Goal: Task Accomplishment & Management: Manage account settings

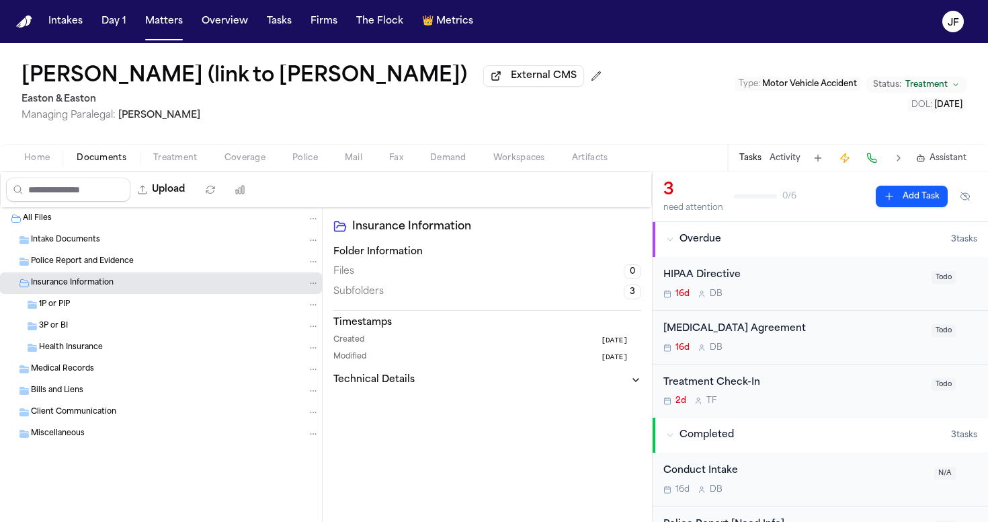
click at [238, 169] on div "Home Documents Treatment Coverage Police Mail Fax Demand Workspaces Artifacts T…" at bounding box center [494, 157] width 988 height 27
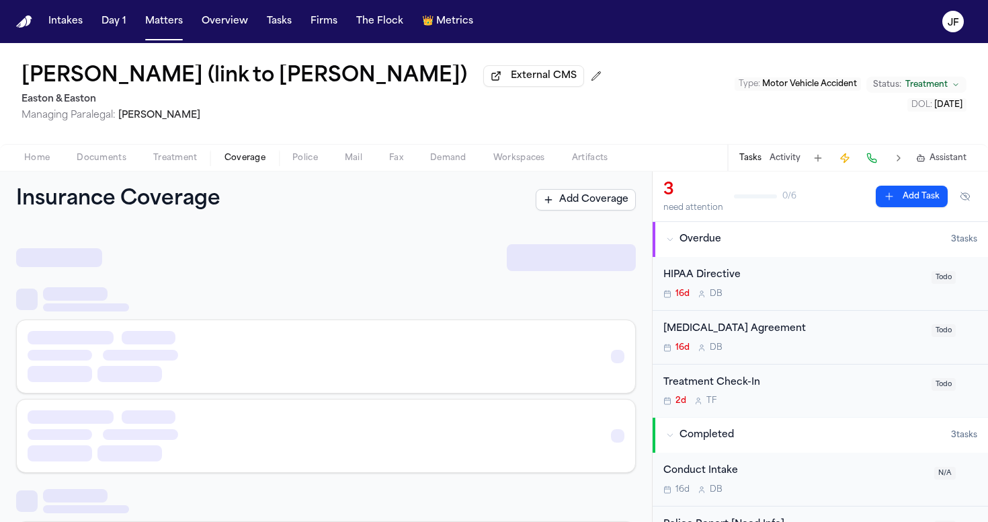
click at [247, 161] on span "Coverage" at bounding box center [245, 158] width 41 height 11
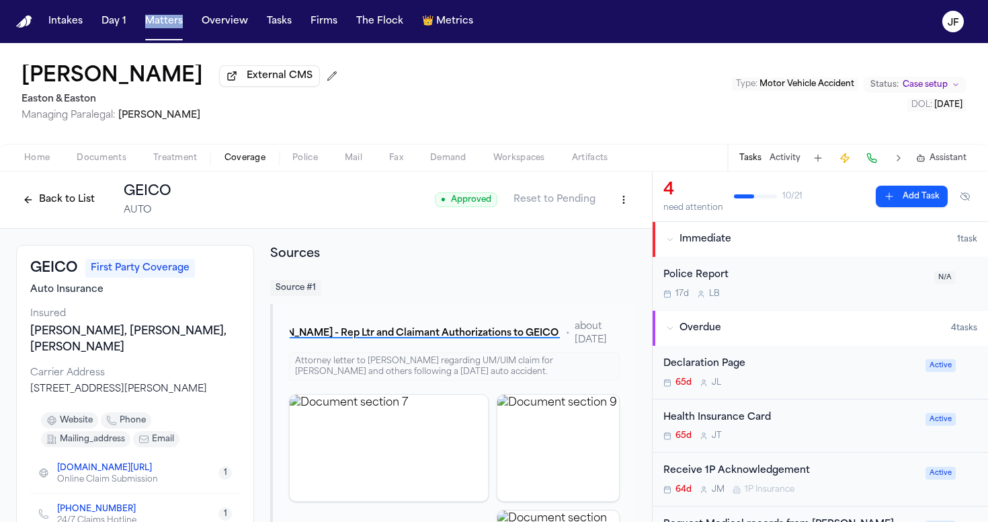
scroll to position [167, 0]
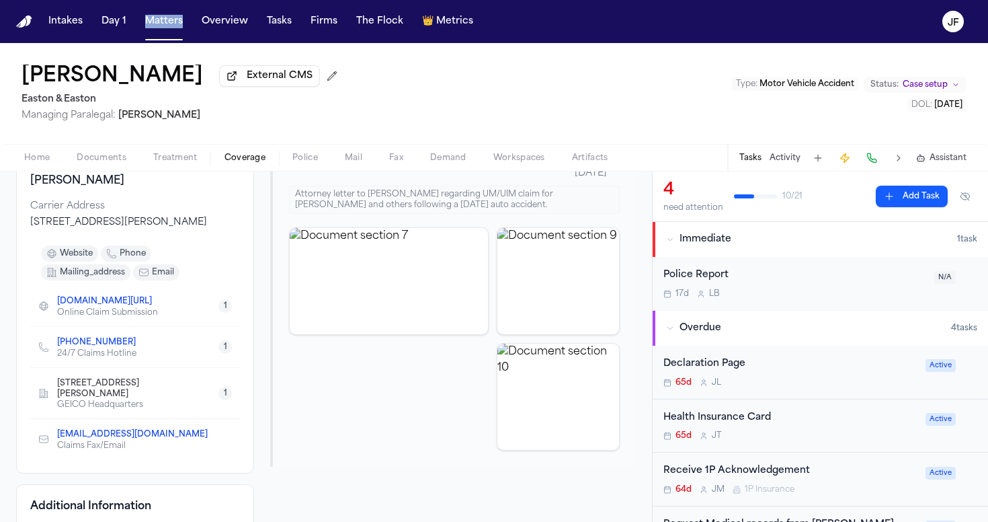
click at [112, 163] on span "Documents" at bounding box center [102, 158] width 50 height 11
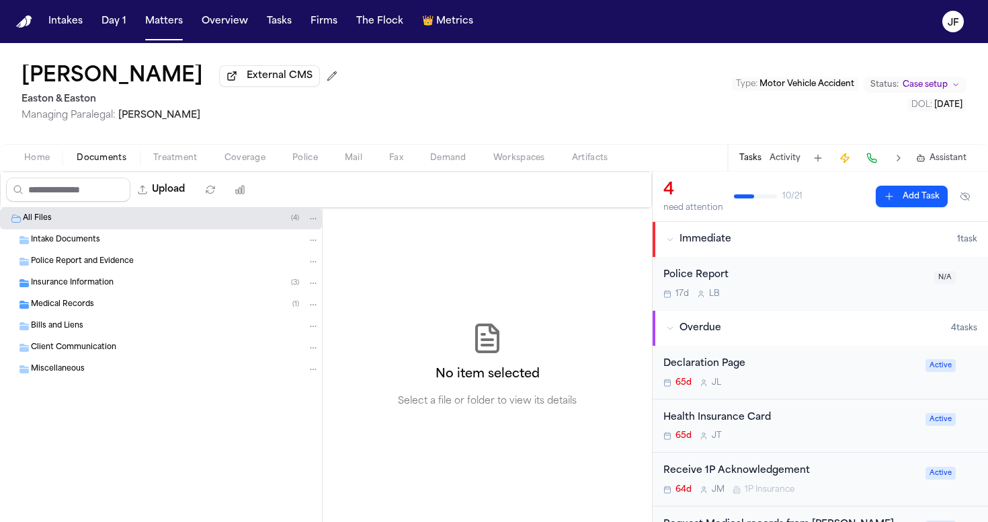
click at [31, 170] on div "Home Documents Treatment Coverage Police Mail Fax Demand Workspaces Artifacts T…" at bounding box center [494, 157] width 988 height 27
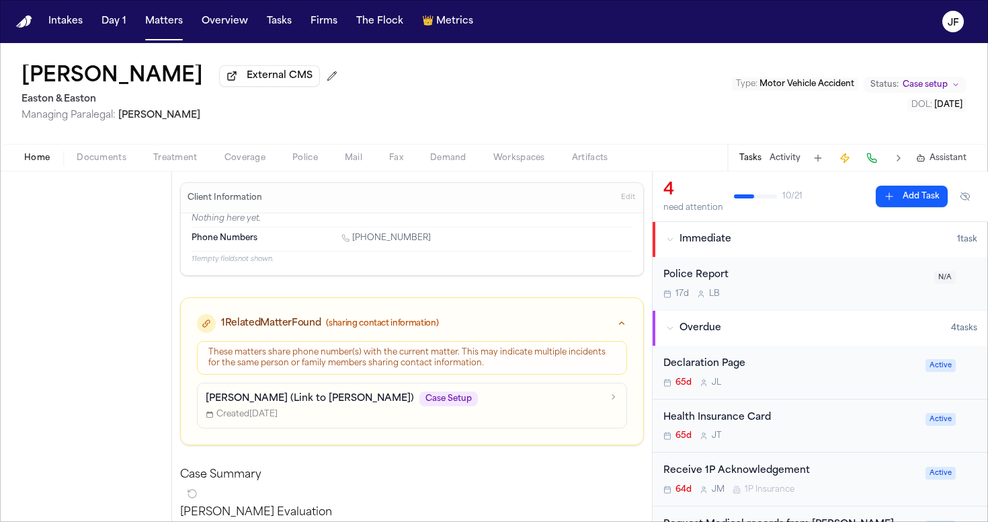
click at [31, 161] on span "Home" at bounding box center [37, 158] width 26 height 11
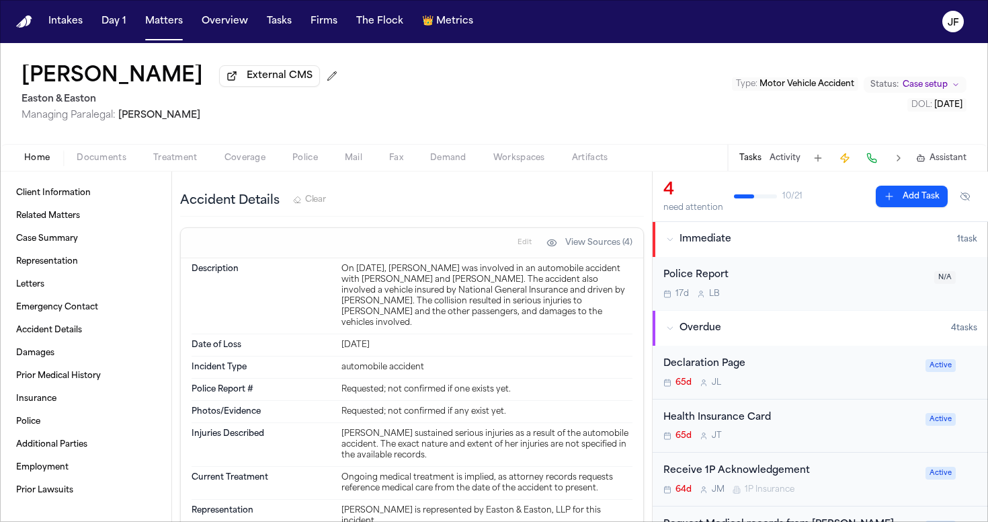
scroll to position [568, 0]
click at [284, 149] on div "Home Documents Treatment Coverage Police Mail Fax Demand Workspaces Artifacts T…" at bounding box center [494, 157] width 988 height 27
click at [245, 149] on div "Home Documents Treatment Coverage Police Mail Fax Demand Workspaces Artifacts T…" at bounding box center [494, 157] width 988 height 27
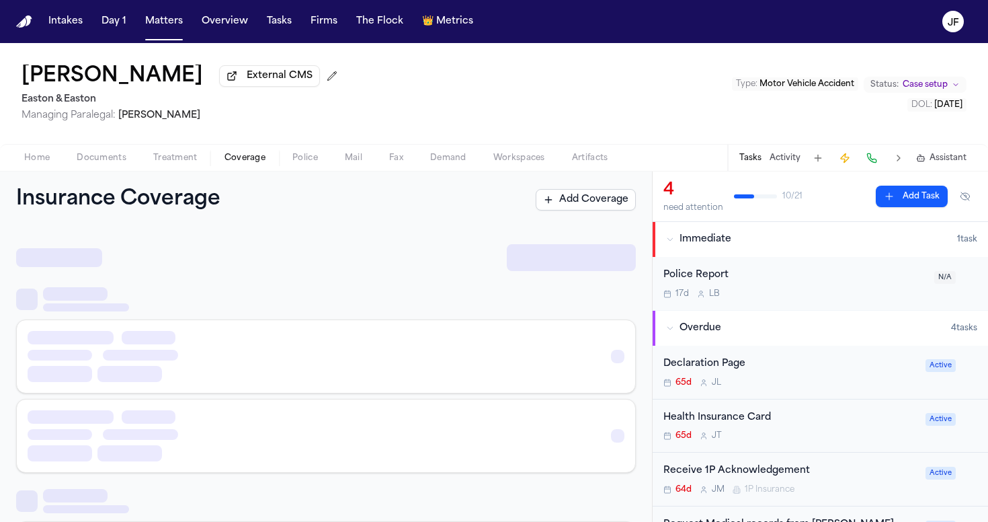
click at [245, 157] on span "Coverage" at bounding box center [245, 158] width 41 height 11
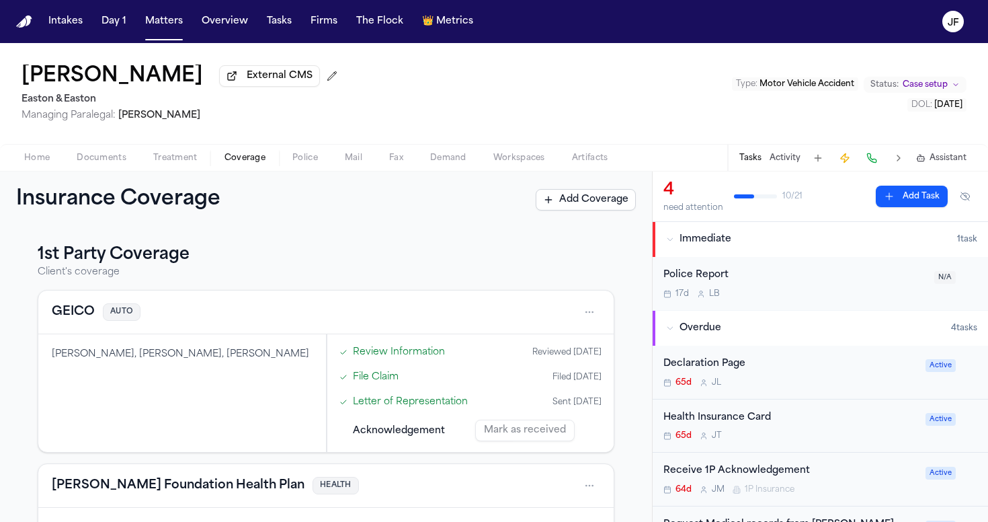
scroll to position [-1, 0]
click at [65, 313] on button "GEICO" at bounding box center [73, 312] width 43 height 19
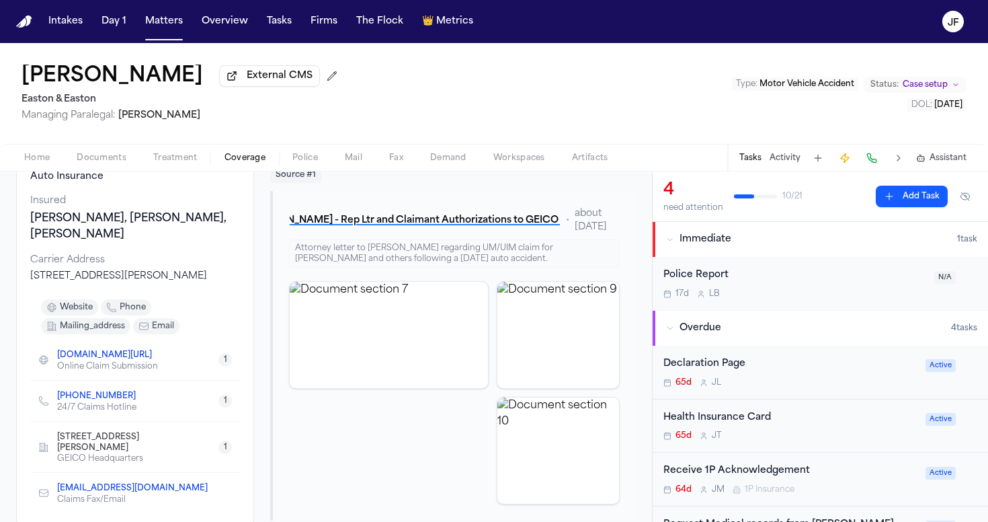
scroll to position [111, 0]
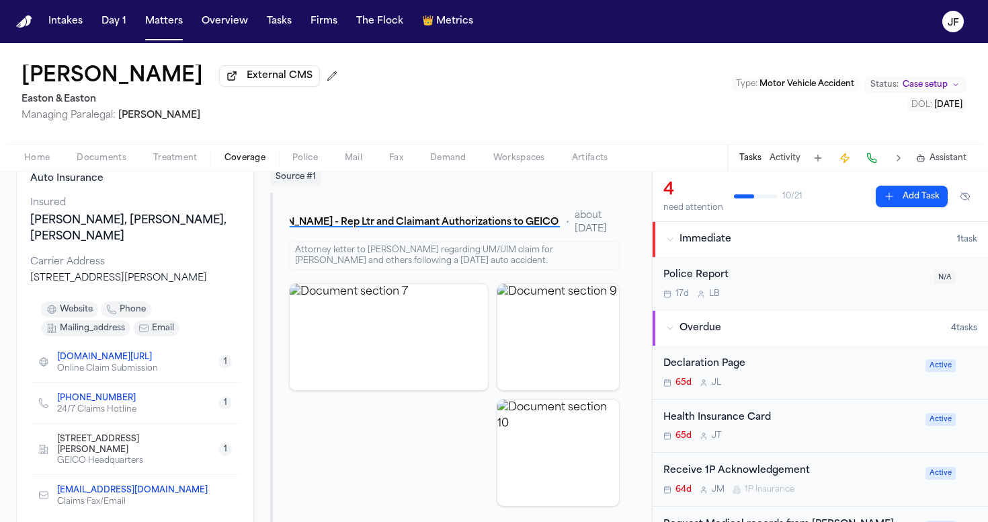
click at [104, 403] on link "+1 (800) 841-3000" at bounding box center [96, 398] width 79 height 11
click at [627, 104] on div "Bianca Pasillas External CMS Easton & Easton Managing Paralegal: Thea Feeney Ty…" at bounding box center [494, 93] width 988 height 101
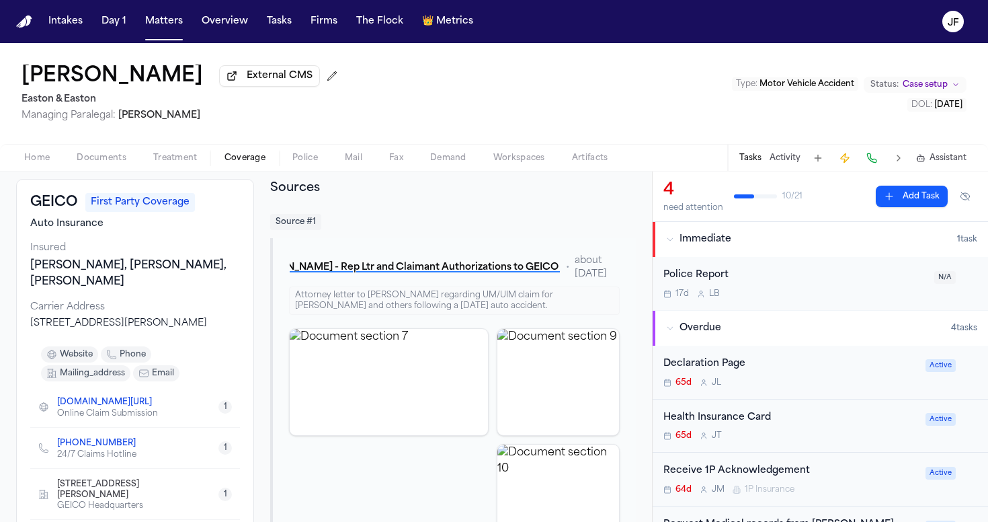
scroll to position [36, 0]
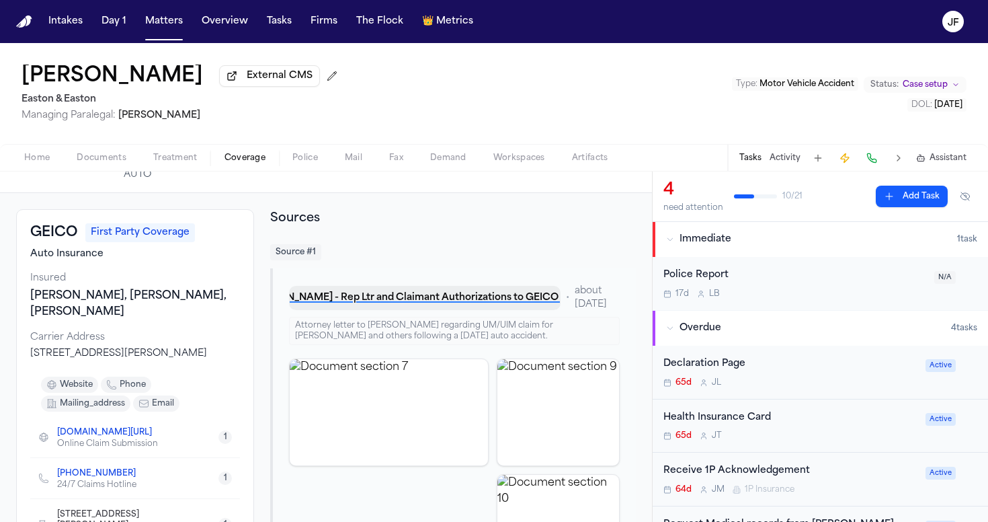
click at [392, 303] on button "B. Pasillas - Rep Ltr and Claimant Authorizations to GEICO - 7.23.25" at bounding box center [424, 298] width 271 height 24
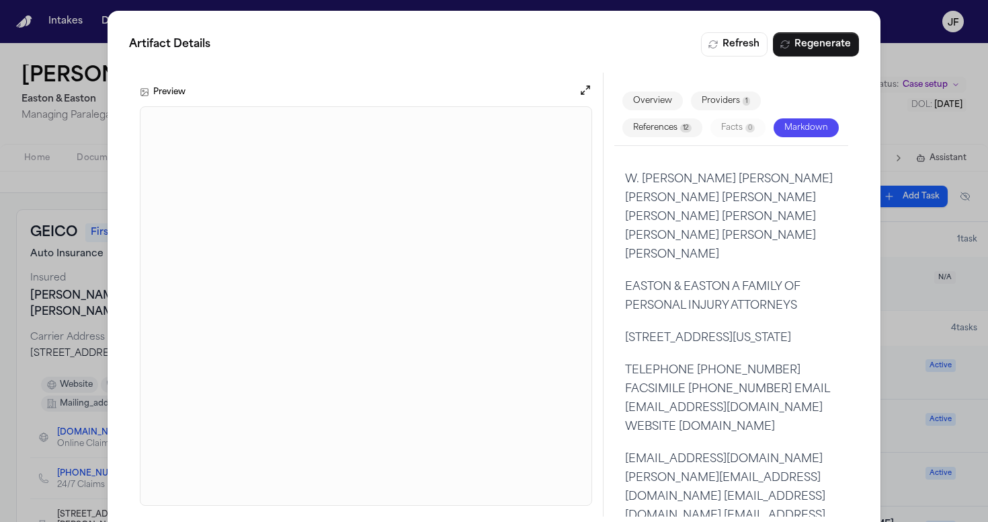
click at [904, 60] on div "Artifact Details Refresh Regenerate Preview Overview Providers 1 References 12 …" at bounding box center [494, 274] width 988 height 549
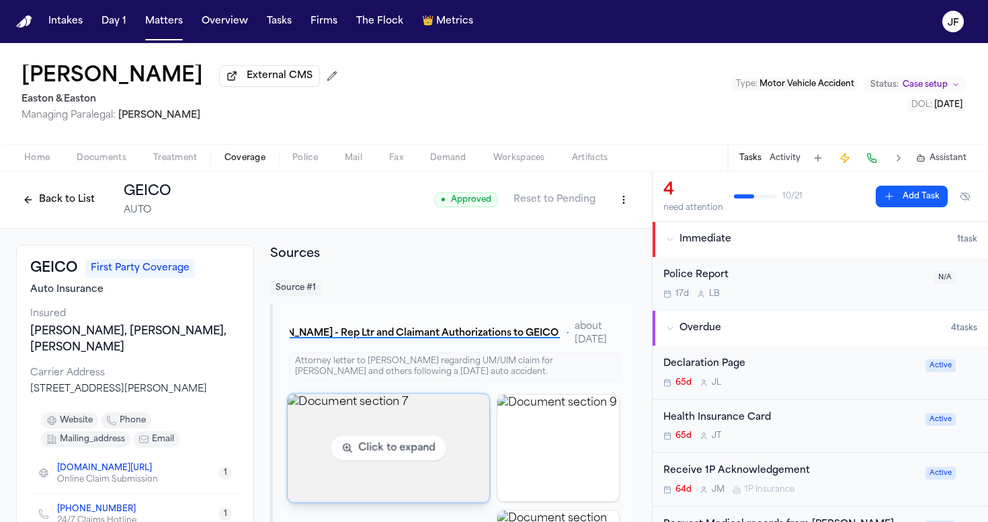
scroll to position [0, 0]
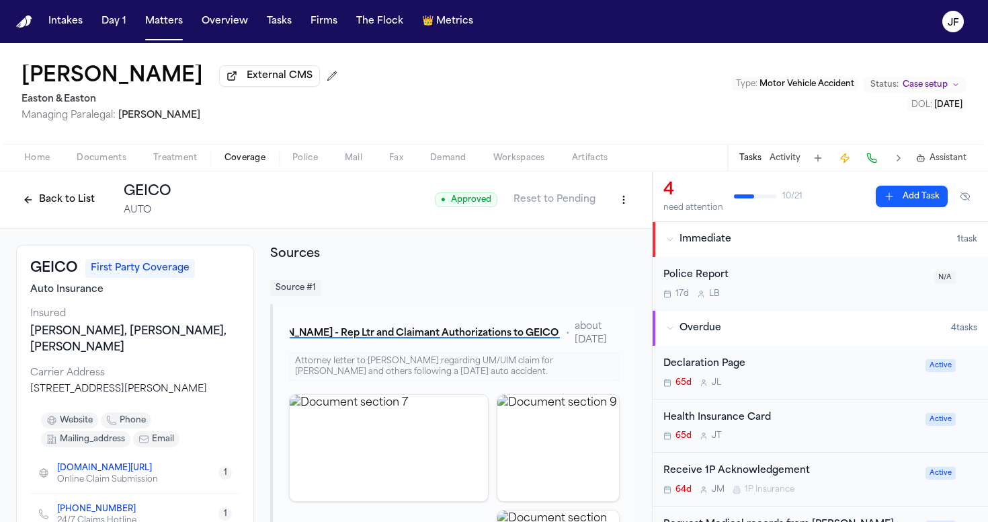
click at [621, 99] on div "Bianca Pasillas External CMS Easton & Easton Managing Paralegal: Thea Feeney Ty…" at bounding box center [494, 93] width 988 height 101
click at [42, 207] on button "Back to List" at bounding box center [58, 200] width 85 height 22
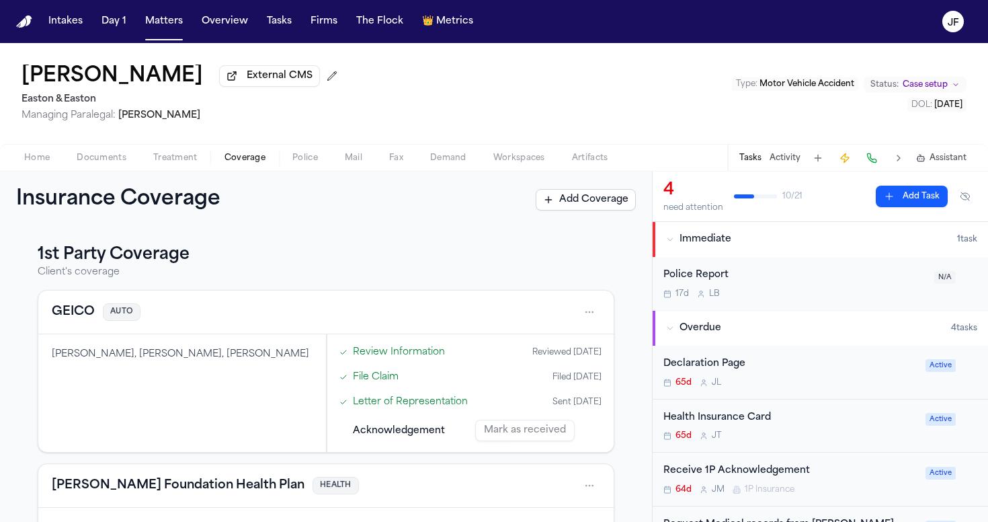
scroll to position [40, 0]
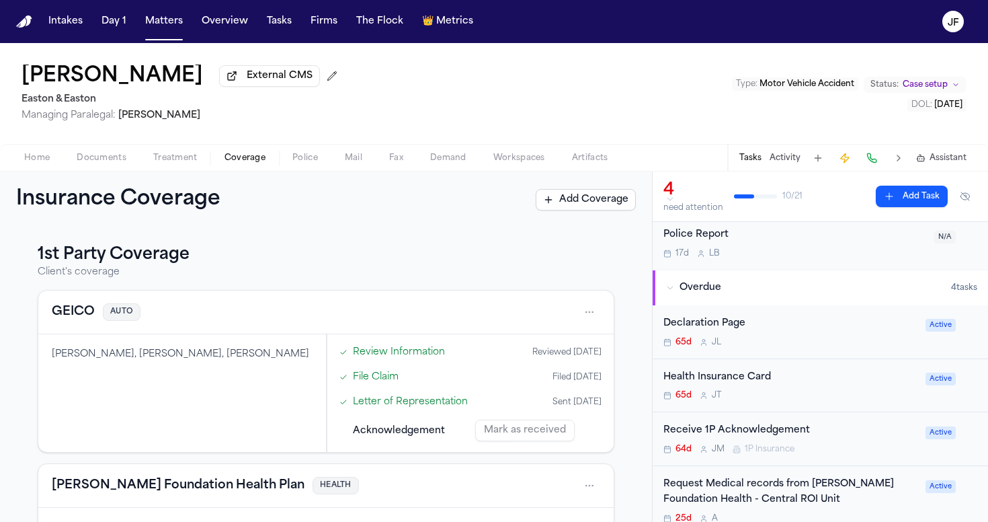
click at [71, 149] on div "Home Documents Treatment Coverage Police Mail Fax Demand Workspaces Artifacts T…" at bounding box center [494, 157] width 988 height 27
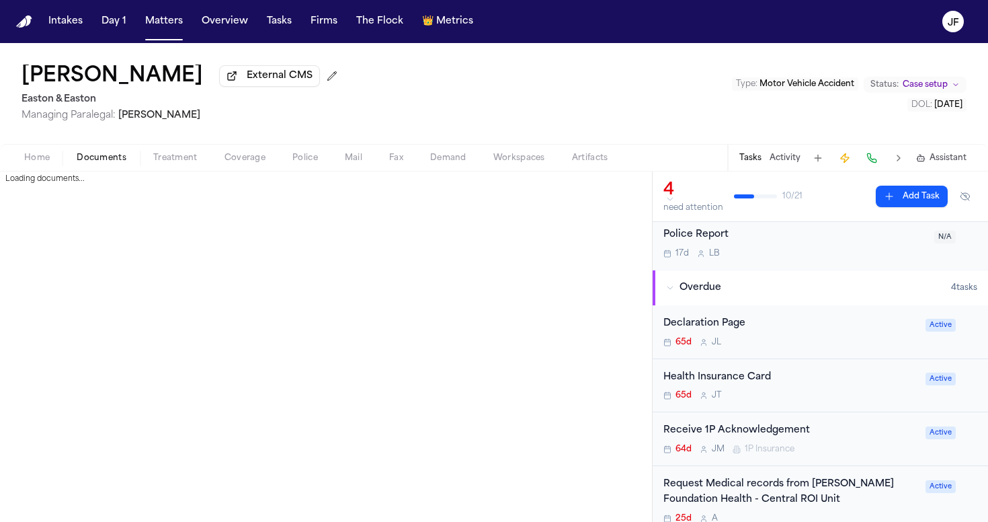
click at [88, 154] on span "Documents" at bounding box center [102, 158] width 50 height 11
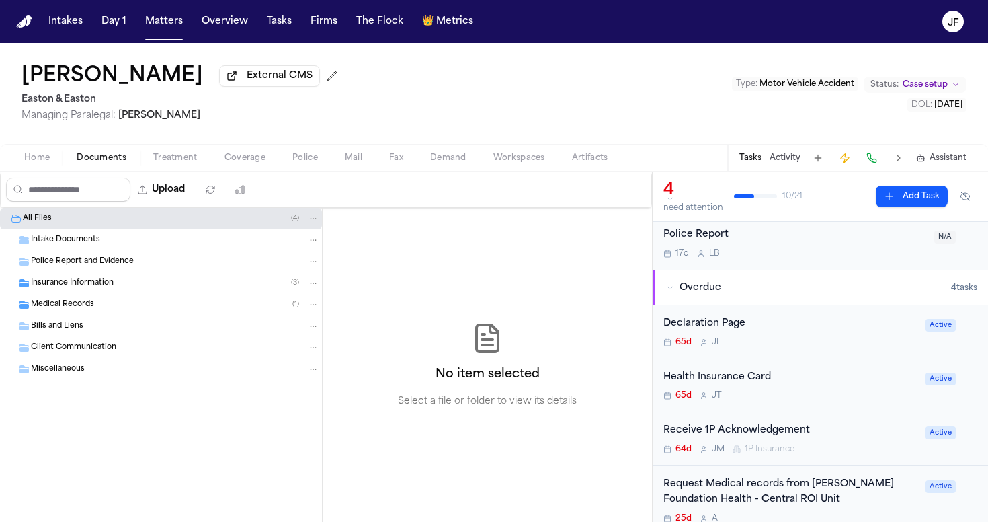
click at [82, 289] on span "Insurance Information" at bounding box center [72, 283] width 83 height 11
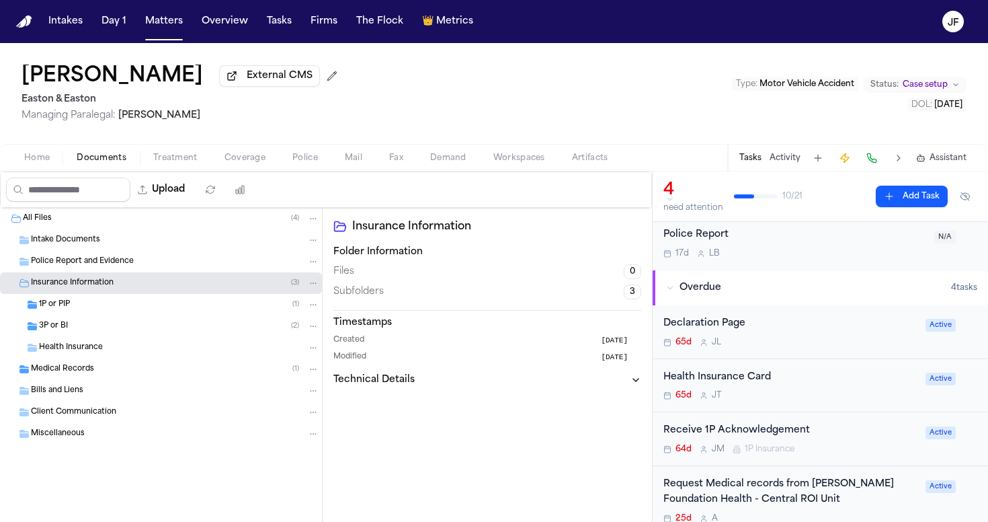
click at [86, 327] on div "3P or BI ( 2 )" at bounding box center [179, 326] width 280 height 12
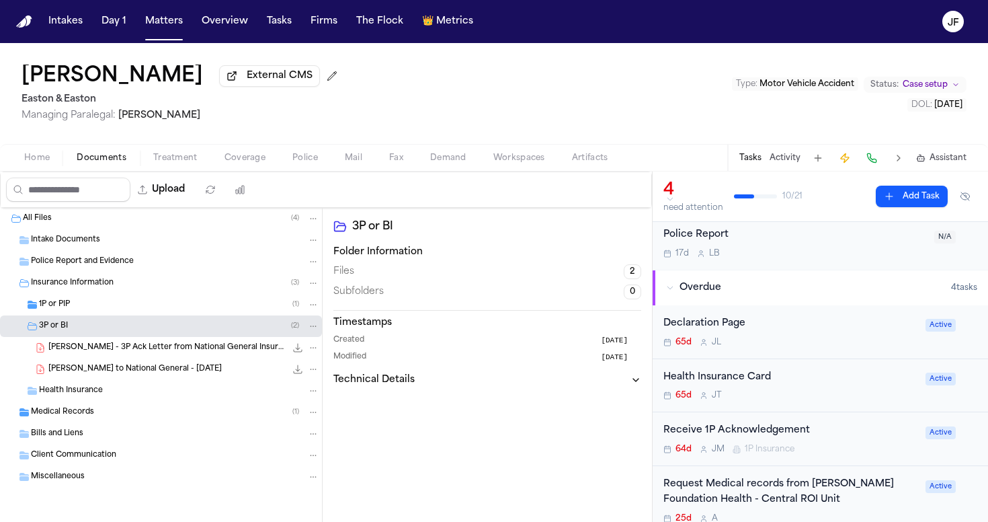
click at [99, 350] on span "B. Pasillas - 3P Ack Letter from National General Insurance - 7.28.25" at bounding box center [166, 347] width 237 height 11
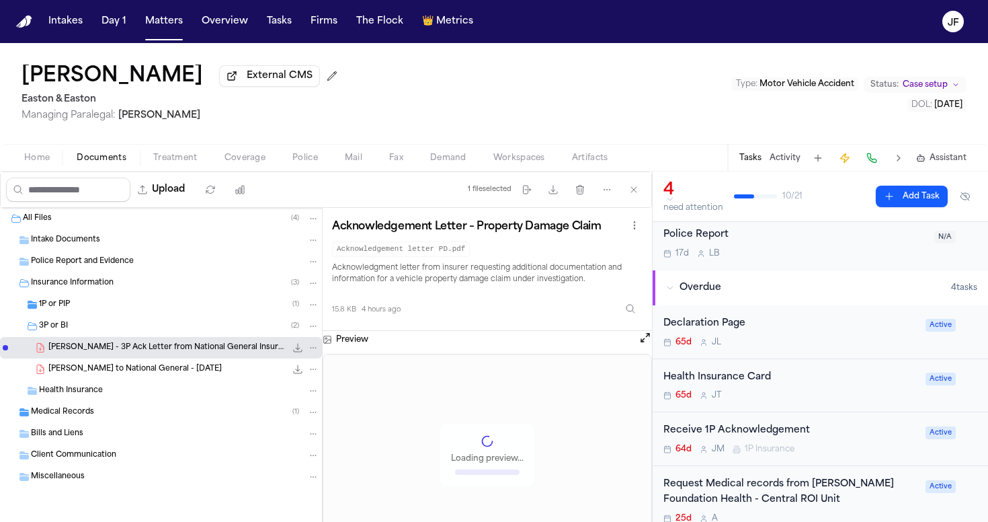
click at [227, 364] on div "B. Pasillas - LOR to National General - 7.23.25 407.2 KB • PDF" at bounding box center [161, 369] width 322 height 22
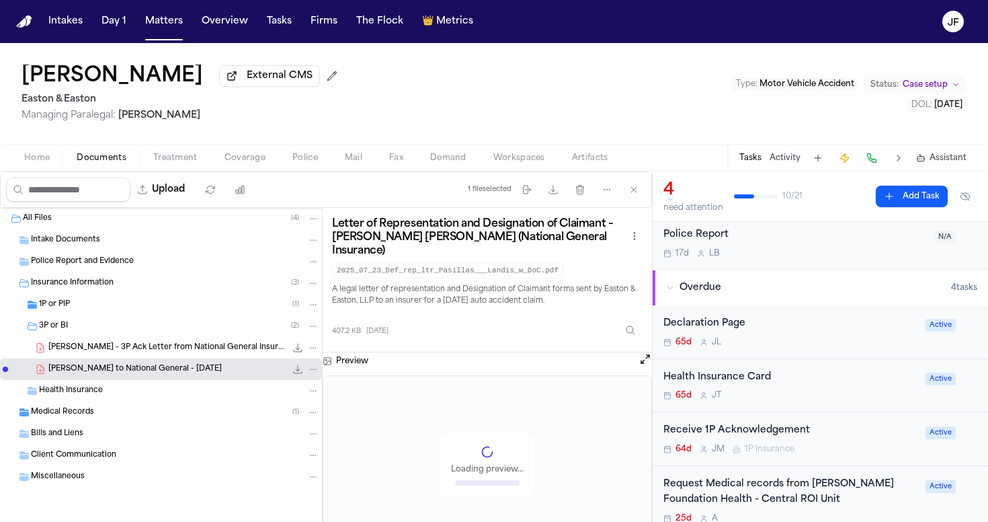
click at [294, 373] on icon "File: B. Pasillas - LOR to National General - 7.23.25" at bounding box center [297, 369] width 11 height 11
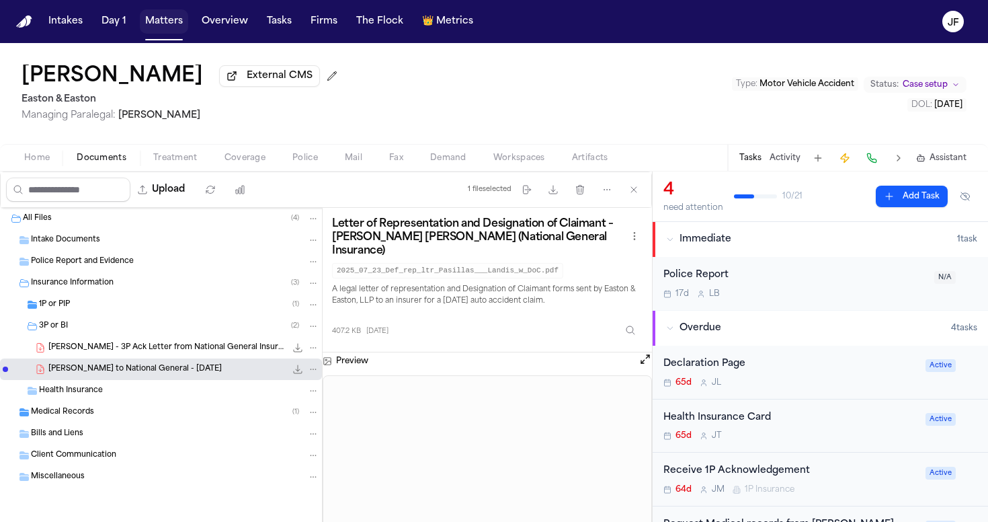
click at [155, 19] on button "Matters" at bounding box center [164, 21] width 48 height 24
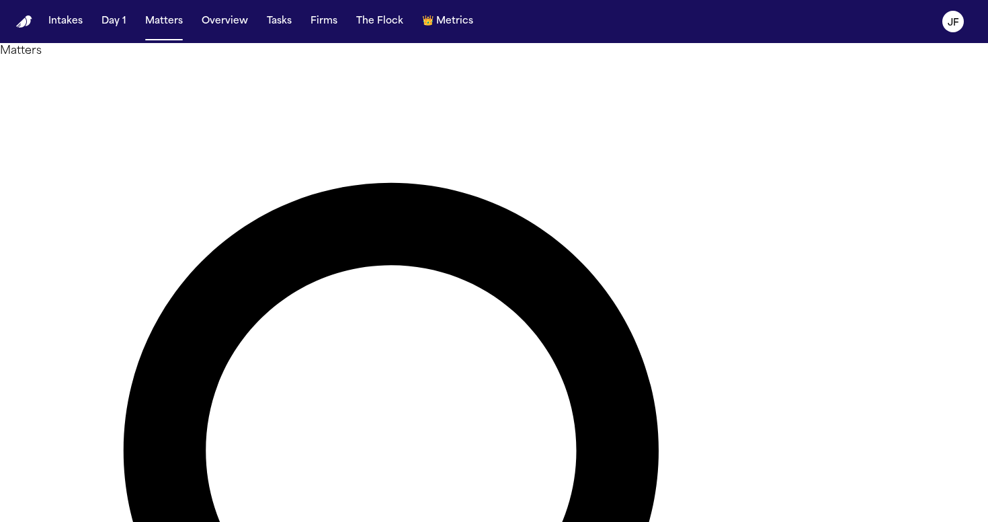
type input "**********"
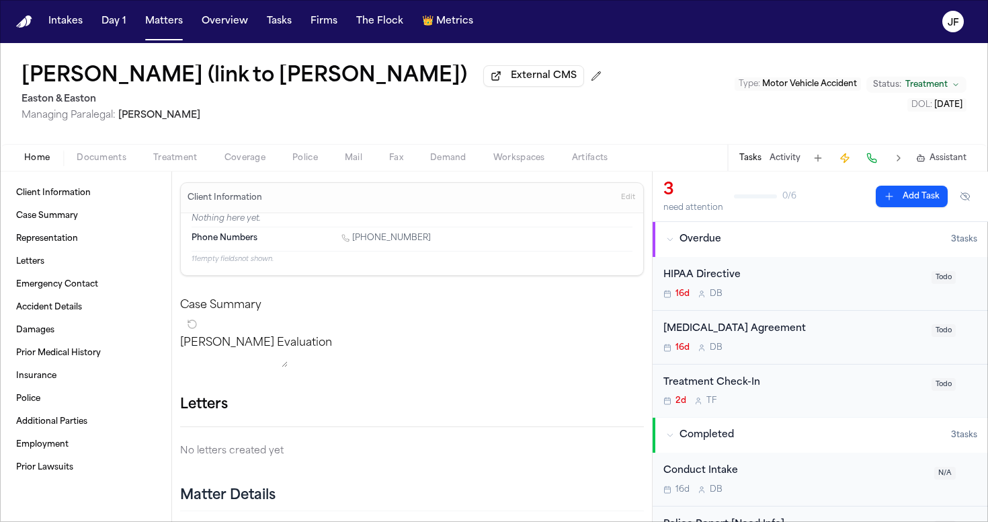
click at [791, 163] on button "Activity" at bounding box center [785, 158] width 31 height 11
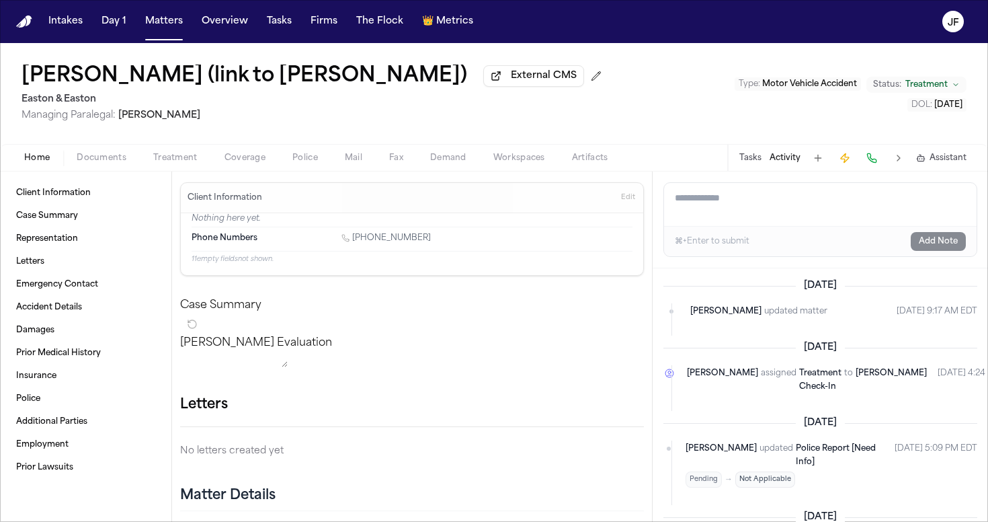
click at [779, 204] on textarea "Add a note to this matter" at bounding box center [820, 204] width 313 height 43
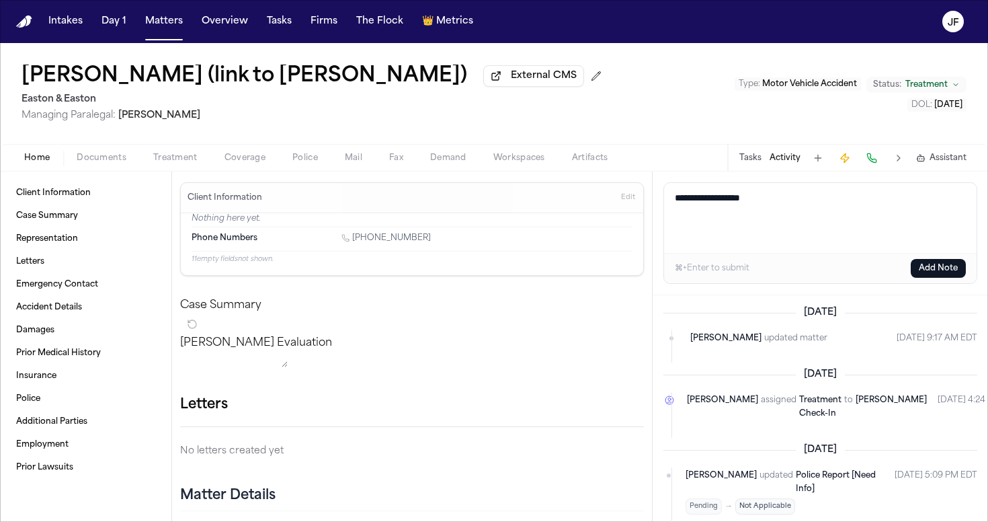
paste textarea "**********"
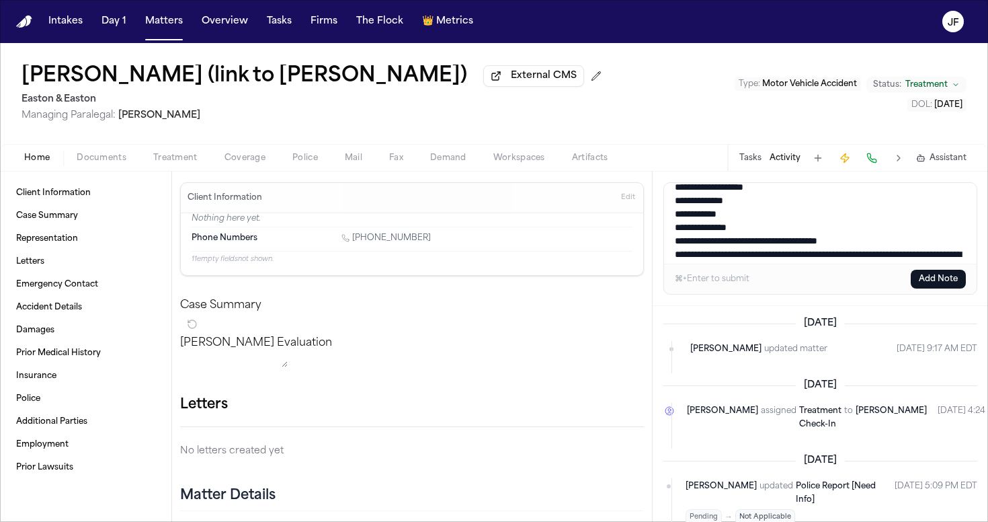
scroll to position [104, 0]
type textarea "**********"
click at [928, 279] on button "Add Note" at bounding box center [938, 279] width 55 height 19
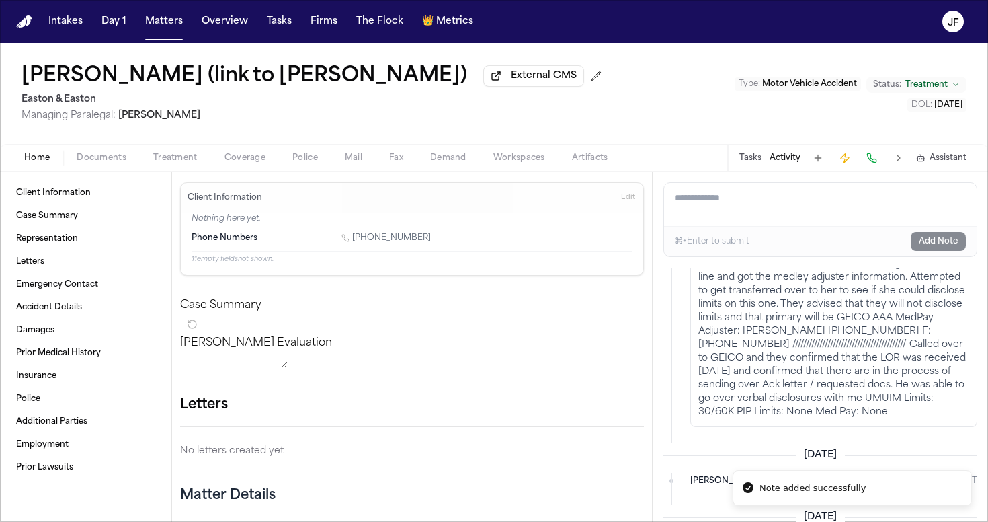
scroll to position [87, 0]
click at [156, 25] on button "Matters" at bounding box center [164, 21] width 48 height 24
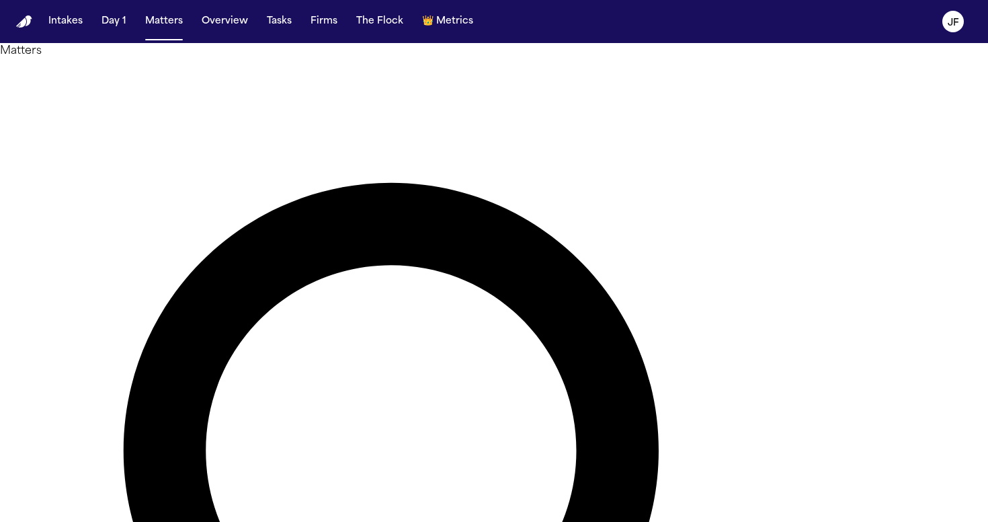
drag, startPoint x: 479, startPoint y: 80, endPoint x: 294, endPoint y: 73, distance: 185.7
drag, startPoint x: 294, startPoint y: 73, endPoint x: 87, endPoint y: 236, distance: 262.8
click at [87, 236] on main "**********" at bounding box center [494, 282] width 988 height 479
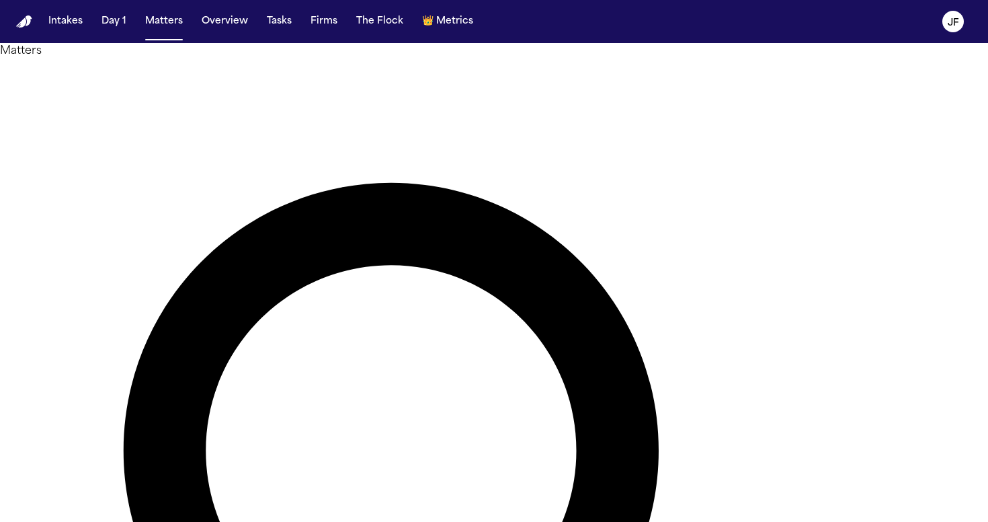
type input "**********"
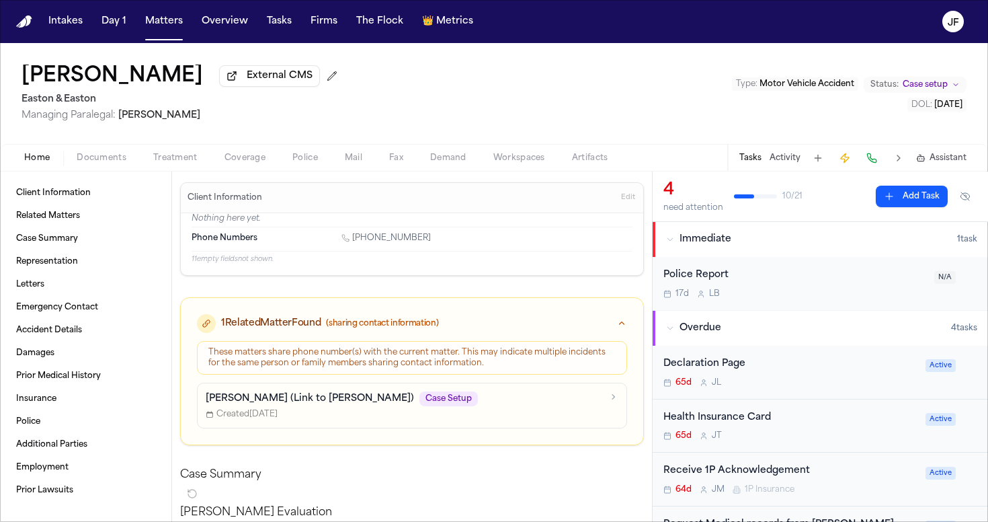
click at [798, 152] on div "Tasks Activity Assistant" at bounding box center [852, 158] width 250 height 26
click at [797, 156] on button "Activity" at bounding box center [785, 158] width 31 height 11
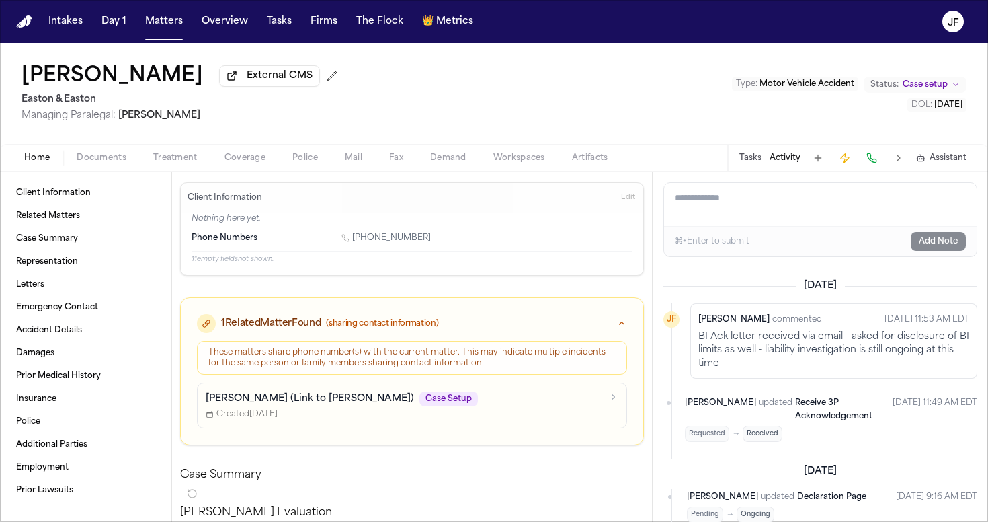
click at [785, 208] on textarea "Add a note to this matter" at bounding box center [820, 204] width 313 height 43
paste textarea "**********"
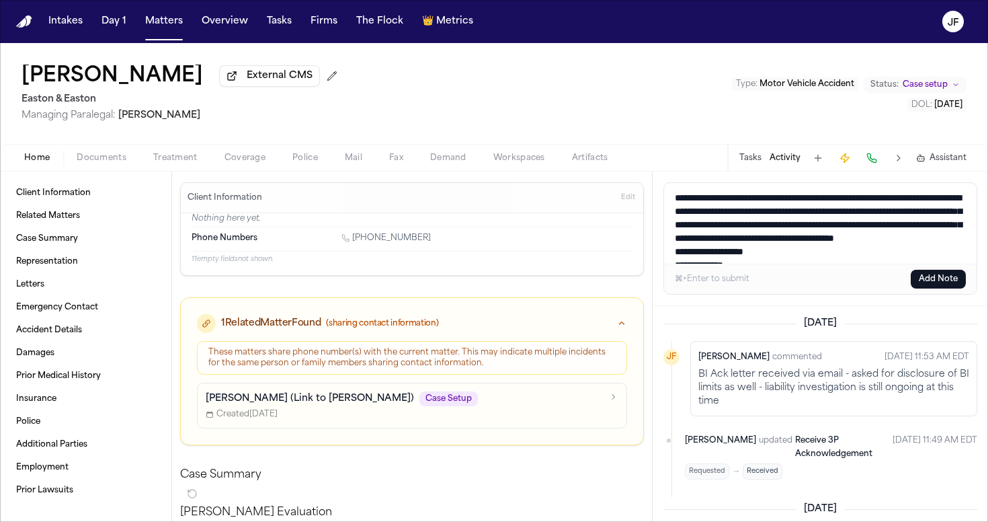
scroll to position [164, 0]
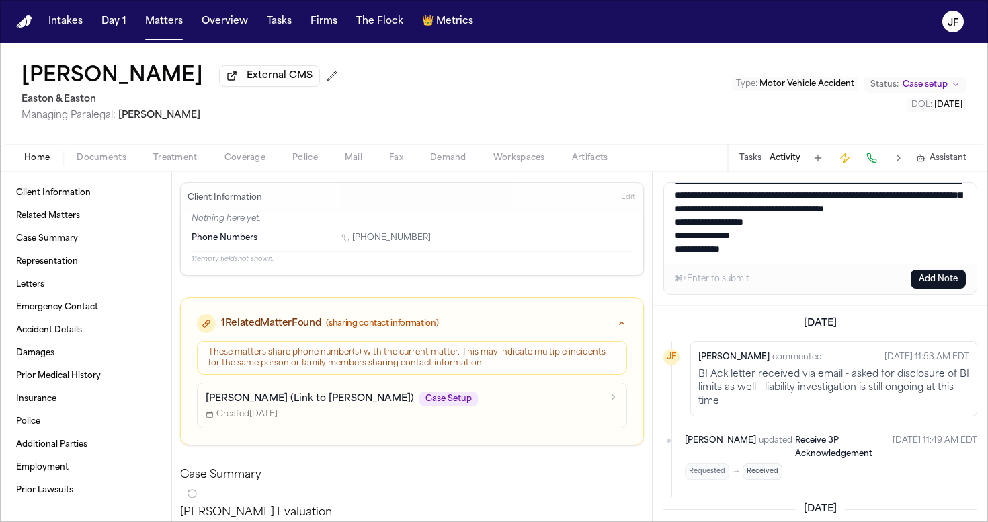
type textarea "**********"
click at [930, 280] on button "Add Note" at bounding box center [938, 279] width 55 height 19
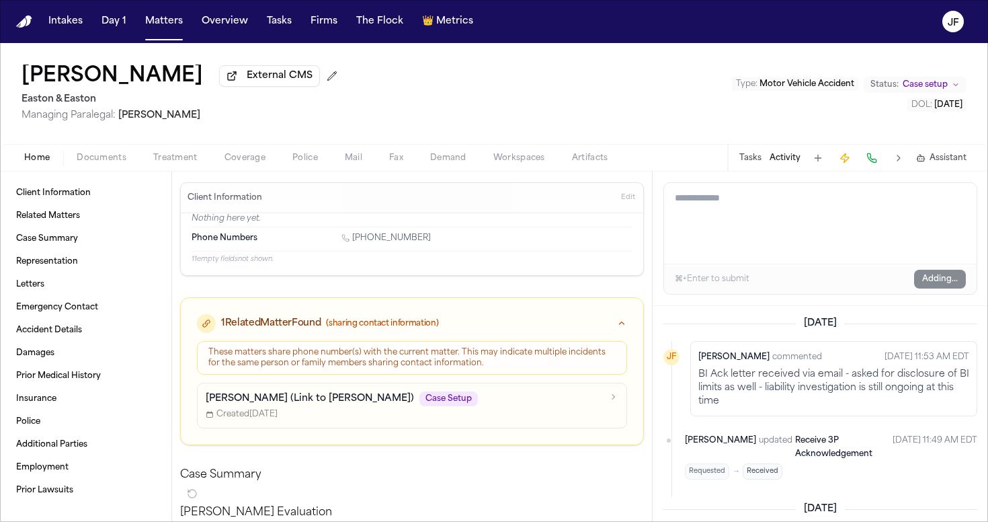
scroll to position [0, 0]
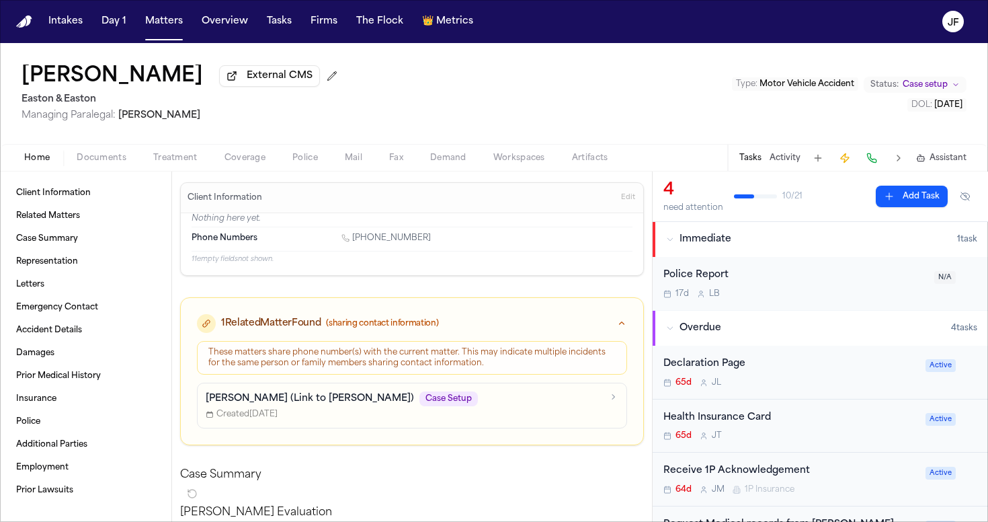
click at [790, 163] on button "Activity" at bounding box center [785, 158] width 31 height 11
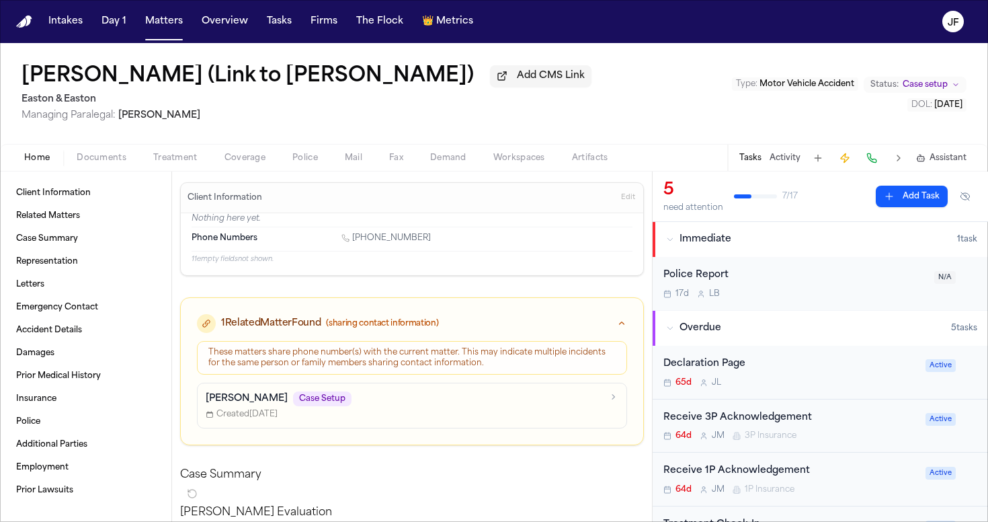
click at [792, 159] on button "Activity" at bounding box center [785, 158] width 31 height 11
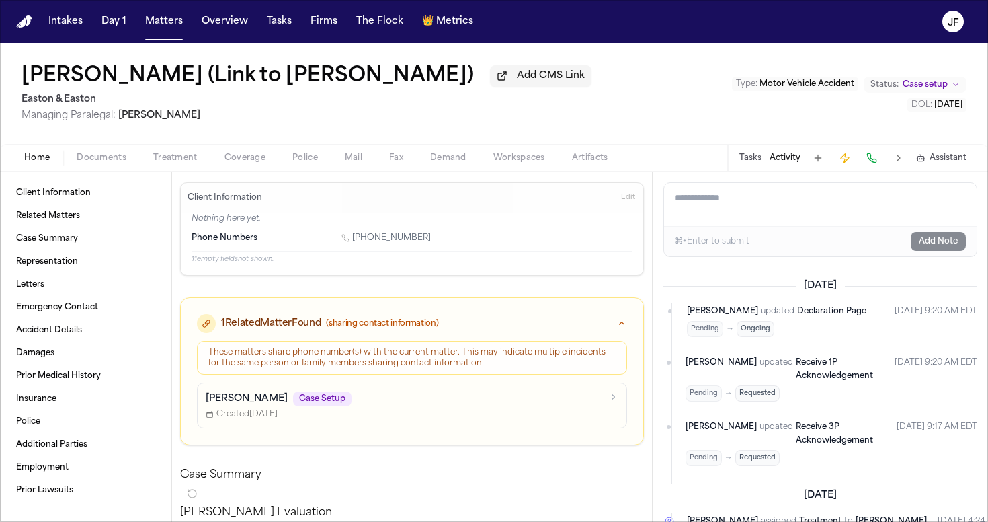
click at [803, 204] on textarea "Add a note to this matter" at bounding box center [820, 204] width 313 height 43
paste textarea "**********"
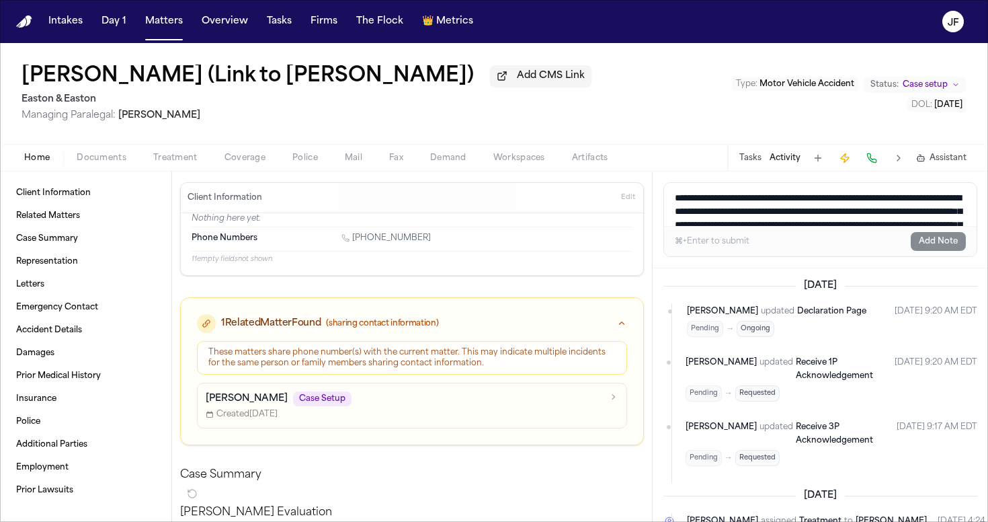
scroll to position [164, 0]
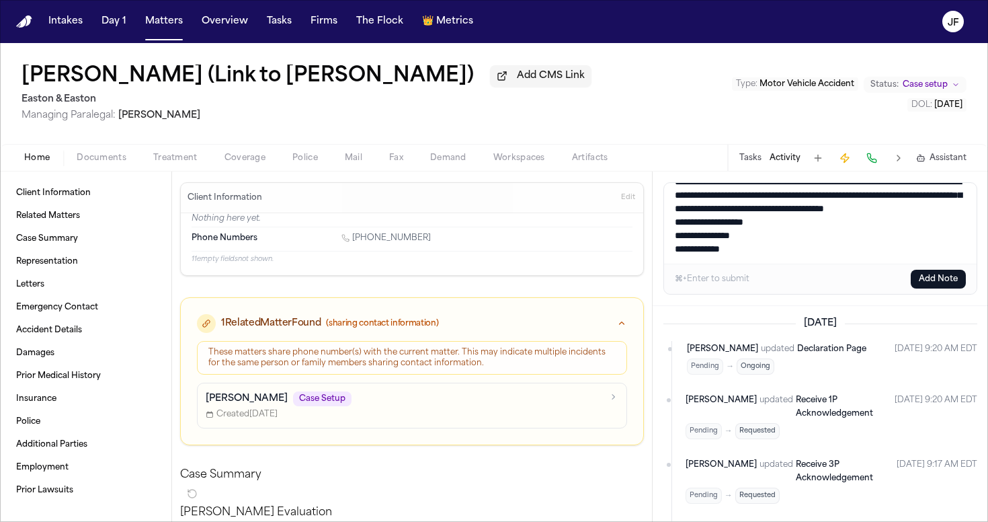
type textarea "**********"
click at [946, 278] on button "Add Note" at bounding box center [938, 279] width 55 height 19
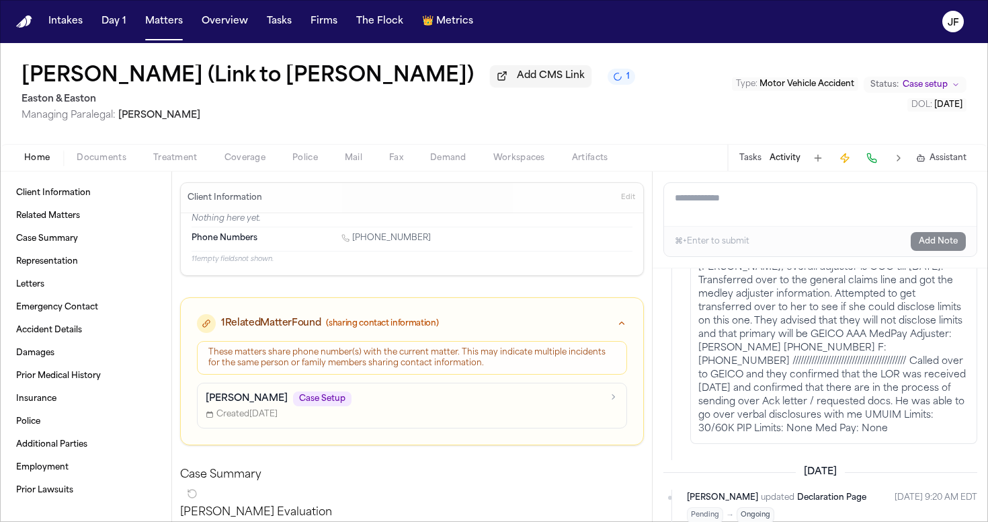
scroll to position [88, 0]
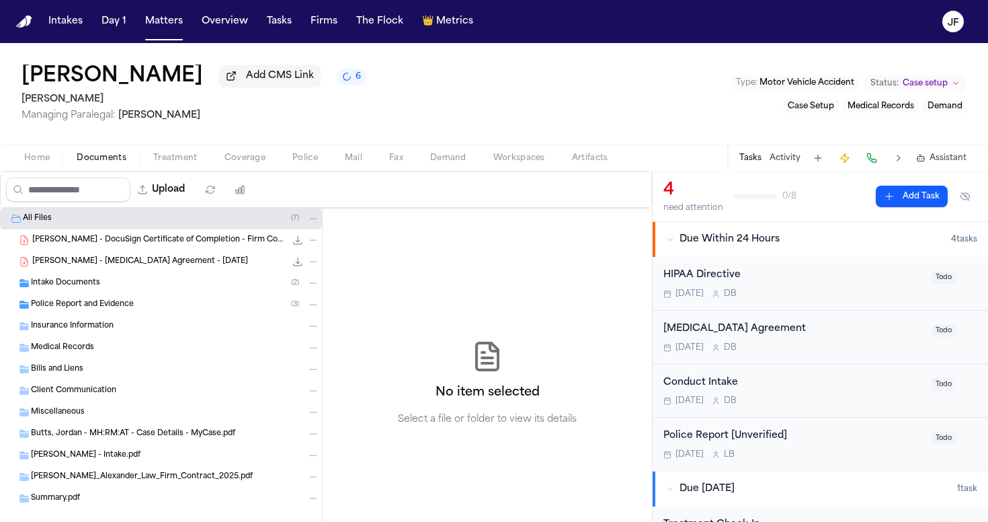
click at [159, 286] on div "Intake Documents ( 2 )" at bounding box center [175, 283] width 288 height 12
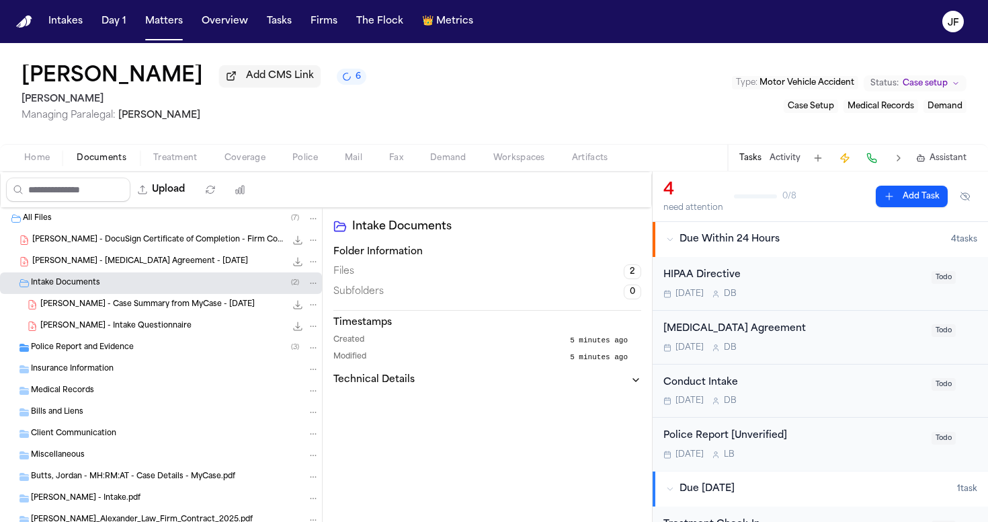
click at [143, 353] on div "Police Report and Evidence ( 3 )" at bounding box center [175, 348] width 288 height 12
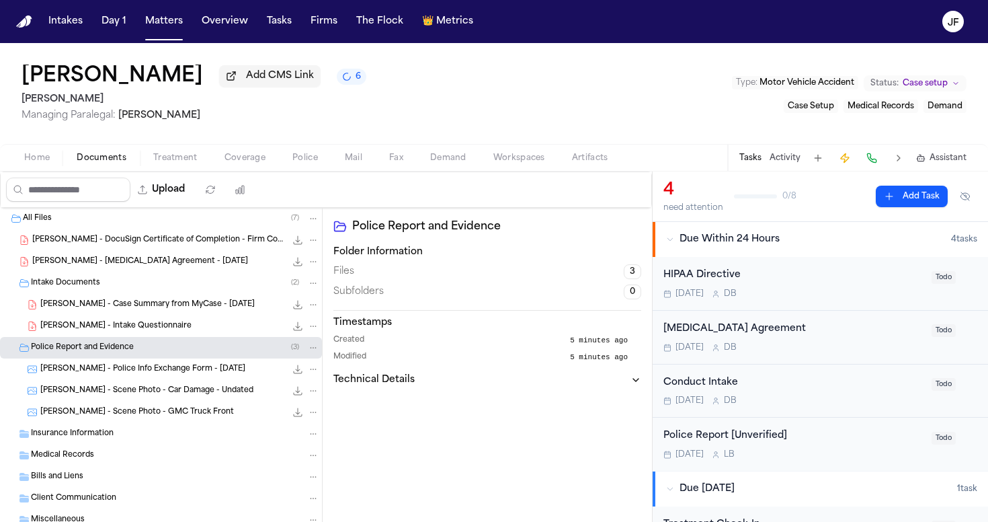
click at [142, 374] on span "J. Butts - Police Info Exchange Form - 9.18.25" at bounding box center [142, 369] width 205 height 11
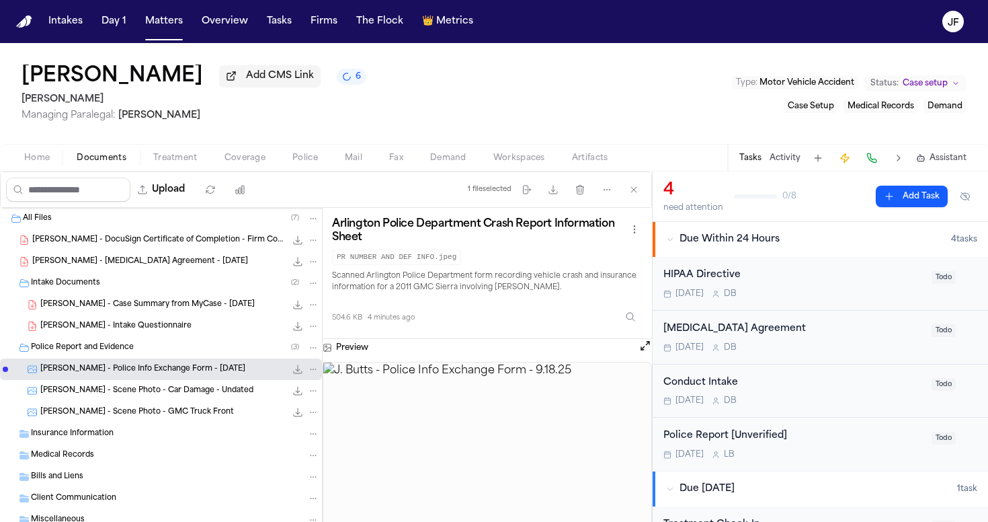
click at [292, 368] on icon "File: J. Butts - Police Info Exchange Form - 9.18.25" at bounding box center [297, 369] width 11 height 11
drag, startPoint x: 17, startPoint y: 100, endPoint x: 108, endPoint y: 101, distance: 90.1
click at [108, 101] on div "Jordan Butts Add CMS Link 5 J. Alexander Law Managing Paralegal: Thea Feeney Ty…" at bounding box center [494, 93] width 988 height 101
copy h2 "[PERSON_NAME]"
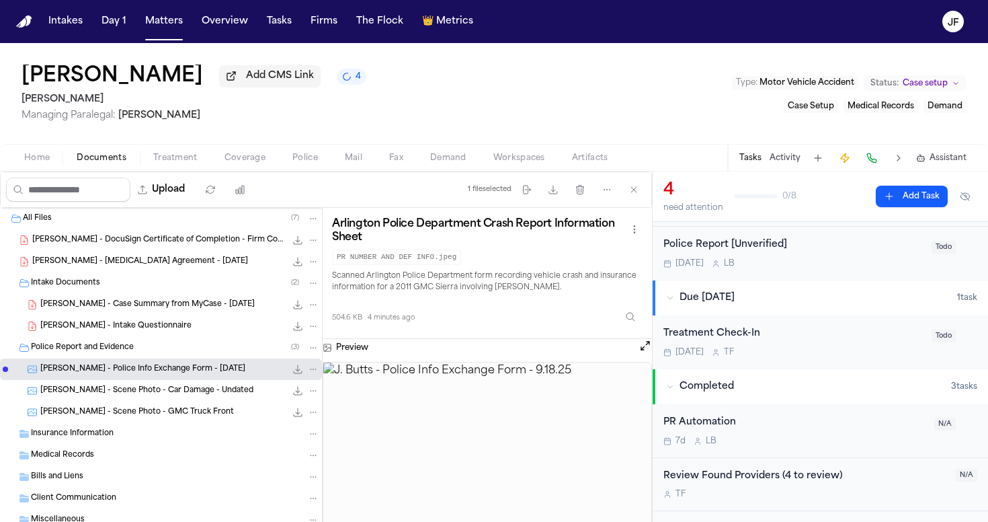
scroll to position [186, 0]
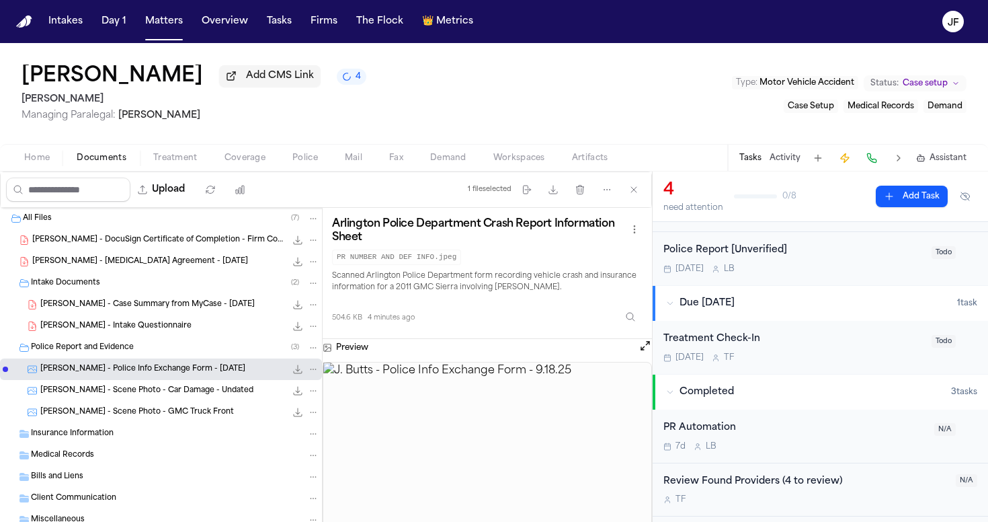
click at [748, 253] on div "Police Report [Unverified]" at bounding box center [794, 250] width 260 height 15
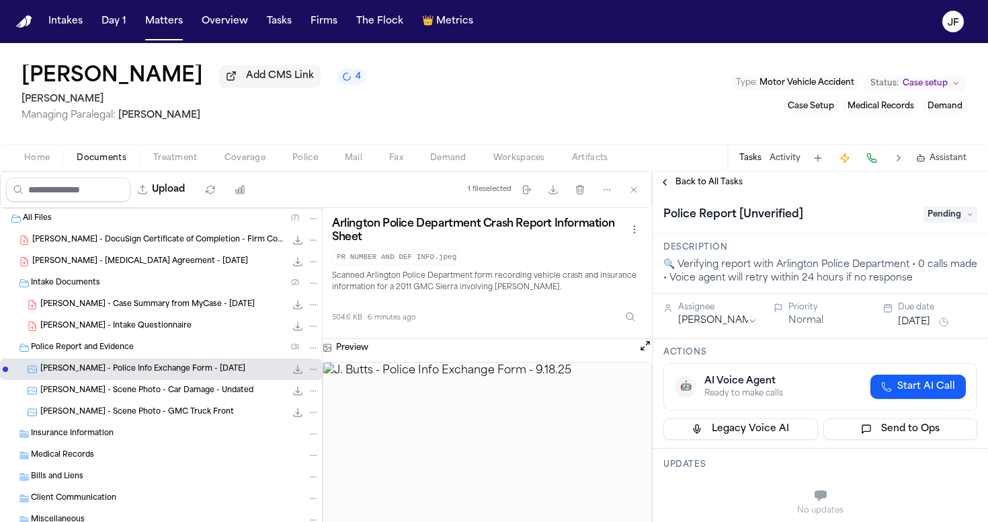
click at [939, 221] on span "Pending" at bounding box center [951, 214] width 54 height 16
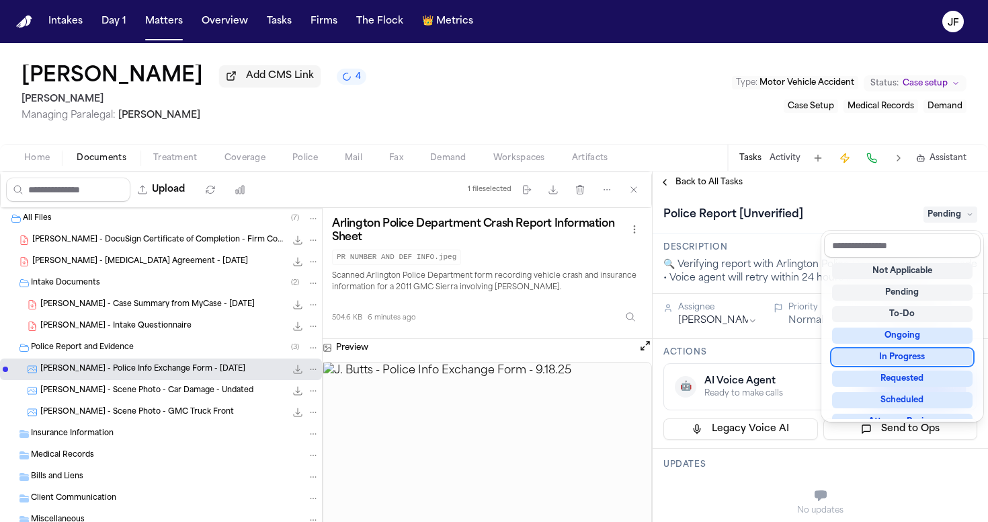
click at [910, 354] on div "In Progress" at bounding box center [902, 357] width 141 height 16
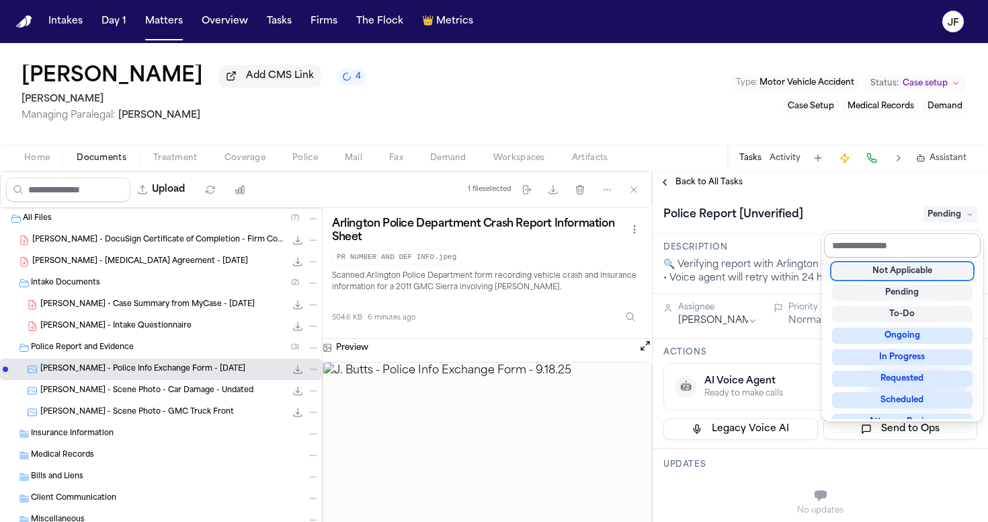
click at [858, 217] on div "Police Report [Unverified] Pending" at bounding box center [821, 215] width 314 height 22
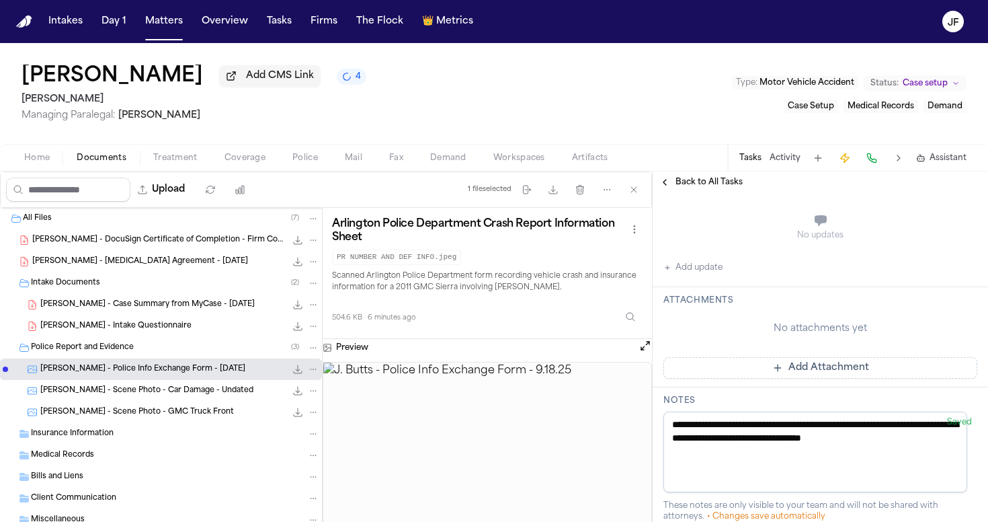
scroll to position [300, 0]
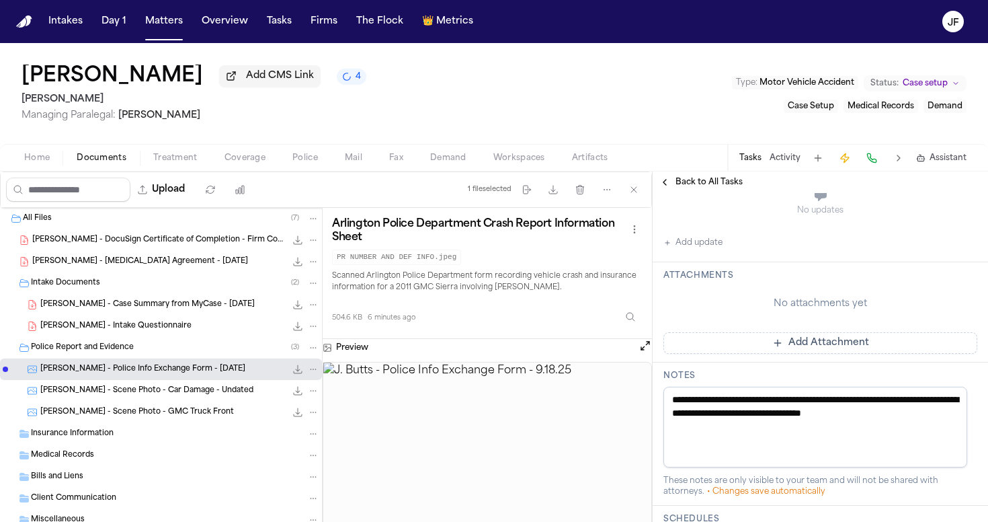
click at [708, 241] on button "Add update" at bounding box center [693, 243] width 59 height 16
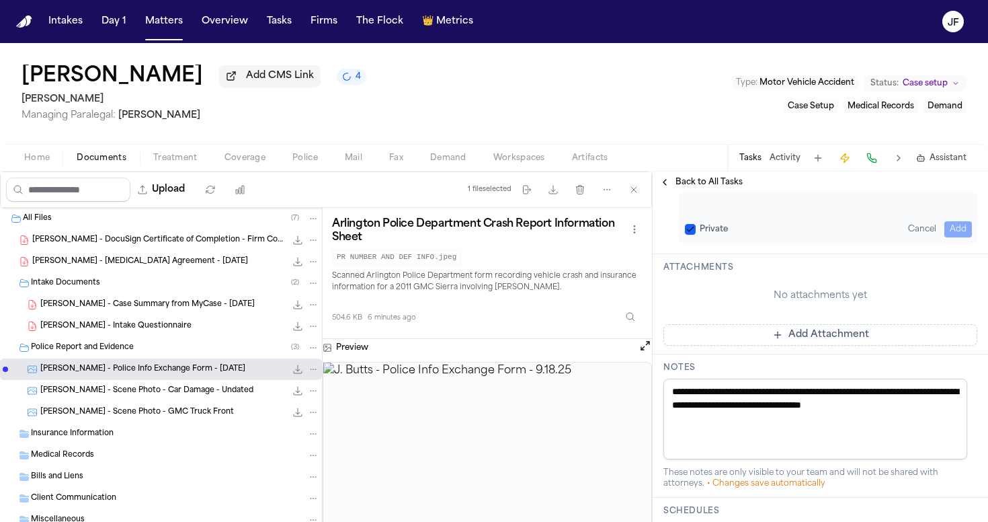
scroll to position [241, 0]
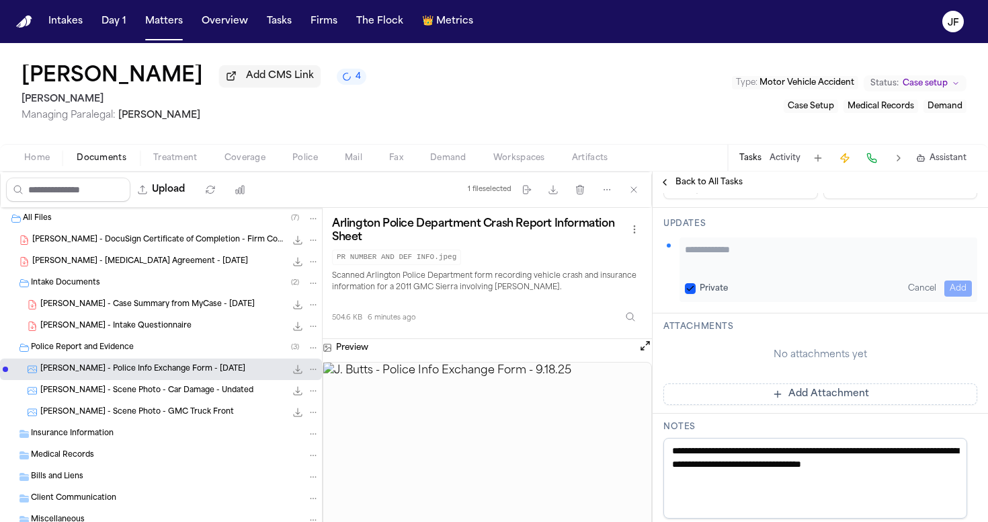
drag, startPoint x: 718, startPoint y: 274, endPoint x: 726, endPoint y: 255, distance: 19.9
click at [718, 273] on div "Private Cancel Add" at bounding box center [829, 269] width 298 height 65
click at [726, 255] on textarea "Add your update" at bounding box center [828, 256] width 287 height 27
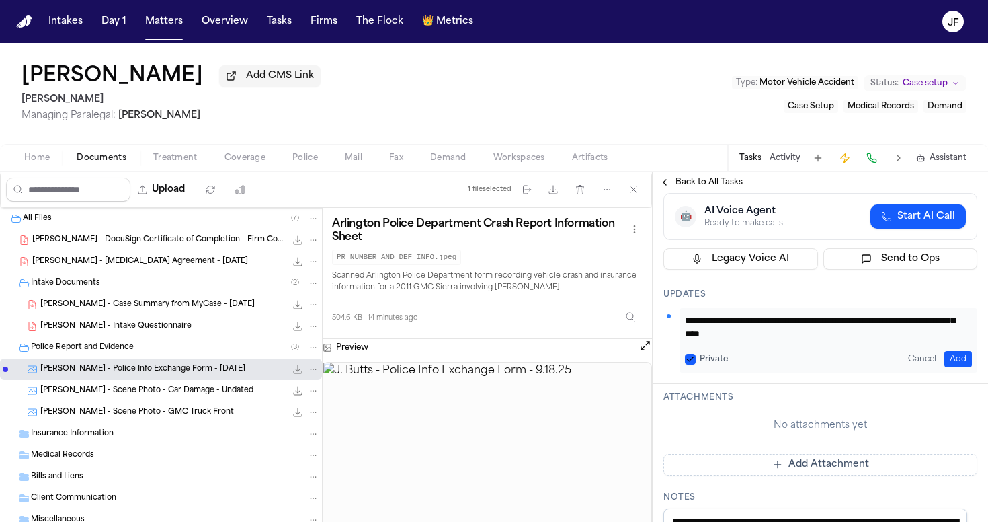
scroll to position [169, 0]
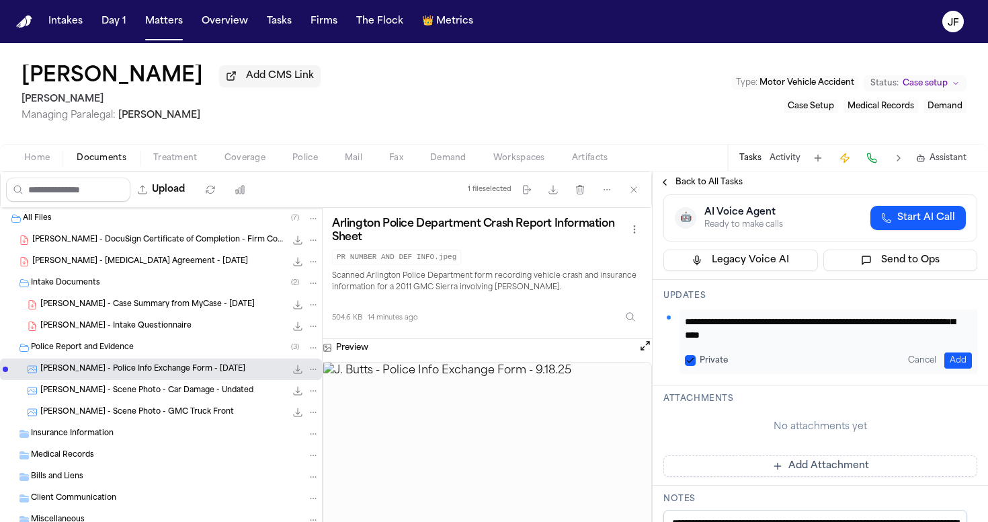
type textarea "**********"
click at [951, 356] on button "Add" at bounding box center [959, 360] width 28 height 16
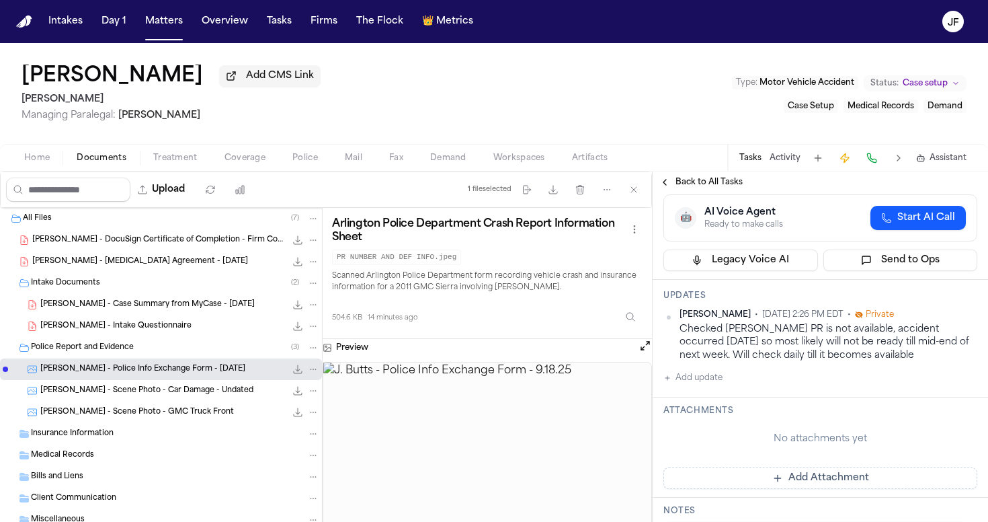
click at [242, 163] on span "Coverage" at bounding box center [245, 158] width 41 height 11
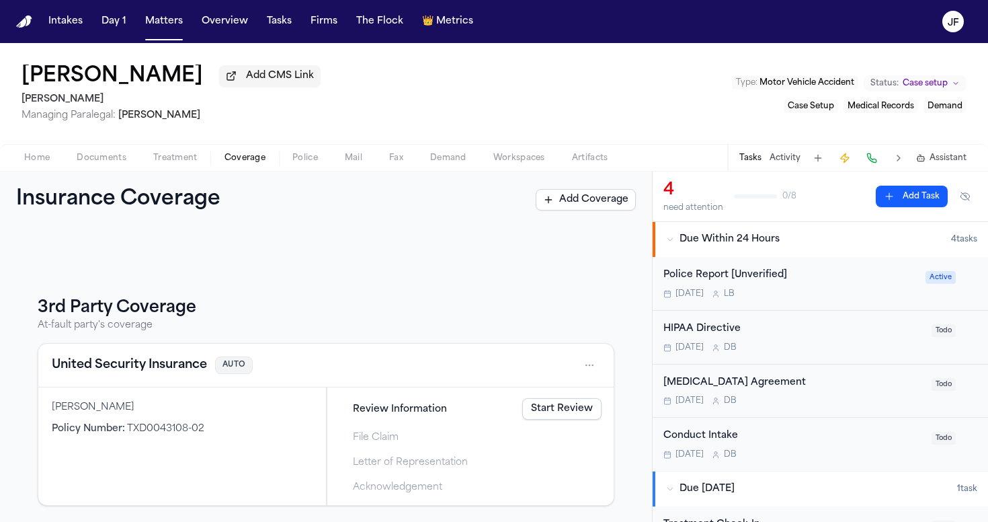
scroll to position [122, 0]
click at [165, 355] on div "United Security Insurance AUTO" at bounding box center [326, 365] width 549 height 22
click at [165, 364] on button "United Security Insurance" at bounding box center [129, 365] width 155 height 19
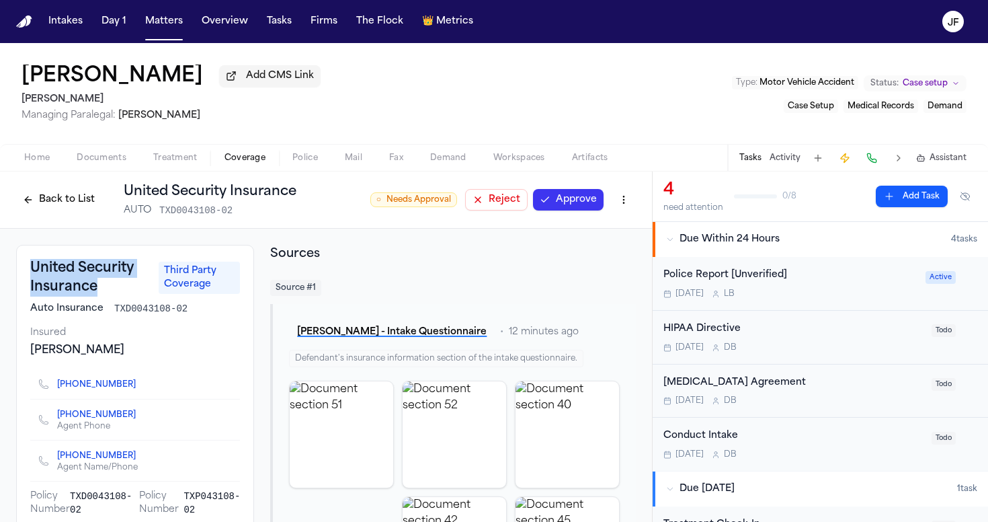
drag, startPoint x: 97, startPoint y: 292, endPoint x: 30, endPoint y: 276, distance: 68.3
click at [30, 276] on h3 "United Security Insurance" at bounding box center [90, 278] width 120 height 38
copy h3 "United Security Insurance"
click at [381, 342] on button "[PERSON_NAME] - Intake Questionnaire" at bounding box center [392, 332] width 206 height 24
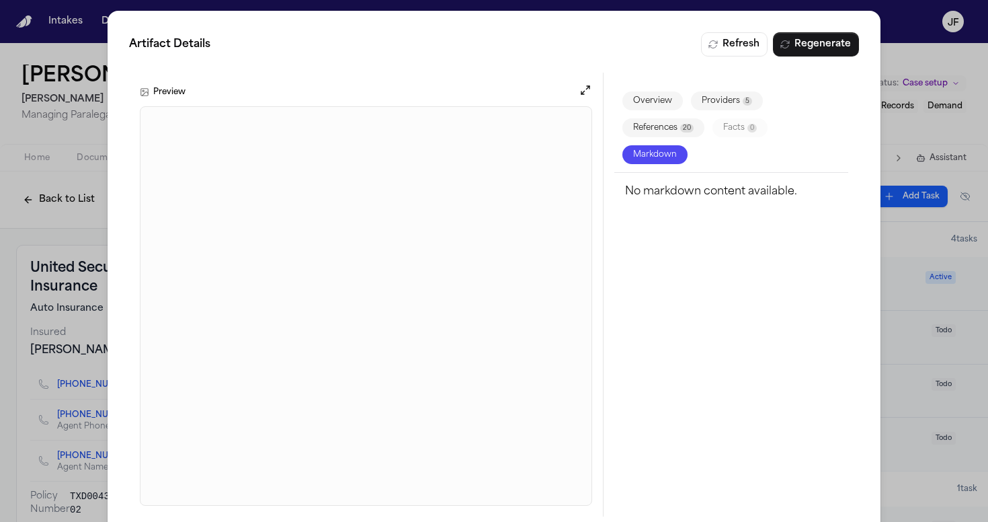
click at [17, 409] on div "Artifact Details Refresh Regenerate Preview Overview Providers 5 References 20 …" at bounding box center [494, 274] width 988 height 549
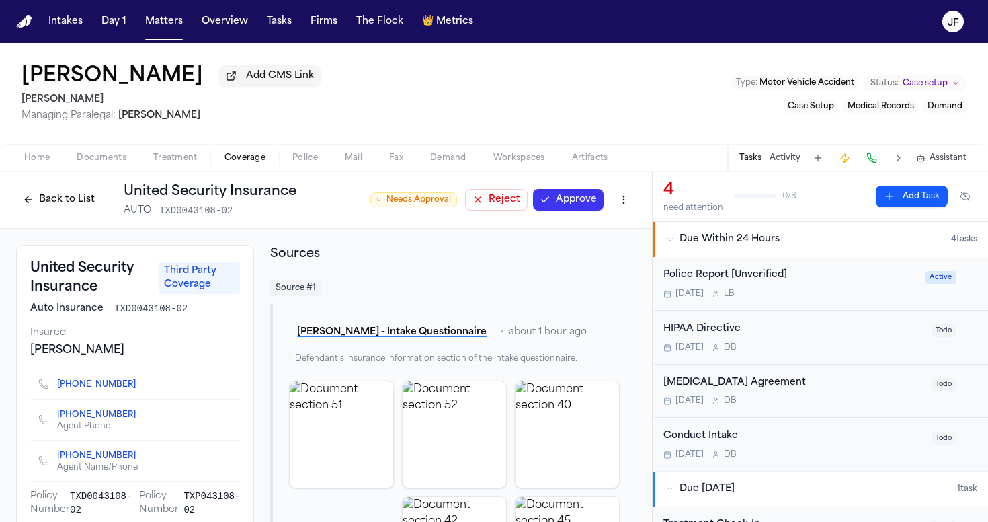
click at [49, 162] on span "Home" at bounding box center [37, 158] width 26 height 11
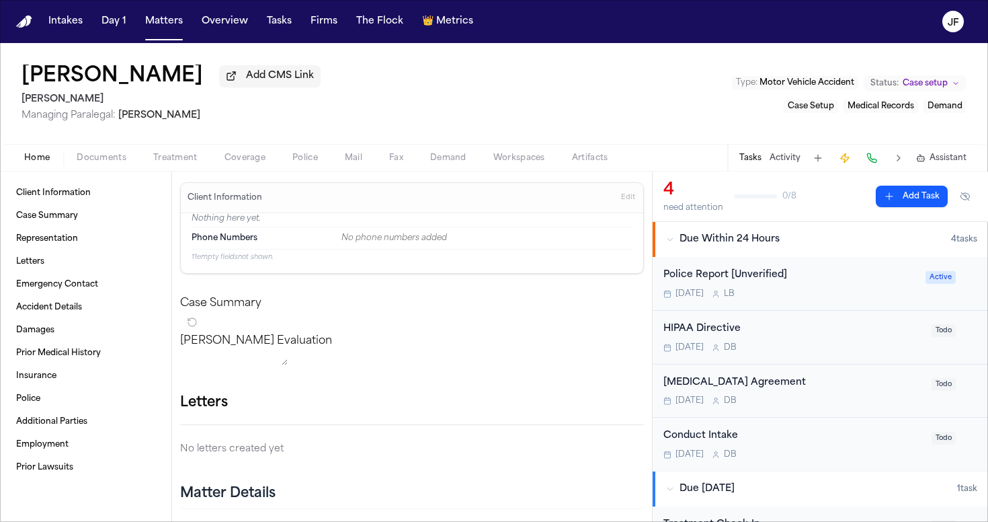
click at [99, 170] on div "Home Documents Treatment Coverage Police Mail Fax Demand Workspaces Artifacts T…" at bounding box center [494, 157] width 988 height 27
click at [99, 163] on span "Documents" at bounding box center [102, 158] width 50 height 11
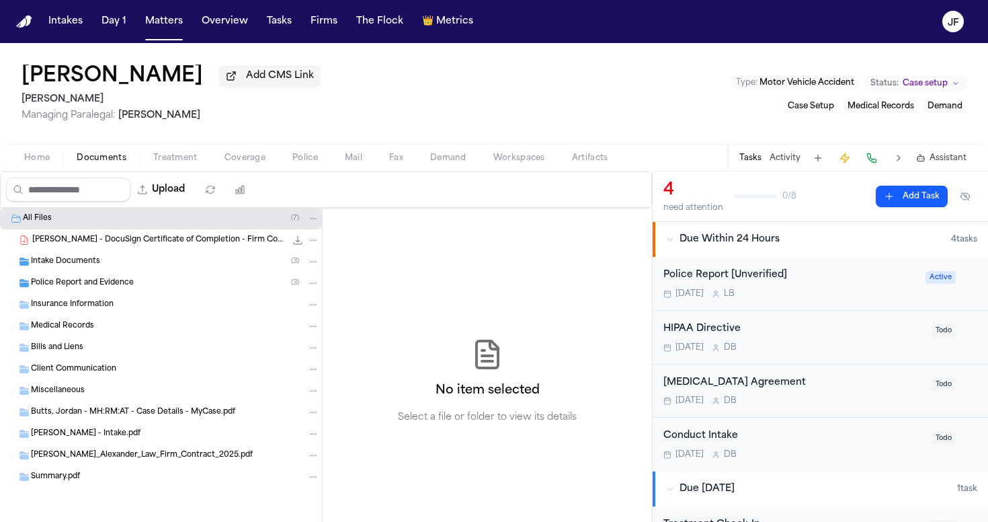
click at [85, 271] on div "Intake Documents ( 3 )" at bounding box center [161, 262] width 322 height 22
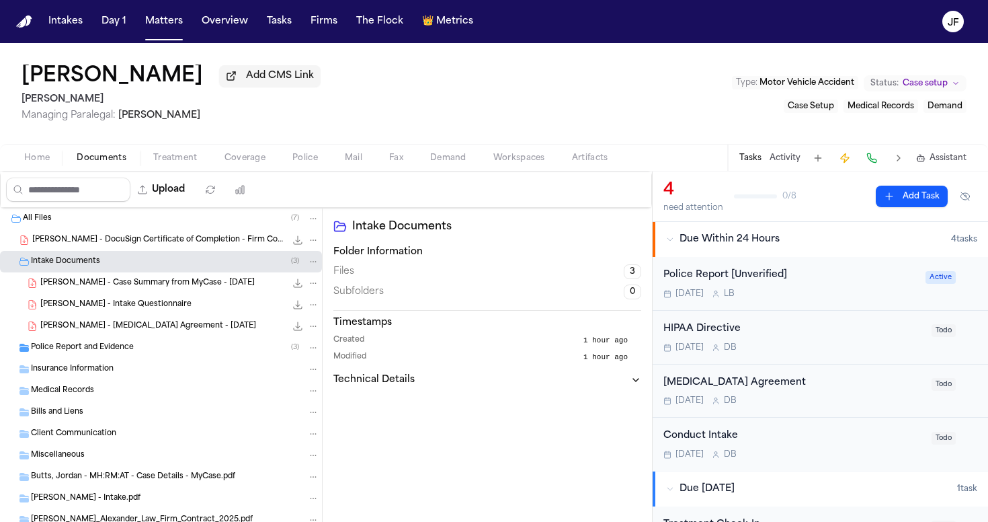
click at [91, 354] on span "Police Report and Evidence" at bounding box center [82, 347] width 103 height 11
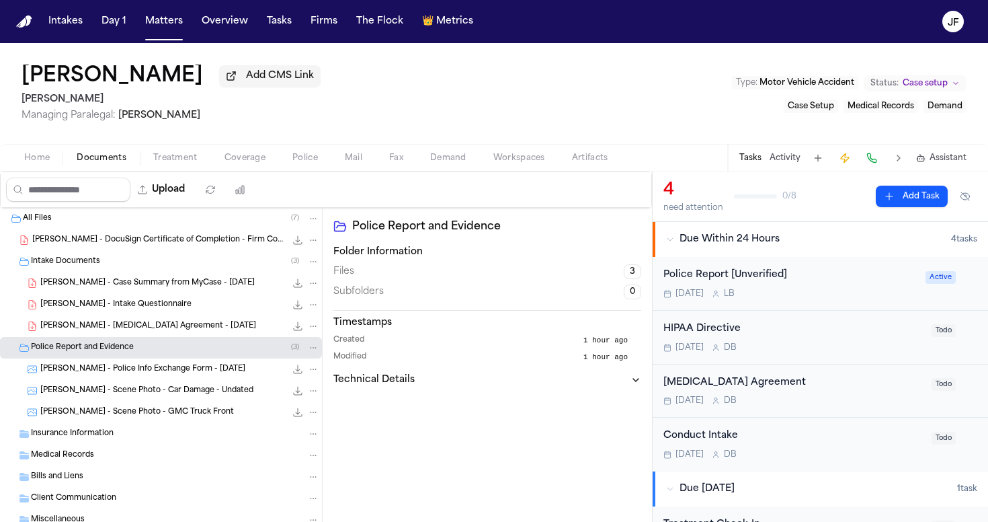
click at [134, 245] on span "J. Butts - DocuSign Certificate of Completion - Firm Contract - 2025" at bounding box center [158, 240] width 253 height 11
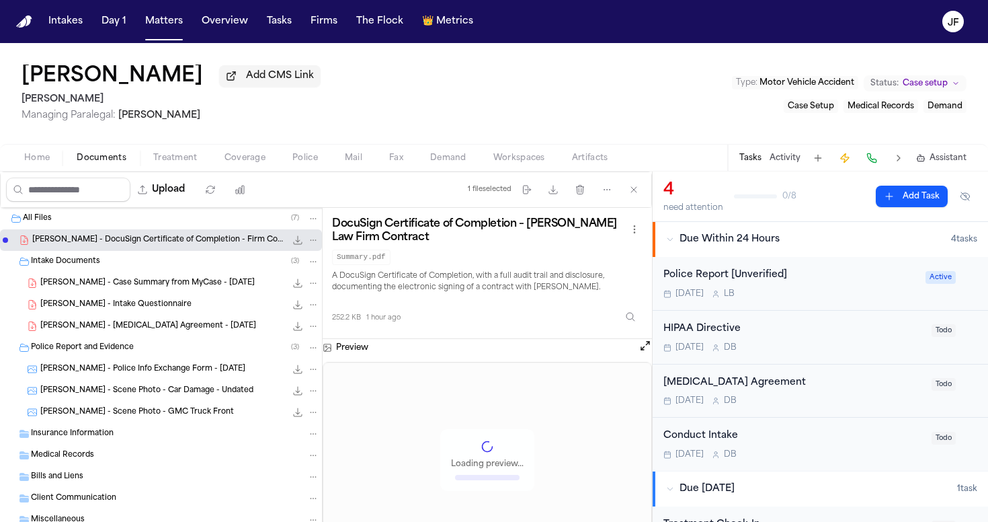
click at [142, 303] on span "J. Butts - Intake Questionnaire" at bounding box center [115, 304] width 151 height 11
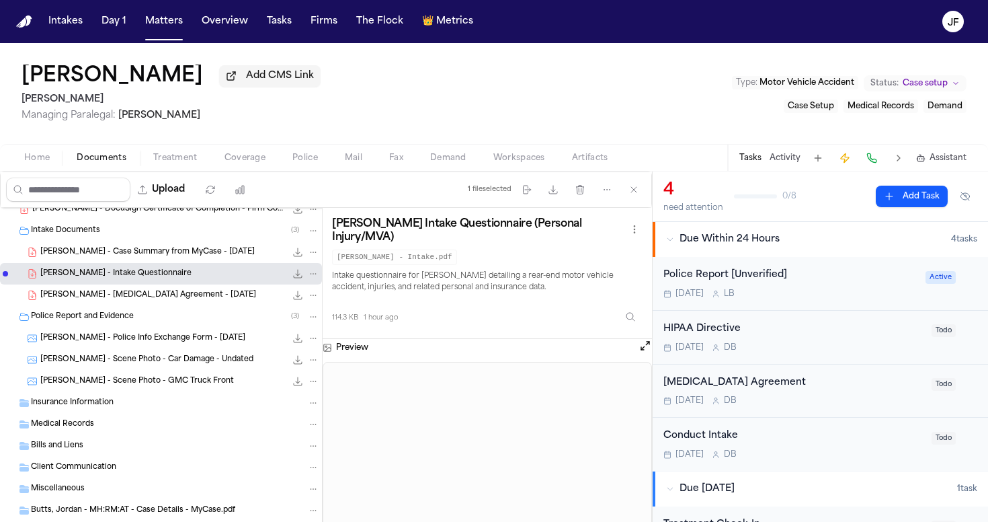
scroll to position [50, 0]
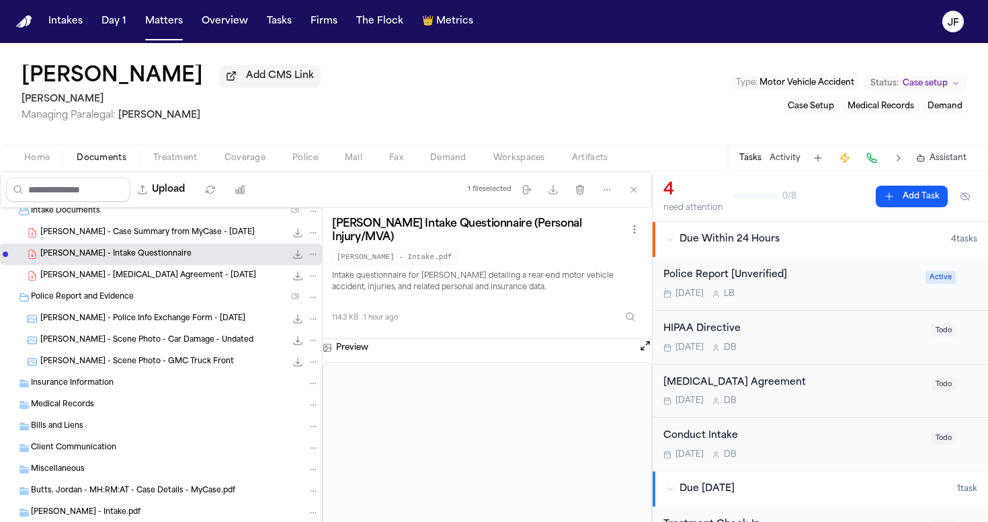
click at [294, 259] on icon "File: J. Butts - Intake Questionnaire" at bounding box center [298, 254] width 9 height 9
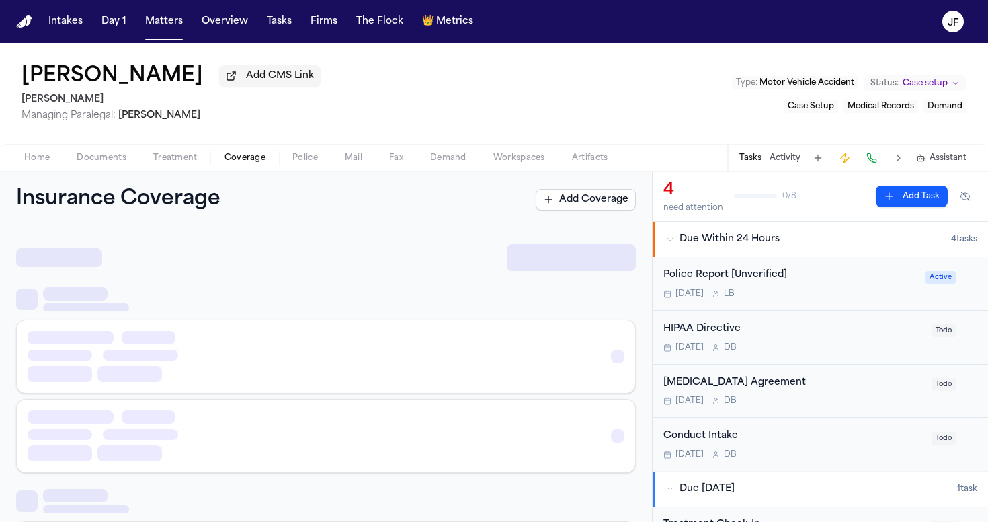
click at [263, 159] on span "Coverage" at bounding box center [245, 158] width 41 height 11
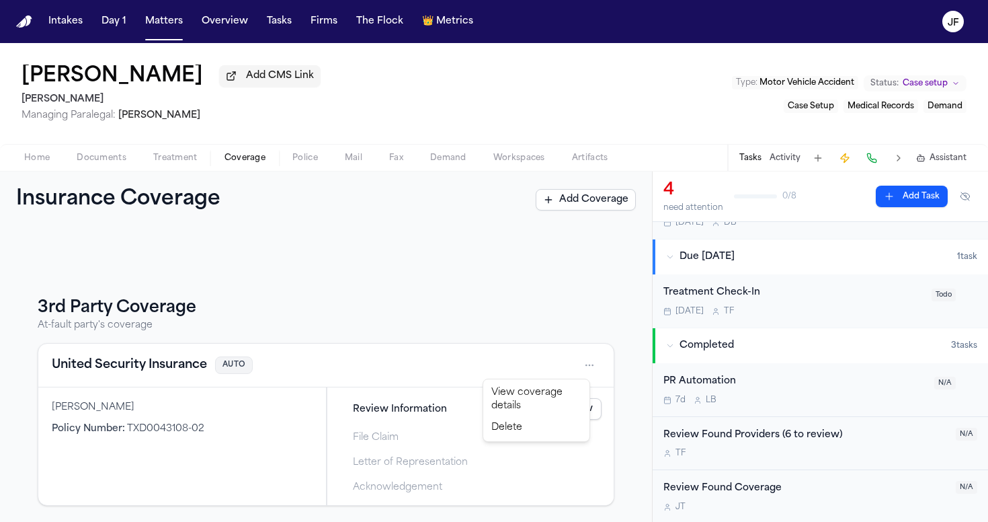
click at [588, 362] on html "Intakes Day 1 Matters Overview Tasks Firms The Flock 👑 Metrics JF Jordan Butts …" at bounding box center [494, 261] width 988 height 522
click at [461, 357] on html "Intakes Day 1 Matters Overview Tasks Firms The Flock 👑 Metrics JF Jordan Butts …" at bounding box center [494, 261] width 988 height 522
click at [537, 409] on link "Start Review" at bounding box center [561, 409] width 79 height 22
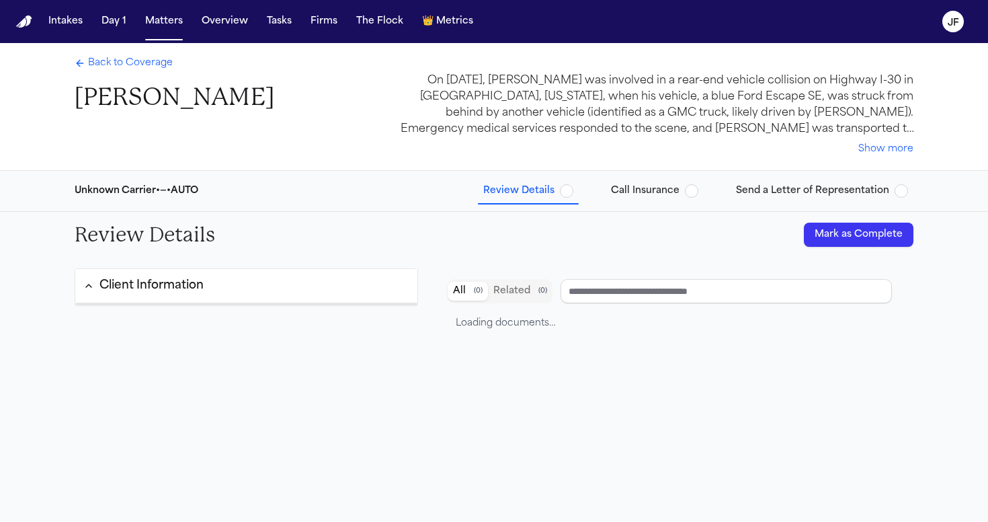
type input "**********"
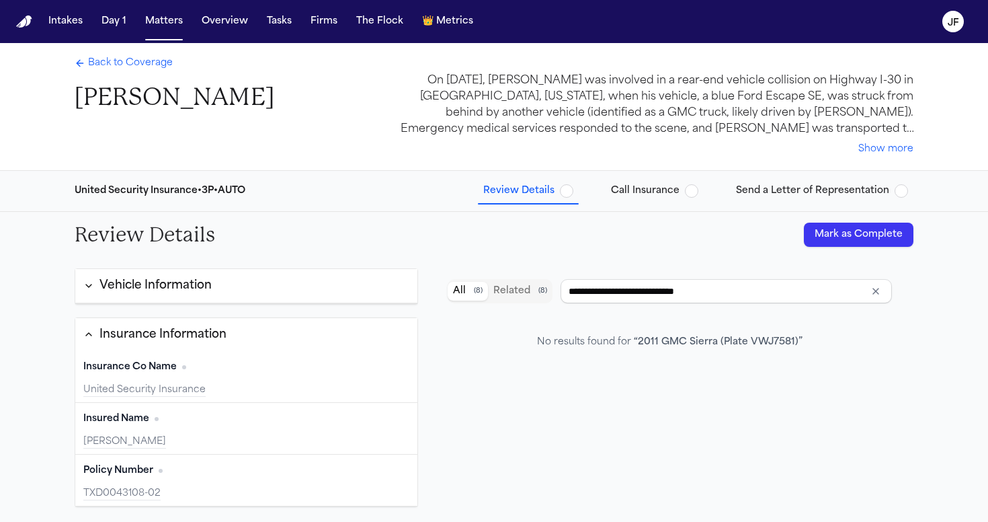
click at [280, 296] on button "Vehicle Information" at bounding box center [246, 286] width 342 height 34
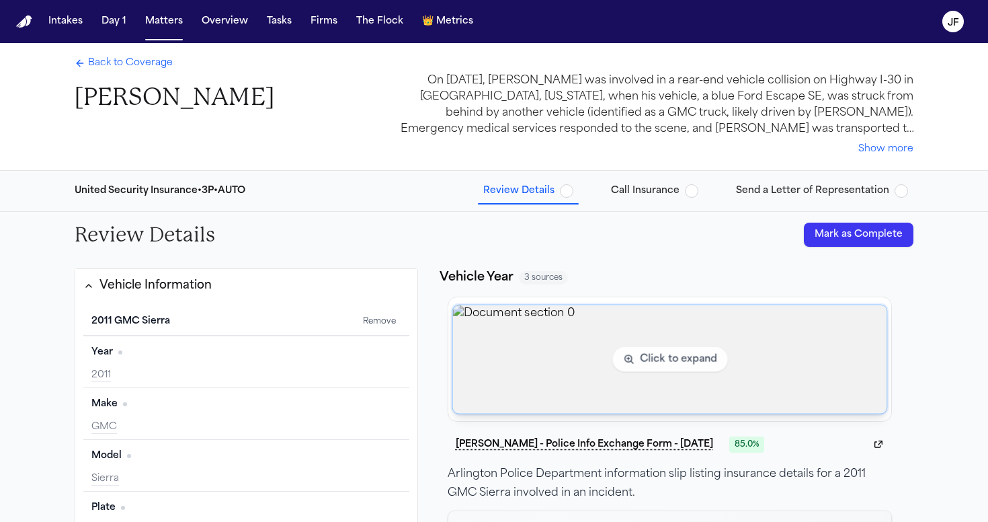
click at [586, 361] on img "View document section 0" at bounding box center [669, 359] width 434 height 108
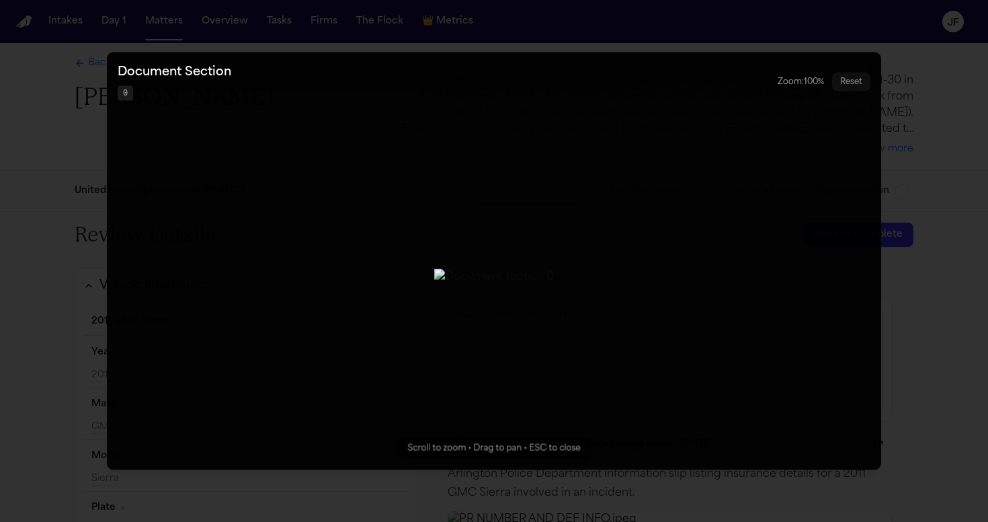
click at [867, 270] on button "Zoomable image viewer. Use mouse wheel to zoom, drag to pan, or press R to rese…" at bounding box center [494, 260] width 774 height 417
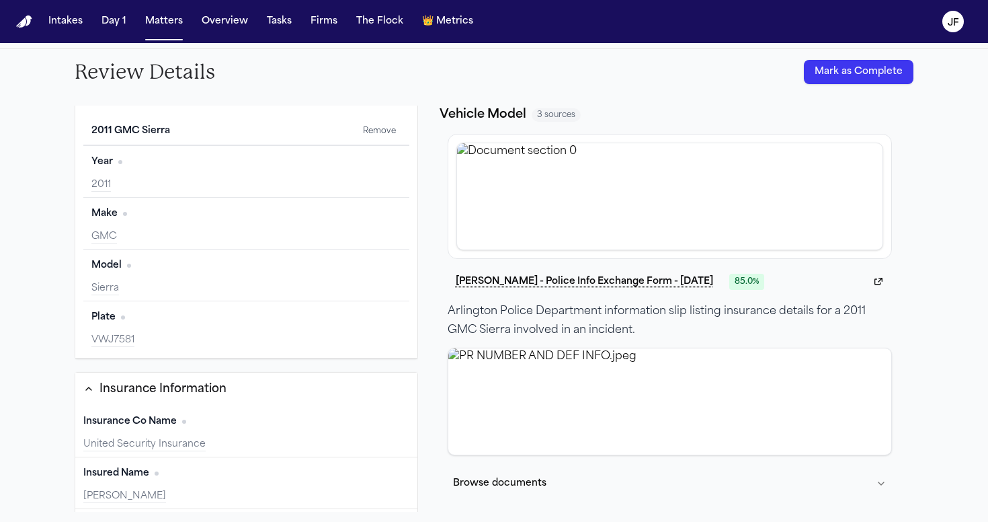
scroll to position [19, 0]
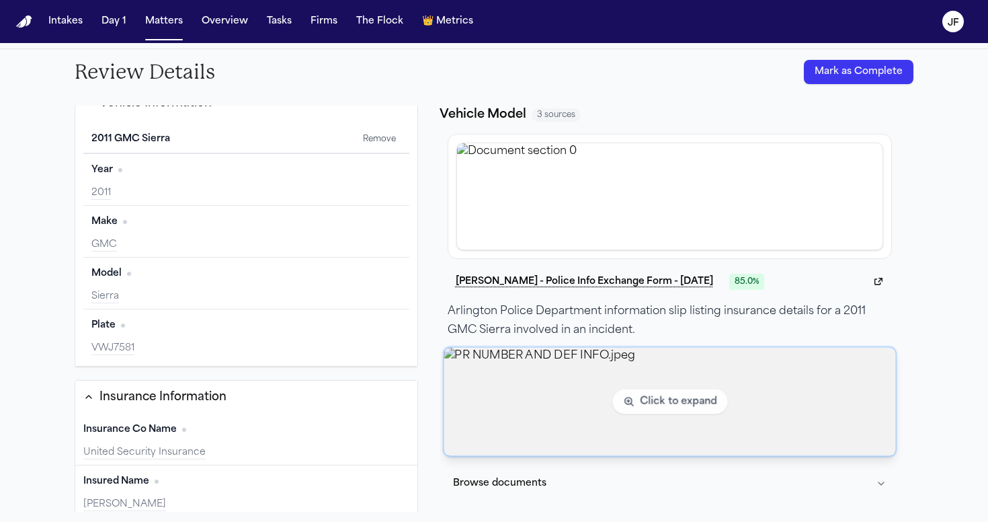
click at [507, 418] on img "View image PR NUMBER AND DEF INFO.jpeg" at bounding box center [670, 401] width 452 height 108
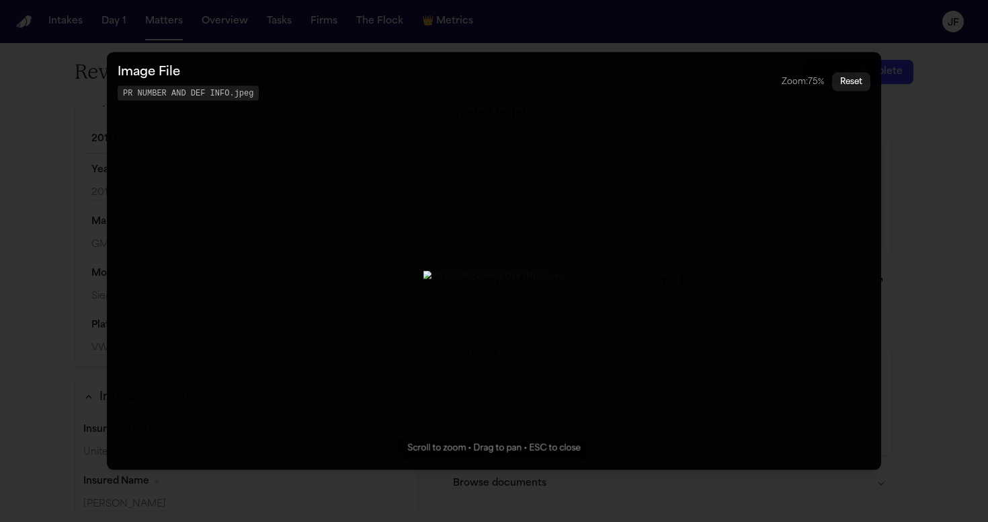
drag, startPoint x: 522, startPoint y: 424, endPoint x: 494, endPoint y: 333, distance: 94.2
click at [495, 283] on img "Zoomable image viewer. Use mouse wheel to zoom, drag to pan, or press R to rese…" at bounding box center [494, 277] width 141 height 12
click at [447, 281] on img "Zoomable image viewer. Use mouse wheel to zoom, drag to pan, or press R to rese…" at bounding box center [494, 277] width 94 height 8
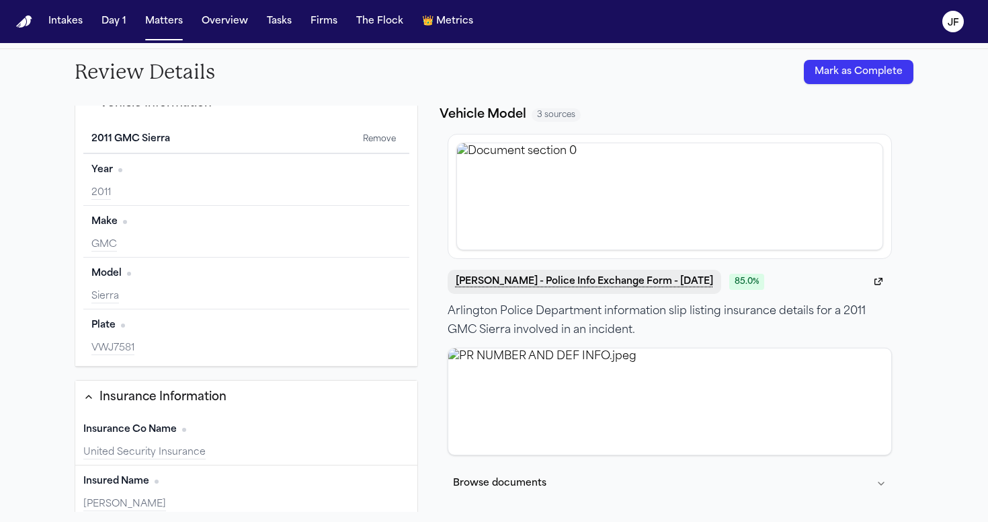
click at [616, 279] on button "J. Butts - Police Info Exchange Form - 9.18.25" at bounding box center [585, 282] width 274 height 24
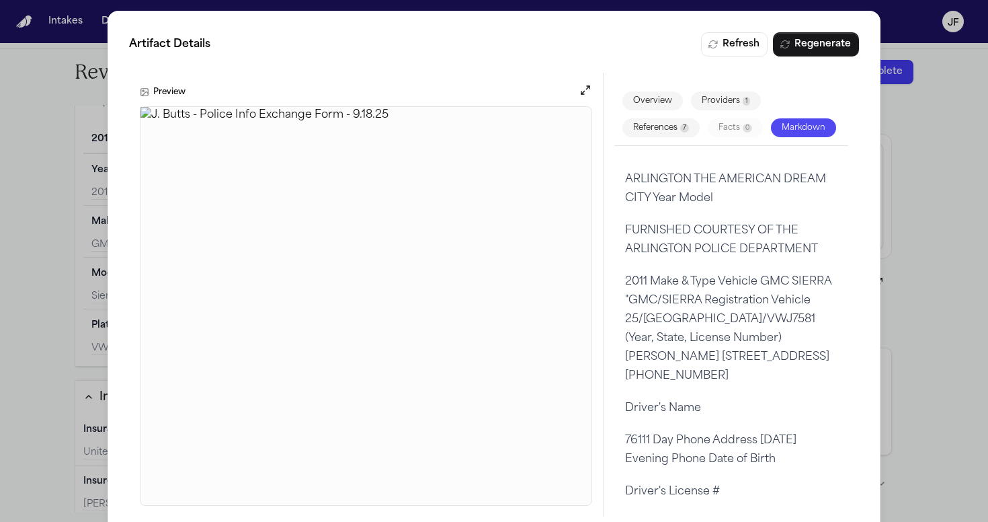
click at [940, 208] on div "Artifact Details Refresh Regenerate Preview Overview Providers 1 References 7 F…" at bounding box center [494, 274] width 988 height 549
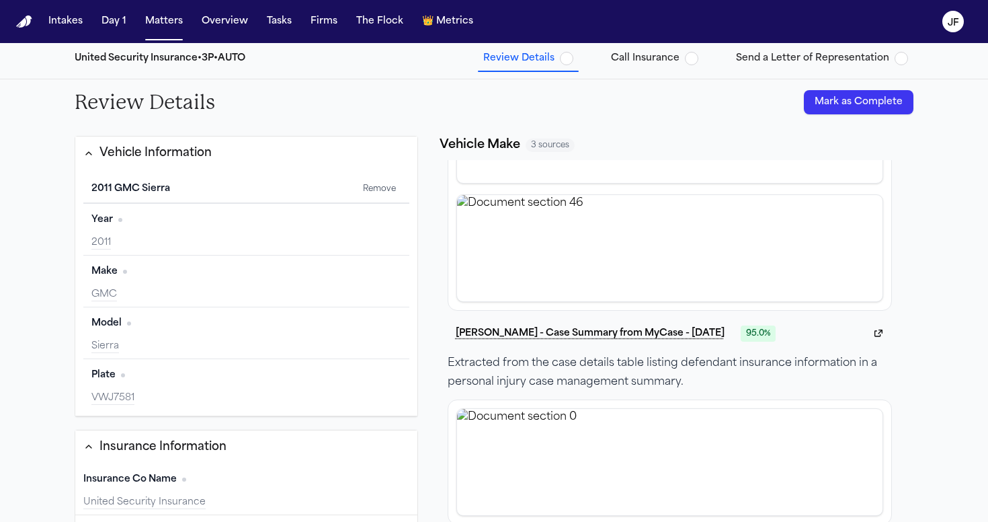
scroll to position [561, 0]
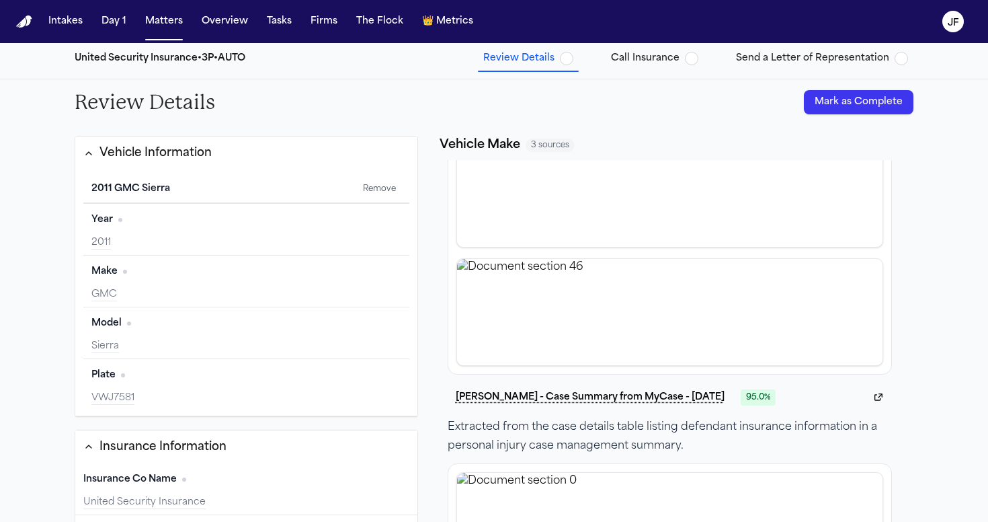
click at [573, 64] on span "Review Details" at bounding box center [528, 58] width 90 height 13
click at [857, 99] on button "Mark as Complete" at bounding box center [859, 102] width 110 height 24
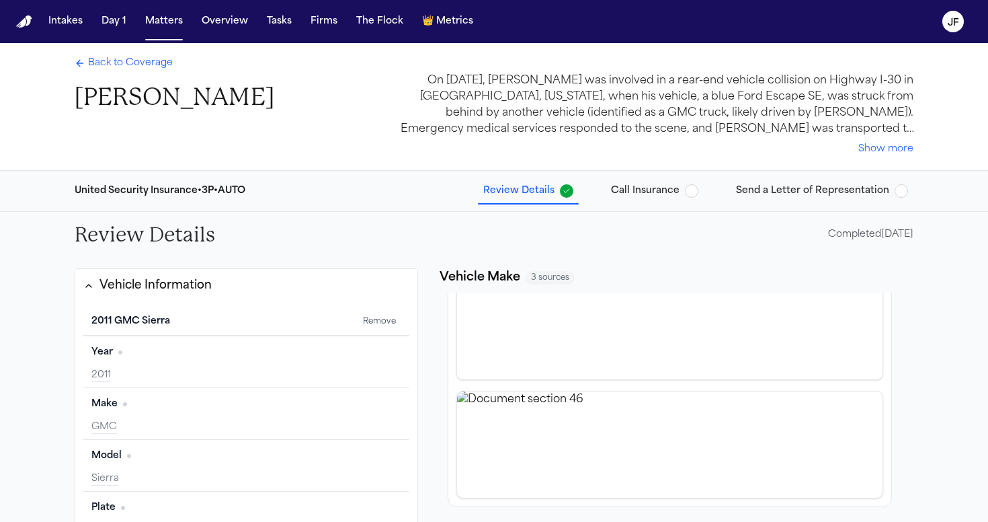
scroll to position [0, 0]
click at [136, 75] on div "Back to Coverage Jordan Butts" at bounding box center [175, 84] width 200 height 56
click at [142, 69] on span "Back to Coverage" at bounding box center [130, 62] width 85 height 13
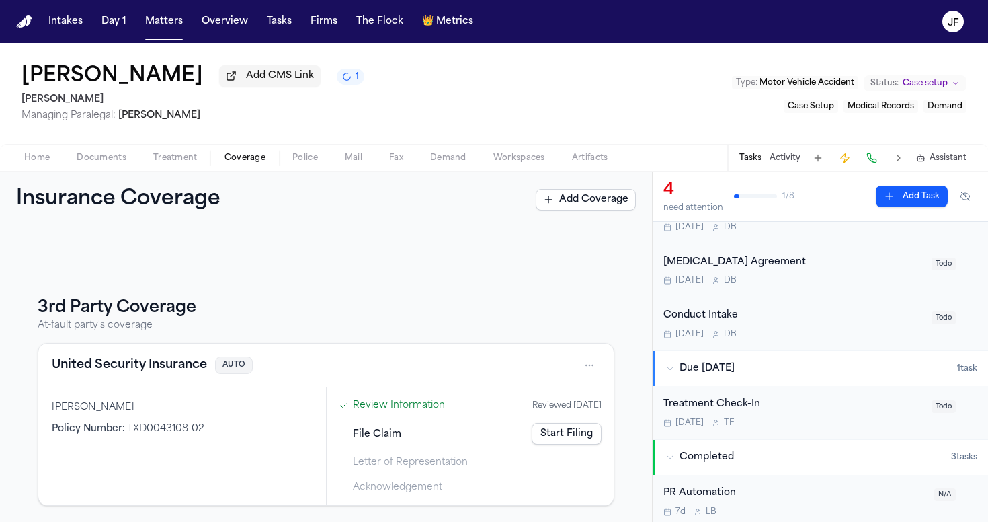
scroll to position [152, 0]
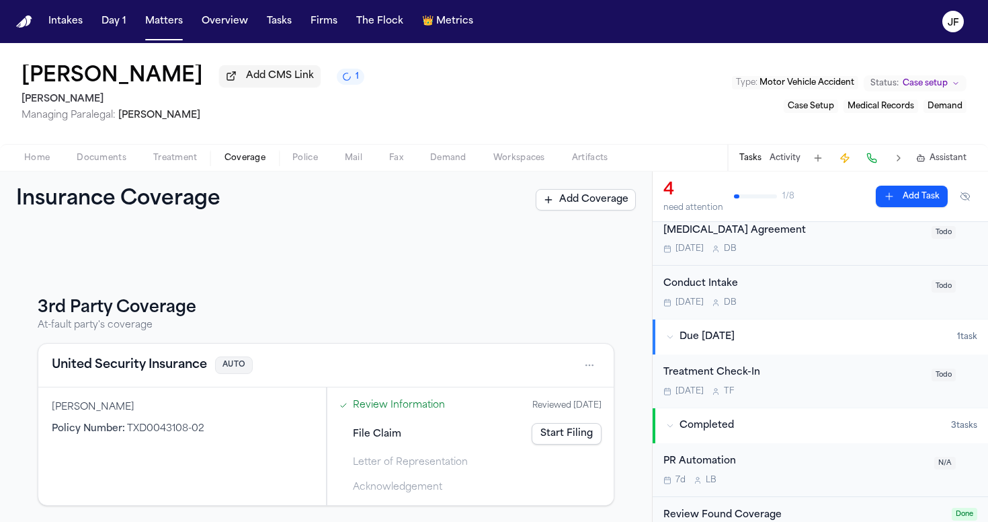
click at [788, 163] on button "Activity" at bounding box center [785, 158] width 31 height 11
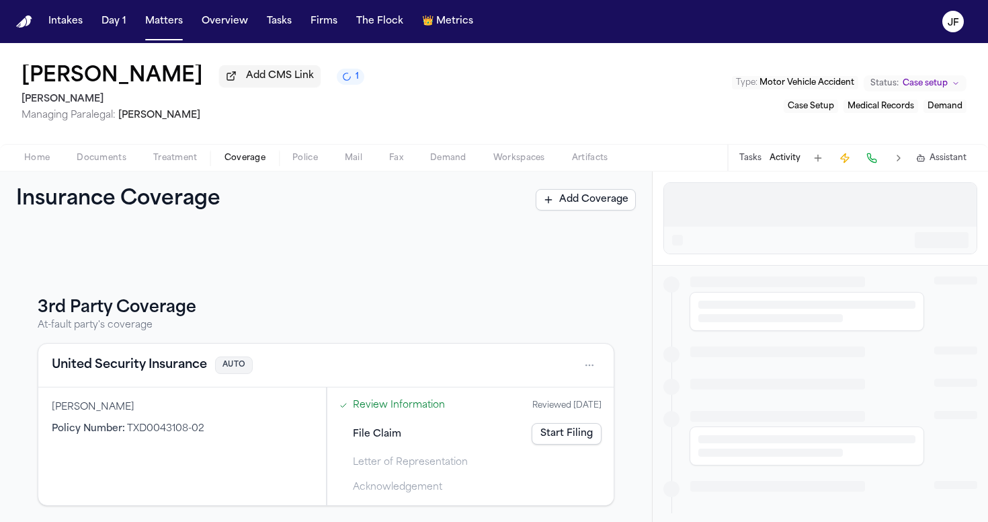
click at [767, 165] on div "Tasks Activity Assistant" at bounding box center [852, 158] width 250 height 26
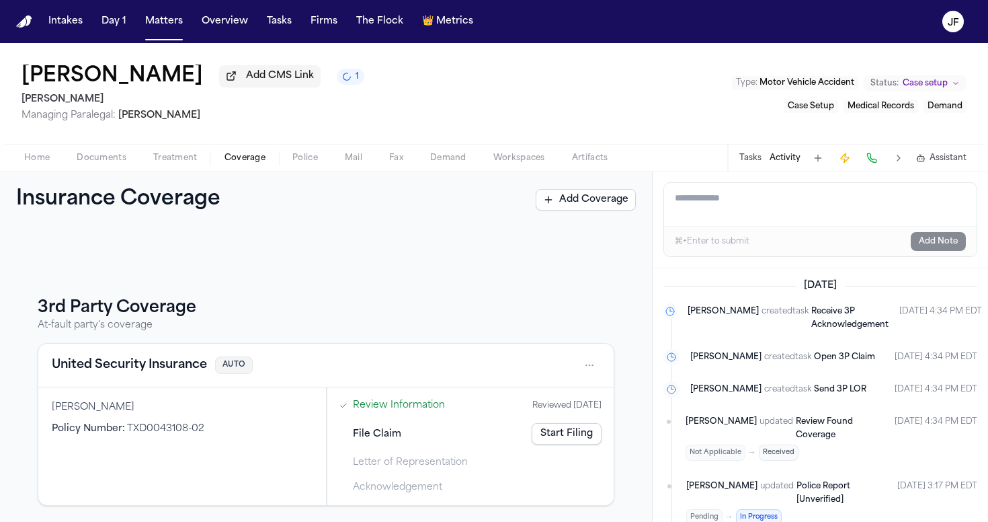
click at [745, 163] on button "Tasks" at bounding box center [751, 158] width 22 height 11
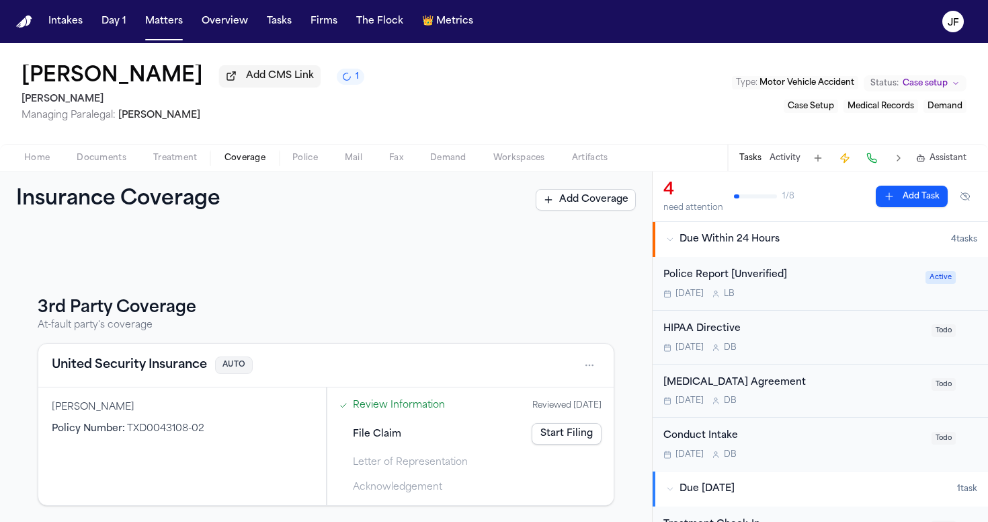
click at [779, 162] on button "Activity" at bounding box center [785, 158] width 31 height 11
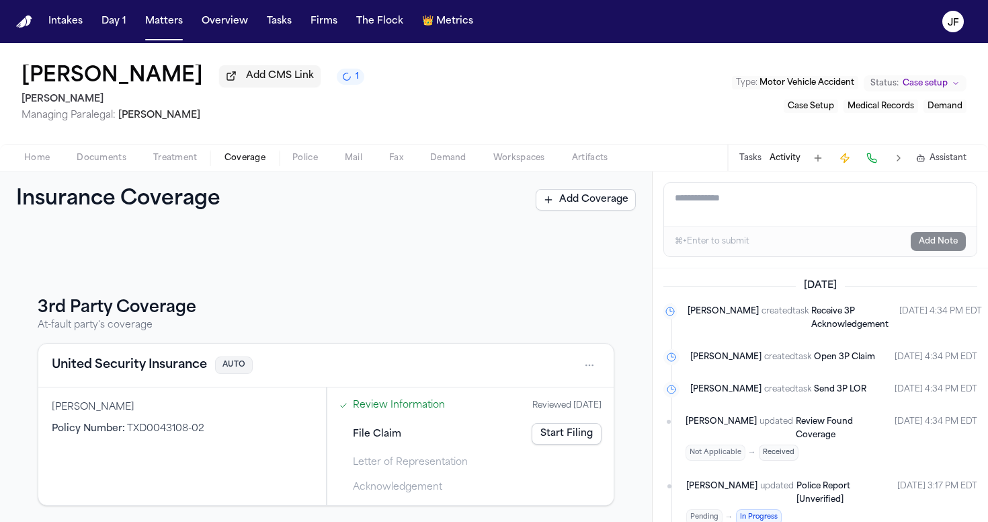
click at [750, 154] on button "Tasks" at bounding box center [751, 158] width 22 height 11
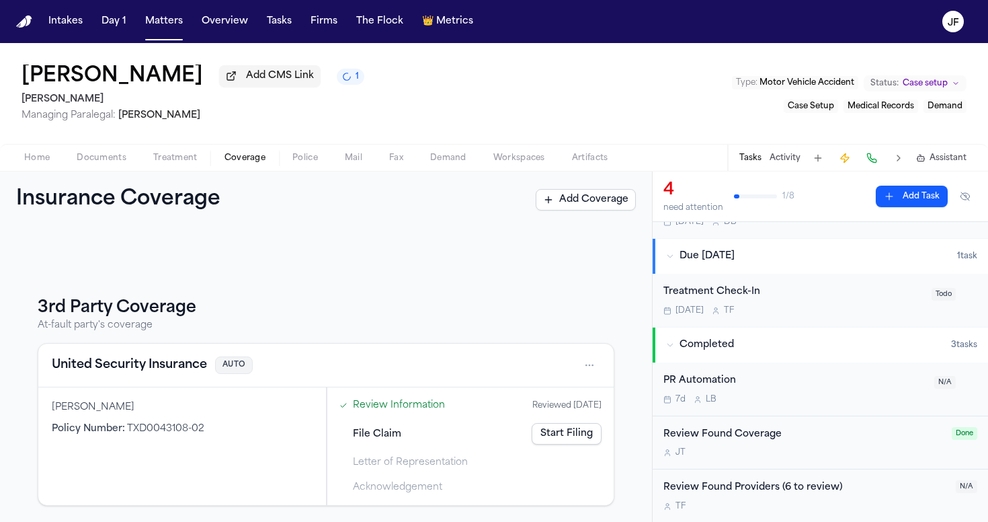
scroll to position [232, 0]
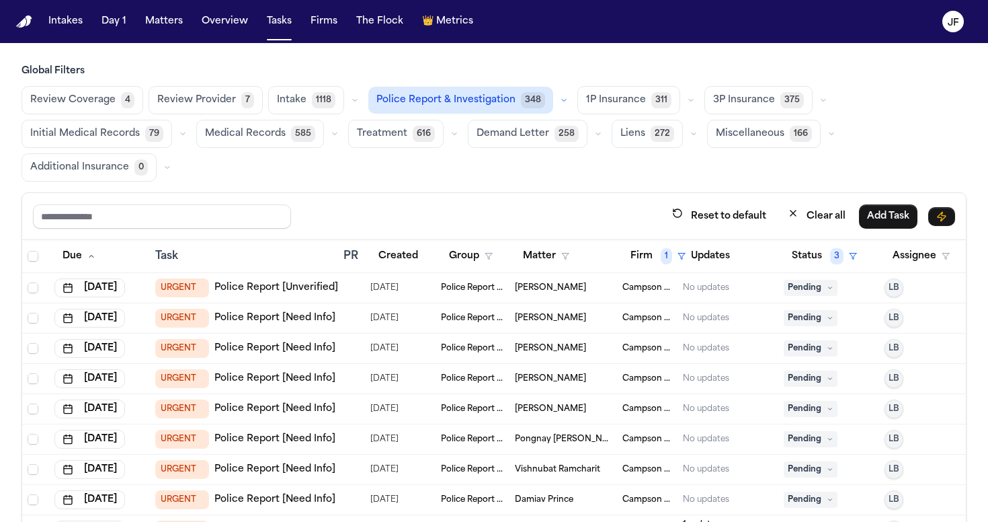
scroll to position [78, 1]
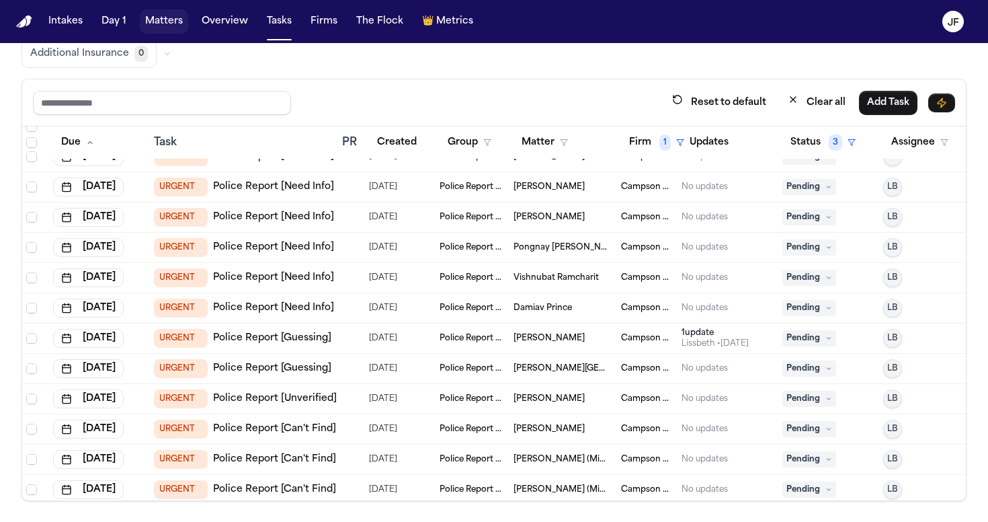
click at [165, 26] on button "Matters" at bounding box center [164, 21] width 48 height 24
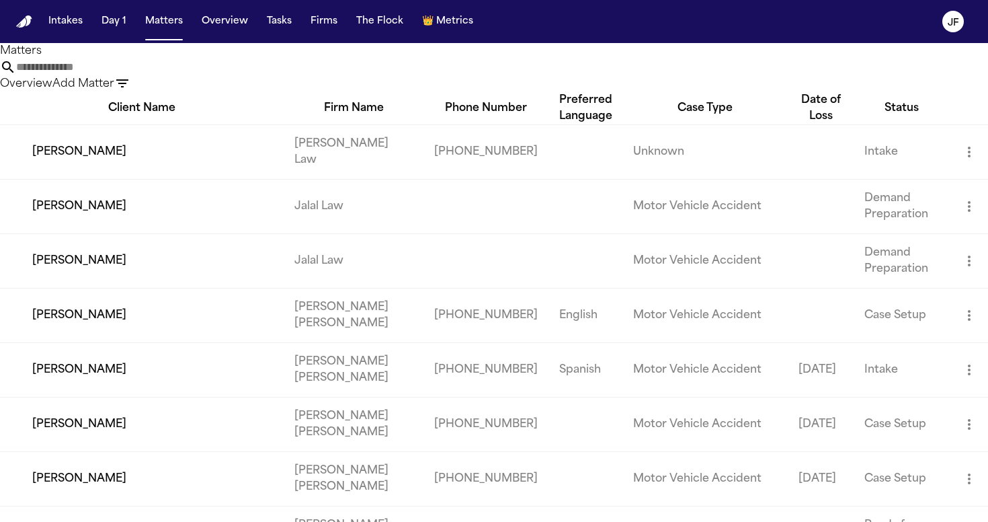
click at [124, 75] on input "text" at bounding box center [70, 67] width 108 height 16
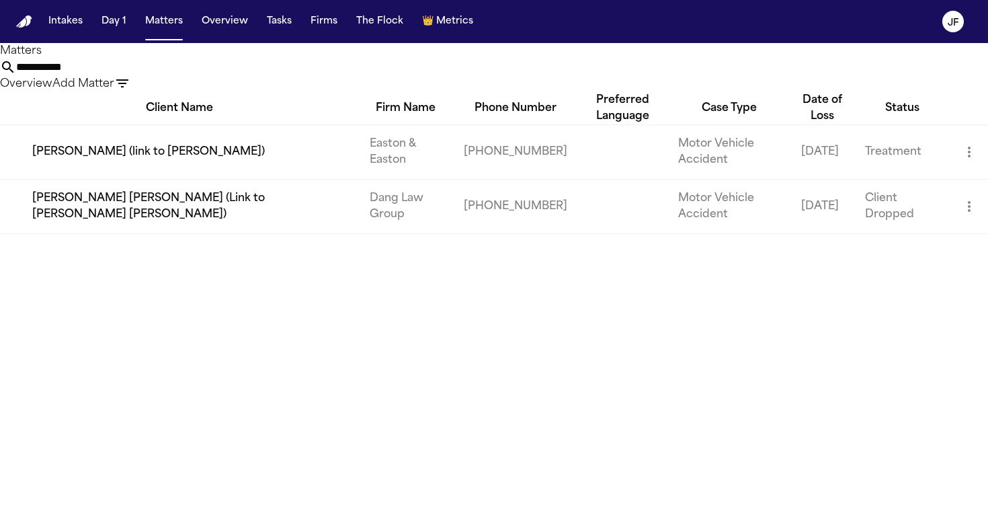
type input "**********"
click at [97, 176] on td "[PERSON_NAME] (link to [PERSON_NAME])" at bounding box center [179, 151] width 359 height 54
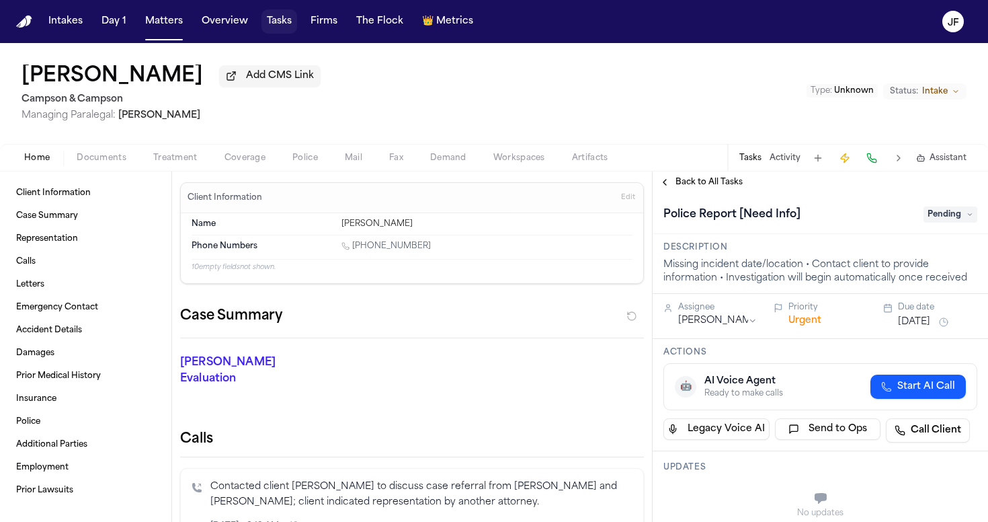
click at [277, 23] on button "Tasks" at bounding box center [280, 21] width 36 height 24
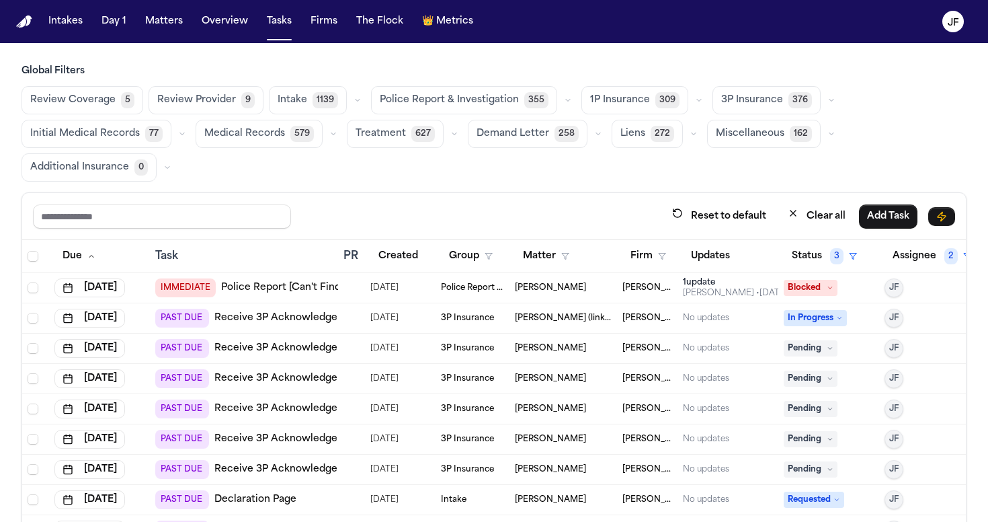
click at [475, 108] on button "Police Report & Investigation 355" at bounding box center [464, 100] width 186 height 28
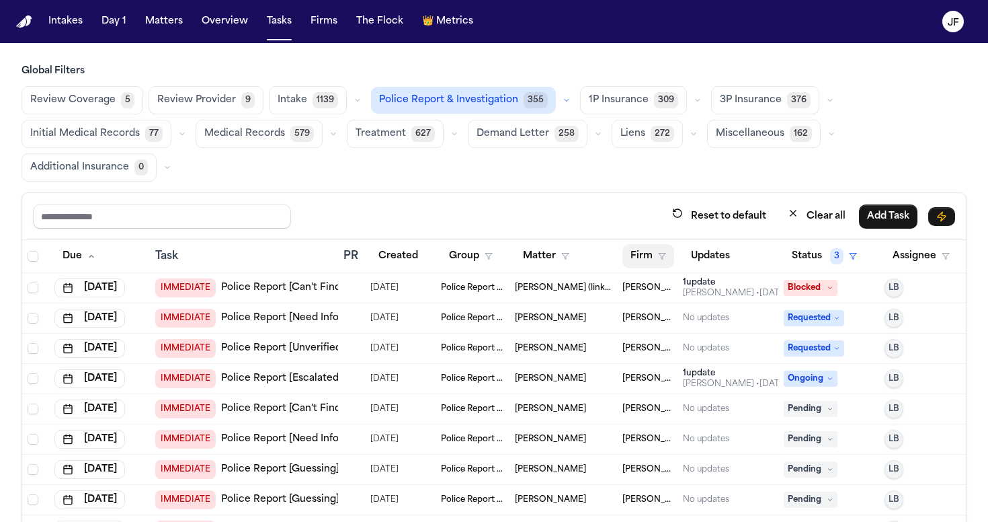
click at [658, 261] on button "Firm" at bounding box center [649, 256] width 52 height 24
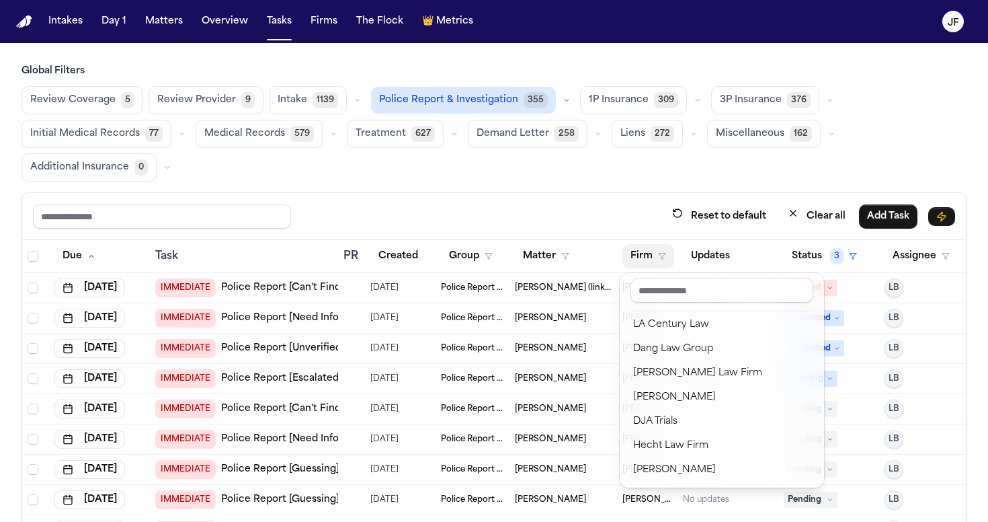
scroll to position [219, 0]
click at [503, 165] on div "Global Filters Review Coverage 5 Review Provider 9 Intake 1139 Police Report & …" at bounding box center [494, 340] width 945 height 550
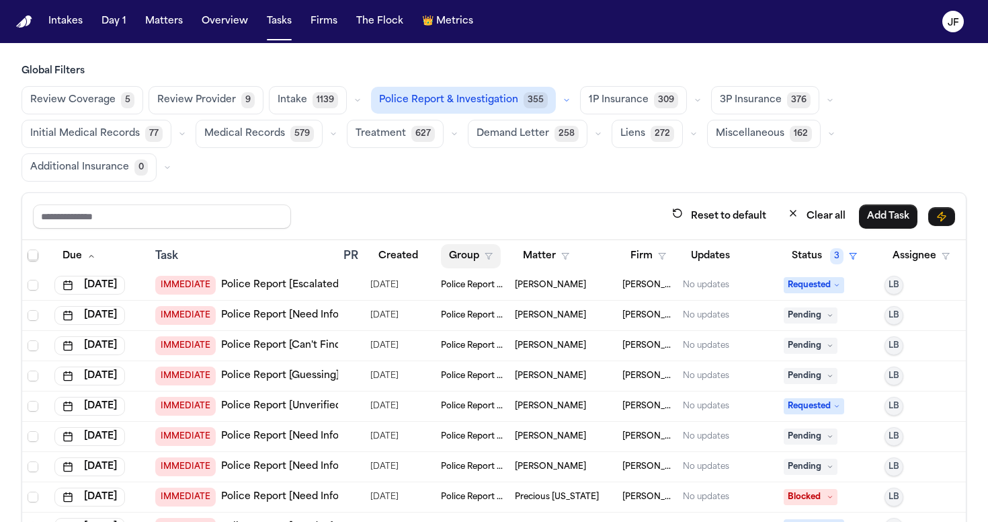
scroll to position [379, 0]
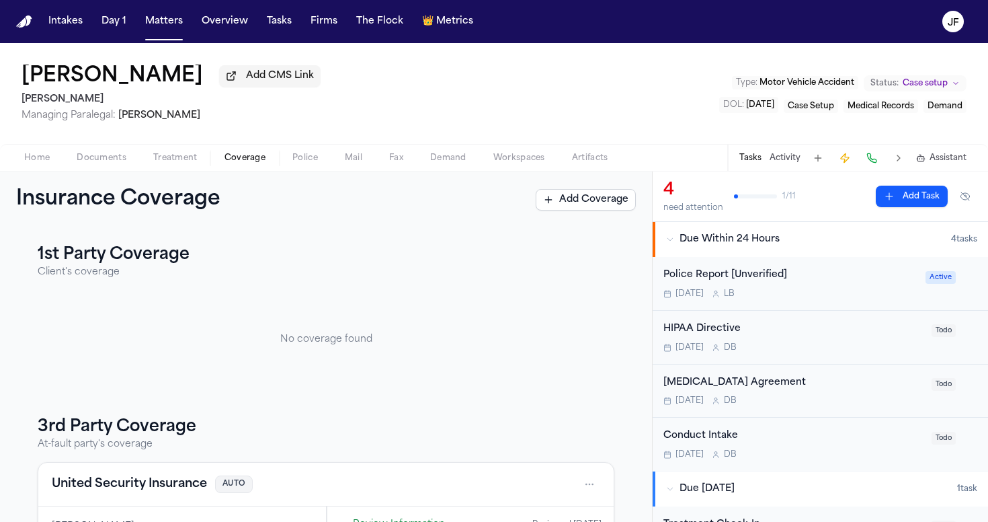
click at [750, 171] on div "Tasks Activity Assistant" at bounding box center [852, 158] width 250 height 26
click at [751, 163] on button "Tasks" at bounding box center [751, 158] width 22 height 11
click at [780, 159] on button "Activity" at bounding box center [785, 158] width 31 height 11
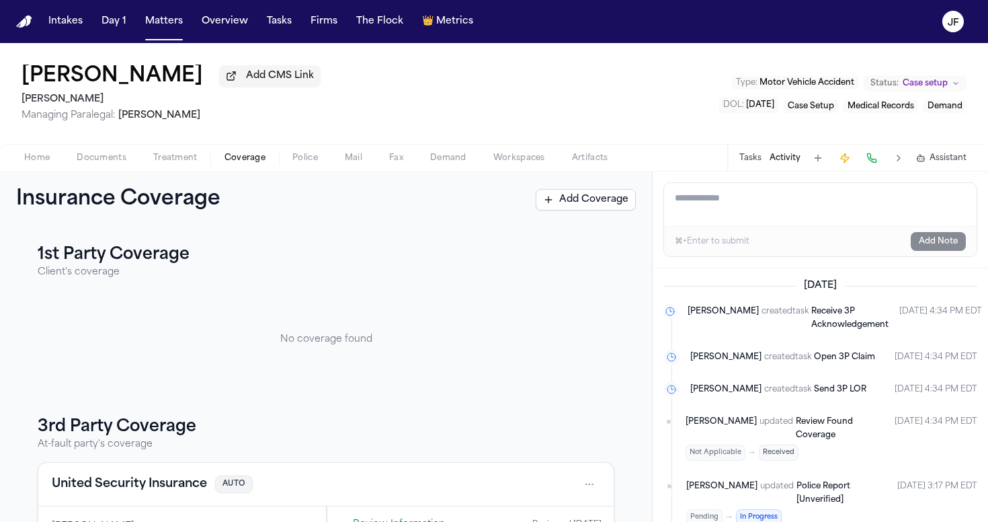
click at [829, 360] on span "Open 3P Claim" at bounding box center [844, 357] width 61 height 8
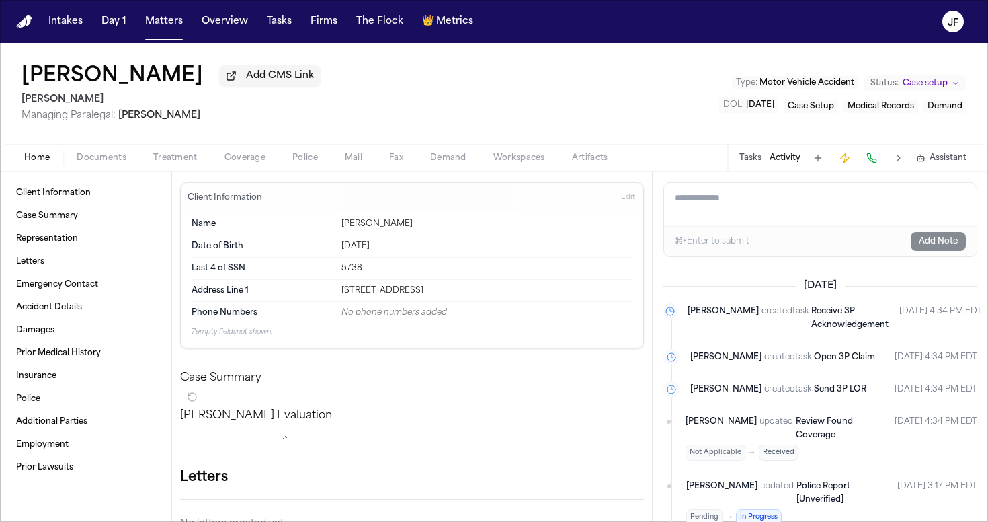
click at [829, 360] on span "Open 3P Claim" at bounding box center [844, 357] width 61 height 8
click at [748, 159] on button "Tasks" at bounding box center [751, 158] width 22 height 11
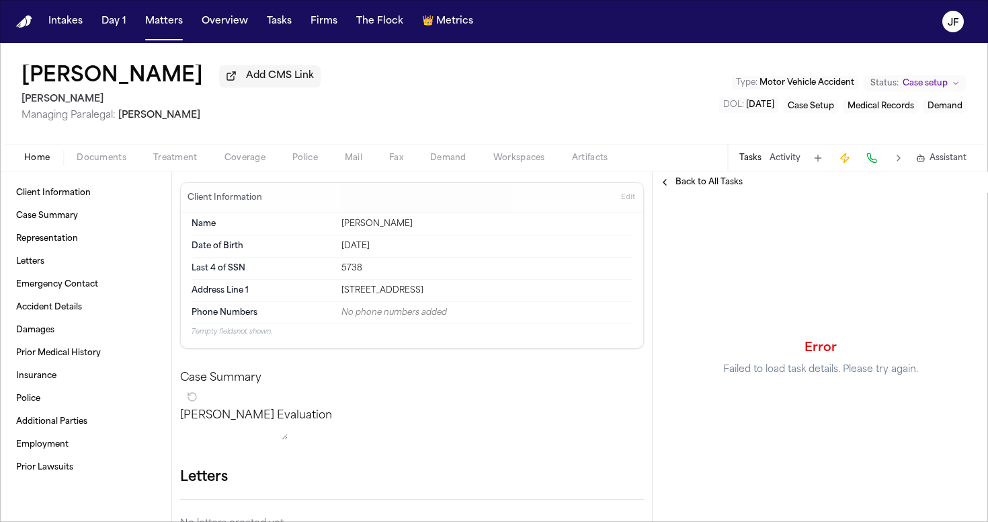
click at [100, 163] on span "Documents" at bounding box center [102, 158] width 50 height 11
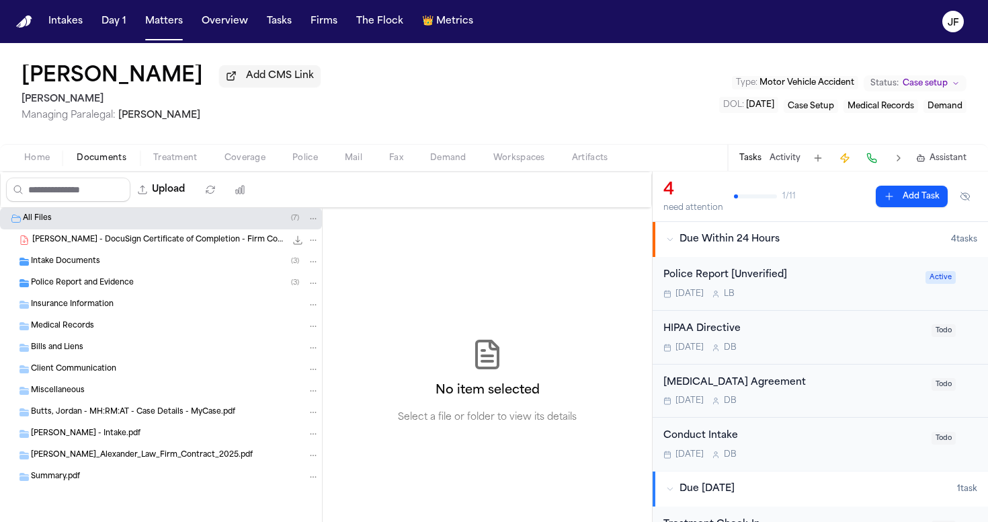
click at [161, 17] on button "Matters" at bounding box center [164, 21] width 48 height 24
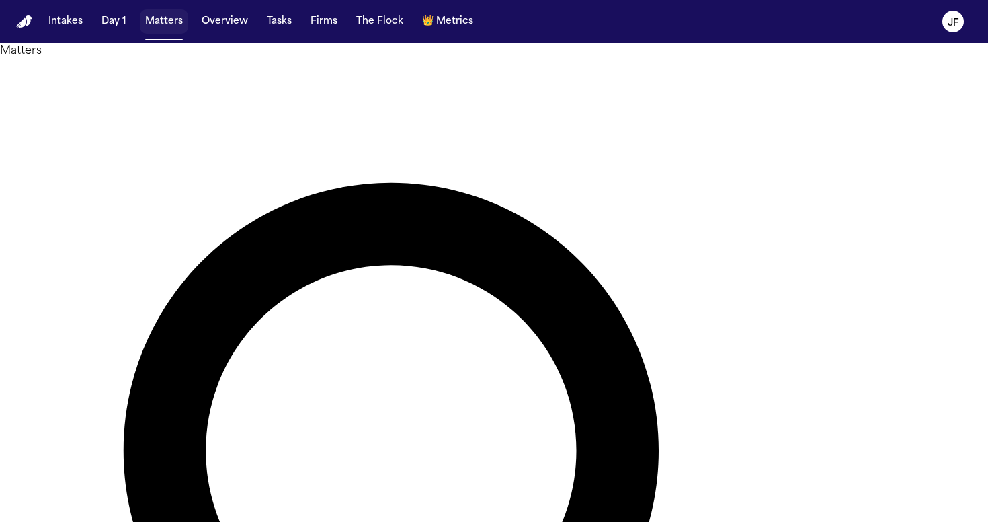
click at [167, 30] on button "Matters" at bounding box center [164, 21] width 48 height 24
paste input "**********"
type input "**********"
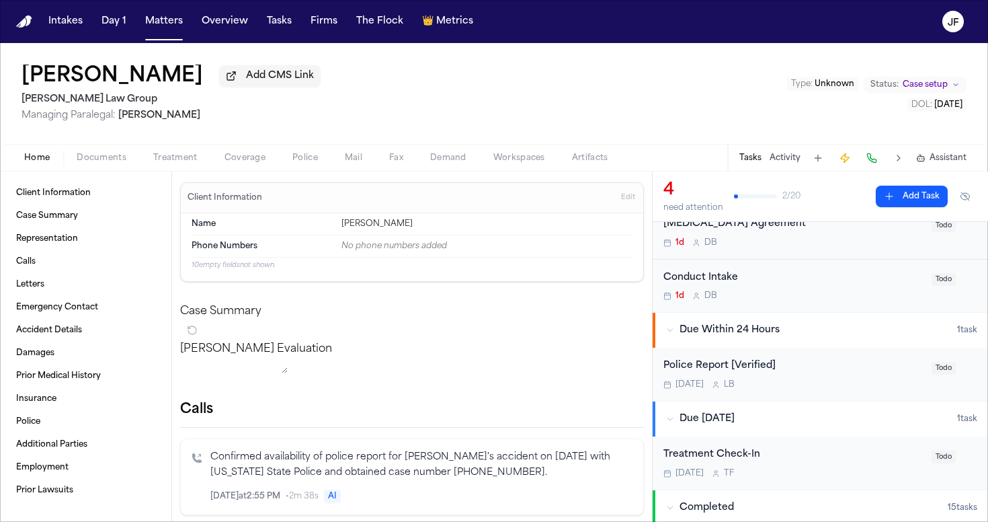
scroll to position [108, 0]
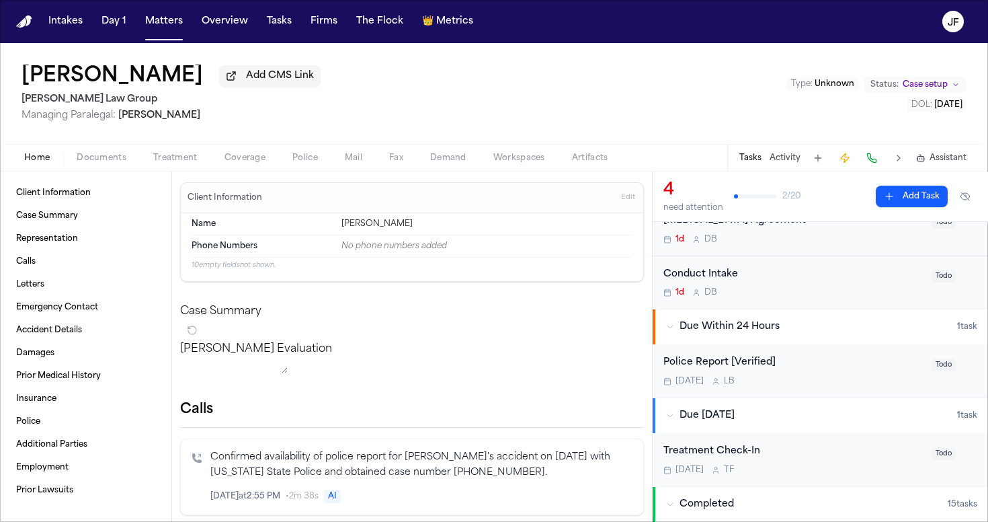
click at [302, 159] on span "Police" at bounding box center [305, 158] width 26 height 11
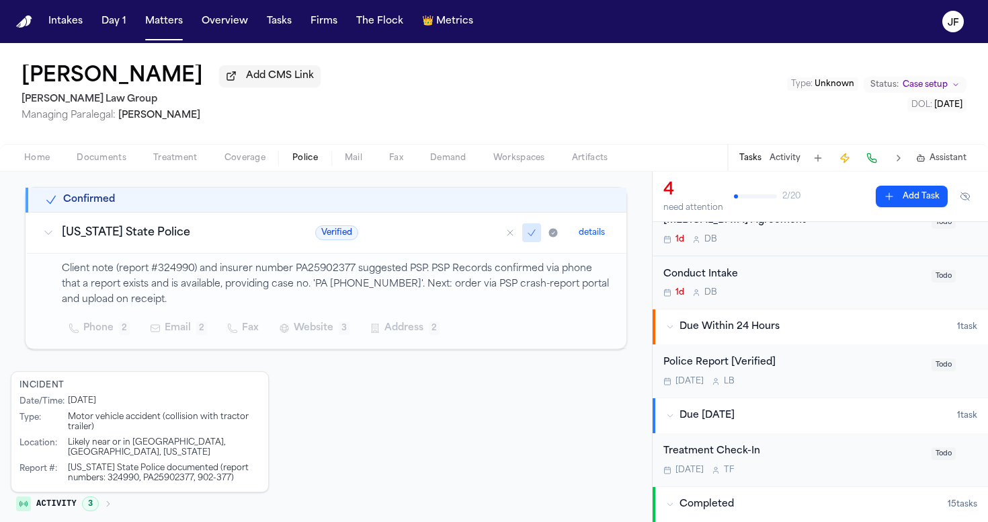
scroll to position [225, 0]
click at [34, 153] on span "Home" at bounding box center [37, 158] width 26 height 11
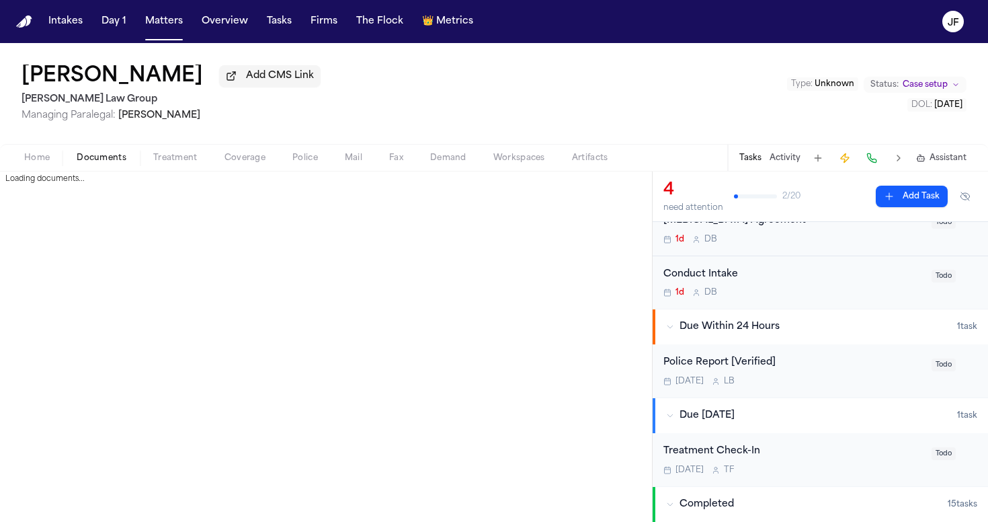
click at [93, 156] on span "Documents" at bounding box center [102, 158] width 50 height 11
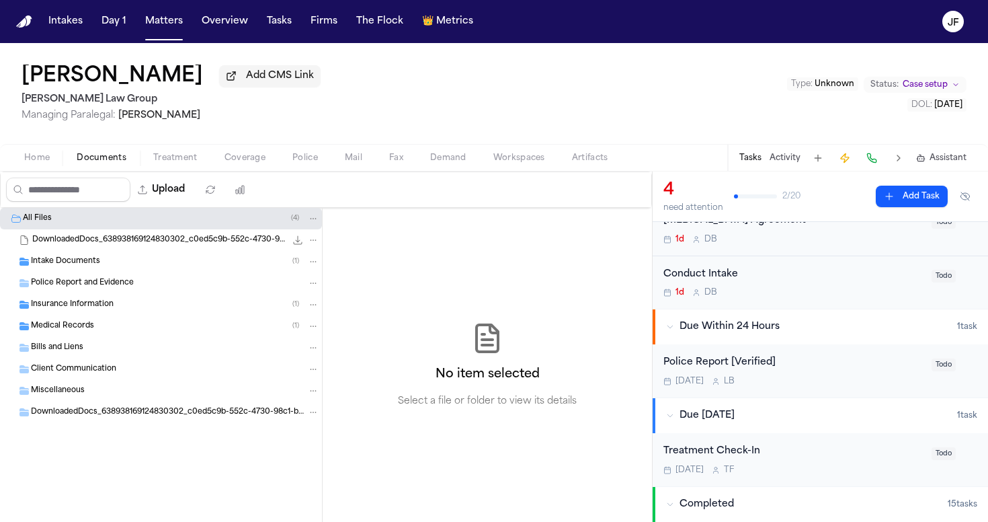
click at [84, 268] on span "Intake Documents" at bounding box center [65, 261] width 69 height 11
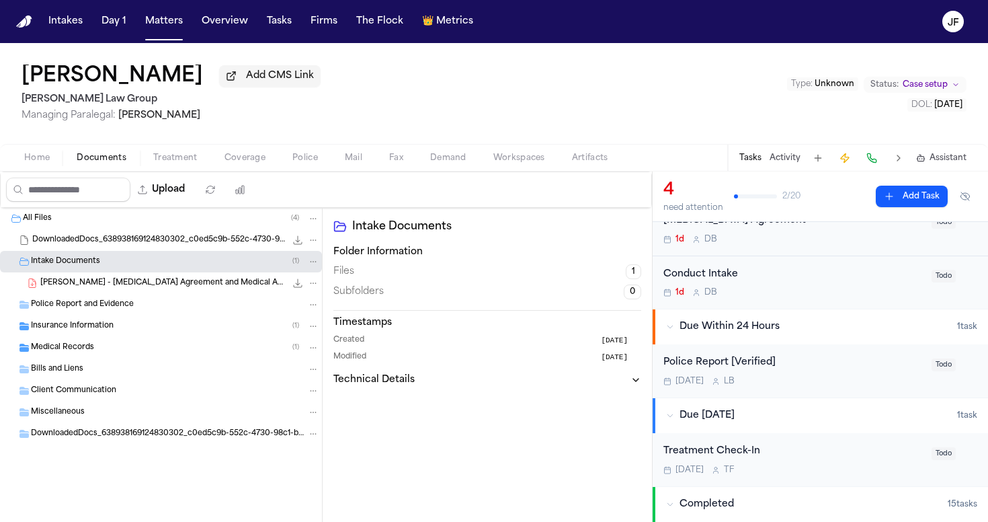
click at [92, 290] on div "[PERSON_NAME] - [MEDICAL_DATA] Agreement and Medical Authorizations - 2024 312.…" at bounding box center [179, 282] width 279 height 13
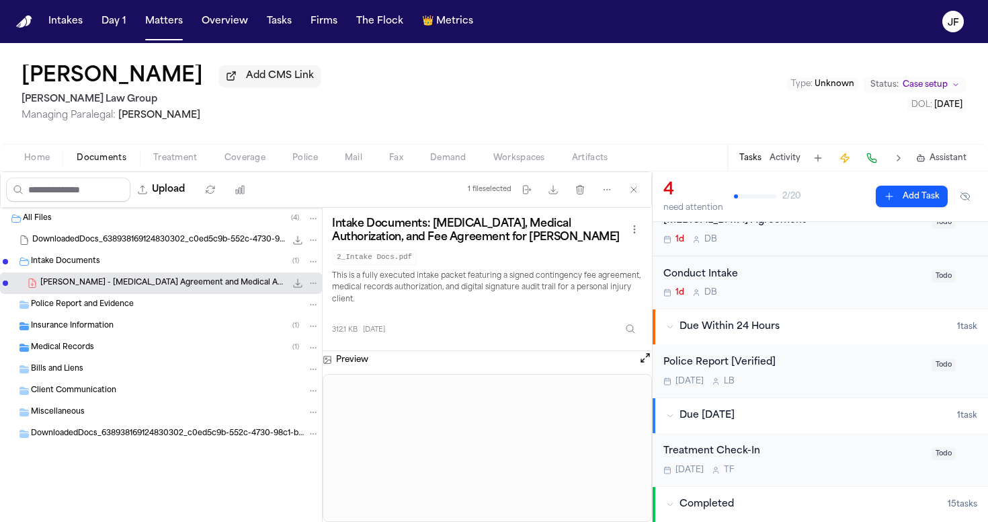
click at [160, 325] on div "Insurance Information ( 1 )" at bounding box center [175, 326] width 288 height 12
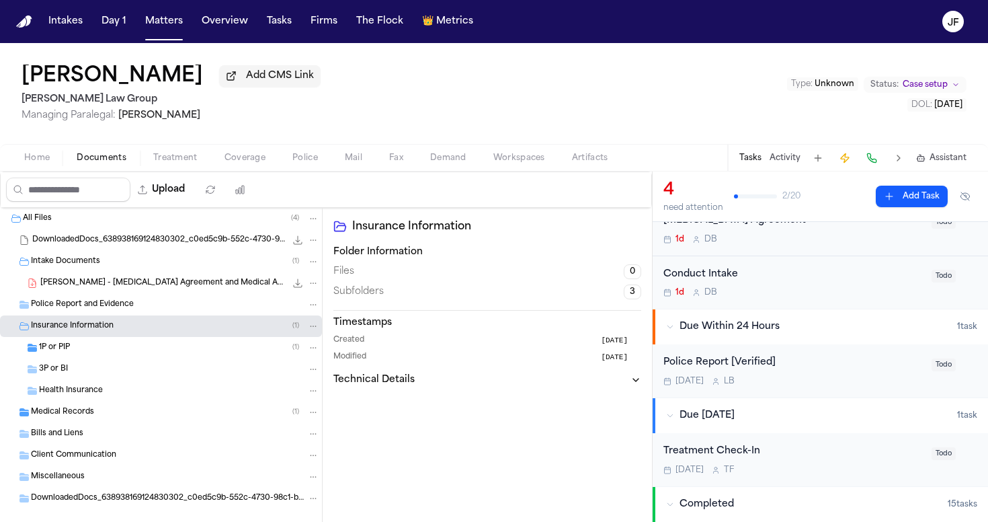
click at [156, 348] on div "1P or PIP ( 1 )" at bounding box center [179, 348] width 280 height 12
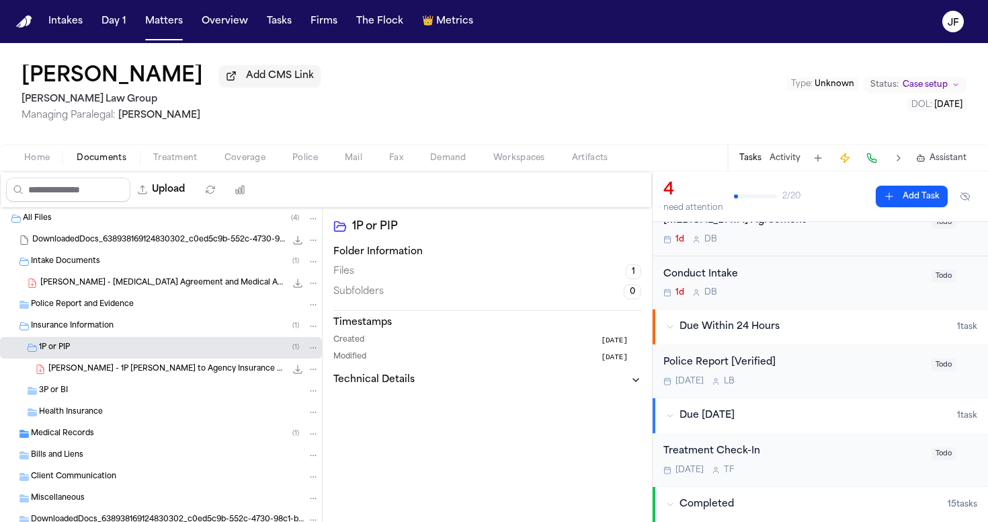
click at [164, 375] on span "J. Fortunato - 1P LOR to Agency Insurance Company - 9.18.25" at bounding box center [166, 369] width 237 height 11
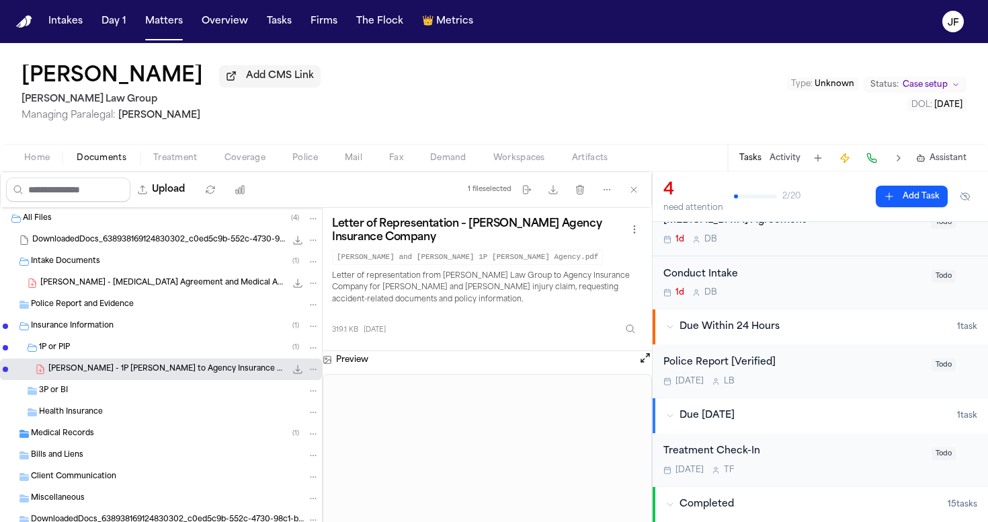
click at [204, 434] on div "Medical Records ( 1 )" at bounding box center [175, 434] width 288 height 12
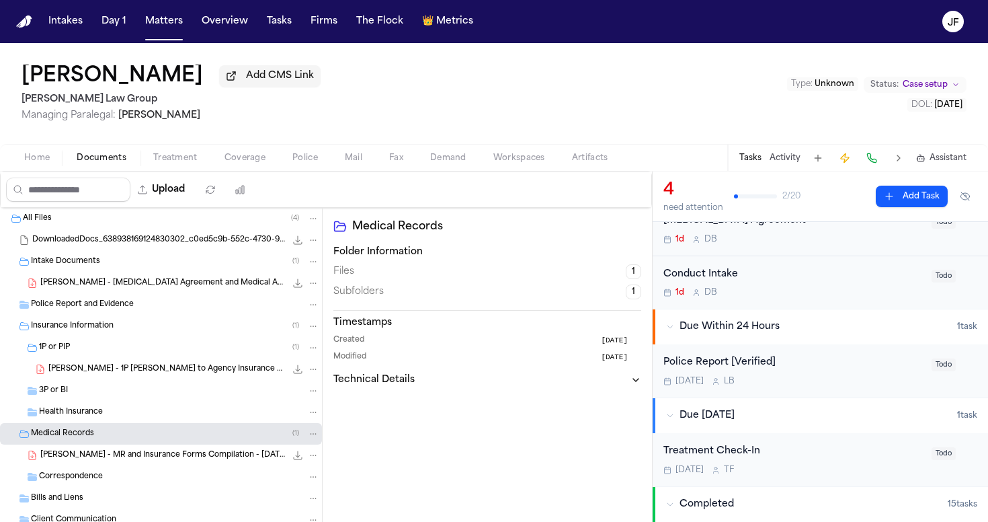
click at [203, 460] on span "J. Fortunato Jr - MR and Insurance Forms Compilation - 7.21.25" at bounding box center [162, 455] width 245 height 11
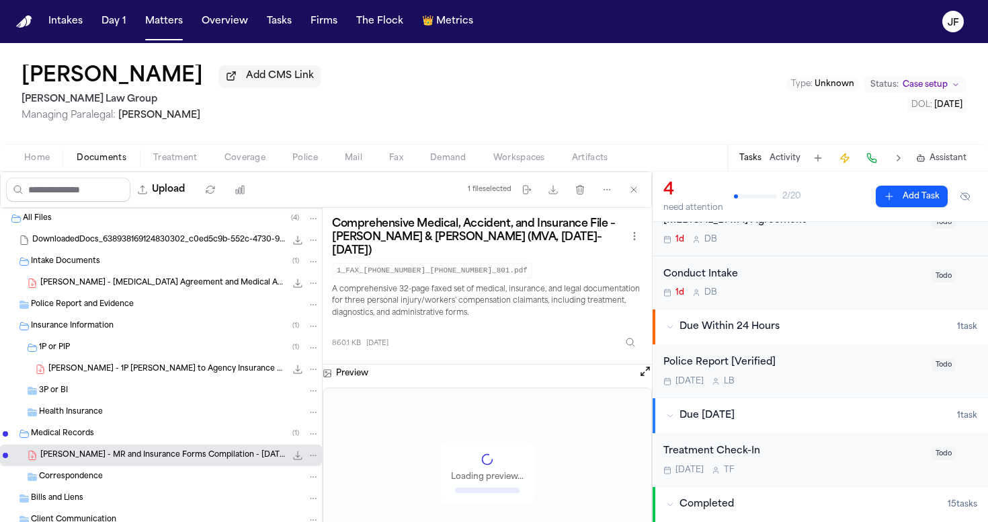
click at [28, 171] on div "James L Fortunato Jr Add CMS Link Romanow Law Group Managing Paralegal: Thea Fe…" at bounding box center [494, 107] width 988 height 128
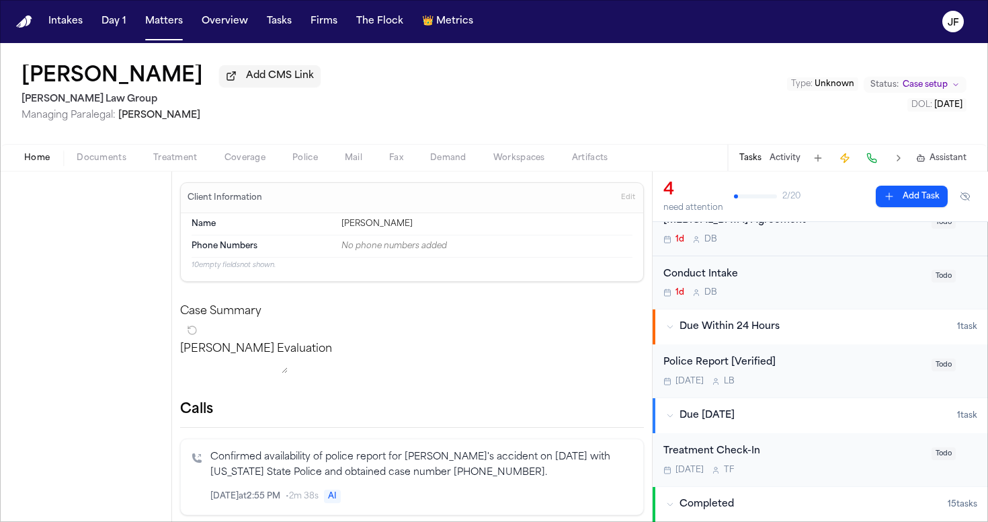
click at [32, 160] on span "Home" at bounding box center [37, 158] width 26 height 11
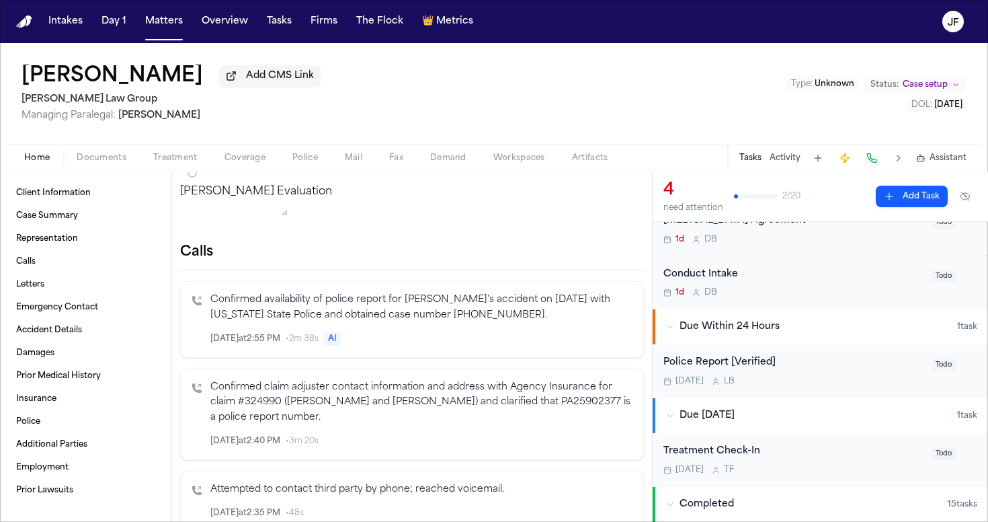
scroll to position [161, 0]
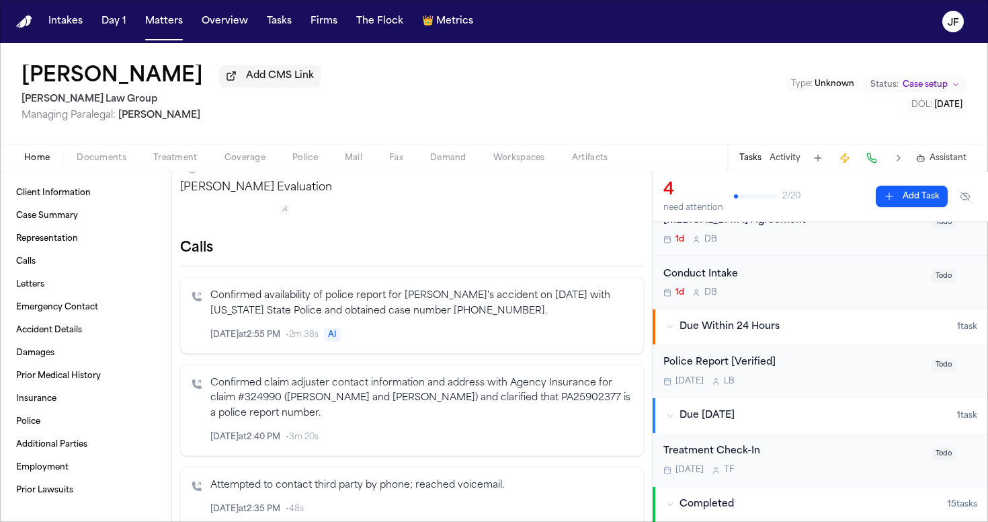
drag, startPoint x: 481, startPoint y: 327, endPoint x: 547, endPoint y: 328, distance: 65.2
click at [547, 319] on p "Confirmed availability of police report for James L. Fortunato Jr.'s accident o…" at bounding box center [421, 303] width 422 height 31
copy p "2025-902-377"
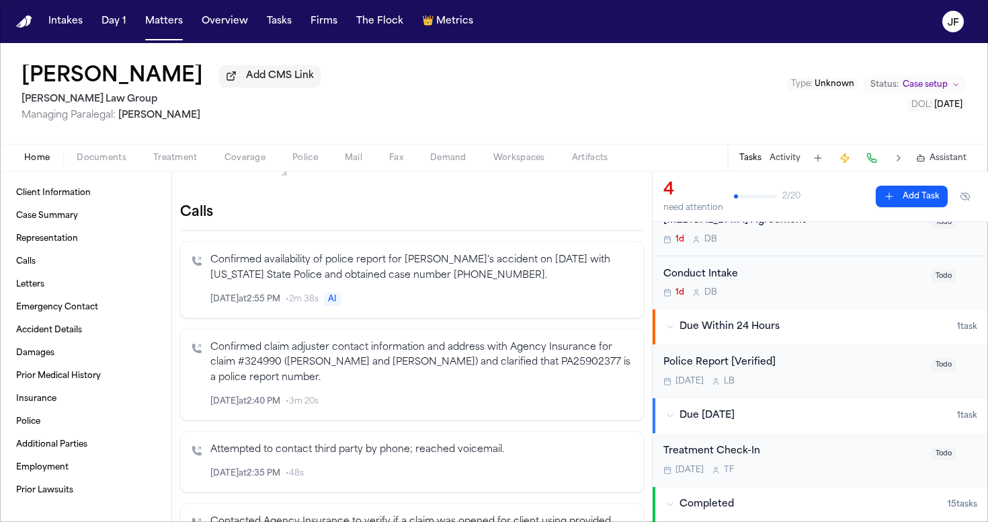
scroll to position [204, 0]
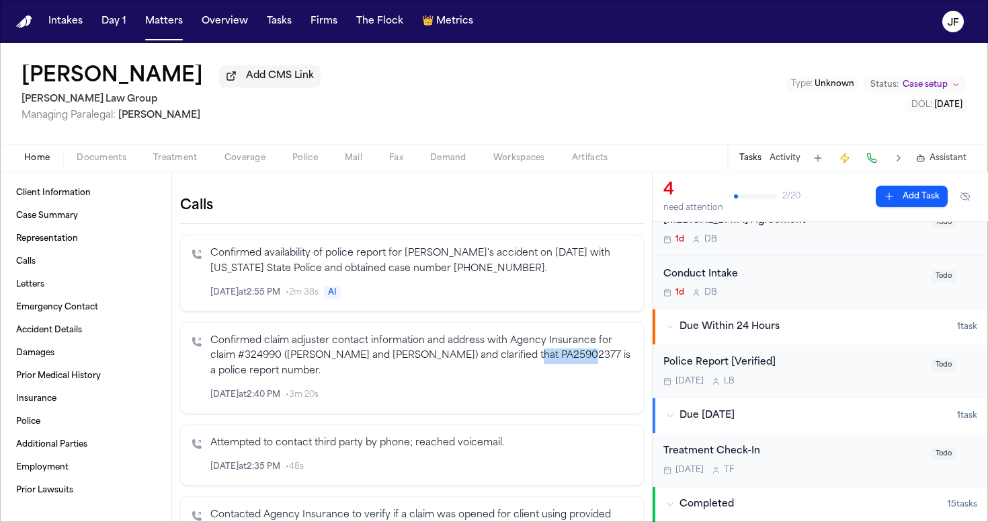
drag, startPoint x: 516, startPoint y: 371, endPoint x: 575, endPoint y: 368, distance: 58.6
click at [575, 368] on p "Confirmed claim adjuster contact information and address with Agency Insurance …" at bounding box center [421, 356] width 422 height 46
copy p "PA25902377"
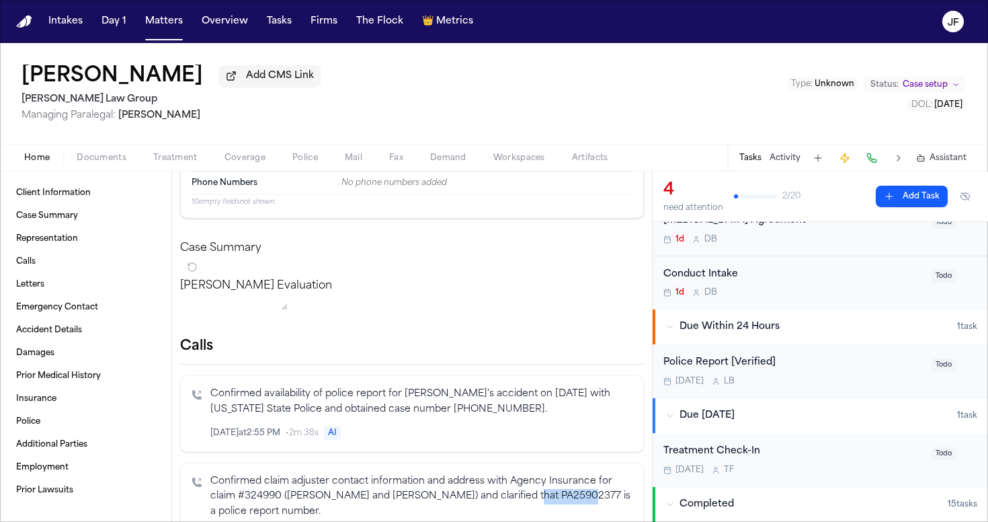
scroll to position [40, 0]
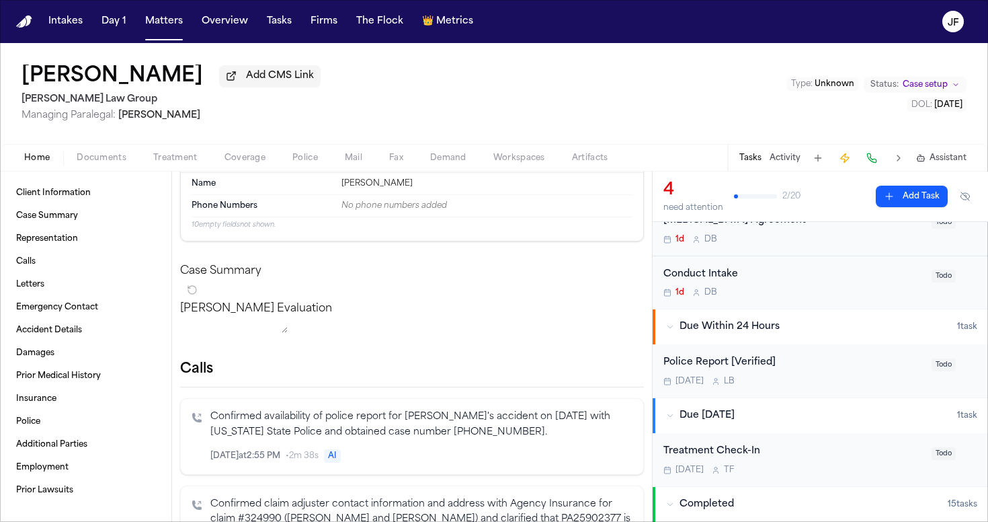
click at [309, 169] on div "Home Documents Treatment Coverage Police Mail Fax Demand Workspaces Artifacts T…" at bounding box center [494, 157] width 988 height 27
click at [305, 163] on span "Police" at bounding box center [305, 158] width 26 height 11
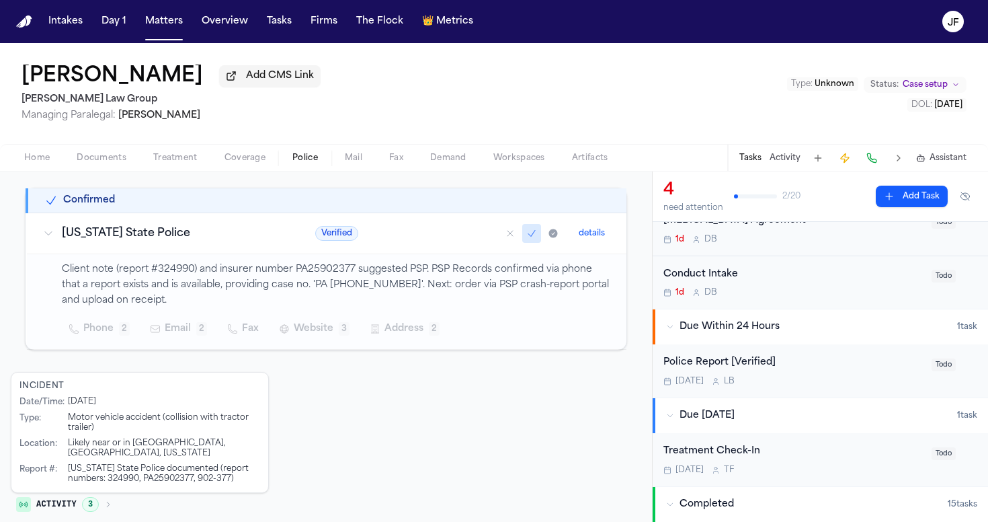
click at [489, 291] on p "Client note (report #324990) and insurer number PA25902377 suggested PSP. PSP R…" at bounding box center [336, 285] width 549 height 46
click at [370, 295] on p "Client note (report #324990) and insurer number PA25902377 suggested PSP. PSP R…" at bounding box center [336, 285] width 549 height 46
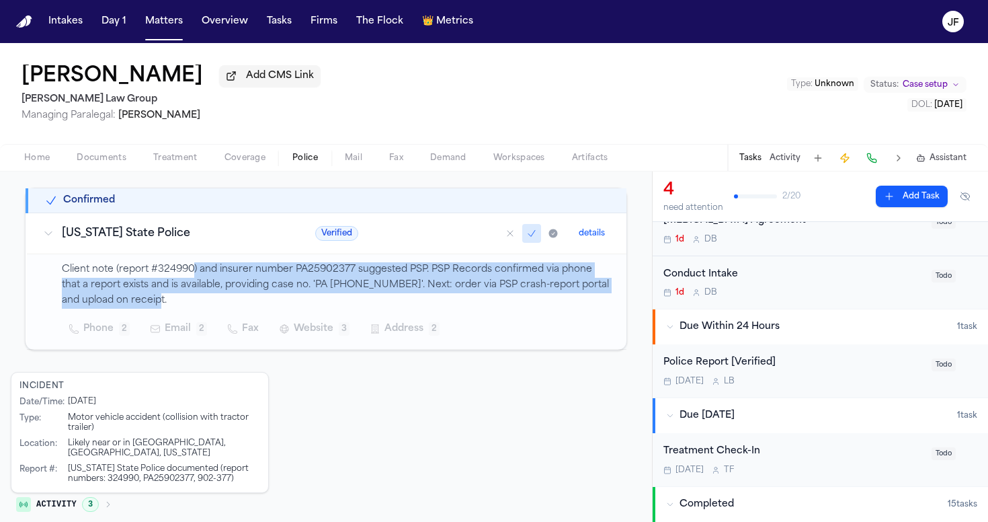
drag, startPoint x: 188, startPoint y: 269, endPoint x: 188, endPoint y: 306, distance: 37.0
click at [188, 304] on p "Client note (report #324990) and insurer number PA25902377 suggested PSP. PSP R…" at bounding box center [336, 285] width 549 height 46
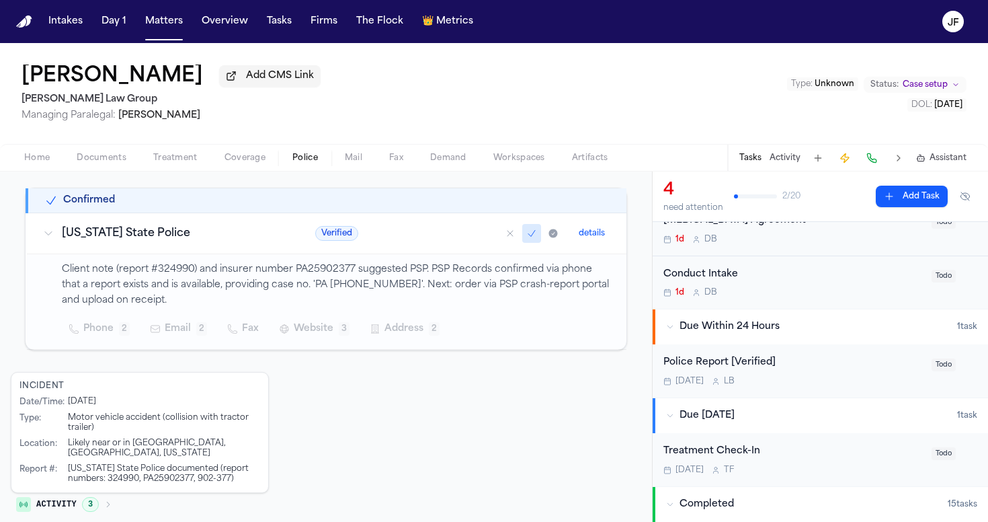
click at [47, 235] on icon at bounding box center [48, 233] width 11 height 11
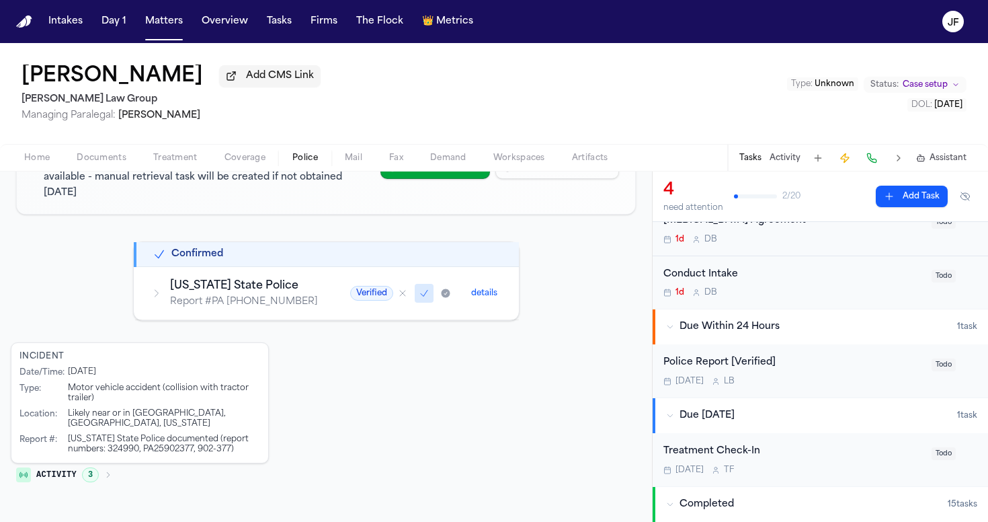
click at [146, 251] on tbody "Confirmed Pennsylvania State Police Report # PA 2025 902-377 Verified details" at bounding box center [327, 281] width 384 height 78
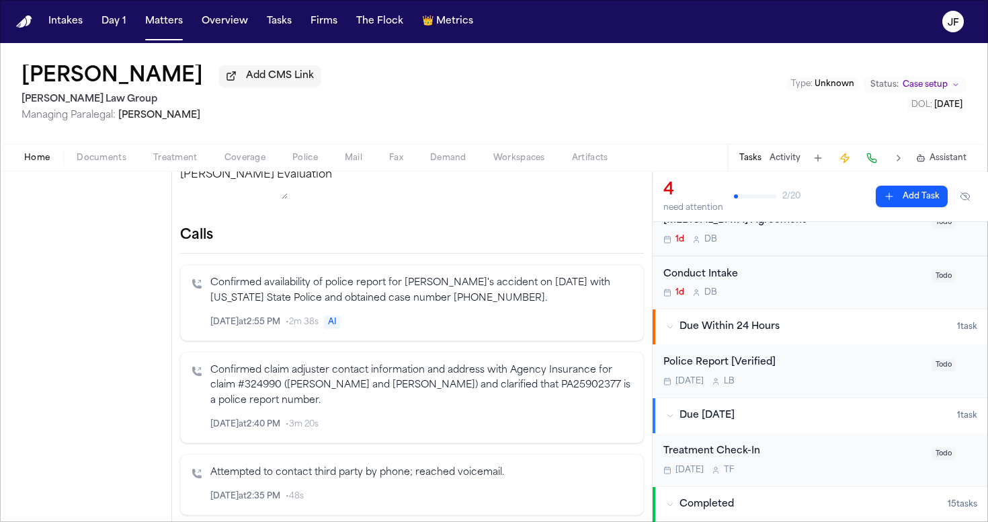
click at [12, 152] on button "Home" at bounding box center [37, 158] width 52 height 16
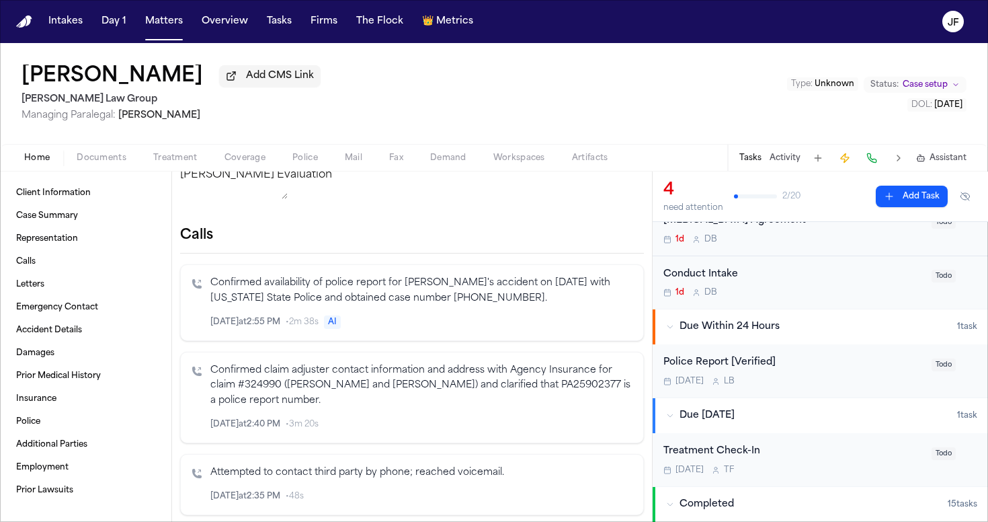
click at [23, 156] on button "Home" at bounding box center [37, 158] width 52 height 16
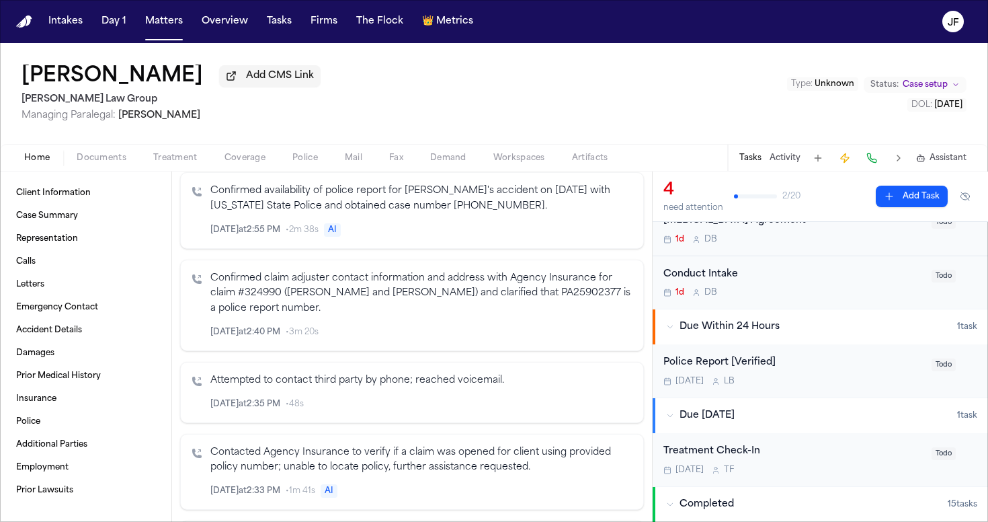
scroll to position [270, 0]
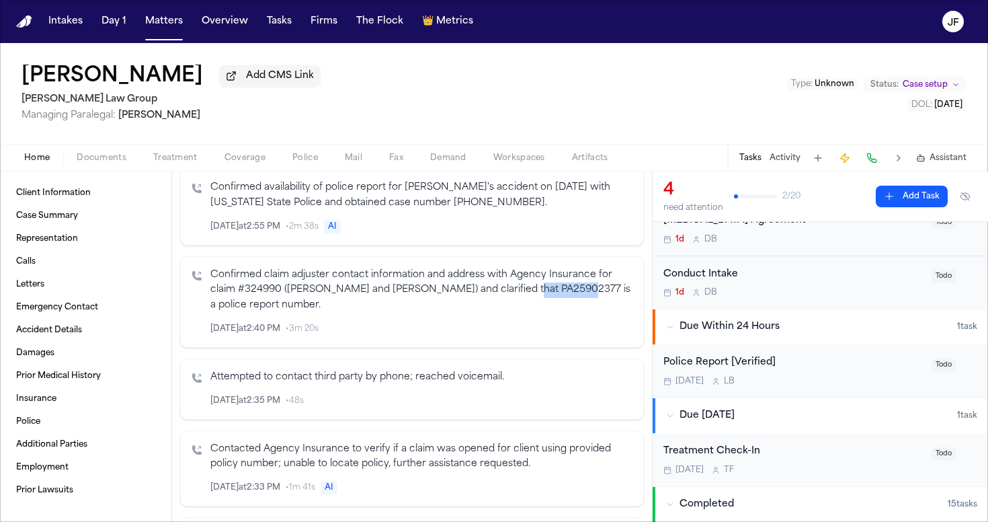
drag, startPoint x: 516, startPoint y: 302, endPoint x: 574, endPoint y: 303, distance: 57.8
click at [574, 303] on p "Confirmed claim adjuster contact information and address with Agency Insurance …" at bounding box center [421, 291] width 422 height 46
copy p "PA25902377"
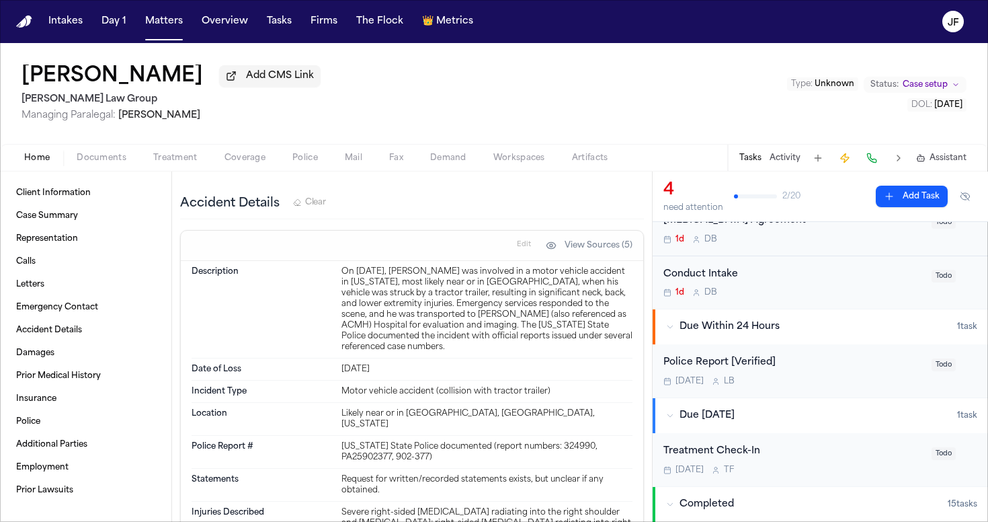
scroll to position [1002, 0]
click at [525, 275] on div "On July 21, 2025, James L Fortunato Jr was involved in a motor vehicle accident…" at bounding box center [487, 308] width 291 height 86
drag, startPoint x: 523, startPoint y: 274, endPoint x: 562, endPoint y: 273, distance: 39.0
click at [563, 273] on div "On July 21, 2025, James L Fortunato Jr was involved in a motor vehicle accident…" at bounding box center [487, 308] width 291 height 86
copy div "Kittanning"
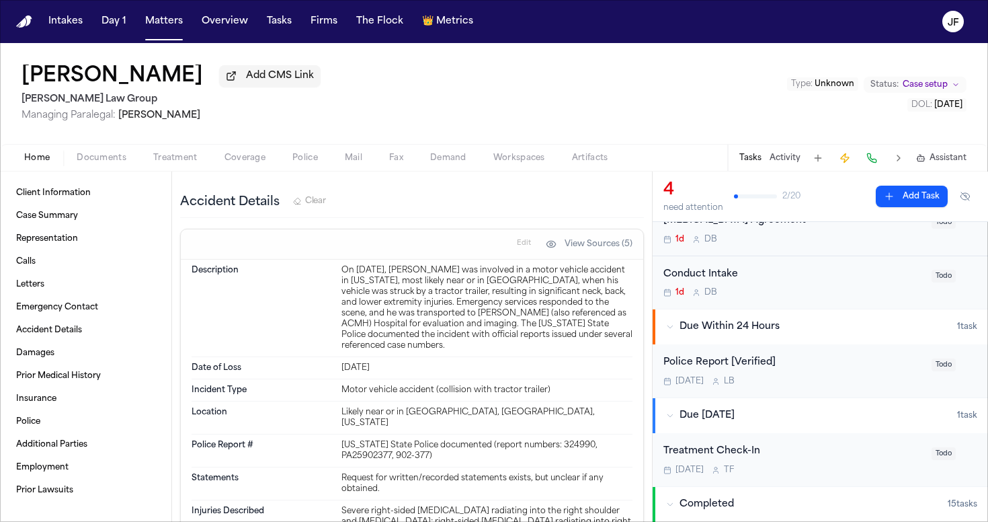
click at [513, 297] on div "On July 21, 2025, James L Fortunato Jr was involved in a motor vehicle accident…" at bounding box center [487, 308] width 291 height 86
drag, startPoint x: 338, startPoint y: 436, endPoint x: 388, endPoint y: 443, distance: 50.2
click at [388, 443] on div "Pennsylvania State Police documented (report numbers: 324990, PA25902377, 902-3…" at bounding box center [487, 451] width 291 height 22
copy div "PA25902377"
click at [294, 163] on span "Police" at bounding box center [305, 158] width 26 height 11
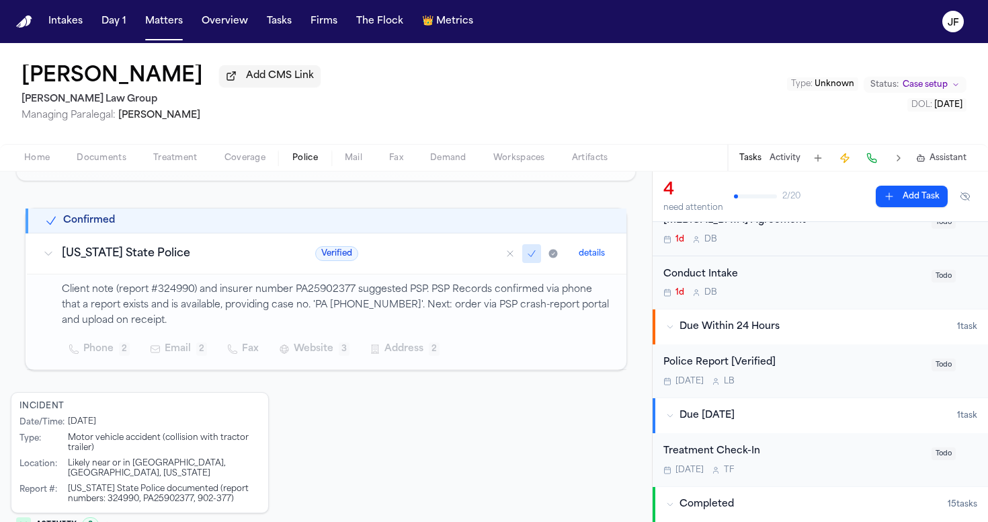
scroll to position [204, 0]
click at [28, 157] on span "Home" at bounding box center [37, 158] width 26 height 11
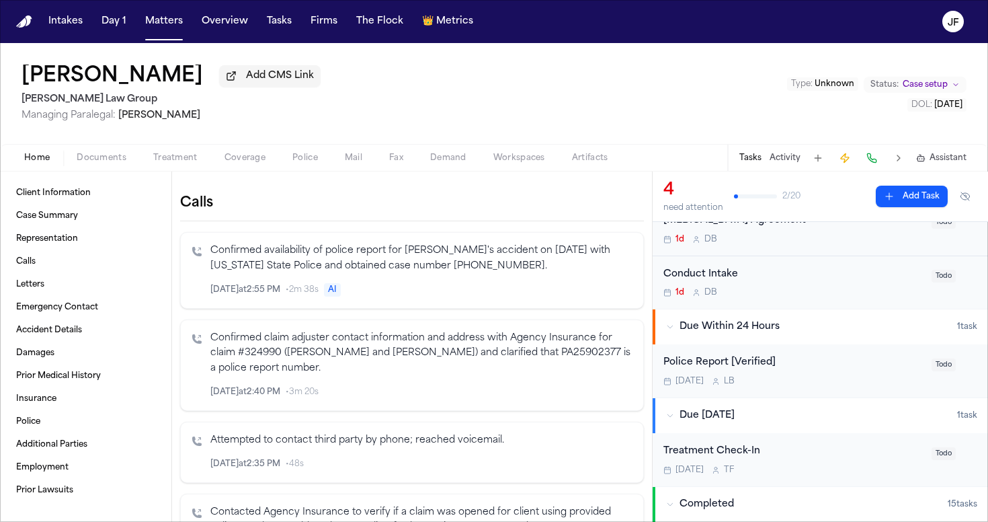
scroll to position [216, 0]
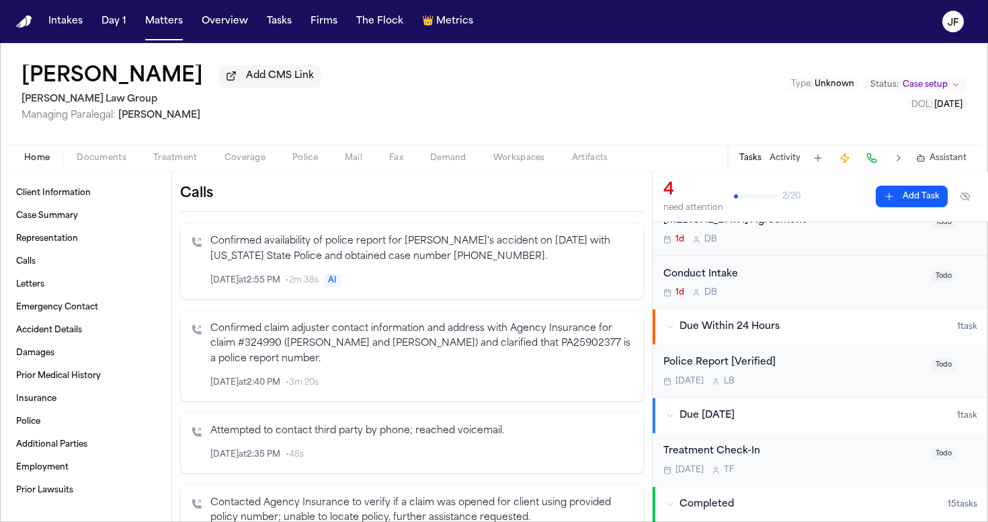
click at [342, 265] on p "Confirmed availability of police report for James L. Fortunato Jr.'s accident o…" at bounding box center [421, 249] width 422 height 31
click at [952, 0] on nav "Intakes Day 1 Matters Overview Tasks Firms The Flock 👑 Metrics JF" at bounding box center [494, 21] width 988 height 43
click at [424, 265] on p "Confirmed availability of police report for James L. Fortunato Jr.'s accident o…" at bounding box center [421, 249] width 422 height 31
click at [570, 249] on p "Confirmed availability of police report for James L. Fortunato Jr.'s accident o…" at bounding box center [421, 249] width 422 height 31
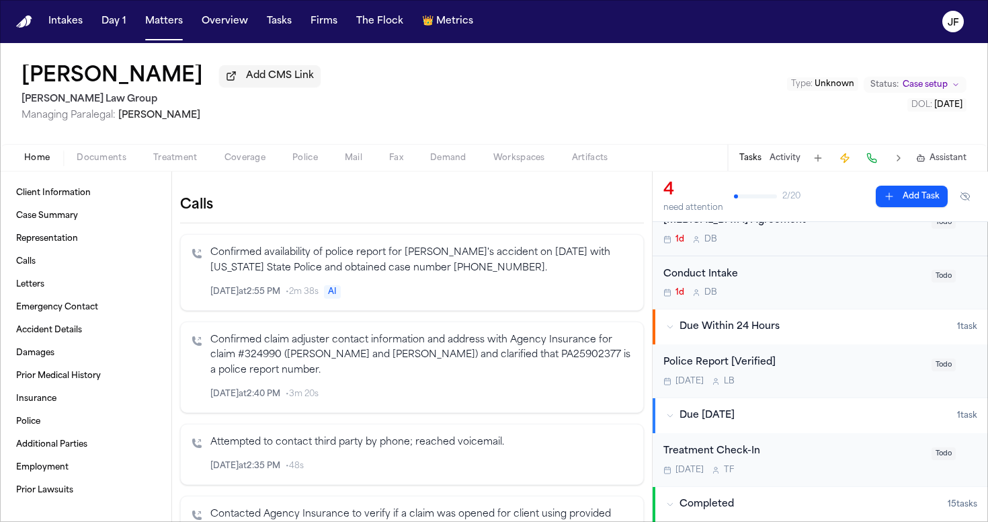
scroll to position [202, 0]
drag, startPoint x: 481, startPoint y: 282, endPoint x: 545, endPoint y: 284, distance: 63.9
click at [545, 278] on p "Confirmed availability of police report for James L. Fortunato Jr.'s accident o…" at bounding box center [421, 262] width 422 height 31
copy p "2025-902-377"
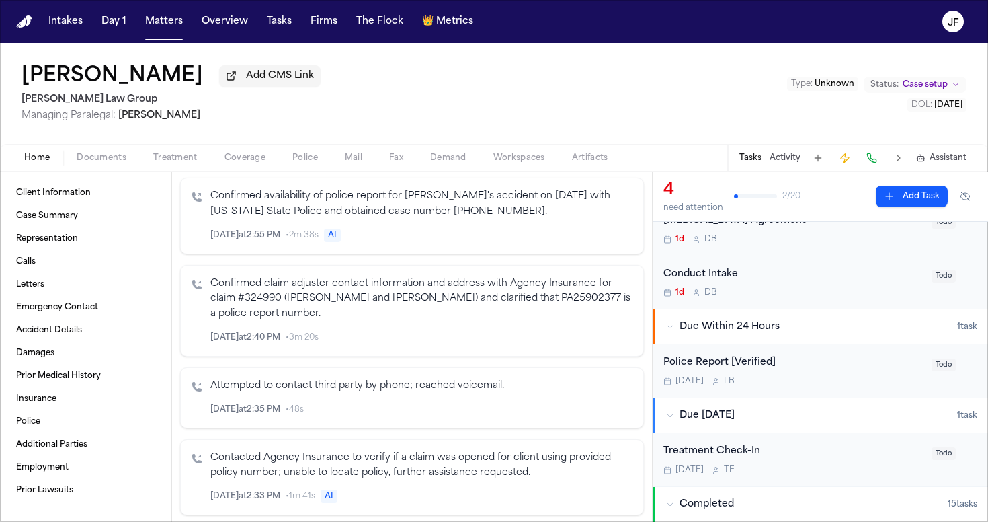
scroll to position [262, 0]
click at [397, 305] on p "Confirmed claim adjuster contact information and address with Agency Insurance …" at bounding box center [421, 298] width 422 height 46
click at [794, 156] on button "Activity" at bounding box center [785, 158] width 31 height 11
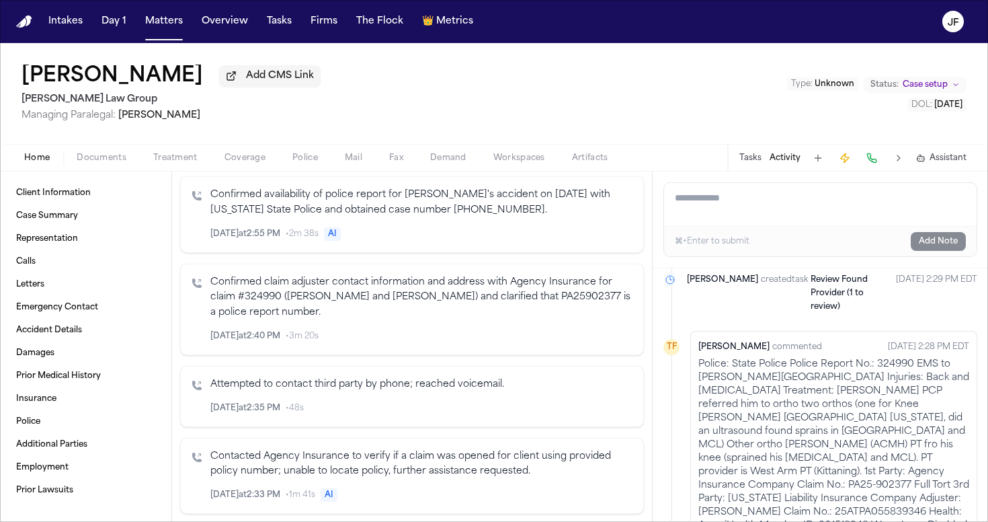
scroll to position [1010, 0]
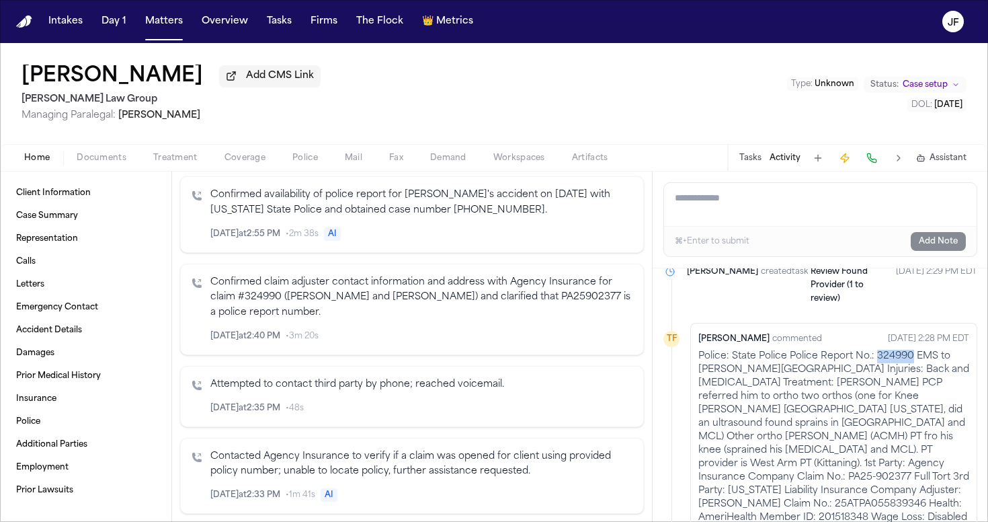
drag, startPoint x: 876, startPoint y: 333, endPoint x: 912, endPoint y: 331, distance: 36.3
click at [912, 350] on p "Police: State Police Police Report No.: 324990 EMS to Armstrong Hospital Injuri…" at bounding box center [834, 444] width 271 height 188
copy p "324990"
click at [874, 401] on p "Police: State Police Police Report No.: 324990 EMS to Armstrong Hospital Injuri…" at bounding box center [834, 444] width 271 height 188
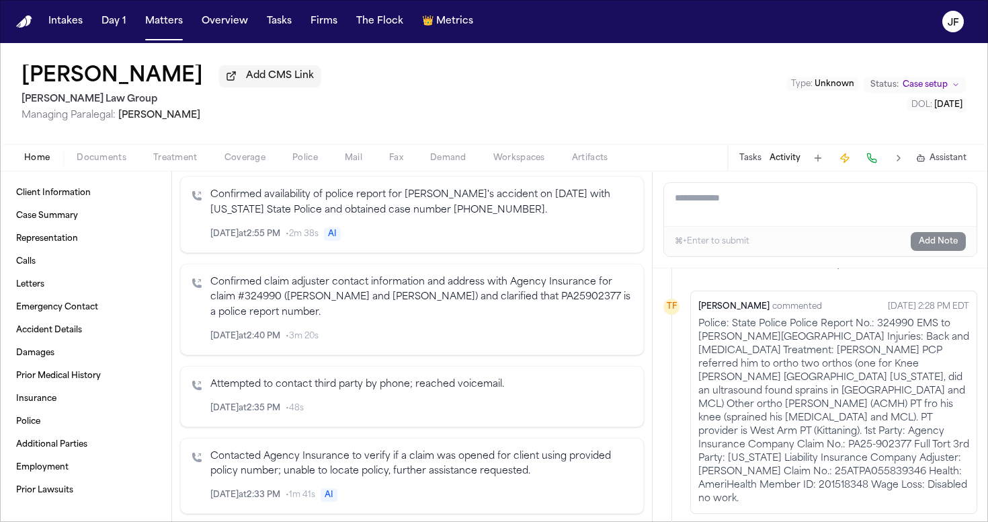
scroll to position [1040, 0]
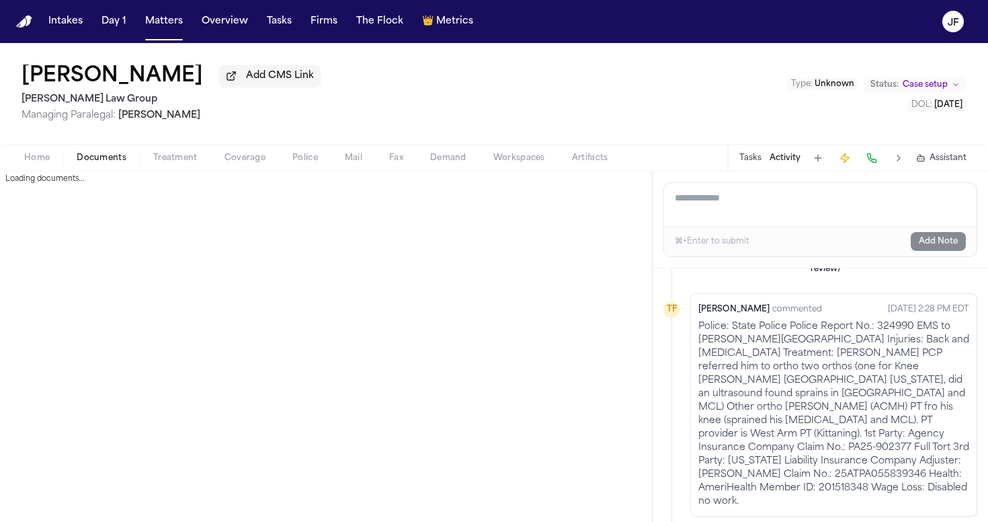
click at [102, 163] on span "Documents" at bounding box center [102, 158] width 50 height 11
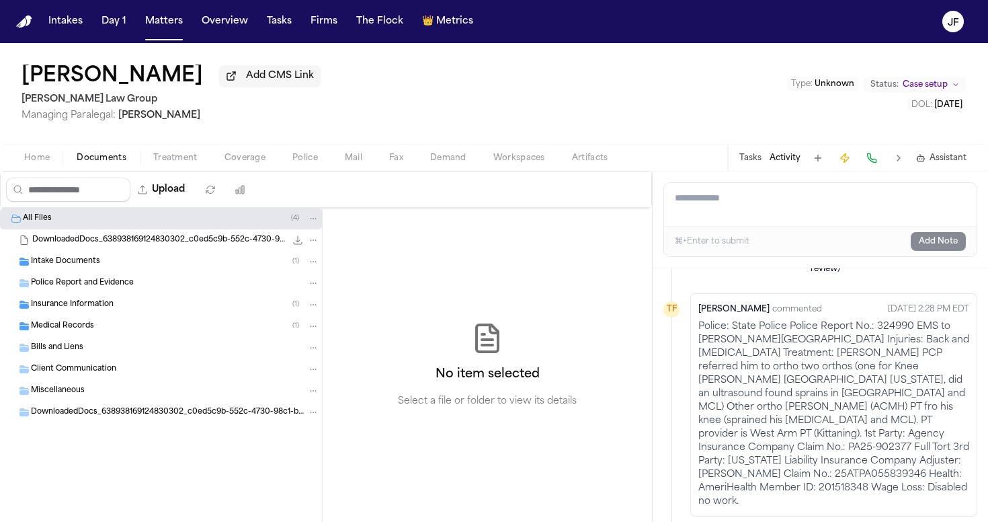
click at [113, 264] on div "Intake Documents ( 1 )" at bounding box center [175, 261] width 288 height 12
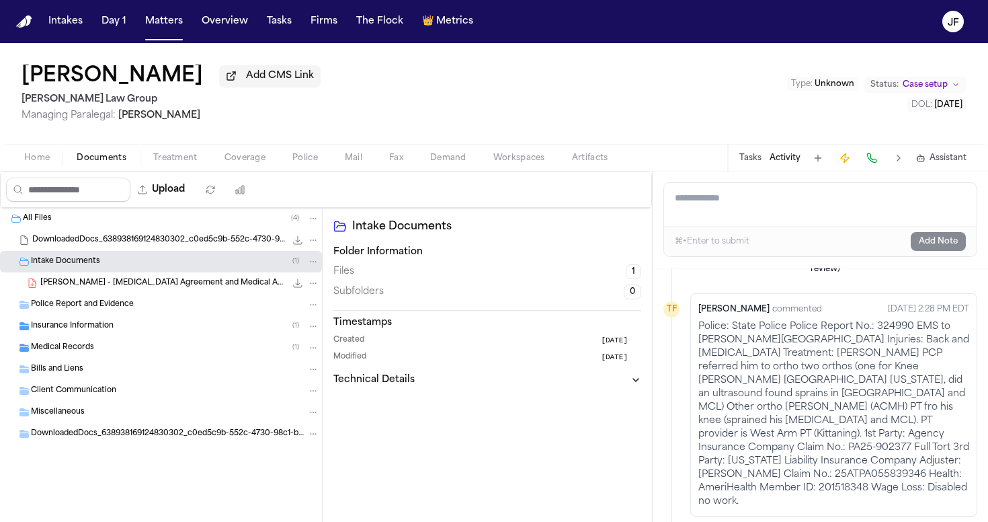
click at [113, 288] on span "J. Fortunato - Retainer Agreement and Medical Authorizations - 2024" at bounding box center [162, 283] width 245 height 11
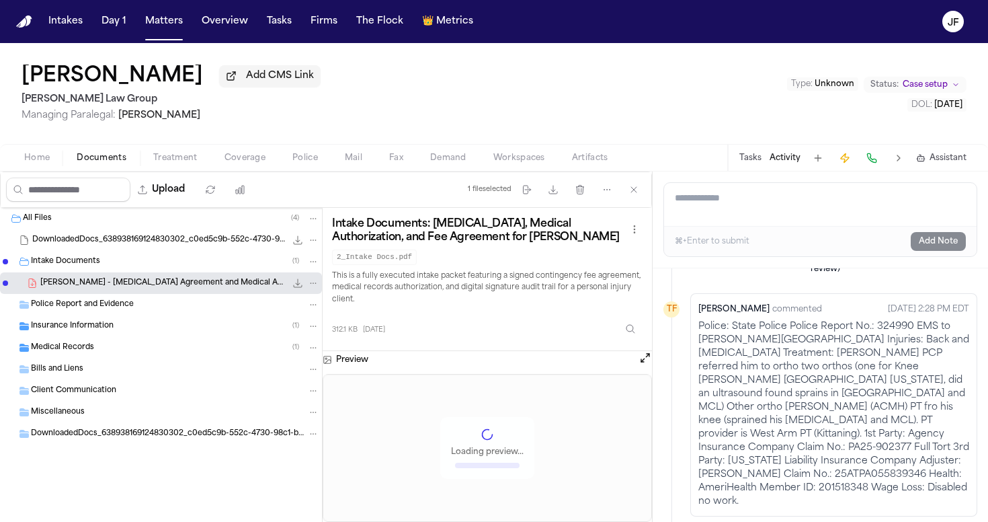
click at [110, 340] on div "Medical Records ( 1 )" at bounding box center [161, 348] width 322 height 22
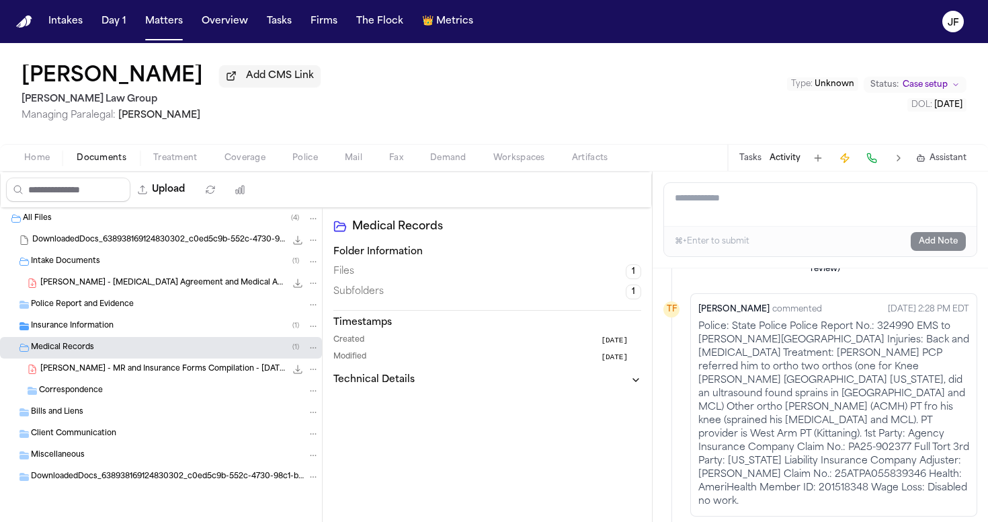
click at [114, 331] on div "Insurance Information ( 1 )" at bounding box center [175, 326] width 288 height 12
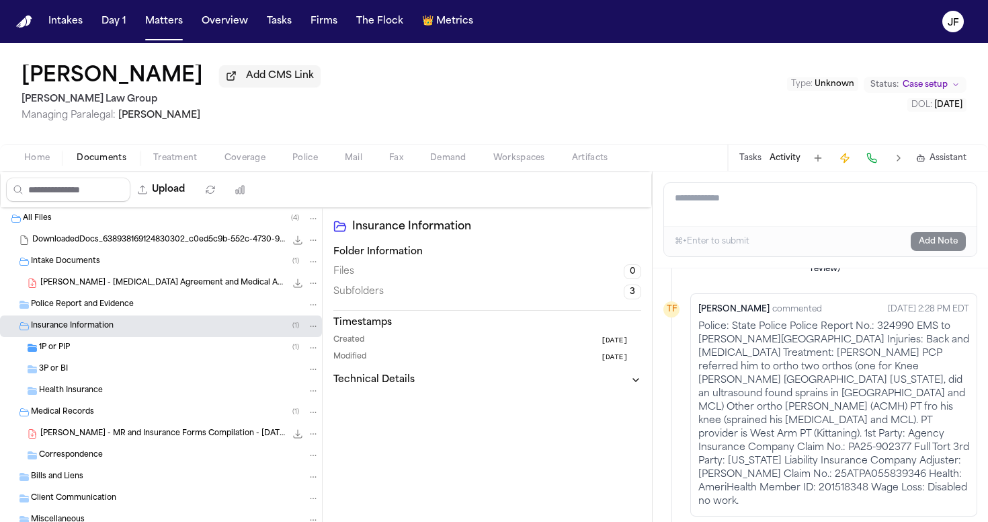
click at [122, 346] on div "1P or PIP ( 1 )" at bounding box center [179, 348] width 280 height 12
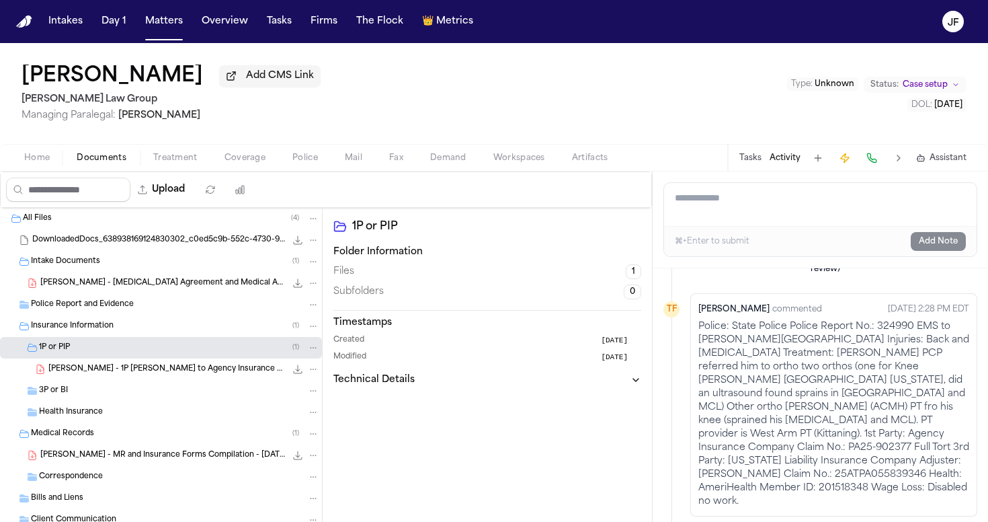
click at [125, 373] on span "J. Fortunato - 1P LOR to Agency Insurance Company - 9.18.25" at bounding box center [166, 369] width 237 height 11
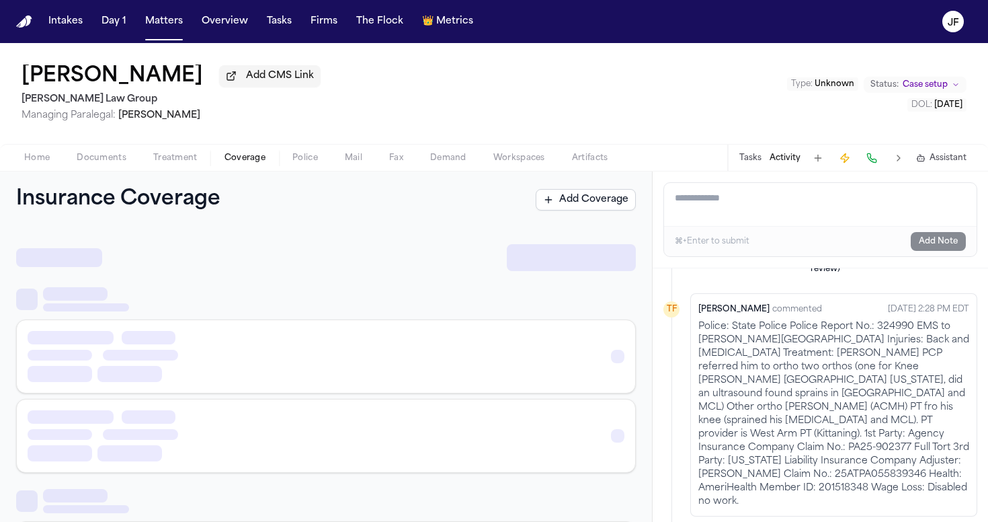
click at [243, 159] on span "Coverage" at bounding box center [245, 158] width 41 height 11
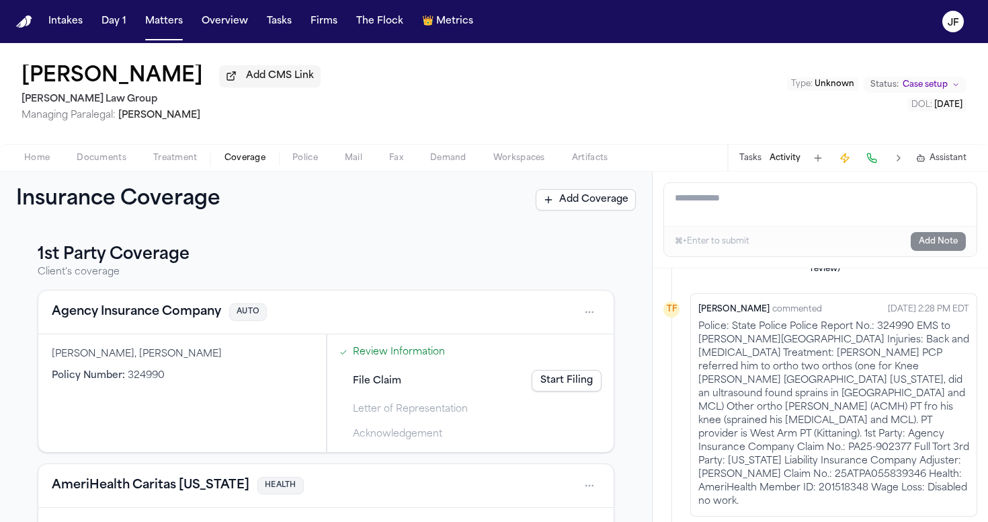
click at [175, 312] on button "Agency Insurance Company" at bounding box center [136, 312] width 169 height 19
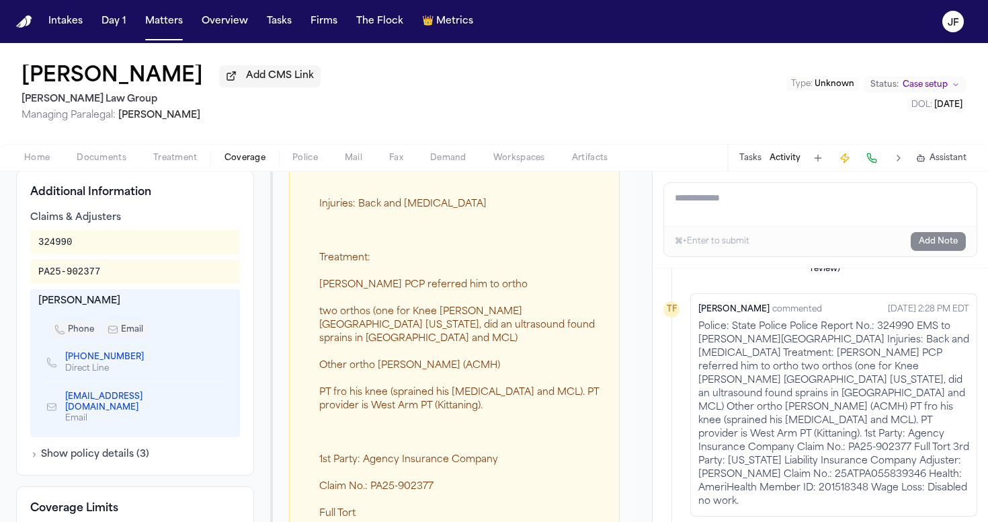
scroll to position [489, 0]
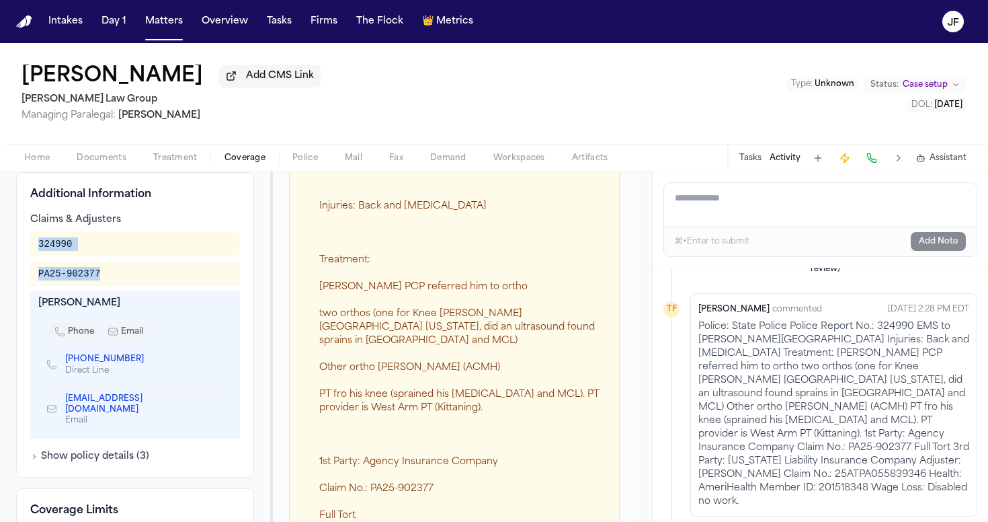
drag, startPoint x: 106, startPoint y: 296, endPoint x: 28, endPoint y: 252, distance: 89.4
click at [28, 253] on div "Additional Information Claims & Adjusters 324990 PA25-902377 Kristen Wilson pho…" at bounding box center [135, 324] width 238 height 305
click at [364, 339] on div "Police: State Police Police Report No.: 324990 EMS to Armstrong Hospital Injuri…" at bounding box center [463, 414] width 289 height 699
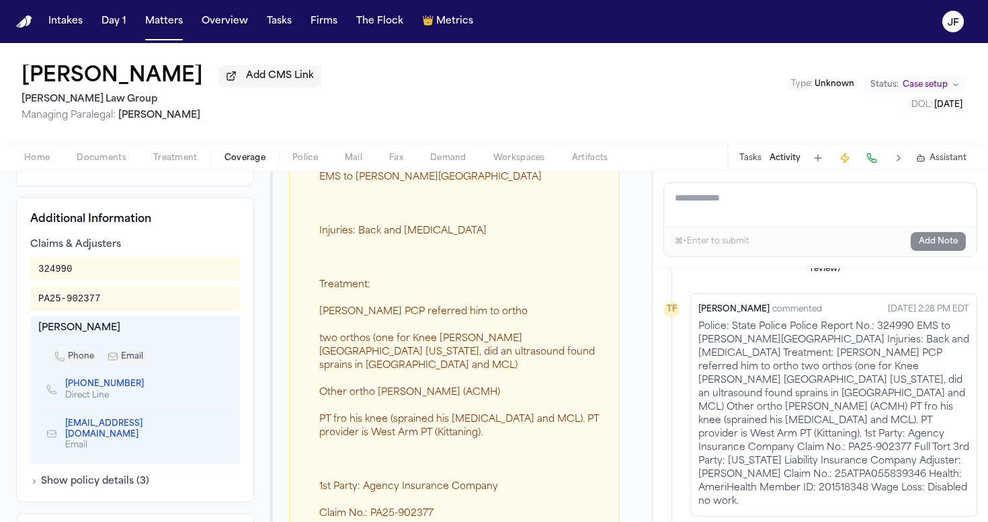
scroll to position [454, 0]
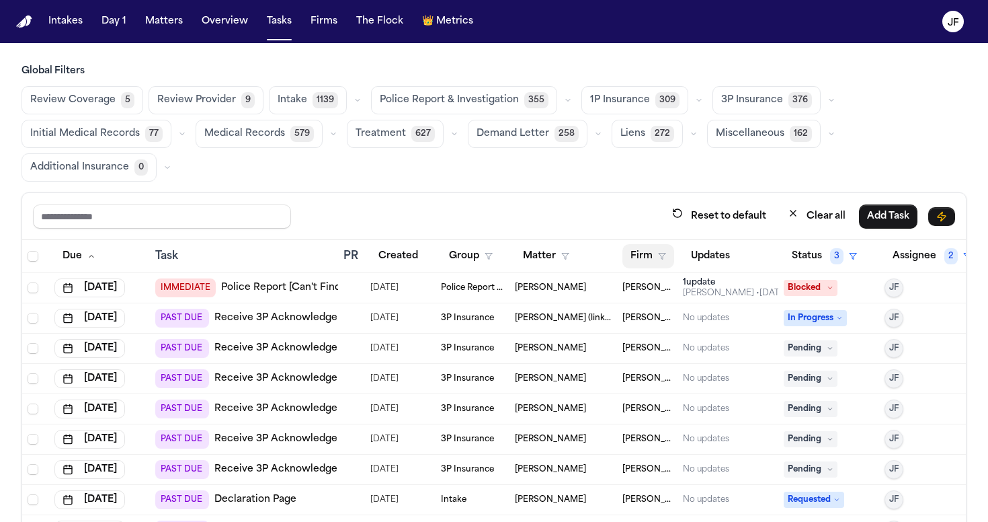
click at [657, 262] on button "Firm" at bounding box center [649, 256] width 52 height 24
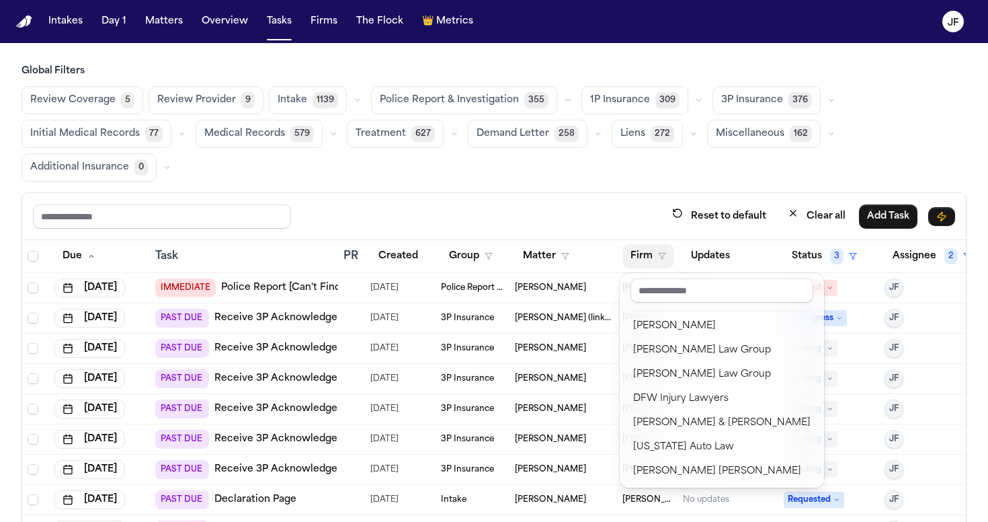
click at [504, 83] on div "Global Filters Review Coverage 5 Review Provider 9 Intake 1139 Police Report & …" at bounding box center [494, 340] width 945 height 550
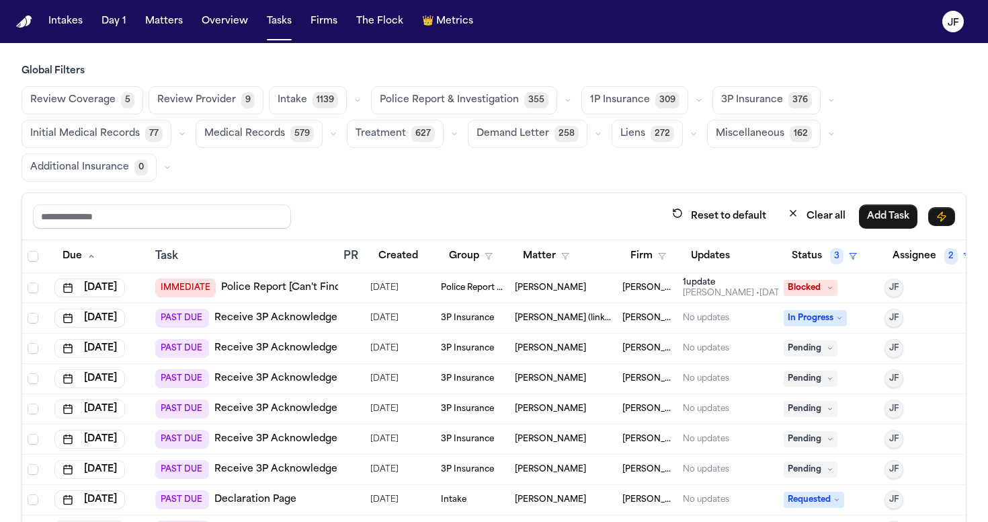
click at [504, 100] on span "Police Report & Investigation" at bounding box center [449, 99] width 139 height 13
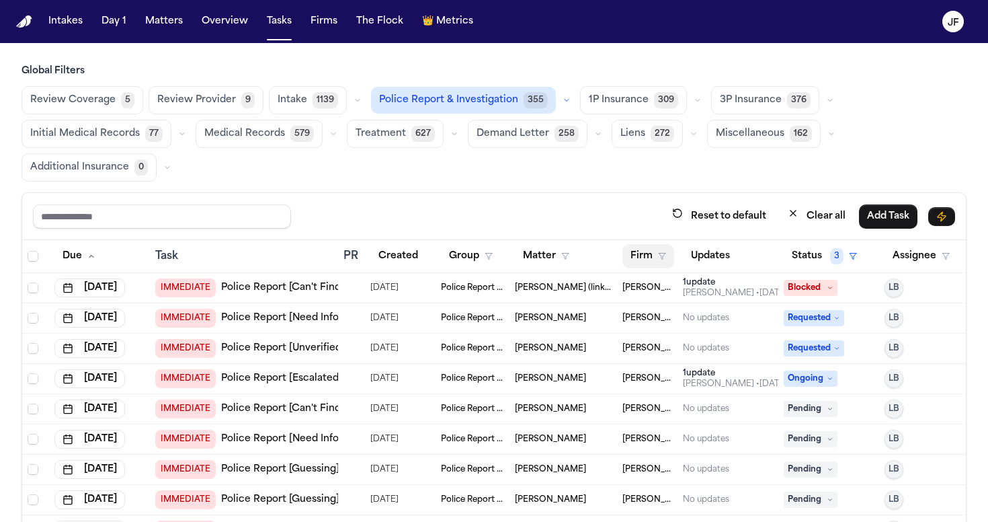
click at [662, 257] on icon "button" at bounding box center [662, 256] width 8 height 8
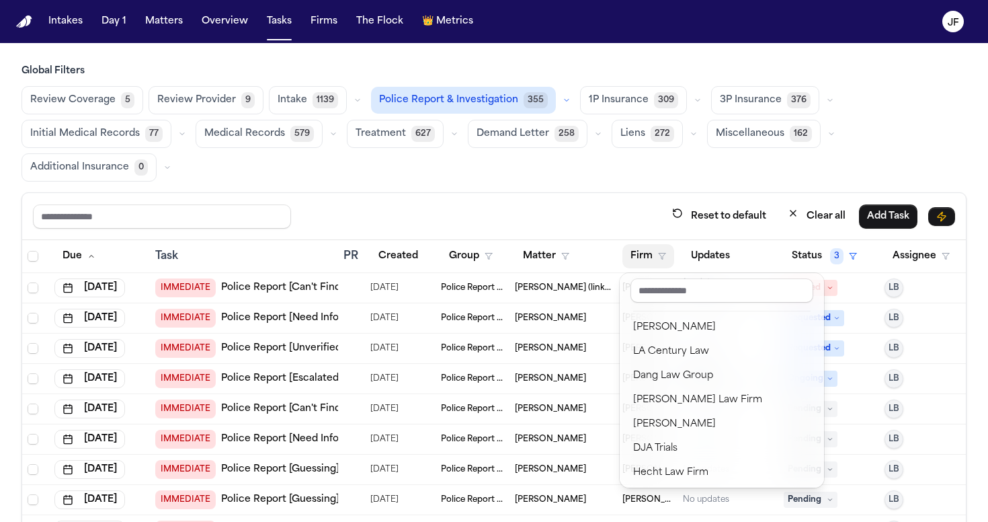
scroll to position [212, 0]
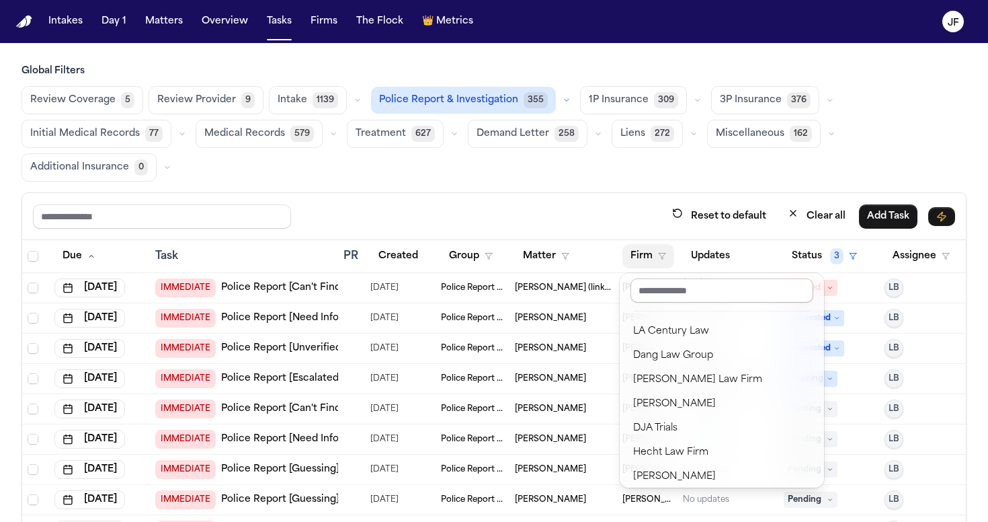
click at [689, 274] on div "[PERSON_NAME] Law Group [PERSON_NAME] & [PERSON_NAME] K [PERSON_NAME] [PERSON_N…" at bounding box center [722, 380] width 204 height 214
click at [689, 293] on input "text" at bounding box center [722, 290] width 183 height 24
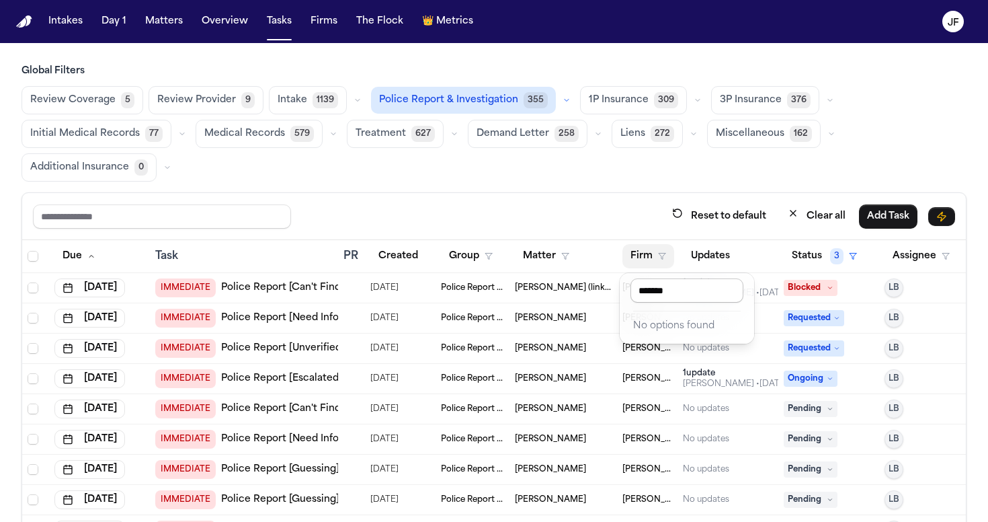
type input "*******"
drag, startPoint x: 634, startPoint y: 298, endPoint x: 621, endPoint y: 206, distance: 92.3
click at [621, 206] on div "Reset to default Clear all Add Task Due Task PR Created Group Matter Firm Updat…" at bounding box center [494, 403] width 945 height 422
click at [647, 247] on button "Firm" at bounding box center [649, 256] width 52 height 24
drag, startPoint x: 692, startPoint y: 286, endPoint x: 534, endPoint y: 294, distance: 157.5
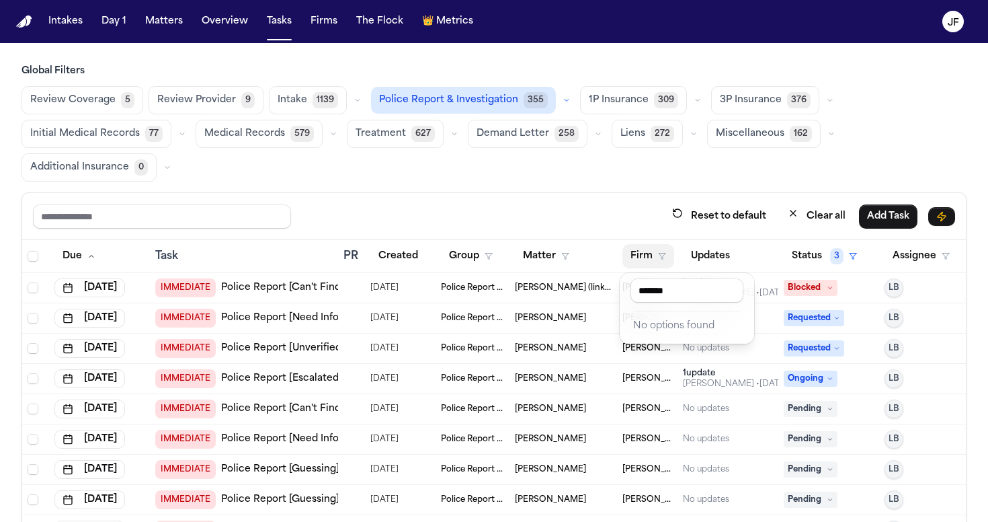
click at [534, 294] on body "Intakes Day 1 Matters Overview Tasks Firms The Flock 👑 Metrics JF Global Filter…" at bounding box center [494, 261] width 988 height 522
type input "*"
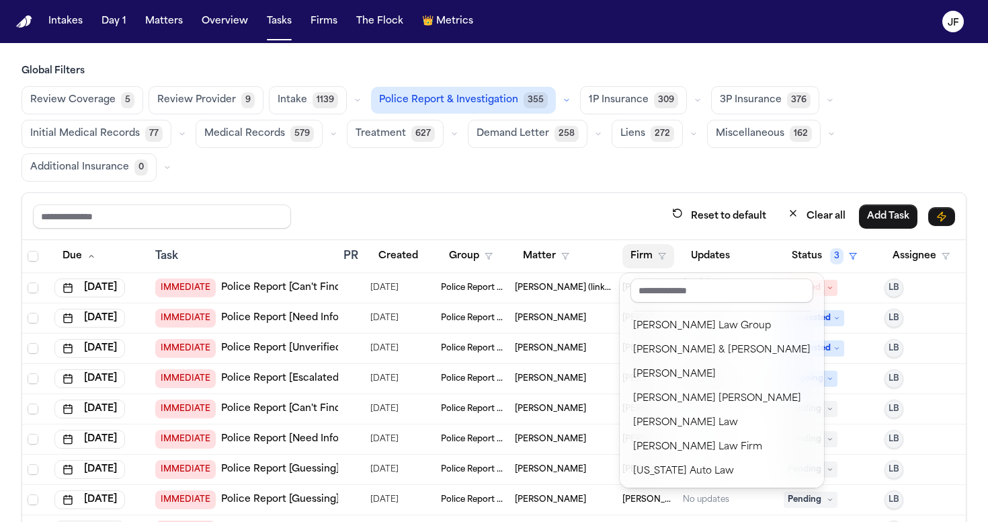
click at [504, 180] on div "Global Filters Review Coverage 5 Review Provider 9 Intake 1139 Police Report & …" at bounding box center [494, 340] width 945 height 550
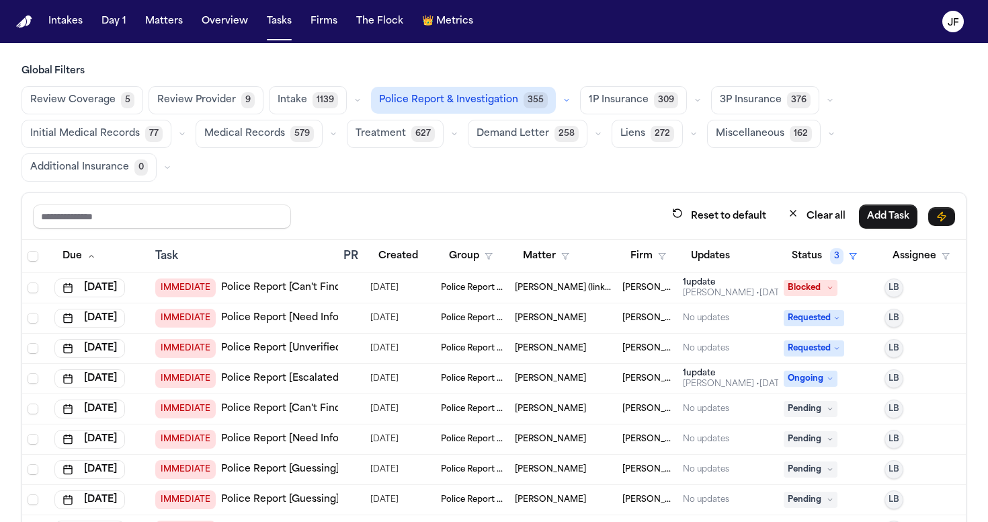
click at [524, 102] on span "355" at bounding box center [536, 100] width 24 height 16
click at [655, 262] on button "Firm" at bounding box center [649, 256] width 52 height 24
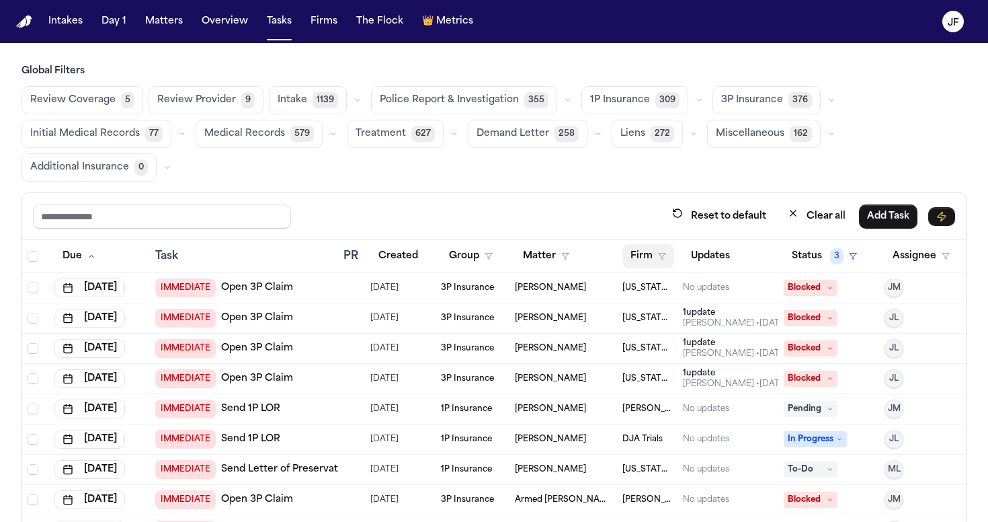
click at [649, 256] on button "Firm" at bounding box center [649, 256] width 52 height 24
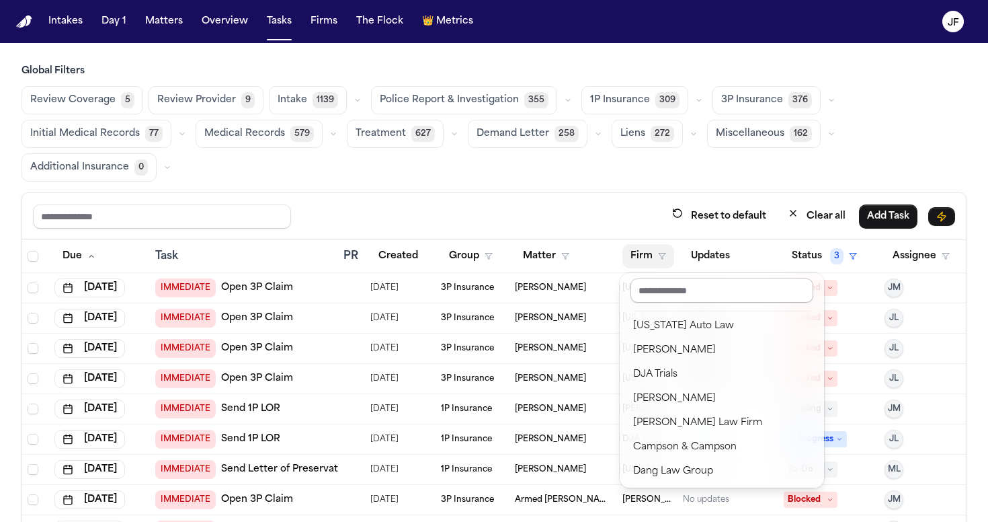
click at [655, 286] on input "text" at bounding box center [722, 290] width 183 height 24
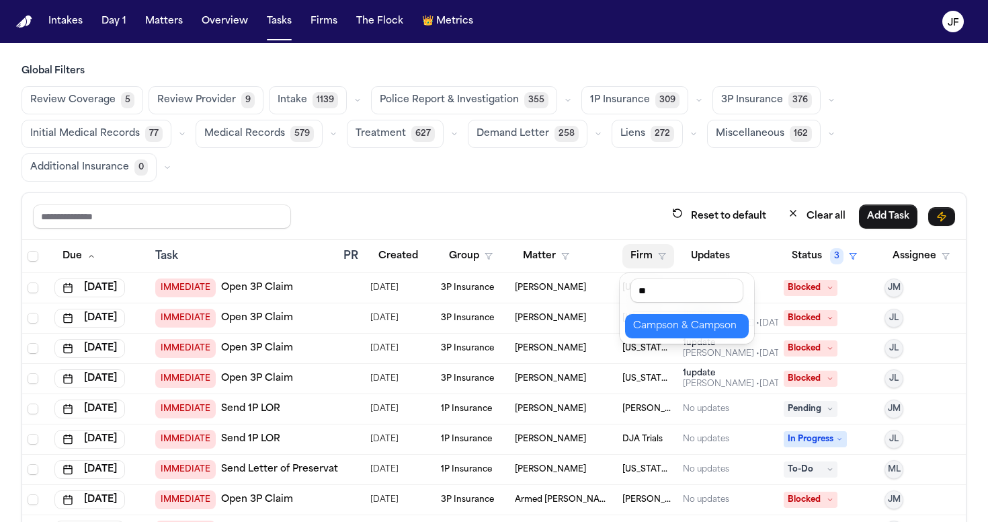
type input "**"
click at [668, 329] on div "Campson & Campson" at bounding box center [687, 326] width 108 height 16
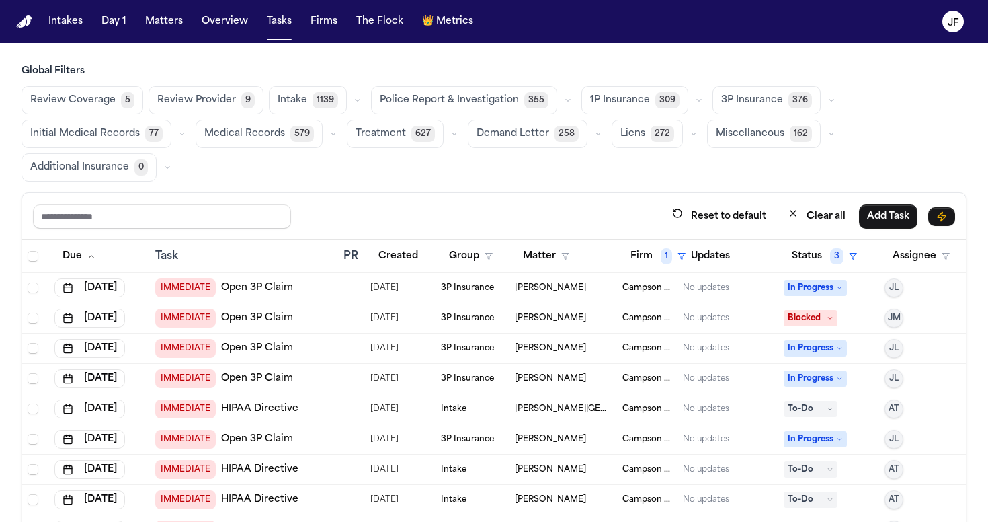
click at [494, 100] on span "Police Report & Investigation" at bounding box center [449, 99] width 139 height 13
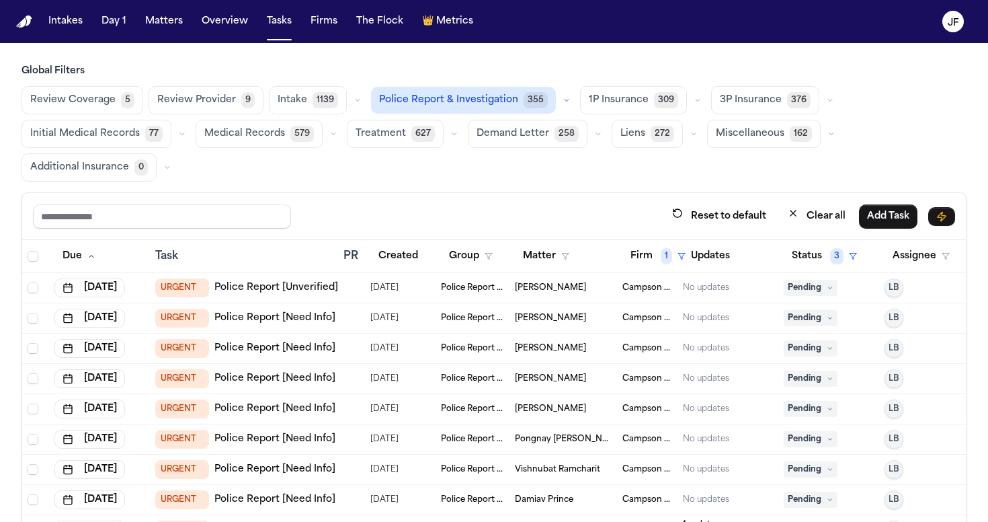
click at [465, 97] on span "Police Report & Investigation" at bounding box center [448, 99] width 139 height 13
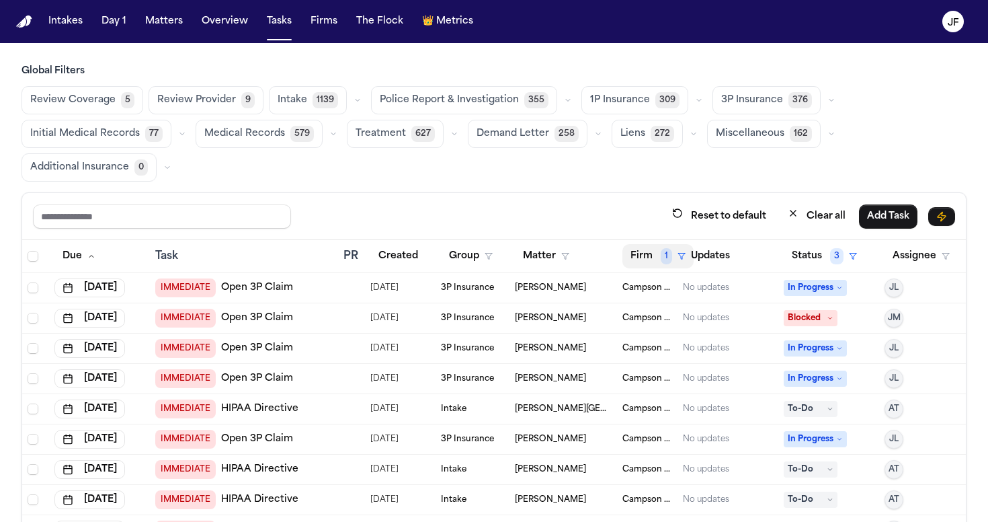
click at [651, 256] on button "Firm 1" at bounding box center [658, 256] width 71 height 24
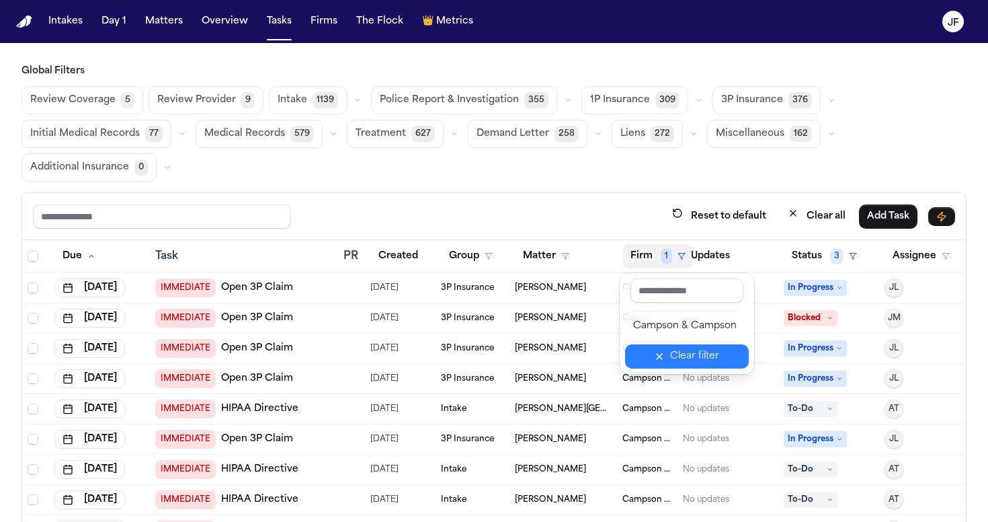
click at [688, 366] on button "Clear filter" at bounding box center [687, 356] width 124 height 24
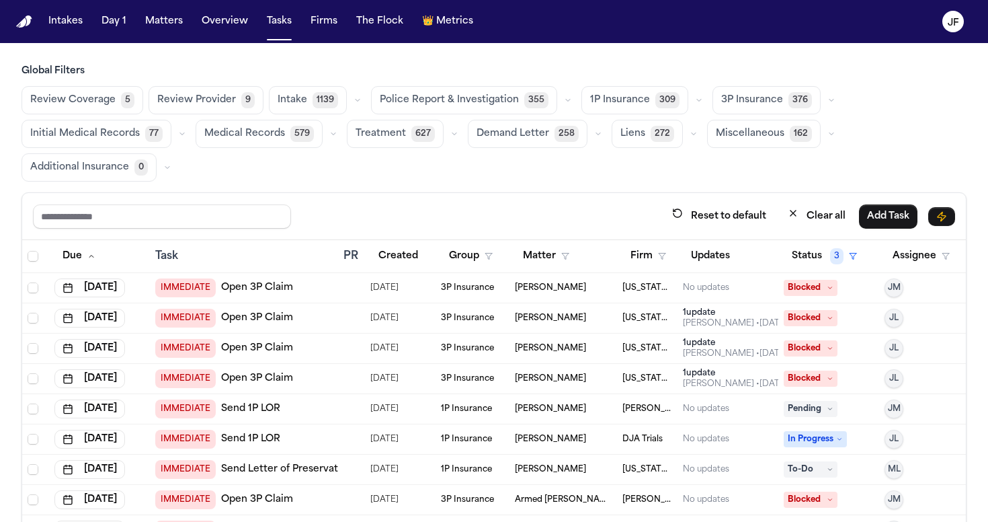
click at [628, 221] on div "Reset to default Clear all Add Task" at bounding box center [494, 216] width 922 height 25
click at [524, 100] on span "355" at bounding box center [536, 100] width 24 height 16
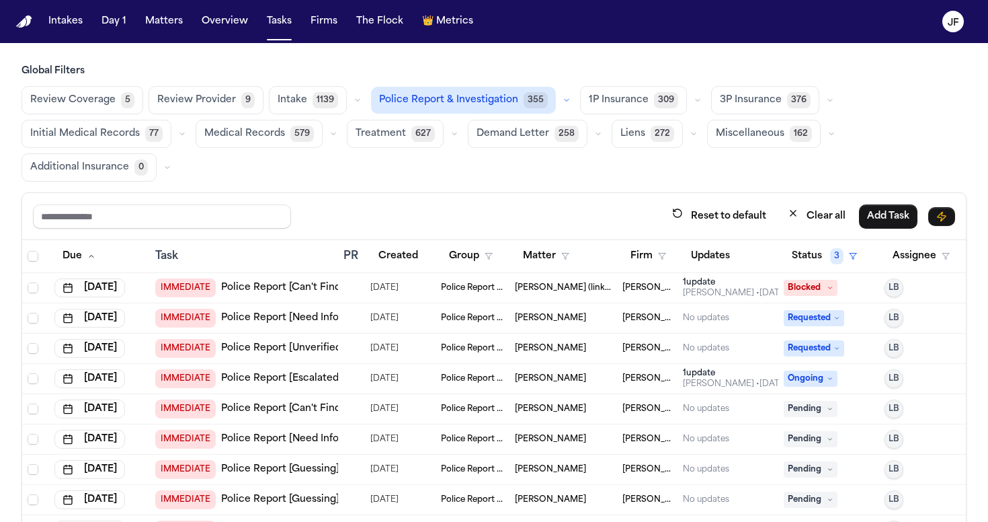
click at [647, 259] on button "Firm" at bounding box center [649, 256] width 52 height 24
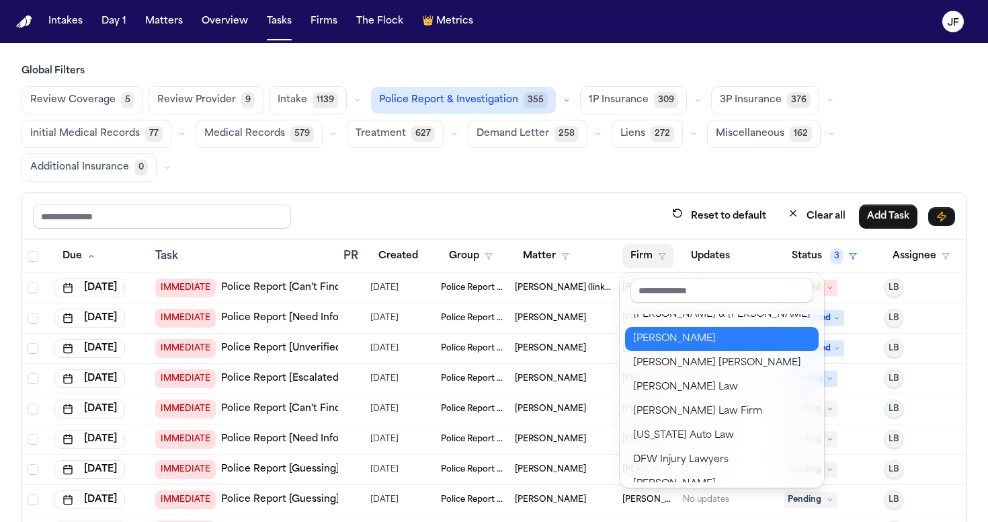
scroll to position [26, 0]
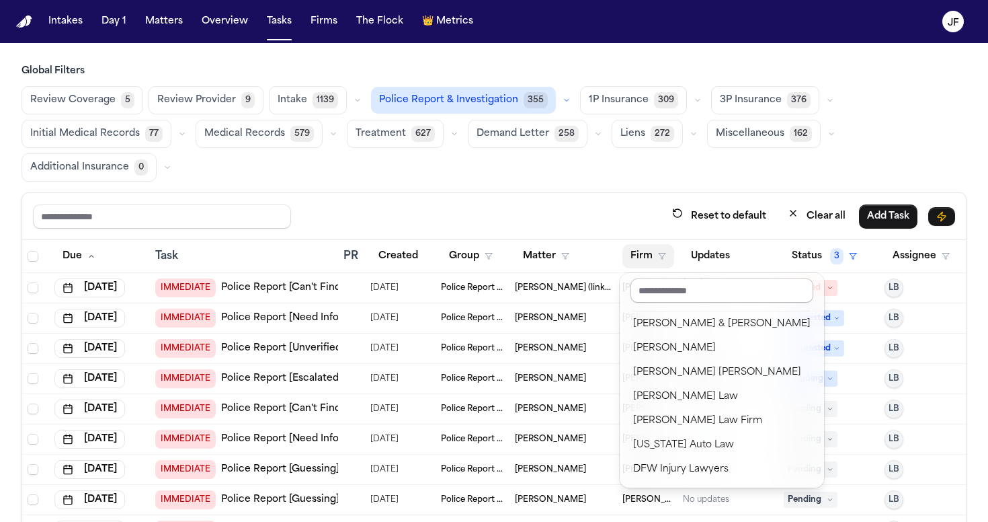
click at [701, 286] on input "text" at bounding box center [722, 290] width 183 height 24
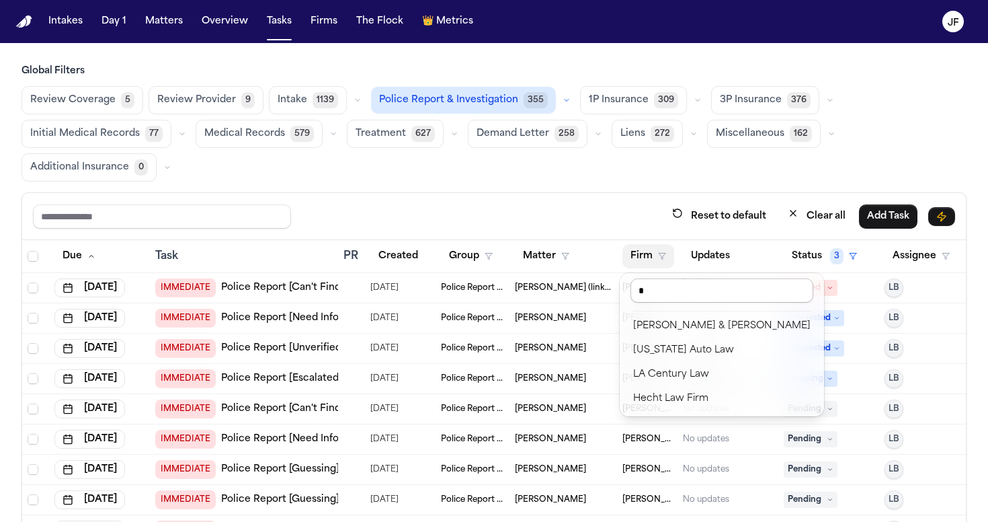
scroll to position [0, 0]
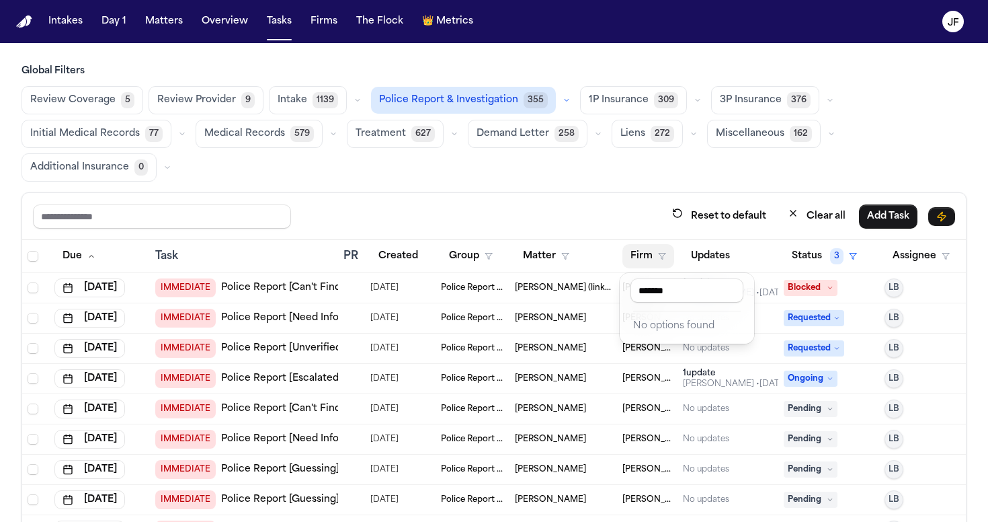
type input "*******"
drag, startPoint x: 687, startPoint y: 293, endPoint x: 610, endPoint y: 293, distance: 77.3
click at [610, 293] on body "Intakes Day 1 Matters Overview Tasks Firms The Flock 👑 Metrics JF Global Filter…" at bounding box center [494, 261] width 988 height 522
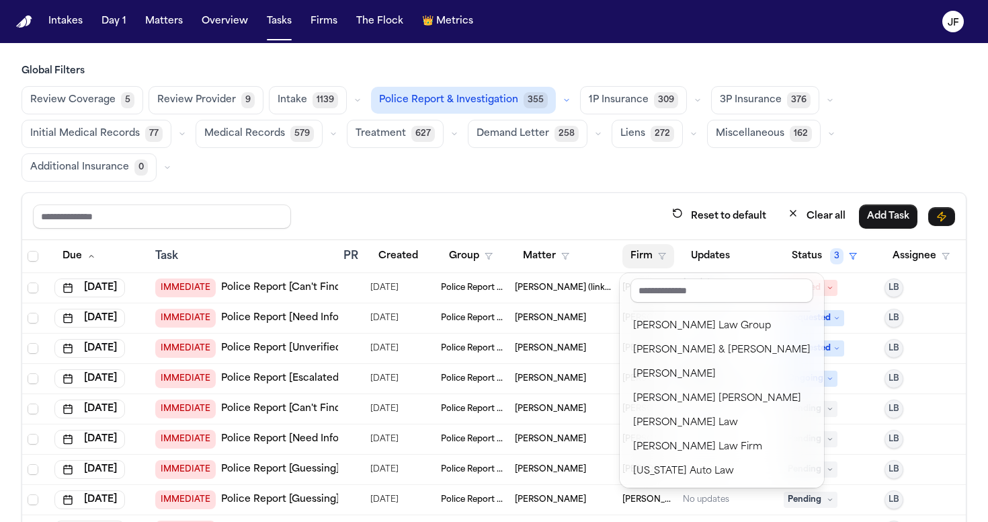
click at [579, 203] on div "Reset to default Clear all Add Task Due Task PR Created Group Matter Firm Updat…" at bounding box center [494, 403] width 945 height 422
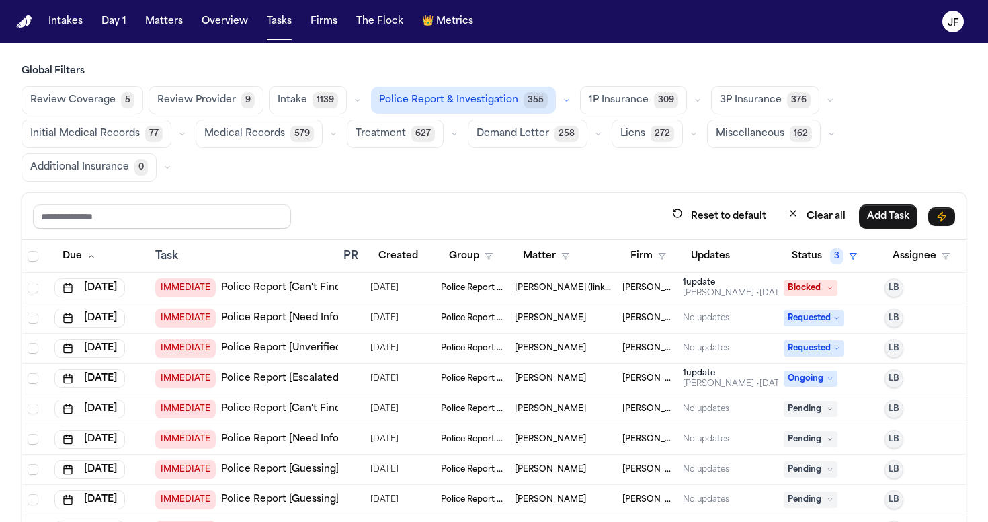
click at [497, 97] on span "Police Report & Investigation" at bounding box center [448, 99] width 139 height 13
click at [648, 246] on button "Firm" at bounding box center [649, 256] width 52 height 24
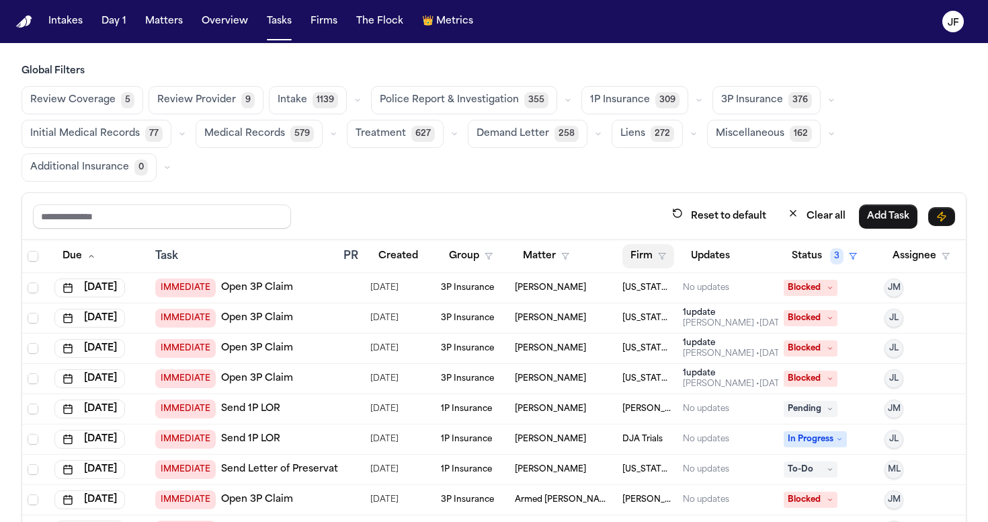
click at [647, 266] on button "Firm" at bounding box center [649, 256] width 52 height 24
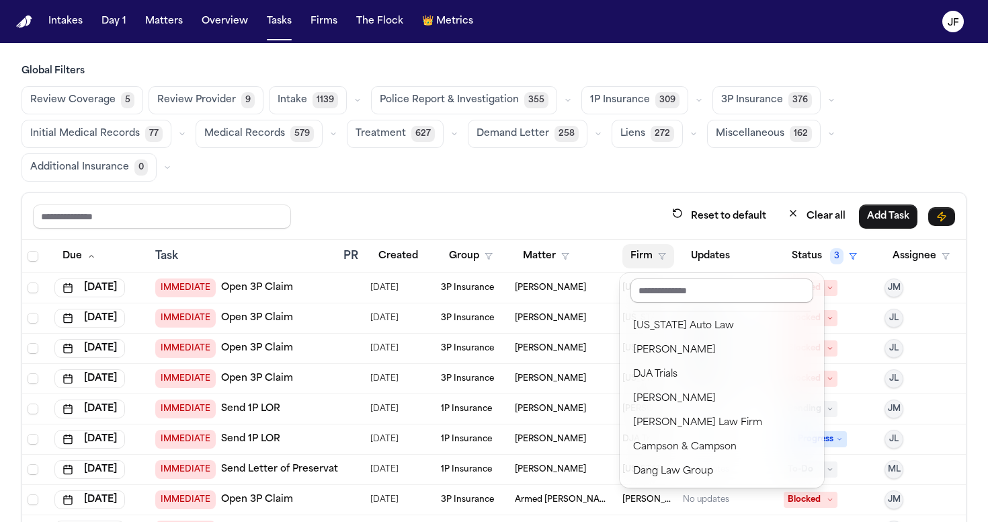
click at [682, 295] on input "text" at bounding box center [722, 290] width 183 height 24
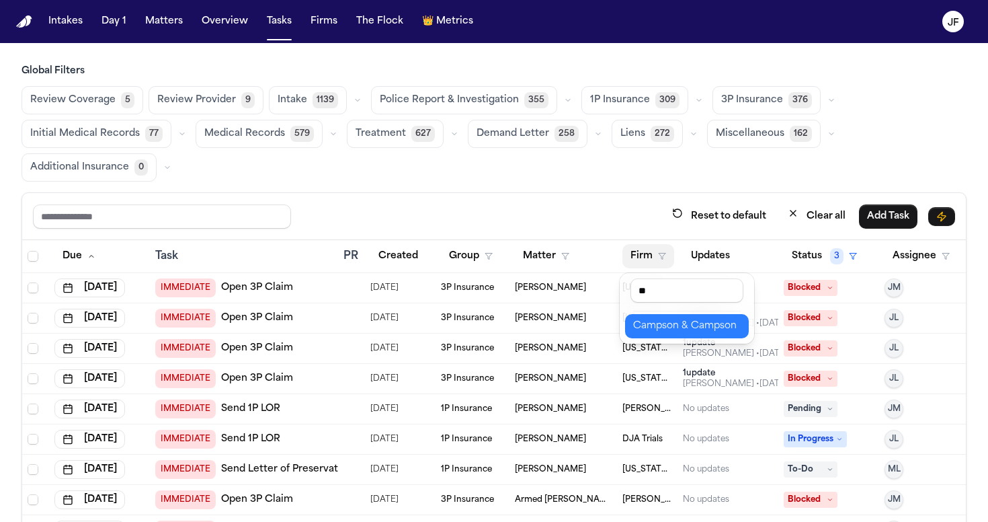
type input "**"
click at [703, 326] on div "Campson & Campson" at bounding box center [687, 326] width 108 height 16
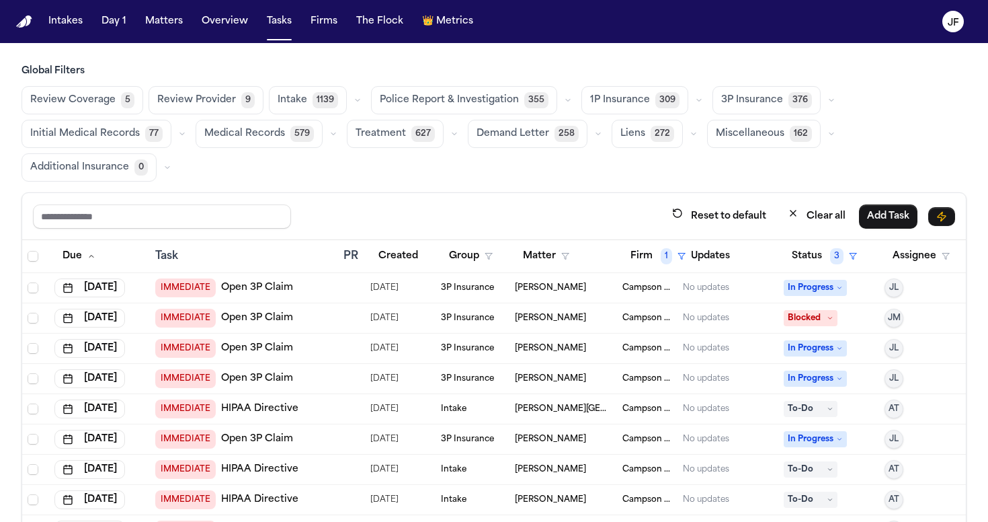
click at [471, 95] on span "Police Report & Investigation" at bounding box center [449, 99] width 139 height 13
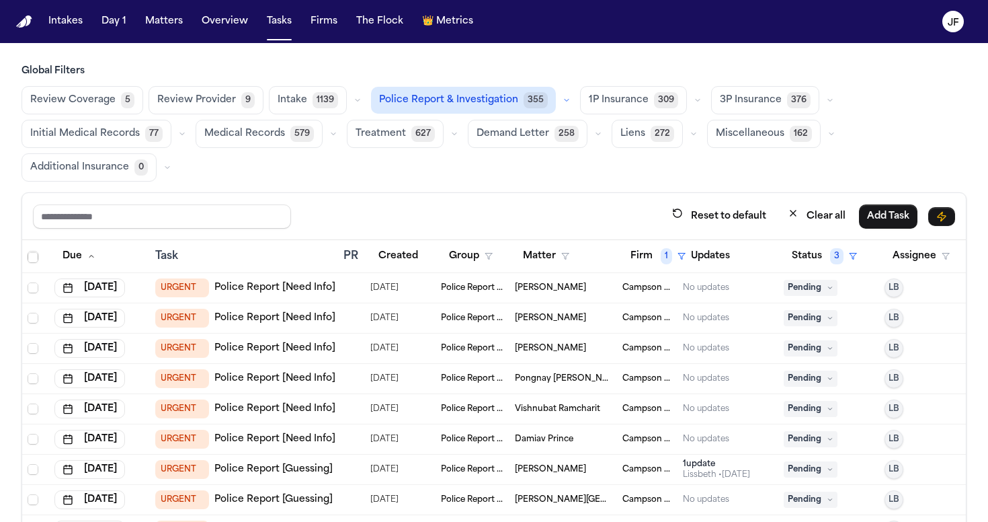
scroll to position [61, 0]
click at [263, 317] on link "Police Report [Need Info]" at bounding box center [274, 317] width 121 height 13
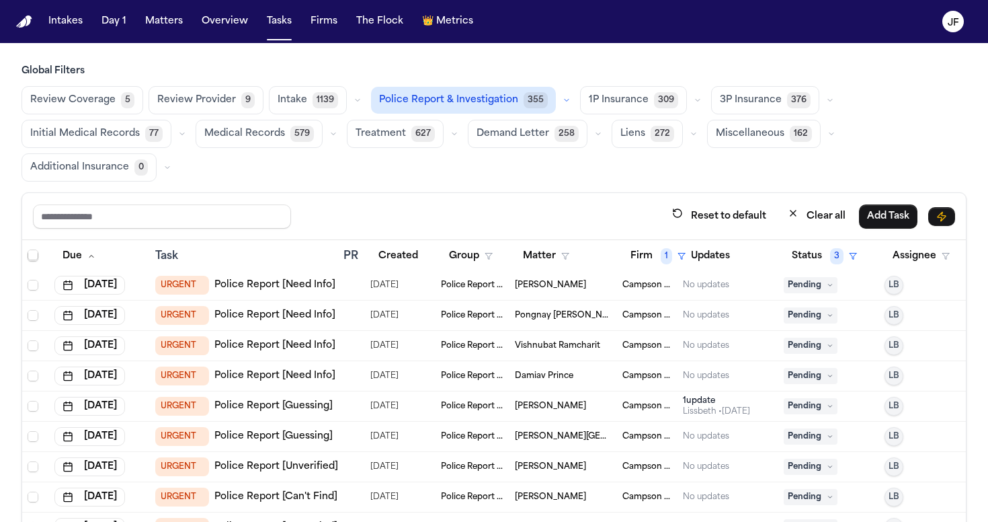
scroll to position [123, 0]
click at [250, 280] on link "Police Report [Need Info]" at bounding box center [274, 285] width 121 height 13
click at [808, 288] on span "Pending" at bounding box center [811, 286] width 54 height 16
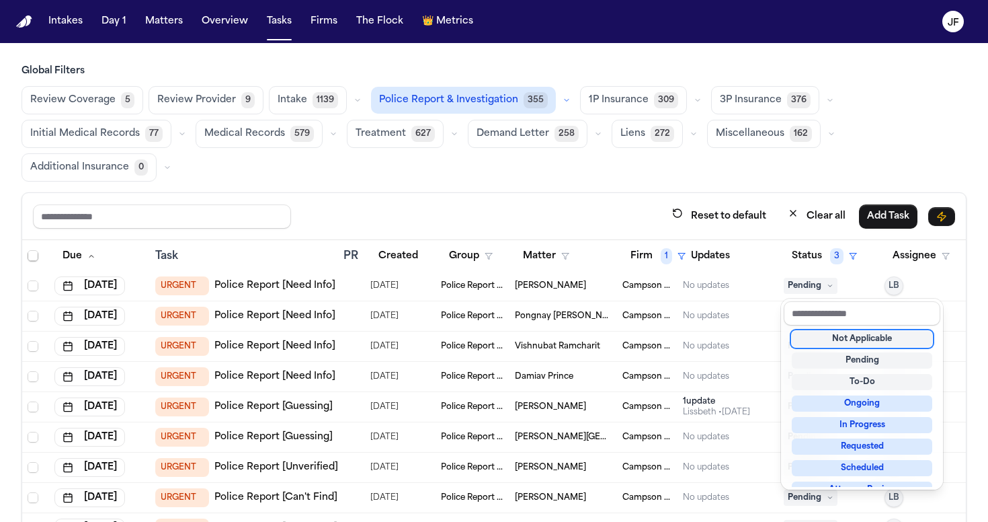
click at [828, 335] on div "Not Applicable" at bounding box center [862, 339] width 141 height 16
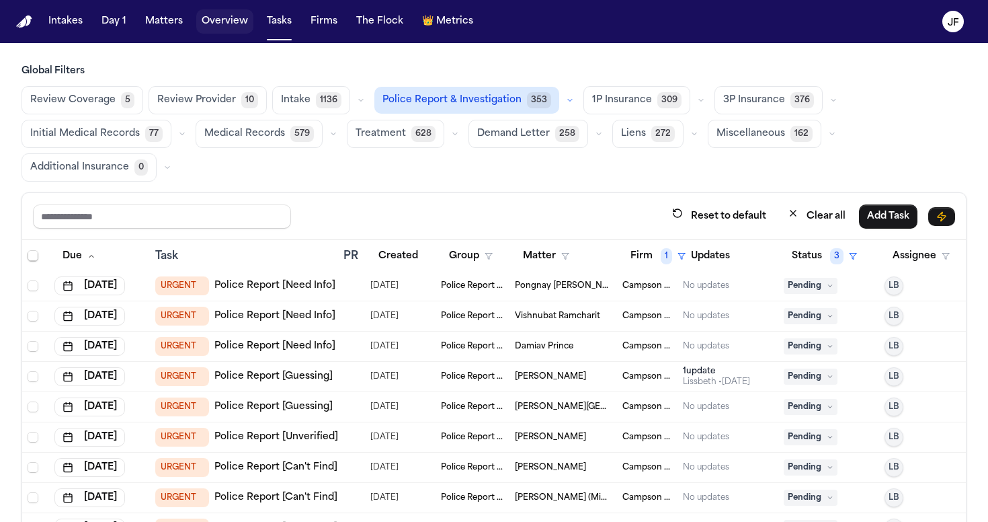
click at [164, 16] on button "Matters" at bounding box center [164, 21] width 48 height 24
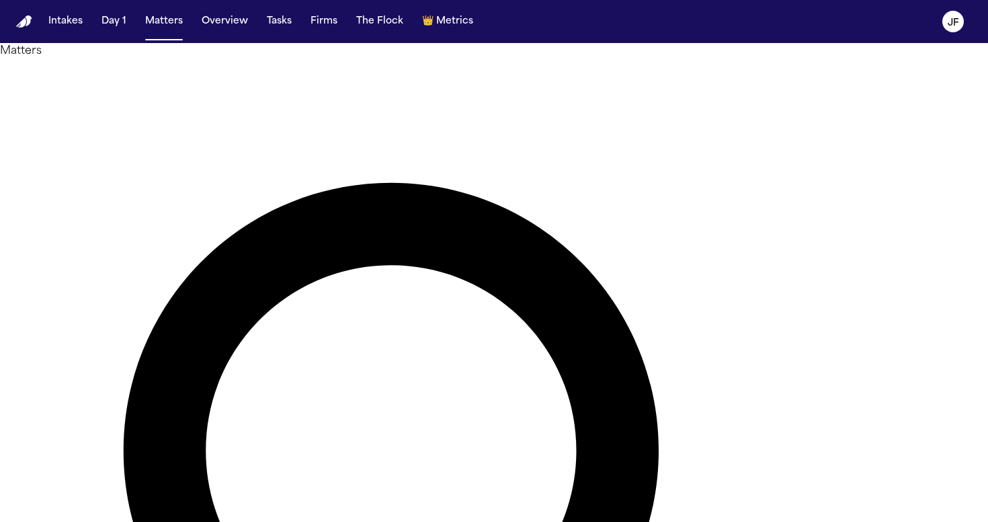
type input "*****"
drag, startPoint x: 481, startPoint y: 81, endPoint x: 272, endPoint y: 81, distance: 209.1
click at [222, 26] on button "Overview" at bounding box center [224, 21] width 57 height 24
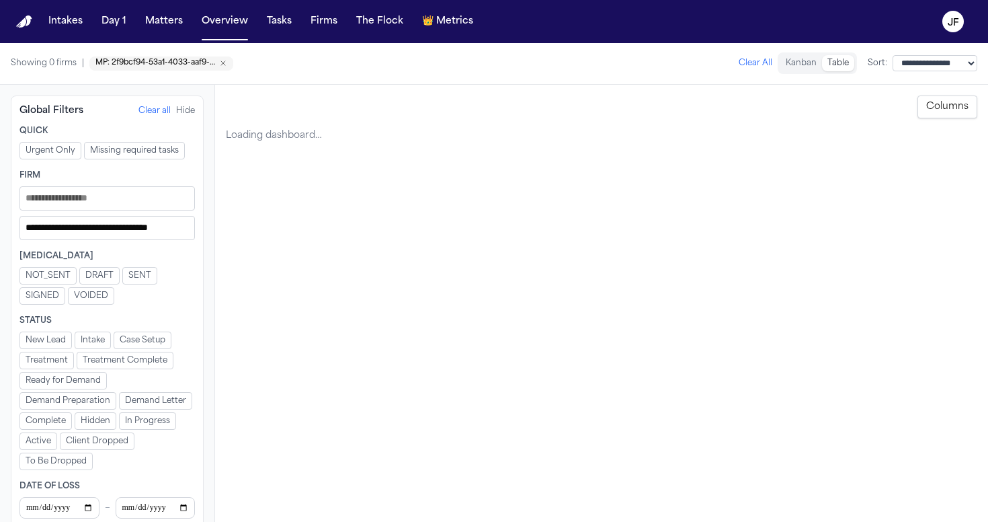
select select "**********"
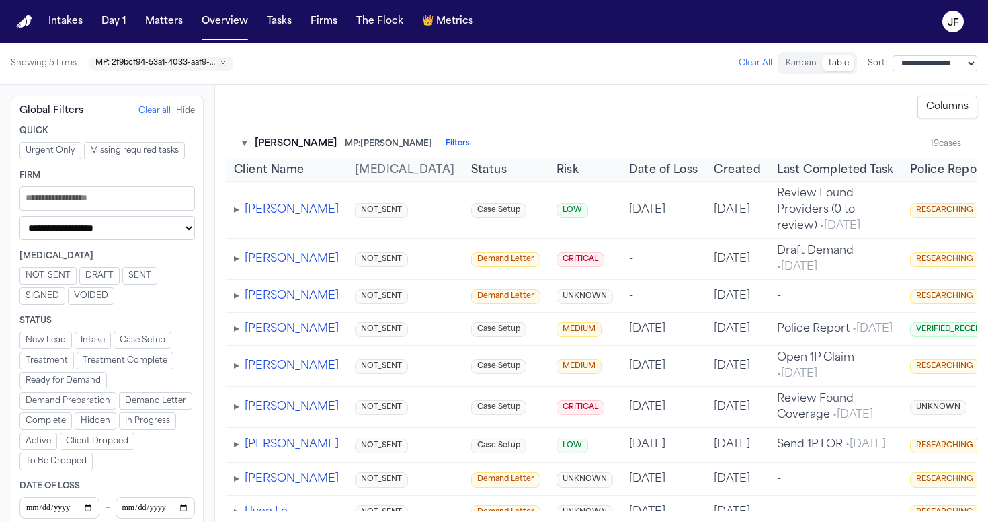
scroll to position [15, 0]
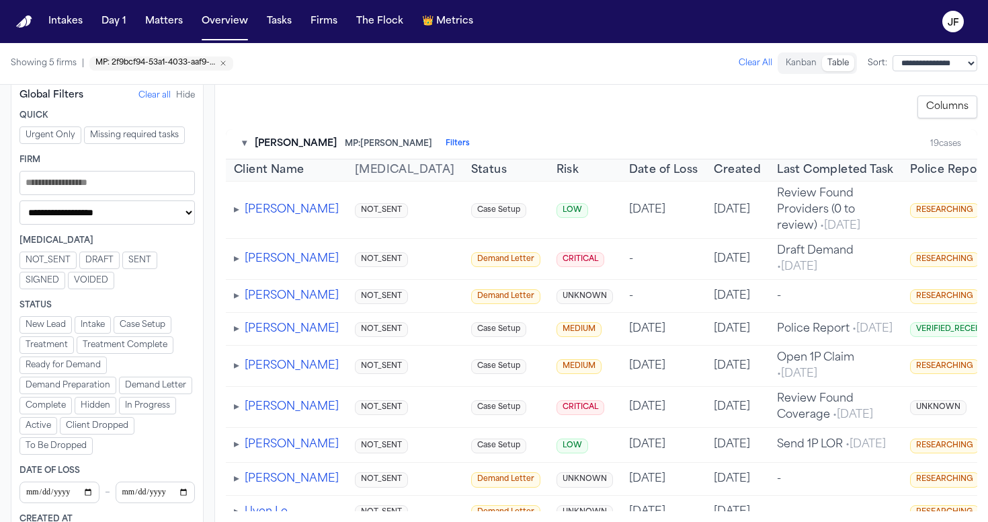
click at [101, 190] on input "Filters" at bounding box center [106, 183] width 175 height 24
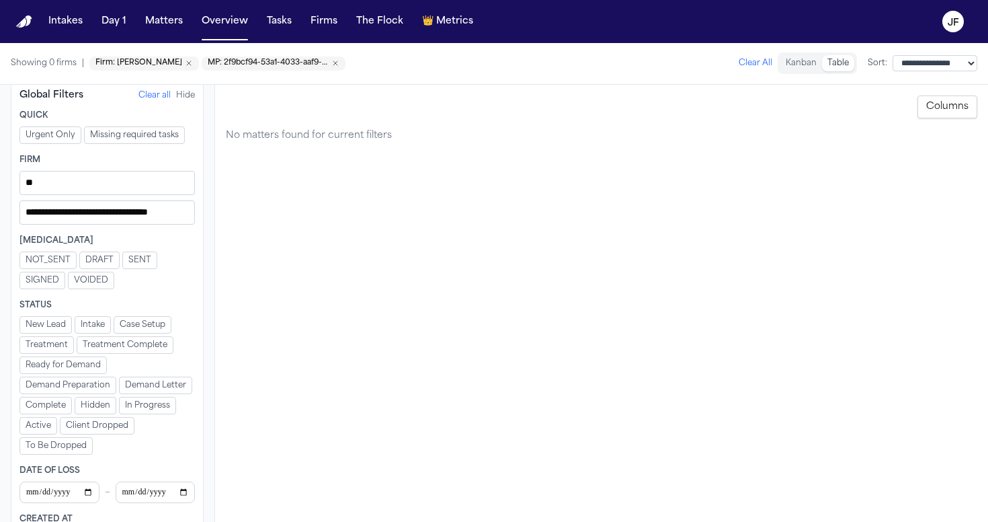
type input "*"
select select "**********"
type input "*"
select select "**********"
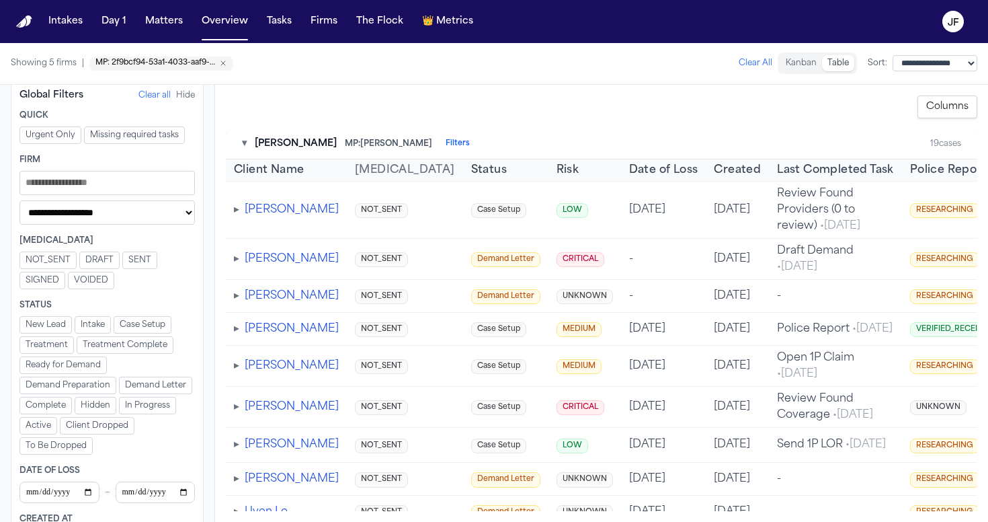
click at [270, 141] on span "[PERSON_NAME]" at bounding box center [296, 143] width 82 height 13
click at [249, 143] on div "▾ Albert Le MP: Michelle Landazabal Filters" at bounding box center [356, 143] width 228 height 13
select select "Managing paralegal"
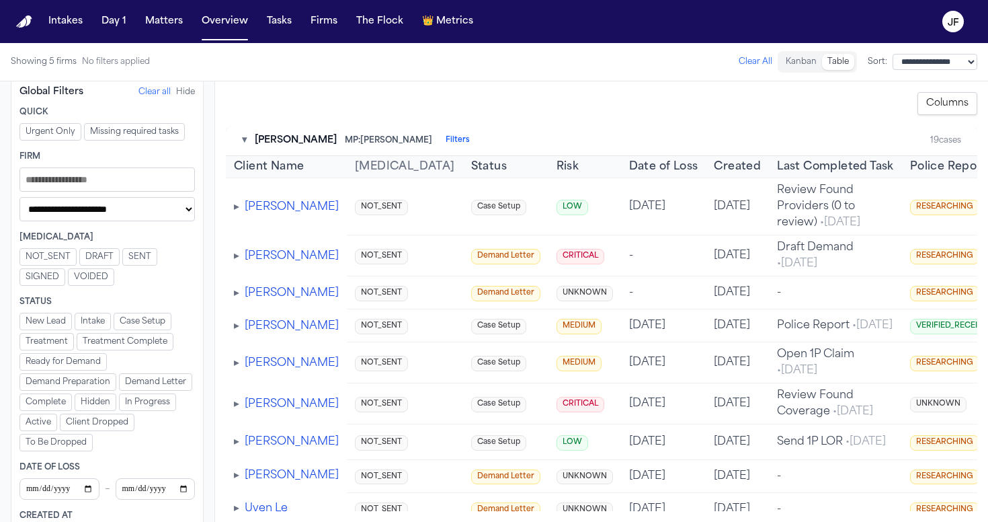
click at [147, 171] on input "Filters" at bounding box center [106, 179] width 175 height 24
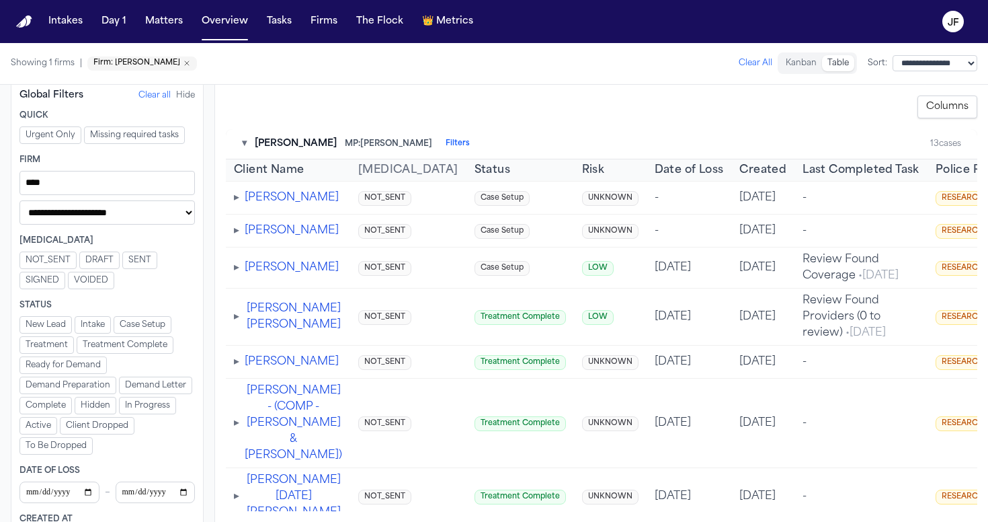
scroll to position [5, 0]
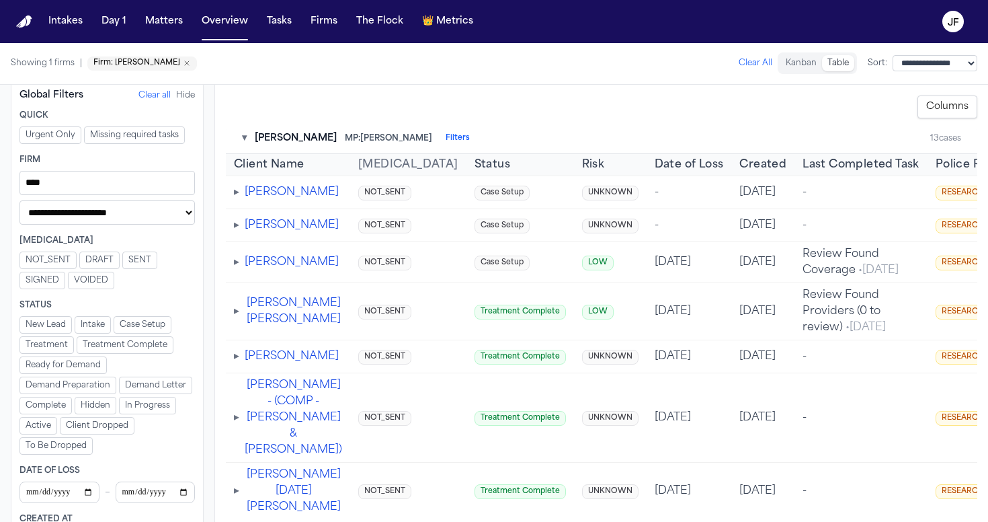
type input "****"
click at [286, 196] on button "Tristan Hobbs" at bounding box center [292, 192] width 94 height 16
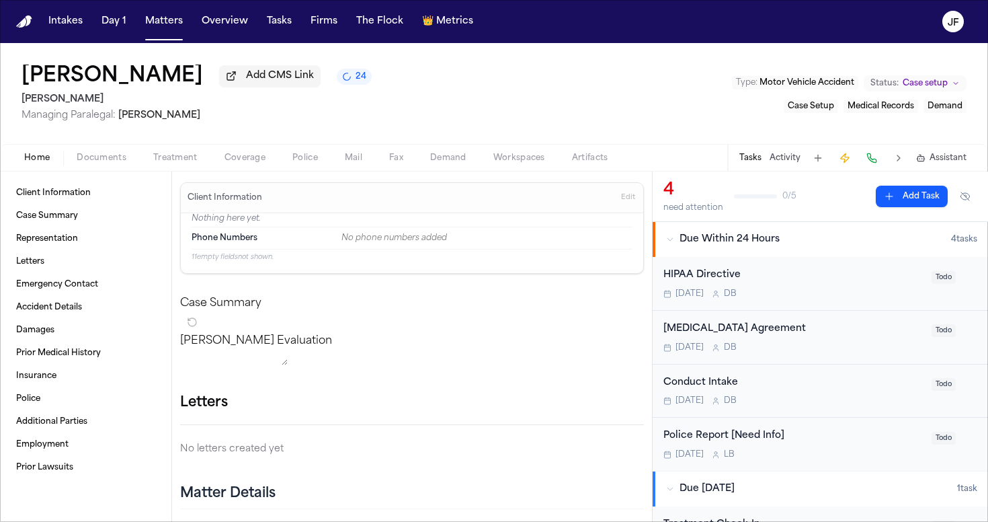
click at [100, 159] on span "Documents" at bounding box center [102, 158] width 50 height 11
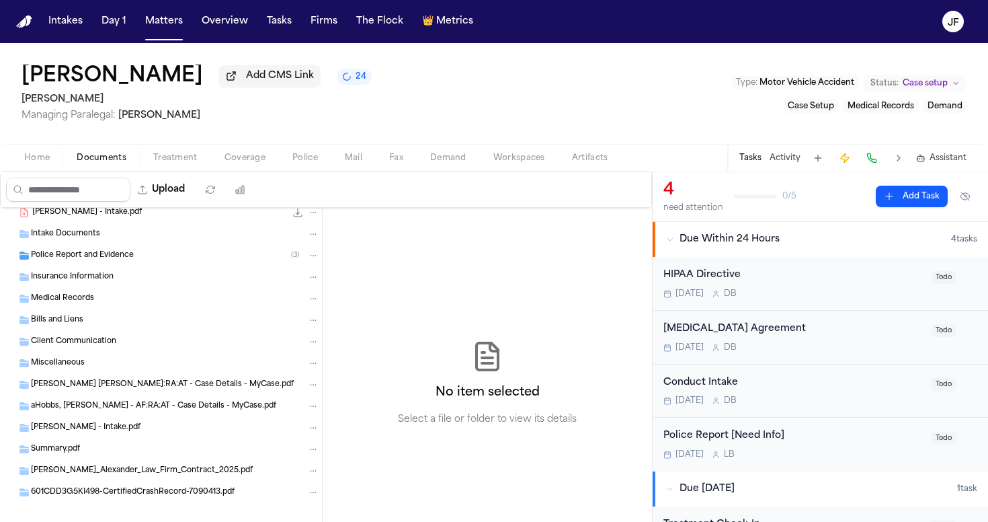
scroll to position [342, 0]
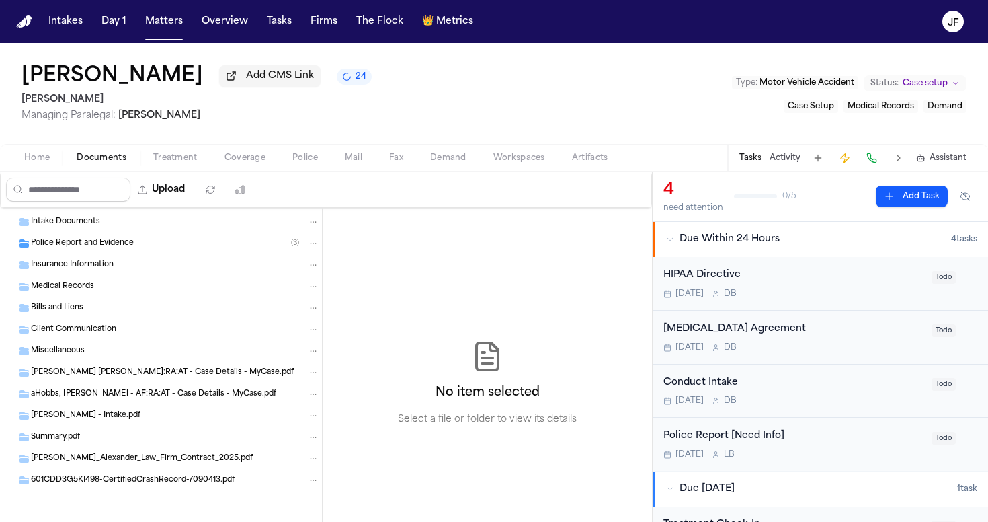
click at [149, 247] on div "Police Report and Evidence ( 3 )" at bounding box center [175, 243] width 288 height 12
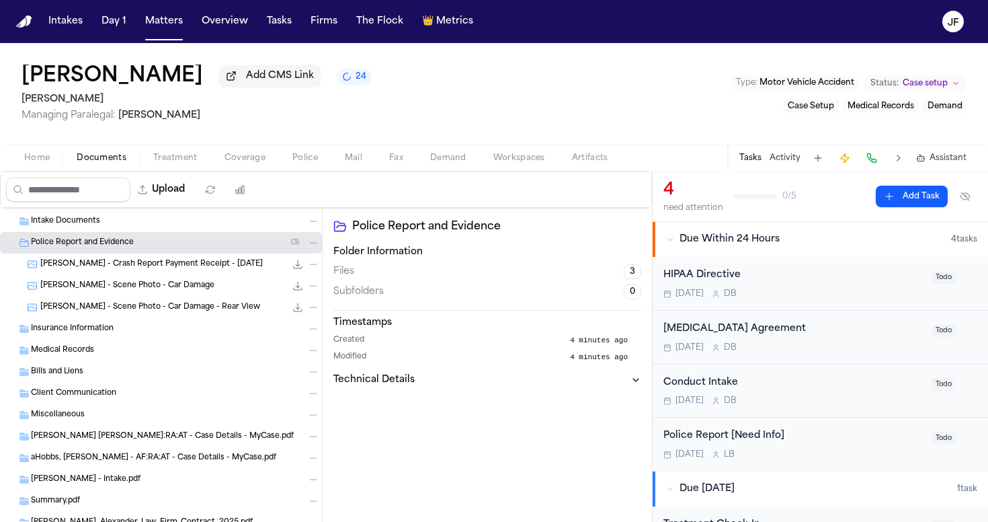
click at [159, 262] on span "T. Hobbs - Crash Report Payment Receipt - 9.18.25" at bounding box center [151, 264] width 223 height 11
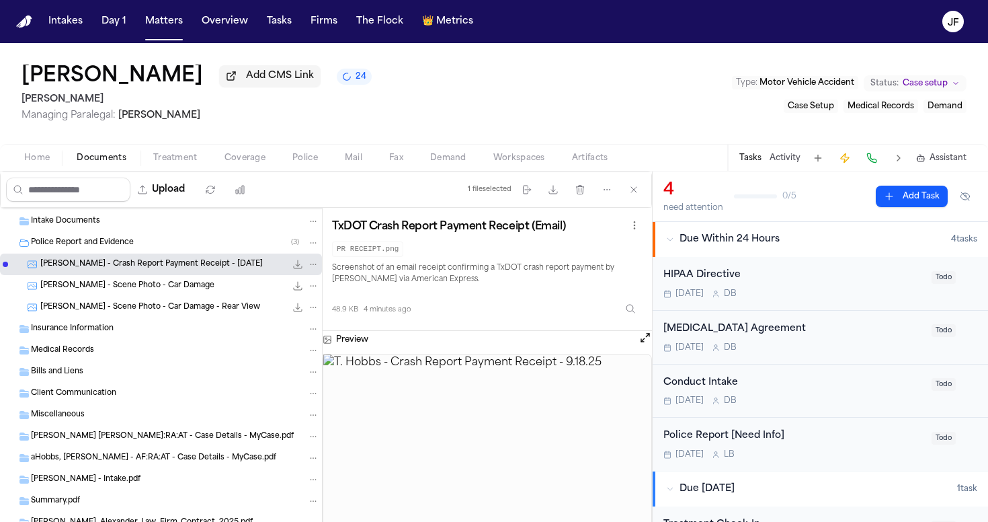
scroll to position [0, 0]
click at [291, 271] on button "File: T. Hobbs - Crash Report Payment Receipt - 9.18.25" at bounding box center [297, 263] width 13 height 13
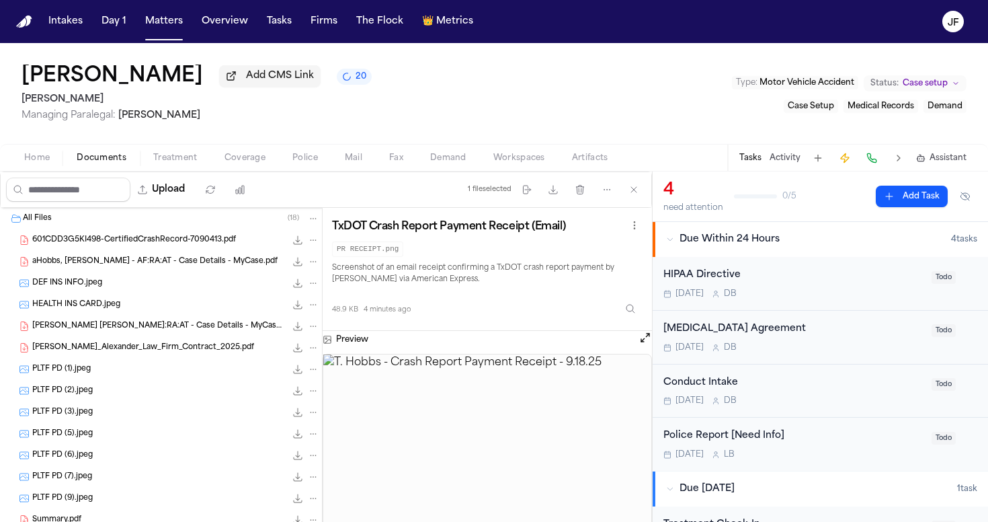
click at [149, 243] on span "601CDD3G5KI498-CertifiedCrashRecord-7090413.pdf" at bounding box center [134, 240] width 204 height 11
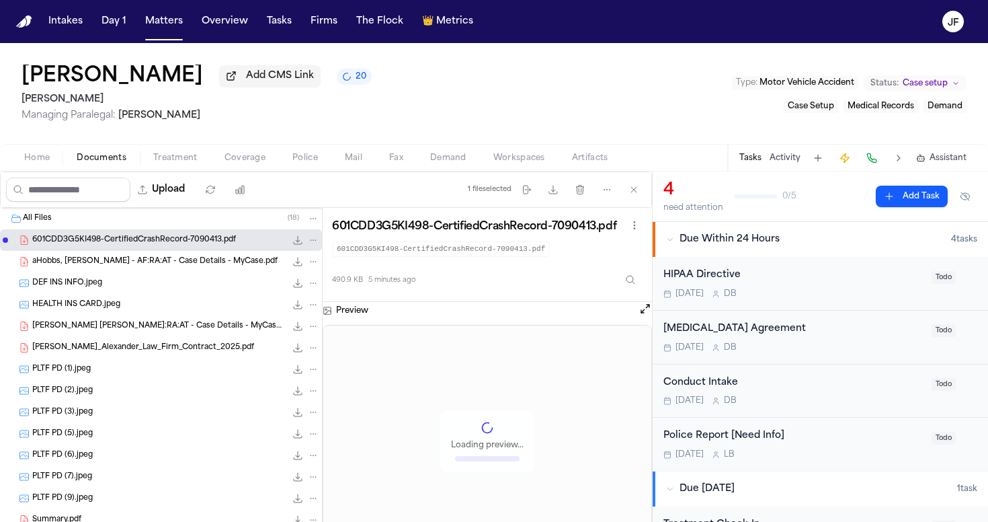
click at [149, 275] on div "DEF INS INFO.jpeg 2.3 MB • JPEG" at bounding box center [161, 283] width 322 height 22
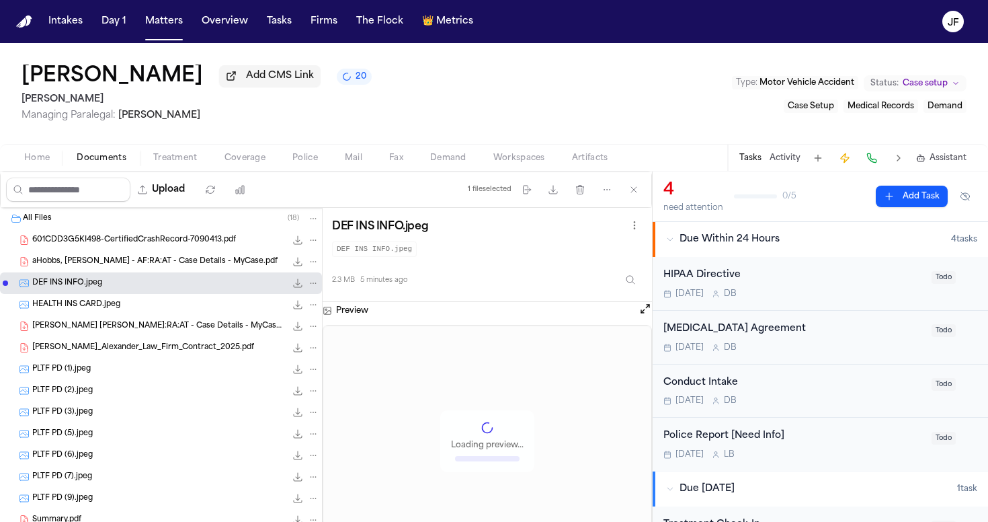
click at [156, 263] on span "aHobbs, Tristan Lemar - AF:RA:AT - Case Details - MyCase.pdf" at bounding box center [154, 261] width 245 height 11
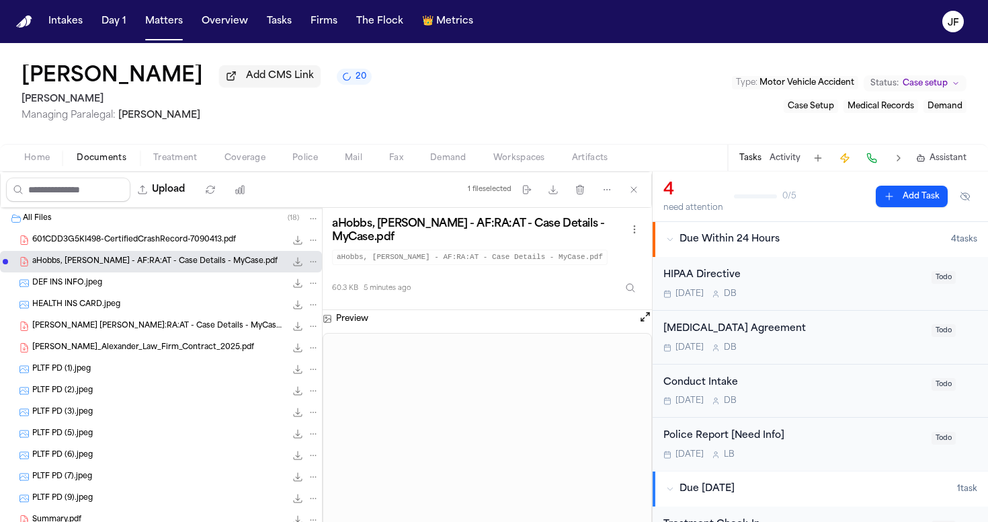
click at [158, 245] on span "601CDD3G5KI498-CertifiedCrashRecord-7090413.pdf" at bounding box center [134, 240] width 204 height 11
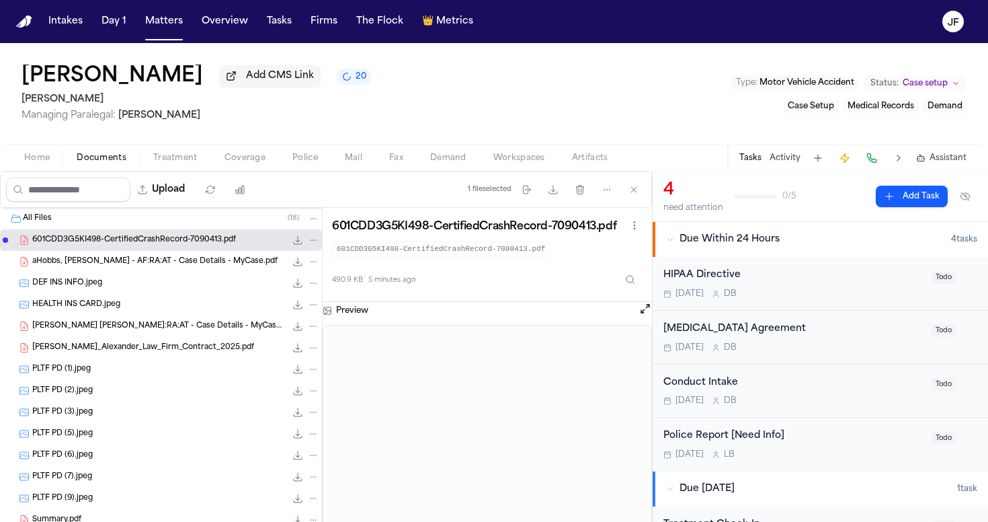
click at [309, 239] on div "601CDD3G5KI498-CertifiedCrashRecord-7090413.pdf 490.9 KB • PDF" at bounding box center [161, 240] width 322 height 22
click at [308, 241] on button "File: 601CDD3G5KI498-CertifiedCrashRecord-7090413.pdf" at bounding box center [313, 240] width 12 height 12
click at [305, 293] on button "Move" at bounding box center [303, 293] width 92 height 24
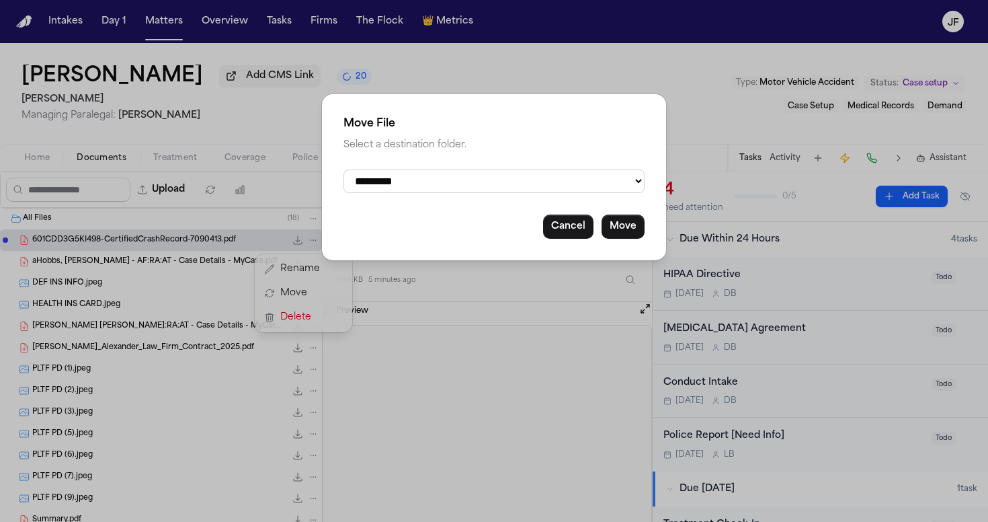
select select "**********"
click at [623, 227] on button "Move" at bounding box center [623, 226] width 43 height 24
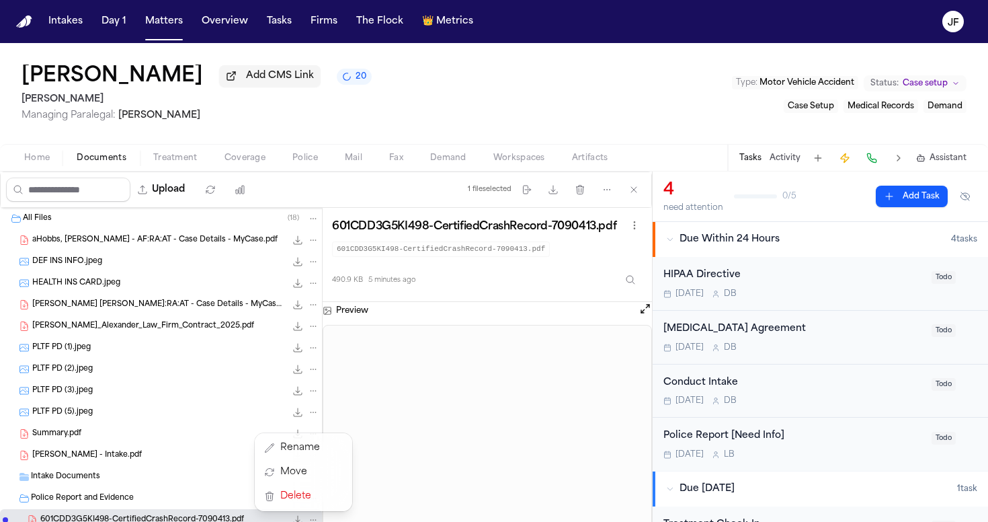
click at [748, 439] on div "Upload 1 file selected Move files Download files Delete files More actions Clea…" at bounding box center [494, 346] width 988 height 350
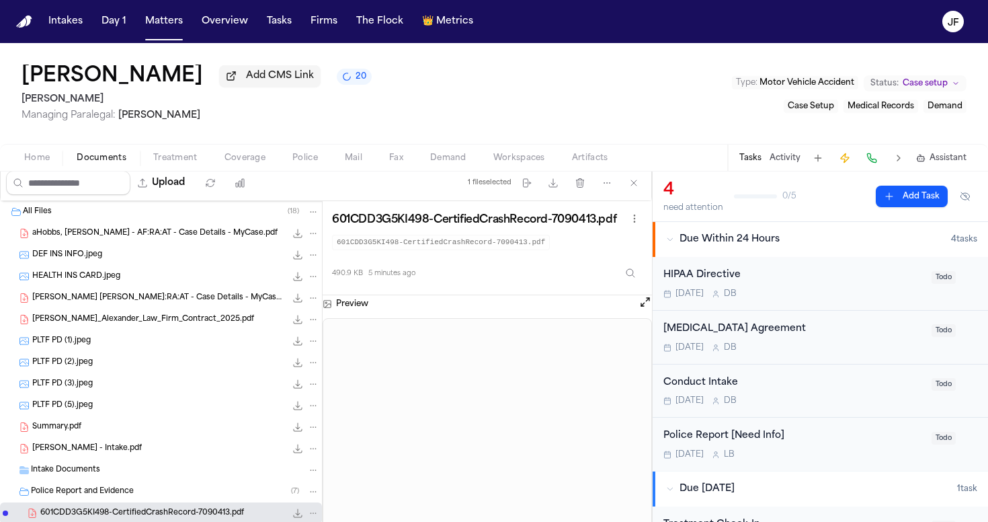
click at [762, 433] on div "Police Report [Need Info]" at bounding box center [794, 435] width 260 height 15
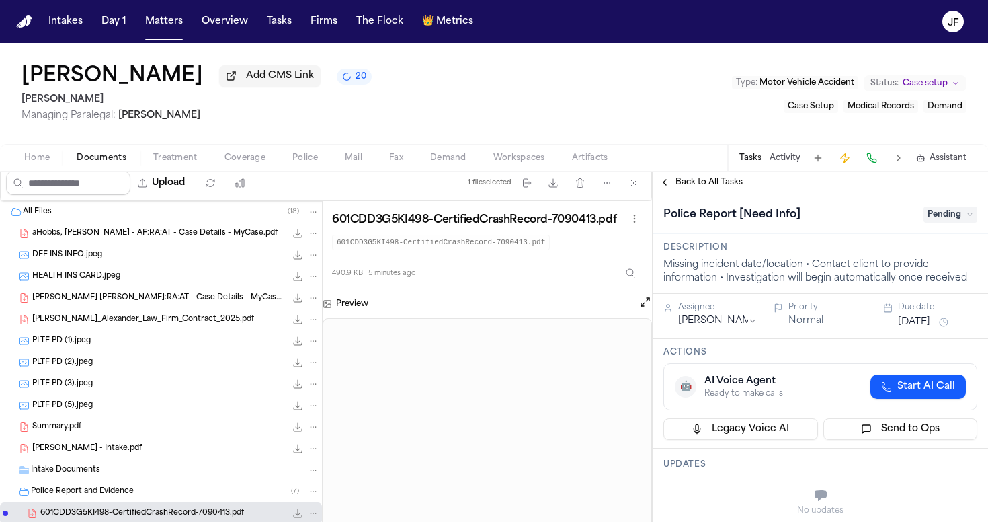
click at [940, 212] on span "Pending" at bounding box center [951, 214] width 54 height 16
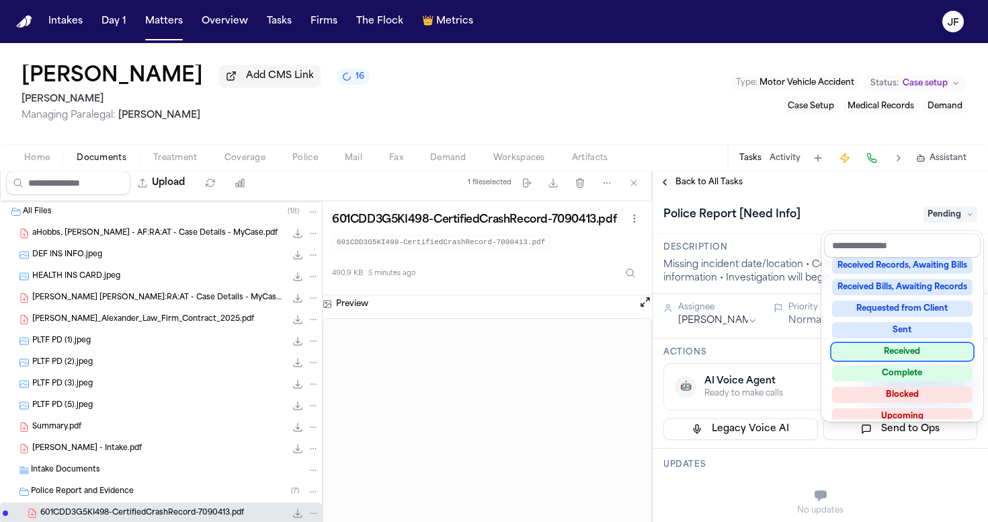
click at [883, 348] on div "Received" at bounding box center [902, 352] width 141 height 16
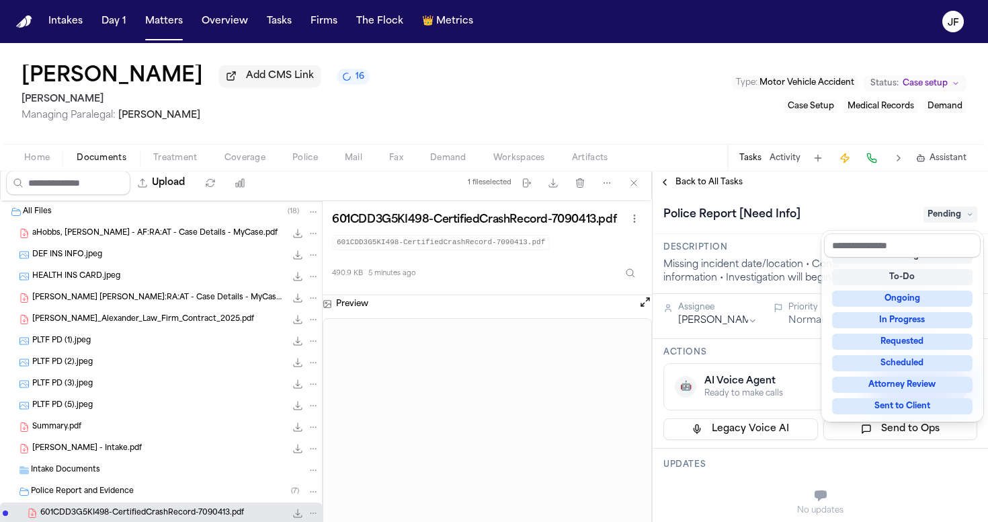
scroll to position [5, 0]
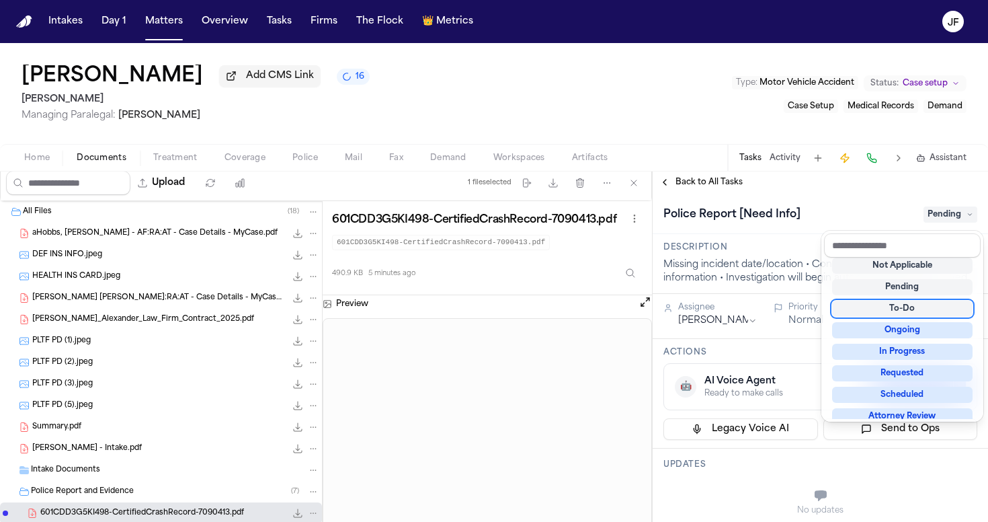
click at [822, 163] on div "Tristan Hobbs Add CMS Link 16 J. Alexander Law Managing Paralegal: Thea Feeney …" at bounding box center [494, 282] width 988 height 479
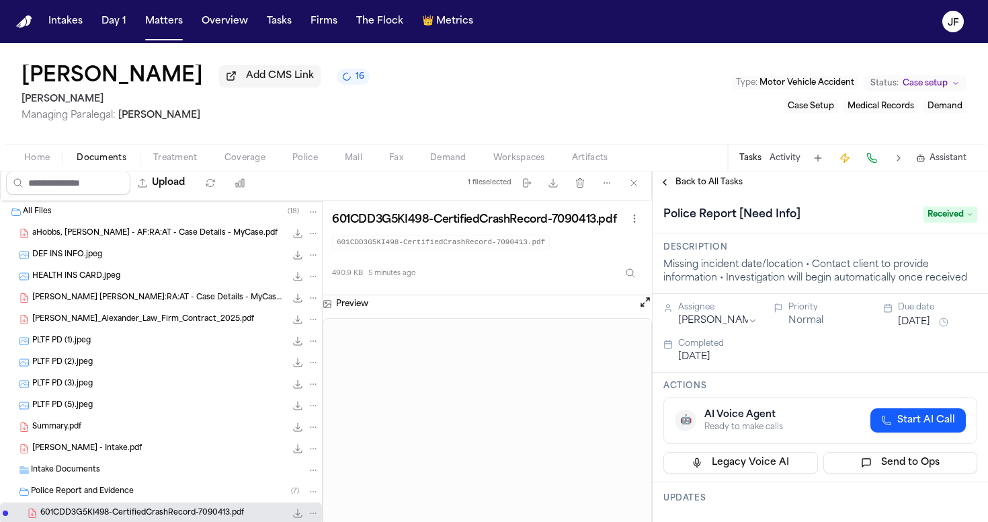
click at [715, 186] on span "Back to All Tasks" at bounding box center [709, 182] width 67 height 11
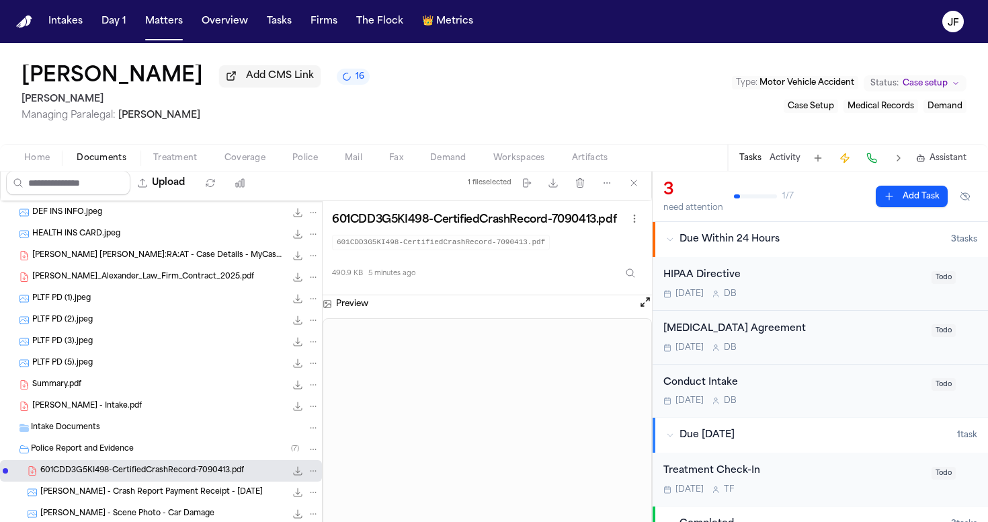
scroll to position [61, 0]
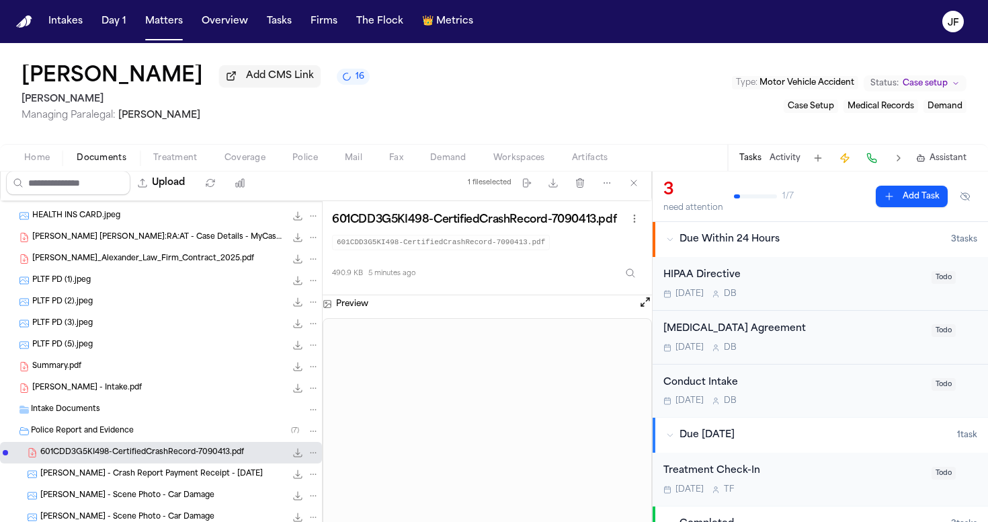
click at [292, 455] on icon "File: 601CDD3G5KI498-CertifiedCrashRecord-7090413.pdf" at bounding box center [297, 452] width 11 height 11
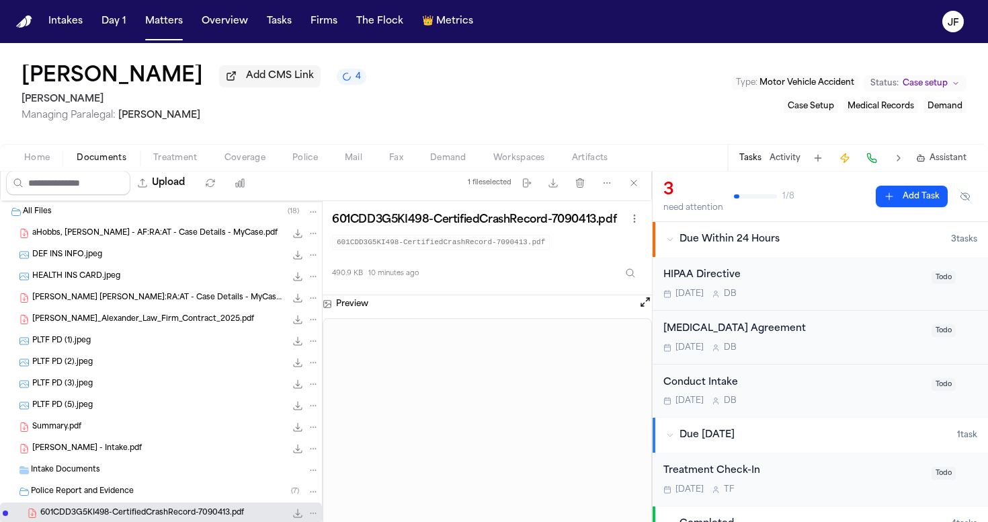
scroll to position [0, 0]
click at [169, 300] on span "Hobbs, Tristan Lemar - AF:RA:AT - Case Details - MyCase.pdf" at bounding box center [158, 297] width 253 height 11
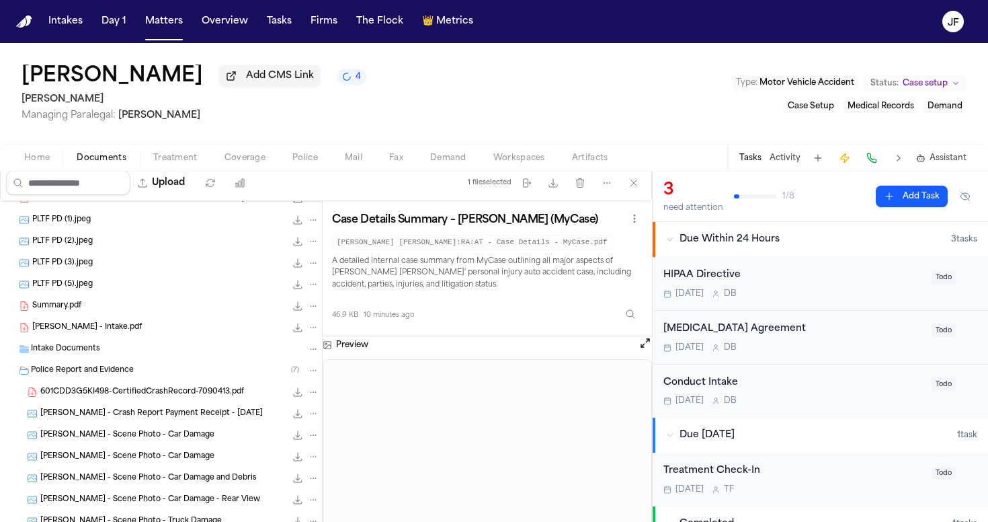
scroll to position [124, 0]
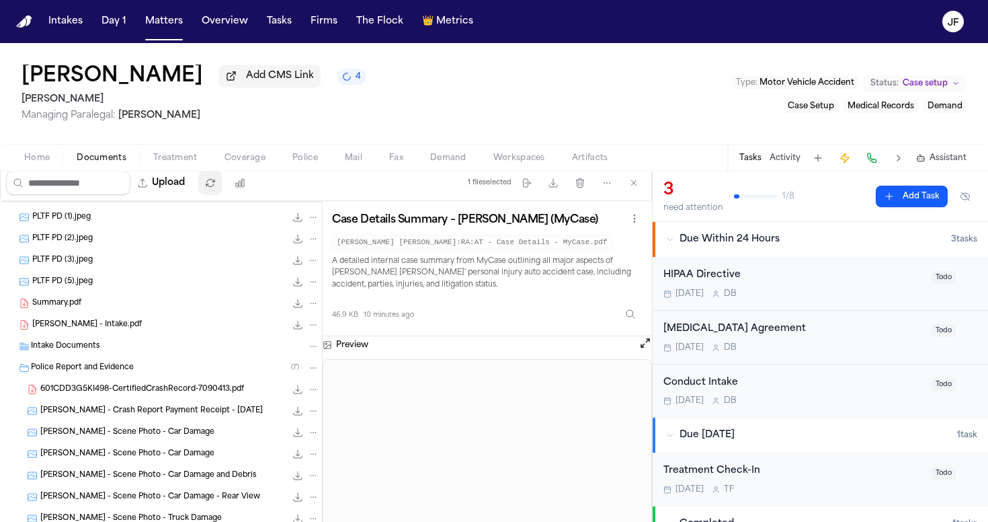
click at [244, 163] on span "Coverage" at bounding box center [245, 158] width 41 height 11
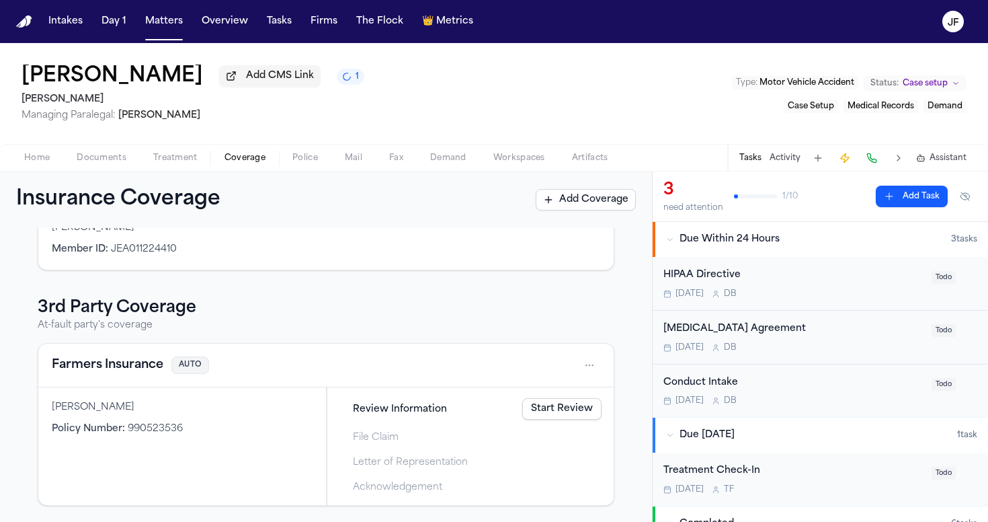
click at [126, 368] on button "Farmers Insurance" at bounding box center [108, 365] width 112 height 19
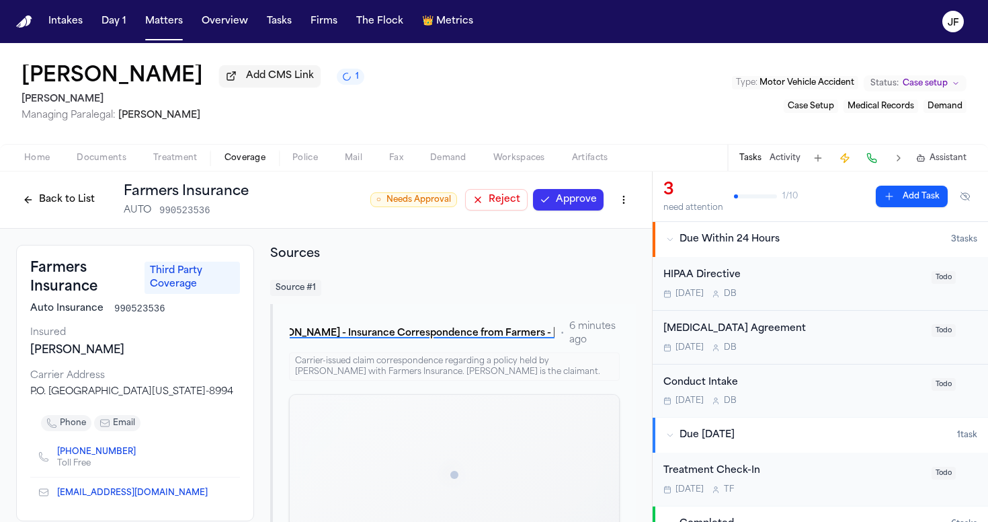
click at [563, 209] on button "Approve" at bounding box center [568, 200] width 71 height 22
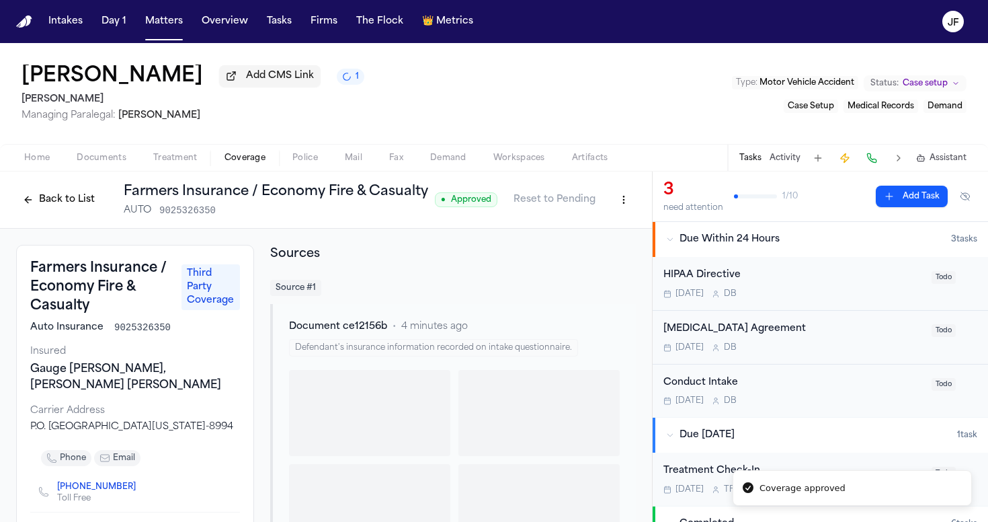
click at [614, 205] on html "Coverage approved Intakes Day 1 Matters Overview Tasks Firms The Flock 👑 Metric…" at bounding box center [494, 261] width 988 height 522
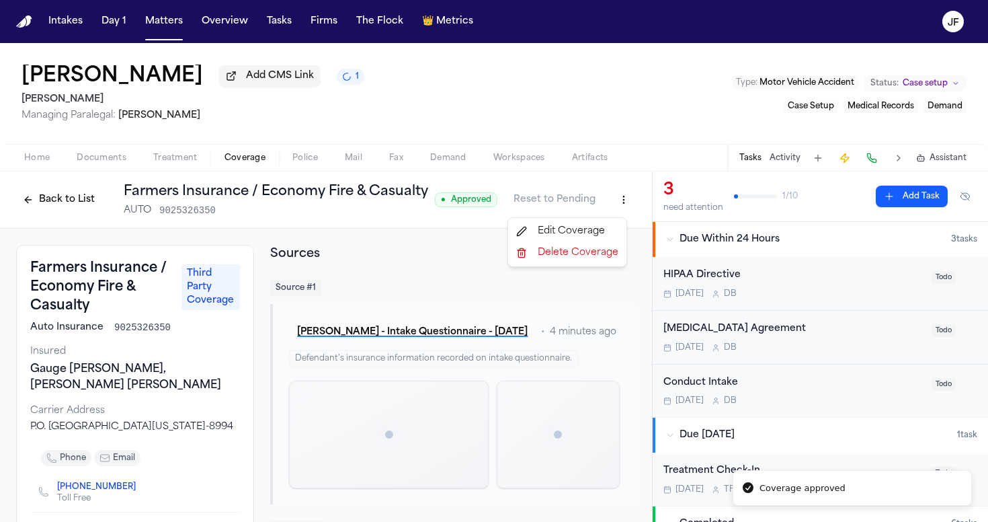
click at [567, 234] on div "Edit Coverage" at bounding box center [567, 232] width 113 height 22
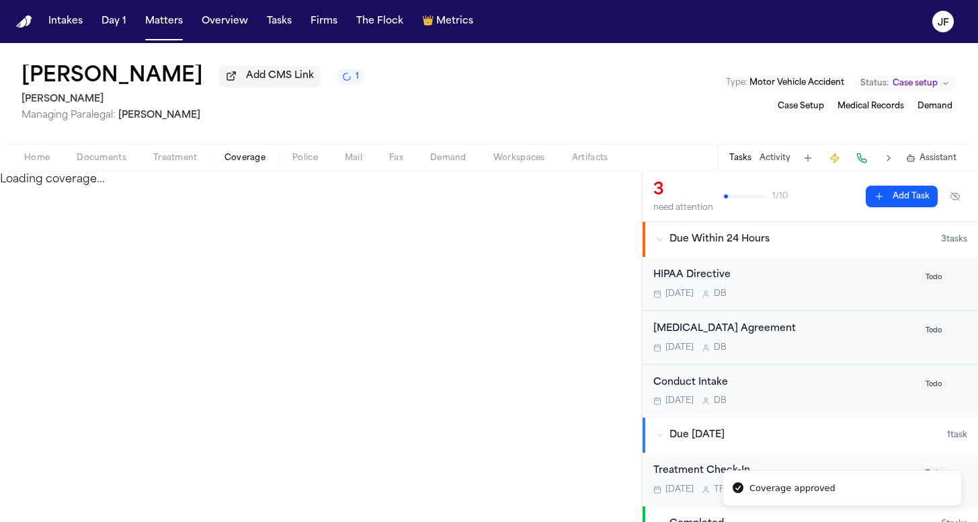
select select "**********"
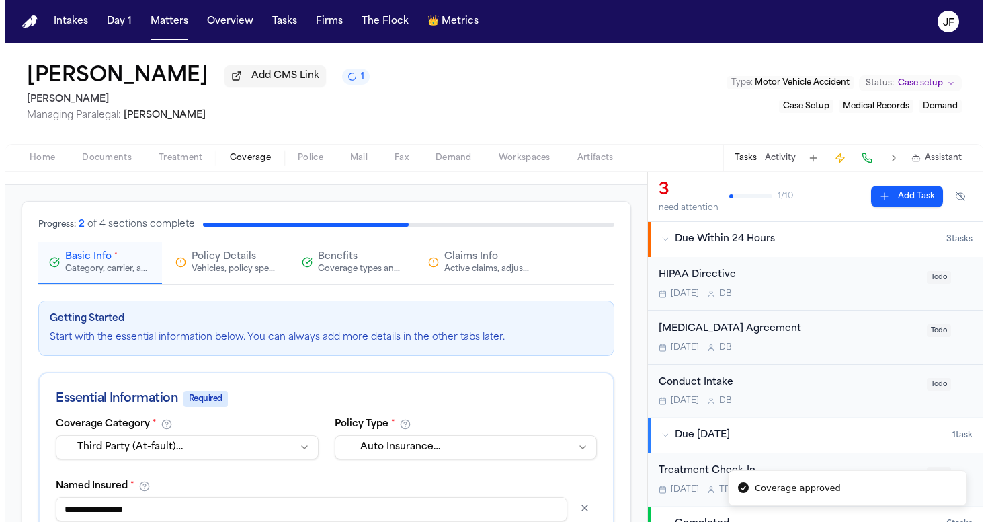
scroll to position [85, 0]
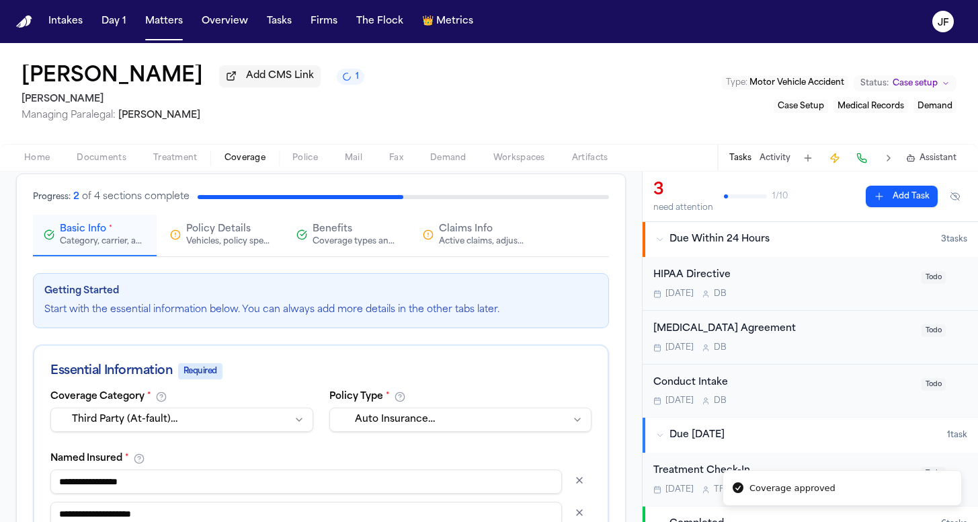
click at [495, 256] on button "Claims Info Active claims, adjusters, and subrogation details" at bounding box center [474, 235] width 124 height 42
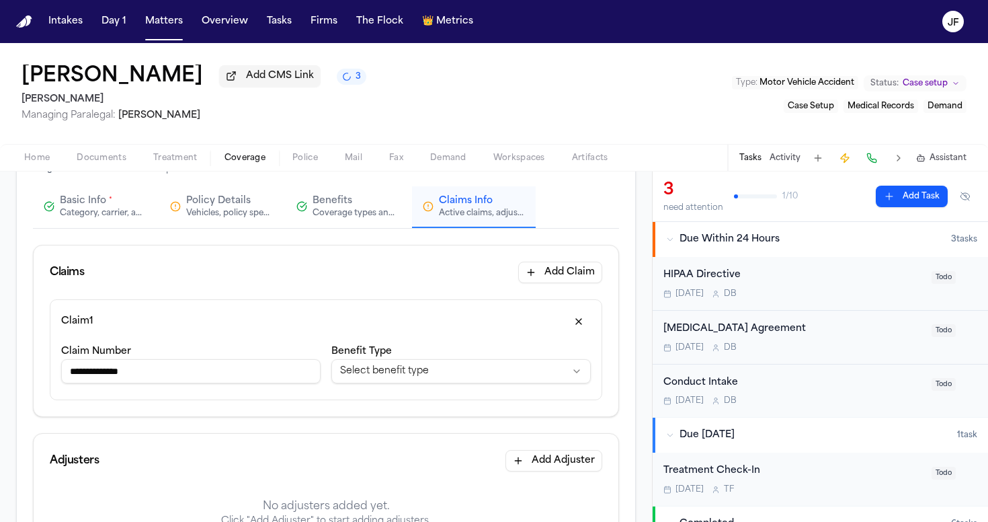
scroll to position [128, 0]
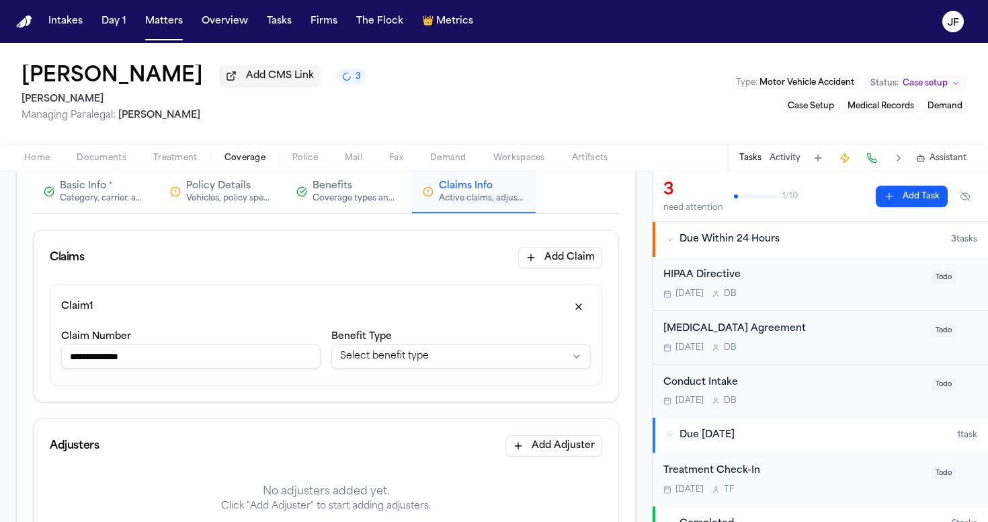
drag, startPoint x: 71, startPoint y: 360, endPoint x: 162, endPoint y: 364, distance: 91.6
click at [162, 364] on input "**********" at bounding box center [191, 356] width 260 height 24
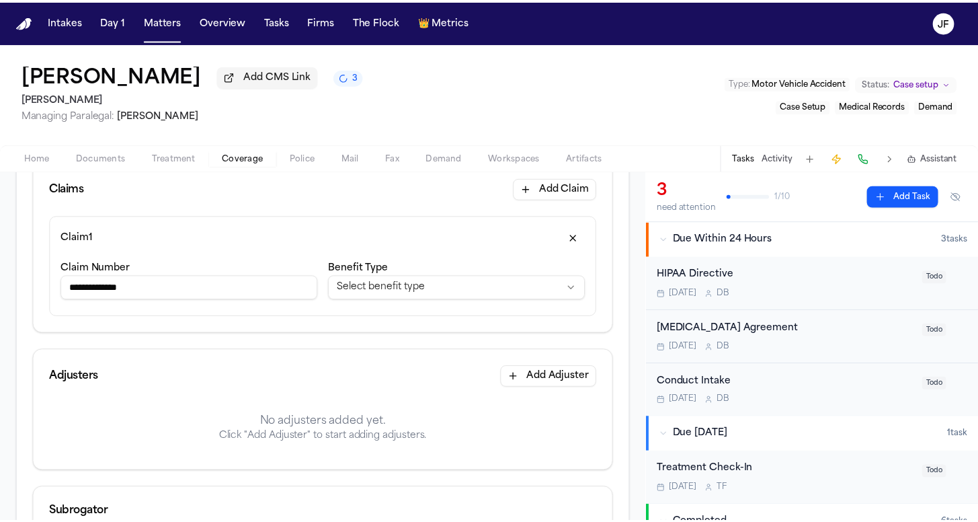
scroll to position [227, 0]
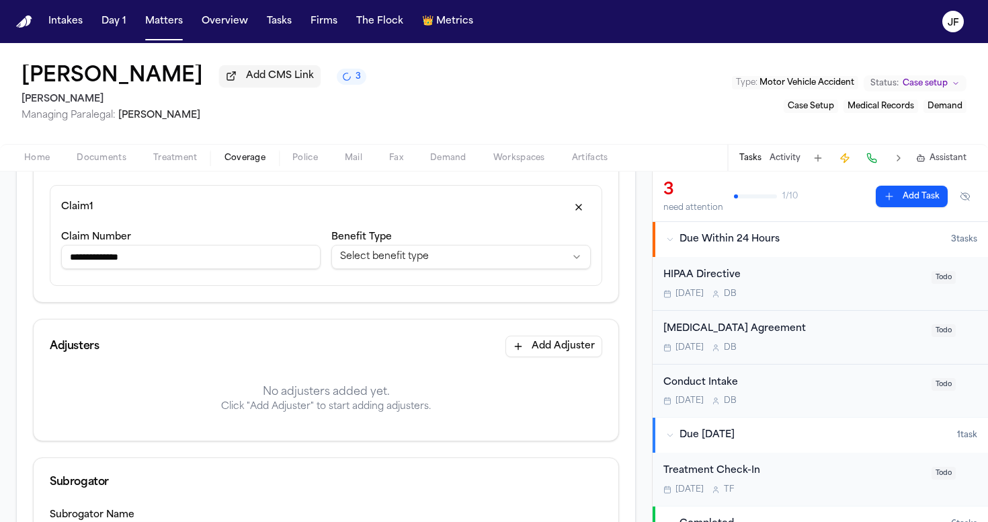
click at [575, 351] on button "Add Adjuster" at bounding box center [554, 346] width 97 height 22
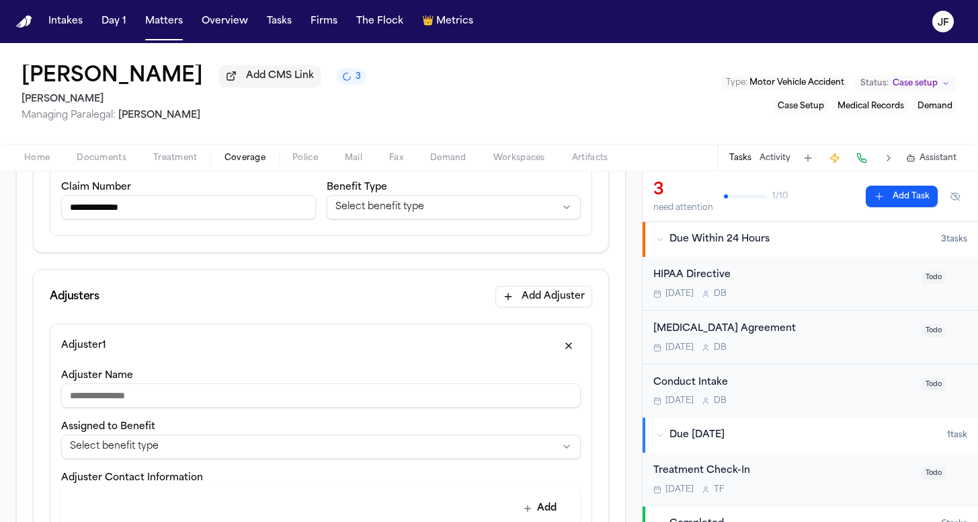
scroll to position [278, 0]
click at [173, 208] on input "**********" at bounding box center [188, 206] width 255 height 24
type input "**********"
click at [121, 395] on input "Adjuster Name" at bounding box center [321, 395] width 520 height 24
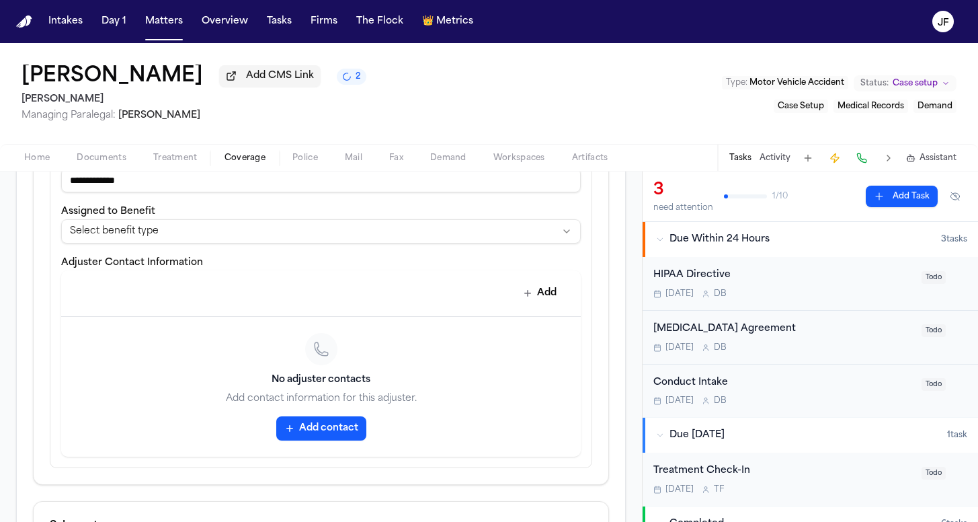
scroll to position [493, 0]
type input "**********"
click at [312, 427] on button "Add contact" at bounding box center [321, 427] width 90 height 24
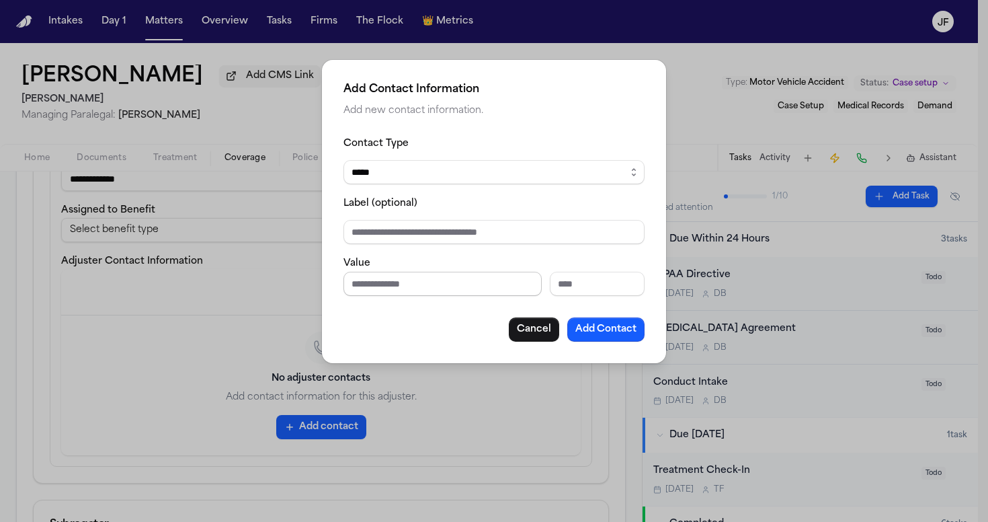
click at [404, 290] on input "Phone number" at bounding box center [443, 284] width 198 height 24
type input "**********"
click at [493, 240] on input "Label (optional)" at bounding box center [494, 232] width 301 height 24
type input "**********"
click at [610, 329] on button "Add Contact" at bounding box center [605, 329] width 77 height 24
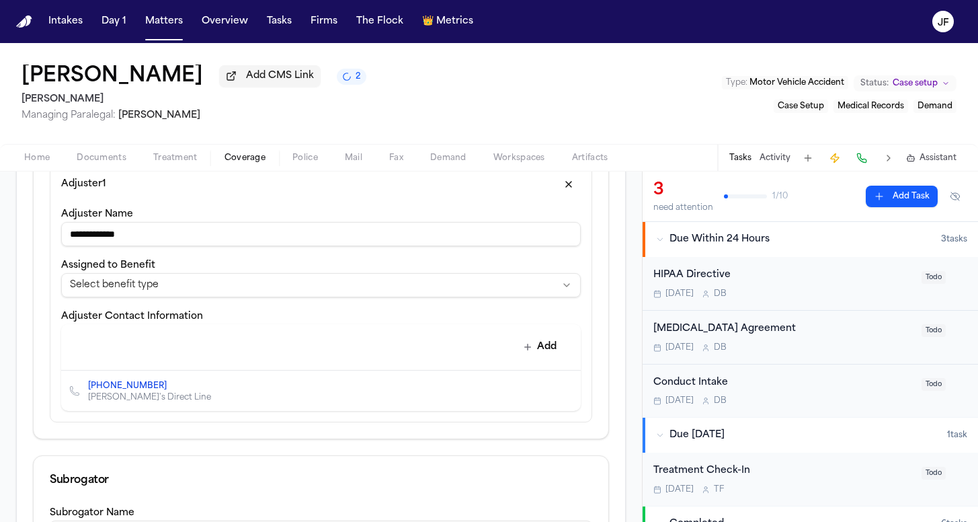
scroll to position [448, 0]
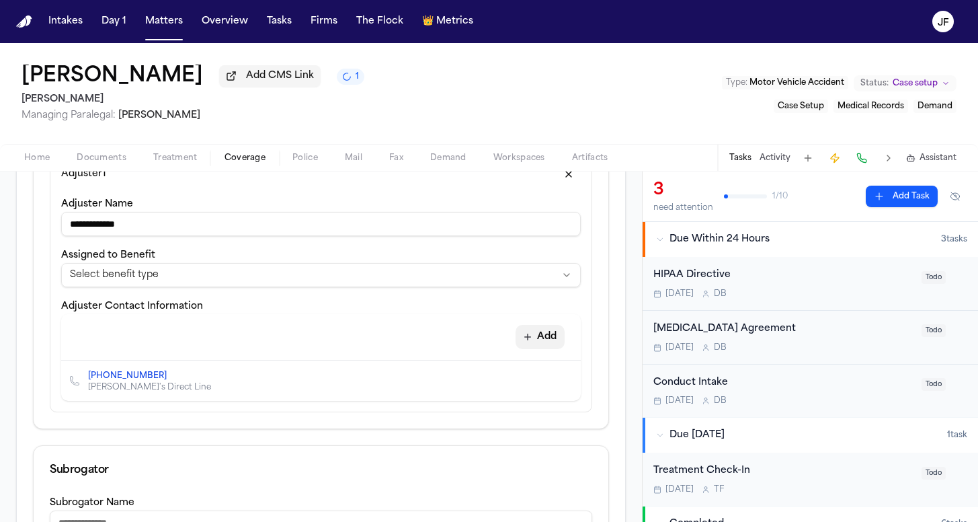
click at [527, 336] on button "Add" at bounding box center [540, 337] width 49 height 24
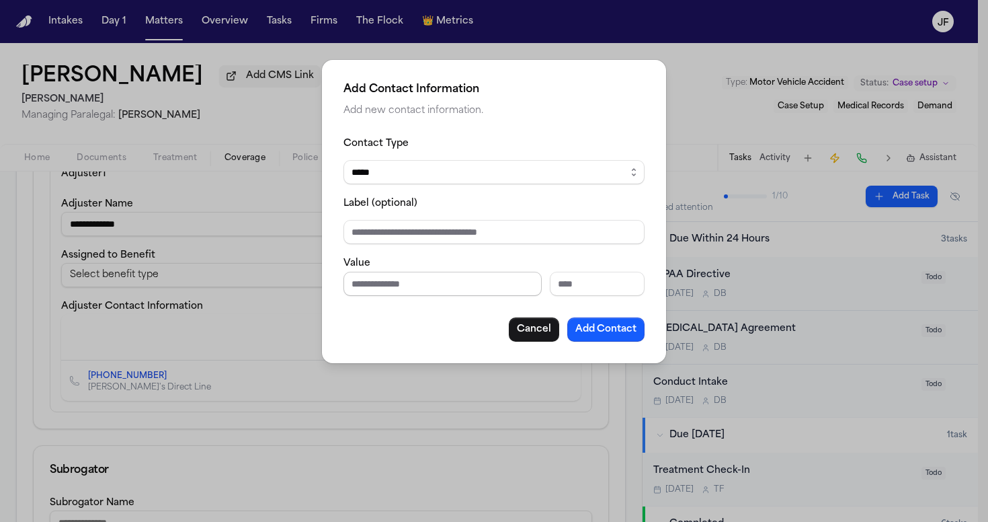
click at [438, 280] on input "Phone number" at bounding box center [443, 284] width 198 height 24
type input "**********"
select select "***"
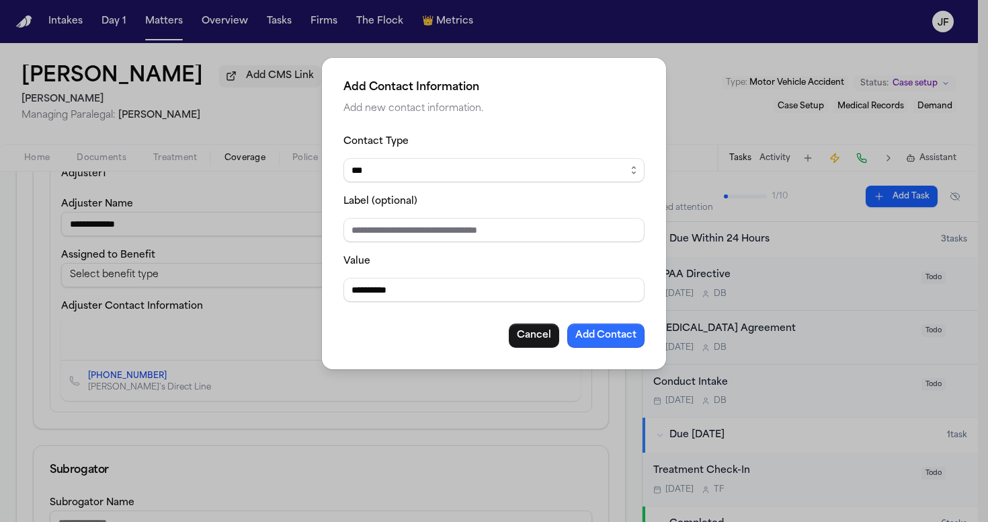
click at [602, 342] on button "Add Contact" at bounding box center [605, 335] width 77 height 24
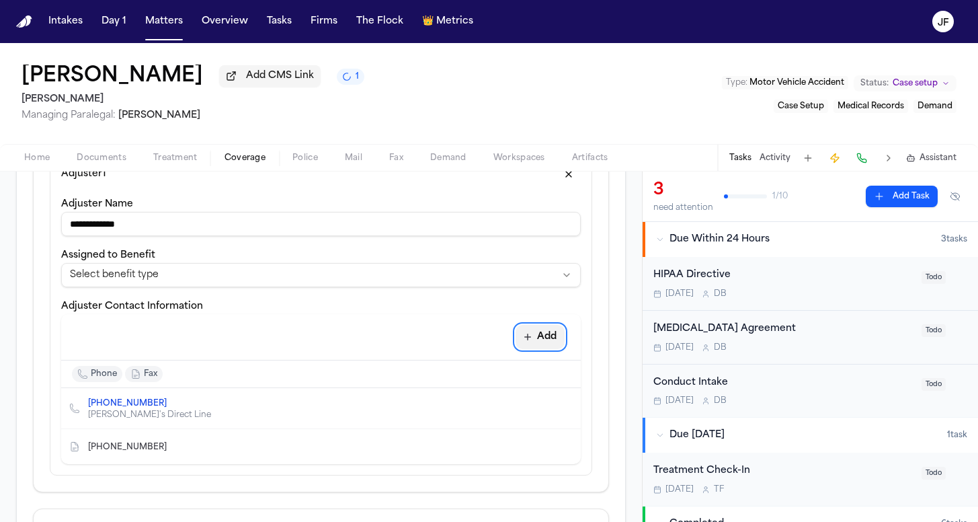
click at [540, 339] on button "Add" at bounding box center [540, 337] width 49 height 24
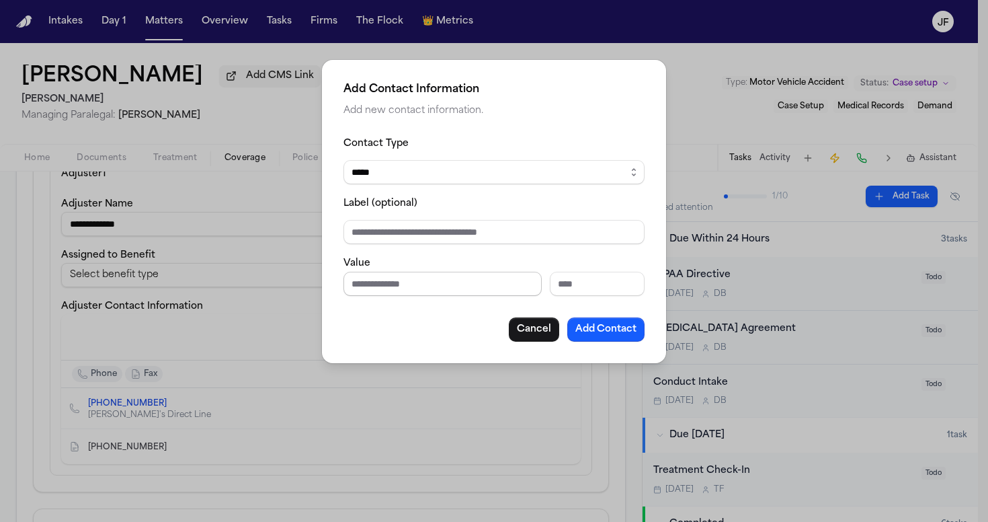
click at [409, 280] on input "Phone number" at bounding box center [443, 284] width 198 height 24
click at [407, 194] on fieldset "Contact Type ***** ***** ******* *** ***** Label (optional) Value" at bounding box center [494, 215] width 301 height 161
click at [406, 190] on fieldset "Contact Type ***** ***** ******* *** ***** Label (optional) Value" at bounding box center [494, 215] width 301 height 161
select select "*****"
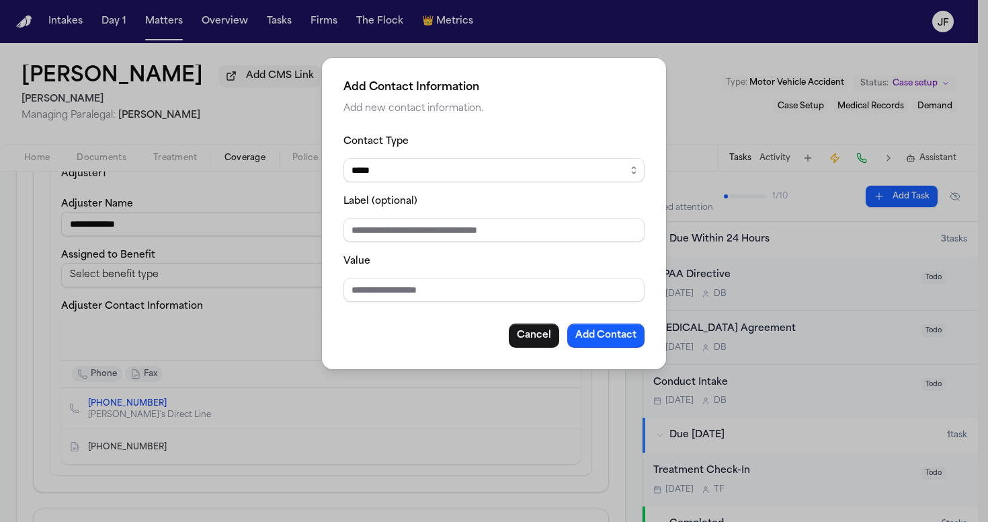
click at [397, 290] on input "Value" at bounding box center [494, 290] width 301 height 24
type input "**********"
click at [505, 234] on input "Label (optional)" at bounding box center [494, 230] width 301 height 24
type input "**********"
click at [606, 339] on button "Add Contact" at bounding box center [605, 335] width 77 height 24
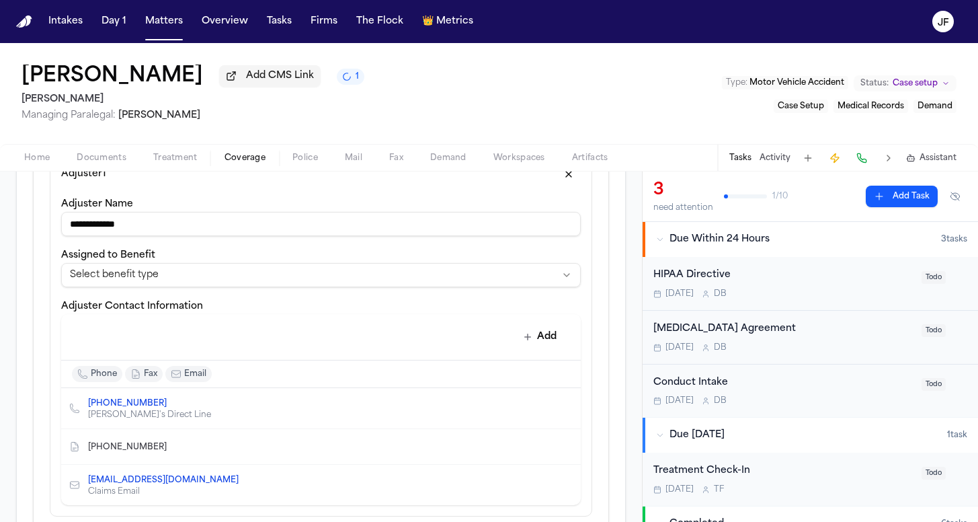
click at [539, 451] on icon "Edit contact" at bounding box center [543, 446] width 9 height 9
select select "***"
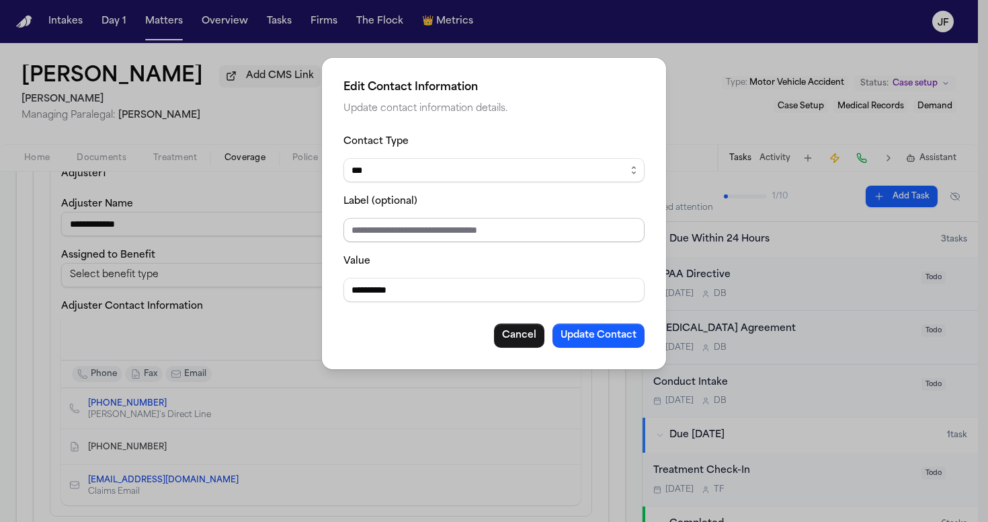
click at [459, 221] on input "Label (optional)" at bounding box center [494, 230] width 301 height 24
type input "**********"
click at [598, 343] on button "Update Contact" at bounding box center [599, 335] width 92 height 24
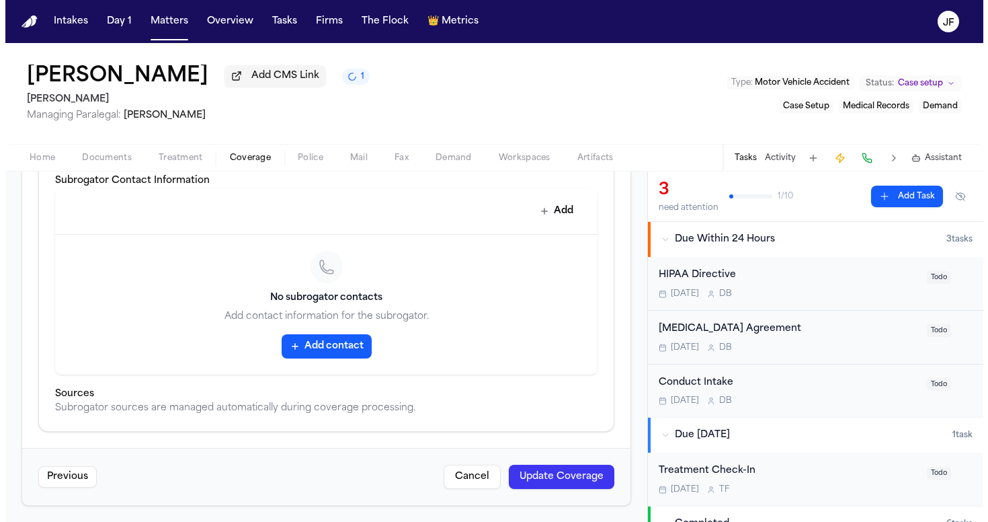
scroll to position [934, 0]
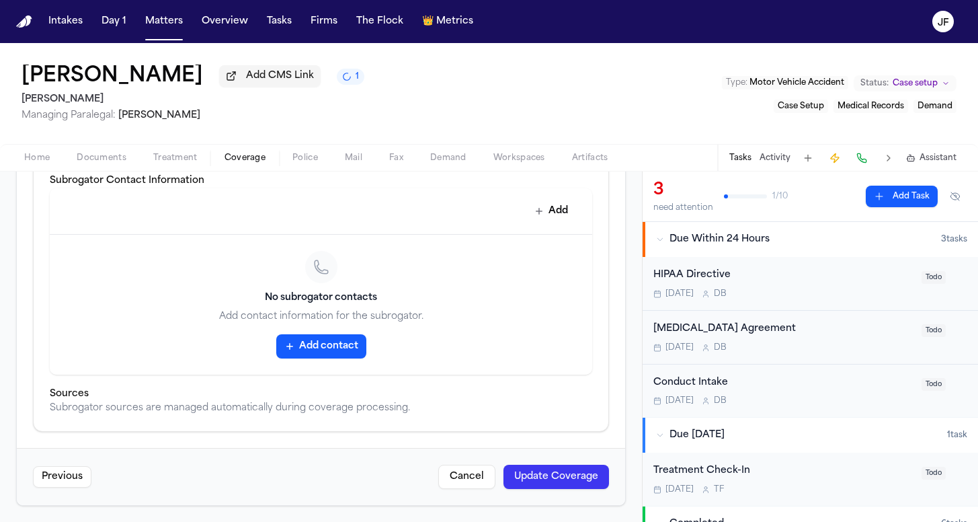
click at [562, 480] on button "Update Coverage" at bounding box center [557, 477] width 106 height 24
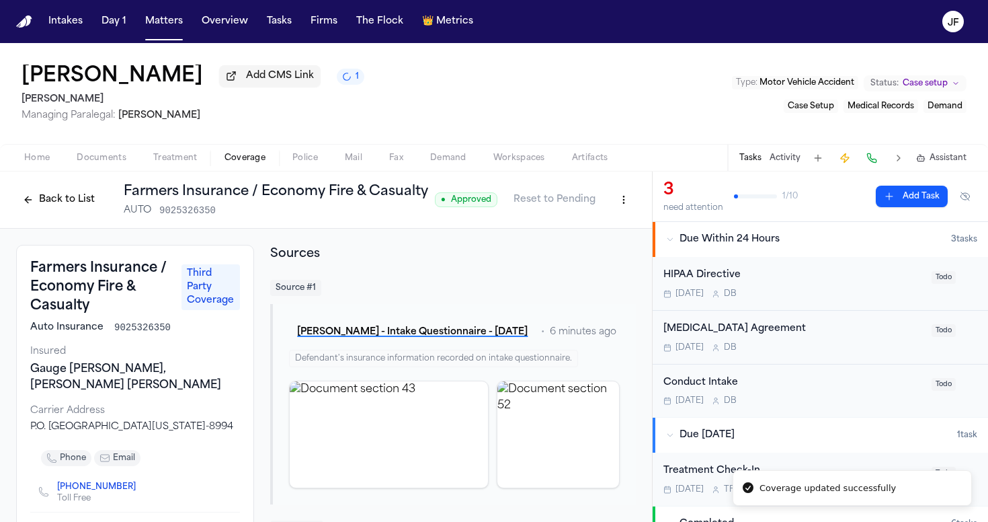
click at [75, 208] on button "Back to List" at bounding box center [58, 200] width 85 height 22
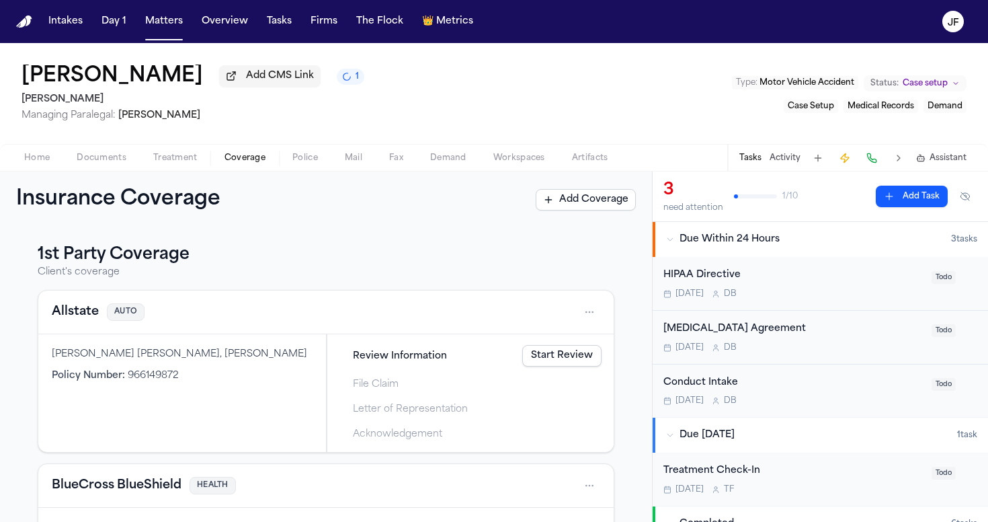
click at [67, 310] on button "Allstate" at bounding box center [75, 312] width 47 height 19
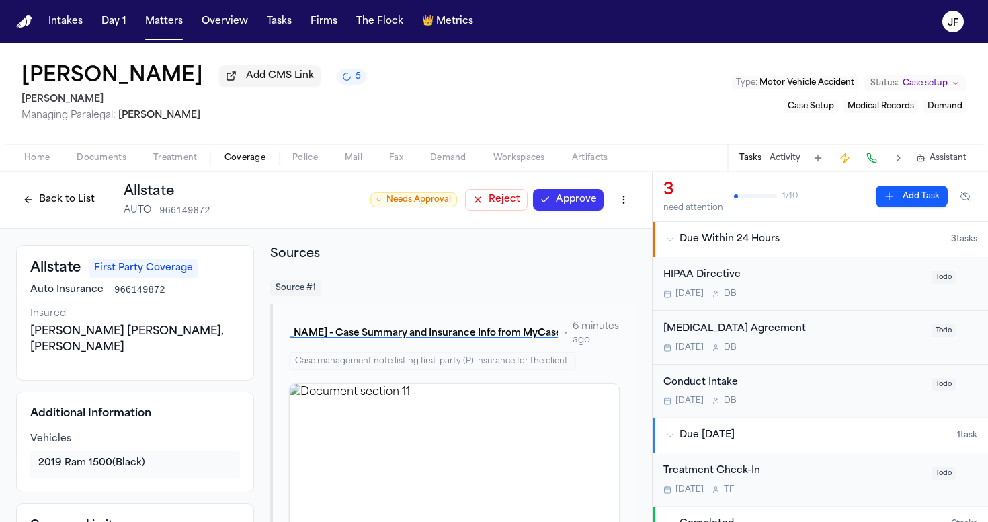
click at [557, 210] on button "Approve" at bounding box center [568, 200] width 71 height 22
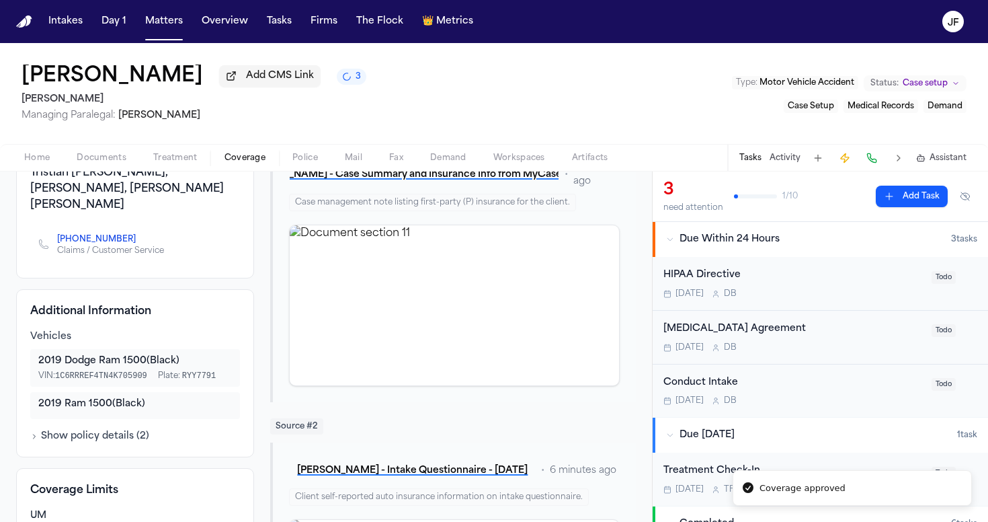
scroll to position [182, 0]
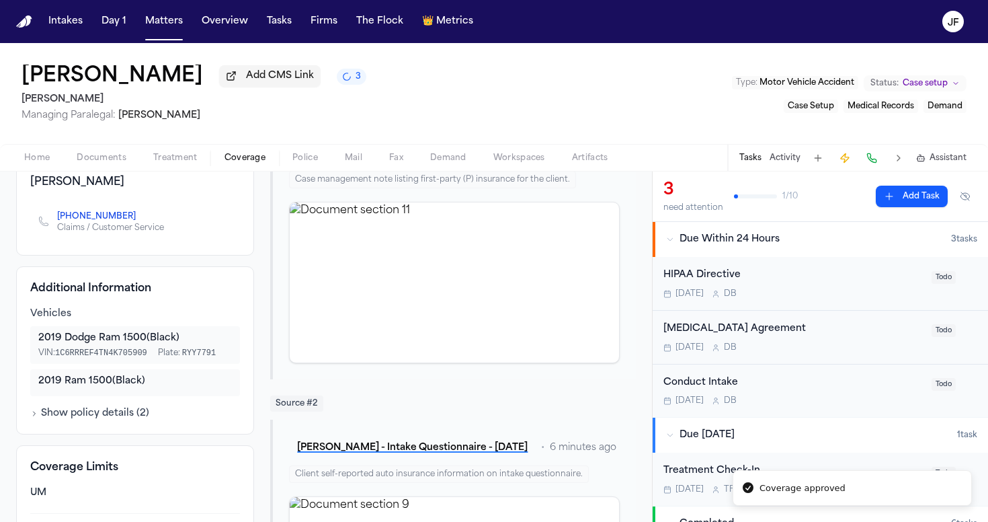
click at [505, 368] on div "T. Hobbs - Case Summary and Insurance Info from MyCase - 9.19.25 • 7 minutes ag…" at bounding box center [453, 250] width 366 height 257
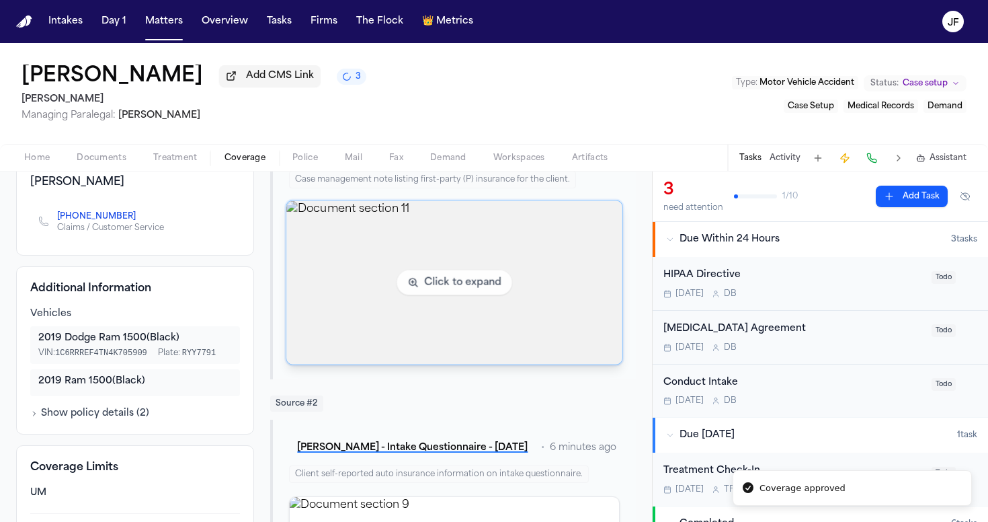
click at [518, 303] on img "View document section 11" at bounding box center [453, 282] width 335 height 163
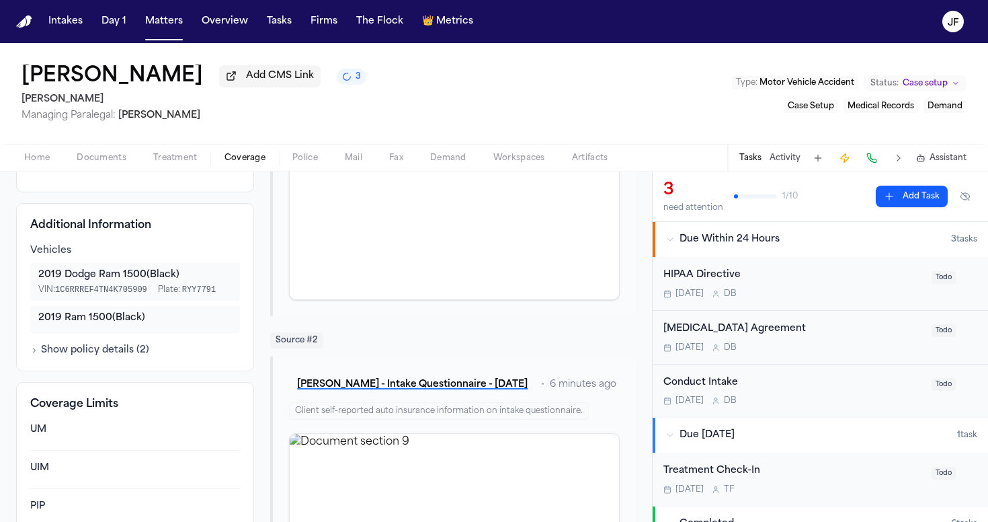
scroll to position [279, 0]
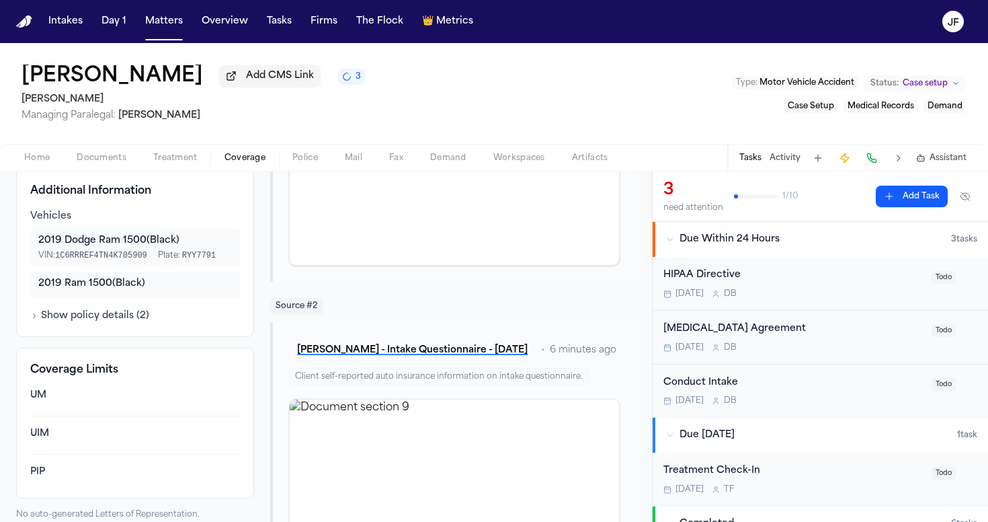
click at [428, 203] on img "View document section 11" at bounding box center [454, 185] width 329 height 160
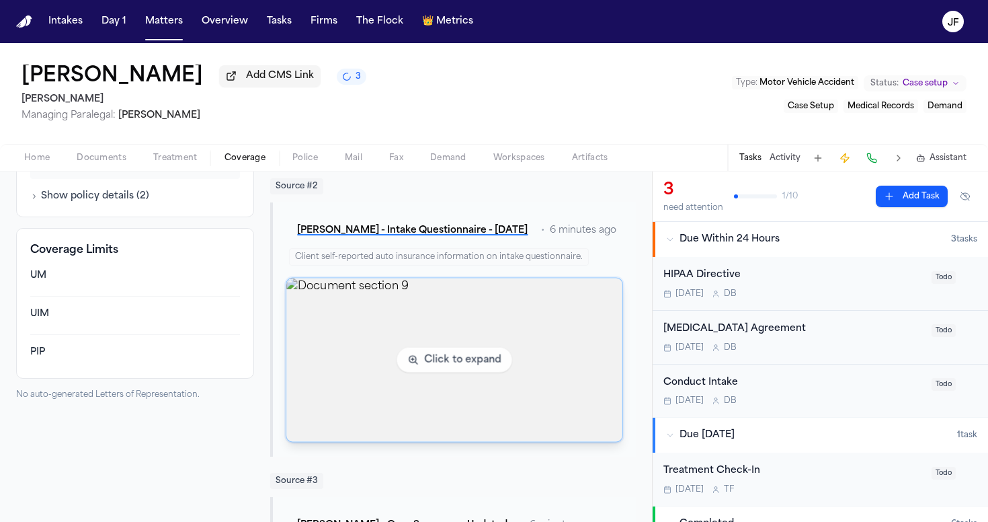
scroll to position [409, 0]
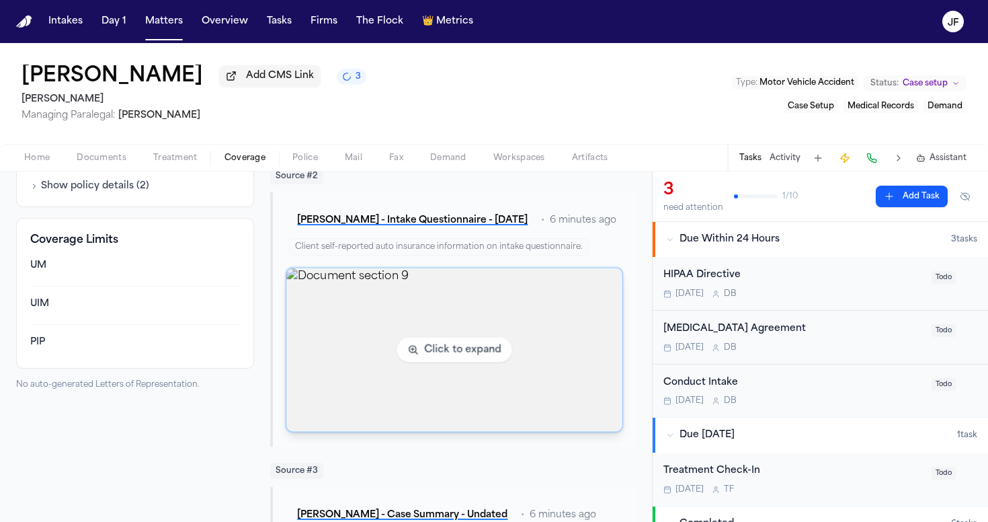
click at [384, 357] on img "View document section 9" at bounding box center [453, 349] width 335 height 163
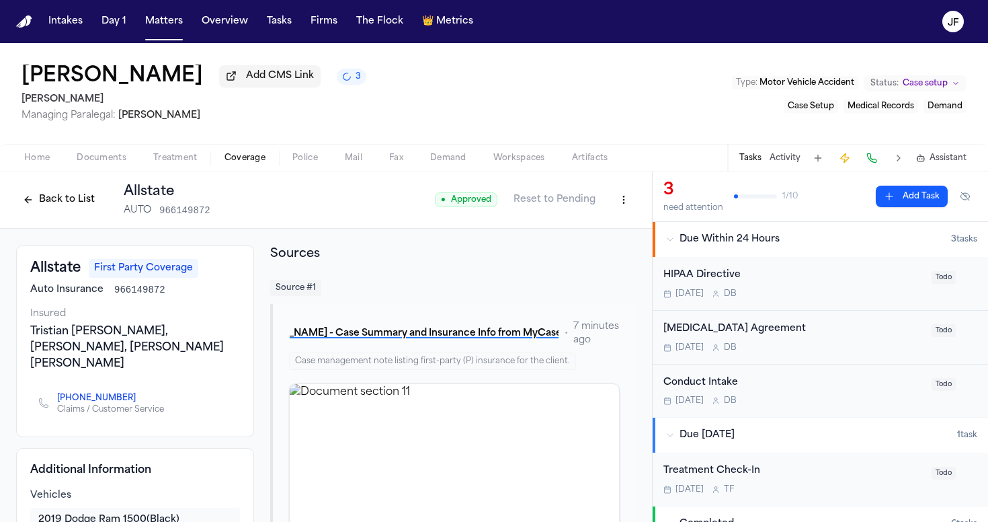
scroll to position [0, 0]
click at [41, 205] on button "Back to List" at bounding box center [58, 200] width 85 height 22
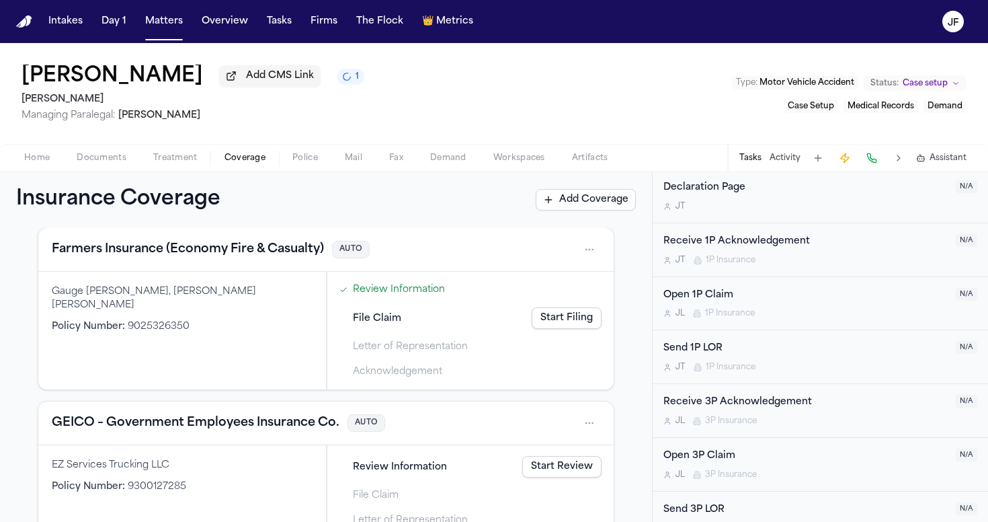
scroll to position [406, 0]
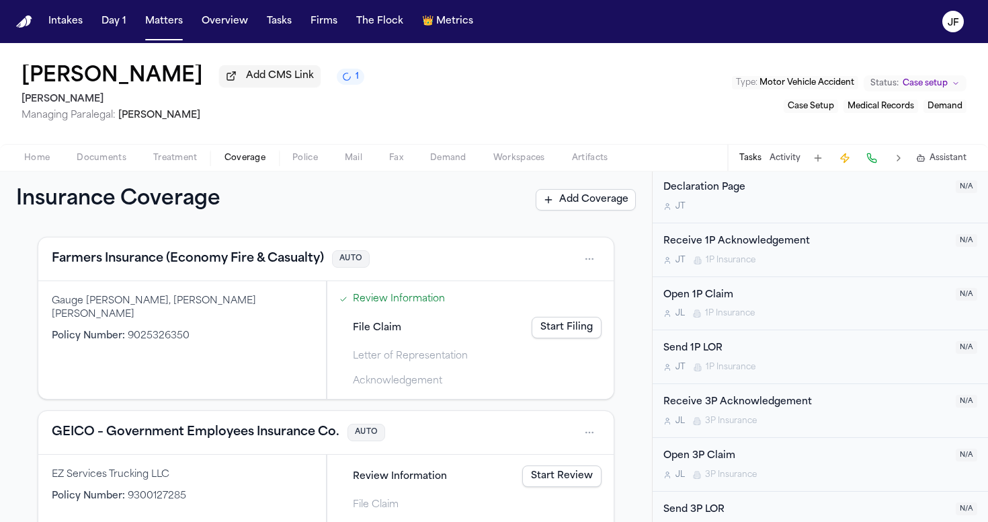
click at [209, 264] on button "Farmers Insurance (Economy Fire & Casualty)" at bounding box center [188, 258] width 272 height 19
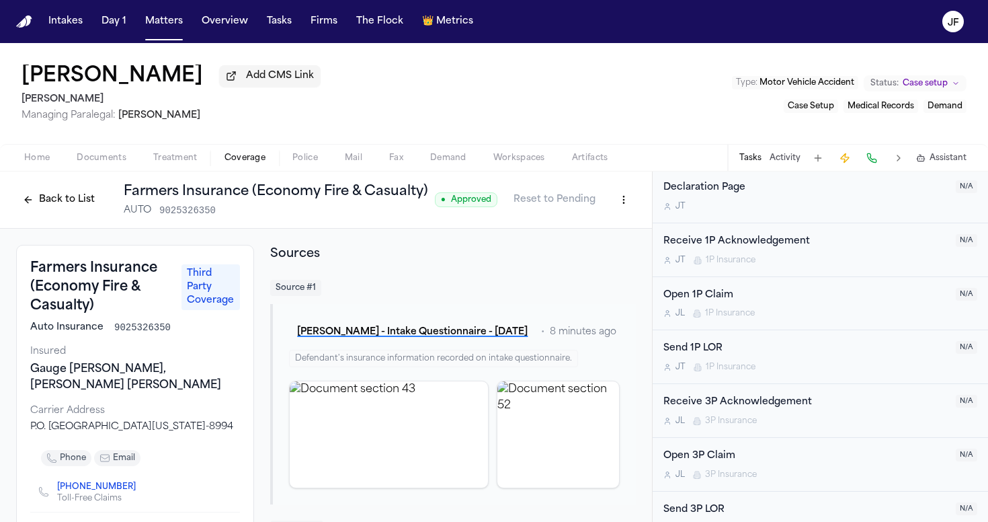
click at [73, 200] on button "Back to List" at bounding box center [58, 200] width 85 height 22
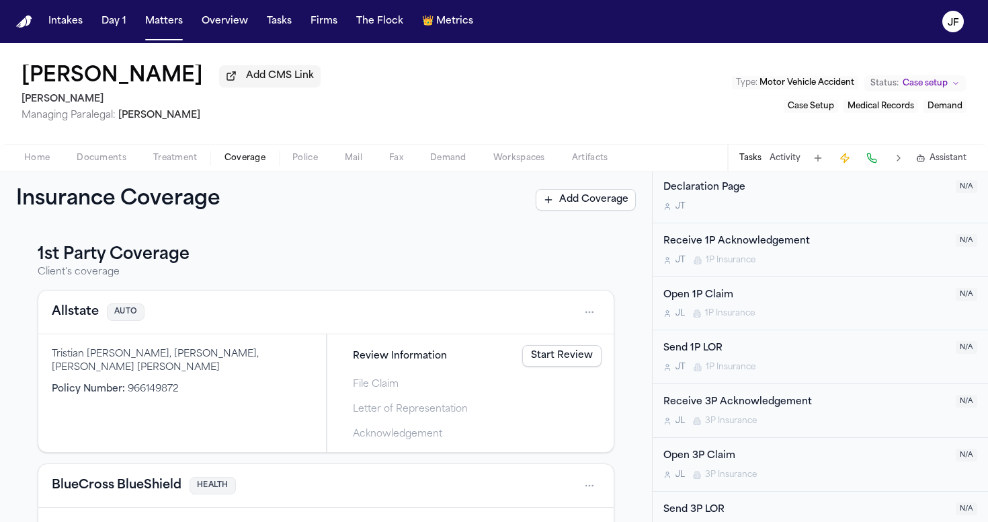
click at [557, 362] on link "Start Review" at bounding box center [561, 356] width 79 height 22
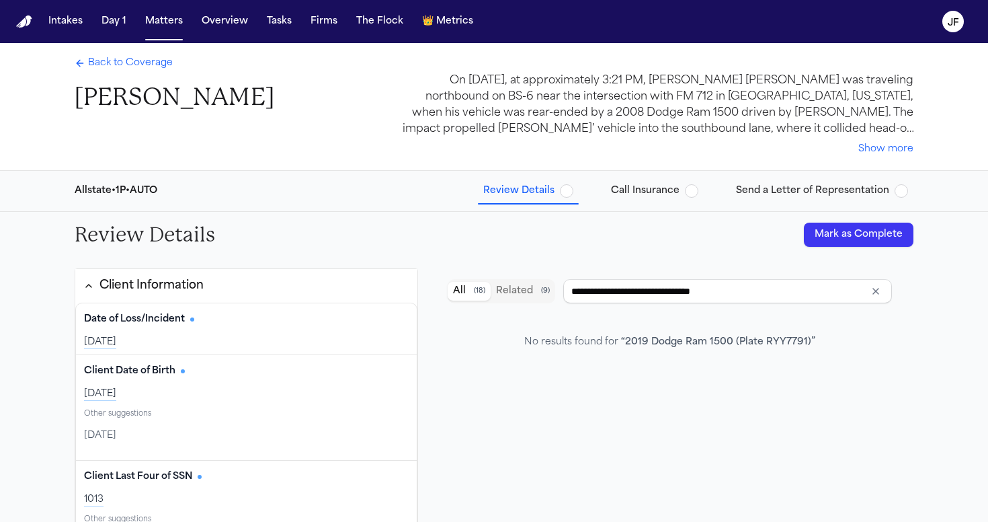
click at [567, 192] on span "button" at bounding box center [566, 190] width 13 height 13
click at [871, 231] on button "Mark as Complete" at bounding box center [859, 235] width 110 height 24
click at [696, 191] on span "button" at bounding box center [691, 190] width 13 height 13
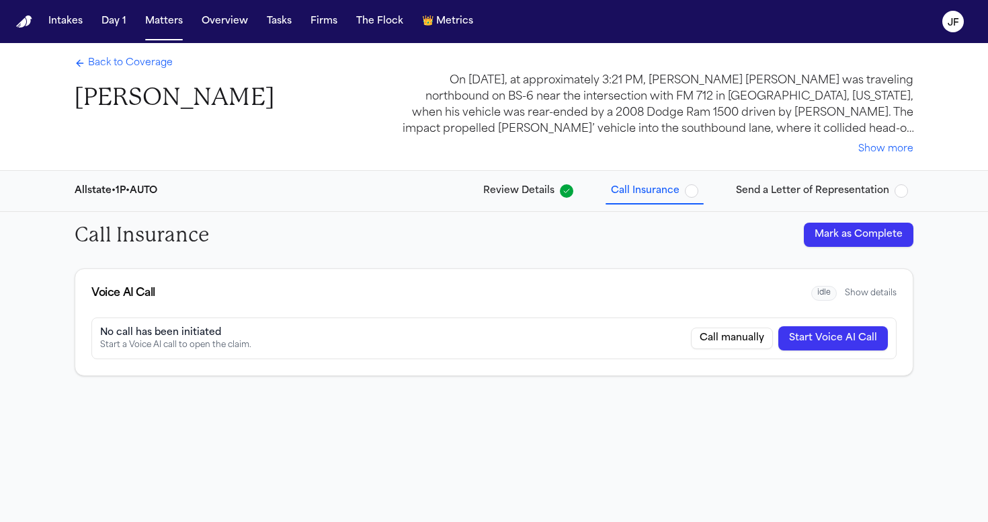
click at [900, 232] on button "Mark as Complete" at bounding box center [859, 235] width 110 height 24
click at [146, 63] on span "Back to Coverage" at bounding box center [130, 62] width 85 height 13
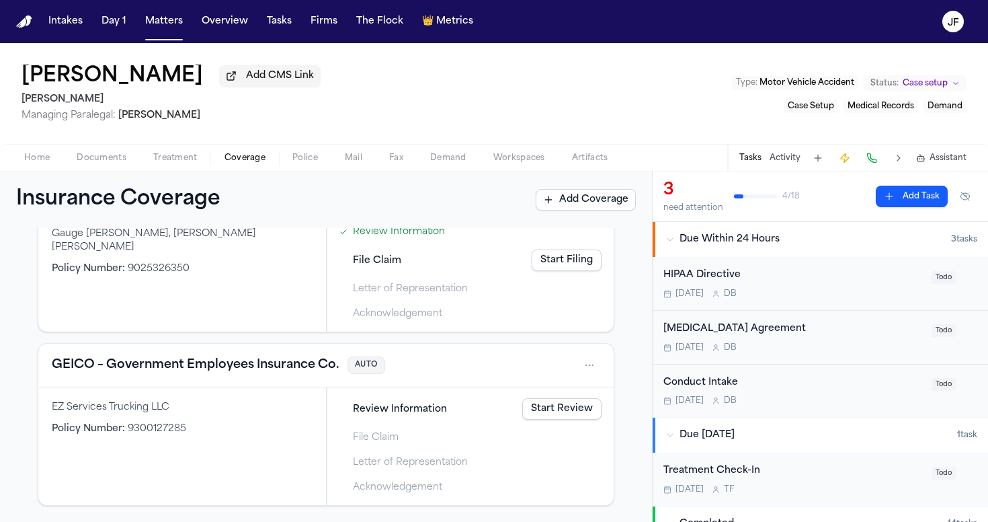
click at [781, 157] on button "Activity" at bounding box center [785, 158] width 31 height 11
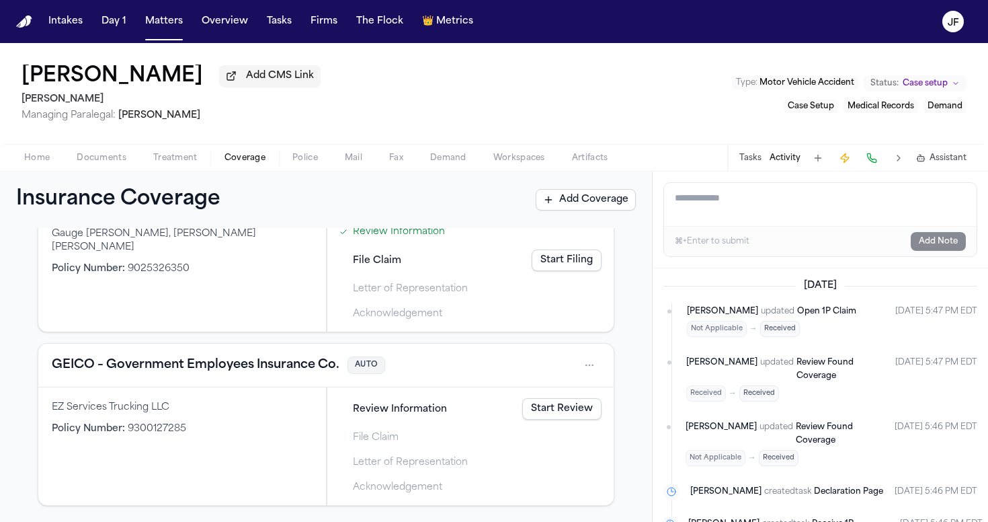
click at [752, 162] on button "Tasks" at bounding box center [751, 158] width 22 height 11
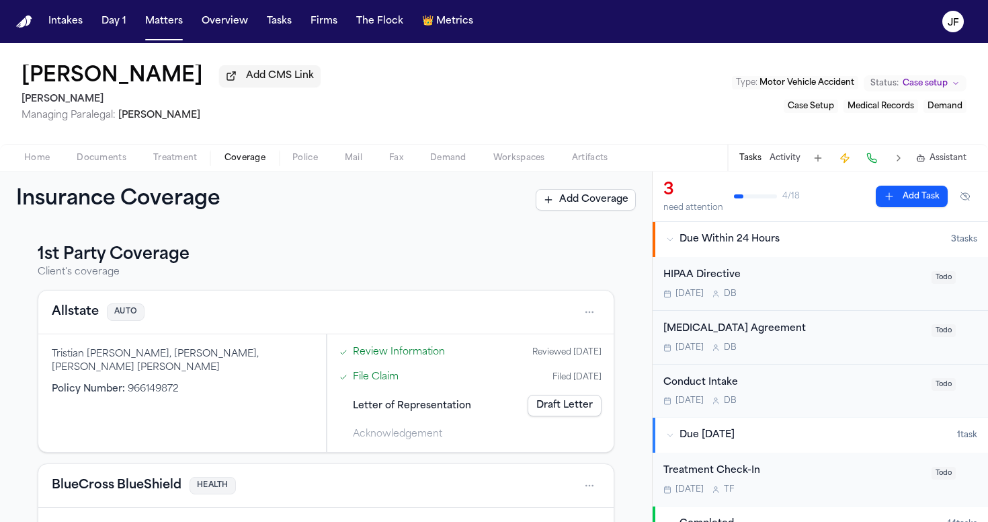
click at [762, 0] on nav "Intakes Day 1 Matters Overview Tasks Firms The Flock 👑 Metrics JF" at bounding box center [494, 21] width 988 height 43
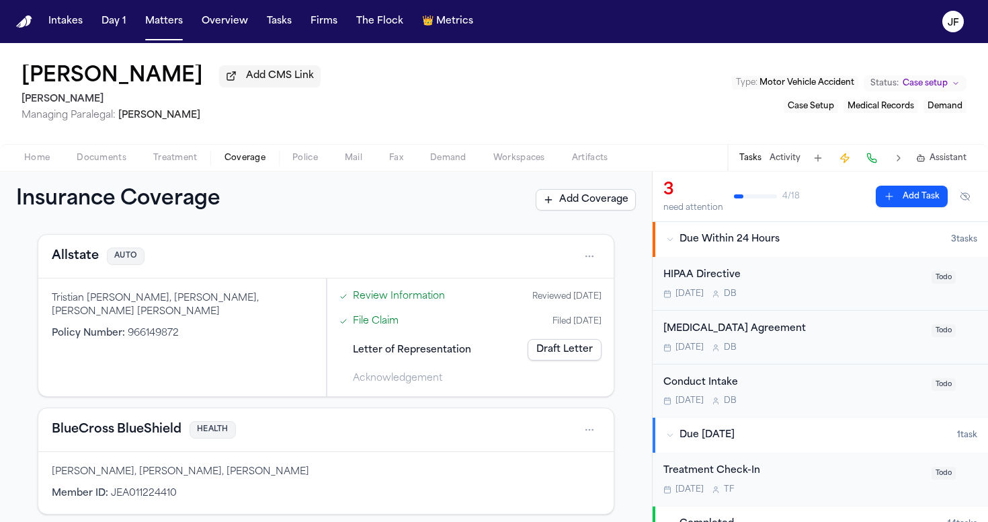
click at [71, 257] on button "Allstate" at bounding box center [75, 256] width 47 height 19
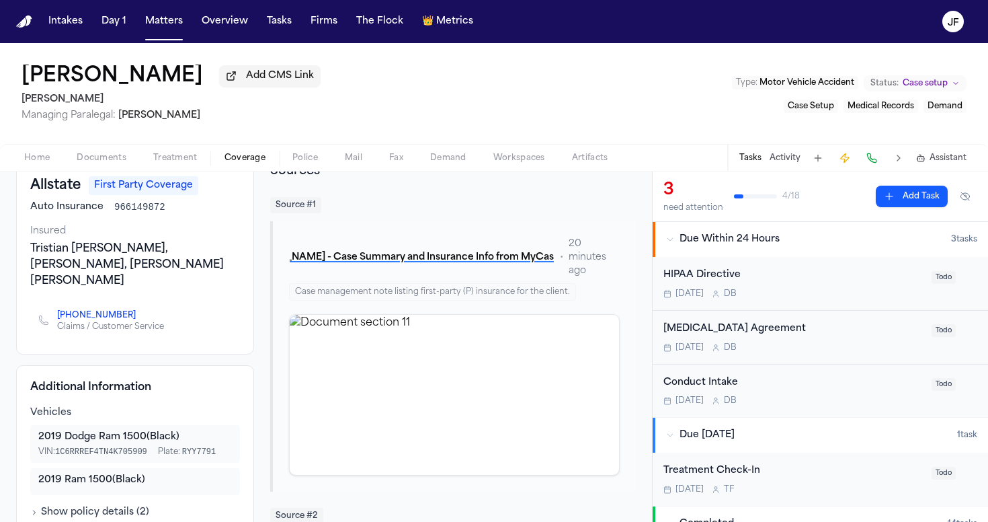
scroll to position [46, 0]
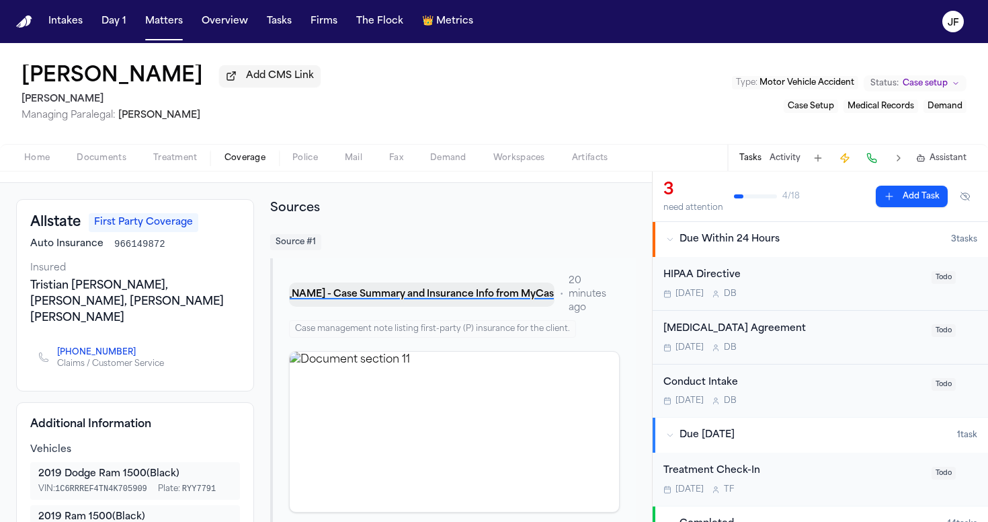
click at [395, 293] on button "T. Hobbs - Case Summary and Insurance Info from MyCase - 9.19.25" at bounding box center [422, 294] width 266 height 24
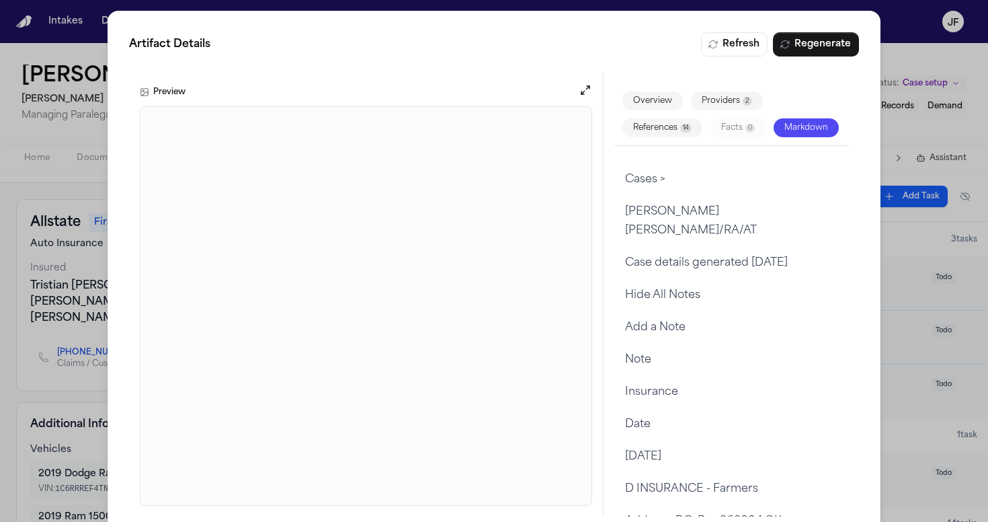
click at [56, 308] on div "Artifact Details Refresh Regenerate Preview Overview Providers 2 References 14 …" at bounding box center [494, 274] width 988 height 549
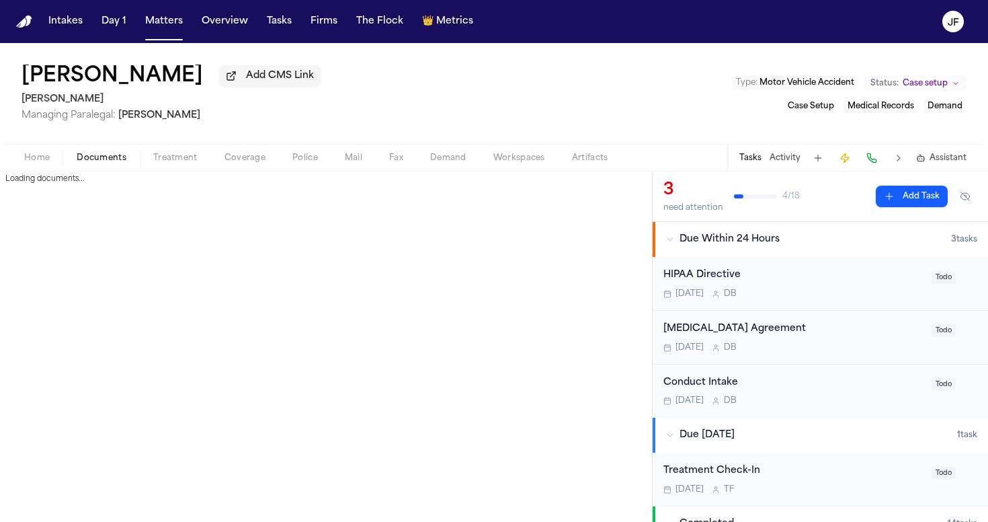
click at [87, 159] on span "Documents" at bounding box center [102, 158] width 50 height 11
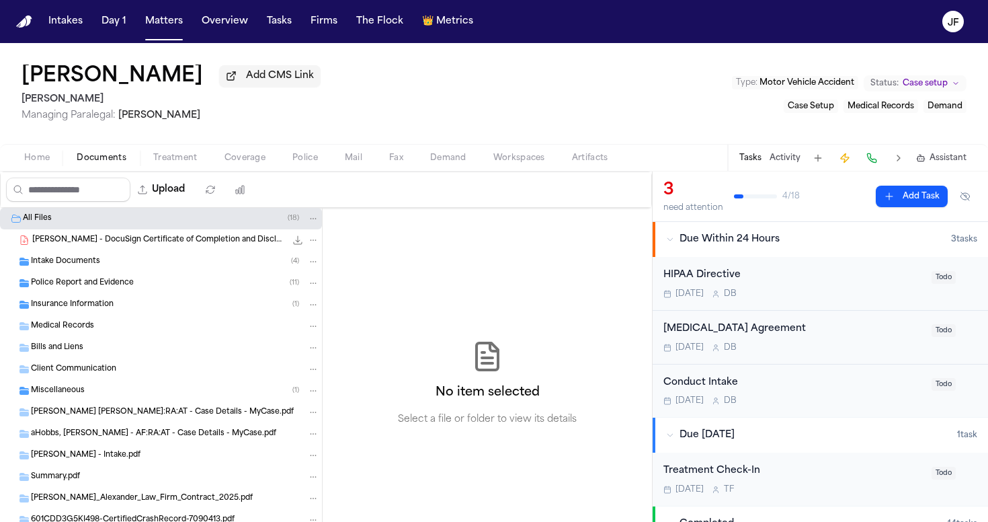
click at [165, 294] on div "Police Report and Evidence ( 11 )" at bounding box center [161, 283] width 322 height 22
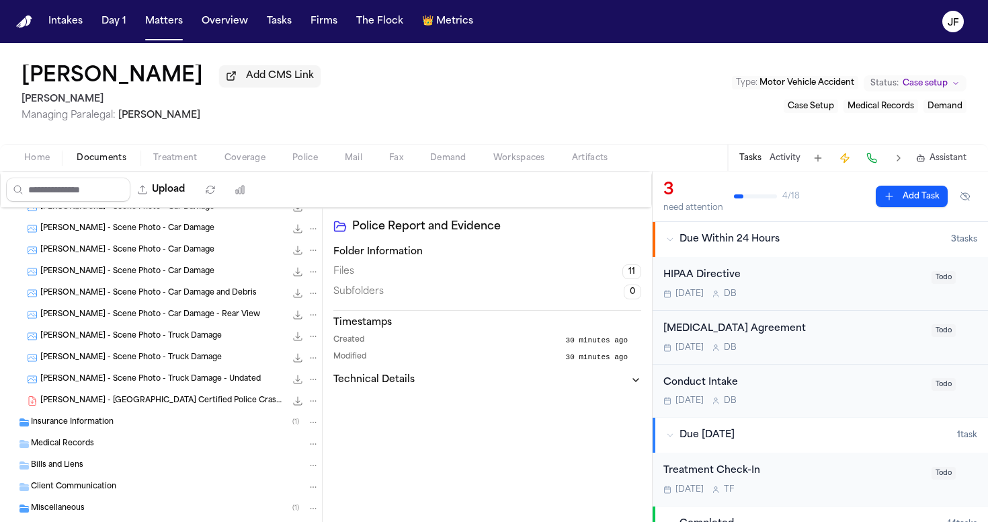
scroll to position [190, 0]
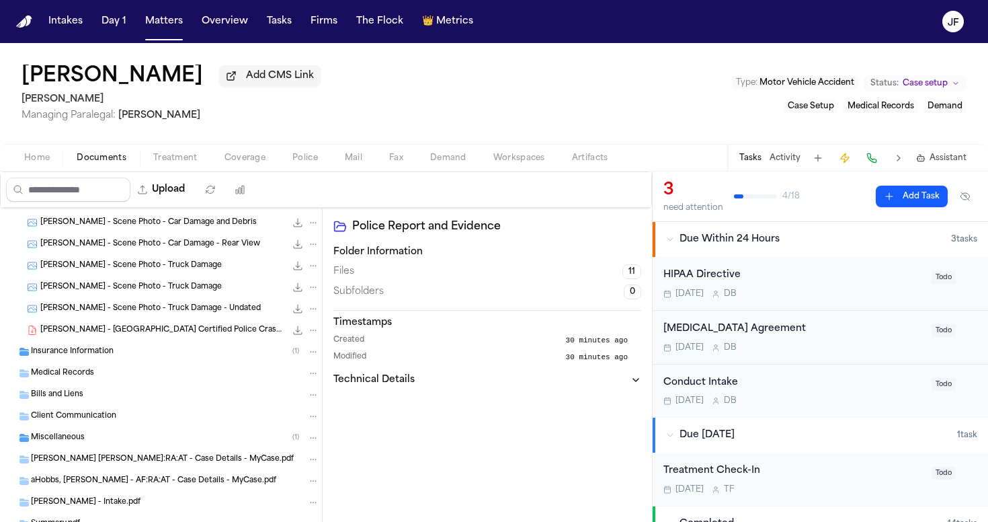
click at [165, 334] on span "T. Hobbs - TX Certified Police Crash Report - 8.21.25" at bounding box center [162, 330] width 245 height 11
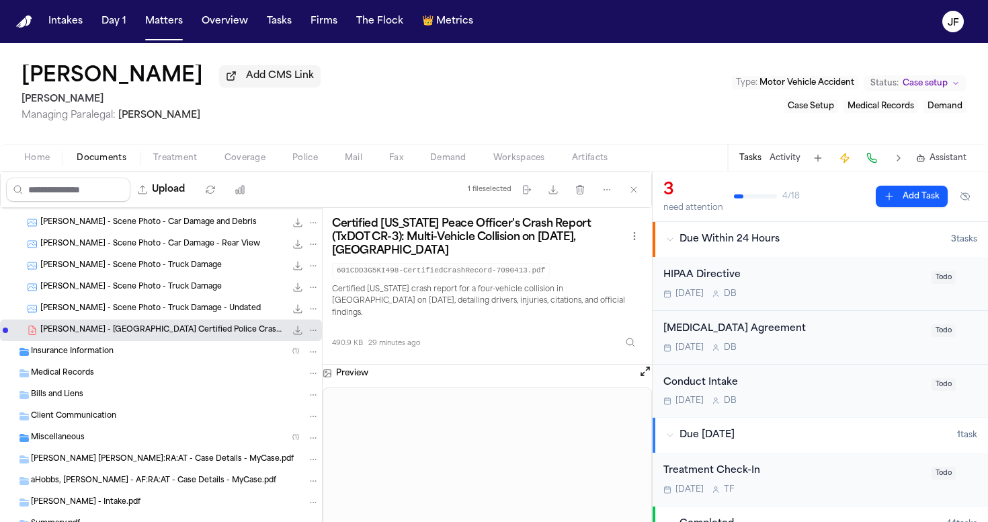
click at [238, 159] on span "Coverage" at bounding box center [245, 158] width 41 height 11
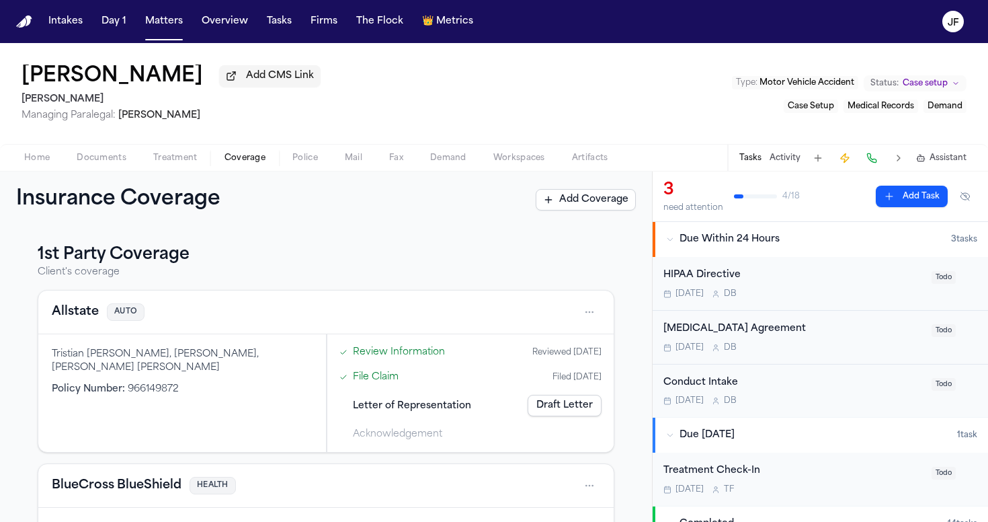
click at [63, 321] on button "Allstate" at bounding box center [75, 312] width 47 height 19
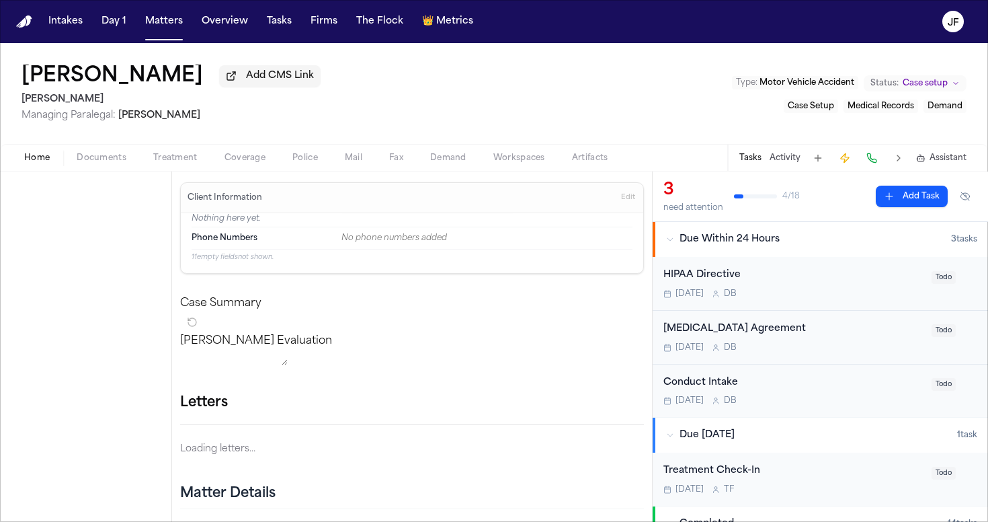
click at [45, 163] on span "Home" at bounding box center [37, 158] width 26 height 11
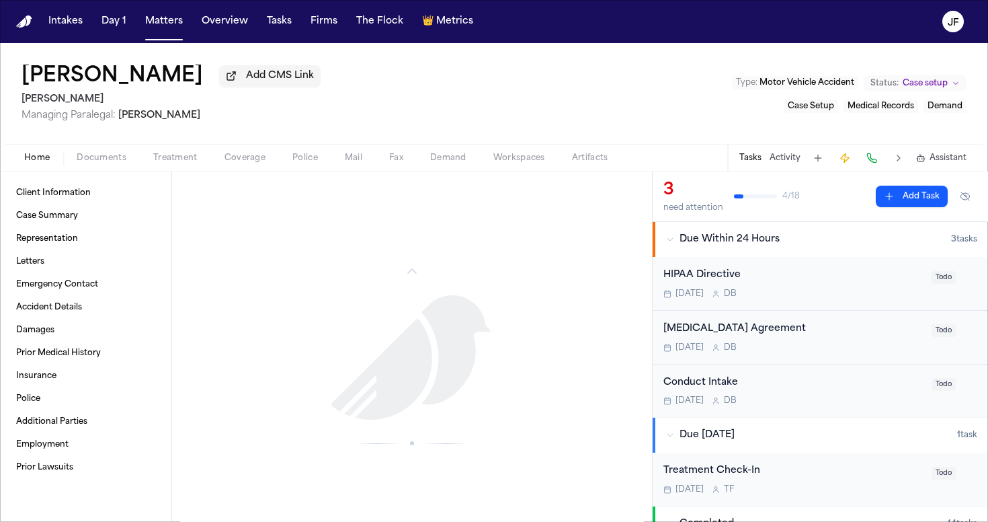
scroll to position [1492, 0]
click at [82, 163] on span "Documents" at bounding box center [102, 158] width 50 height 11
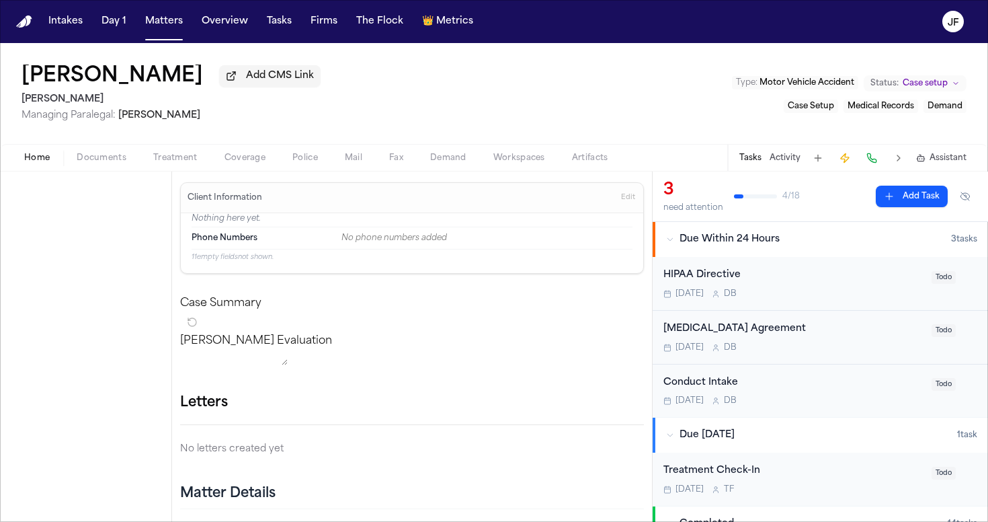
click at [36, 161] on span "Home" at bounding box center [37, 158] width 26 height 11
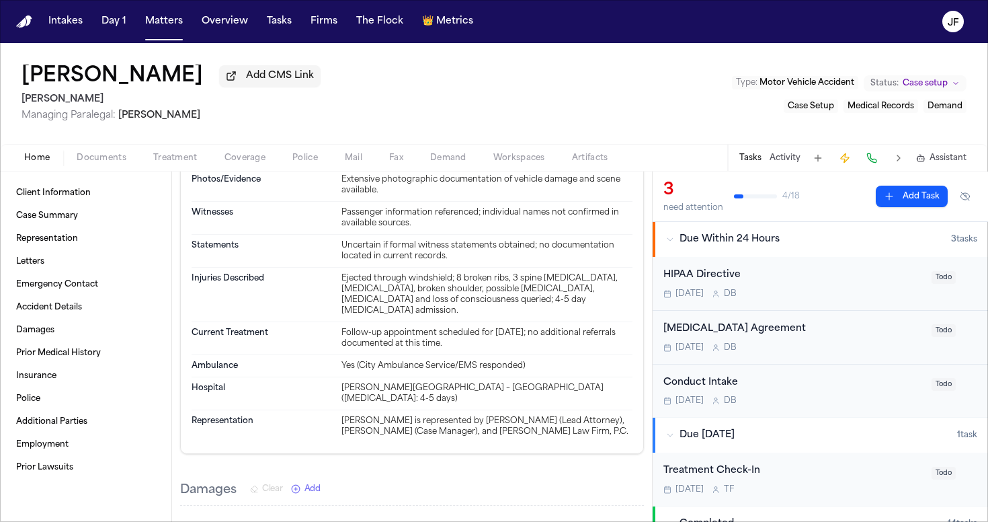
scroll to position [803, 0]
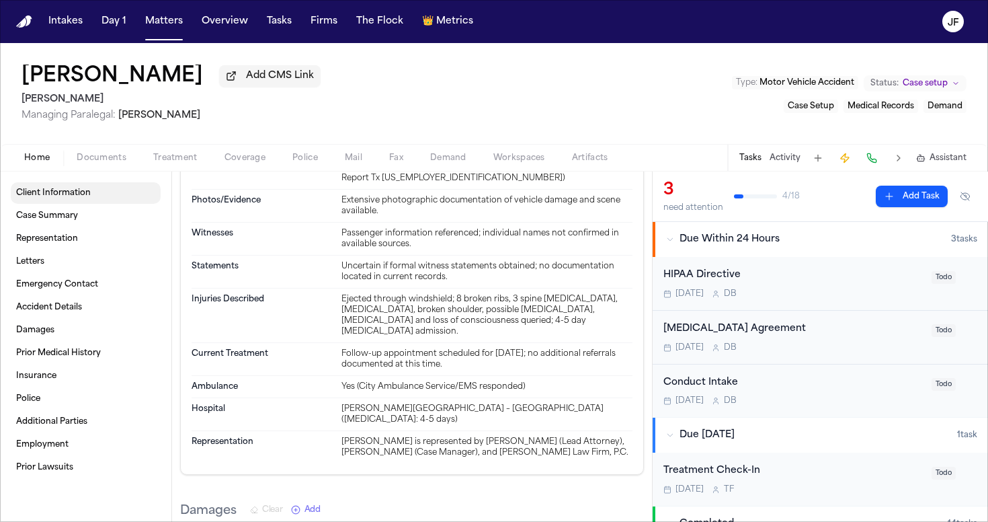
click at [110, 182] on div "Client Information Case Summary Representation Letters Emergency Contact Accide…" at bounding box center [85, 346] width 171 height 350
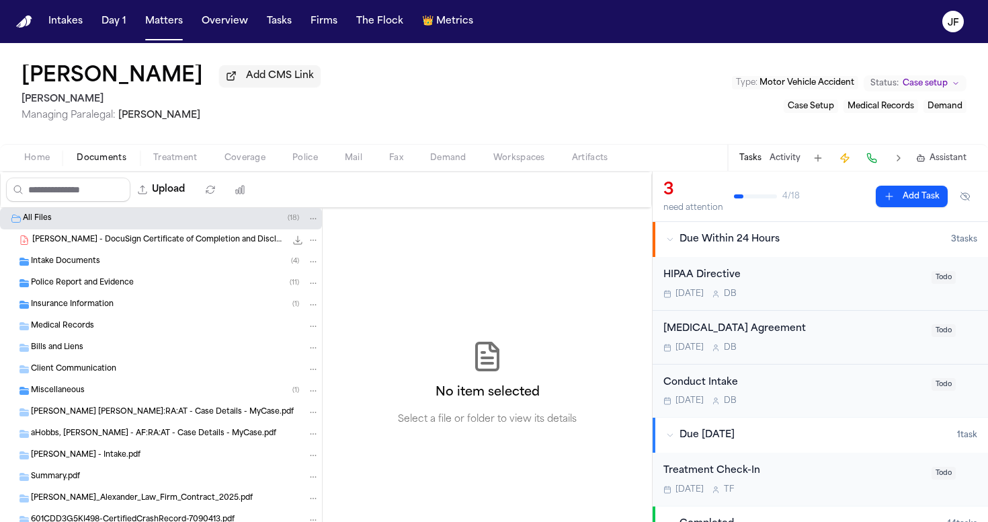
click at [105, 163] on span "Documents" at bounding box center [102, 158] width 50 height 11
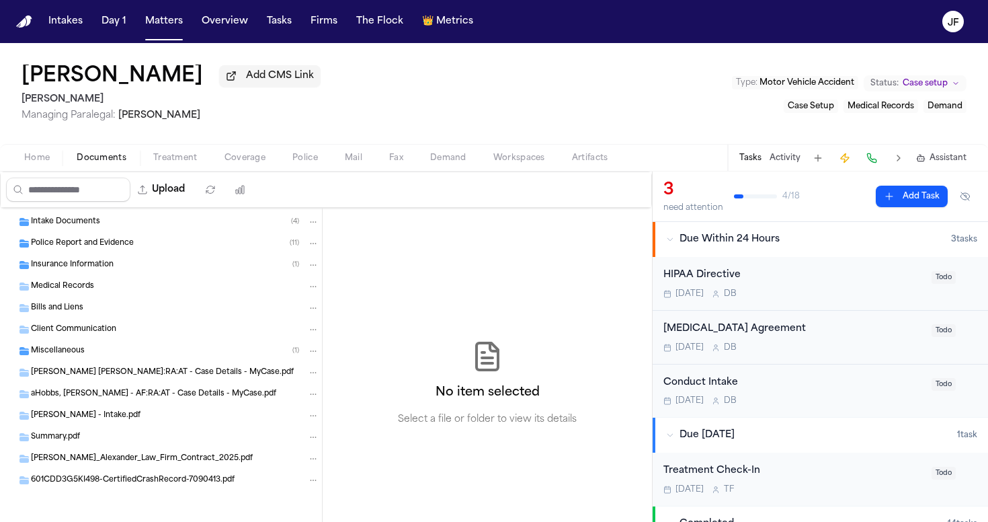
scroll to position [42, 0]
click at [235, 154] on span "Coverage" at bounding box center [245, 158] width 41 height 11
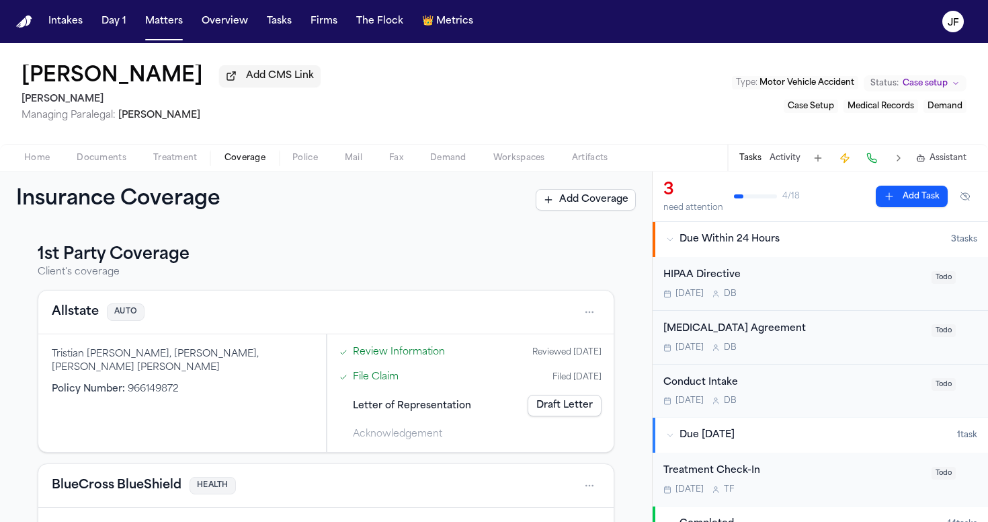
click at [92, 315] on button "Allstate" at bounding box center [75, 312] width 47 height 19
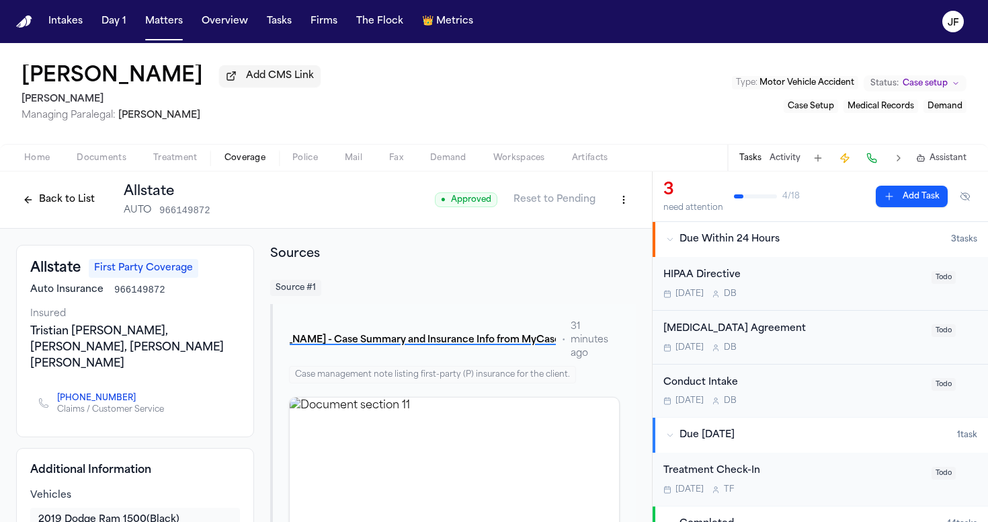
click at [63, 192] on button "Back to List" at bounding box center [58, 200] width 85 height 22
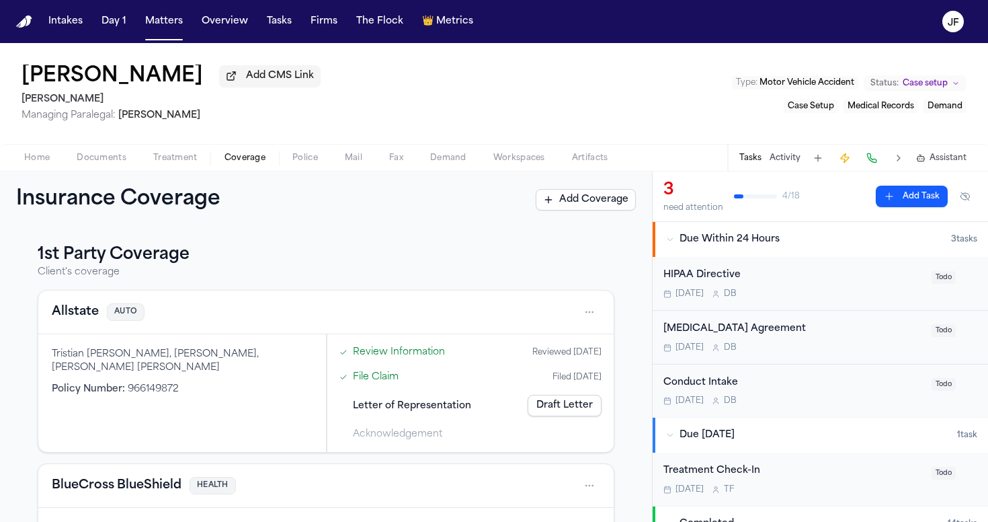
click at [182, 5] on nav "Intakes Day 1 Matters Overview Tasks Firms The Flock 👑 Metrics JF" at bounding box center [494, 21] width 988 height 43
click at [23, 153] on button "Home" at bounding box center [37, 158] width 52 height 16
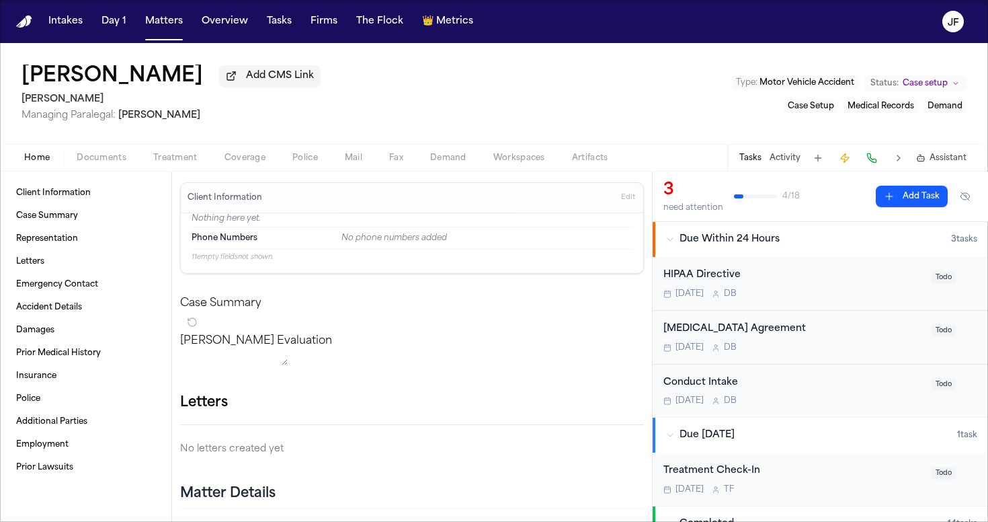
click at [91, 139] on div "Tristan Hobbs Add CMS Link J. Alexander Law Managing Paralegal: Thea Feeney Typ…" at bounding box center [494, 93] width 988 height 101
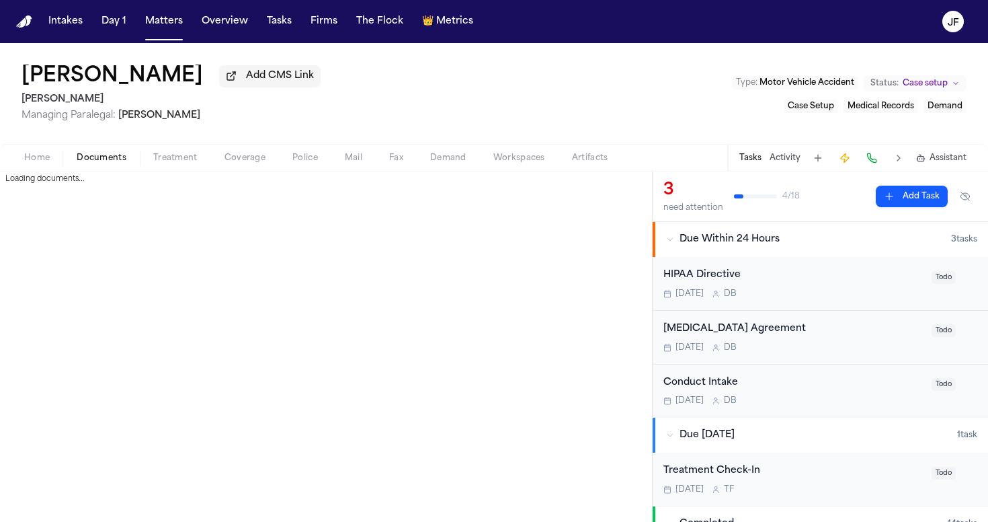
click at [95, 158] on span "Documents" at bounding box center [102, 158] width 50 height 11
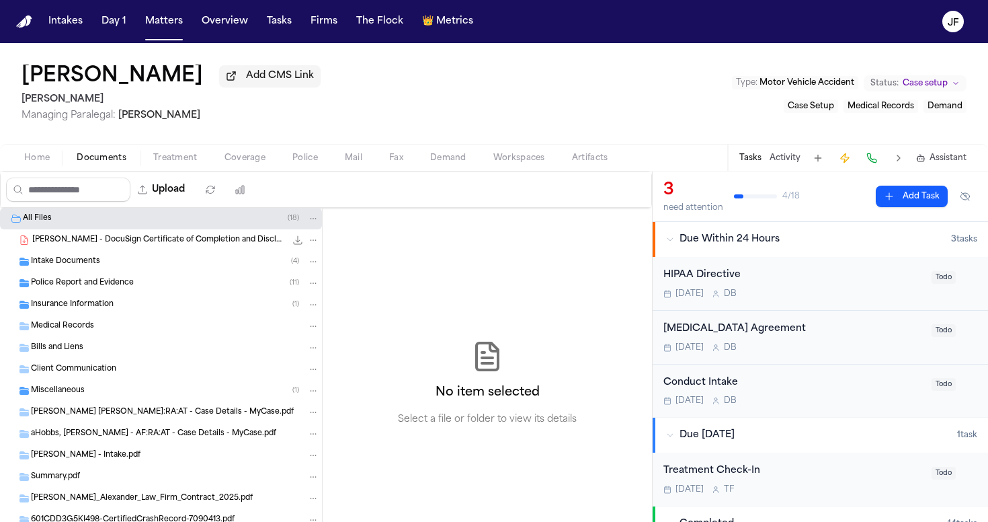
click at [138, 257] on div "Intake Documents ( 4 )" at bounding box center [161, 262] width 322 height 22
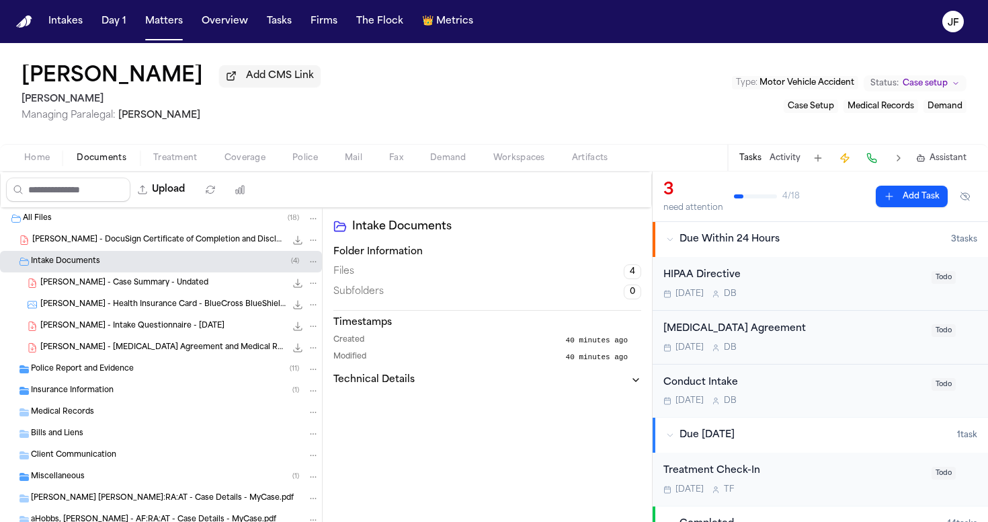
click at [144, 286] on span "T. Hobbs - Case Summary - Undated" at bounding box center [124, 283] width 168 height 11
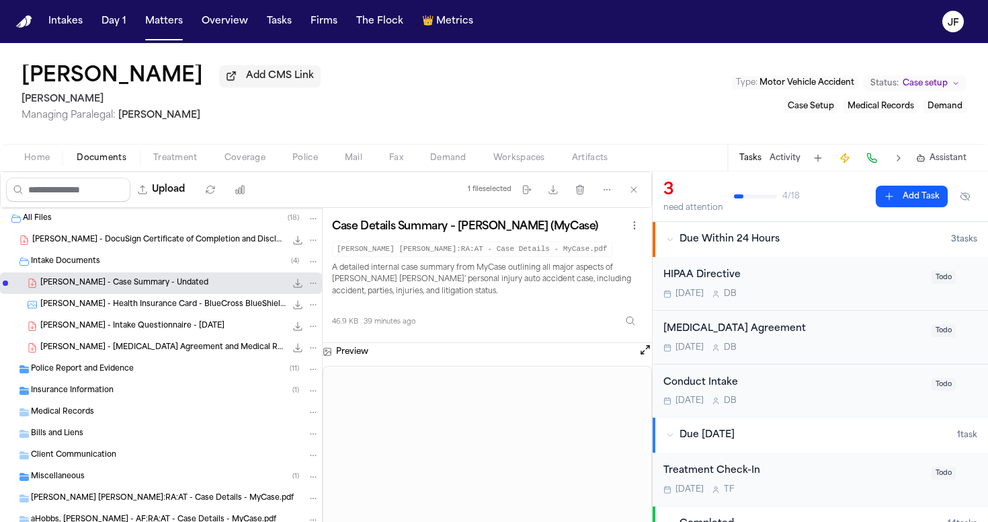
click at [292, 288] on icon "File: T. Hobbs - Case Summary - Undated" at bounding box center [297, 283] width 11 height 11
click at [251, 171] on div "Tristan Hobbs Add CMS Link J. Alexander Law Managing Paralegal: Thea Feeney Typ…" at bounding box center [494, 107] width 988 height 128
click at [251, 166] on span "button" at bounding box center [244, 165] width 57 height 1
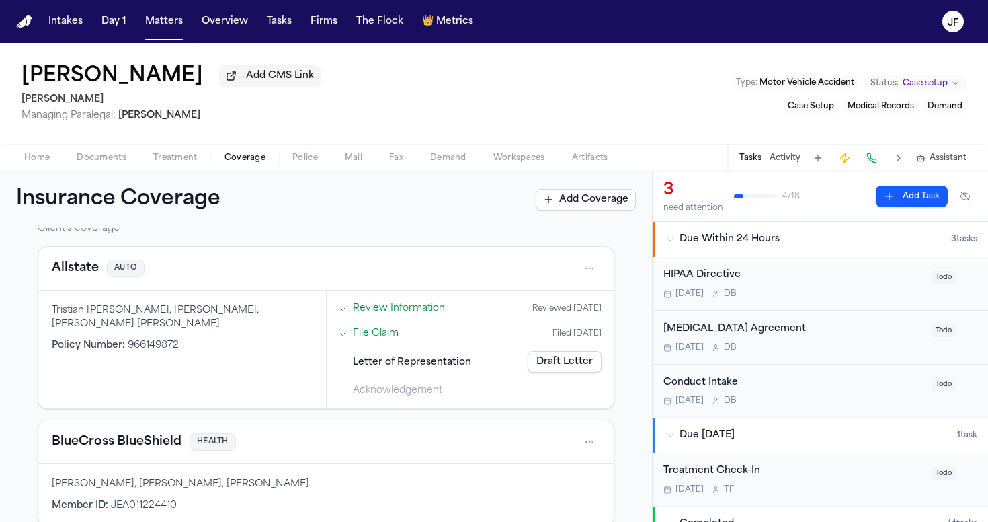
scroll to position [30, 0]
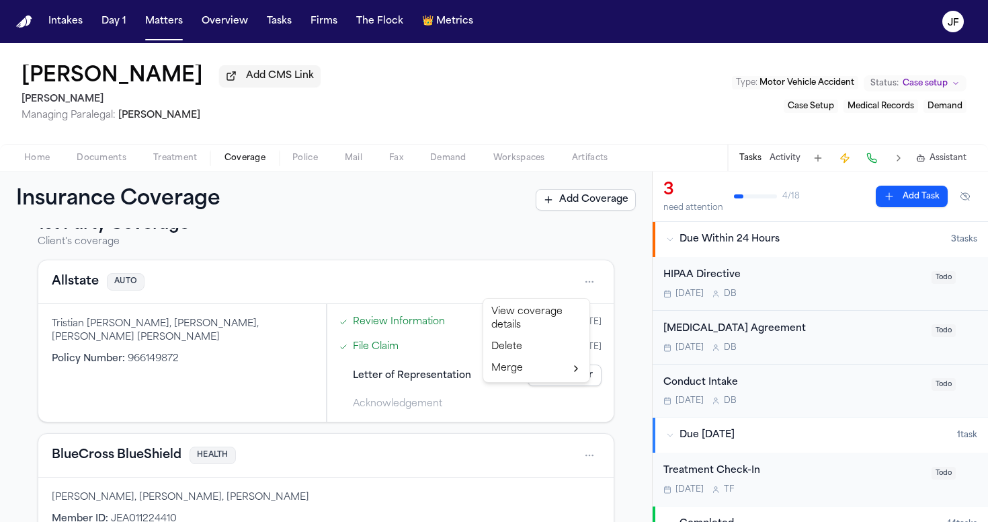
click at [580, 284] on html "Intakes Day 1 Matters Overview Tasks Firms The Flock 👑 Metrics JF Tristan Hobbs…" at bounding box center [494, 261] width 988 height 522
click at [534, 323] on div "View coverage details" at bounding box center [536, 318] width 101 height 35
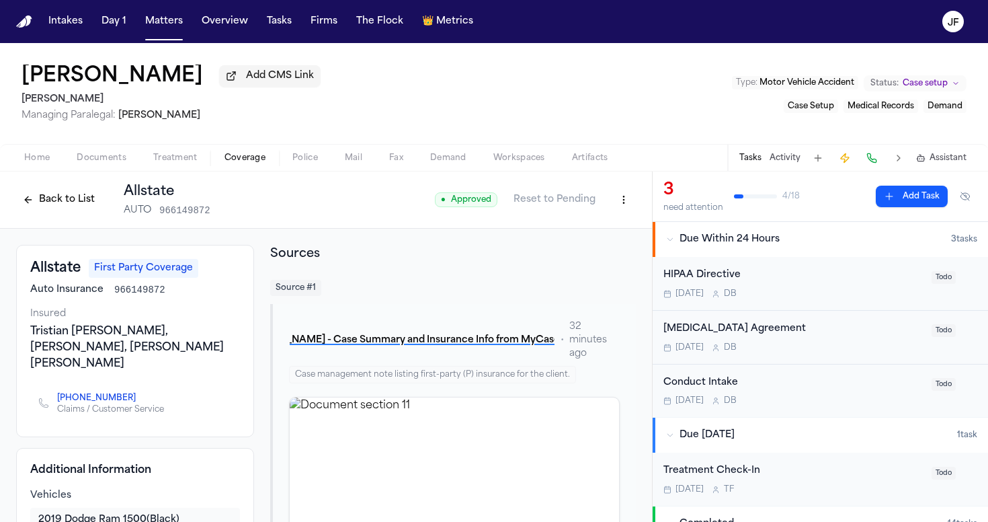
click at [606, 203] on html "Intakes Day 1 Matters Overview Tasks Firms The Flock 👑 Metrics JF Tristan Hobbs…" at bounding box center [494, 261] width 988 height 522
click at [582, 232] on div "Edit Coverage" at bounding box center [567, 232] width 113 height 22
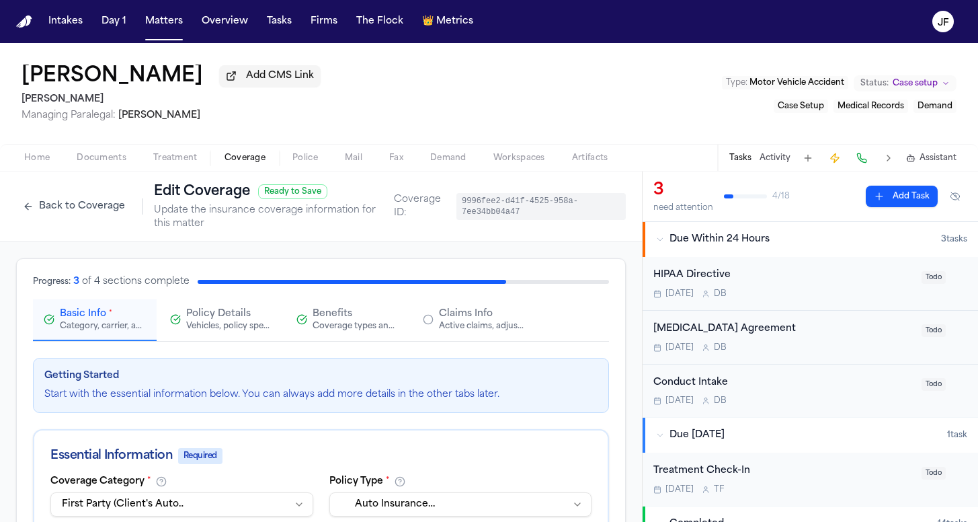
click at [86, 213] on button "Back to Coverage" at bounding box center [74, 207] width 116 height 22
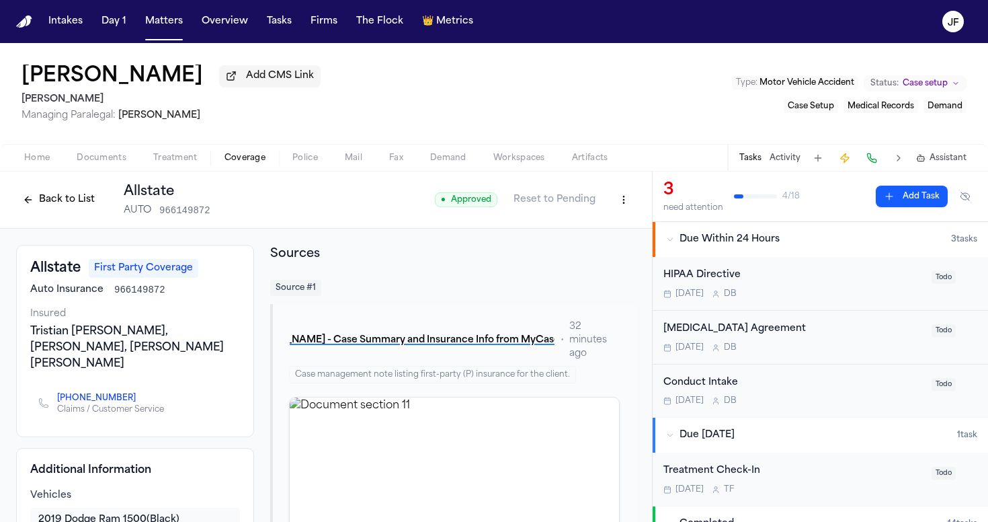
scroll to position [-1, 0]
click at [84, 221] on div "Back to List Allstate AUTO 966149872 ● Approved Reset to Pending" at bounding box center [326, 199] width 652 height 57
click at [81, 210] on button "Back to List" at bounding box center [58, 200] width 85 height 22
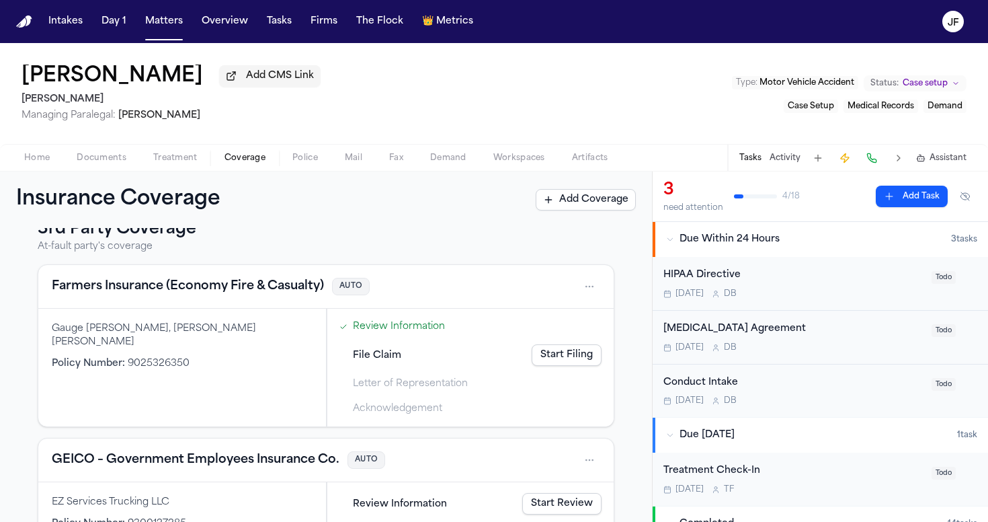
scroll to position [368, 0]
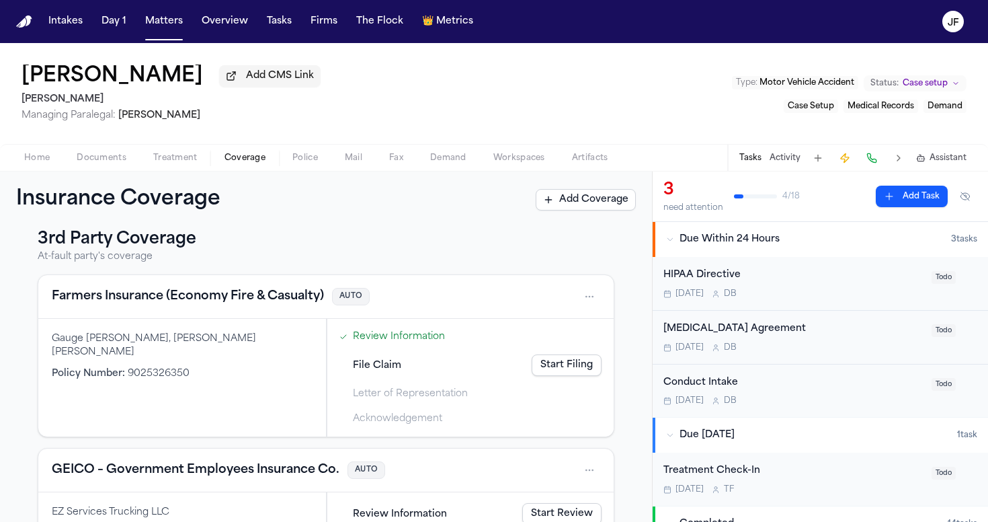
click at [237, 306] on button "Farmers Insurance (Economy Fire & Casualty)" at bounding box center [188, 296] width 272 height 19
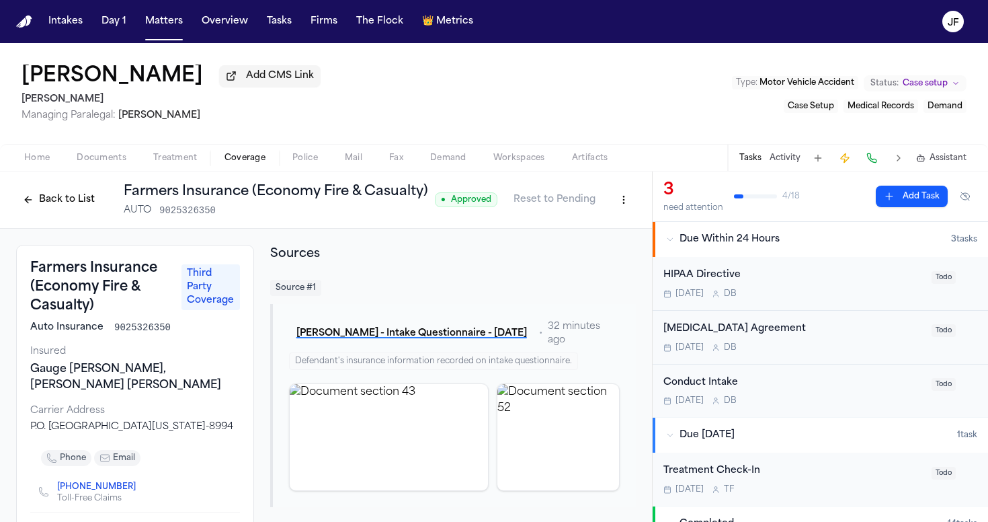
click at [26, 199] on button "Back to List" at bounding box center [58, 200] width 85 height 22
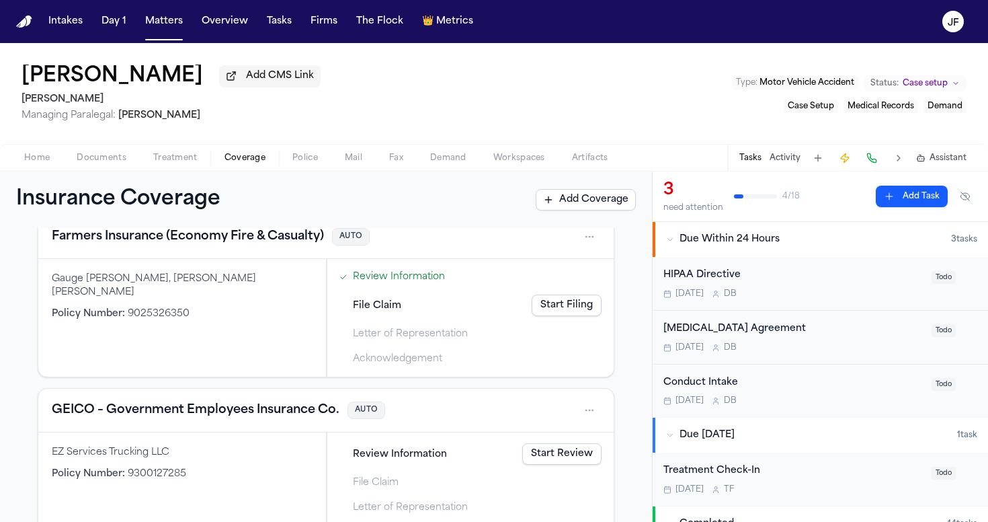
scroll to position [429, 0]
click at [568, 314] on link "Start Filing" at bounding box center [567, 305] width 70 height 22
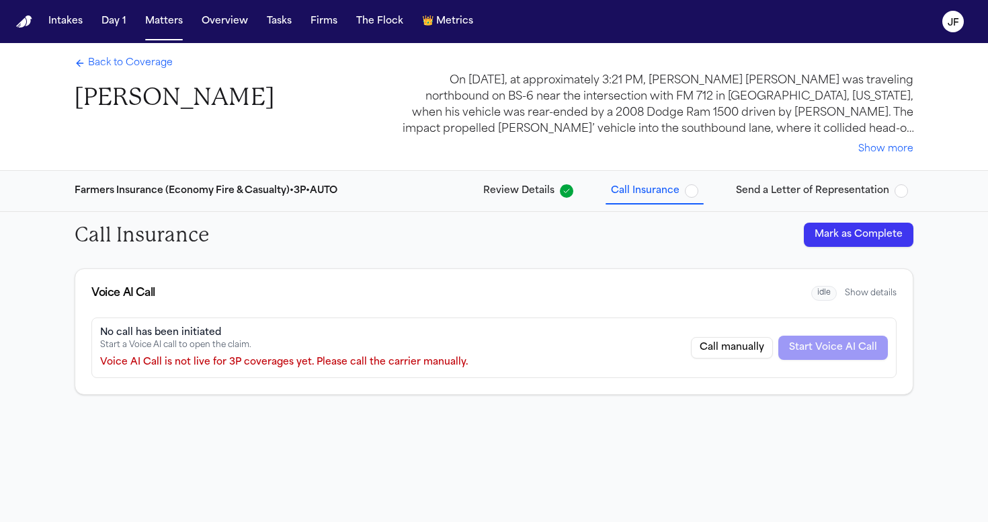
click at [690, 184] on span "Call Insurance" at bounding box center [654, 190] width 87 height 13
click at [699, 189] on span "button" at bounding box center [691, 190] width 13 height 13
click at [858, 245] on button "Mark as Complete" at bounding box center [859, 235] width 110 height 24
click at [119, 70] on span "Back to Coverage" at bounding box center [130, 62] width 85 height 13
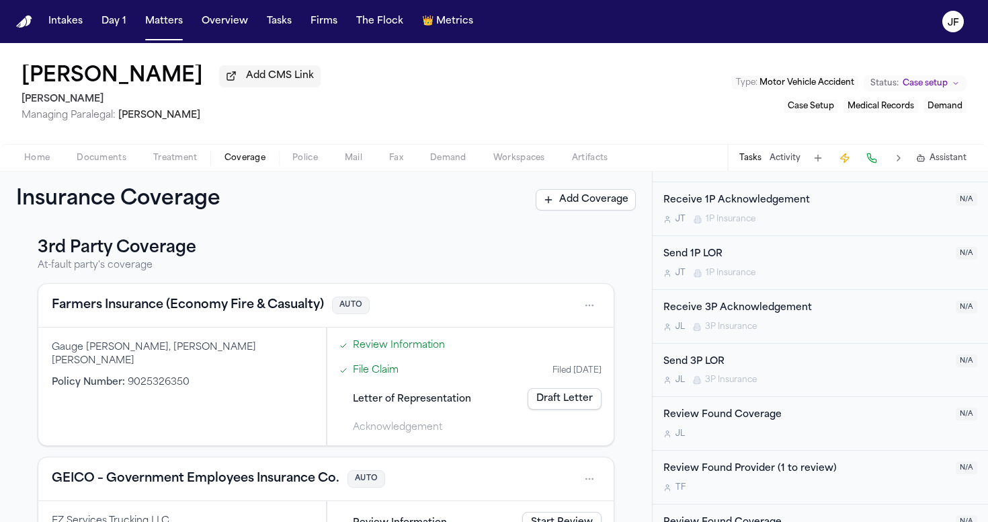
scroll to position [736, 0]
click at [717, 353] on div "Send 3P LOR" at bounding box center [806, 359] width 284 height 15
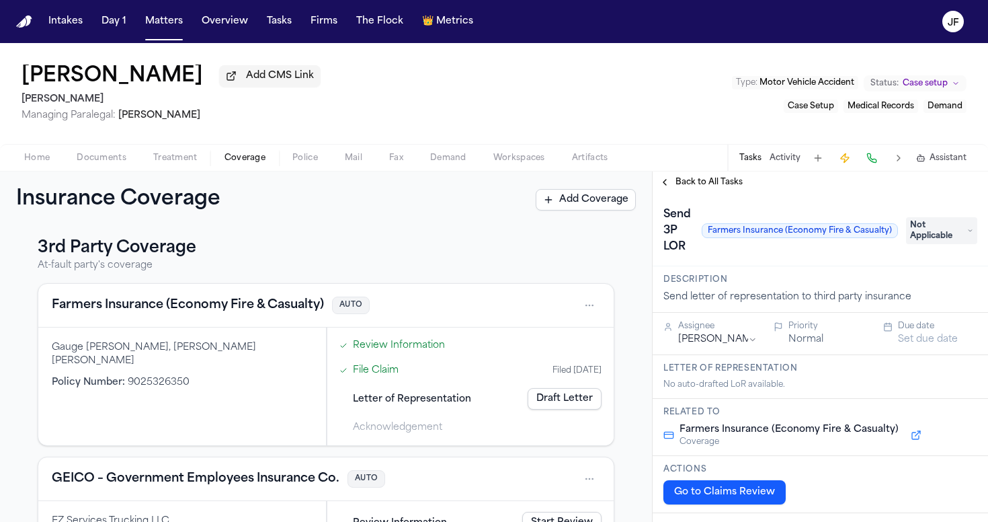
click at [930, 244] on span "Not Applicable" at bounding box center [941, 230] width 71 height 27
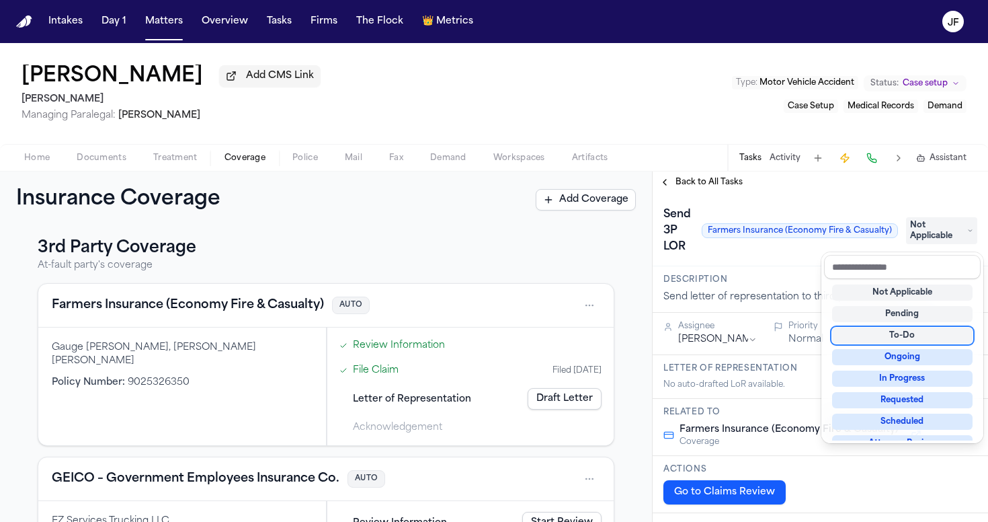
click at [886, 337] on div "To-Do" at bounding box center [902, 335] width 141 height 16
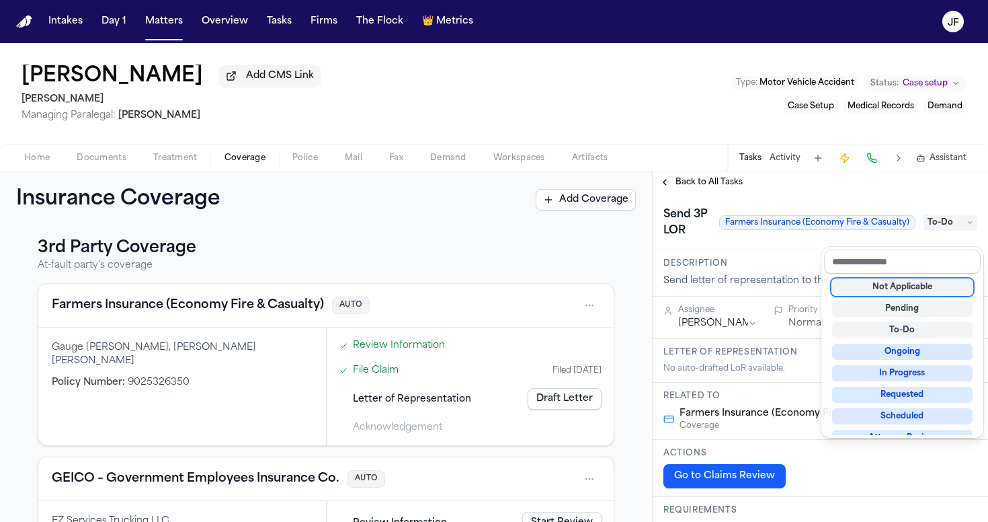
click at [725, 190] on div "**********" at bounding box center [820, 346] width 335 height 350
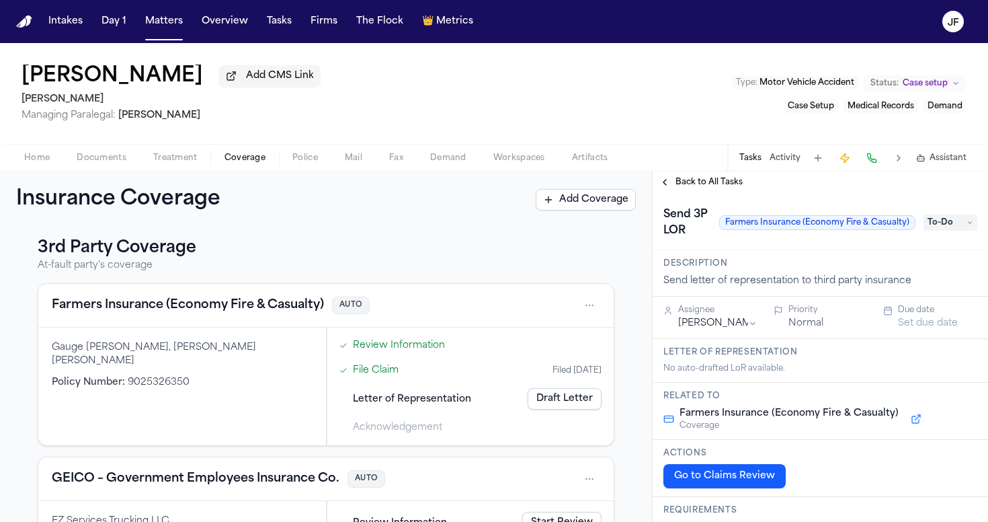
click at [728, 184] on span "Back to All Tasks" at bounding box center [709, 182] width 67 height 11
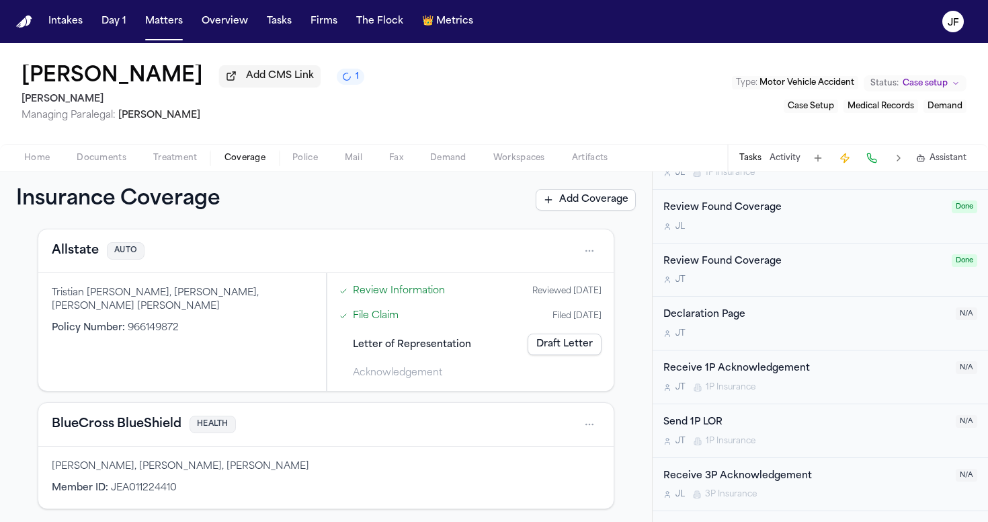
scroll to position [705, 0]
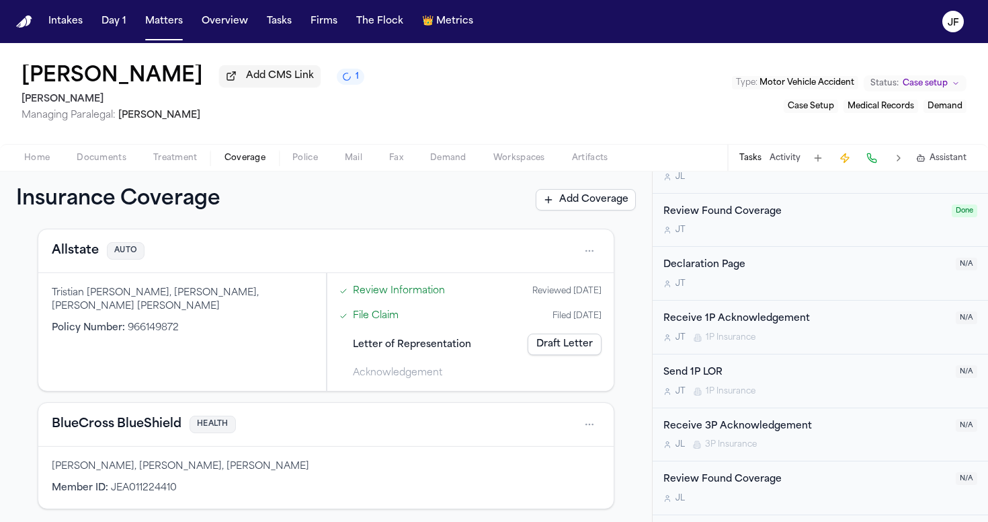
click at [700, 368] on div "Send 1P LOR" at bounding box center [806, 372] width 284 height 15
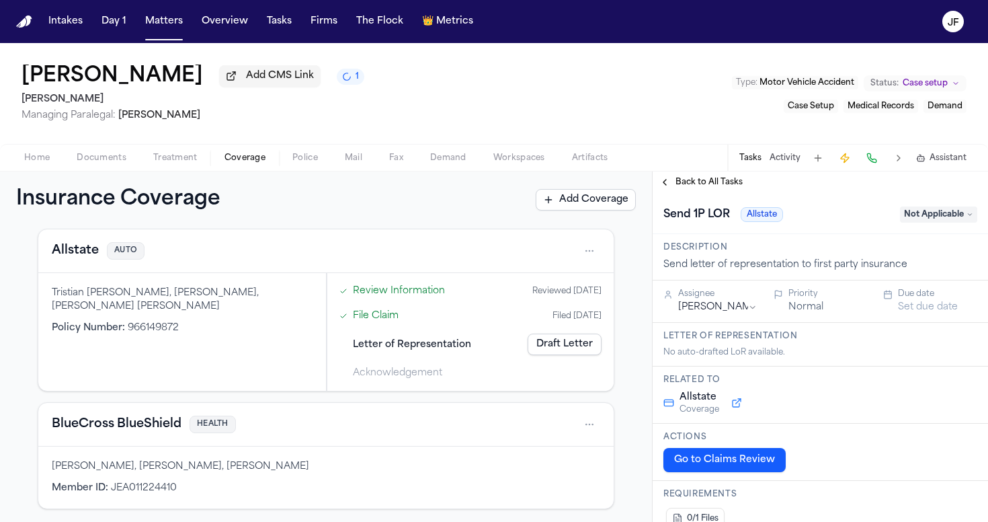
click at [924, 223] on span "Not Applicable" at bounding box center [938, 214] width 77 height 16
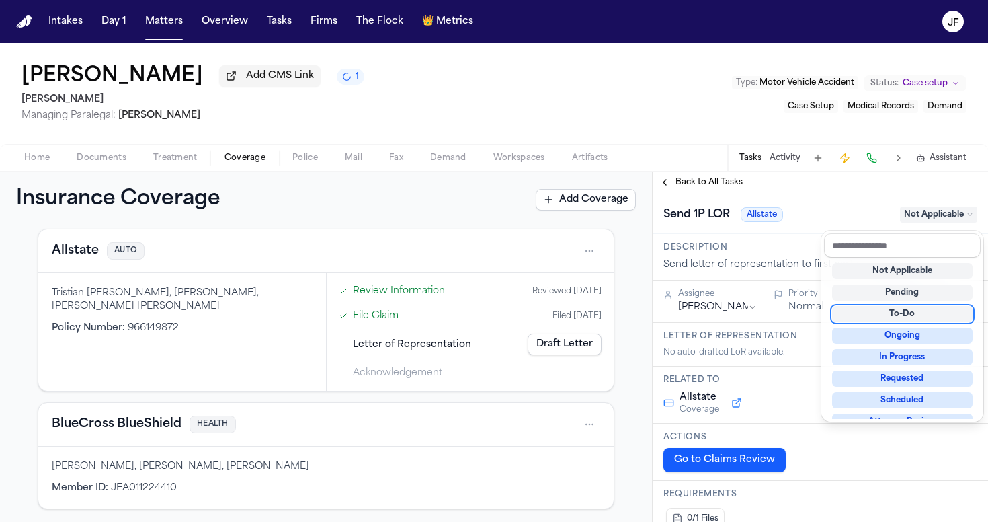
click at [885, 312] on div "To-Do" at bounding box center [902, 314] width 141 height 16
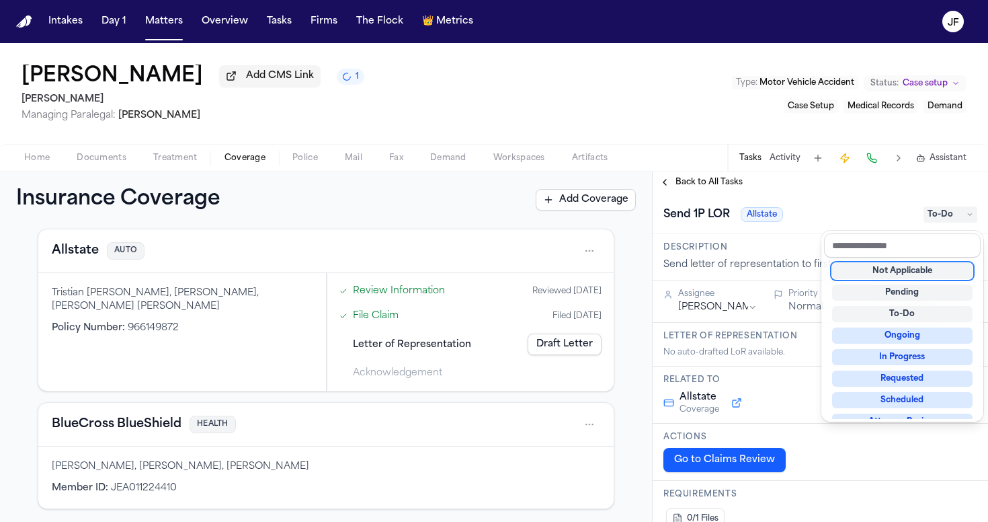
click at [699, 191] on div "**********" at bounding box center [820, 346] width 335 height 350
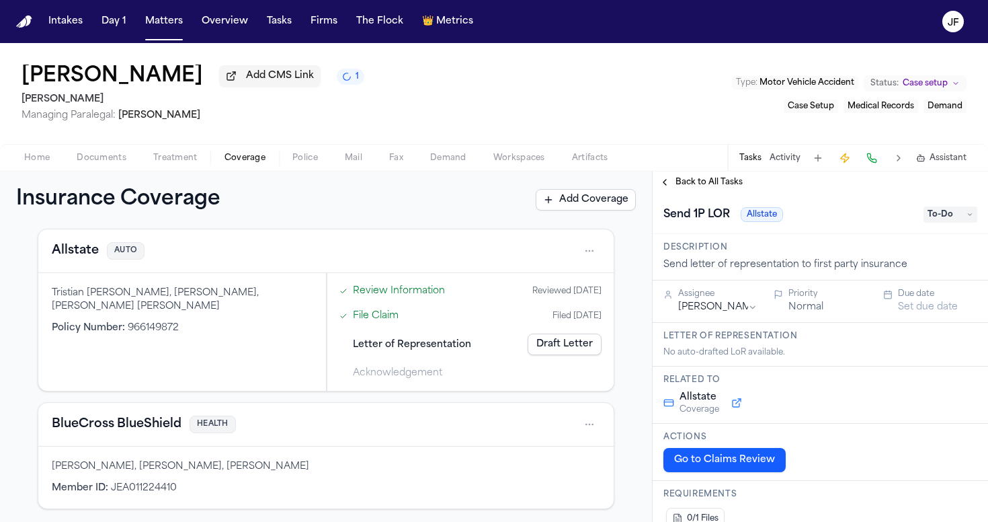
click at [701, 188] on span "Back to All Tasks" at bounding box center [709, 182] width 67 height 11
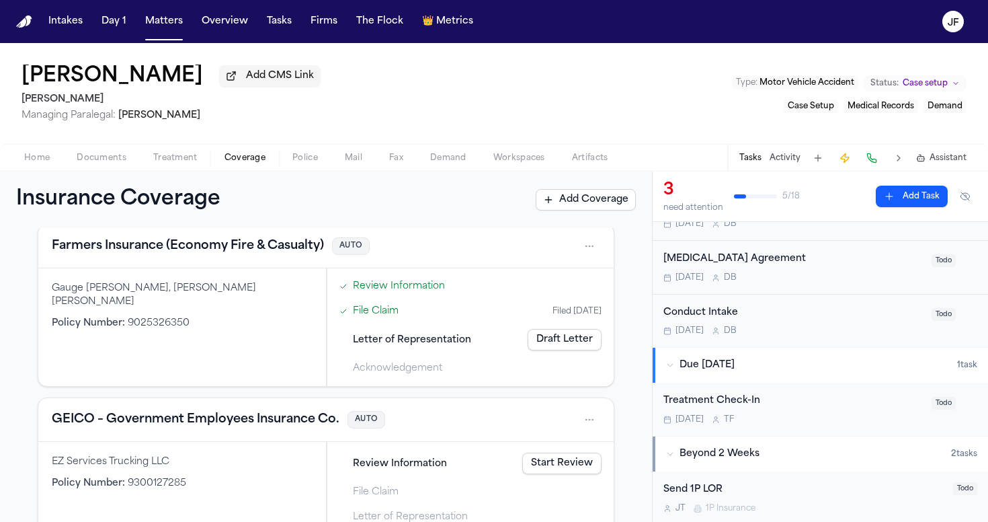
scroll to position [416, 0]
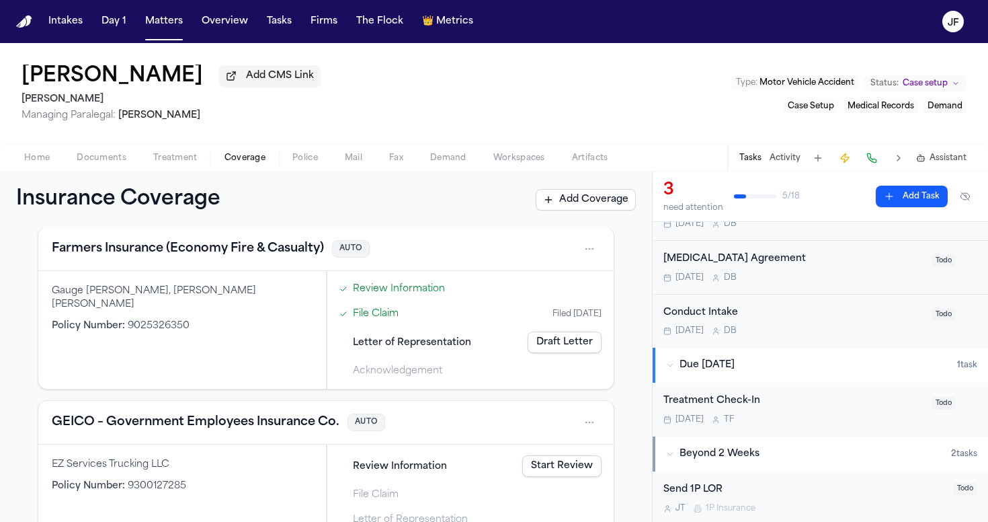
click at [187, 255] on button "Farmers Insurance (Economy Fire & Casualty)" at bounding box center [188, 248] width 272 height 19
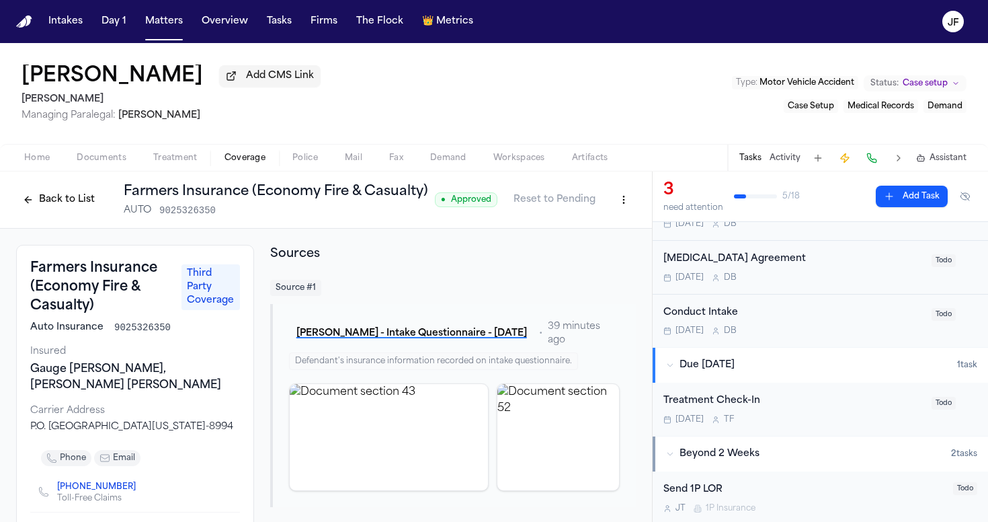
click at [623, 206] on html "Intakes Day 1 Matters Overview Tasks Firms The Flock 👑 Metrics JF Tristan Hobbs…" at bounding box center [494, 261] width 988 height 522
click at [587, 236] on div "Edit Coverage" at bounding box center [567, 232] width 113 height 22
select select "**********"
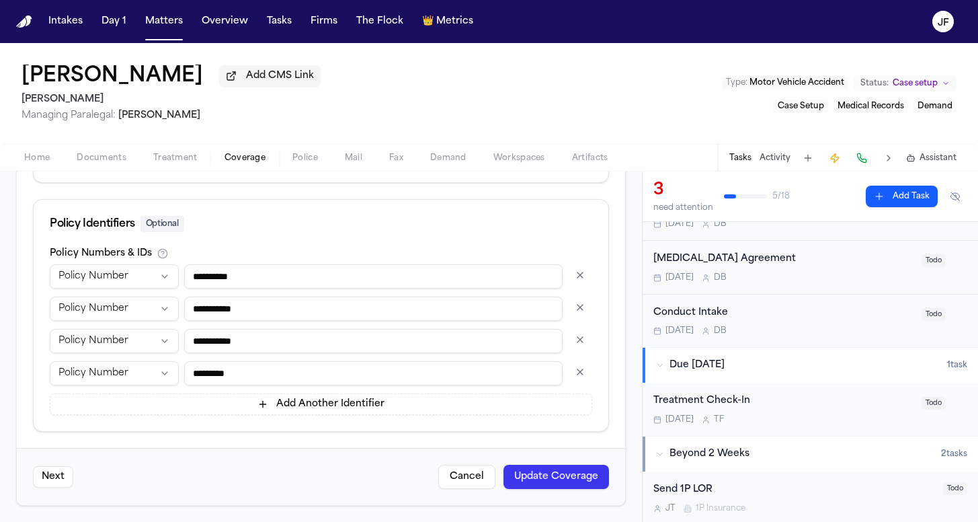
scroll to position [860, 0]
click at [569, 340] on button "button" at bounding box center [580, 340] width 24 height 22
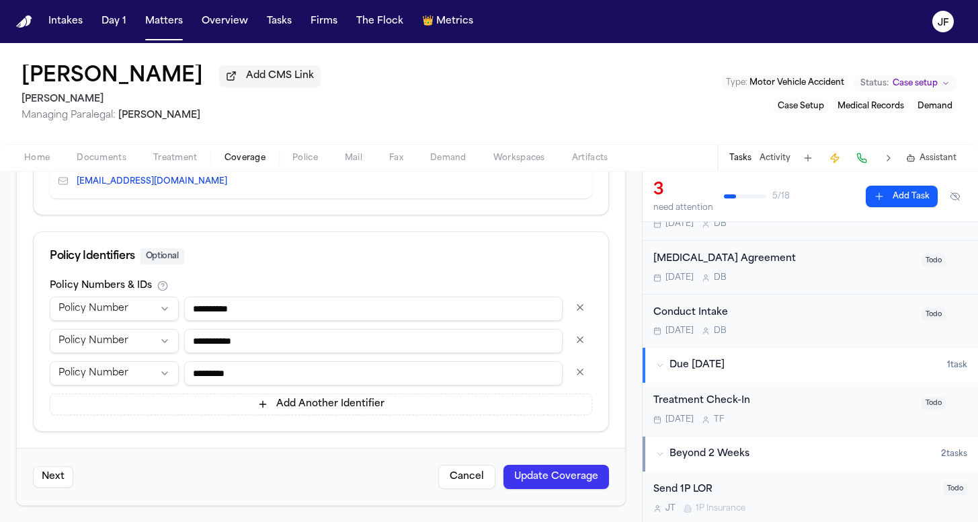
click at [569, 370] on button "button" at bounding box center [580, 372] width 24 height 22
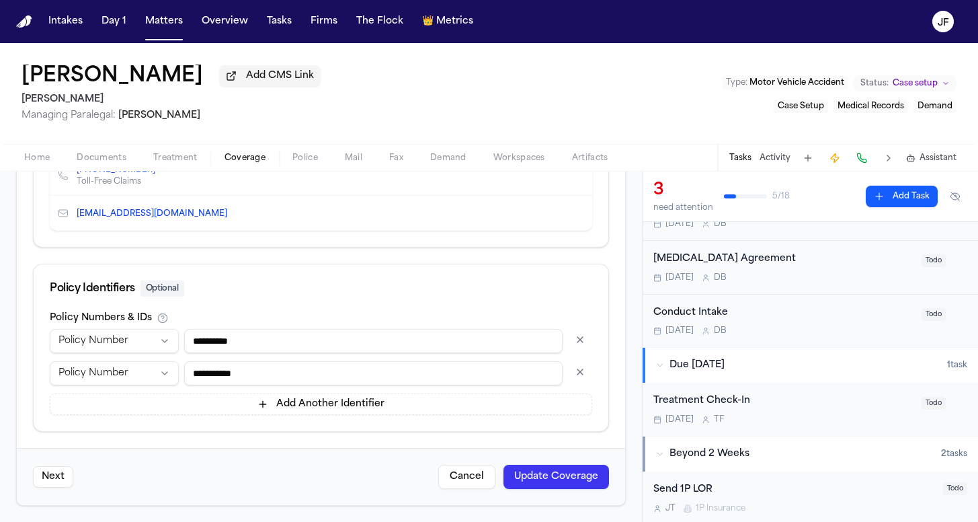
click at [569, 343] on button "button" at bounding box center [580, 340] width 24 height 22
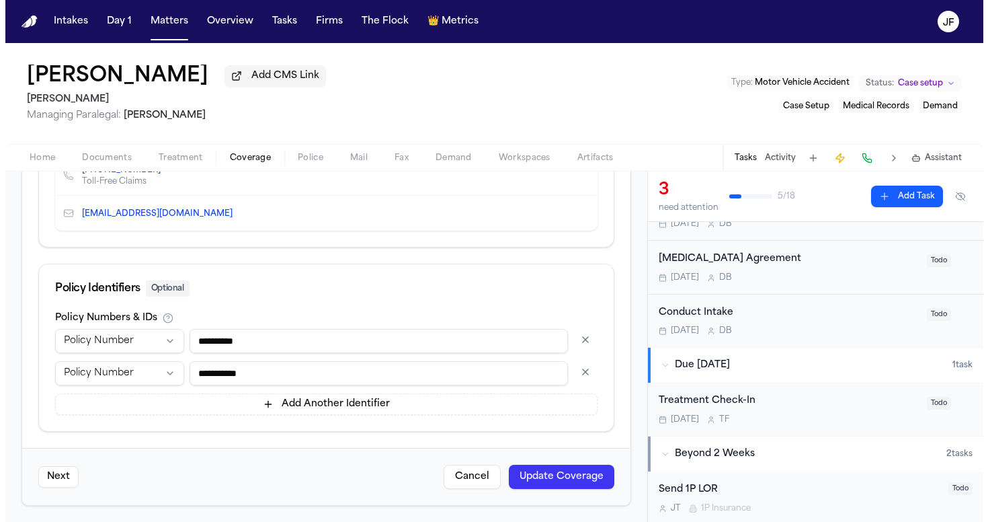
scroll to position [763, 0]
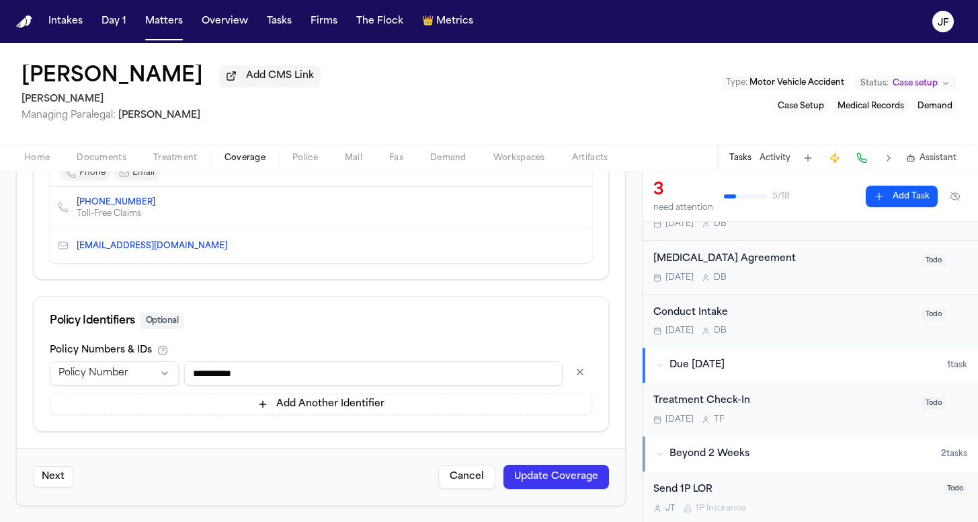
click at [573, 471] on button "Update Coverage" at bounding box center [557, 477] width 106 height 24
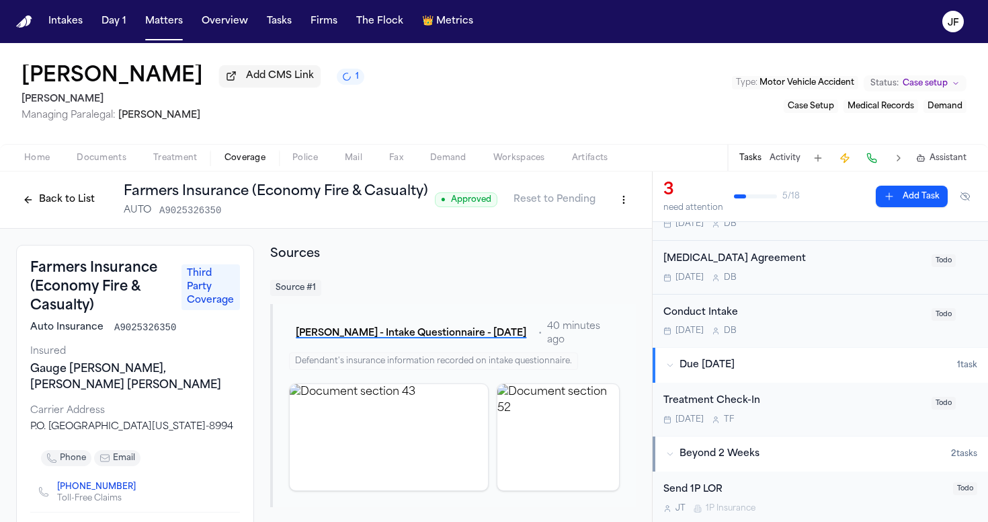
click at [57, 202] on button "Back to List" at bounding box center [58, 200] width 85 height 22
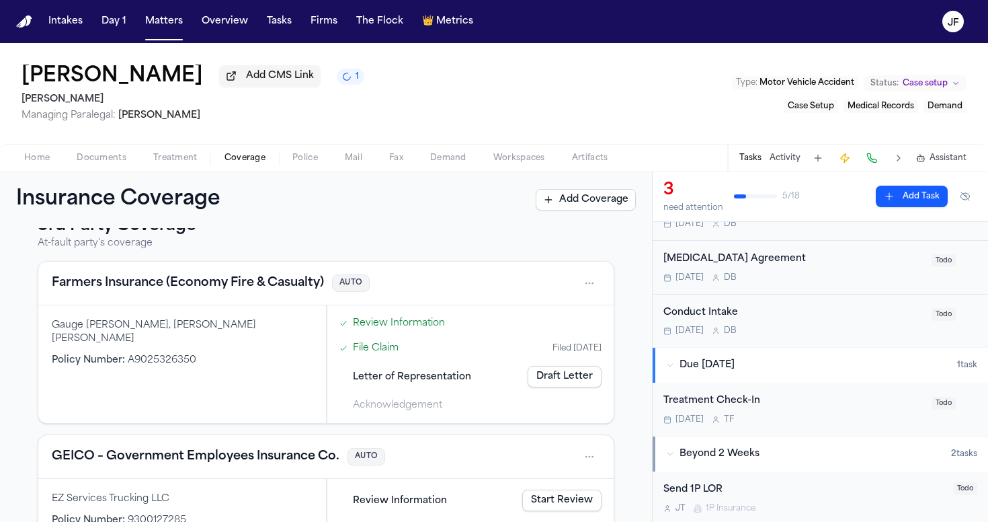
scroll to position [376, 0]
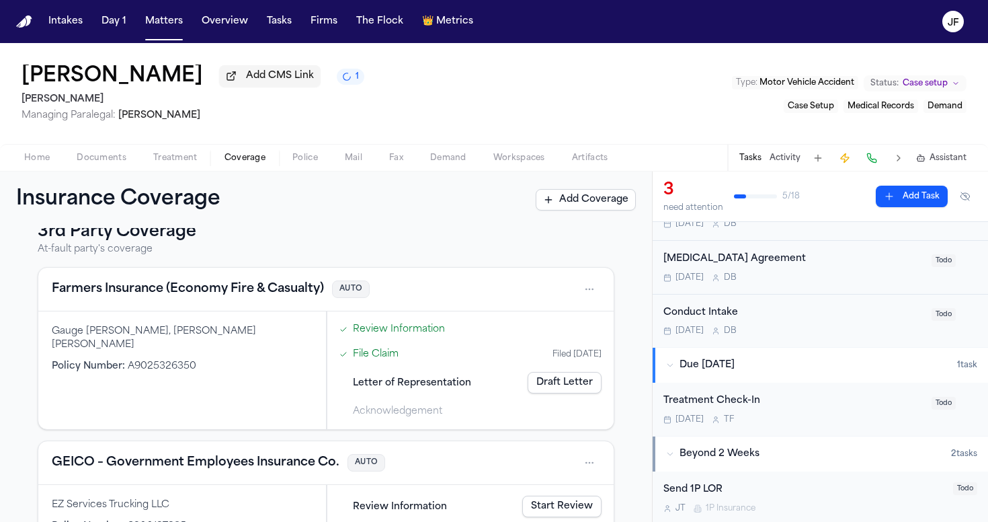
click at [579, 288] on html "Intakes Day 1 Matters Overview Tasks Firms The Flock 👑 Metrics JF Tristan Hobbs…" at bounding box center [494, 261] width 988 height 522
click at [452, 179] on html "Intakes Day 1 Matters Overview Tasks Firms The Flock 👑 Metrics JF Tristan Hobbs…" at bounding box center [494, 261] width 988 height 522
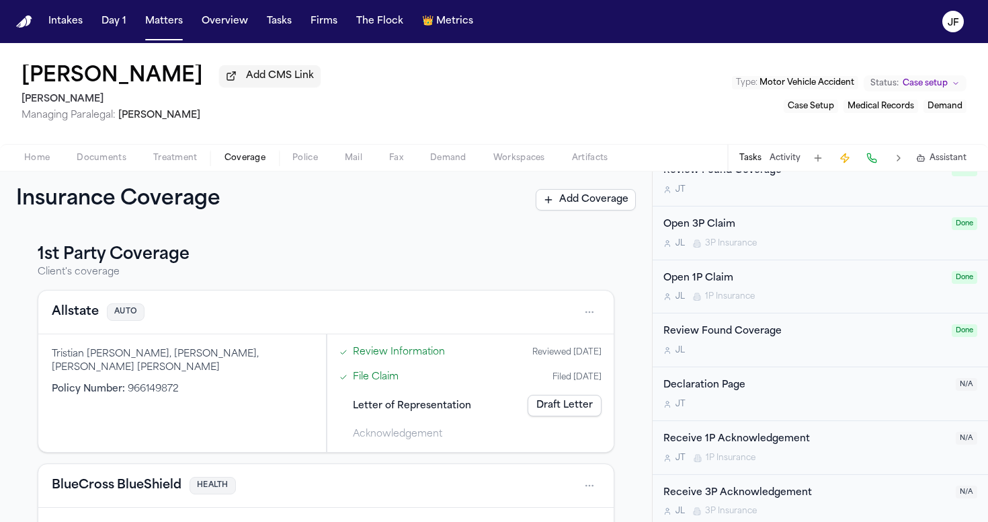
scroll to position [579, 0]
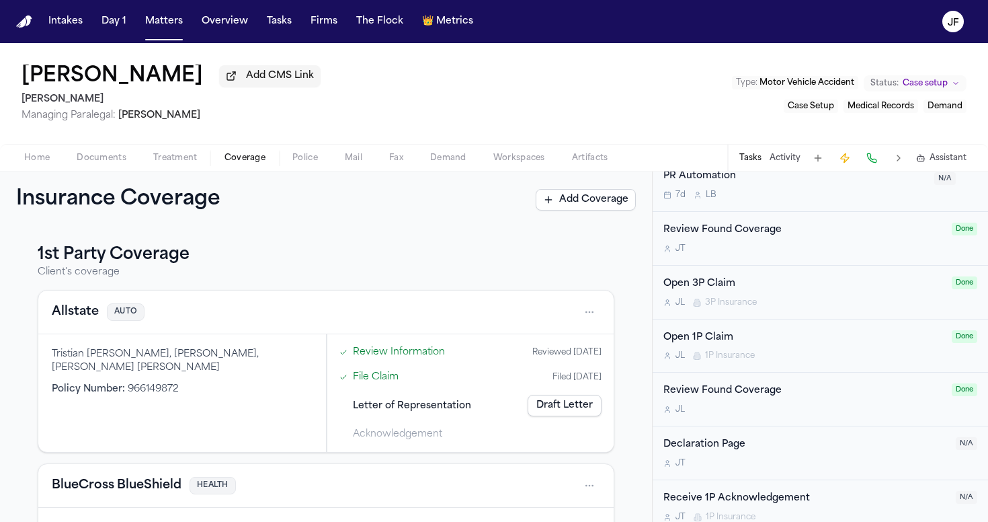
click at [733, 276] on div "Open 3P Claim" at bounding box center [804, 283] width 280 height 15
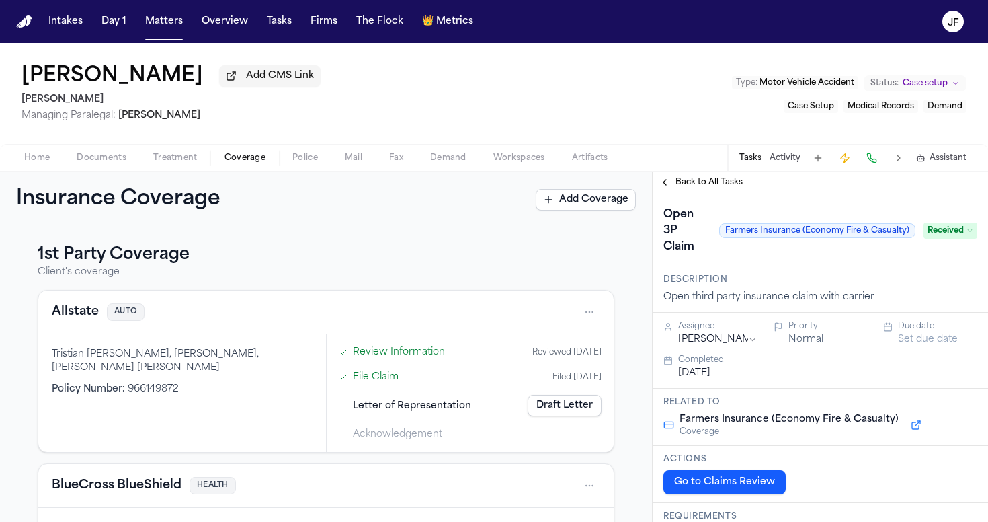
click at [707, 182] on span "Back to All Tasks" at bounding box center [709, 182] width 67 height 11
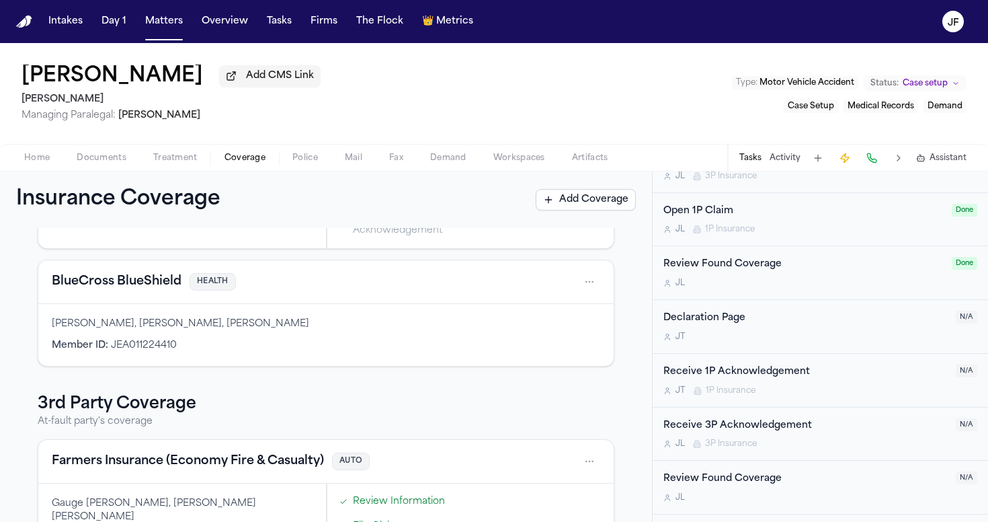
scroll to position [717, 0]
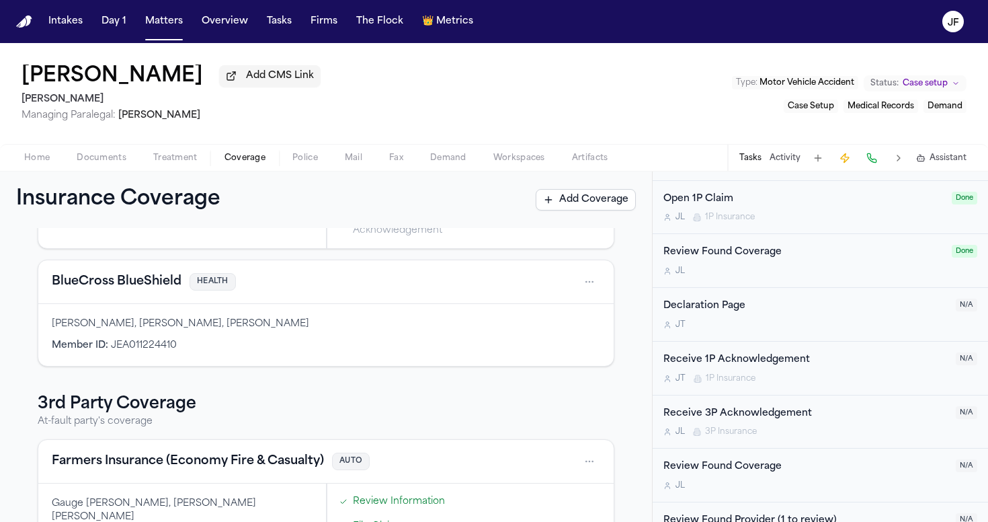
click at [759, 365] on div "Receive 1P Acknowledgement J T 1P Insurance" at bounding box center [806, 368] width 284 height 32
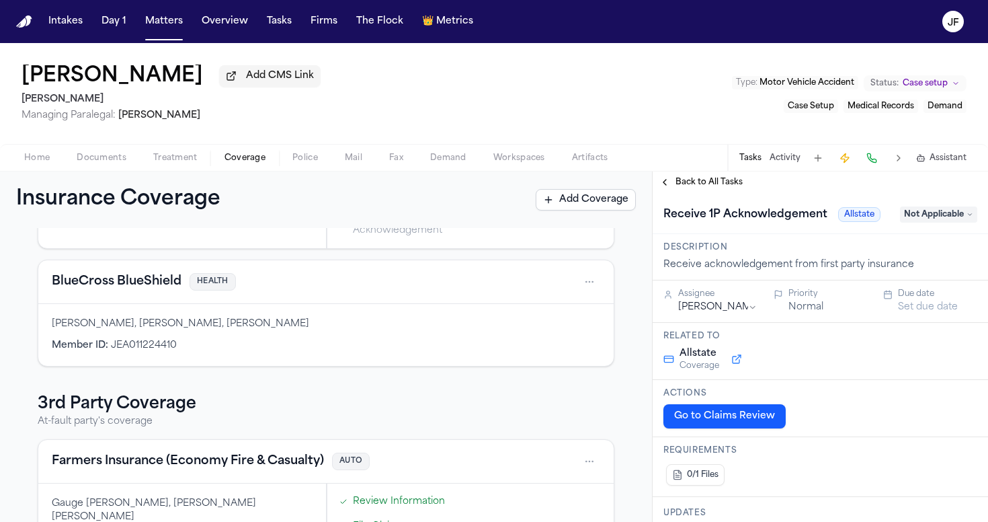
click at [935, 219] on span "Not Applicable" at bounding box center [938, 214] width 77 height 16
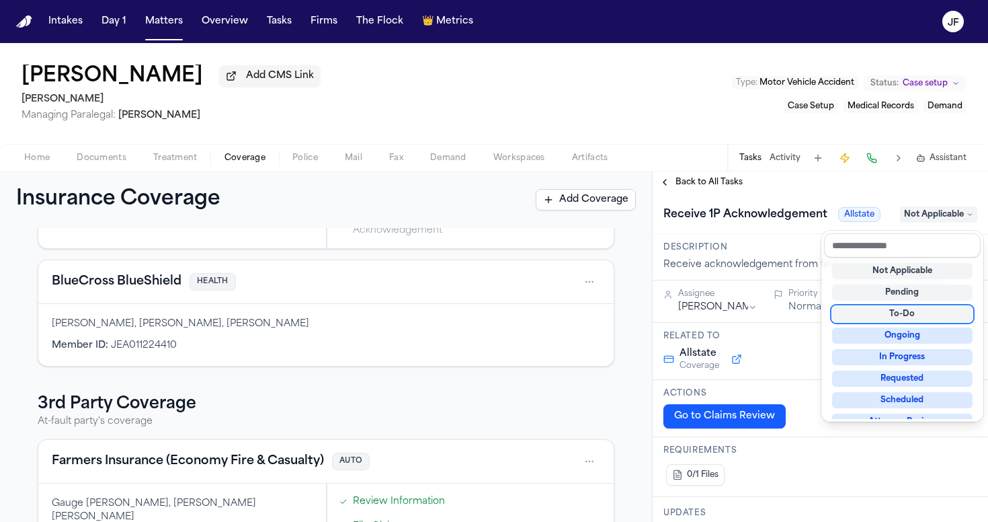
click at [889, 316] on div "To-Do" at bounding box center [902, 314] width 141 height 16
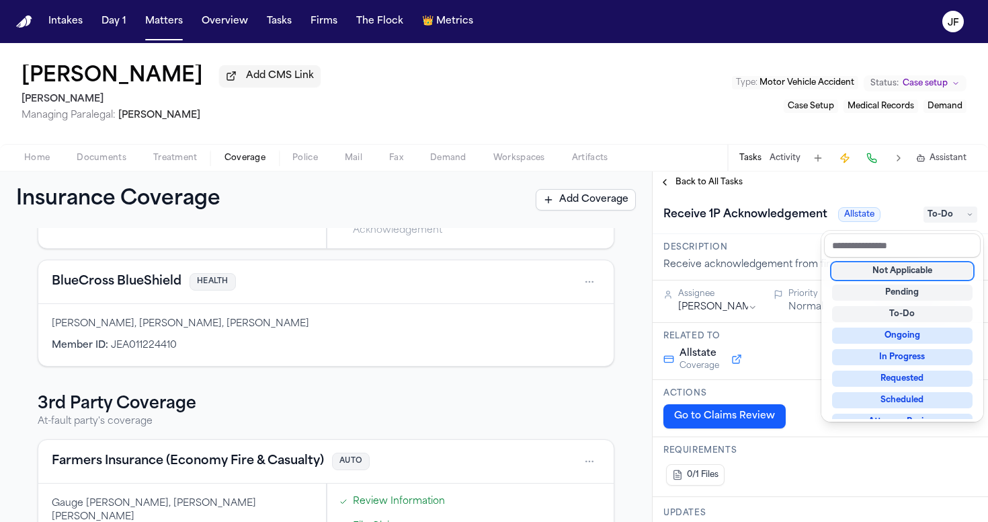
click at [717, 185] on div "**********" at bounding box center [820, 346] width 335 height 350
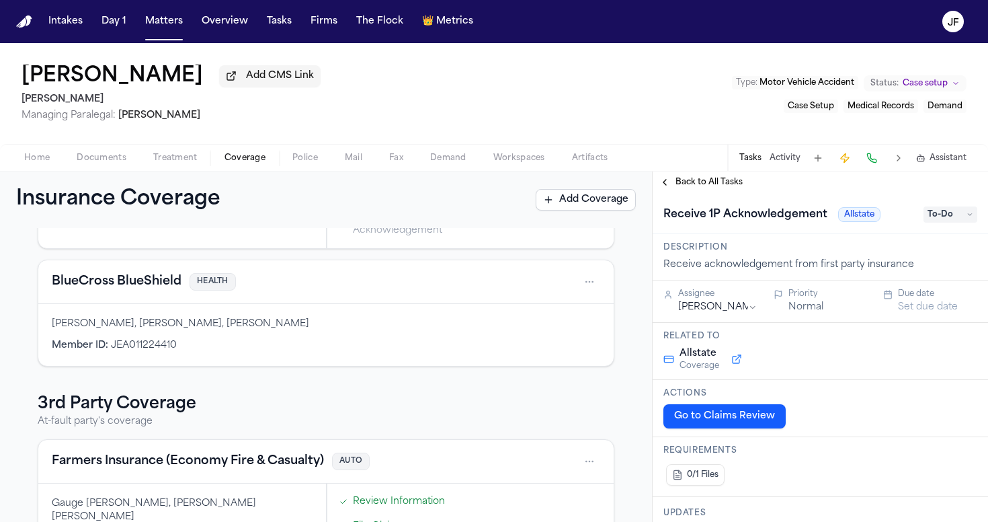
click at [717, 185] on span "Back to All Tasks" at bounding box center [709, 182] width 67 height 11
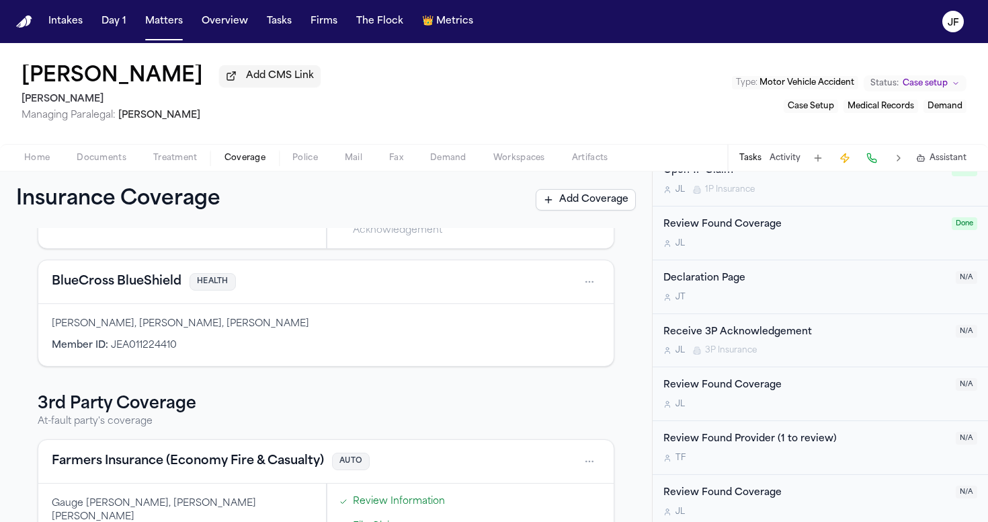
scroll to position [798, 0]
click at [776, 331] on div "Receive 3P Acknowledgement" at bounding box center [806, 332] width 284 height 15
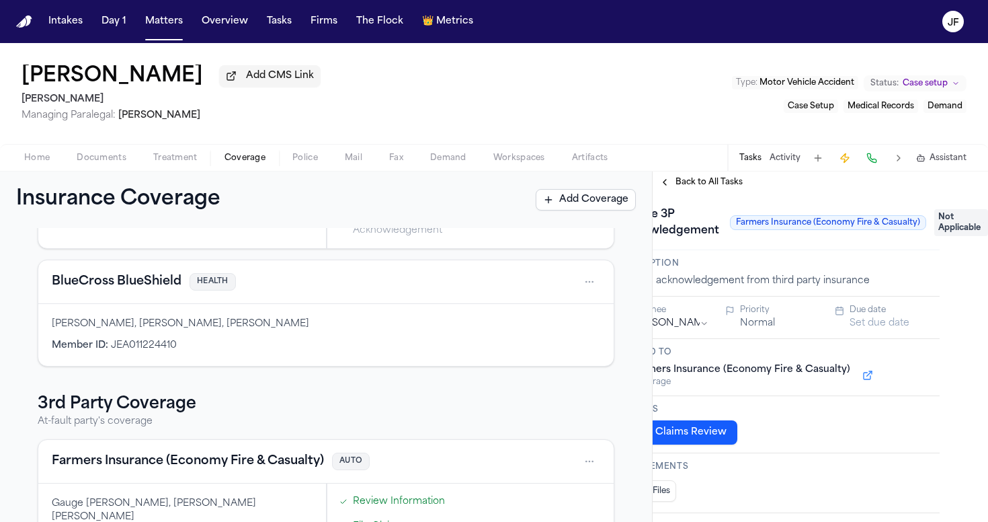
scroll to position [0, 56]
click at [958, 226] on span "Not Applicable" at bounding box center [961, 222] width 54 height 27
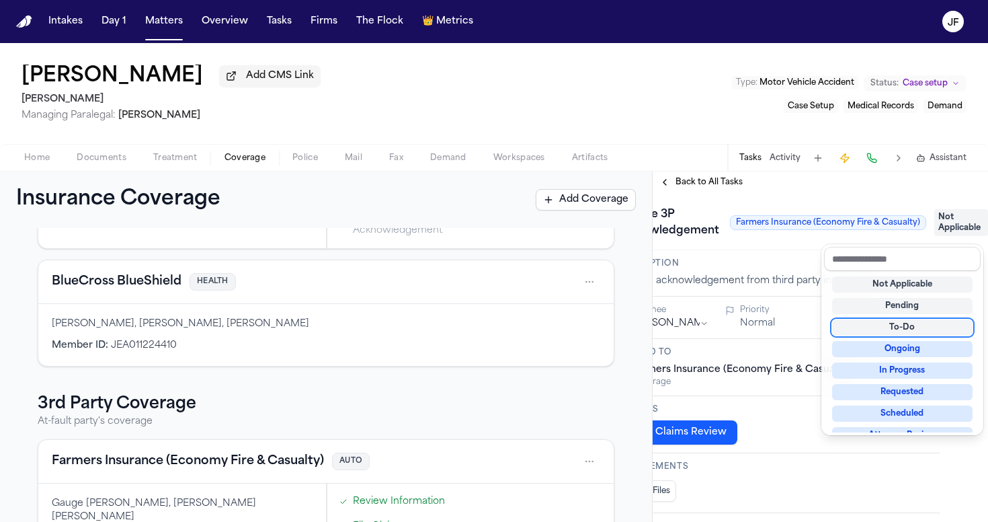
click at [908, 326] on div "To-Do" at bounding box center [902, 327] width 141 height 16
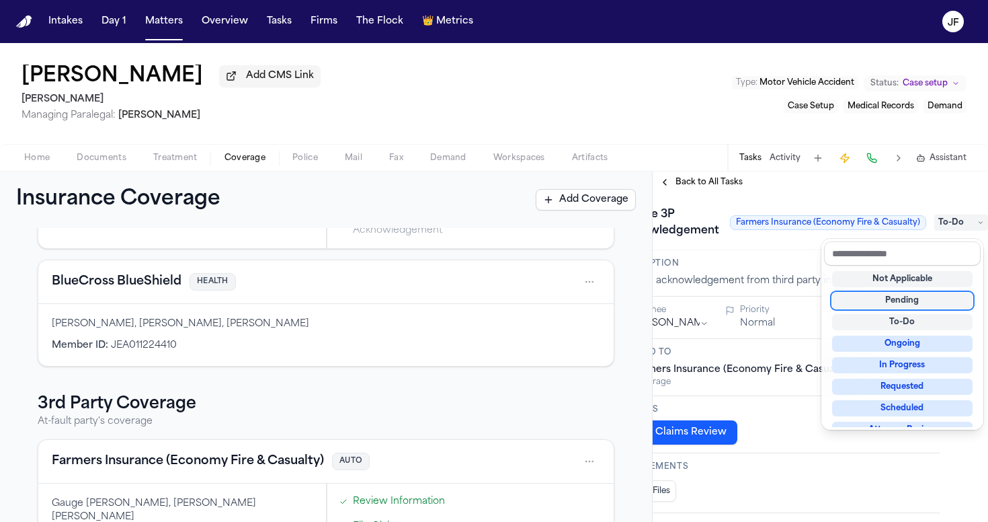
click at [708, 188] on div "**********" at bounding box center [820, 346] width 335 height 350
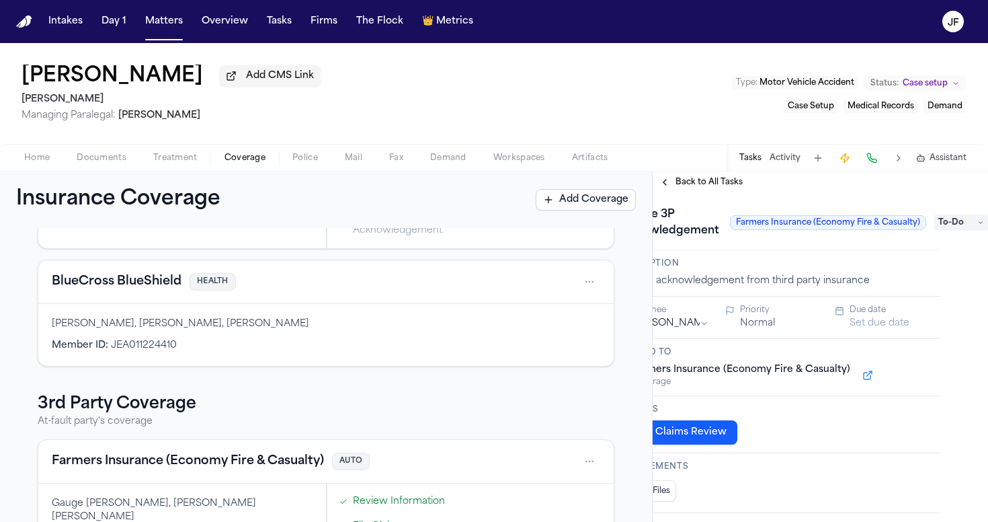
click at [708, 188] on span "Back to All Tasks" at bounding box center [709, 182] width 67 height 11
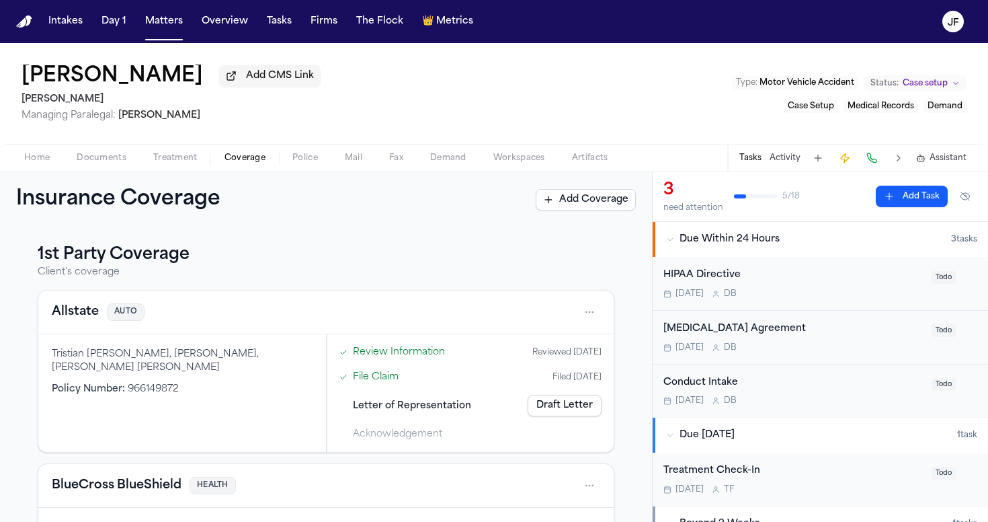
click at [75, 317] on button "Allstate" at bounding box center [75, 312] width 47 height 19
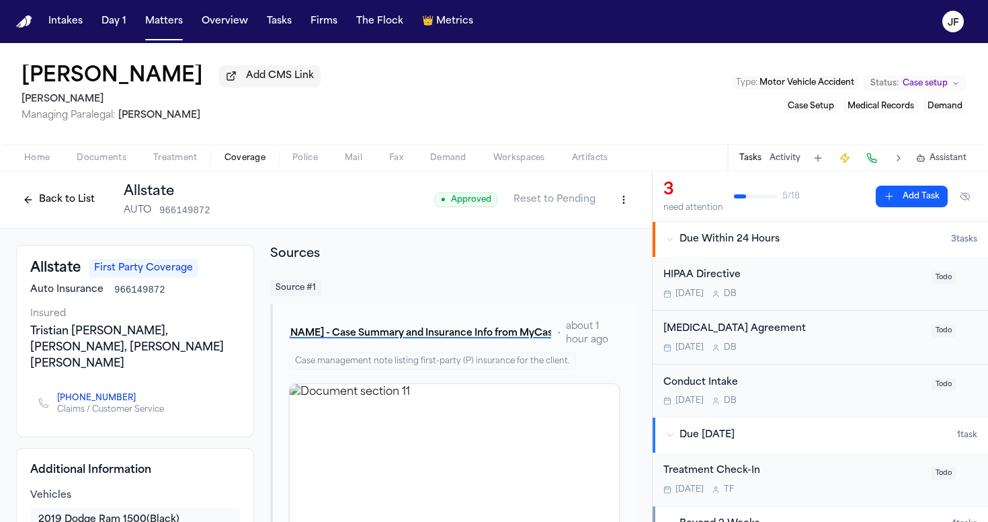
click at [619, 203] on html "Intakes Day 1 Matters Overview Tasks Firms The Flock 👑 Metrics JF Tristan Hobbs…" at bounding box center [494, 261] width 988 height 522
click at [572, 235] on div "Edit Coverage" at bounding box center [567, 232] width 113 height 22
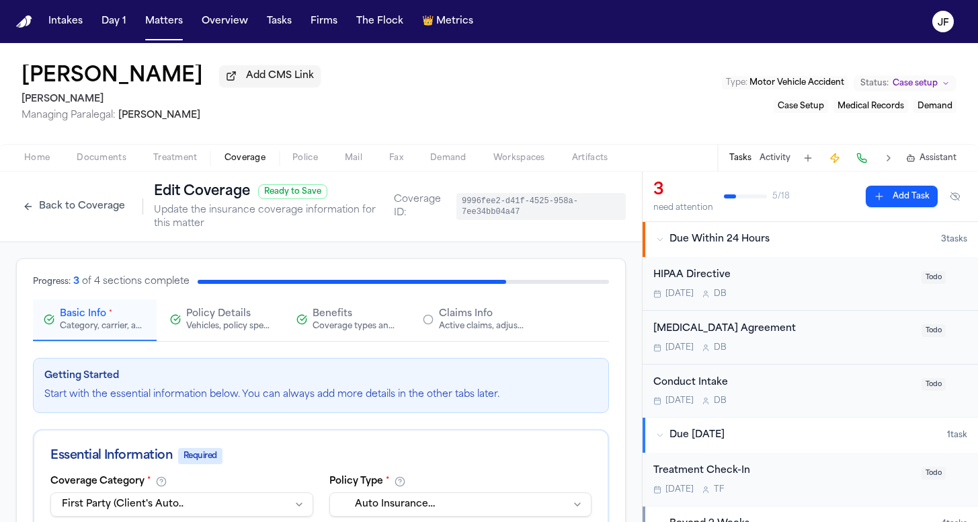
click at [473, 319] on span "Claims Info" at bounding box center [466, 313] width 54 height 13
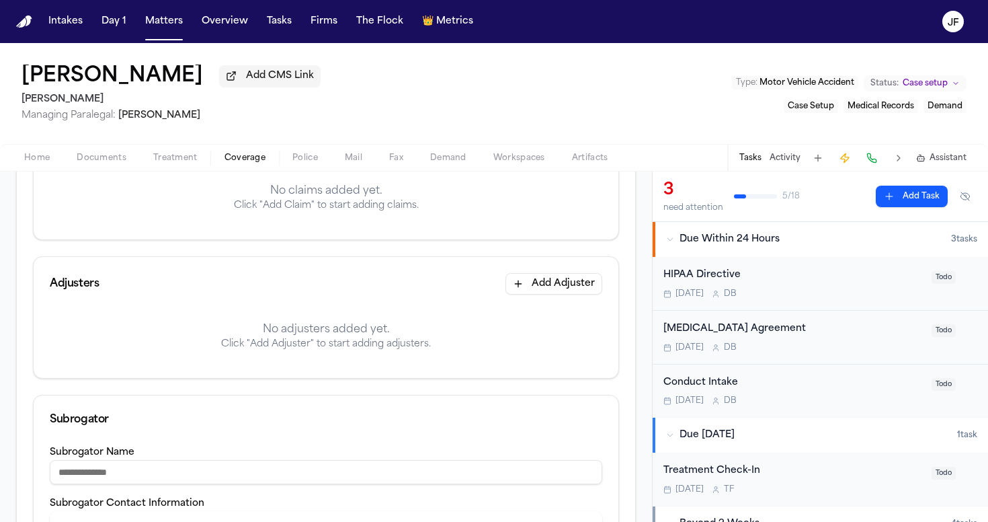
scroll to position [201, 0]
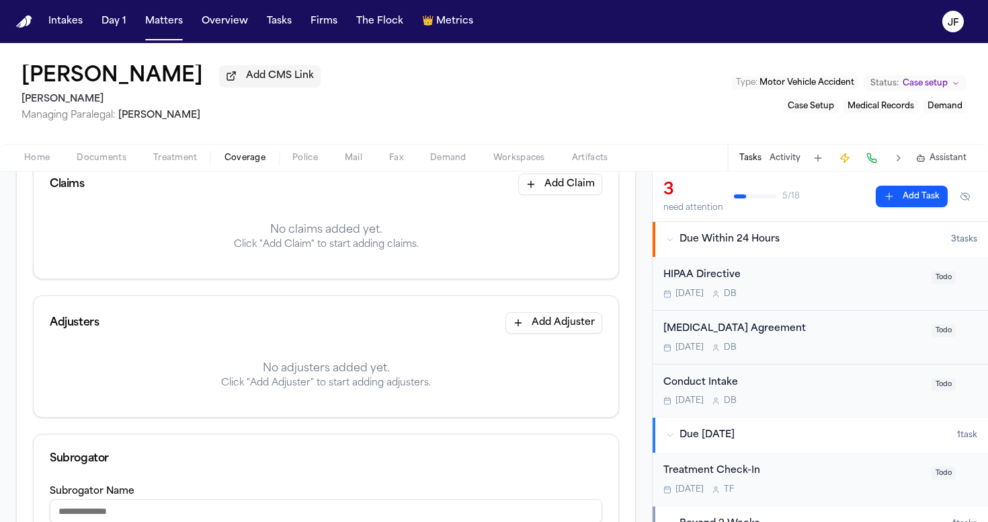
click at [546, 180] on button "Add Claim" at bounding box center [560, 184] width 84 height 22
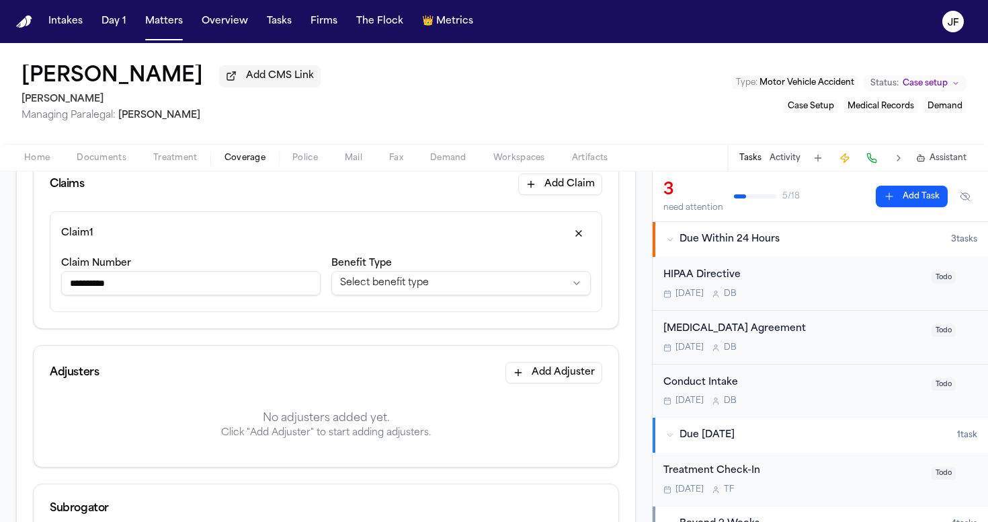
type input "**********"
click at [393, 284] on html "**********" at bounding box center [494, 261] width 988 height 522
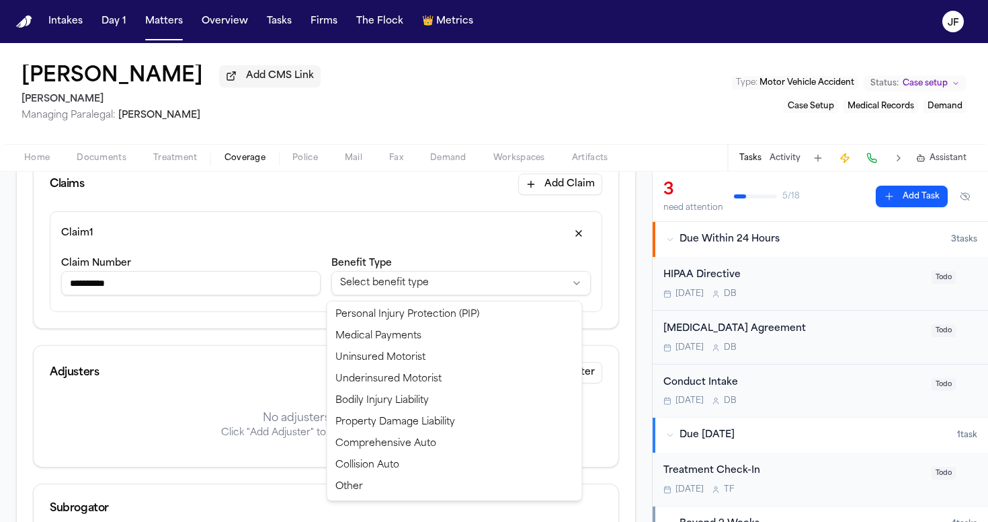
select select "**********"
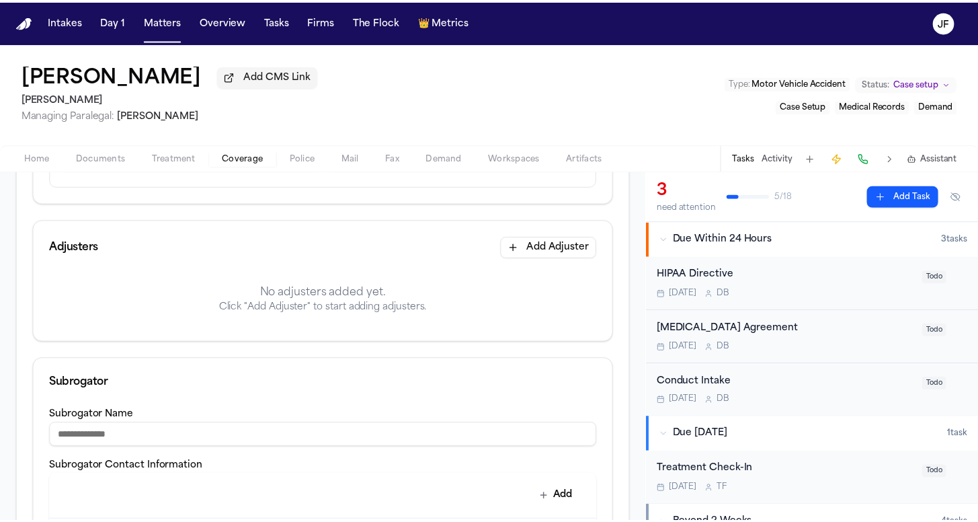
scroll to position [341, 0]
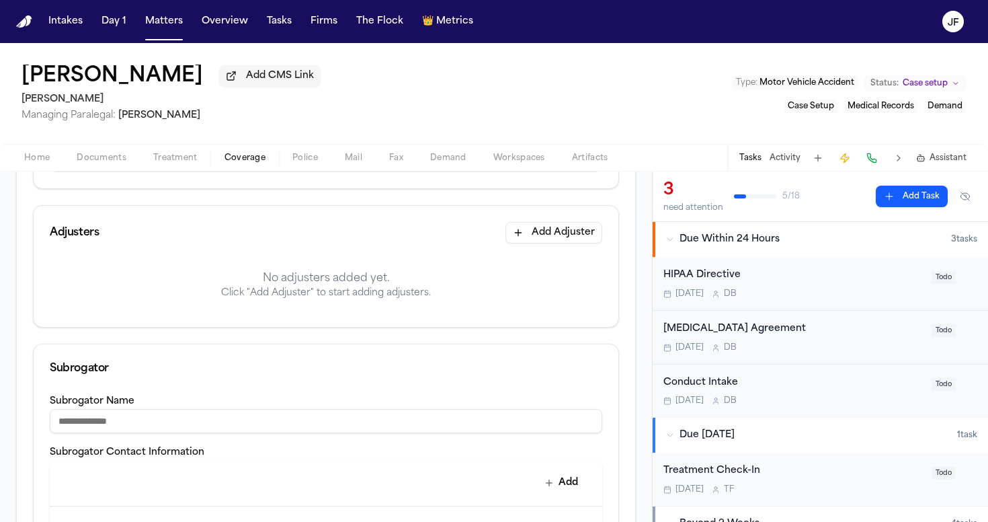
click at [555, 237] on button "Add Adjuster" at bounding box center [554, 233] width 97 height 22
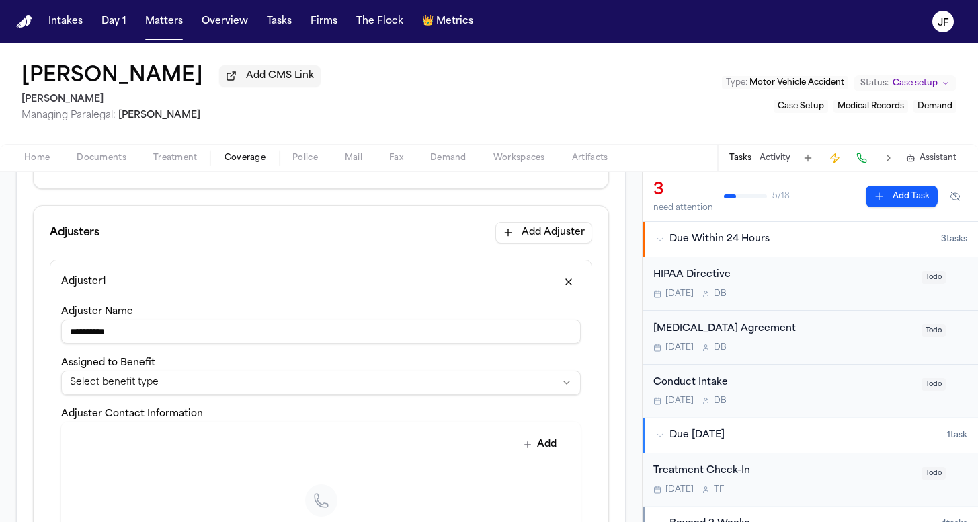
type input "**********"
click at [212, 384] on html "**********" at bounding box center [489, 261] width 978 height 522
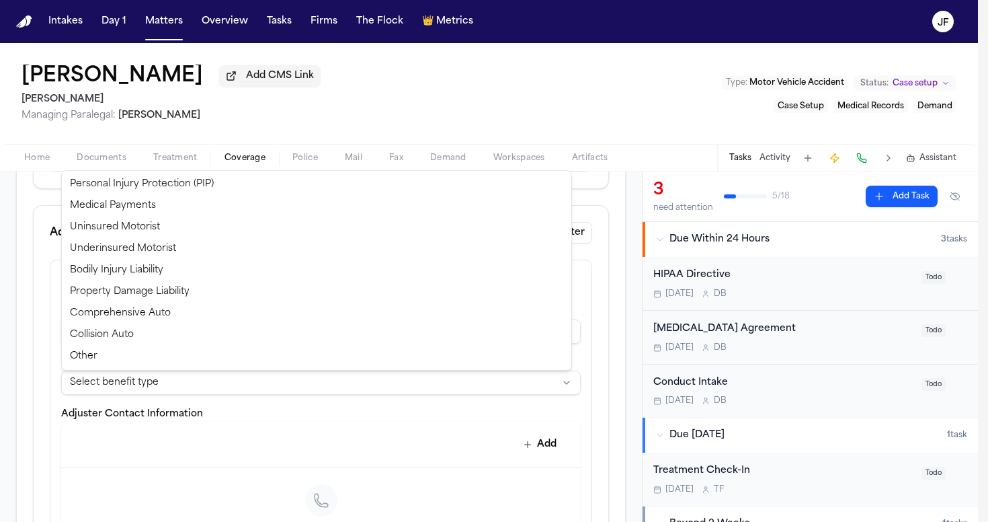
select select "**********"
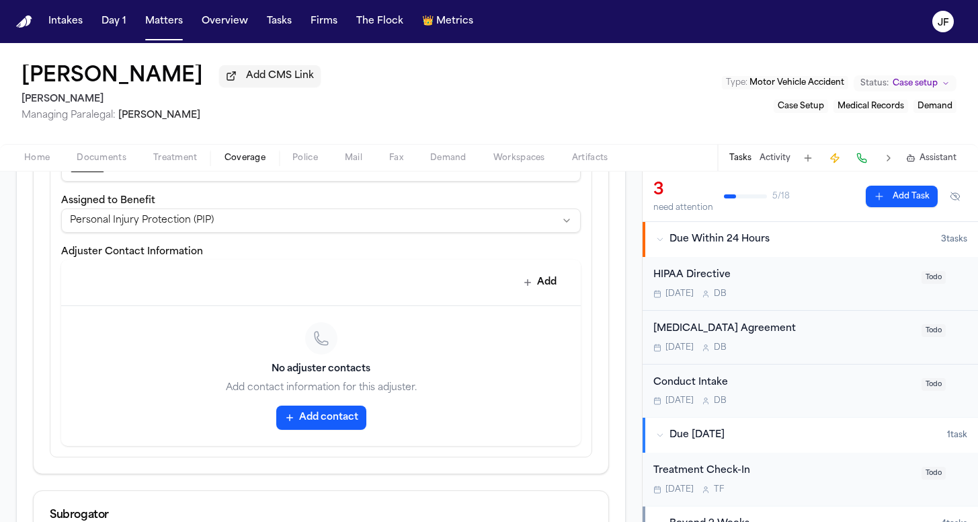
scroll to position [518, 0]
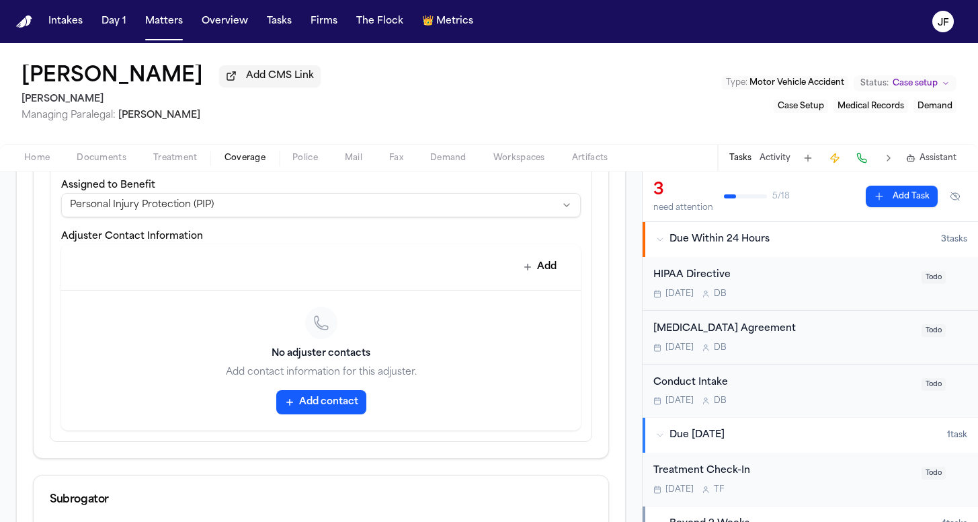
click at [324, 407] on button "Add contact" at bounding box center [321, 402] width 90 height 24
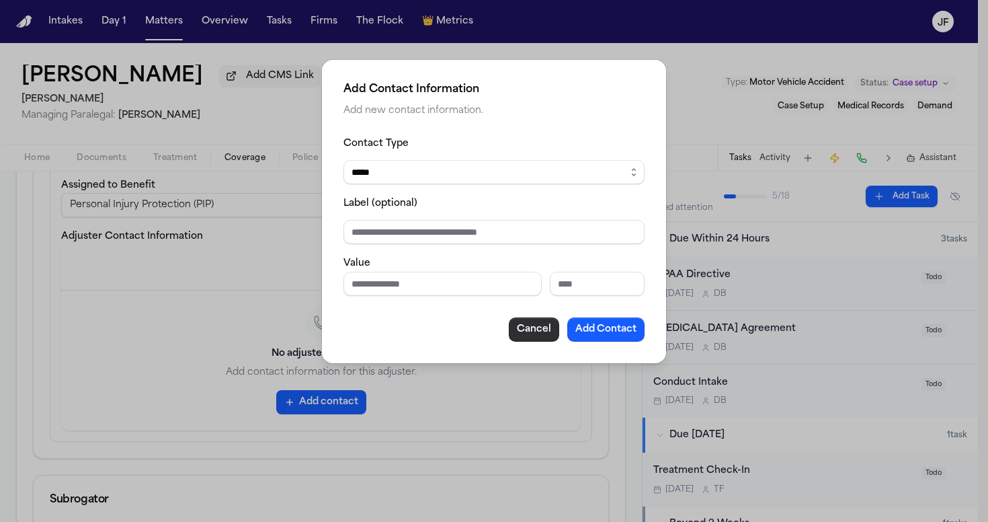
click at [524, 334] on button "Cancel" at bounding box center [534, 329] width 50 height 24
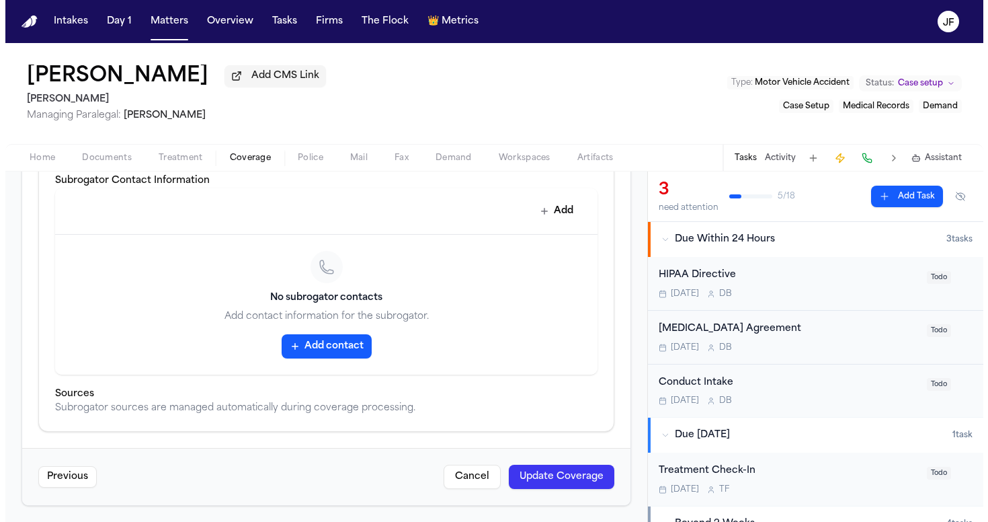
scroll to position [924, 0]
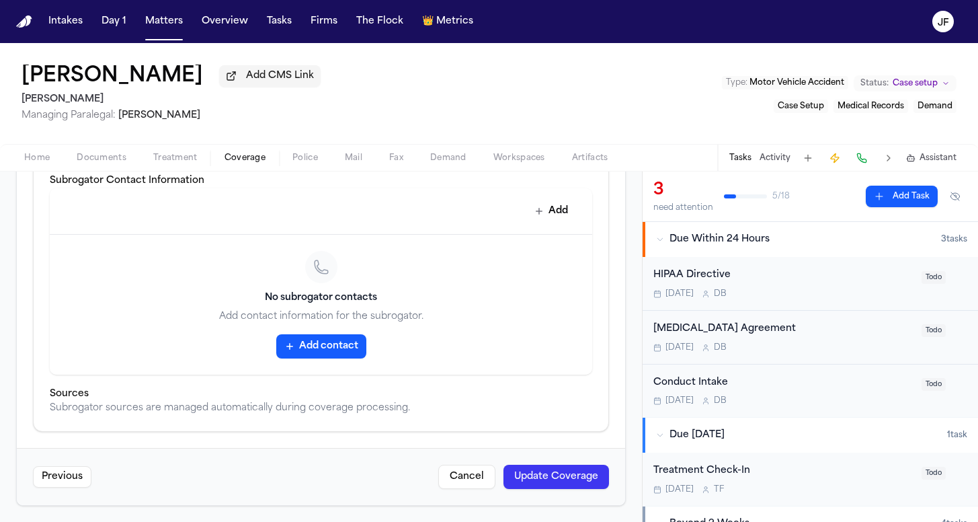
click at [543, 469] on button "Update Coverage" at bounding box center [557, 477] width 106 height 24
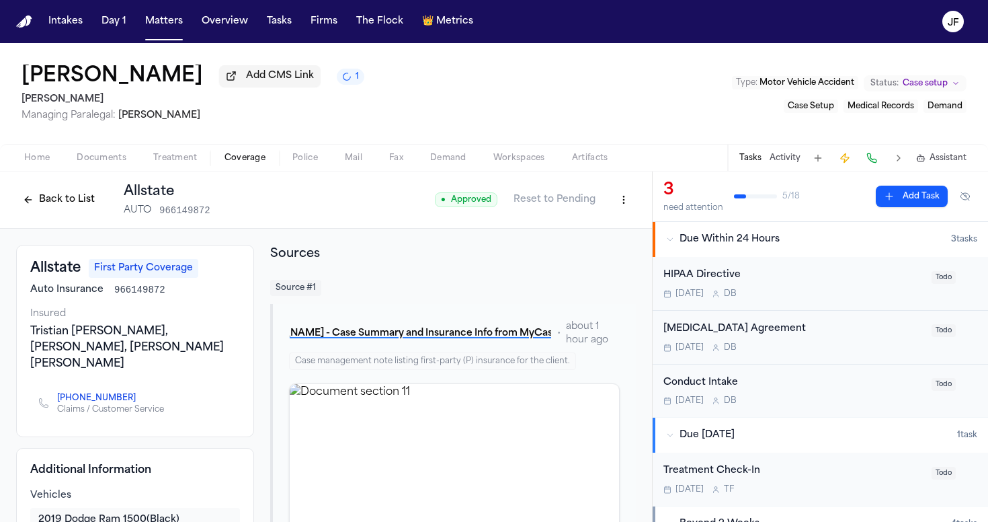
click at [56, 203] on button "Back to List" at bounding box center [58, 200] width 85 height 22
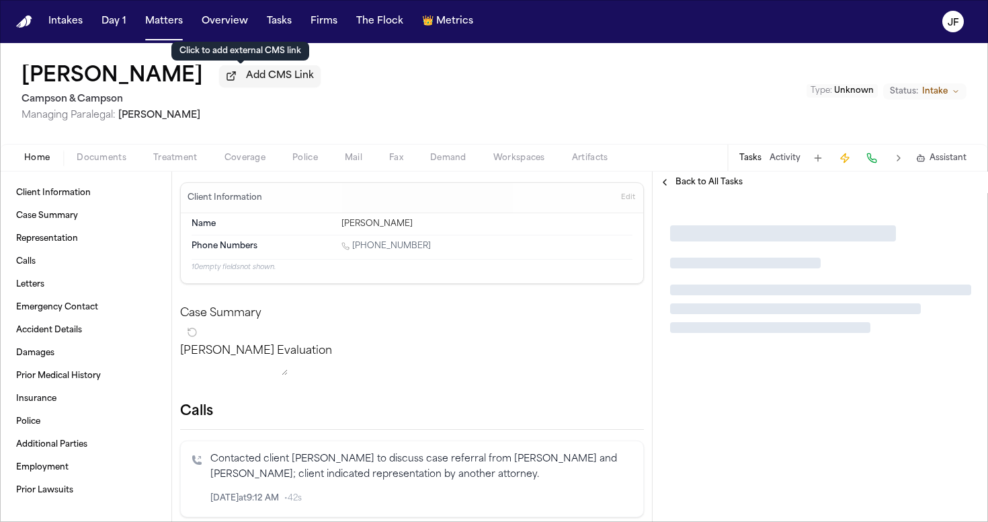
click at [262, 79] on span "Add CMS Link" at bounding box center [280, 75] width 68 height 13
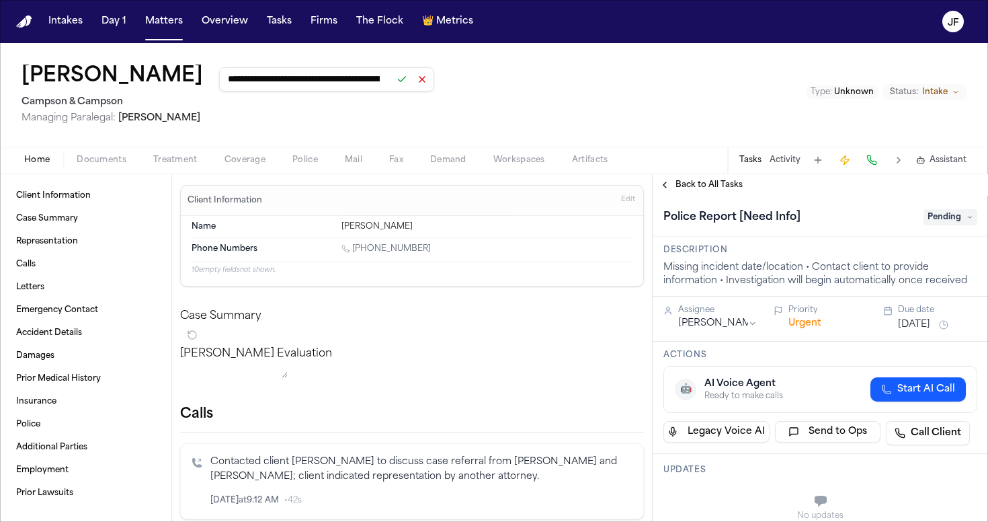
type input "**********"
click at [393, 85] on button at bounding box center [402, 79] width 19 height 19
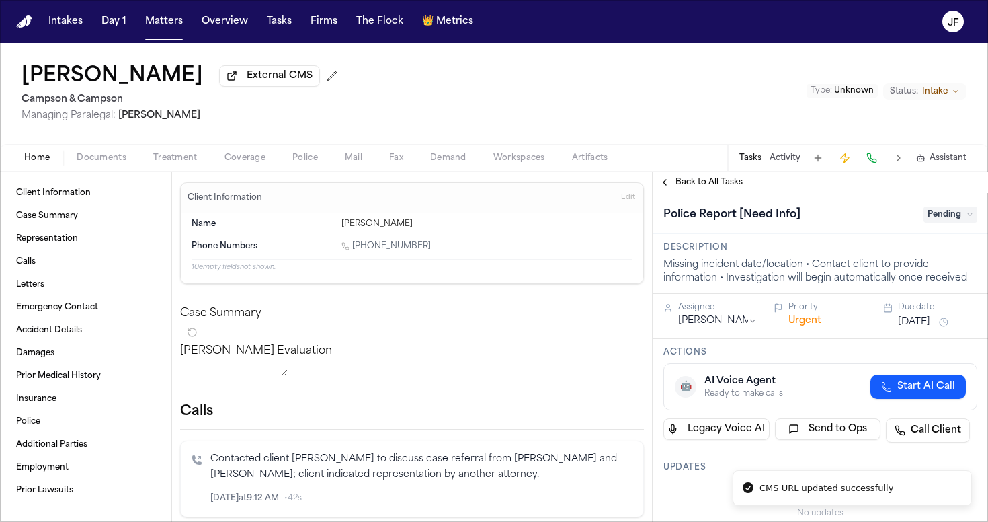
click at [491, 89] on div "[PERSON_NAME] External CMS Campson & [PERSON_NAME] Managing Paralegal: [PERSON_…" at bounding box center [494, 93] width 988 height 101
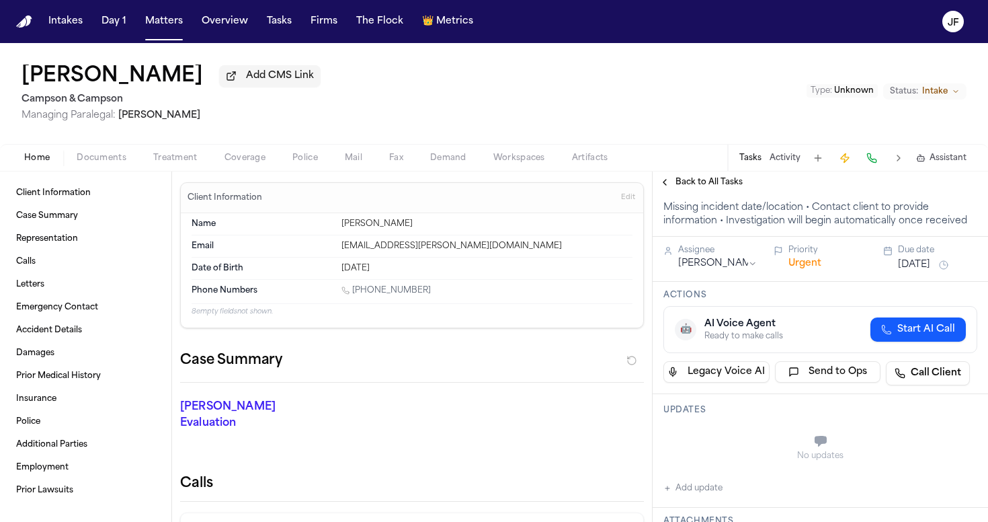
scroll to position [91, 0]
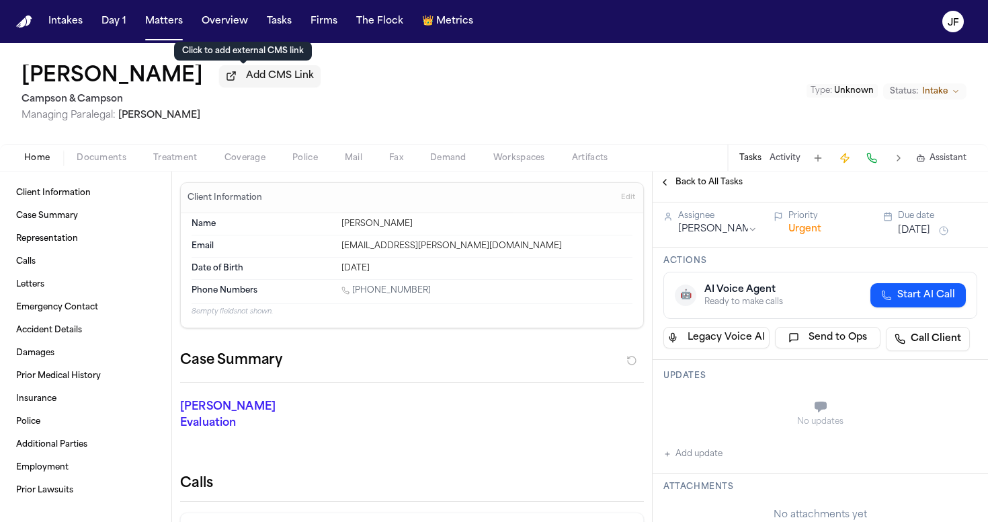
click at [266, 82] on span "Add CMS Link" at bounding box center [280, 75] width 68 height 13
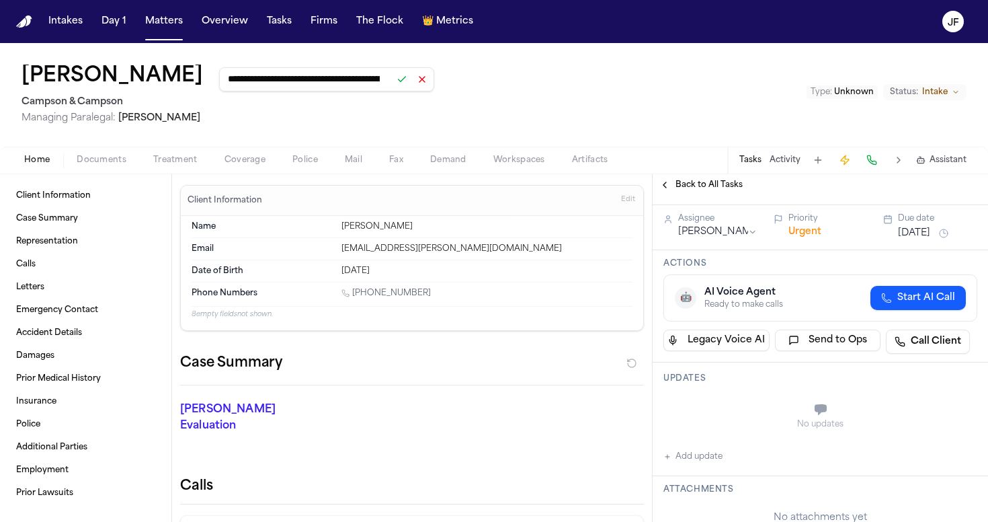
type input "**********"
click at [393, 81] on button at bounding box center [402, 79] width 19 height 19
click at [486, 122] on div "**********" at bounding box center [494, 95] width 988 height 104
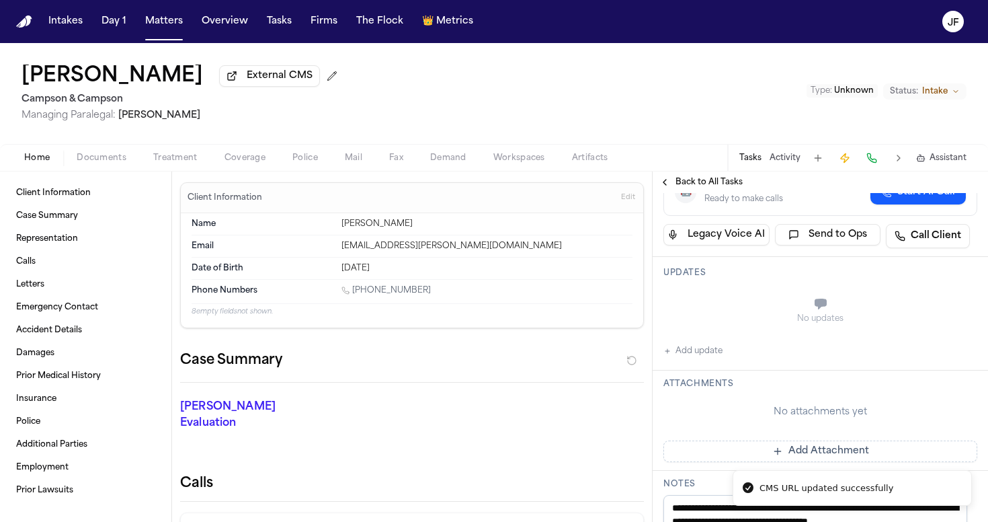
scroll to position [197, 0]
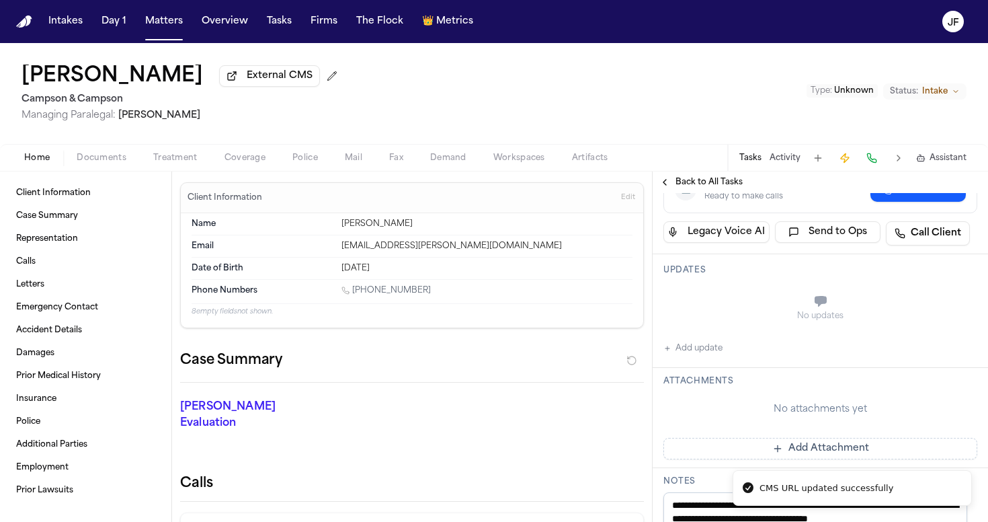
click at [703, 344] on button "Add update" at bounding box center [693, 348] width 59 height 16
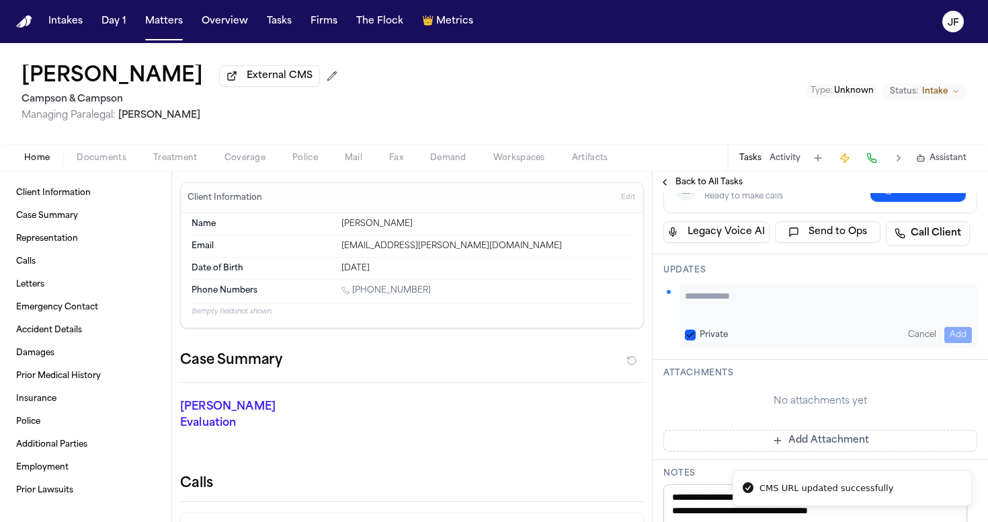
click at [726, 303] on textarea "Add your update" at bounding box center [828, 302] width 287 height 27
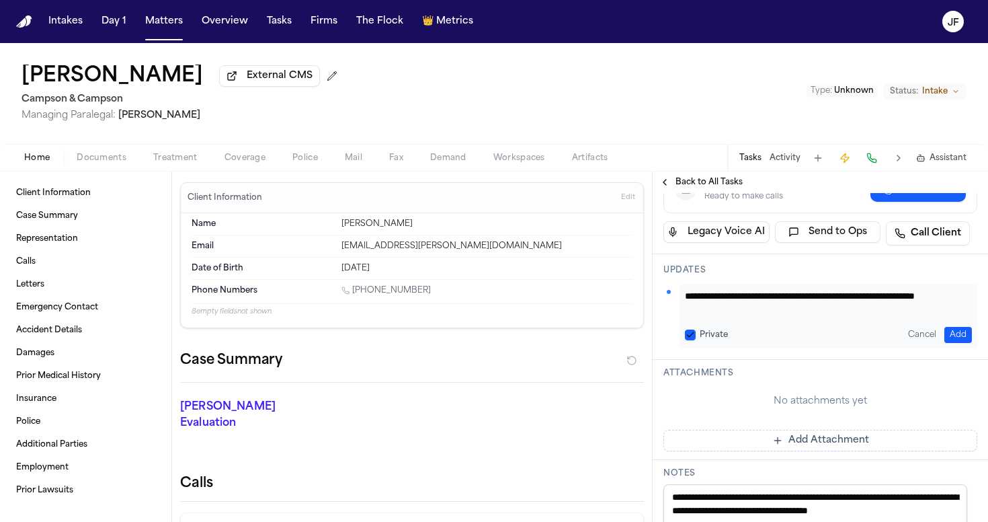
type textarea "**********"
drag, startPoint x: 735, startPoint y: 310, endPoint x: 670, endPoint y: 294, distance: 67.0
click at [670, 294] on div "**********" at bounding box center [821, 316] width 314 height 65
click at [945, 331] on button "Add" at bounding box center [959, 335] width 28 height 16
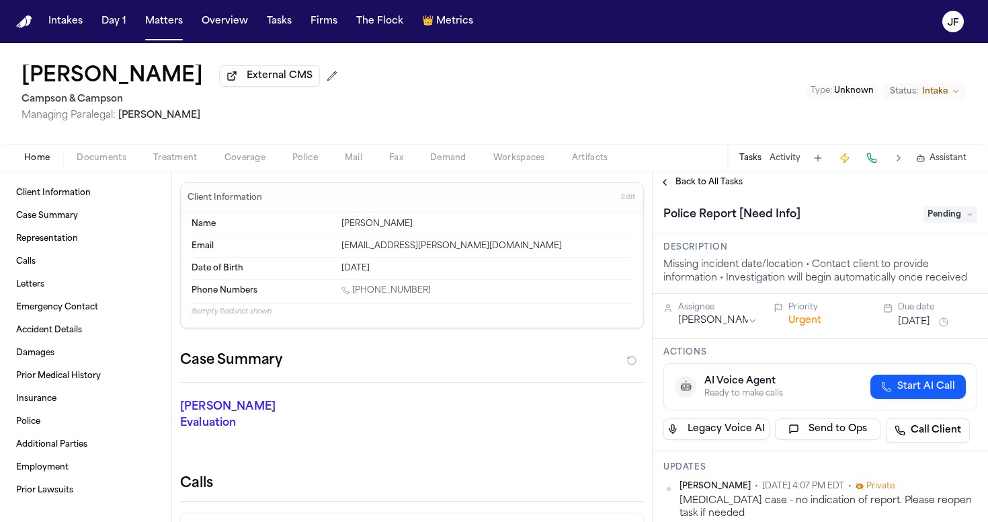
scroll to position [0, 0]
click at [957, 208] on div "Police Report [Need Info] Pending" at bounding box center [821, 215] width 314 height 22
click at [949, 216] on span "Pending" at bounding box center [951, 214] width 54 height 16
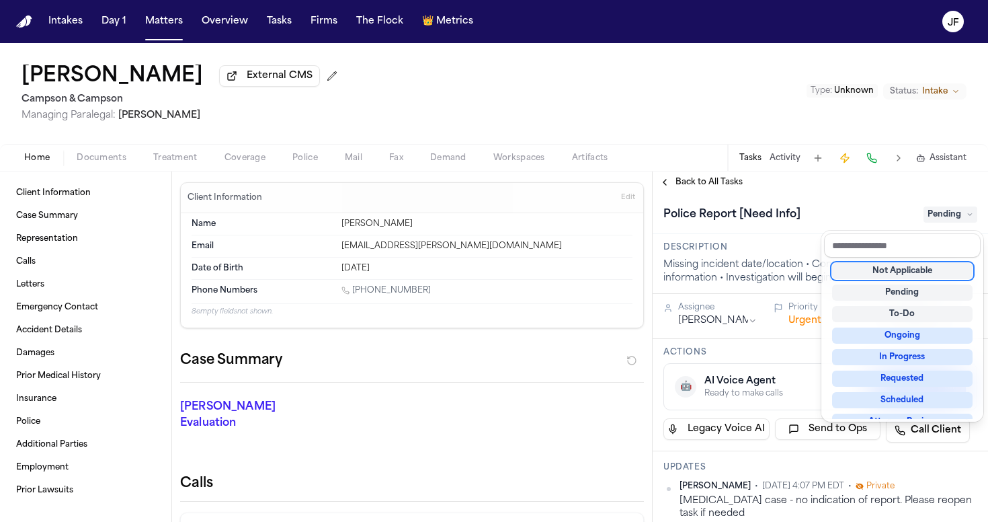
click at [918, 269] on div "Not Applicable" at bounding box center [902, 271] width 141 height 16
click at [777, 157] on div "[PERSON_NAME] External CMS Campson & Campson Managing Paralegal: [PERSON_NAME] …" at bounding box center [494, 282] width 988 height 479
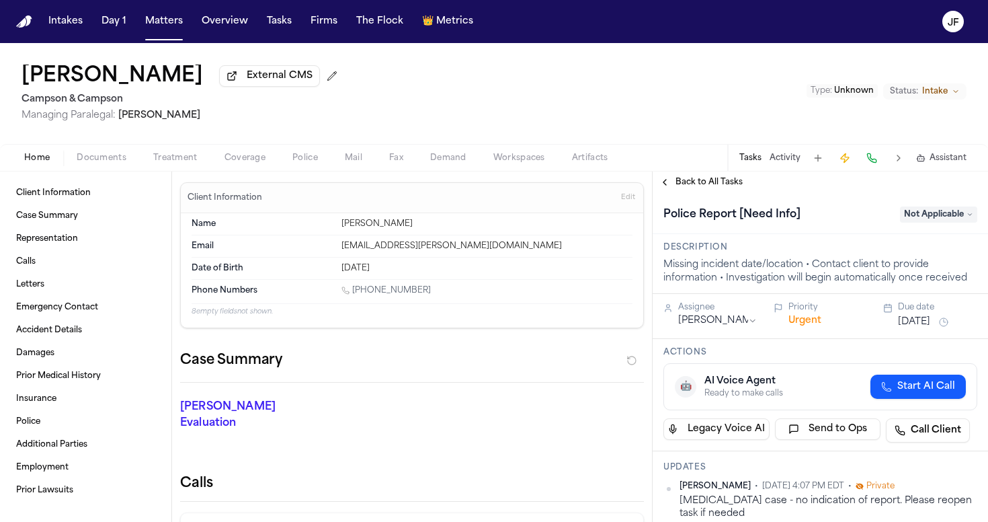
click at [777, 157] on button "Activity" at bounding box center [785, 158] width 31 height 11
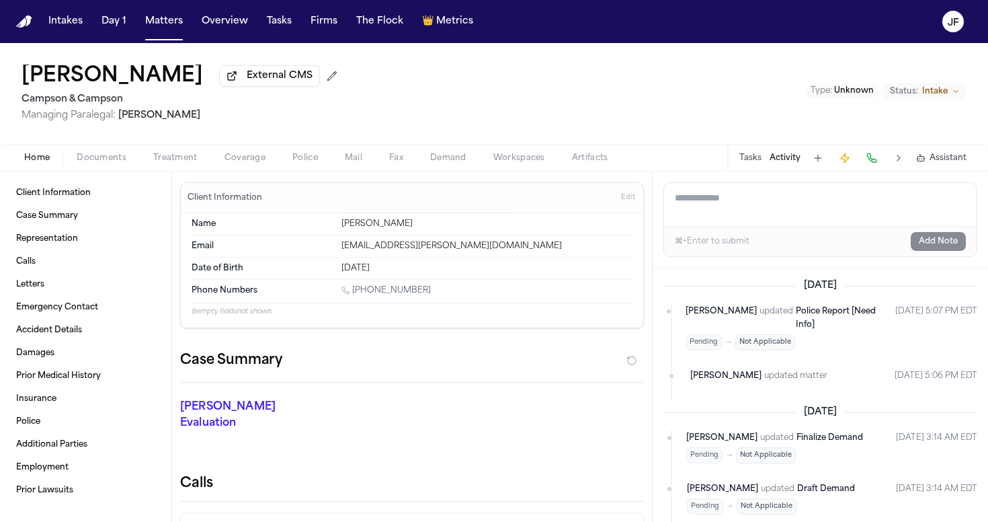
click at [775, 221] on textarea "Add a note to this matter" at bounding box center [820, 204] width 313 height 43
paste textarea "**********"
type textarea "**********"
click at [944, 238] on button "Add Note" at bounding box center [938, 241] width 55 height 19
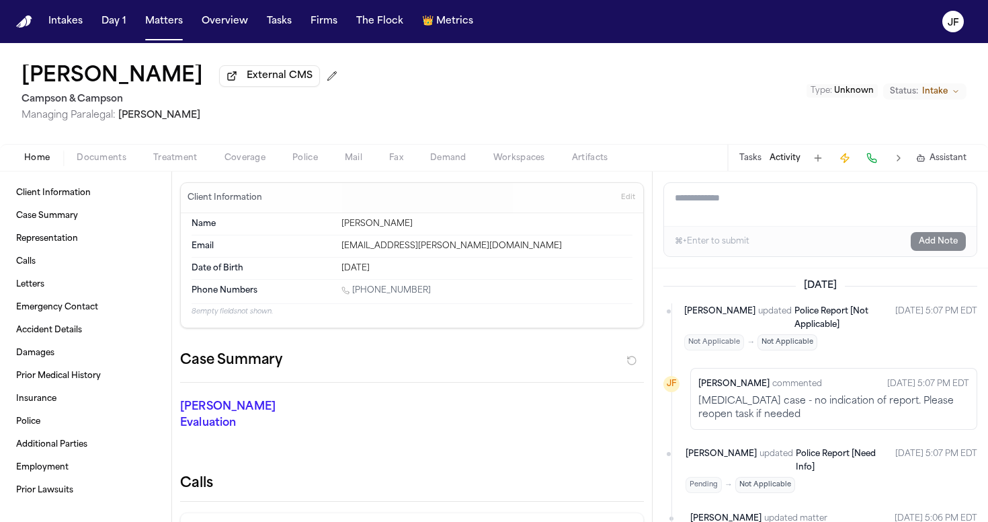
click at [697, 102] on div "[PERSON_NAME] External CMS [PERSON_NAME] & [PERSON_NAME] Managing Paralegal: [P…" at bounding box center [494, 93] width 988 height 101
click at [149, 30] on button "Matters" at bounding box center [164, 21] width 48 height 24
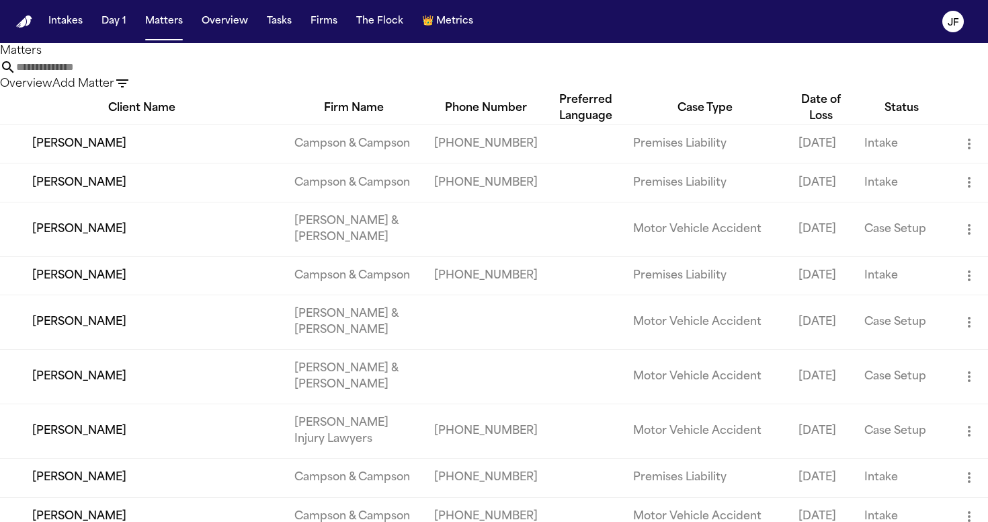
click at [124, 75] on input "text" at bounding box center [70, 67] width 108 height 16
paste input "*****"
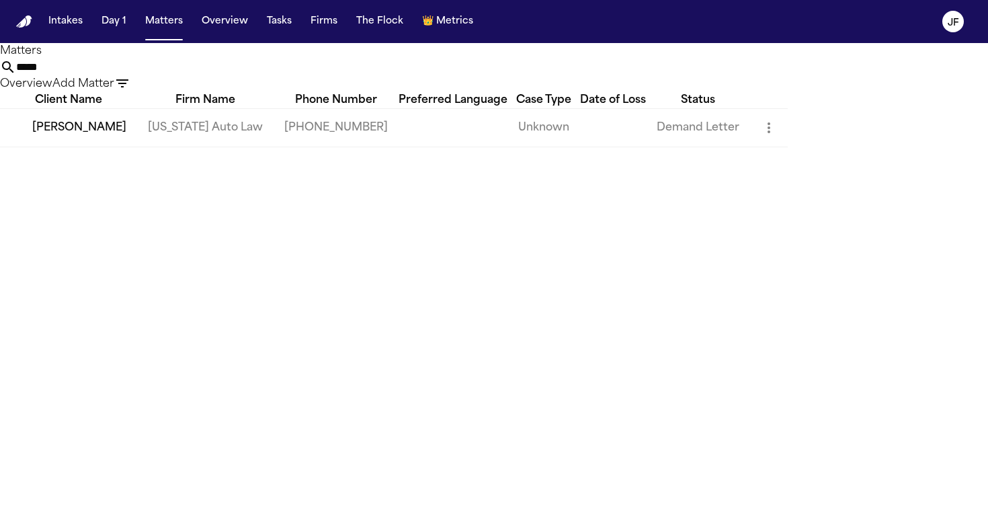
drag, startPoint x: 455, startPoint y: 74, endPoint x: 323, endPoint y: 72, distance: 131.8
click at [323, 72] on div "***** Overview Add Matter" at bounding box center [494, 75] width 988 height 33
paste input "********"
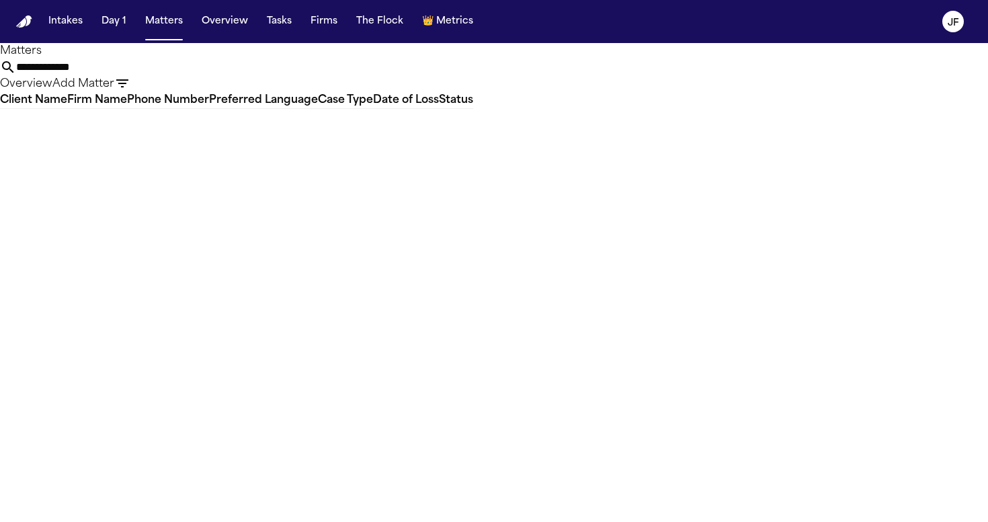
type input "**********"
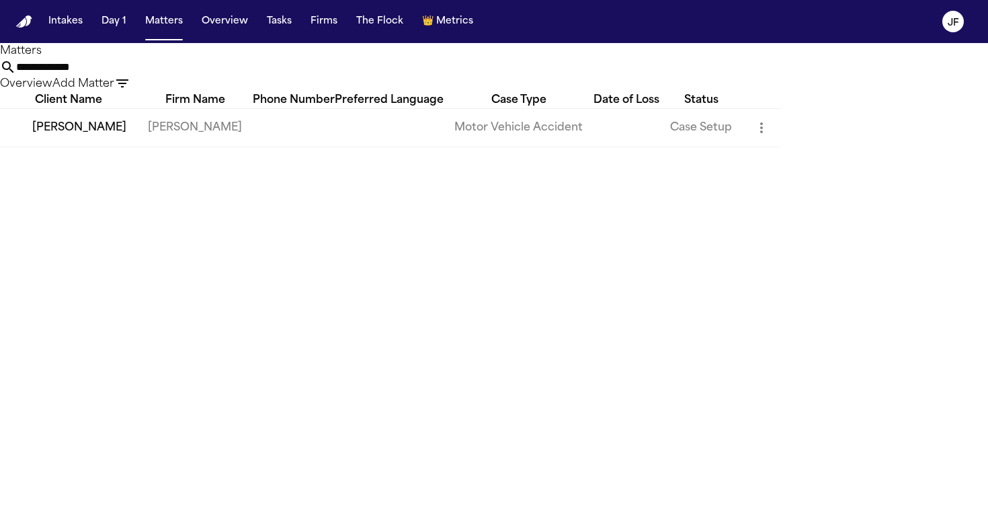
click at [85, 147] on td "[PERSON_NAME]" at bounding box center [68, 127] width 137 height 38
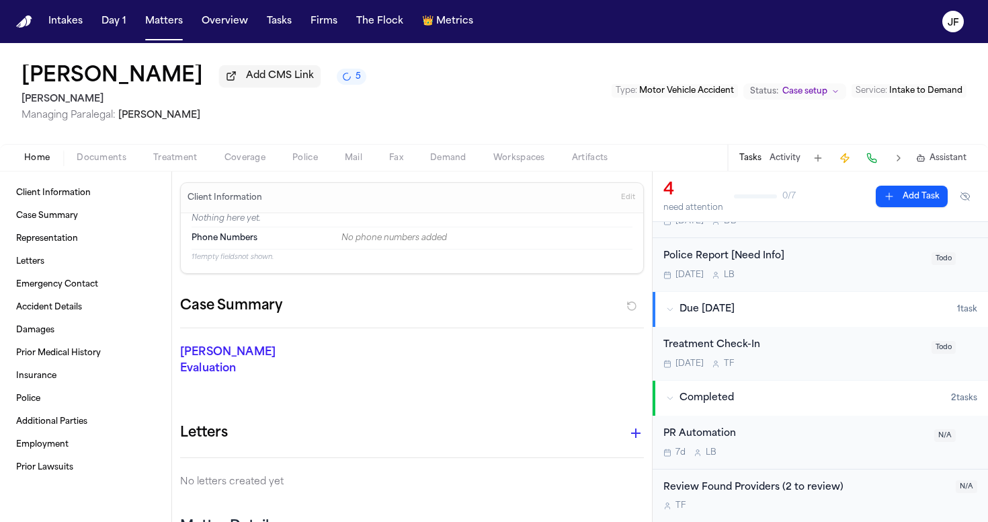
scroll to position [179, 0]
click at [755, 159] on button "Tasks" at bounding box center [751, 158] width 22 height 11
click at [787, 160] on button "Activity" at bounding box center [785, 158] width 31 height 11
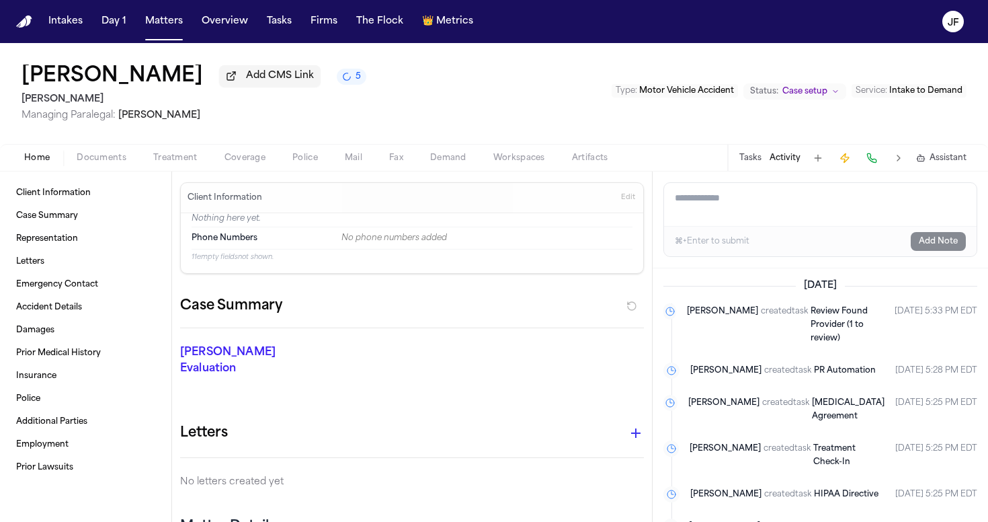
scroll to position [0, 0]
click at [76, 169] on div "Home Documents Treatment Coverage Police Mail Fax Demand Workspaces Artifacts T…" at bounding box center [494, 157] width 988 height 27
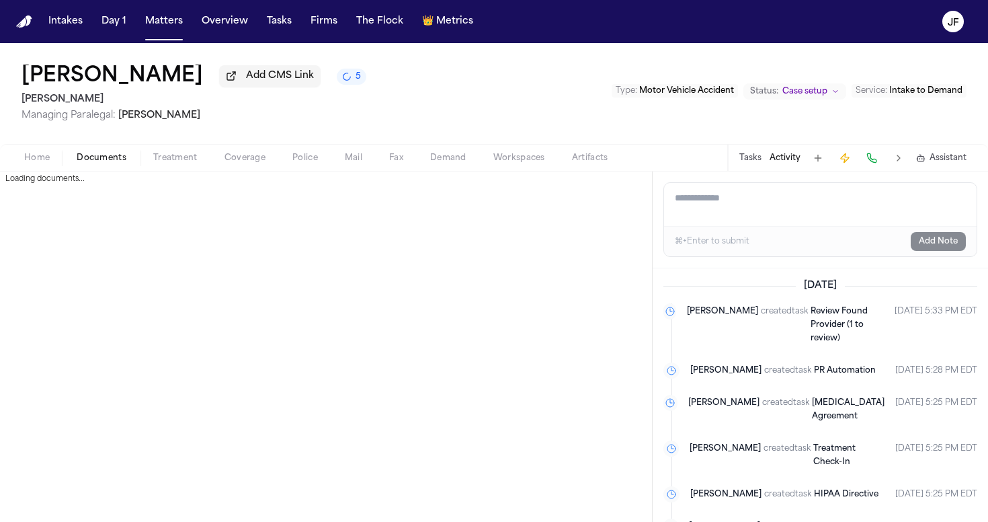
click at [85, 163] on span "Documents" at bounding box center [102, 158] width 50 height 11
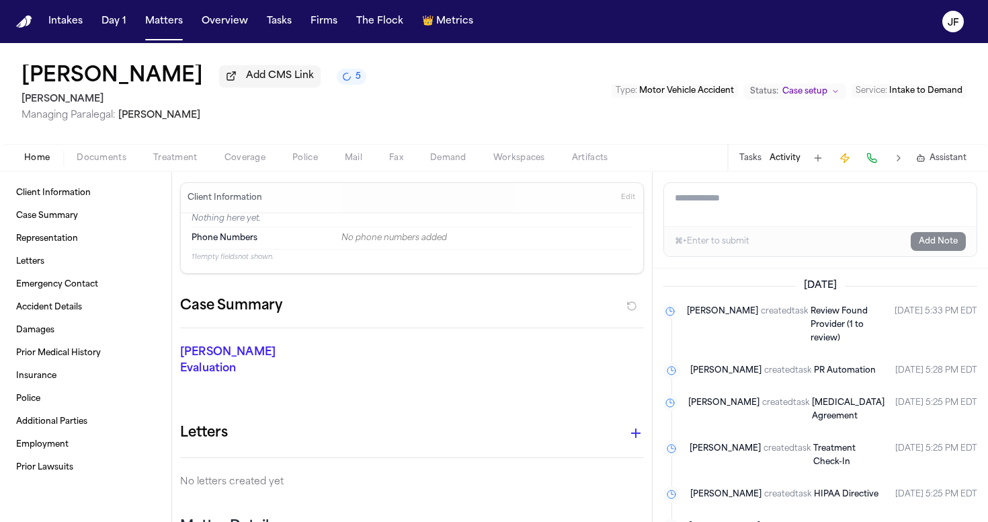
click at [42, 163] on span "Home" at bounding box center [37, 158] width 26 height 11
click at [89, 166] on span "button" at bounding box center [102, 165] width 66 height 1
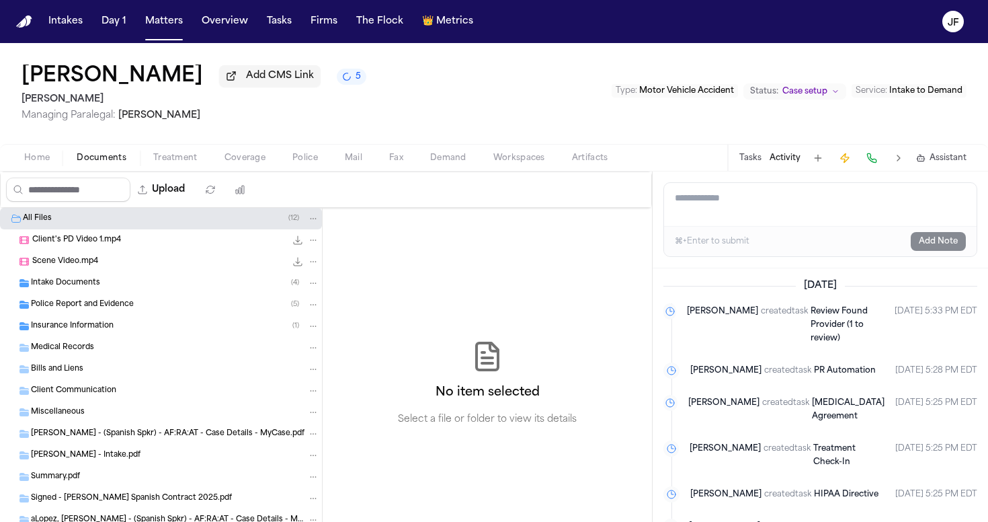
click at [77, 309] on span "Police Report and Evidence" at bounding box center [82, 304] width 103 height 11
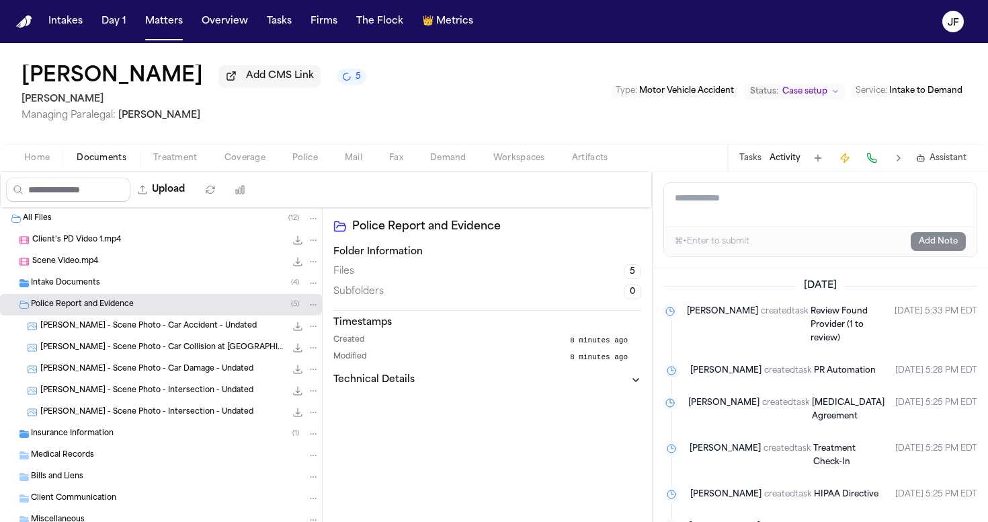
click at [118, 418] on span "[PERSON_NAME] - Scene Photo - Intersection - Undated" at bounding box center [146, 412] width 213 height 11
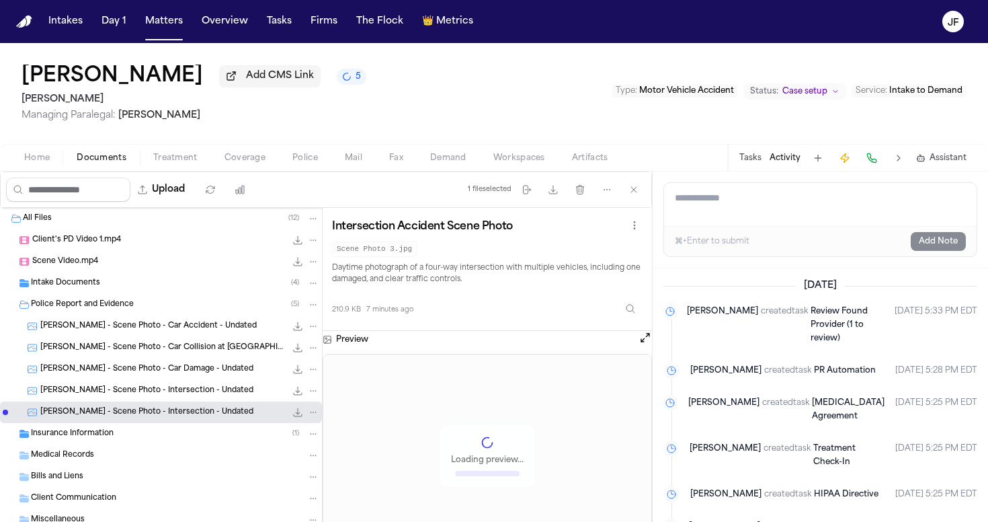
click at [144, 397] on span "[PERSON_NAME] - Scene Photo - Intersection - Undated" at bounding box center [146, 390] width 213 height 11
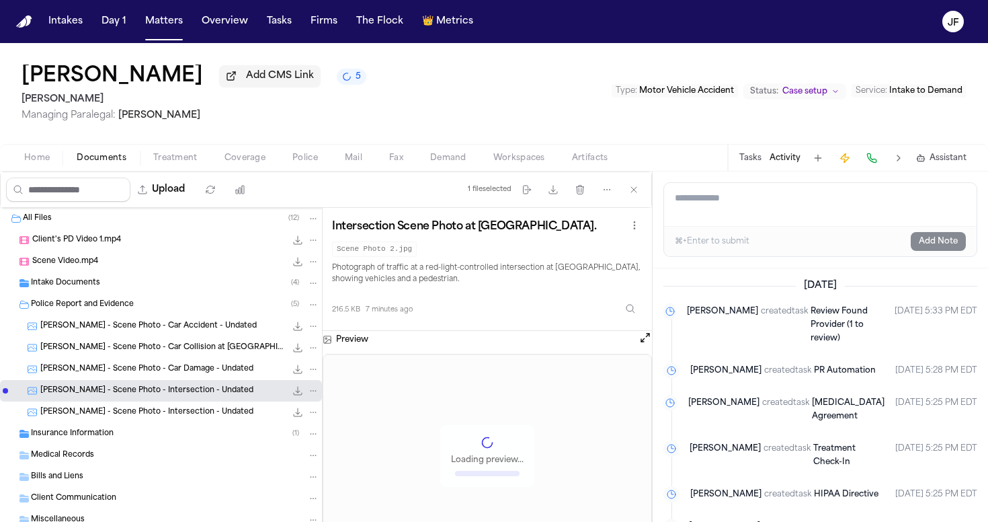
click at [102, 448] on div "Medical Records" at bounding box center [161, 455] width 322 height 22
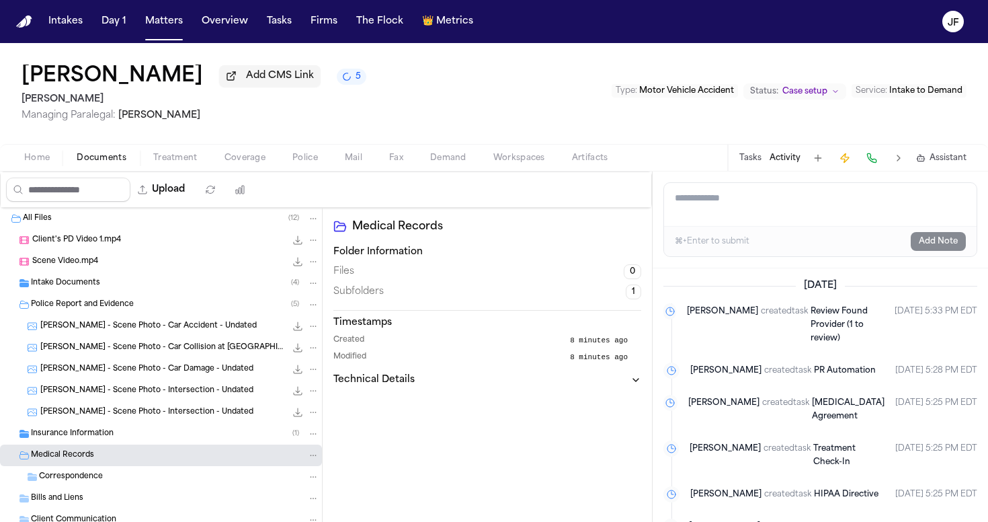
click at [108, 440] on div "Insurance Information ( 1 )" at bounding box center [175, 434] width 288 height 12
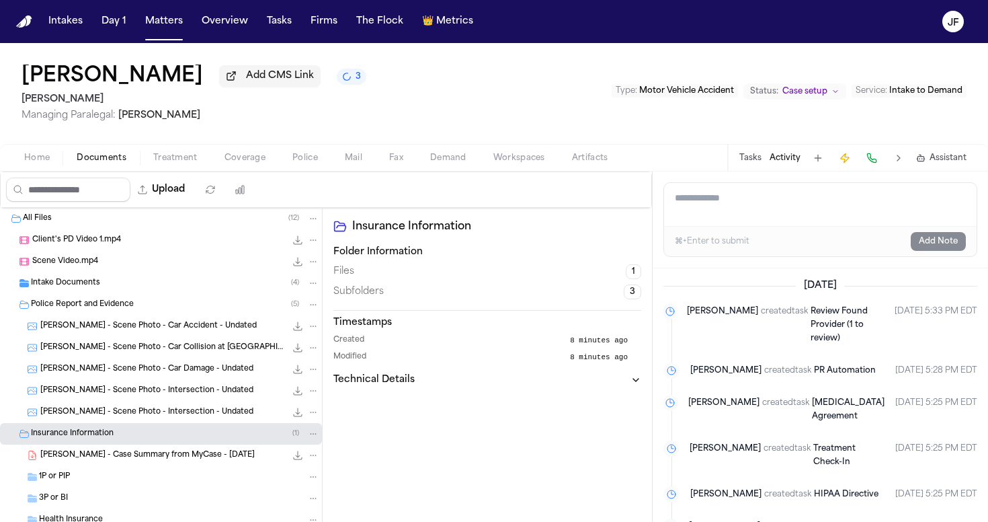
click at [147, 413] on span "[PERSON_NAME] - Scene Photo - Intersection - Undated" at bounding box center [146, 412] width 213 height 11
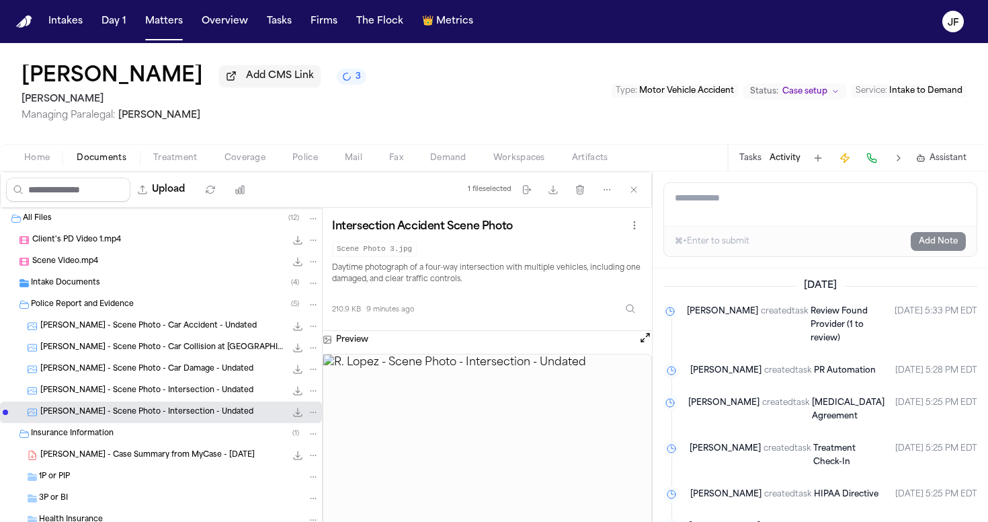
click at [182, 337] on div "[PERSON_NAME] - Scene Photo - Car Accident - Undated 167.7 KB • JPG" at bounding box center [161, 326] width 322 height 22
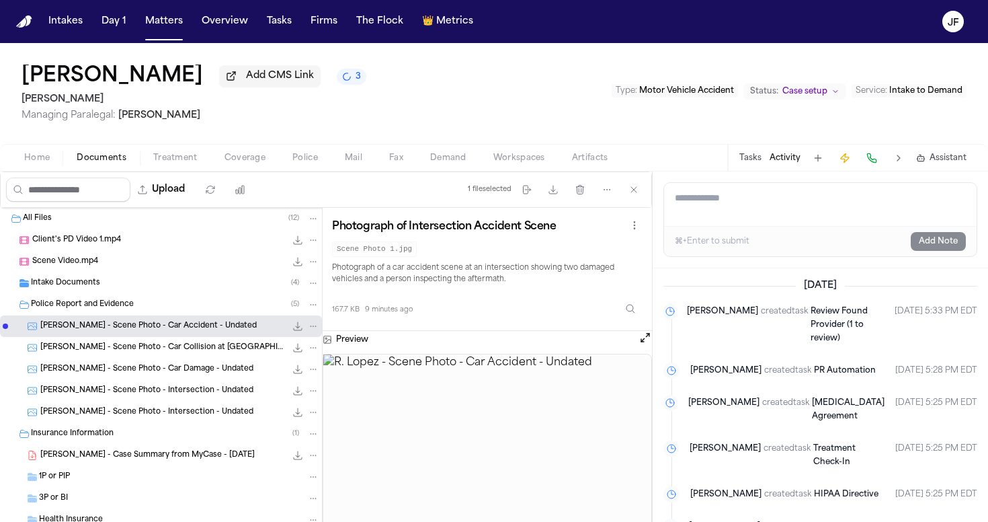
click at [155, 288] on div "Intake Documents ( 4 )" at bounding box center [175, 283] width 288 height 12
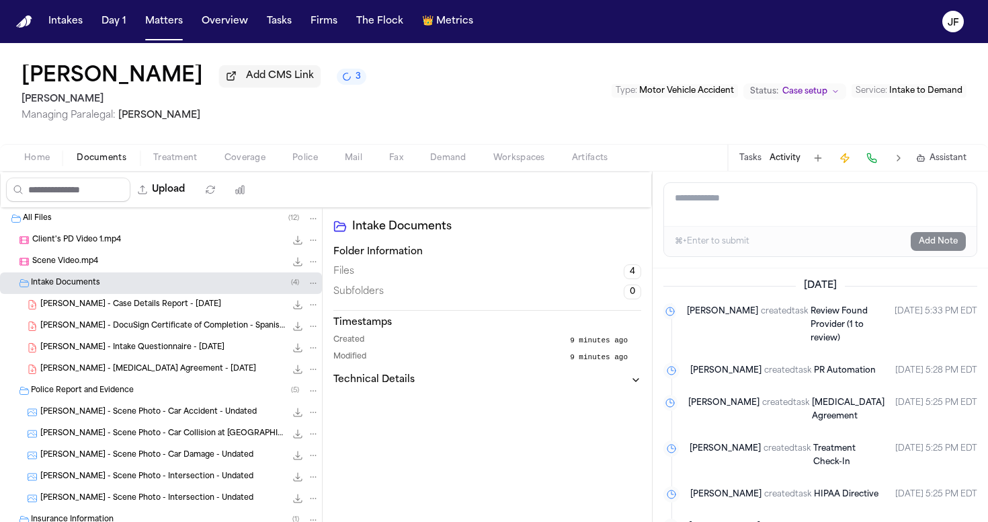
click at [172, 309] on span "[PERSON_NAME] - Case Details Report - [DATE]" at bounding box center [130, 304] width 181 height 11
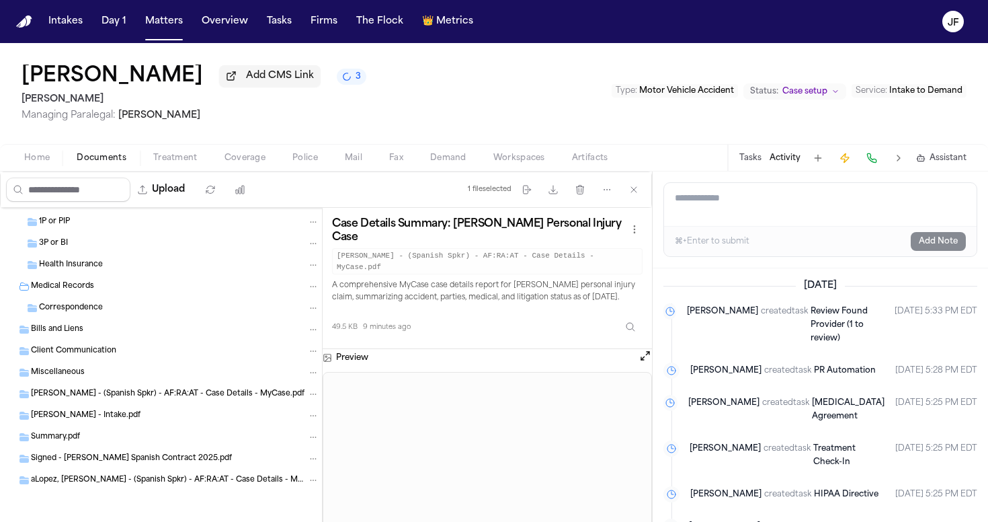
scroll to position [344, 0]
click at [145, 488] on div "aLopez, [PERSON_NAME] - (Spanish Spkr) - AF:RA:AT - Case Details - MyCase.pdf" at bounding box center [161, 480] width 322 height 22
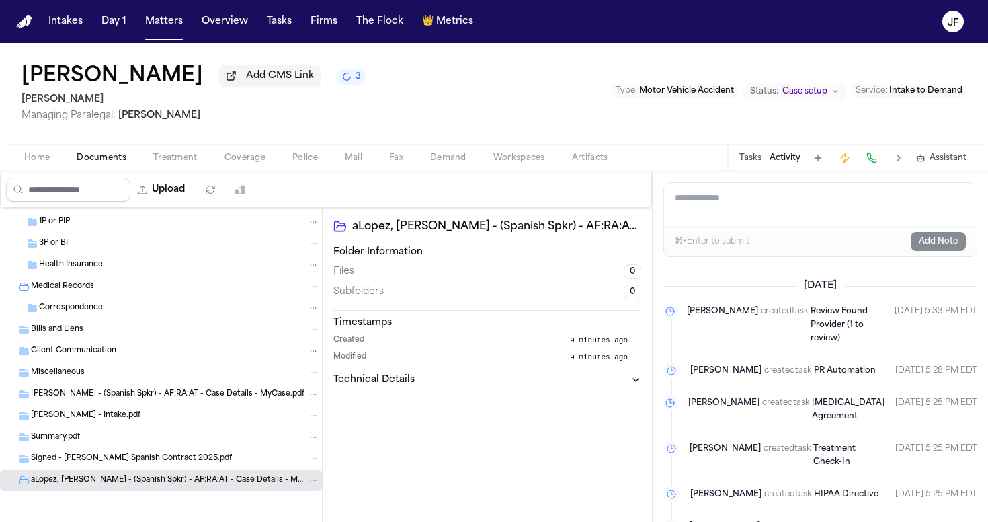
scroll to position [0, 0]
click at [128, 487] on div "aLopez, [PERSON_NAME] - (Spanish Spkr) - AF:RA:AT - Case Details - MyCase.pdf" at bounding box center [161, 480] width 322 height 22
click at [132, 453] on span "Signed - [PERSON_NAME] Spanish Contract 2025.pdf" at bounding box center [131, 458] width 201 height 11
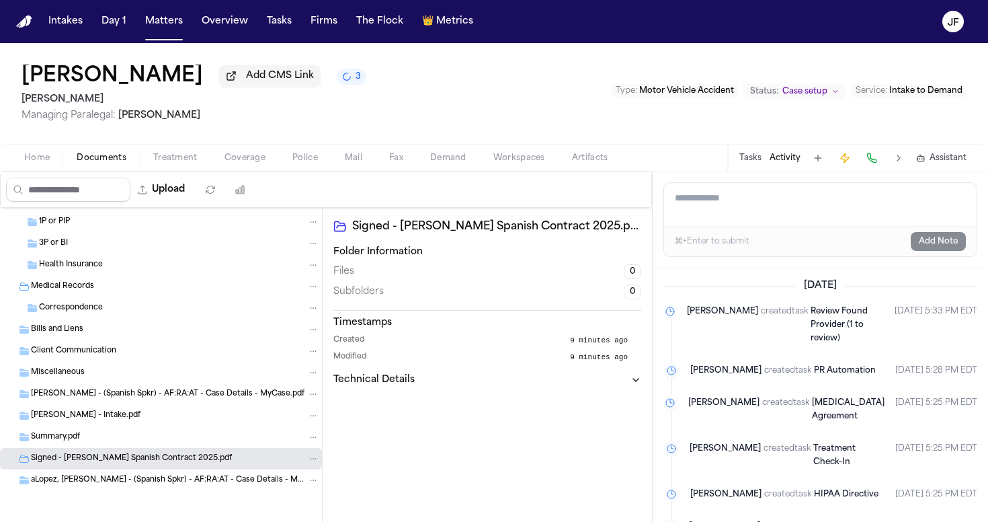
click at [140, 395] on span "[PERSON_NAME] - (Spanish Spkr) - AF:RA:AT - Case Details - MyCase.pdf" at bounding box center [168, 394] width 274 height 11
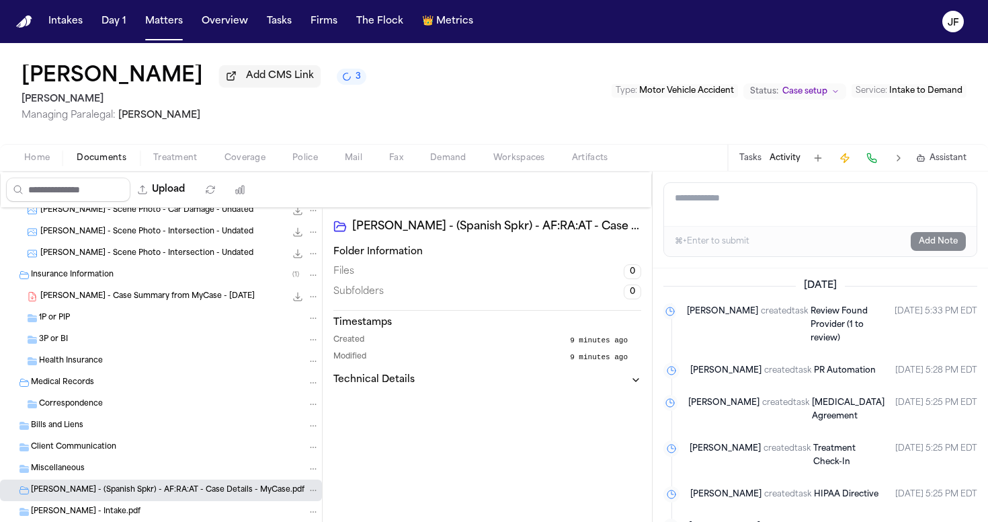
click at [113, 388] on div "Medical Records" at bounding box center [175, 382] width 288 height 12
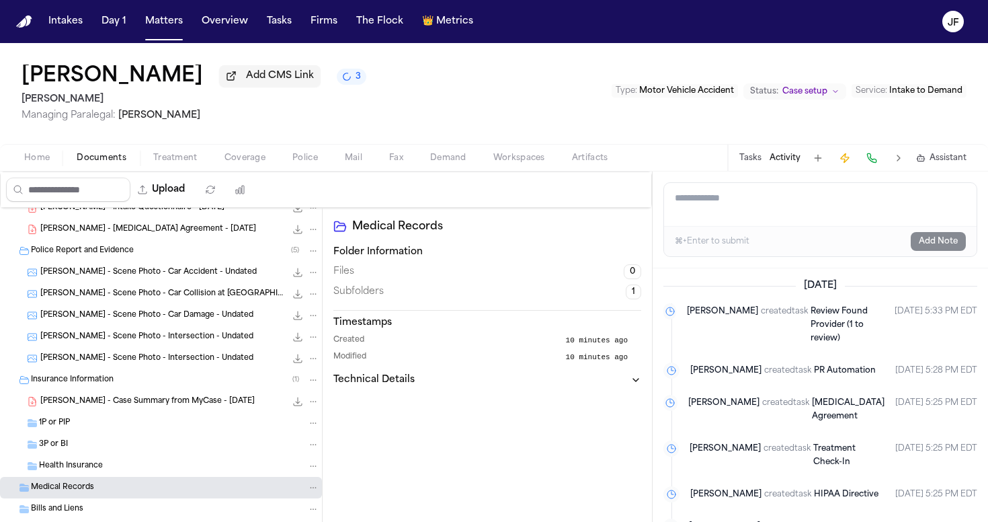
click at [99, 391] on div "Insurance Information ( 1 )" at bounding box center [161, 380] width 322 height 22
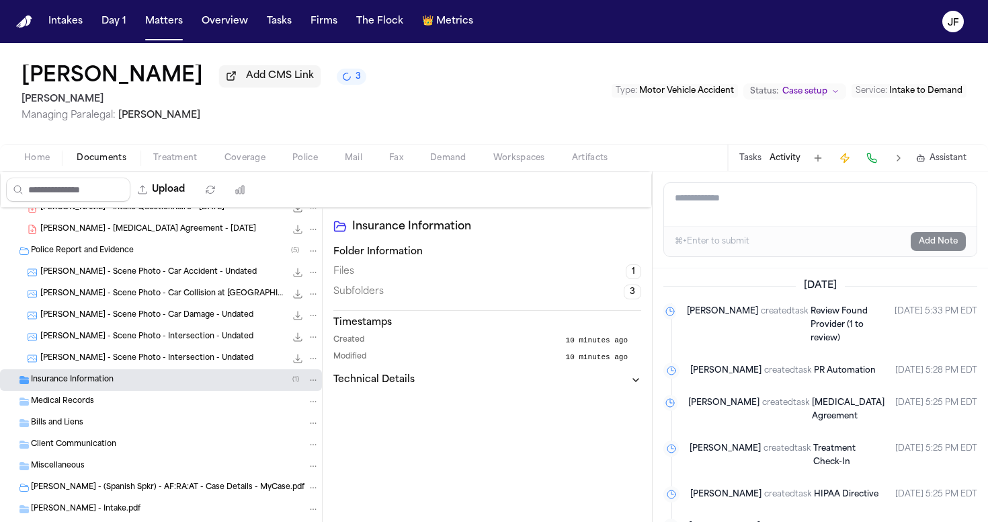
scroll to position [110, 0]
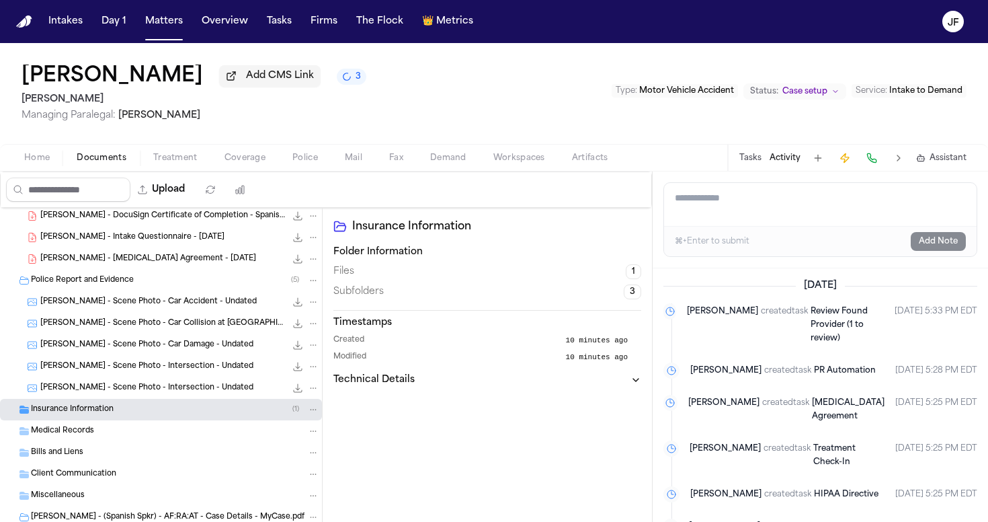
click at [112, 394] on span "[PERSON_NAME] - Scene Photo - Intersection - Undated" at bounding box center [146, 388] width 213 height 11
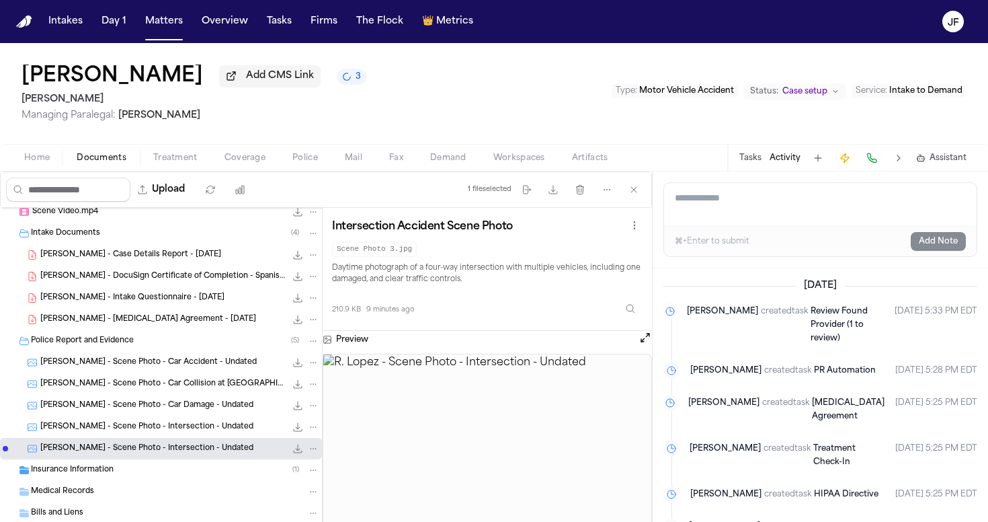
scroll to position [40, 0]
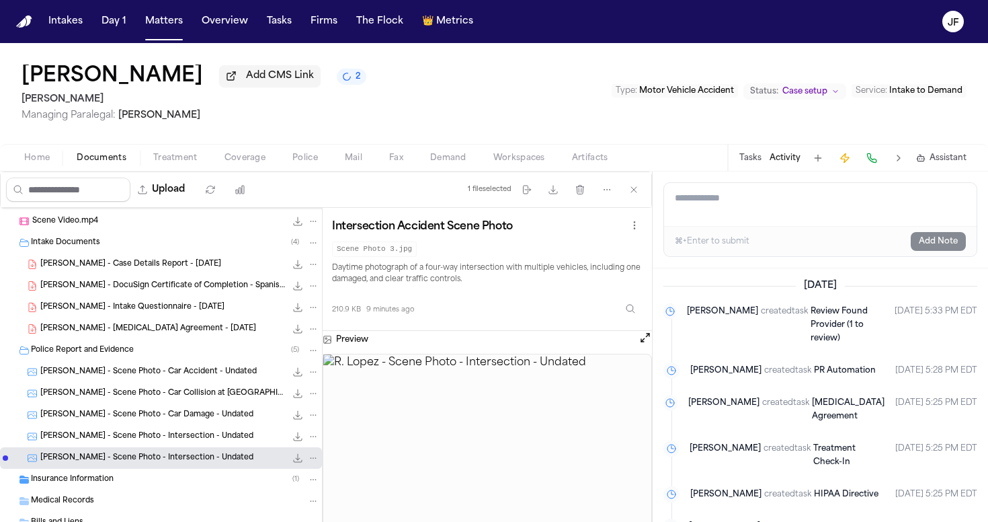
click at [144, 424] on div "[PERSON_NAME] - Scene Photo - Car Damage - Undated 642.8 KB • JPG" at bounding box center [161, 415] width 322 height 22
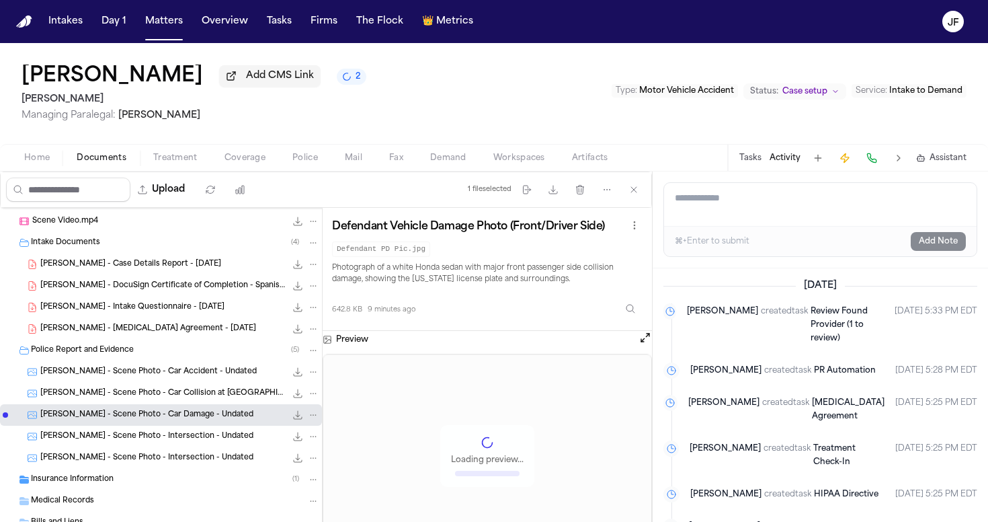
click at [144, 390] on div "[PERSON_NAME] - Scene Photo - Car Collision at [GEOGRAPHIC_DATA] 161.7 KB • JPG" at bounding box center [179, 393] width 279 height 13
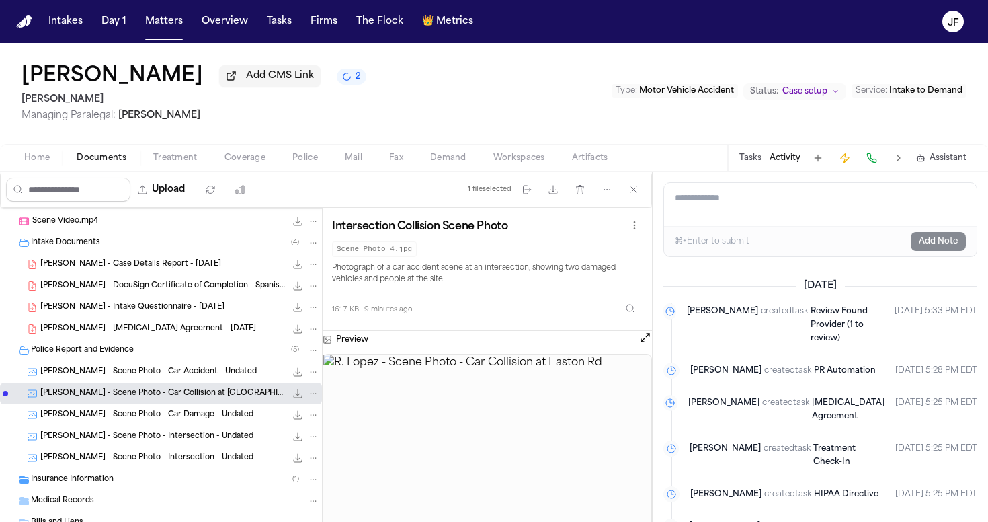
click at [100, 381] on div "[PERSON_NAME] - Scene Photo - Car Accident - Undated 167.7 KB • JPG" at bounding box center [161, 372] width 322 height 22
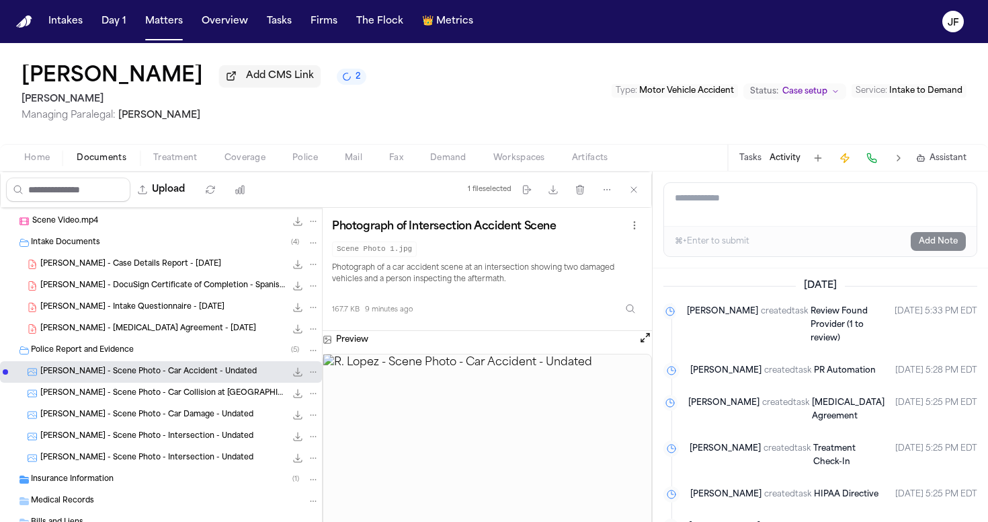
click at [104, 340] on div "[PERSON_NAME] - [MEDICAL_DATA] Agreement - [DATE] 853.9 KB • PDF" at bounding box center [161, 329] width 322 height 22
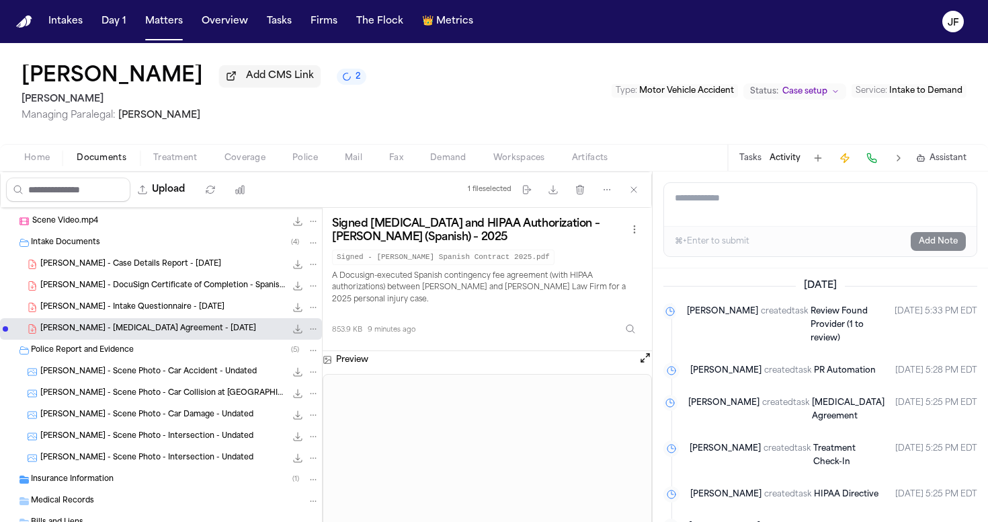
click at [113, 318] on div "[PERSON_NAME] - Intake Questionnaire - [DATE] 201.3 KB • PDF" at bounding box center [161, 307] width 322 height 22
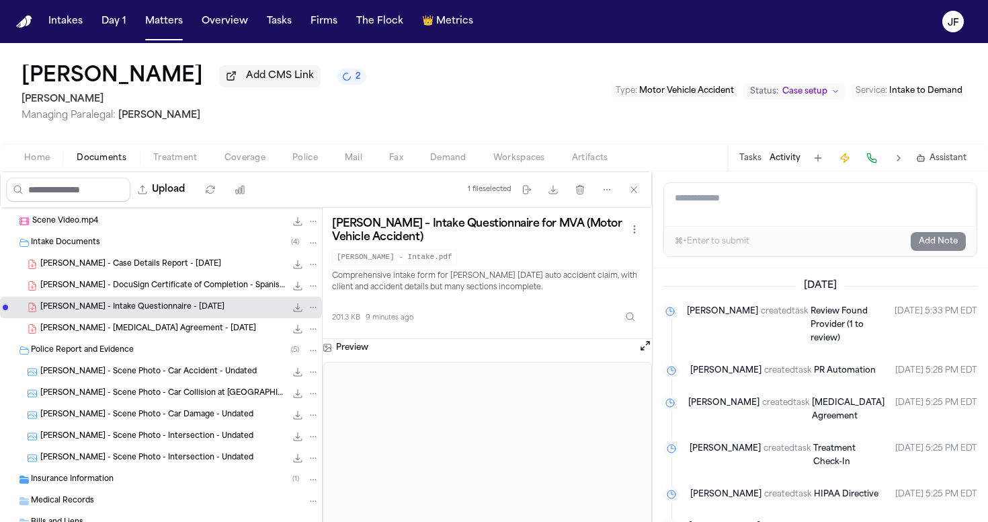
click at [159, 265] on span "[PERSON_NAME] - Case Details Report - [DATE]" at bounding box center [130, 264] width 181 height 11
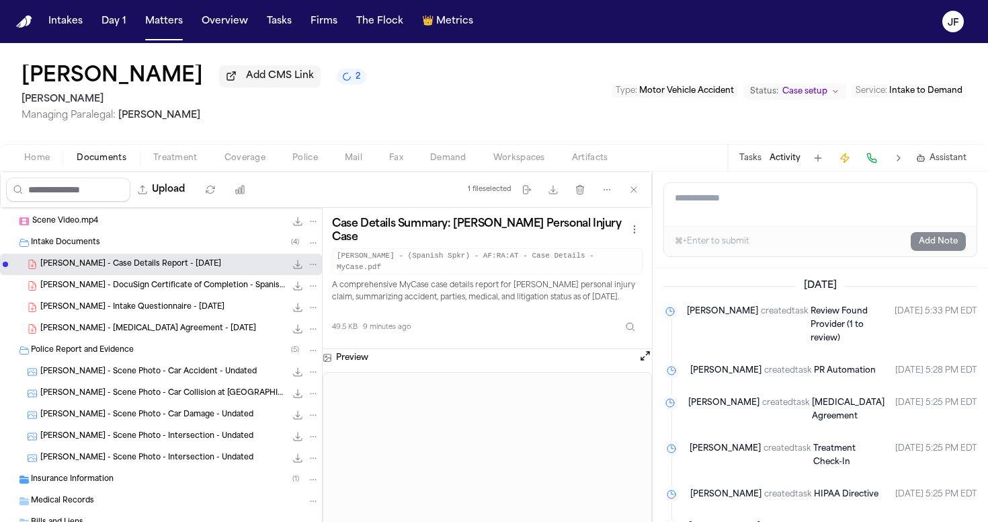
click at [110, 377] on span "[PERSON_NAME] - Scene Photo - Car Accident - Undated" at bounding box center [148, 371] width 216 height 11
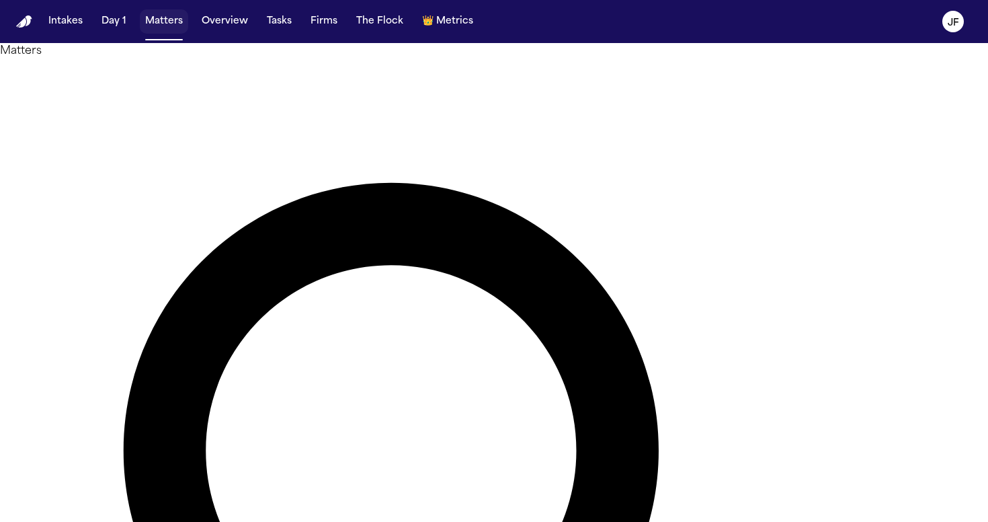
click at [174, 17] on button "Matters" at bounding box center [164, 21] width 48 height 24
click at [167, 26] on button "Matters" at bounding box center [164, 21] width 48 height 24
paste input "**********"
type input "**********"
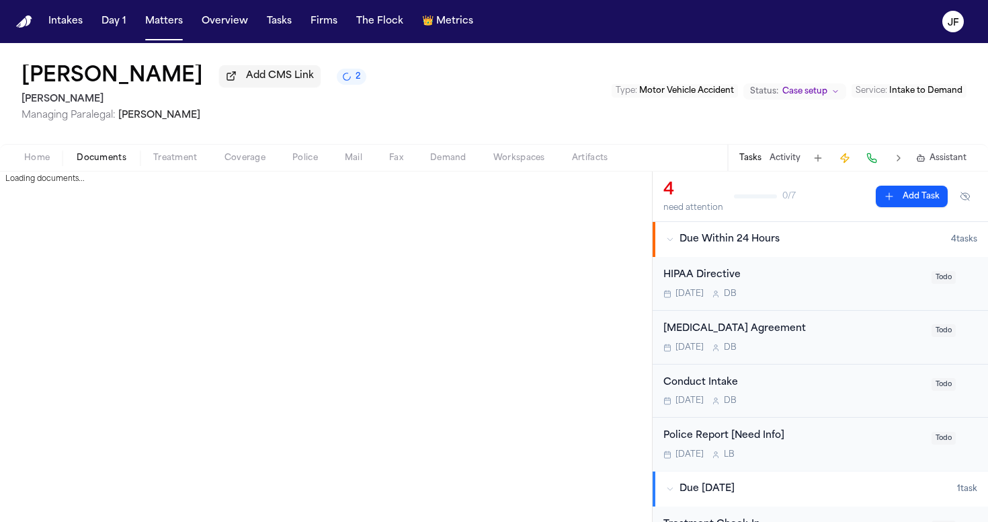
click at [92, 163] on span "Documents" at bounding box center [102, 158] width 50 height 11
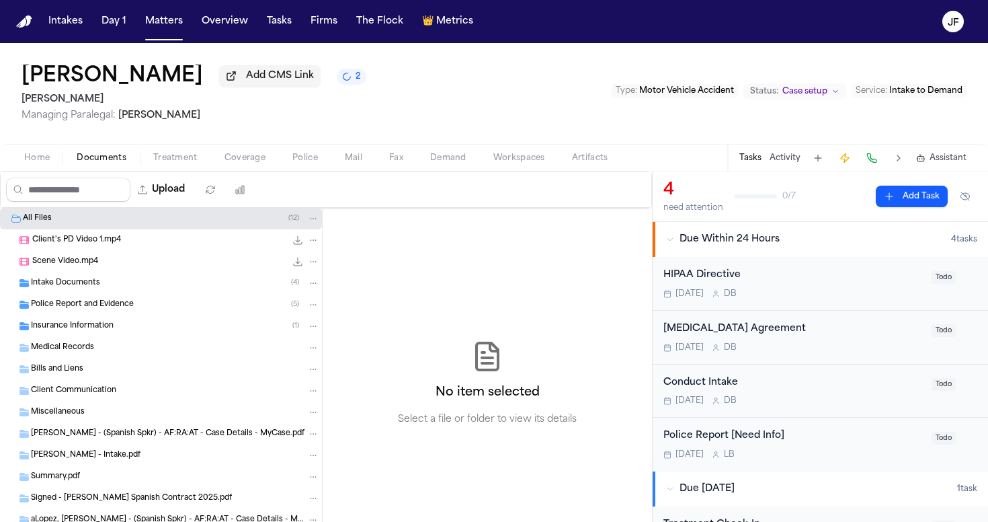
click at [164, 311] on div "Police Report and Evidence ( 5 )" at bounding box center [175, 305] width 288 height 12
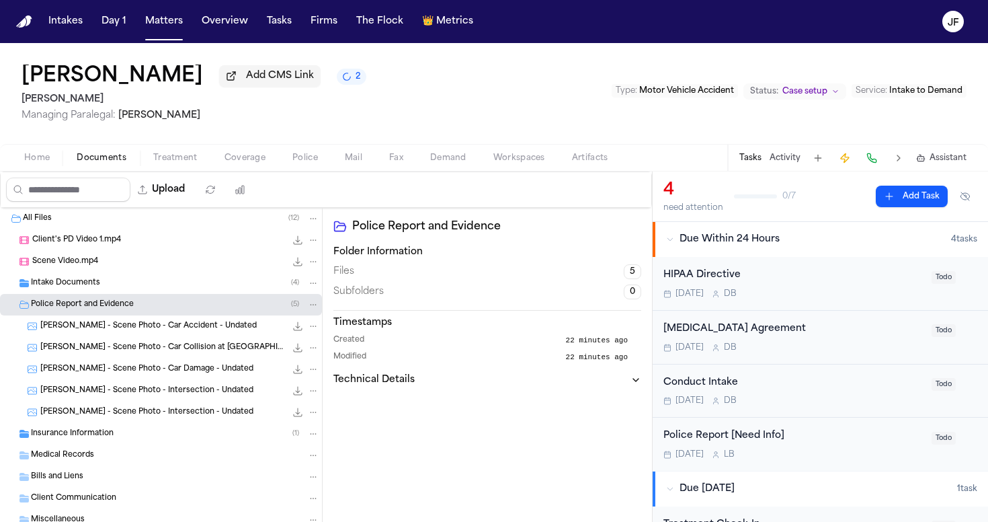
click at [145, 434] on div "Insurance Information ( 1 )" at bounding box center [175, 434] width 288 height 12
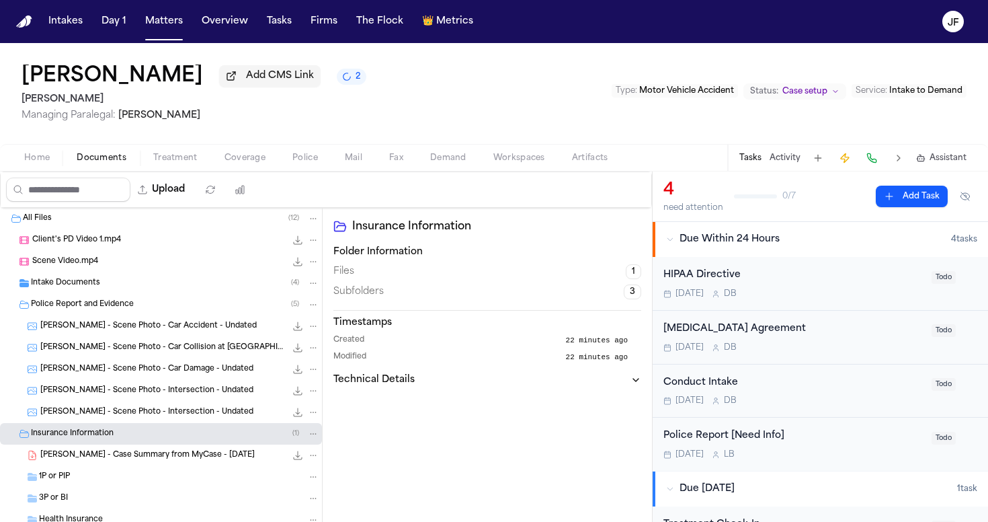
click at [152, 454] on span "R. Lopez - Case Summary from MyCase - 9.19.25" at bounding box center [147, 455] width 214 height 11
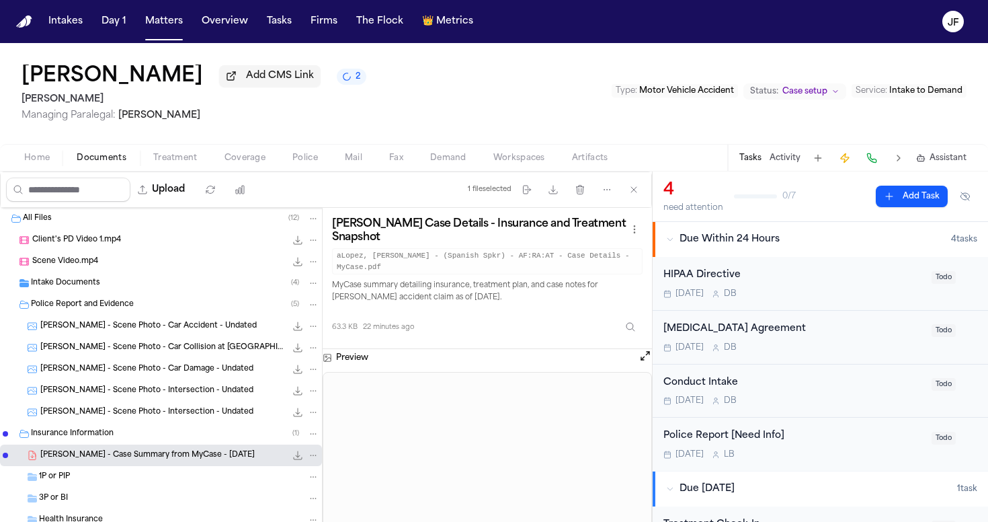
click at [292, 457] on icon "File: R. Lopez - Case Summary from MyCase - 9.19.25" at bounding box center [297, 455] width 11 height 11
click at [236, 158] on span "Coverage" at bounding box center [245, 158] width 41 height 11
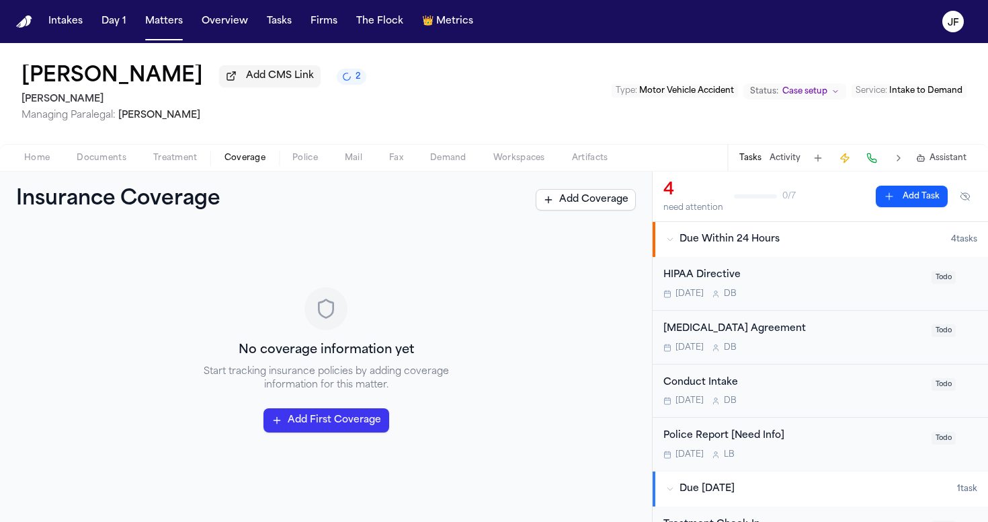
click at [580, 203] on button "Add Coverage" at bounding box center [586, 200] width 100 height 22
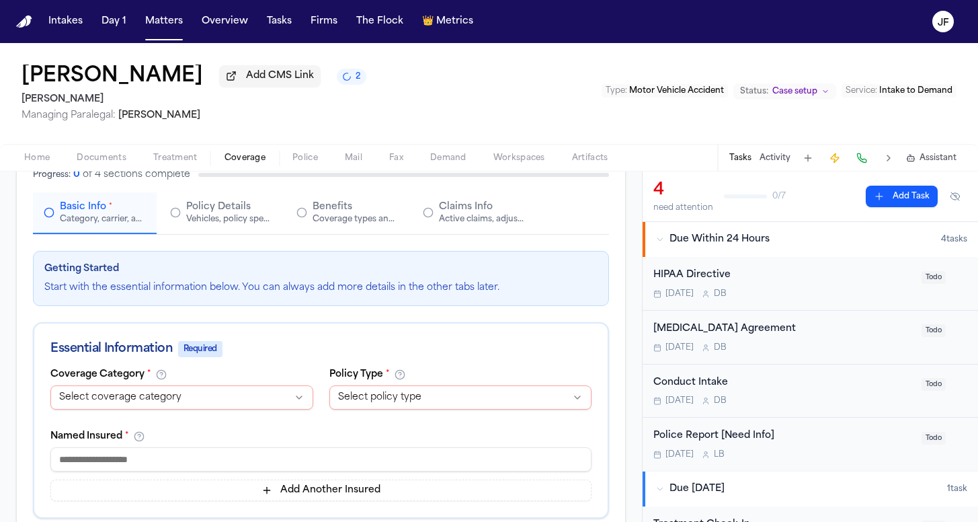
scroll to position [155, 0]
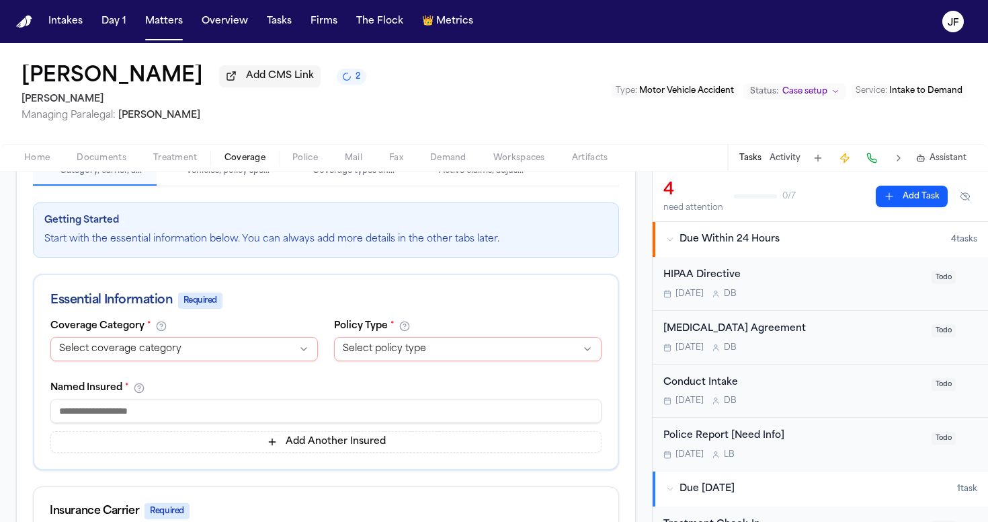
click at [149, 356] on html "**********" at bounding box center [494, 261] width 988 height 522
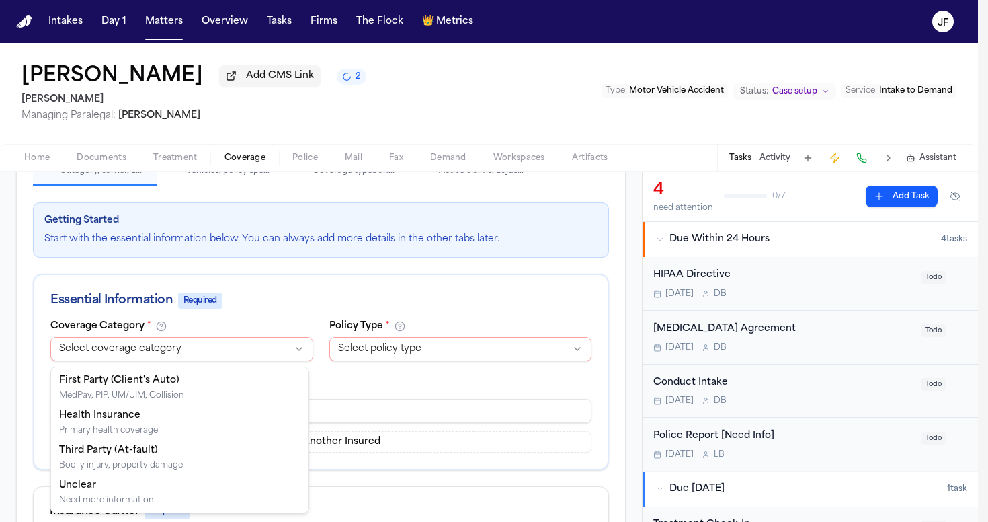
select select "**********"
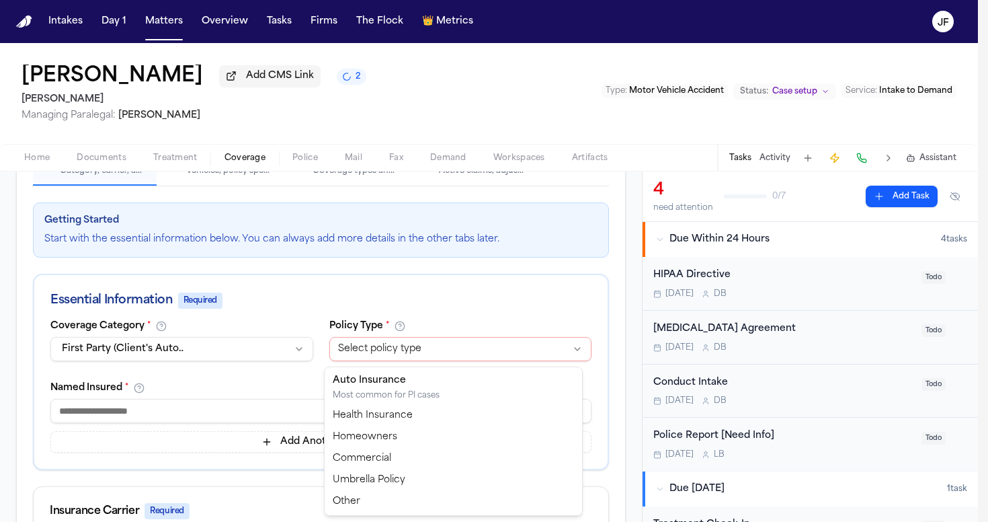
click at [357, 342] on html "**********" at bounding box center [494, 261] width 988 height 522
select select "****"
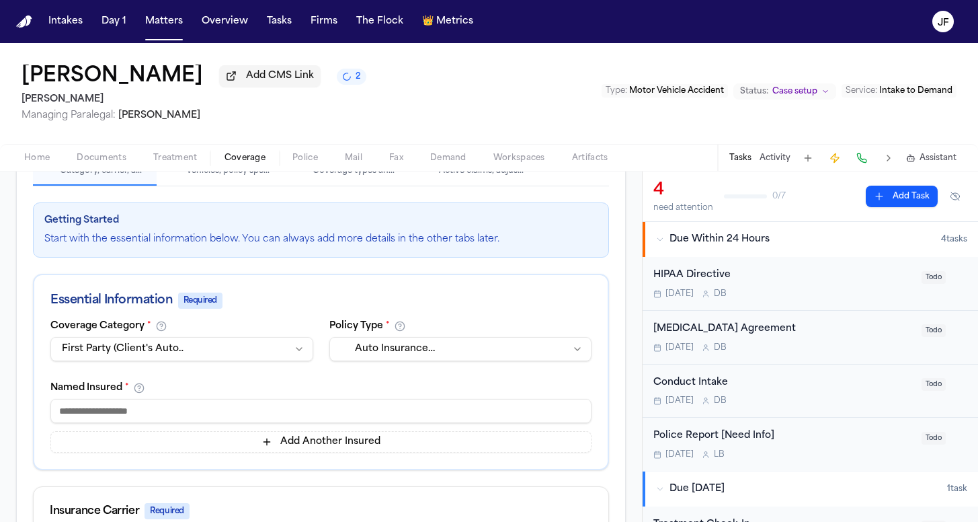
click at [500, 3] on nav "Intakes Day 1 Matters Overview Tasks Firms The Flock 👑 Metrics JF" at bounding box center [489, 21] width 978 height 43
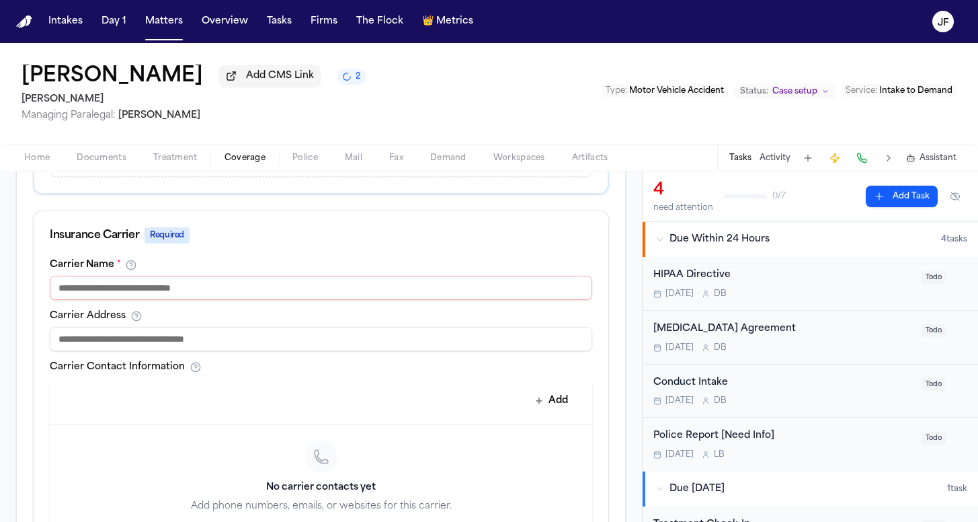
scroll to position [436, 0]
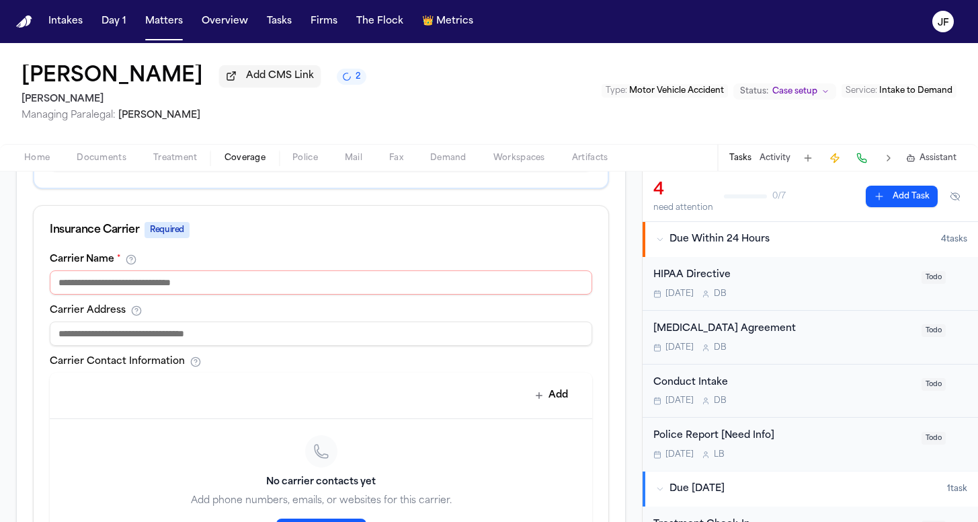
type input "**********"
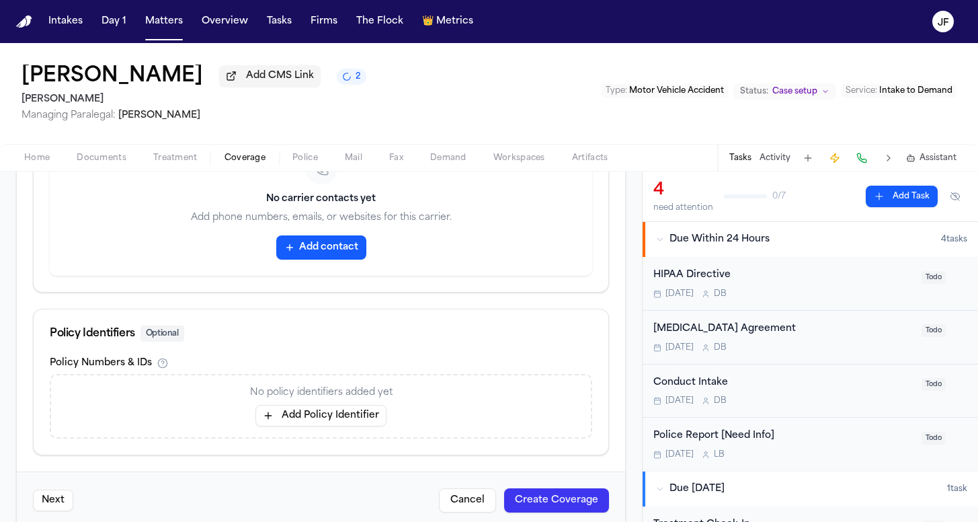
scroll to position [723, 0]
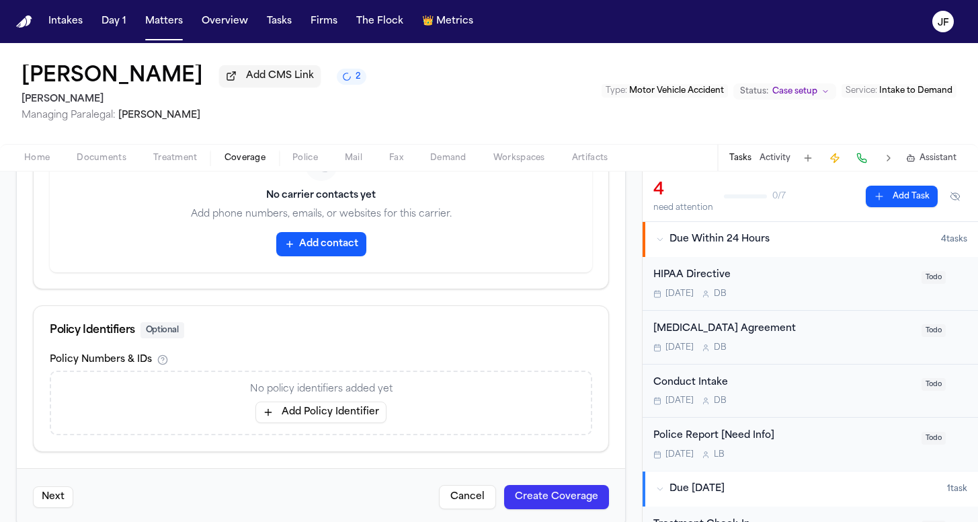
type input "*******"
click at [313, 426] on div "No policy identifiers added yet Add Policy Identifier" at bounding box center [321, 402] width 543 height 65
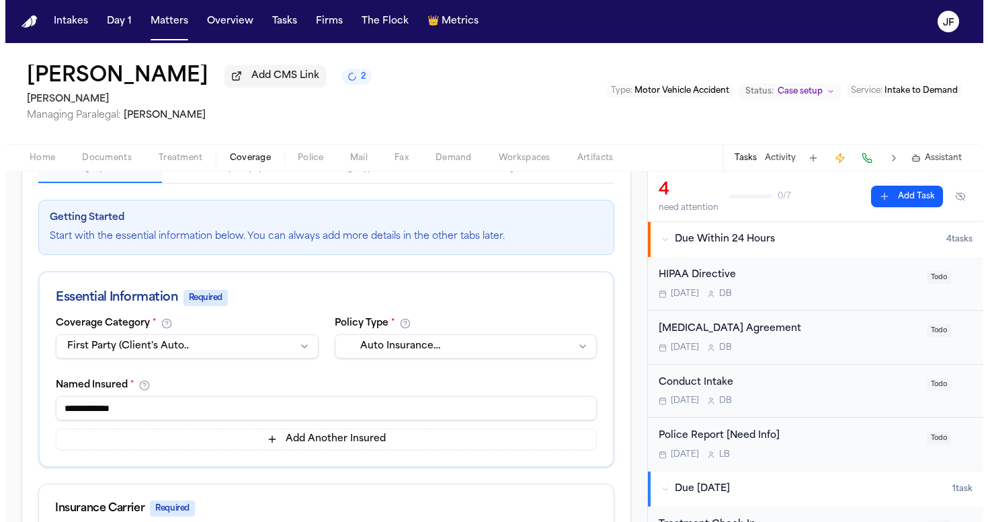
scroll to position [83, 0]
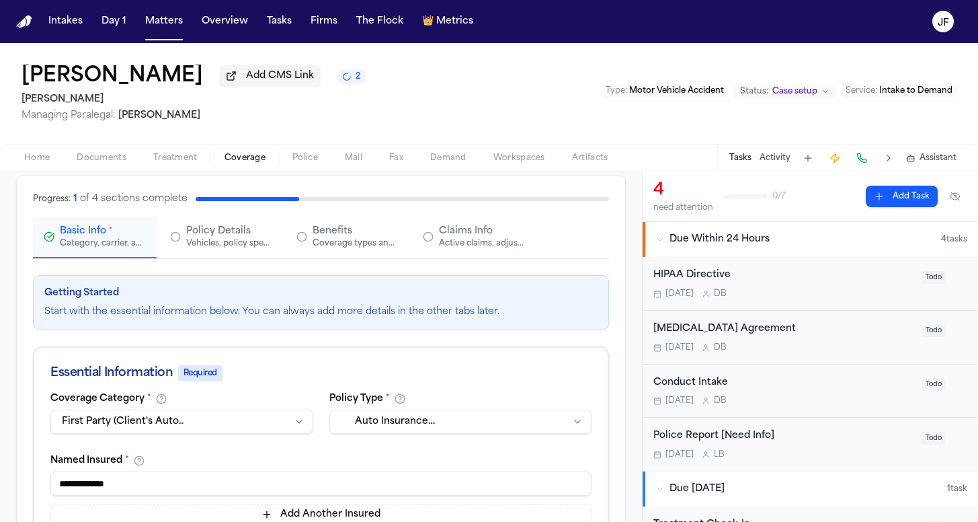
click at [459, 237] on span "Claims Info" at bounding box center [466, 231] width 54 height 13
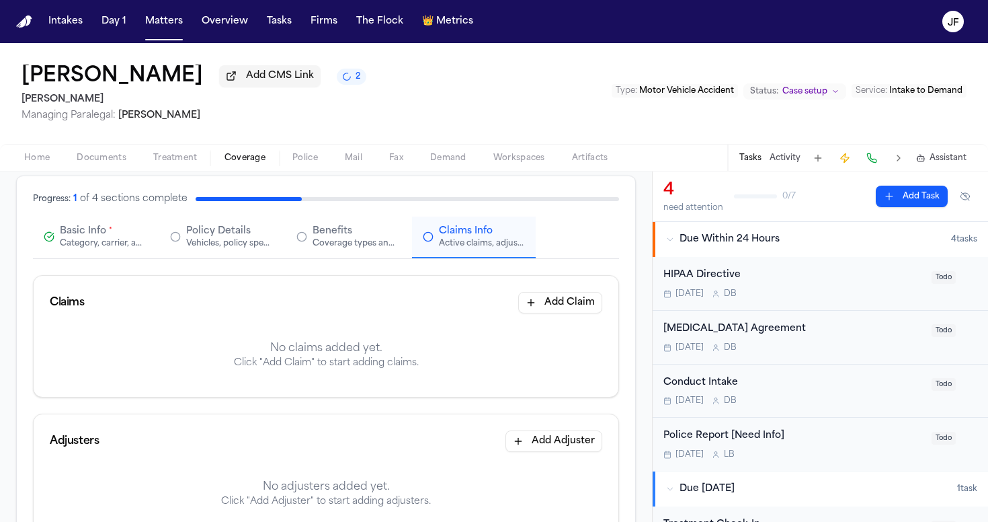
click at [554, 296] on button "Add Claim" at bounding box center [560, 303] width 84 height 22
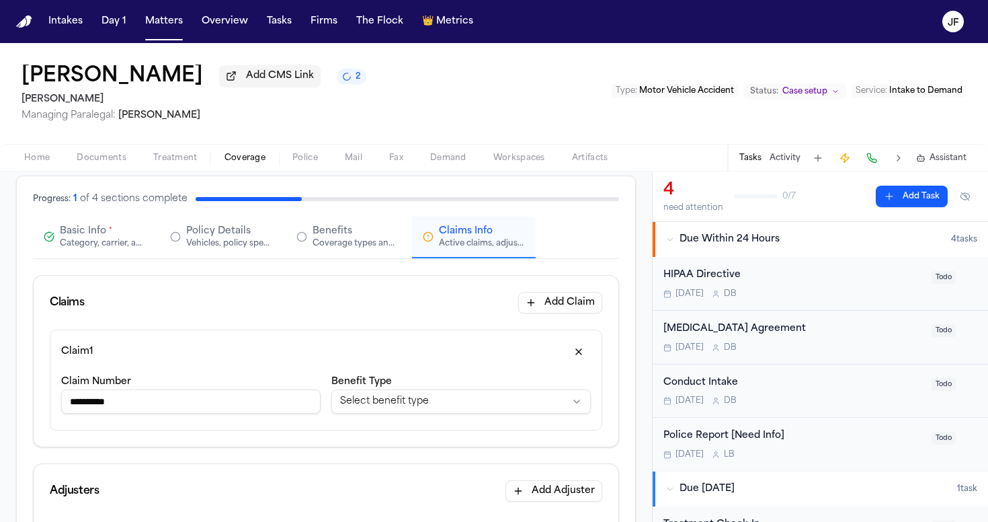
type input "**********"
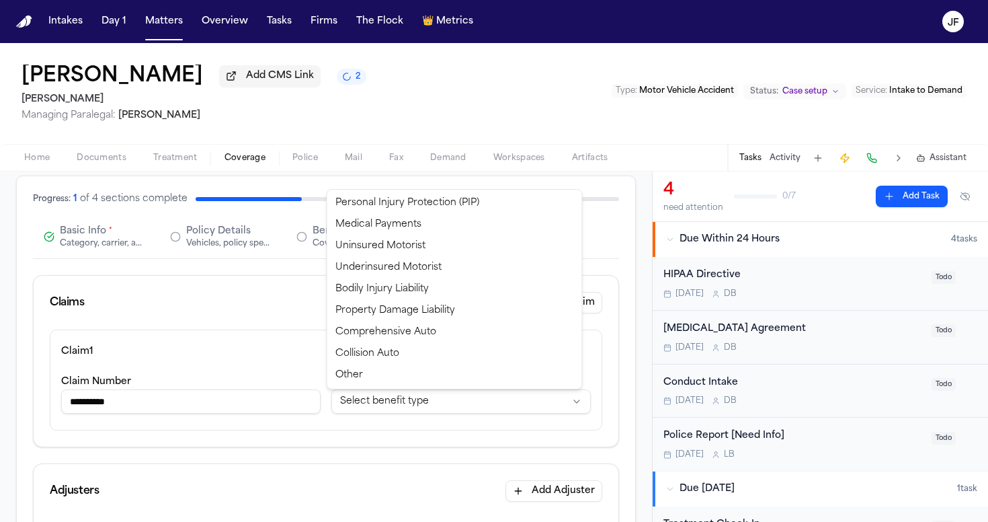
click at [415, 401] on html "**********" at bounding box center [494, 261] width 988 height 522
select select "**********"
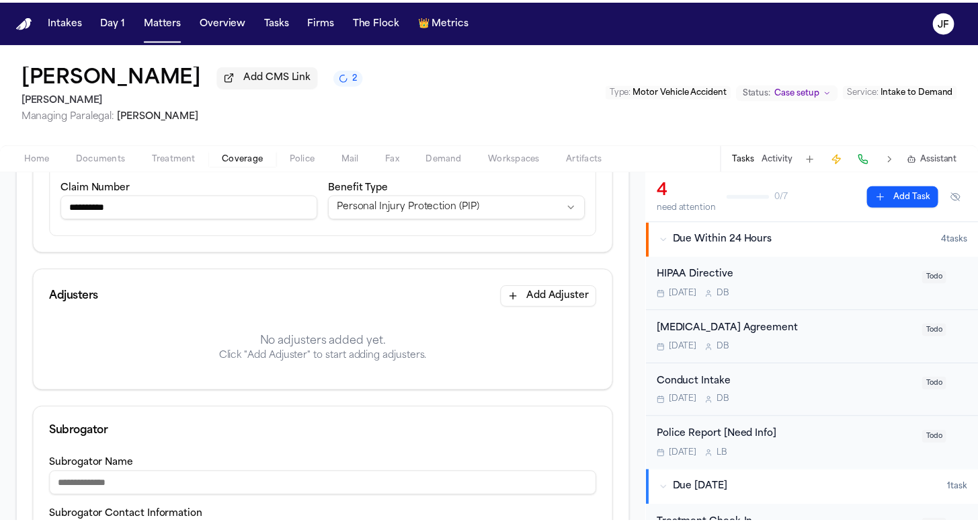
scroll to position [282, 0]
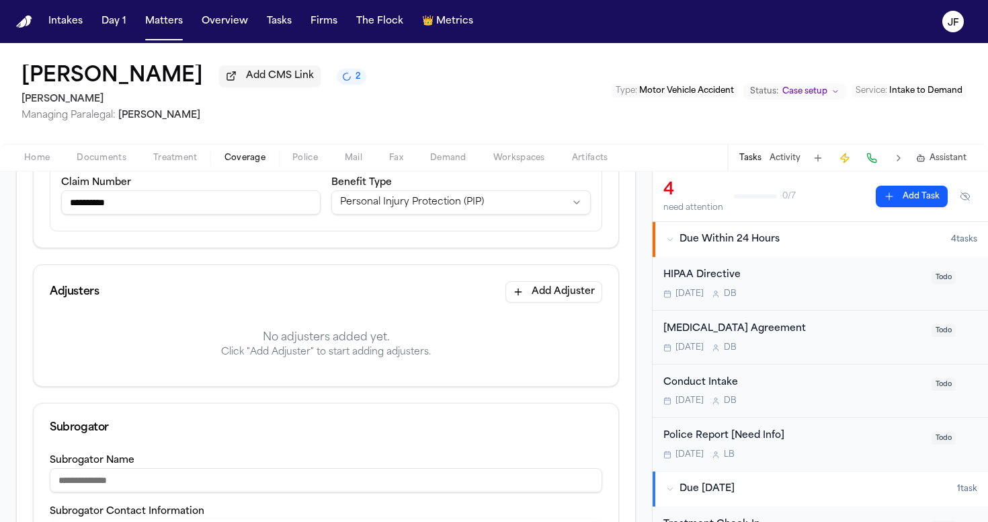
click at [516, 302] on button "Add Adjuster" at bounding box center [554, 292] width 97 height 22
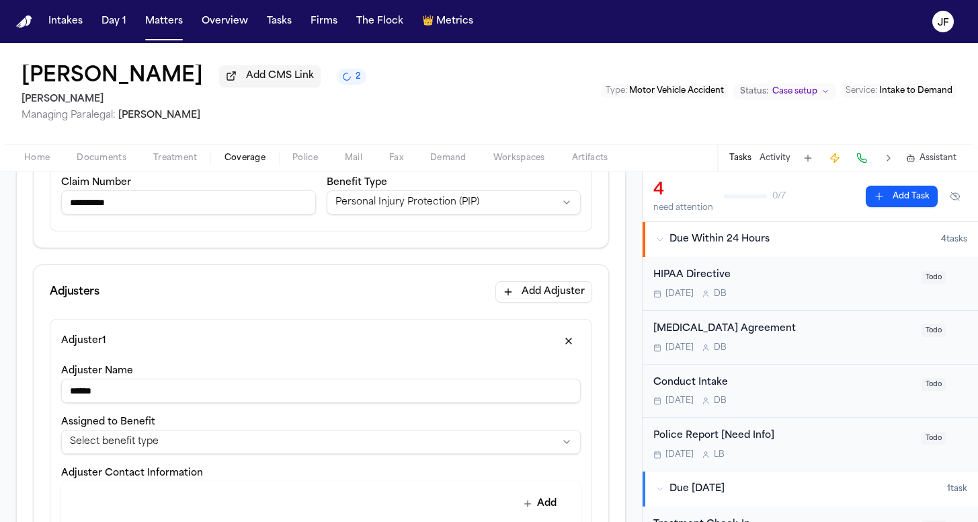
type input "******"
click at [221, 454] on html "**********" at bounding box center [489, 261] width 978 height 522
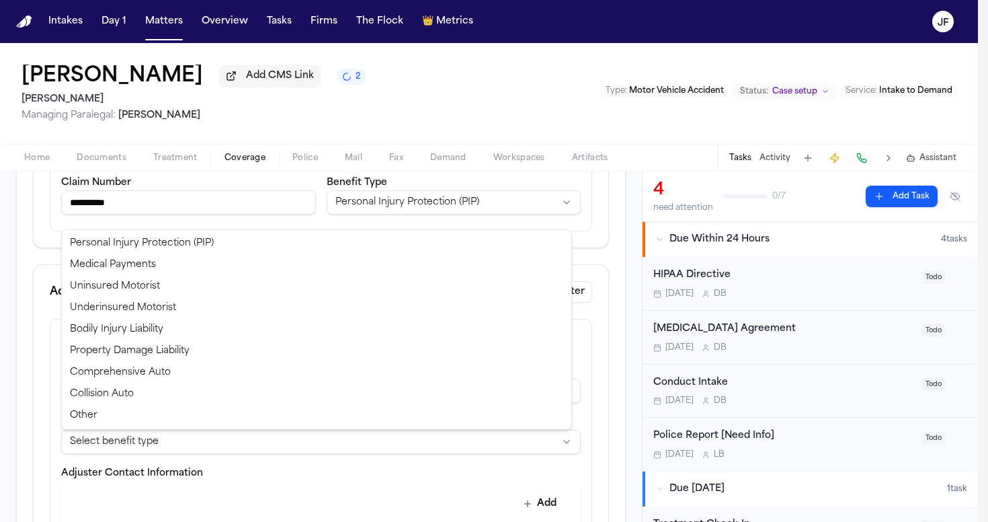
select select "**********"
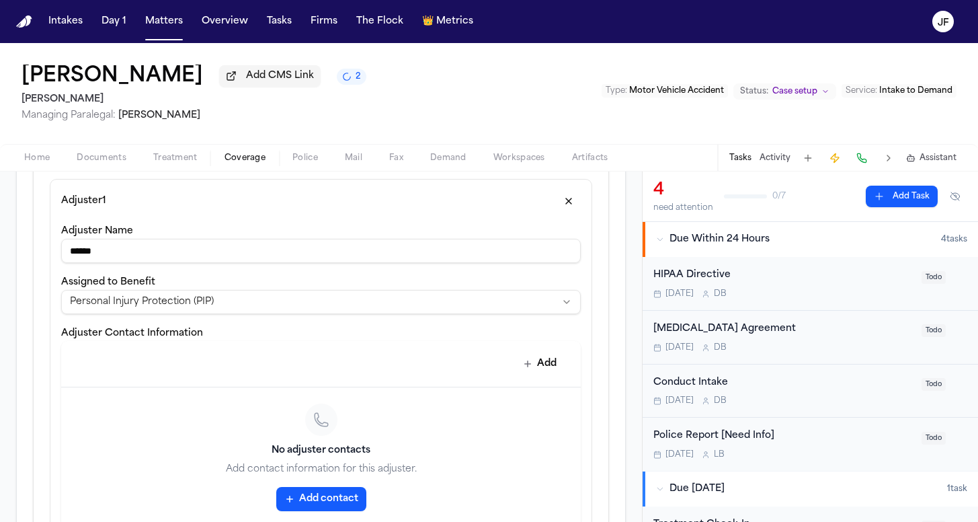
scroll to position [442, 0]
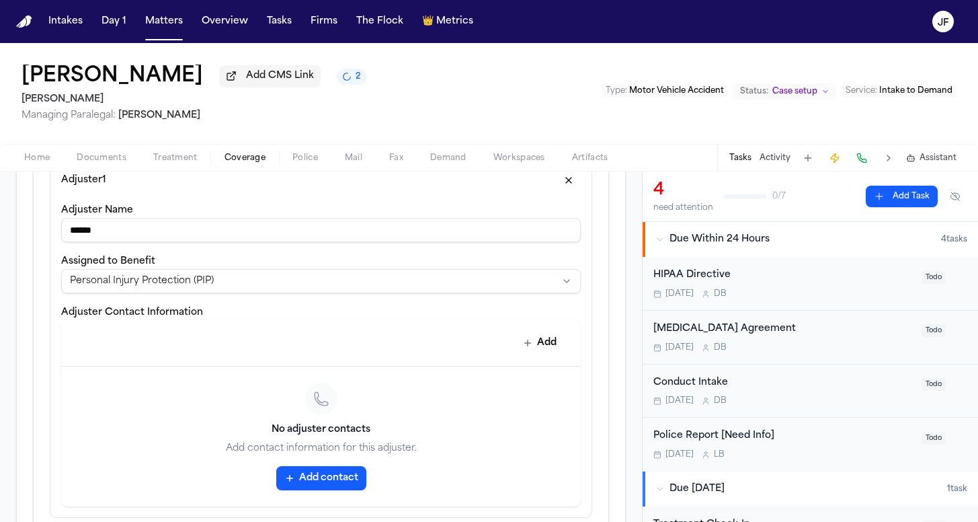
click at [350, 476] on button "Add contact" at bounding box center [321, 478] width 90 height 24
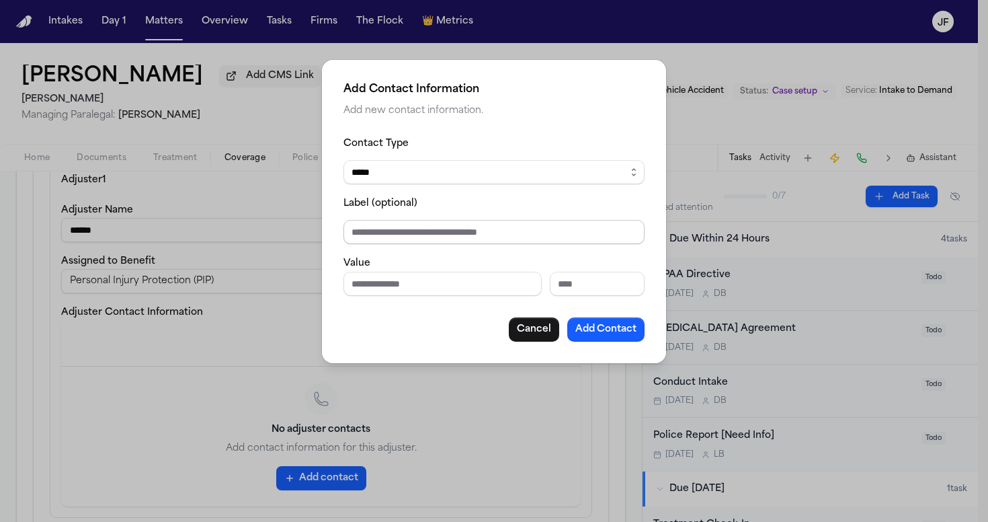
click at [422, 229] on input "Label (optional)" at bounding box center [494, 232] width 301 height 24
type input "**********"
click at [416, 285] on input "Phone number" at bounding box center [443, 284] width 198 height 24
paste input "**********"
type input "**********"
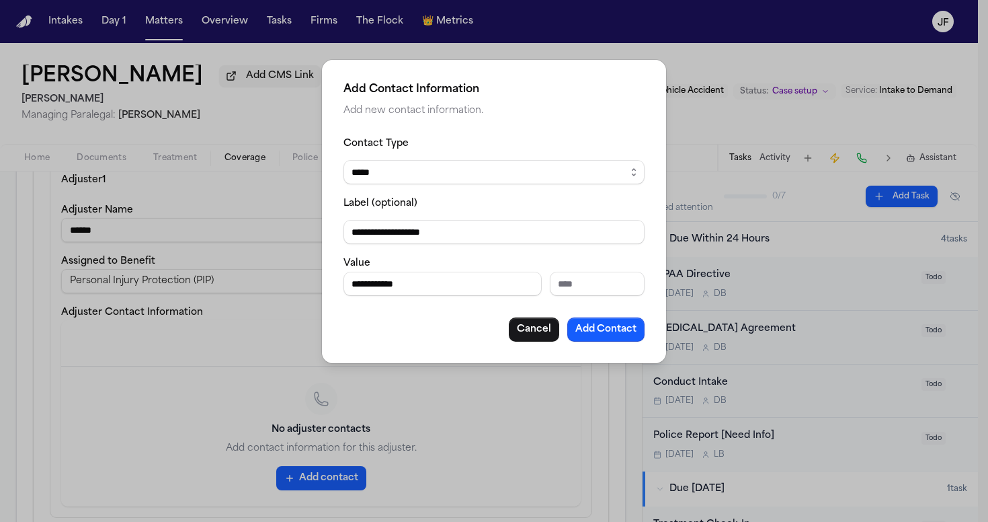
click at [621, 336] on button "Add Contact" at bounding box center [605, 329] width 77 height 24
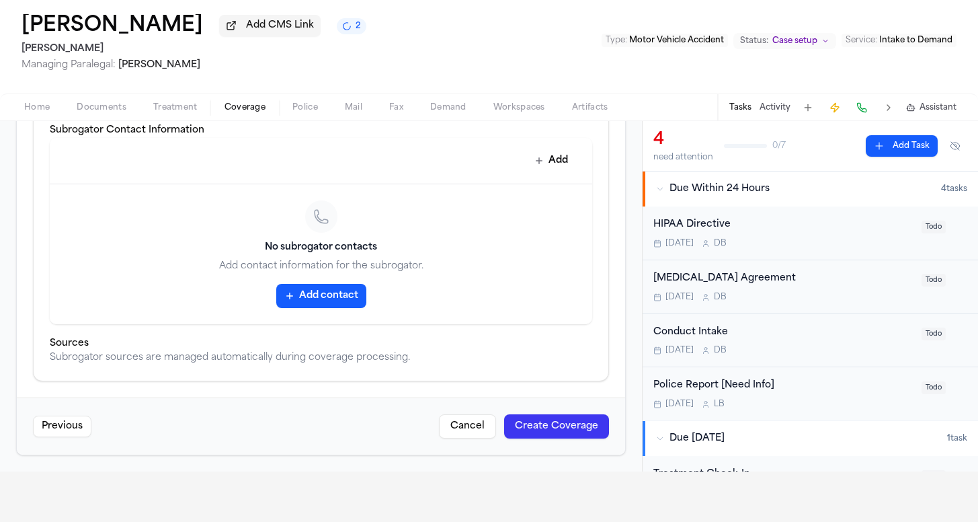
scroll to position [55, 0]
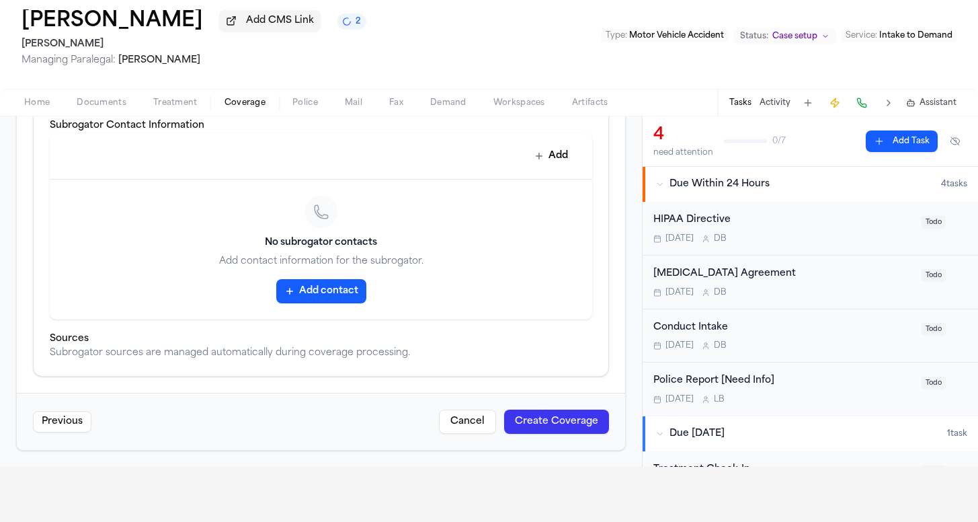
click at [535, 427] on button "Create Coverage" at bounding box center [556, 421] width 105 height 24
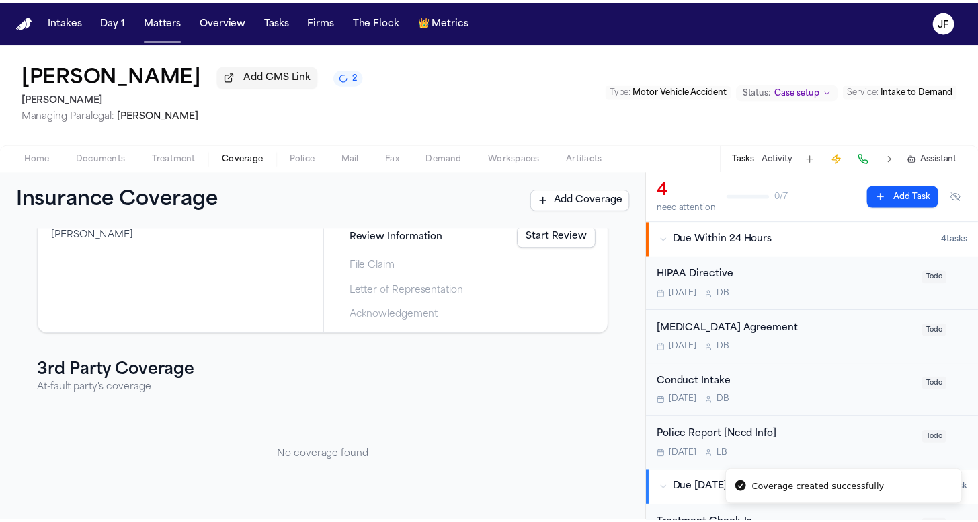
scroll to position [122, 0]
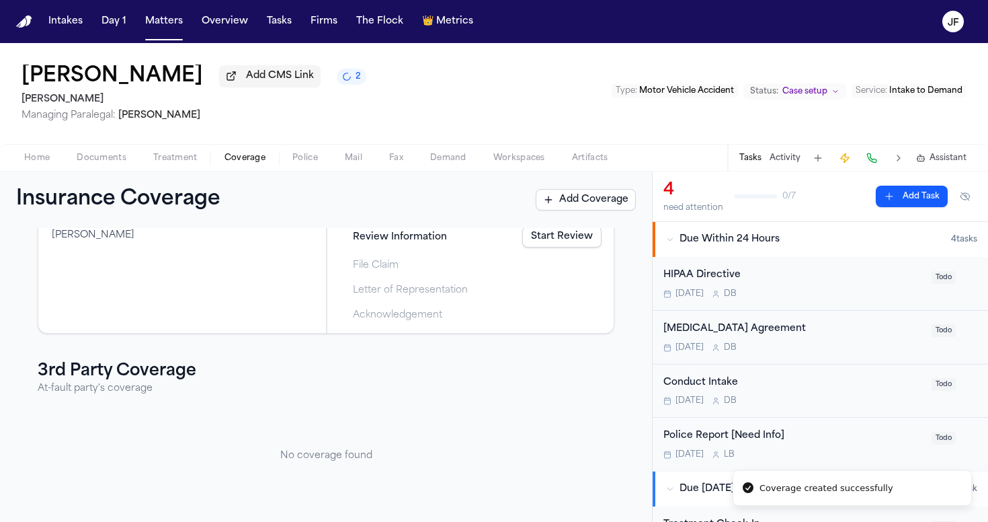
click at [609, 204] on button "Add Coverage" at bounding box center [586, 200] width 100 height 22
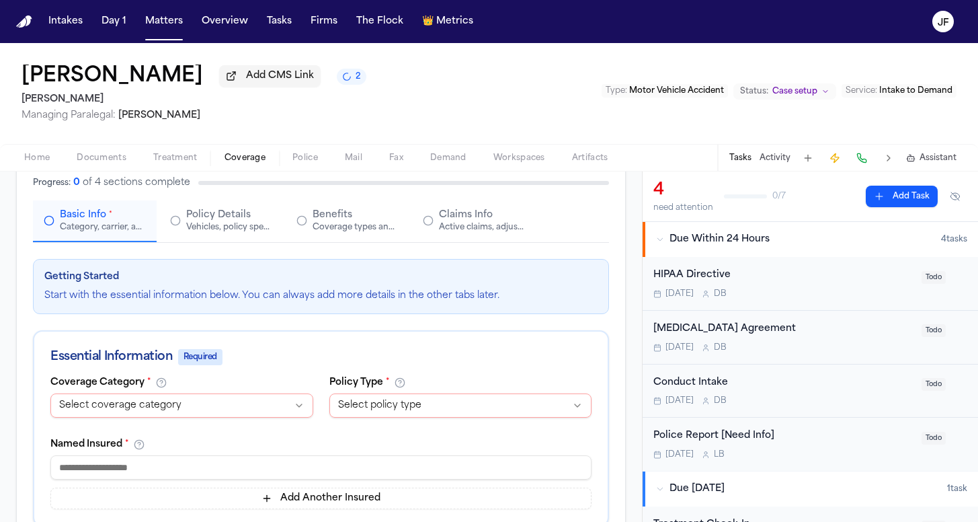
scroll to position [131, 0]
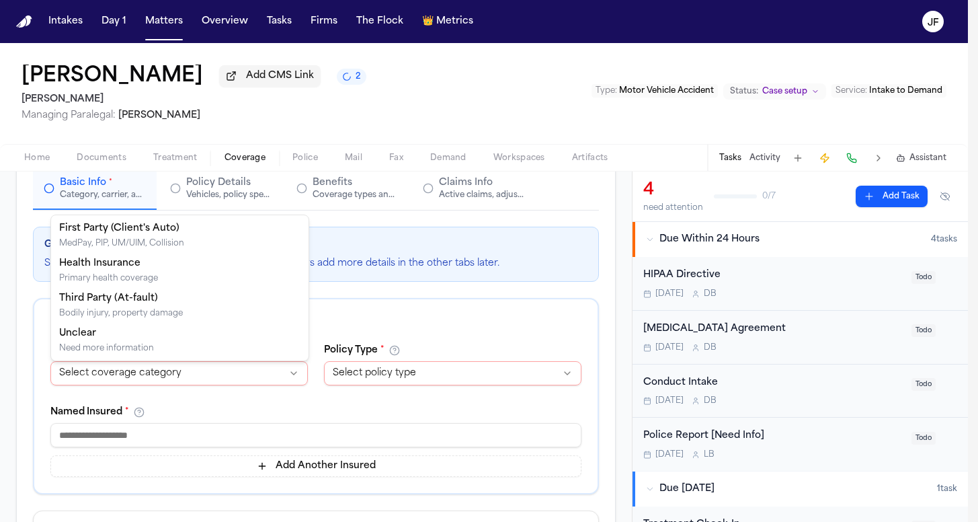
click at [262, 367] on html "**********" at bounding box center [489, 261] width 978 height 522
select select "**********"
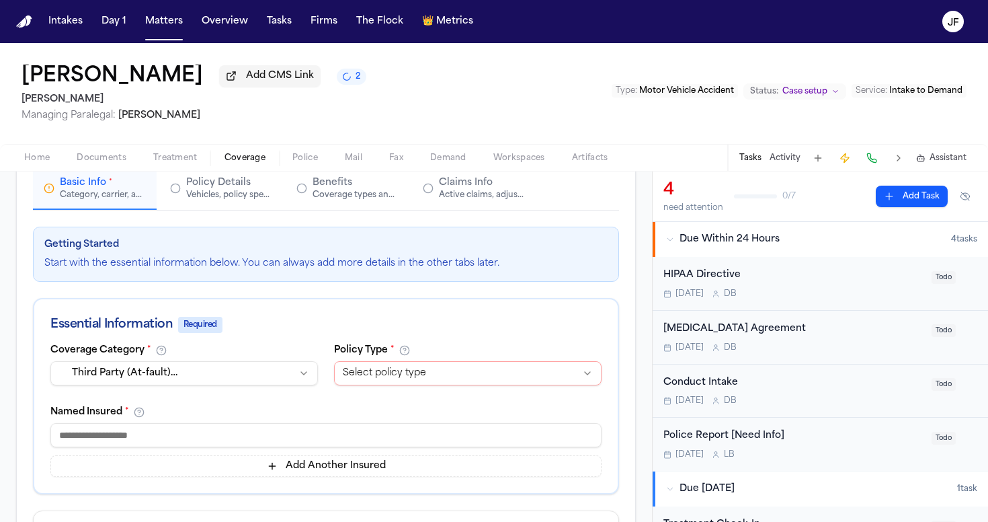
click at [361, 372] on html "Intakes Day 1 Matters Overview Tasks Firms The Flock 👑 Metrics JF Rodrigo Lopez…" at bounding box center [494, 261] width 988 height 522
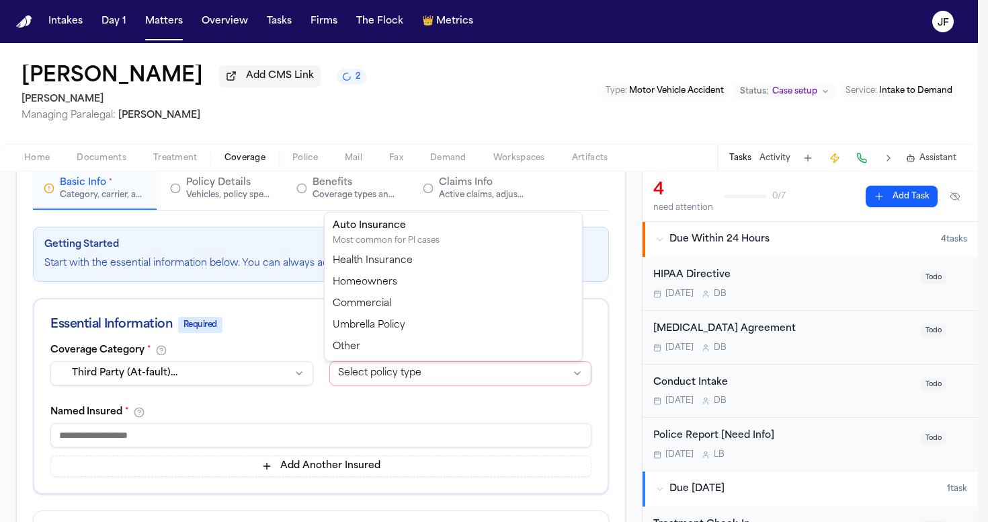
select select "****"
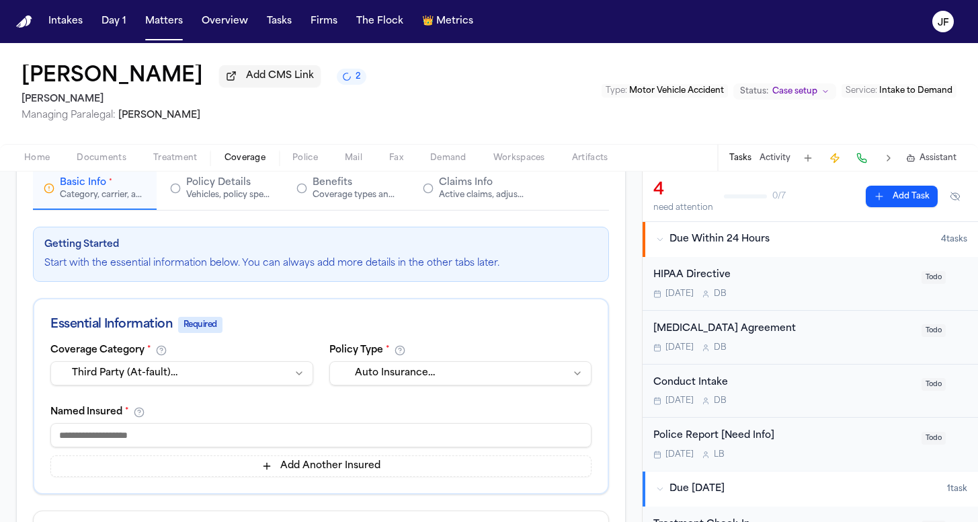
click at [189, 455] on div "Add Another Insured" at bounding box center [320, 450] width 541 height 54
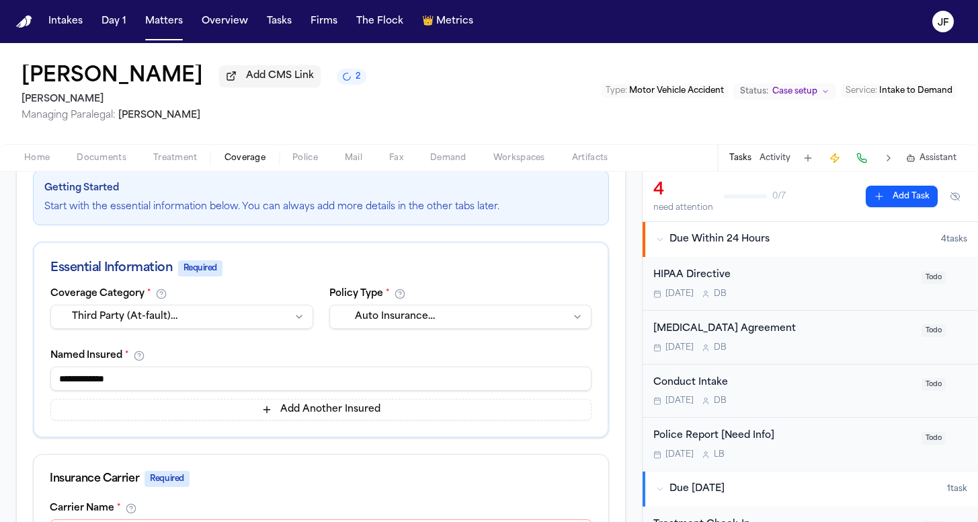
scroll to position [188, 0]
type input "**********"
click at [495, 7] on nav "Intakes Day 1 Matters Overview Tasks Firms The Flock 👑 Metrics JF" at bounding box center [489, 21] width 978 height 43
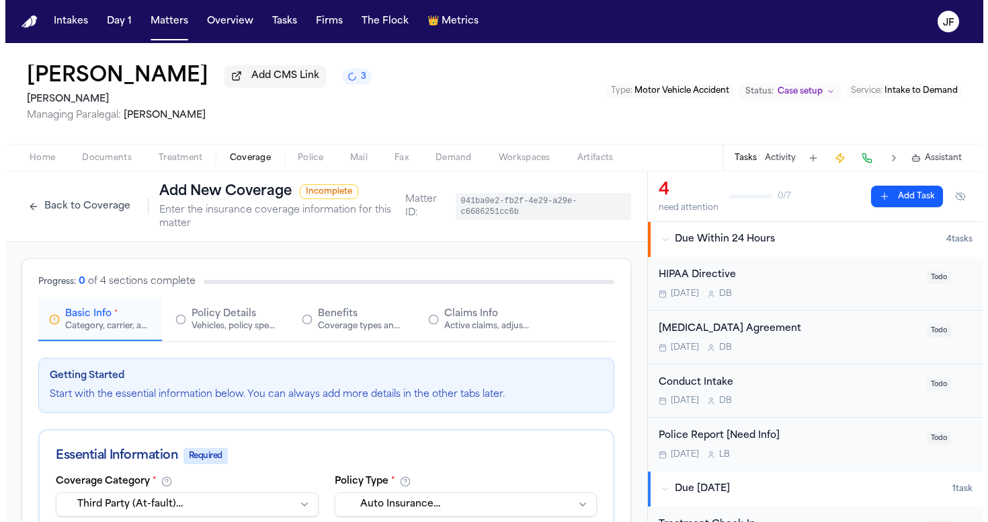
scroll to position [0, 0]
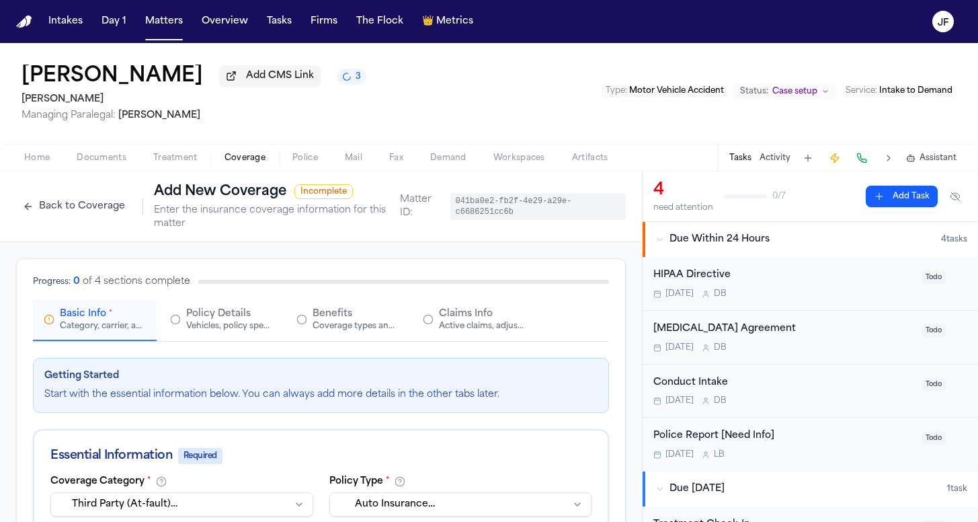
click at [463, 339] on button "Claims Info Active claims, adjusters, and subrogation details" at bounding box center [474, 320] width 124 height 42
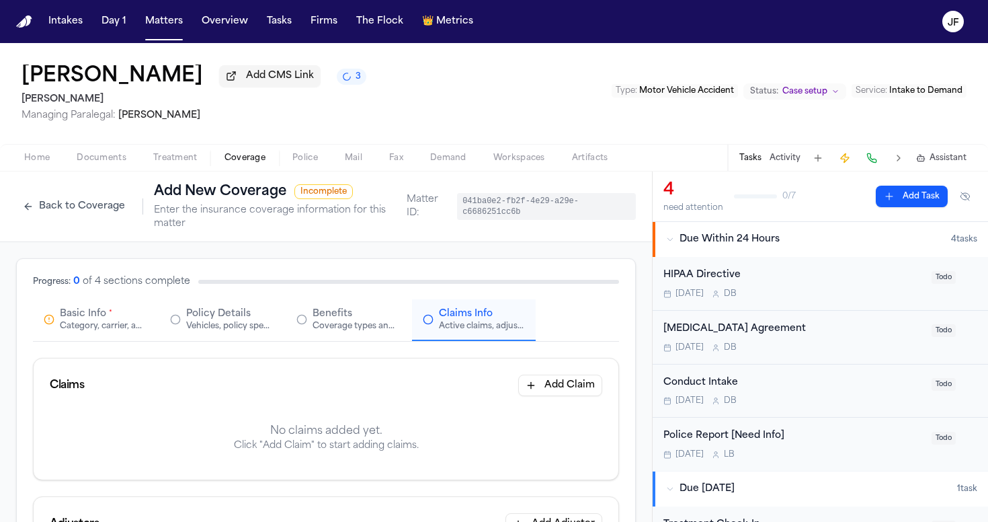
click at [568, 391] on button "Add Claim" at bounding box center [560, 385] width 84 height 22
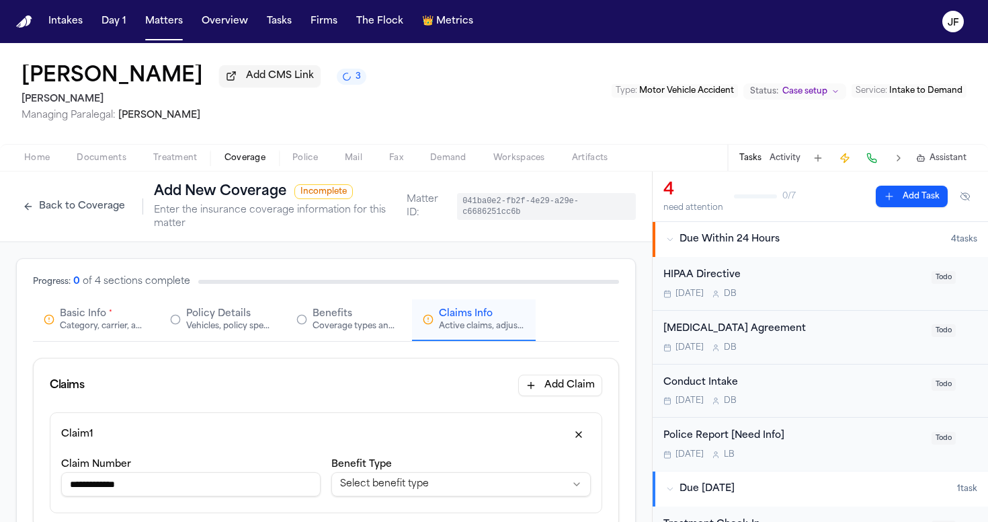
type input "**********"
click at [410, 481] on html "**********" at bounding box center [494, 261] width 988 height 522
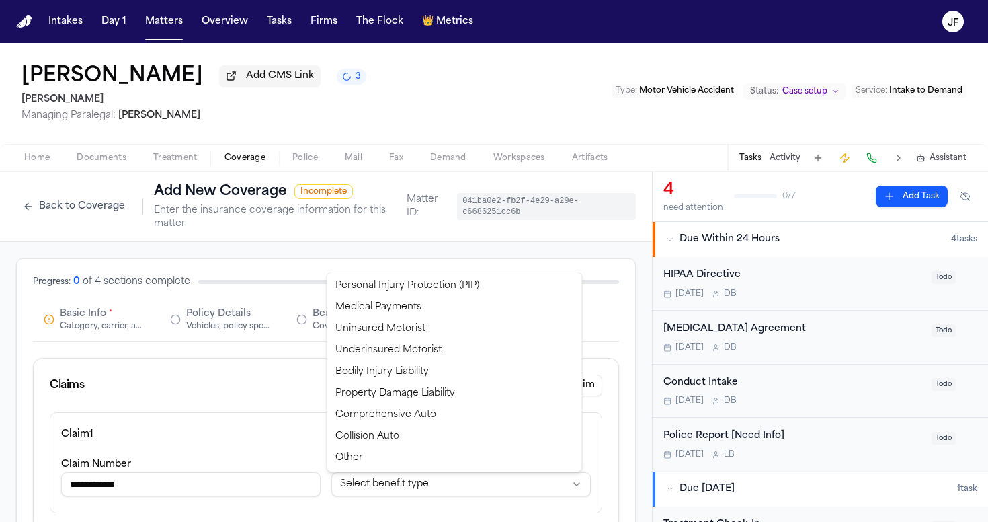
select select "**********"
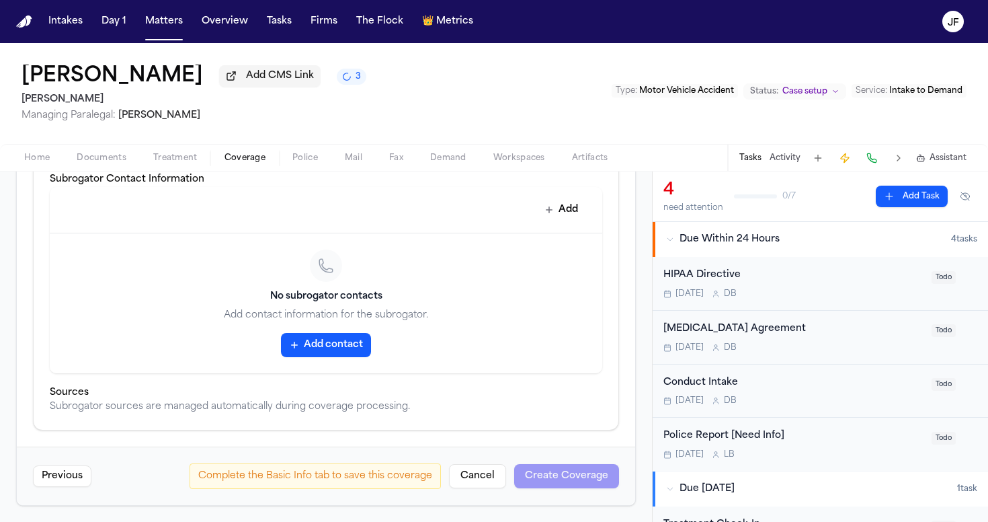
click at [360, 480] on div "Complete the Basic Info tab to save this coverage" at bounding box center [315, 476] width 251 height 26
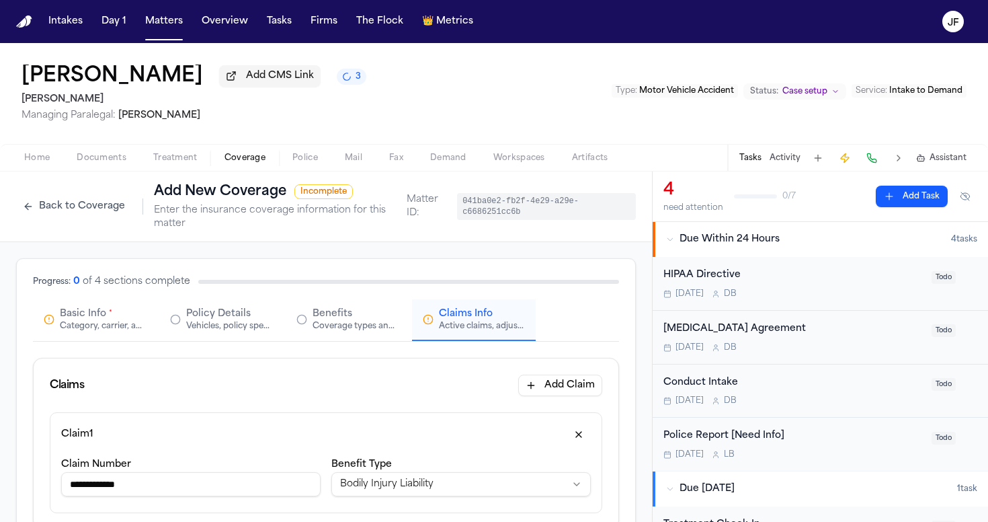
click at [106, 312] on div "Basic Info *" at bounding box center [86, 313] width 52 height 13
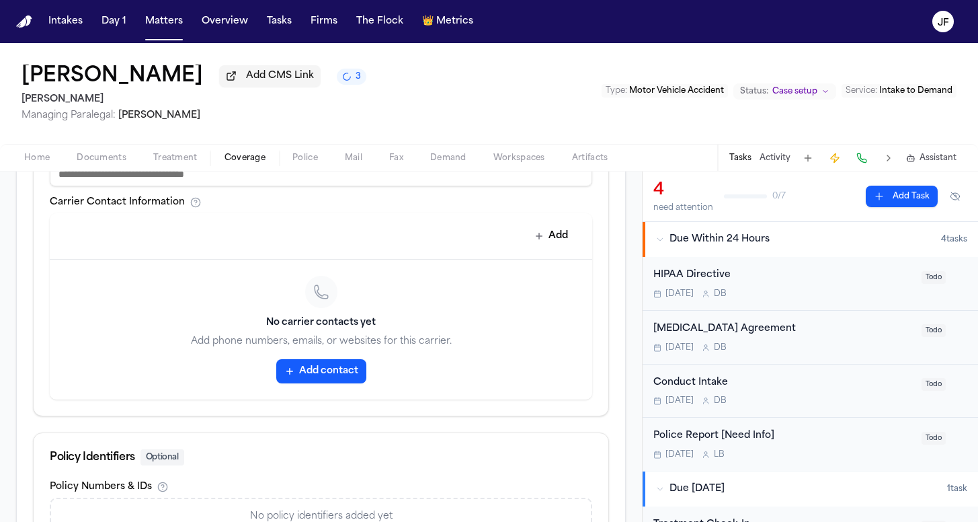
scroll to position [596, 0]
type input "**********"
click at [332, 374] on button "Add contact" at bounding box center [321, 371] width 90 height 24
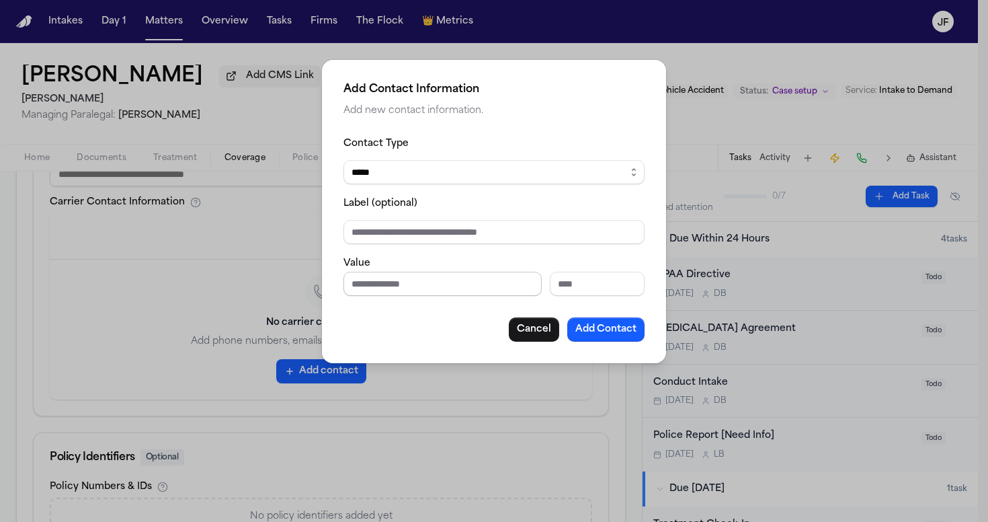
click at [459, 281] on input "Phone number" at bounding box center [443, 284] width 198 height 24
paste input "**********"
type input "**********"
click at [614, 327] on button "Add Contact" at bounding box center [605, 329] width 77 height 24
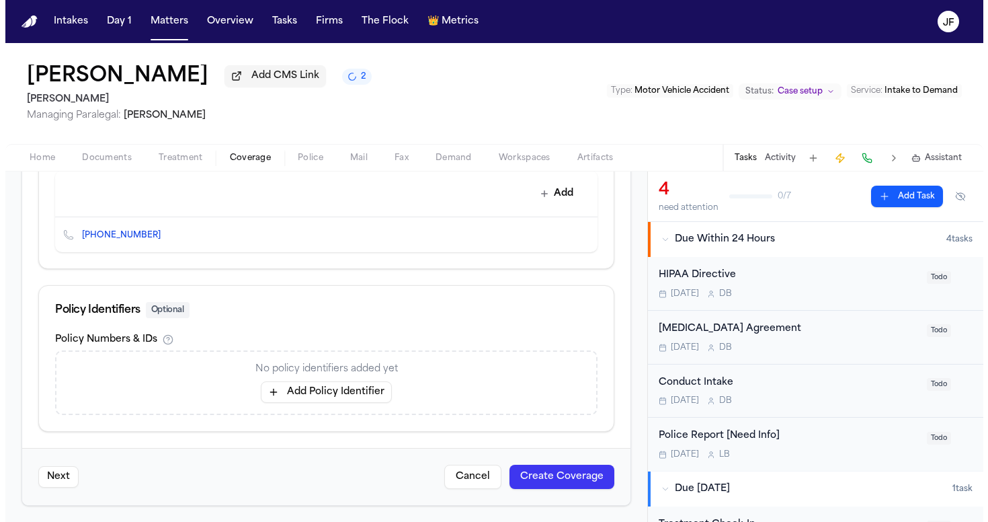
scroll to position [641, 0]
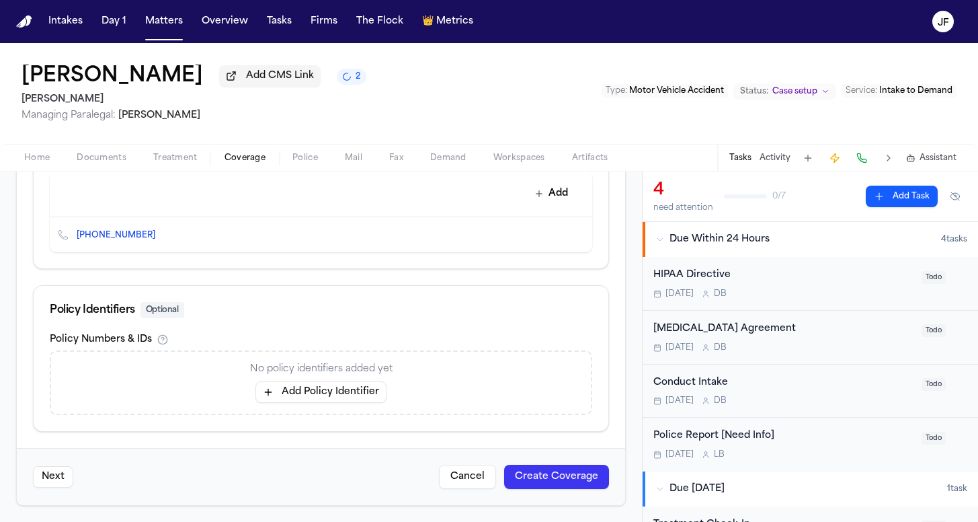
click at [516, 466] on button "Create Coverage" at bounding box center [556, 477] width 105 height 24
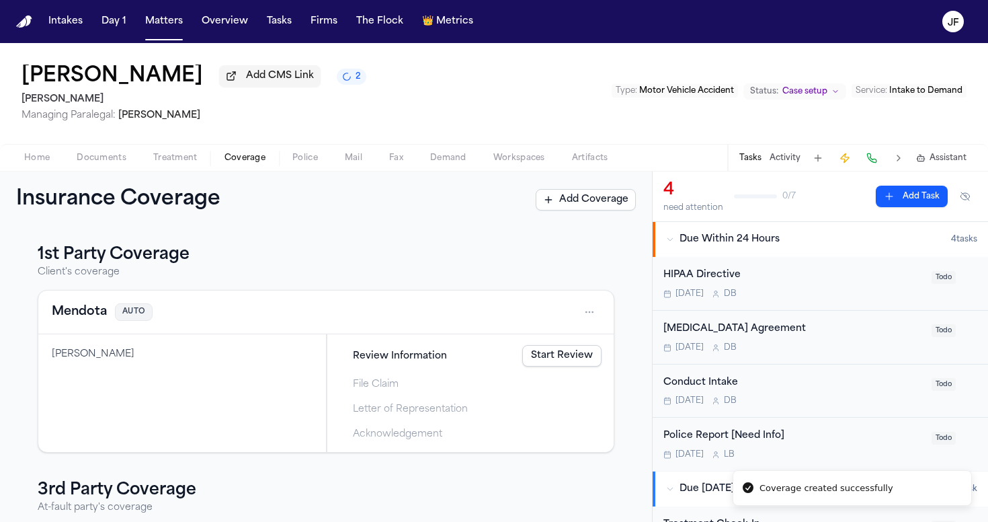
click at [592, 208] on button "Add Coverage" at bounding box center [586, 200] width 100 height 22
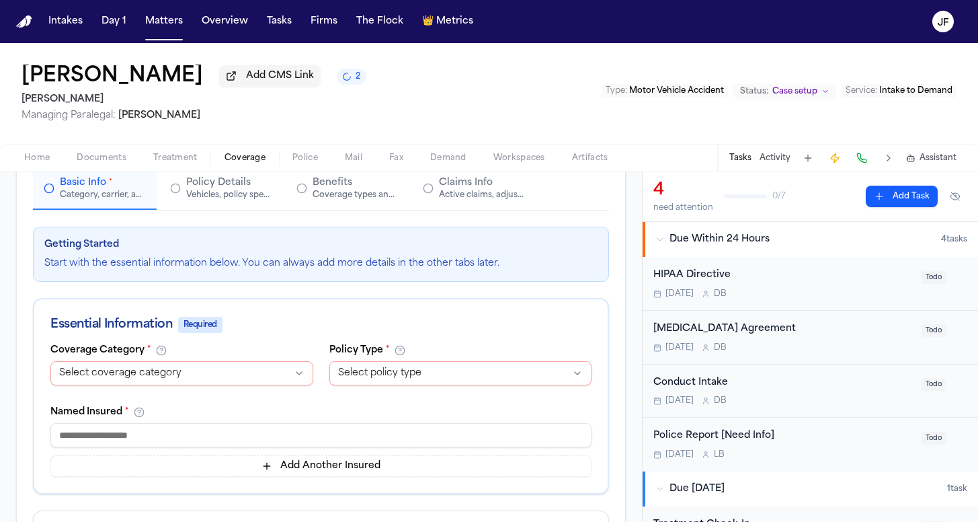
scroll to position [169, 0]
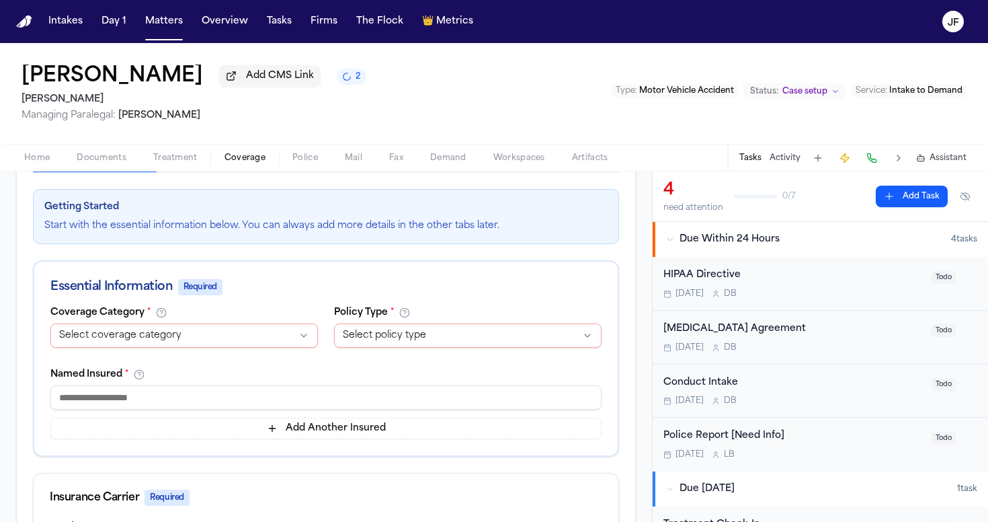
click at [190, 330] on html "**********" at bounding box center [494, 261] width 988 height 522
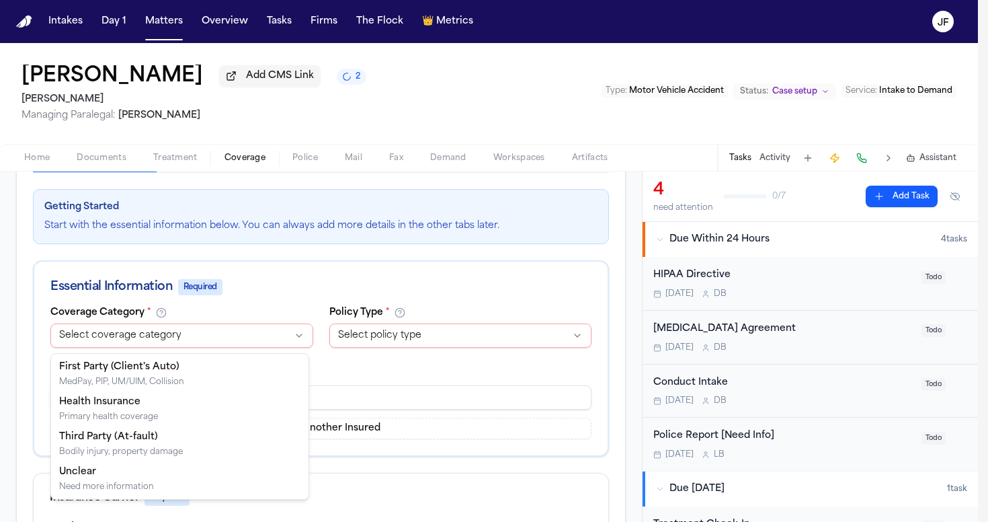
select select "**********"
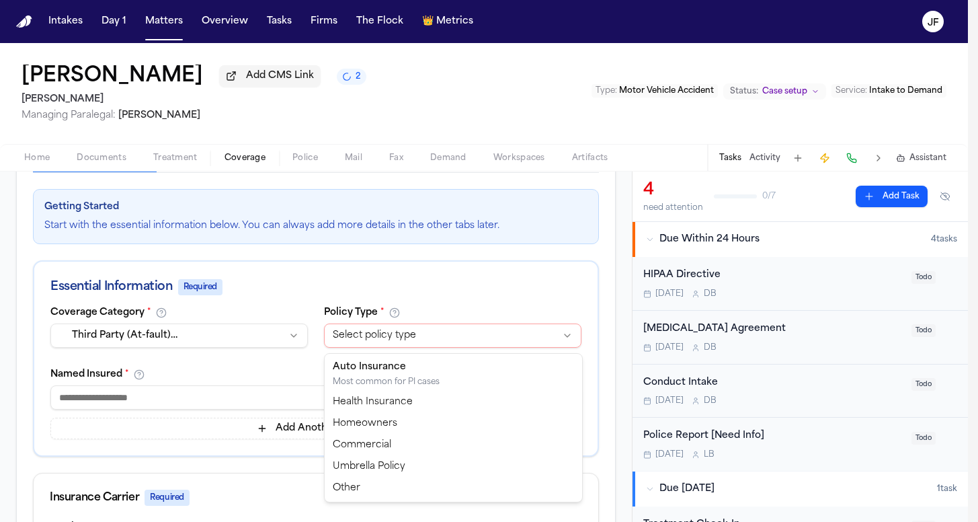
click at [407, 340] on html "Intakes Day 1 Matters Overview Tasks Firms The Flock 👑 Metrics JF Rodrigo Lopez…" at bounding box center [489, 261] width 978 height 522
select select "****"
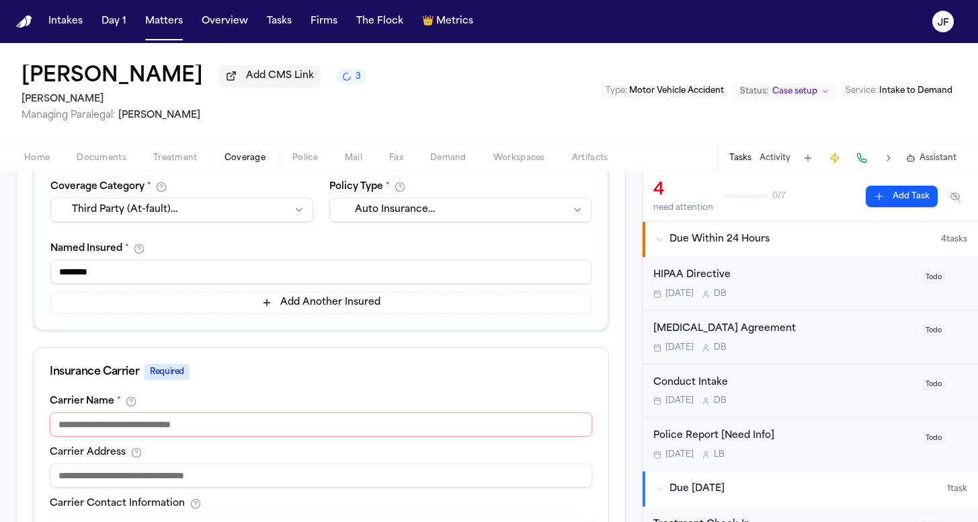
scroll to position [301, 0]
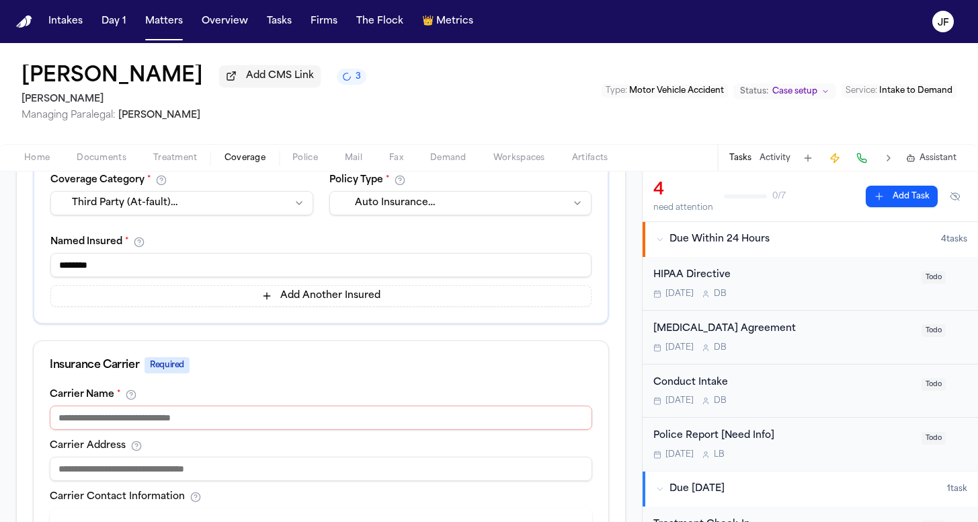
type input "********"
click at [312, 407] on div "Carrier Name *" at bounding box center [321, 409] width 543 height 40
paste input "**********"
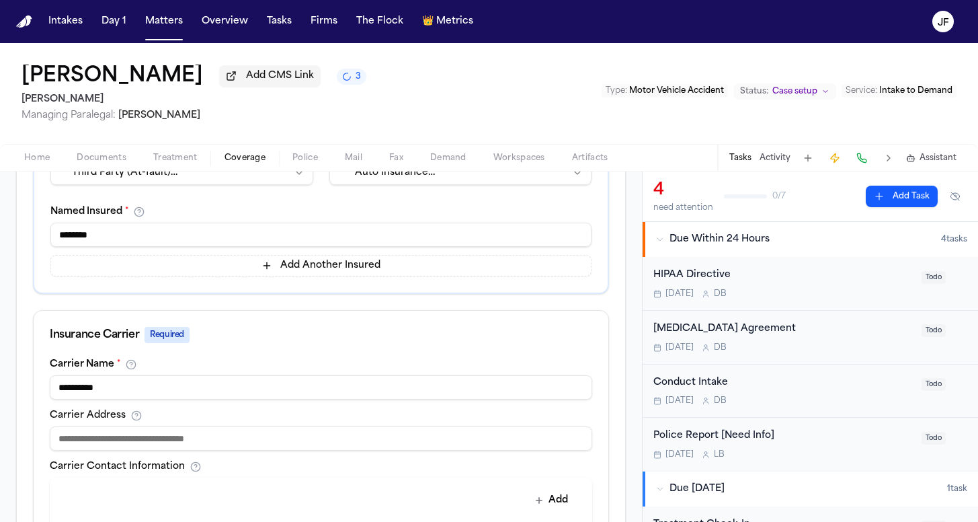
scroll to position [336, 0]
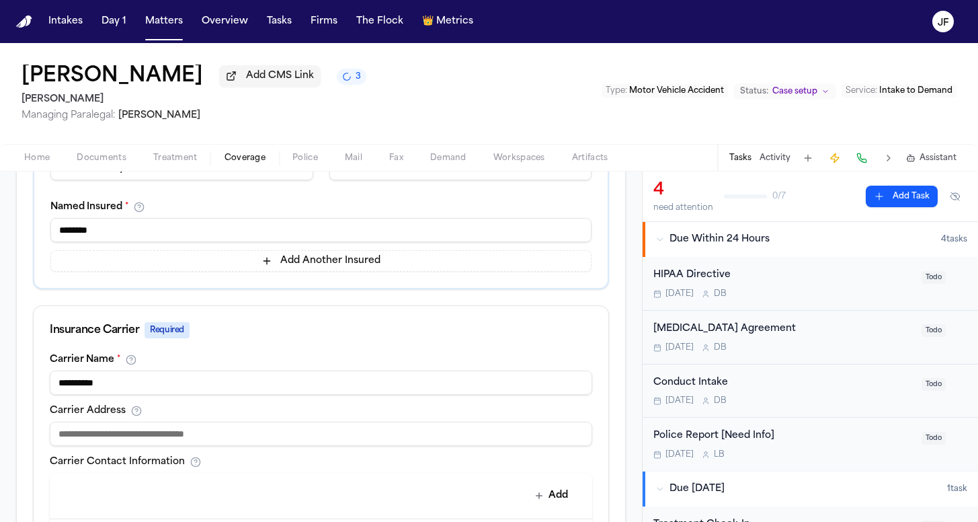
drag, startPoint x: 255, startPoint y: 385, endPoint x: 0, endPoint y: 384, distance: 255.5
click at [0, 384] on div "**********" at bounding box center [321, 417] width 642 height 1023
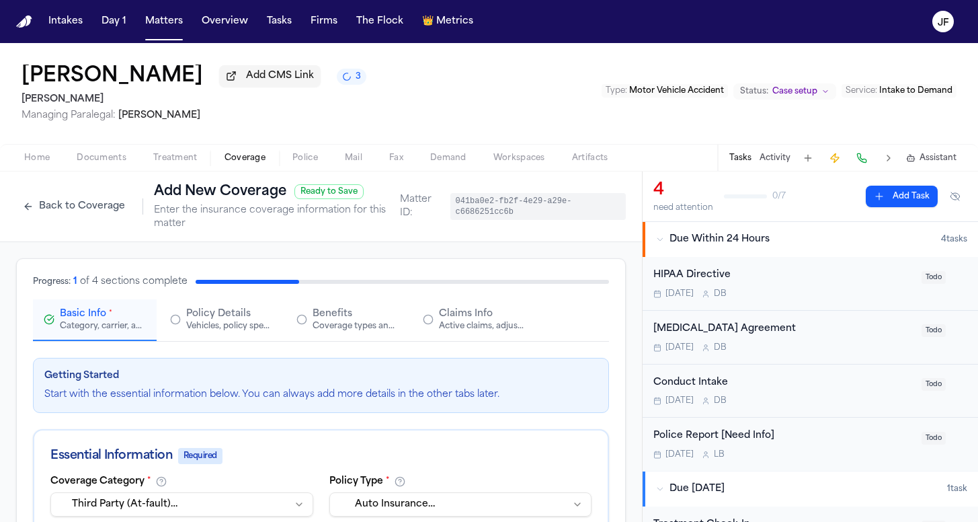
scroll to position [0, 0]
type input "********"
click at [462, 321] on button "Claims Info Active claims, adjusters, and subrogation details" at bounding box center [474, 320] width 124 height 42
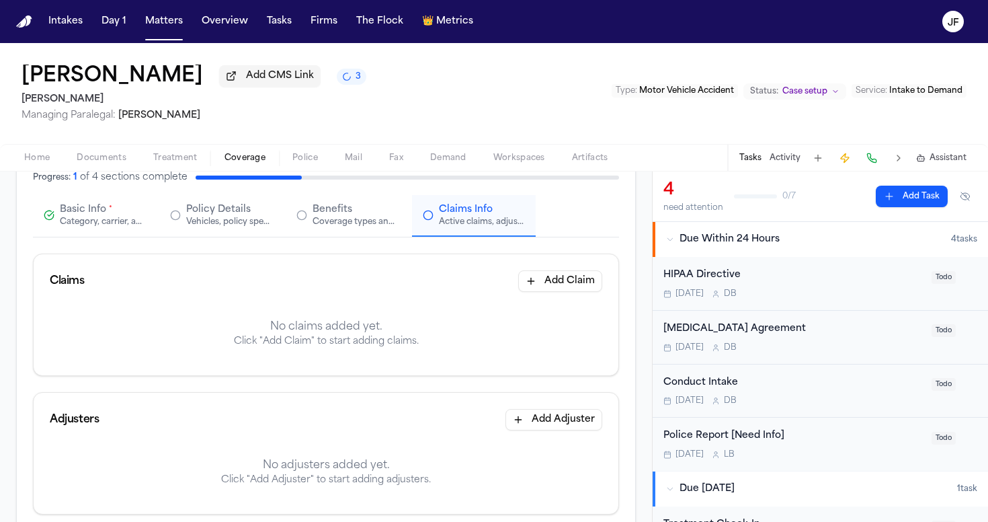
scroll to position [118, 0]
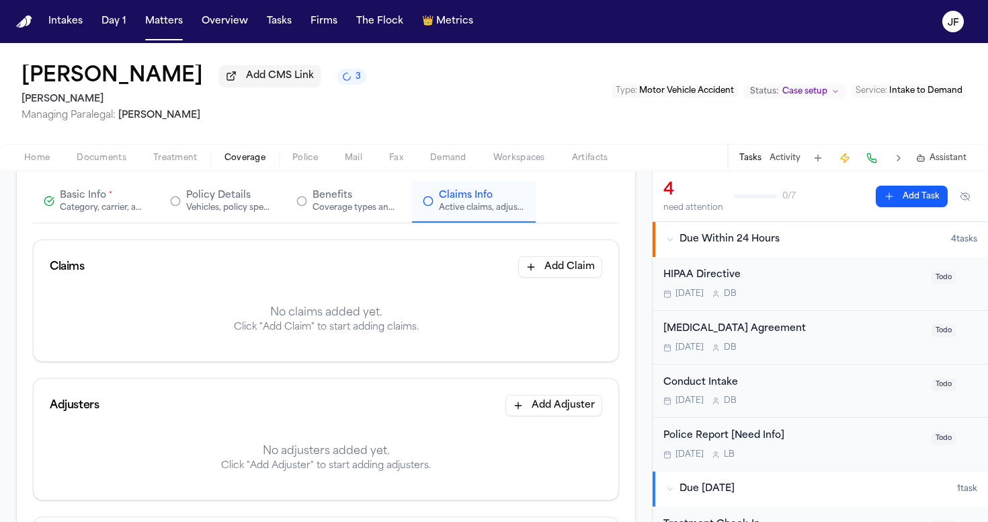
click at [547, 272] on button "Add Claim" at bounding box center [560, 267] width 84 height 22
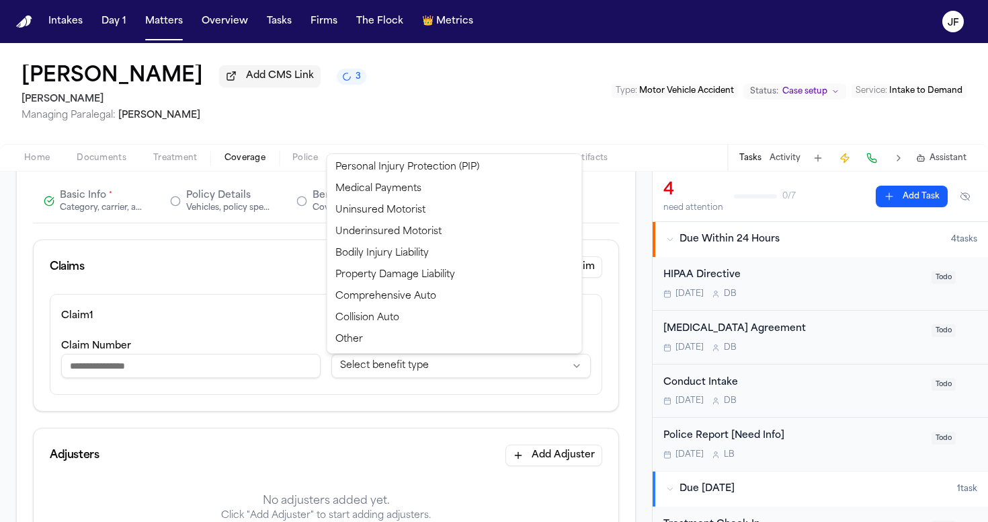
click at [395, 376] on html "**********" at bounding box center [494, 261] width 988 height 522
select select "**********"
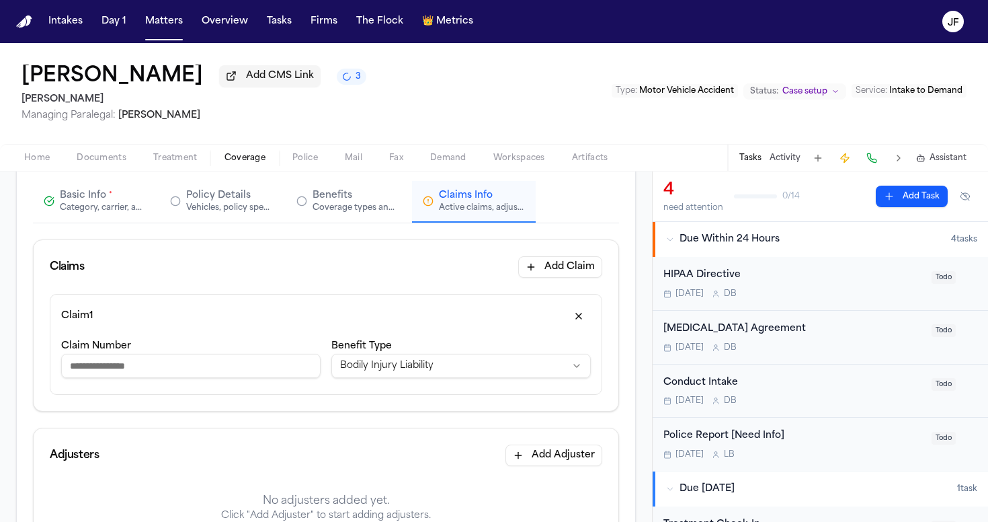
click at [149, 383] on div "Claim Number" at bounding box center [191, 360] width 260 height 46
click at [158, 377] on input "Claim Number" at bounding box center [191, 366] width 260 height 24
paste input "**********"
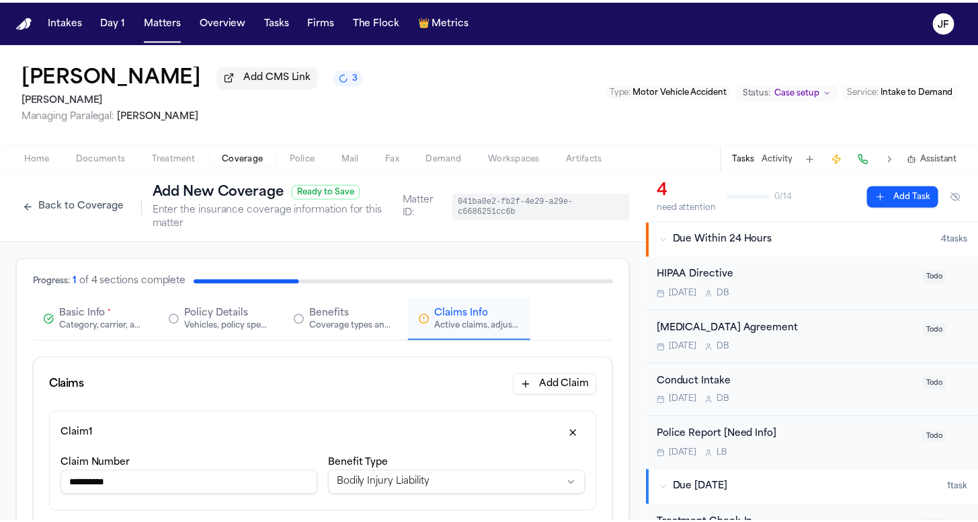
scroll to position [0, 0]
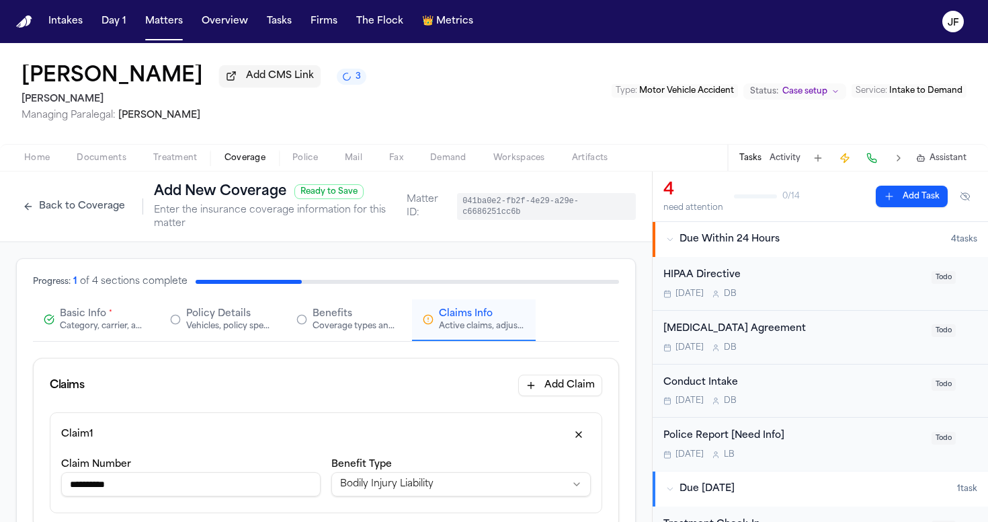
type input "**********"
click at [110, 313] on span "*" at bounding box center [110, 314] width 3 height 11
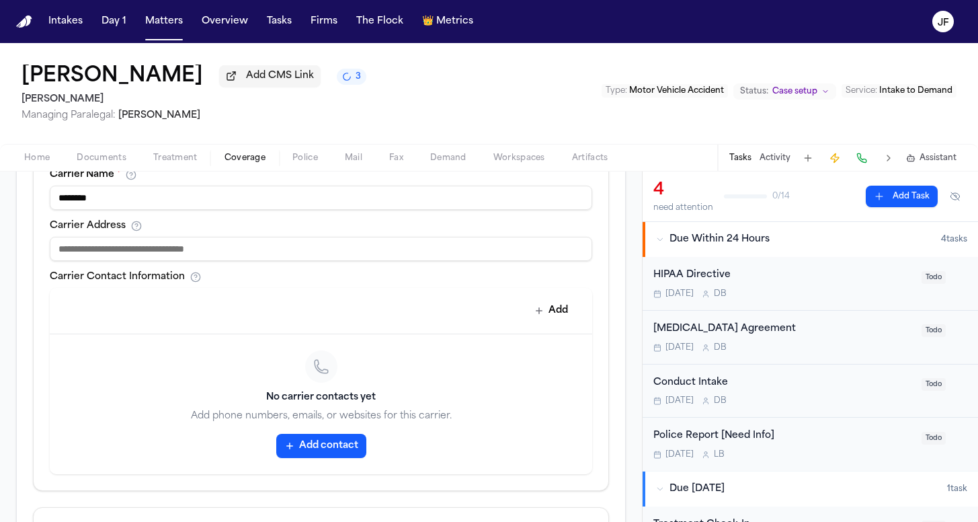
scroll to position [561, 0]
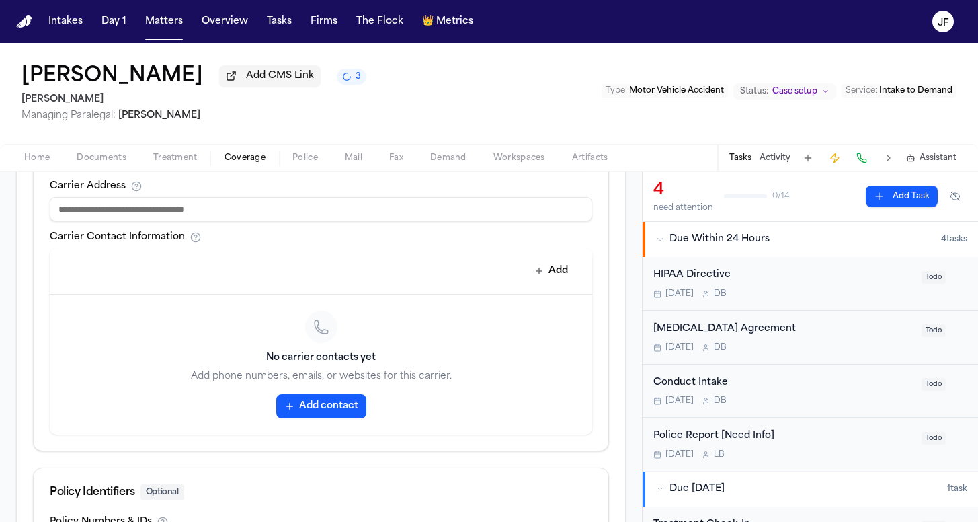
click at [333, 405] on button "Add contact" at bounding box center [321, 406] width 90 height 24
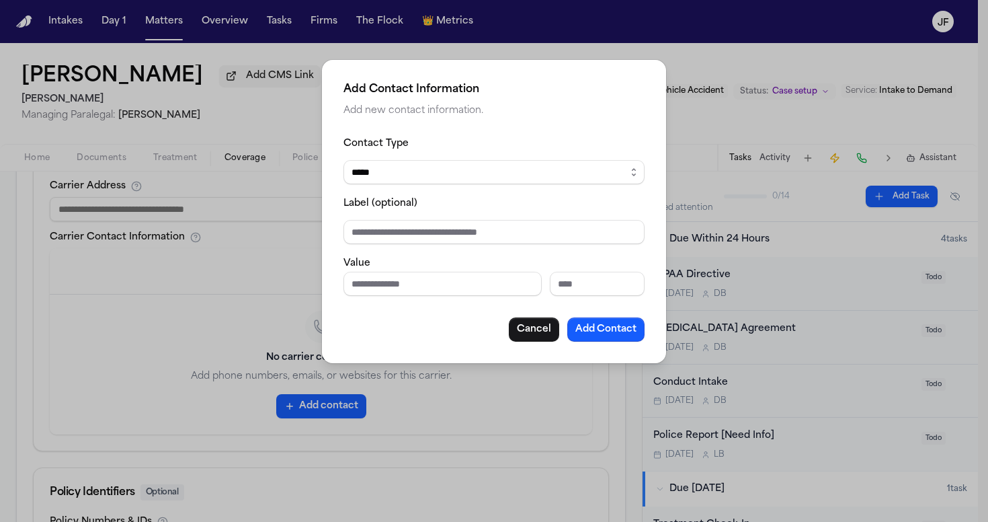
click at [439, 186] on fieldset "Contact Type ***** ***** ******* *** ***** Label (optional) Value" at bounding box center [494, 215] width 301 height 161
select select "*****"
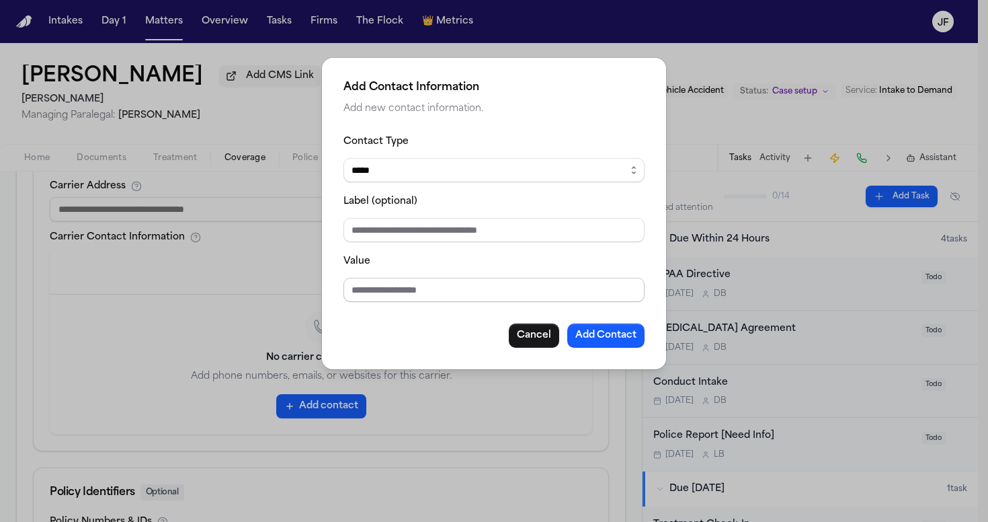
click at [429, 285] on input "Value" at bounding box center [494, 290] width 301 height 24
type input "**********"
click at [468, 247] on fieldset "**********" at bounding box center [494, 217] width 301 height 169
click at [471, 242] on input "Label (optional)" at bounding box center [494, 230] width 301 height 24
type input "**********"
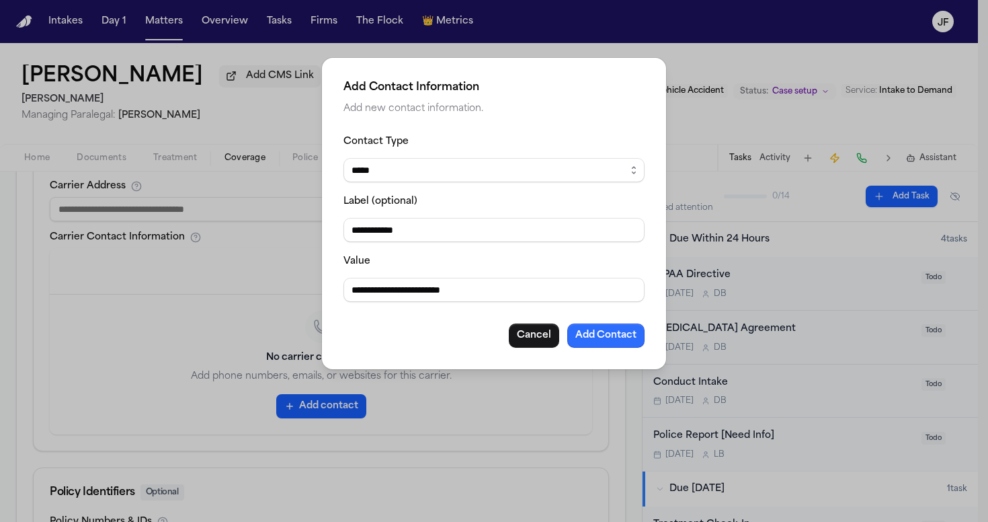
click at [592, 345] on button "Add Contact" at bounding box center [605, 335] width 77 height 24
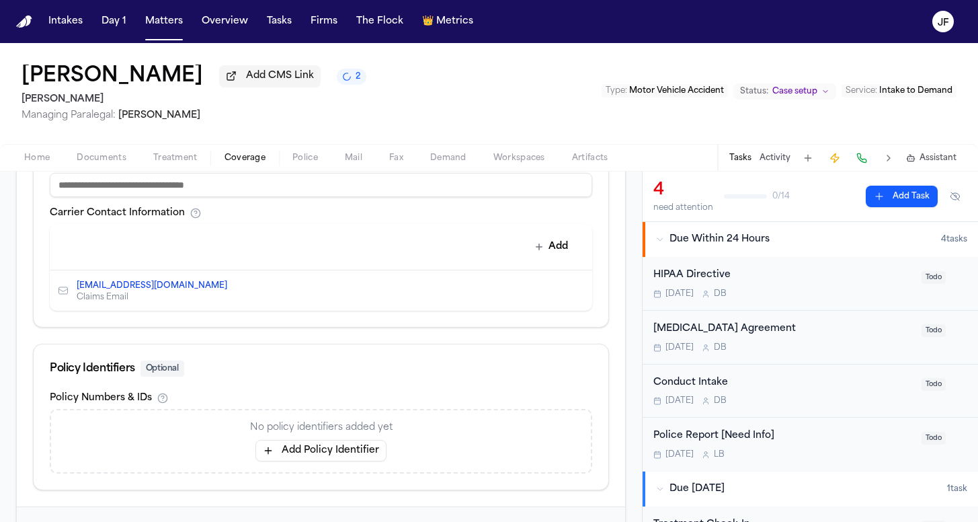
scroll to position [530, 0]
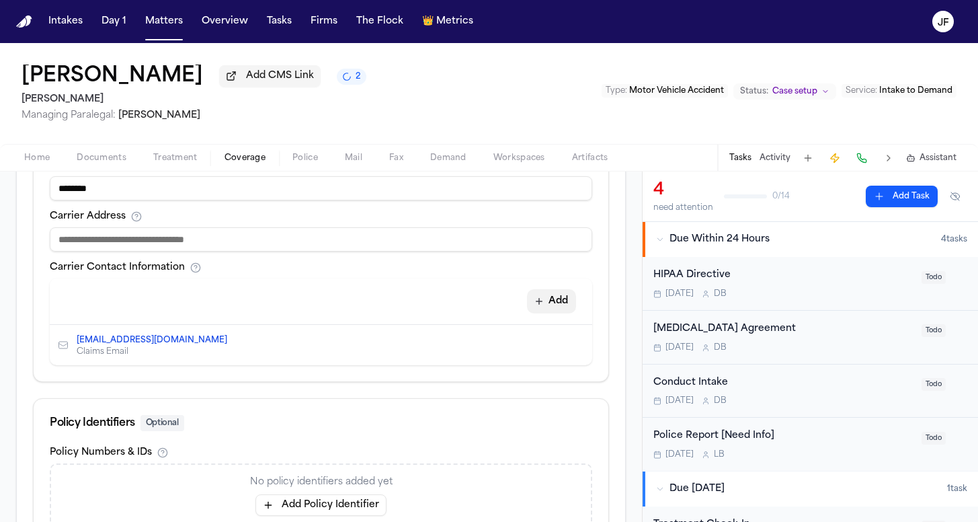
click at [552, 295] on button "Add" at bounding box center [551, 301] width 49 height 24
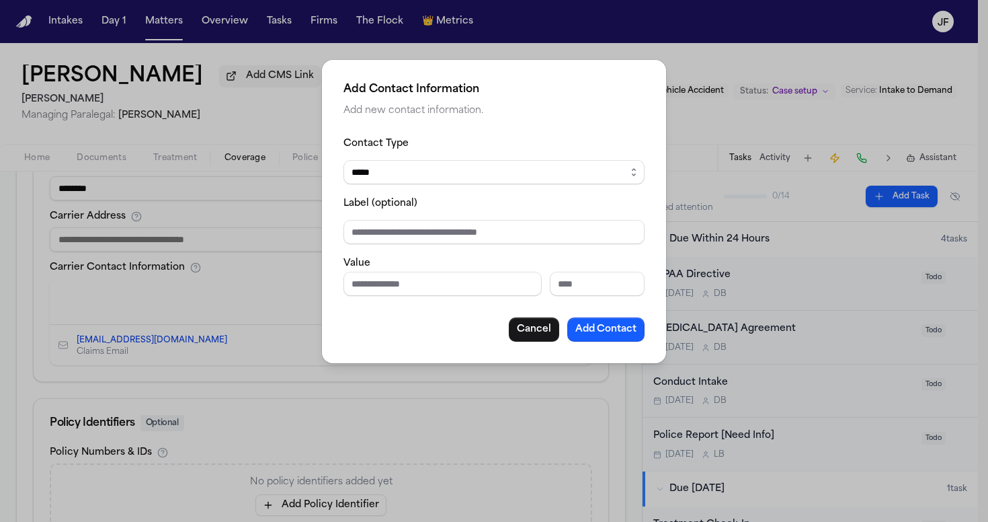
click at [417, 287] on input "Phone number" at bounding box center [443, 284] width 198 height 24
paste input "**********"
type input "**********"
click at [449, 228] on input "Label (optional)" at bounding box center [494, 232] width 301 height 24
type input "**********"
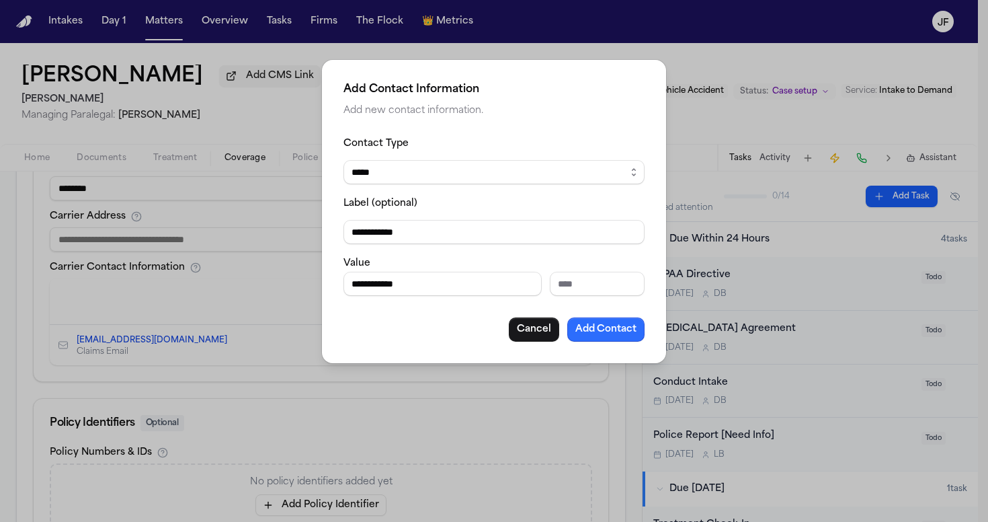
click at [623, 337] on button "Add Contact" at bounding box center [605, 329] width 77 height 24
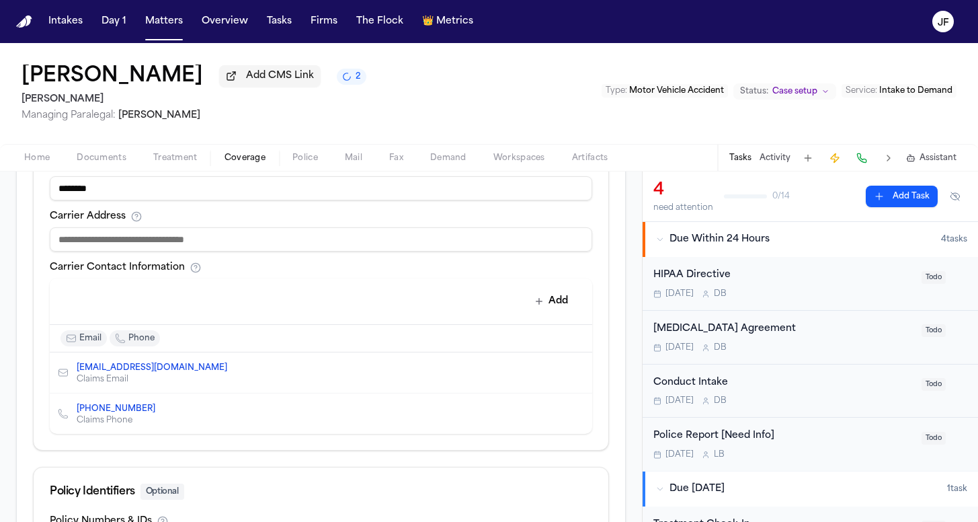
click at [532, 276] on div "Carrier Contact Information Add email phone claims@claims.allstate.com Claims E…" at bounding box center [321, 347] width 543 height 171
click at [533, 311] on button "Add" at bounding box center [551, 301] width 49 height 24
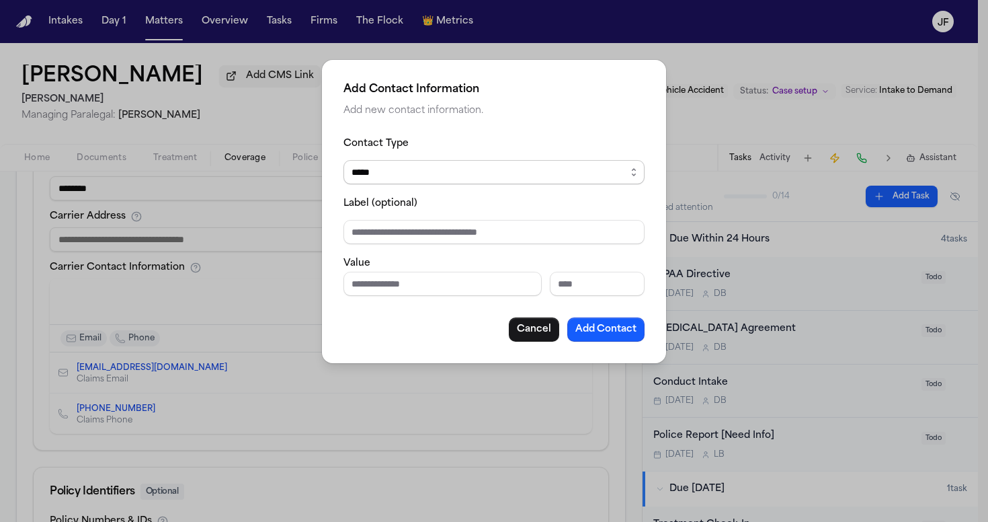
select select "***"
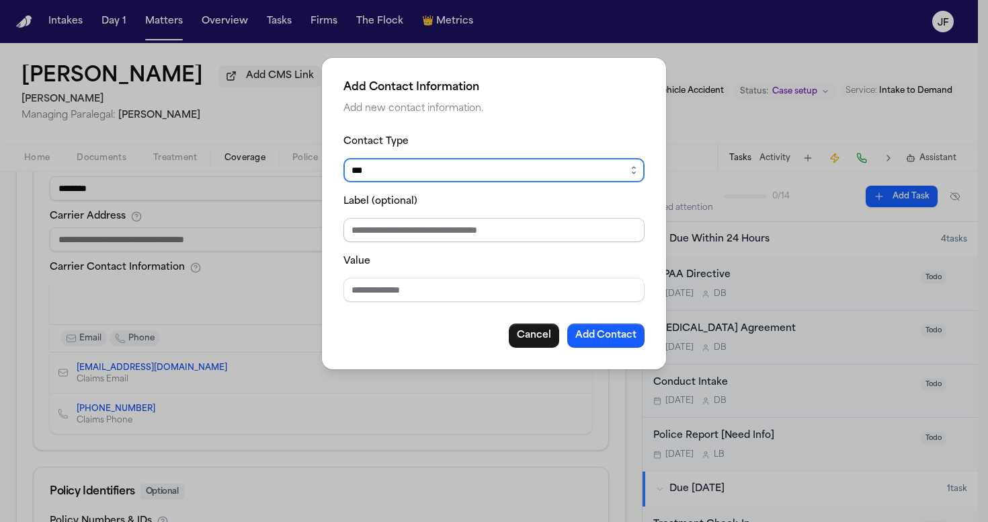
click at [476, 229] on input "Label (optional)" at bounding box center [494, 230] width 301 height 24
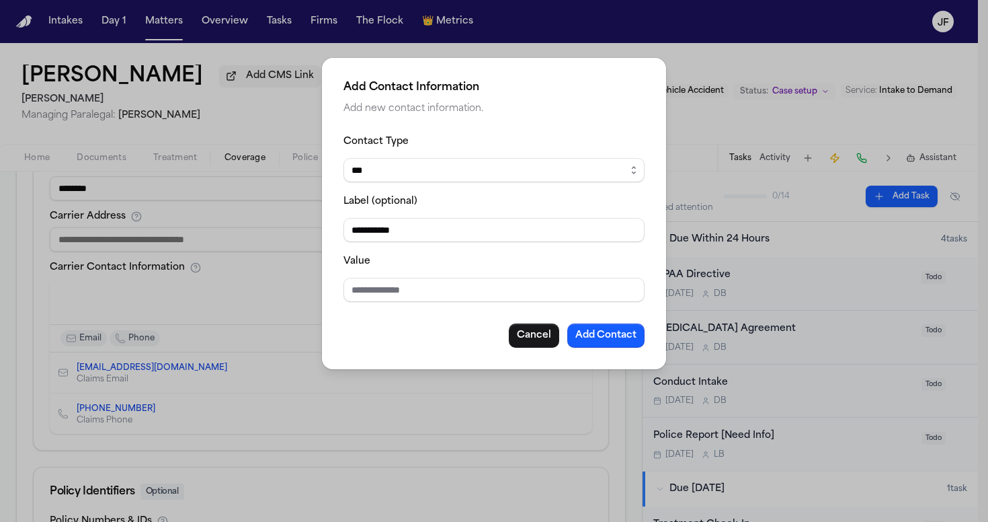
type input "**********"
click at [466, 292] on input "Value" at bounding box center [494, 290] width 301 height 24
paste input "**********"
type input "**********"
click at [592, 341] on button "Add Contact" at bounding box center [605, 335] width 77 height 24
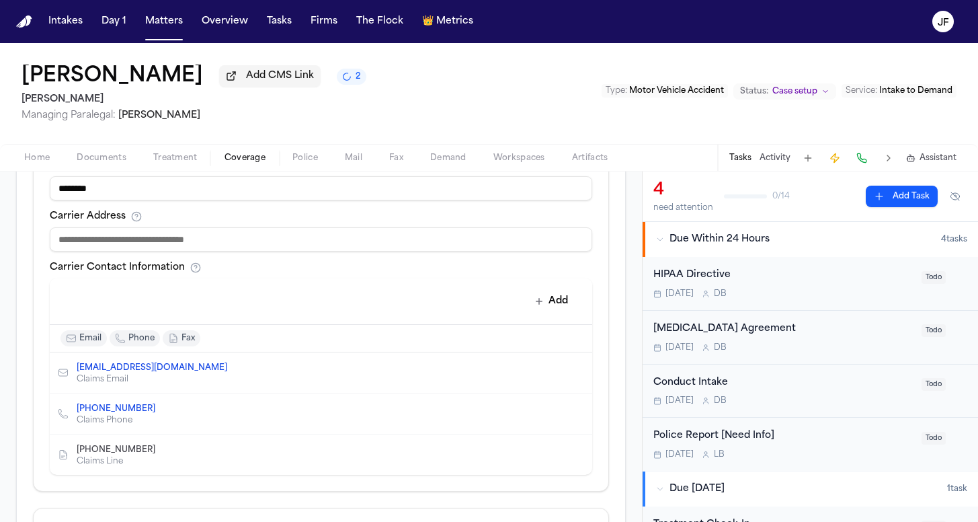
drag, startPoint x: 569, startPoint y: 409, endPoint x: 500, endPoint y: 385, distance: 72.7
click at [500, 386] on ul "claims@claims.allstate.com Claims Email (866) 447-4293 Claims Phone (800) 255-7…" at bounding box center [321, 413] width 543 height 122
click at [545, 411] on button "Edit contact" at bounding box center [554, 413] width 19 height 19
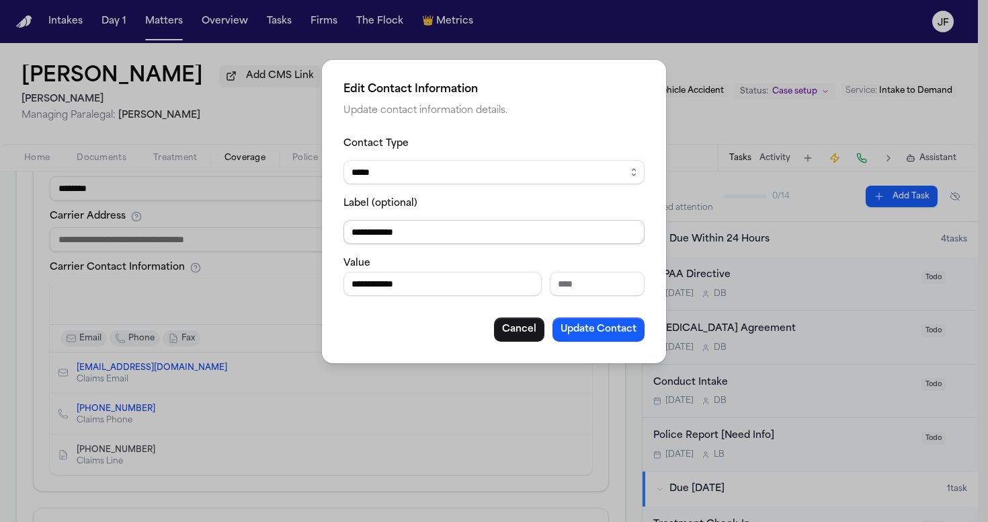
click at [414, 235] on input "**********" at bounding box center [494, 232] width 301 height 24
type input "**********"
click at [590, 334] on button "Update Contact" at bounding box center [599, 329] width 92 height 24
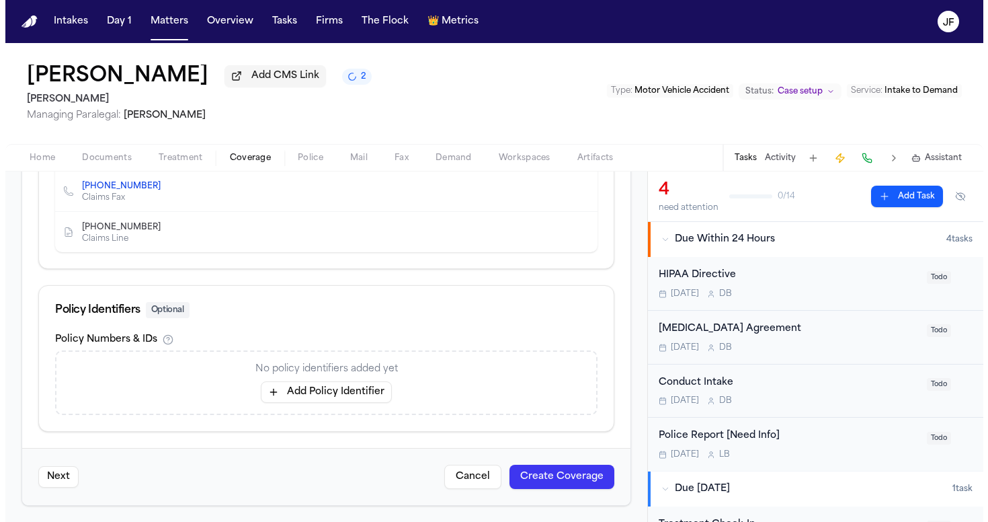
scroll to position [756, 0]
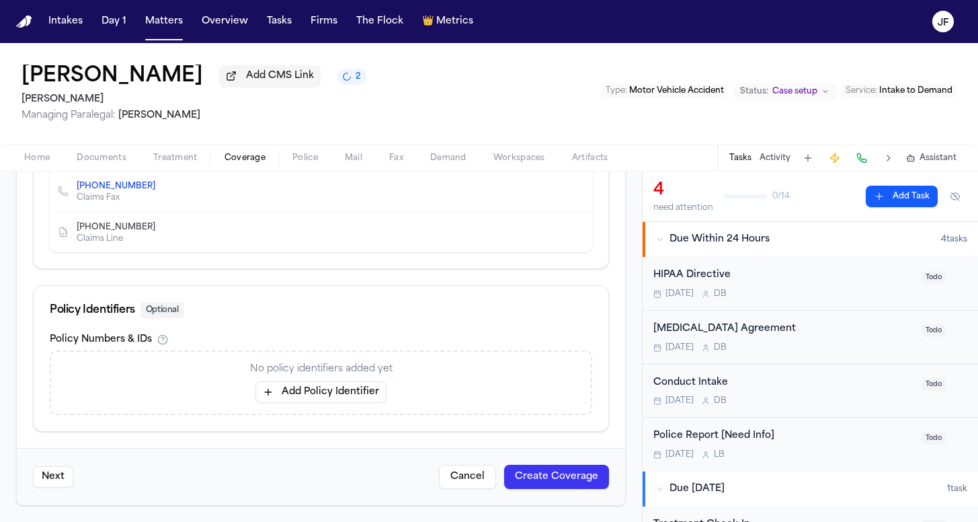
click at [539, 479] on button "Create Coverage" at bounding box center [556, 477] width 105 height 24
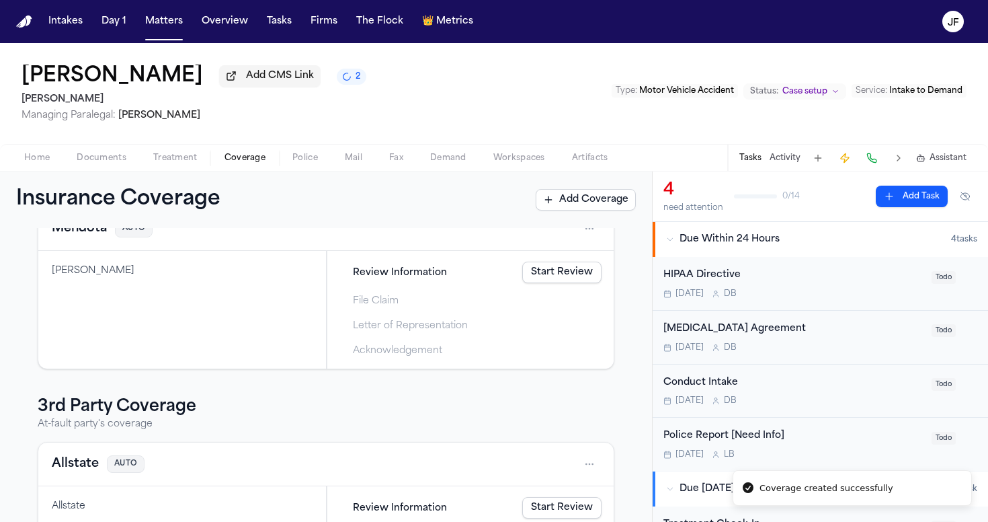
scroll to position [88, 0]
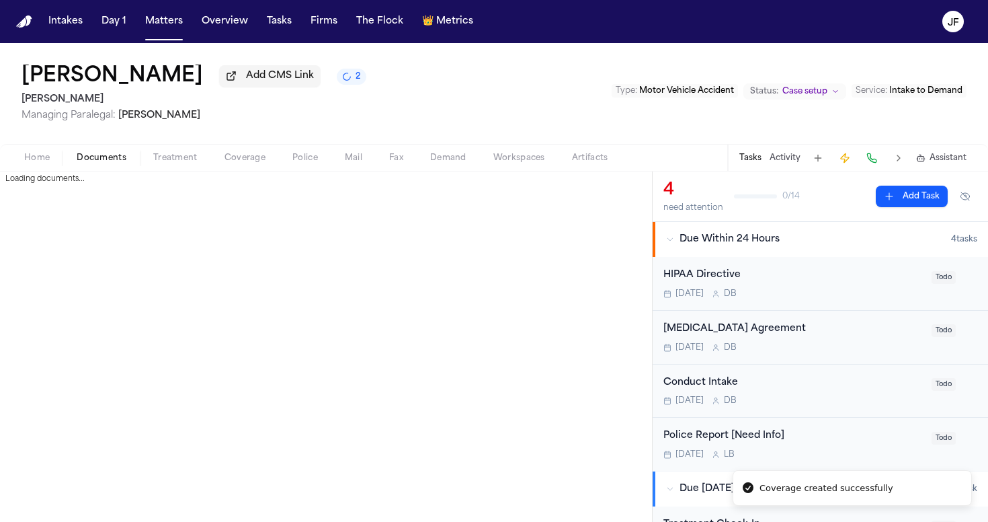
click at [85, 163] on span "Documents" at bounding box center [102, 158] width 50 height 11
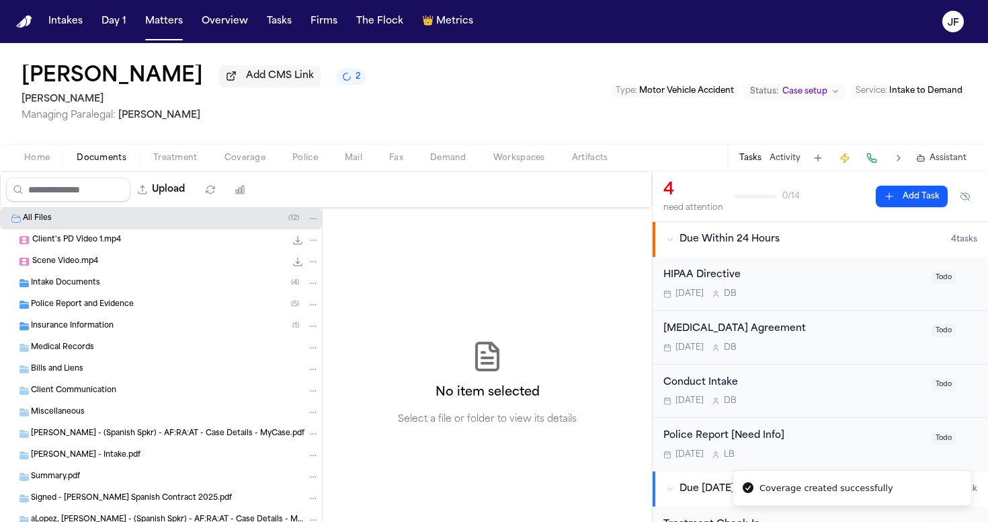
click at [93, 289] on span "Intake Documents" at bounding box center [65, 283] width 69 height 11
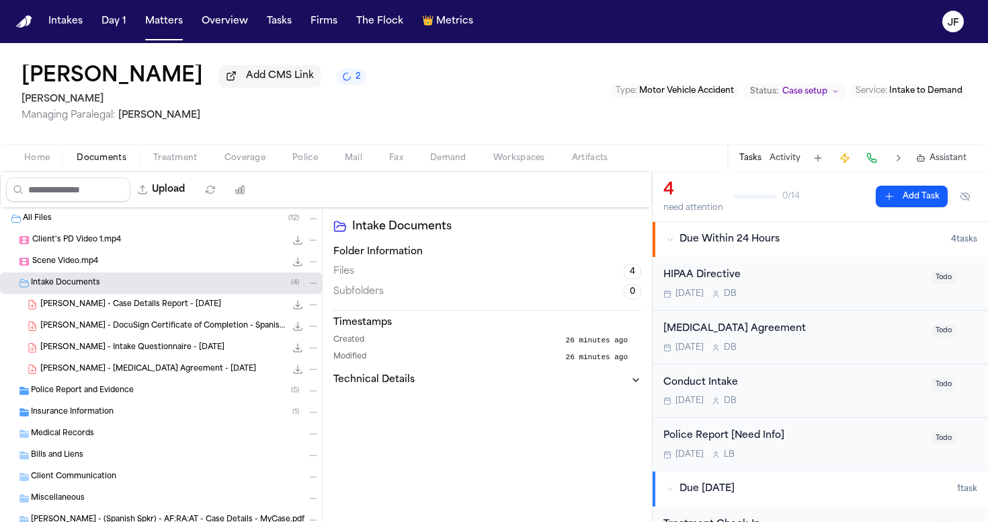
click at [97, 401] on div "Police Report and Evidence ( 5 )" at bounding box center [161, 391] width 322 height 22
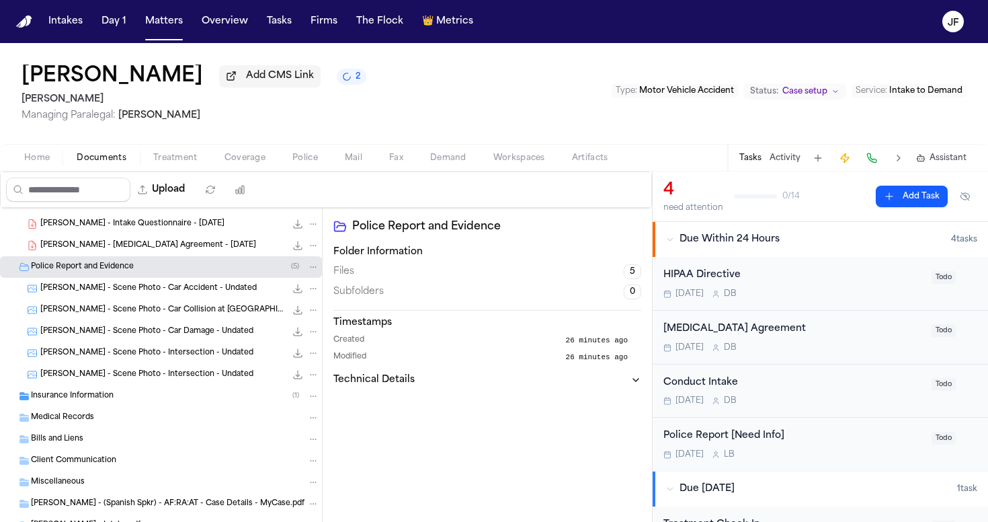
click at [114, 399] on div "Insurance Information ( 1 )" at bounding box center [175, 396] width 288 height 12
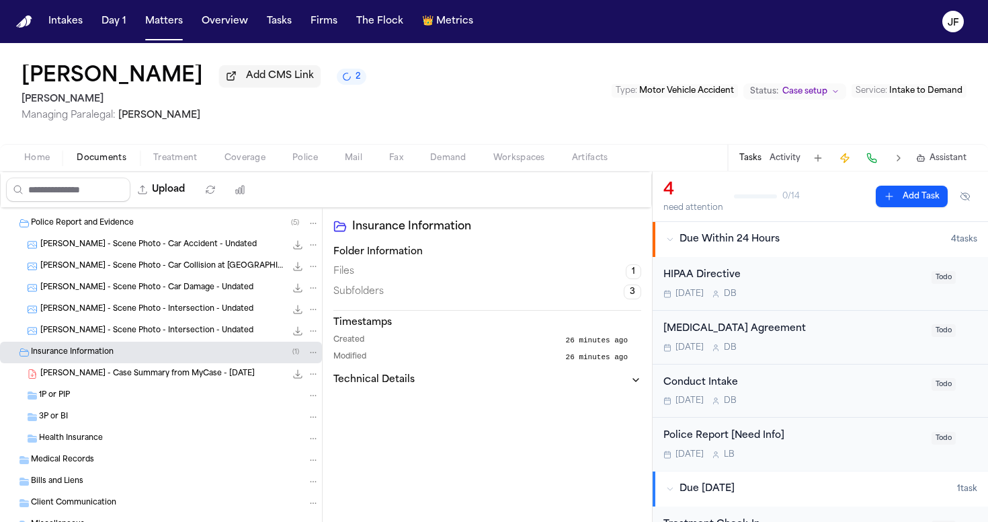
scroll to position [174, 0]
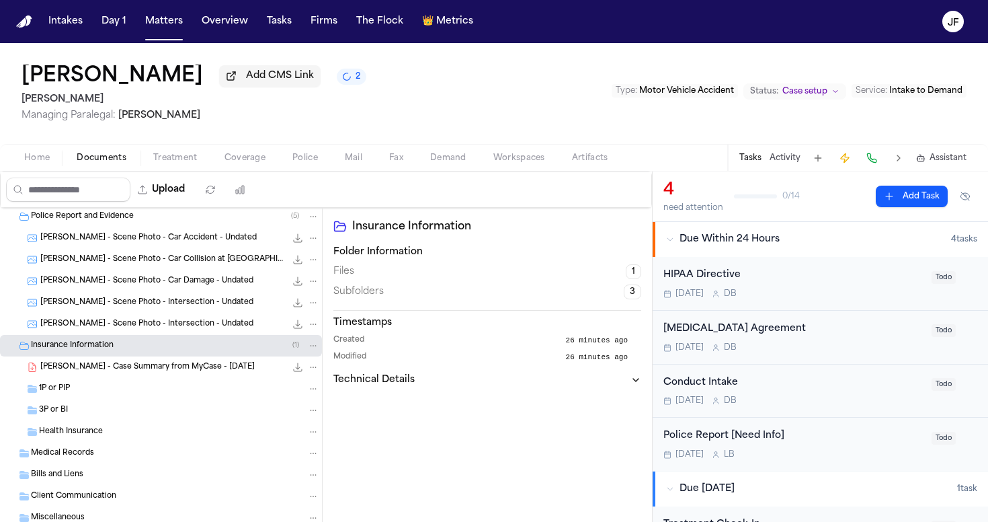
click at [120, 356] on div "Insurance Information ( 1 )" at bounding box center [161, 346] width 322 height 22
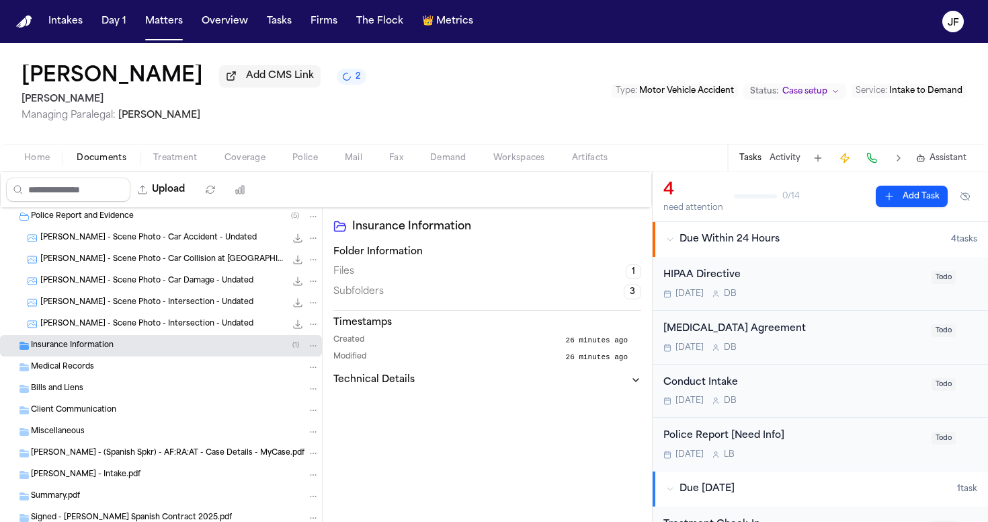
click at [245, 171] on div "Home Documents Treatment Coverage Police Mail Fax Demand Workspaces Artifacts T…" at bounding box center [494, 157] width 988 height 27
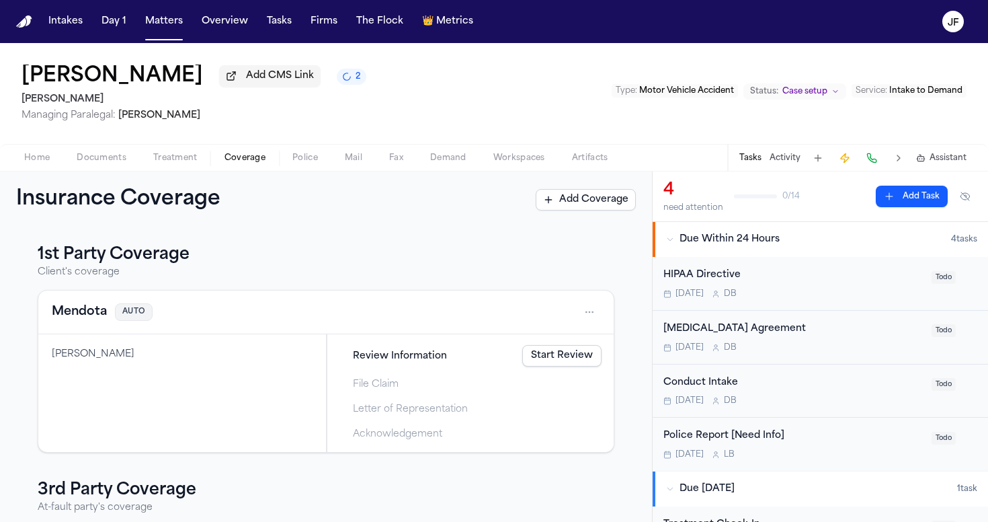
click at [245, 159] on span "Coverage" at bounding box center [245, 158] width 41 height 11
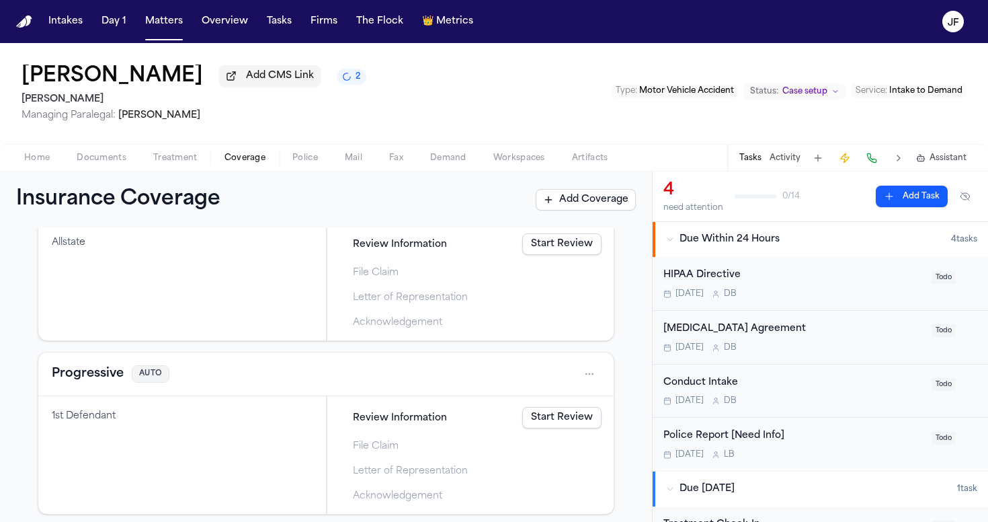
scroll to position [250, 0]
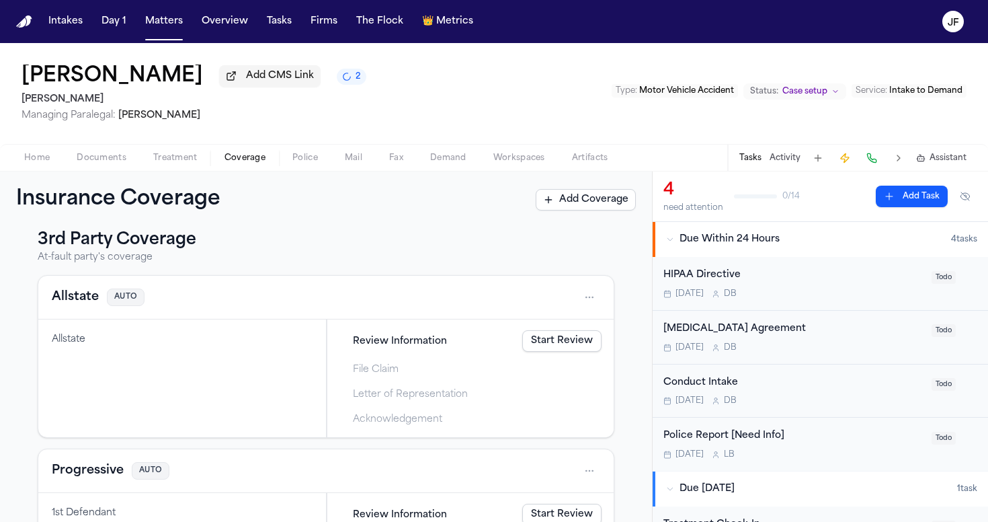
click at [85, 302] on button "Allstate" at bounding box center [75, 297] width 47 height 19
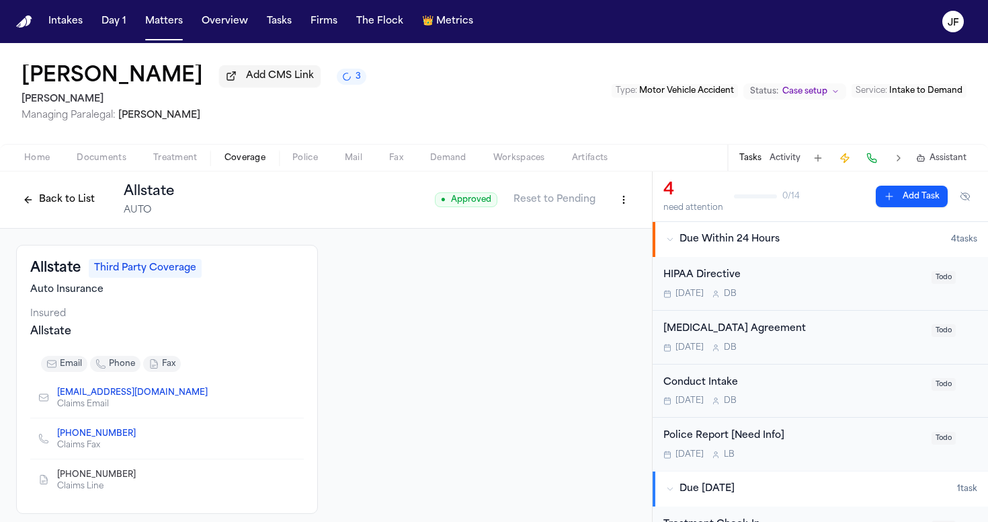
click at [41, 203] on button "Back to List" at bounding box center [58, 200] width 85 height 22
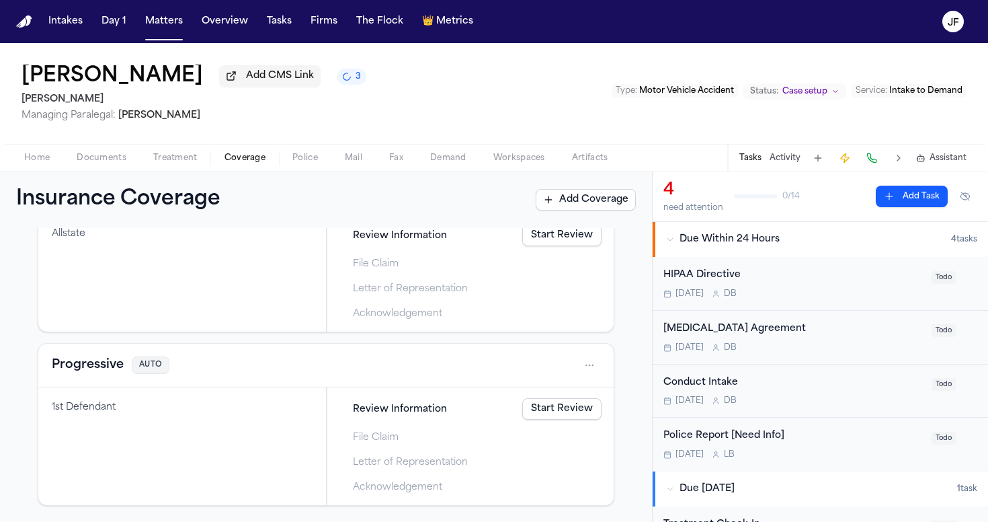
scroll to position [359, 0]
click at [96, 368] on button "Progressive" at bounding box center [88, 365] width 72 height 19
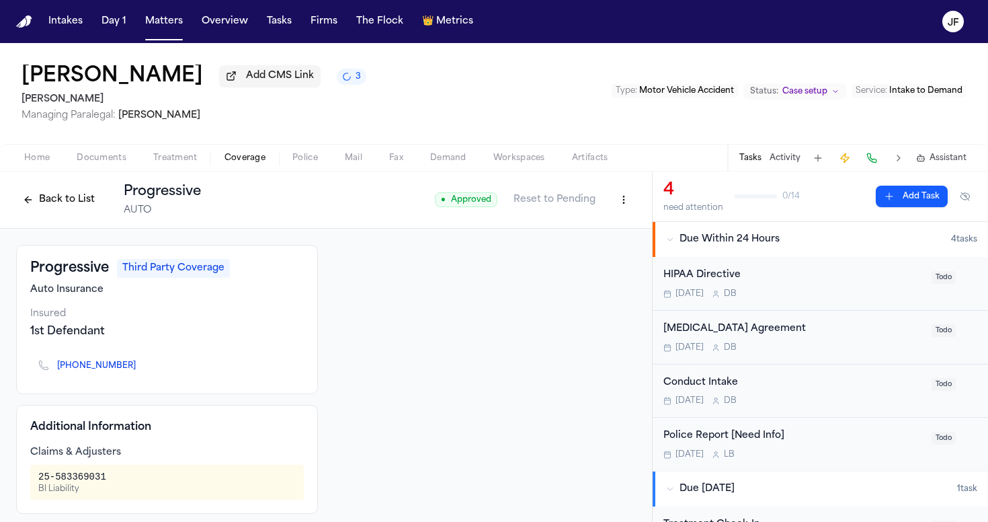
click at [635, 198] on div "Back to List Progressive AUTO ● Approved Reset to Pending" at bounding box center [326, 199] width 652 height 57
click at [616, 201] on html "Intakes Day 1 Matters Overview Tasks Firms The Flock 👑 Metrics JF Rodrigo Lopez…" at bounding box center [494, 261] width 988 height 522
click at [563, 237] on div "Edit Coverage" at bounding box center [567, 232] width 113 height 22
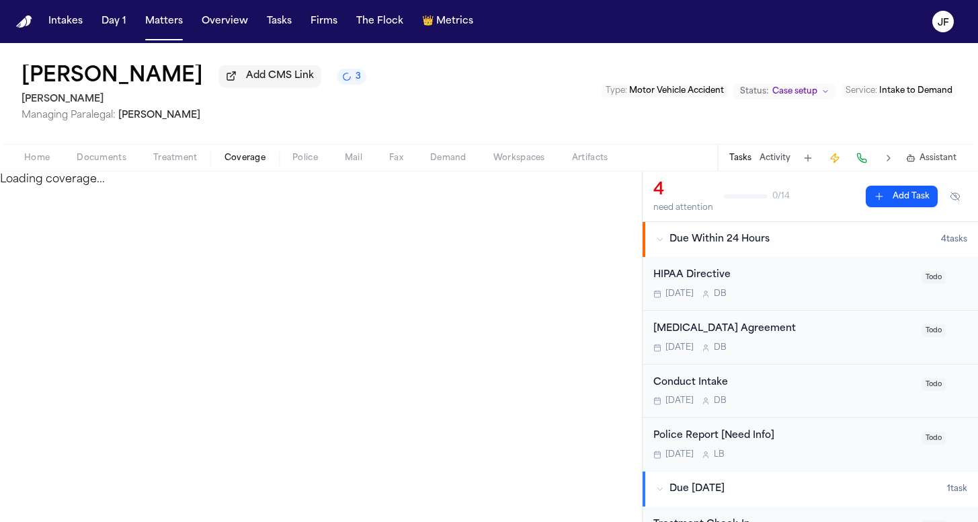
select select "**********"
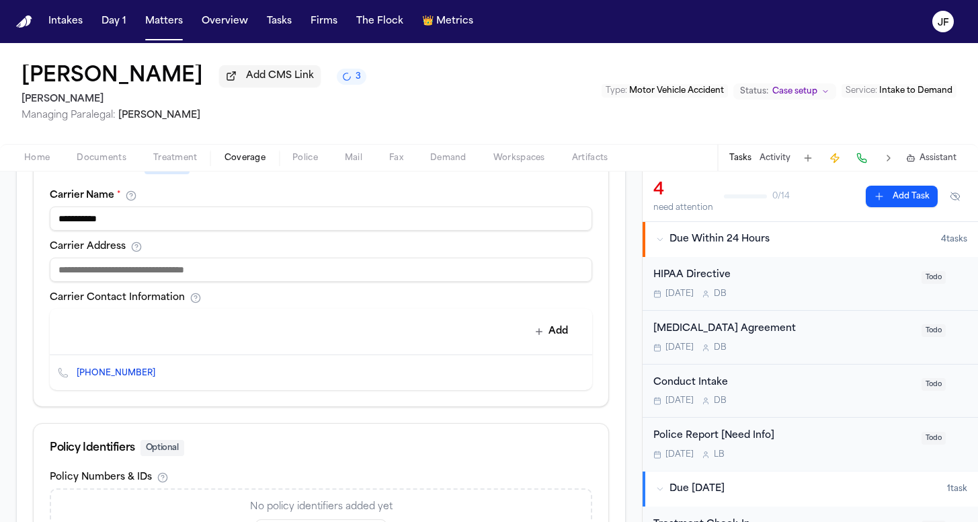
scroll to position [545, 0]
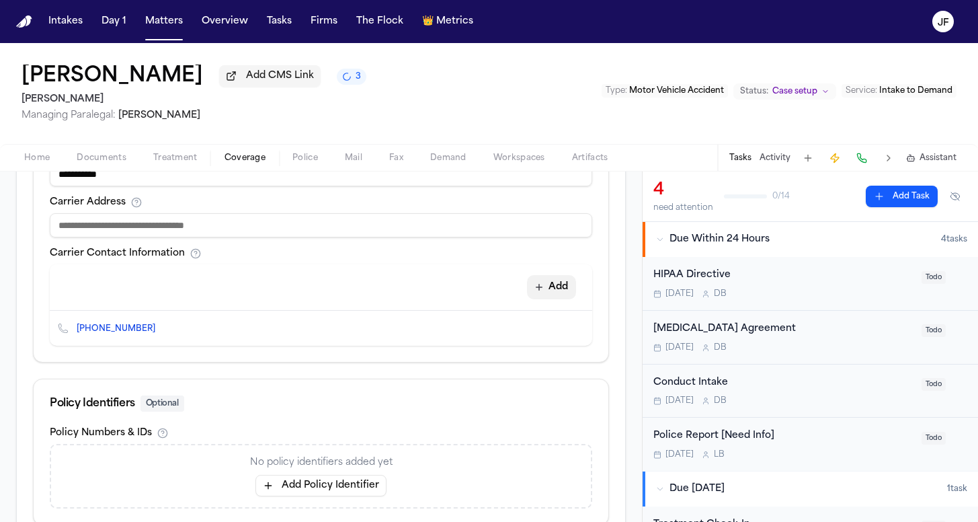
click at [551, 296] on button "Add" at bounding box center [551, 287] width 49 height 24
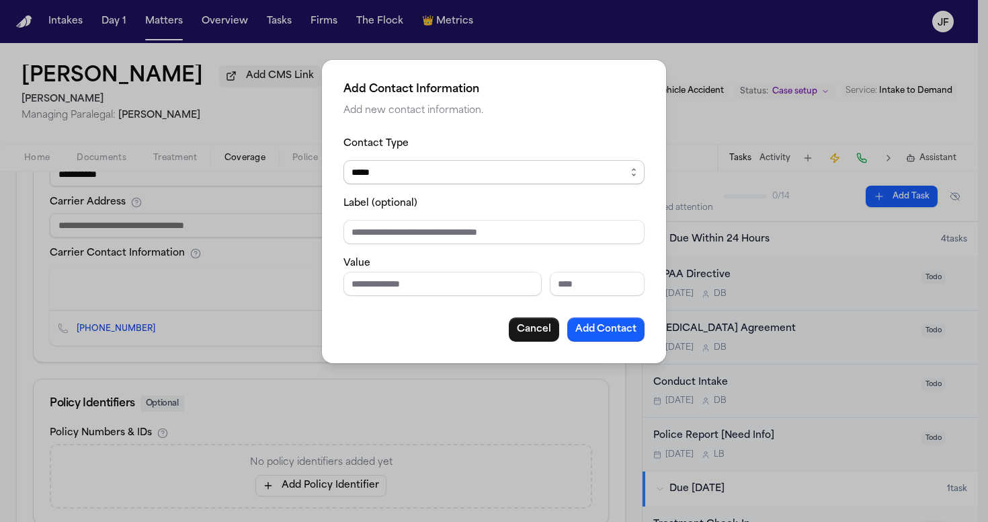
select select "***"
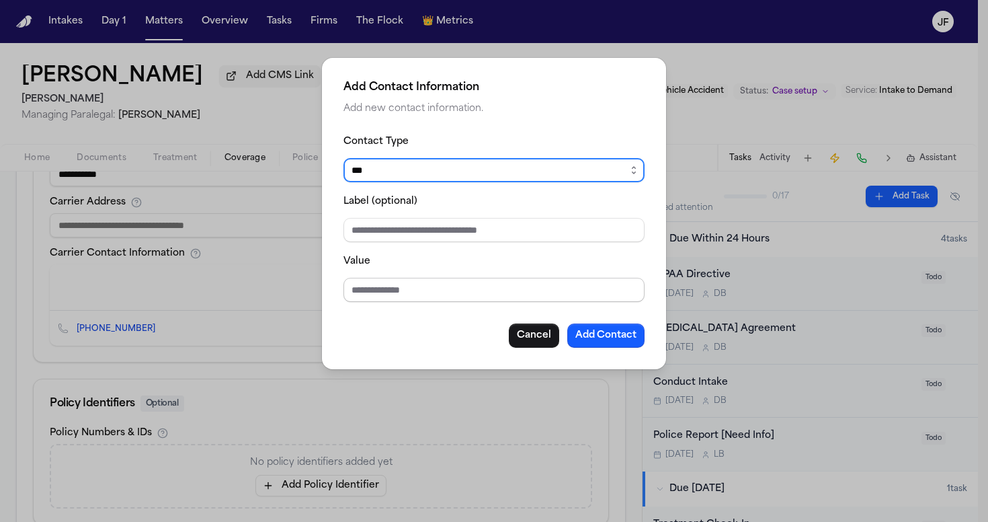
click at [407, 283] on input "Value" at bounding box center [494, 290] width 301 height 24
paste input "**********"
type input "**********"
click at [433, 223] on input "Label (optional)" at bounding box center [494, 230] width 301 height 24
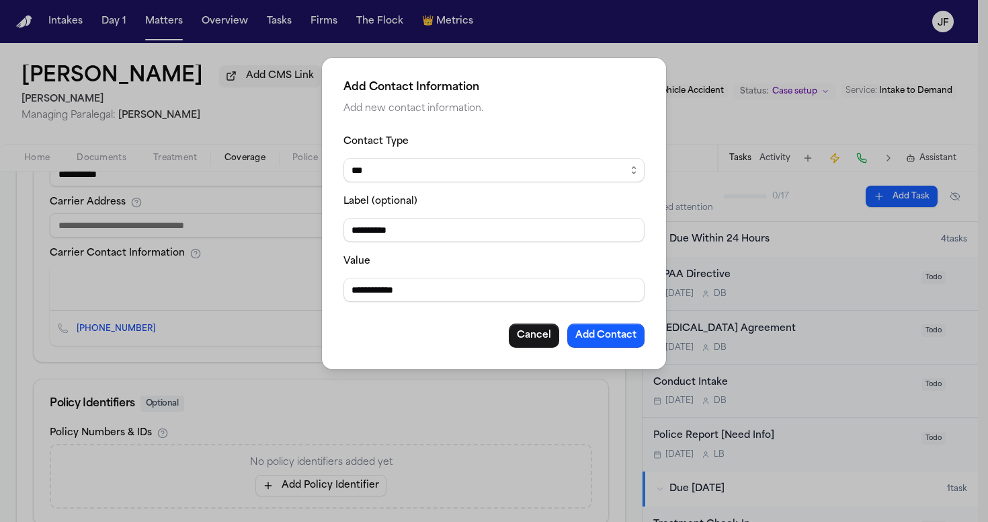
type input "**********"
click at [604, 324] on div "**********" at bounding box center [494, 240] width 301 height 214
click at [604, 329] on button "Add Contact" at bounding box center [605, 335] width 77 height 24
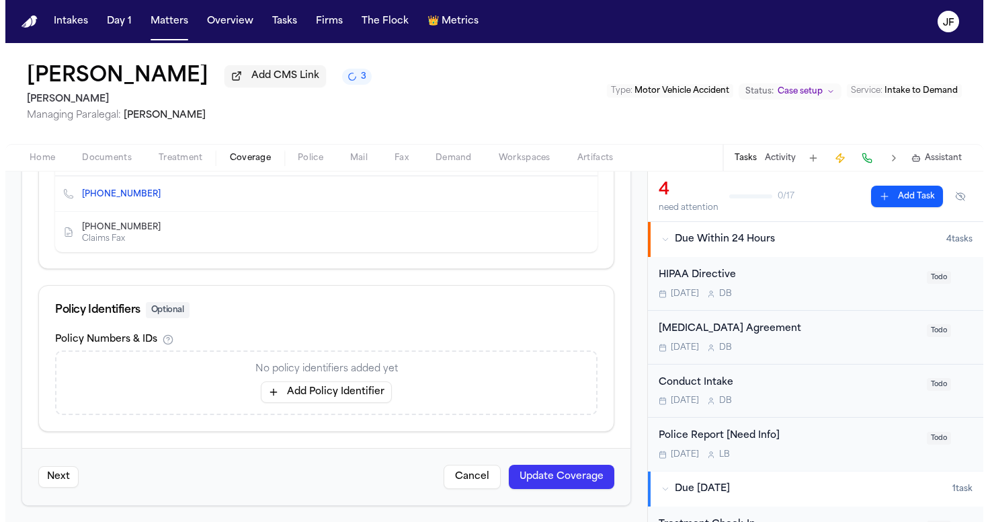
scroll to position [709, 0]
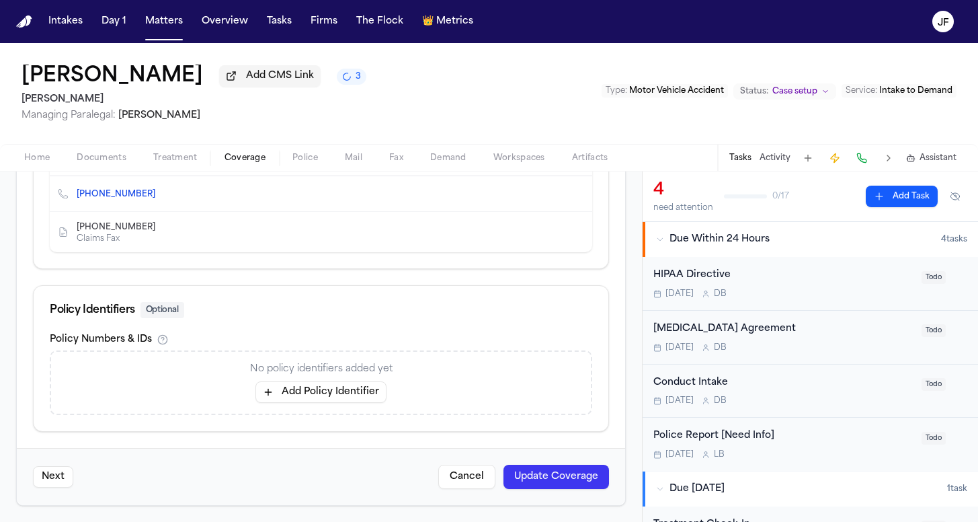
click at [528, 472] on button "Update Coverage" at bounding box center [557, 477] width 106 height 24
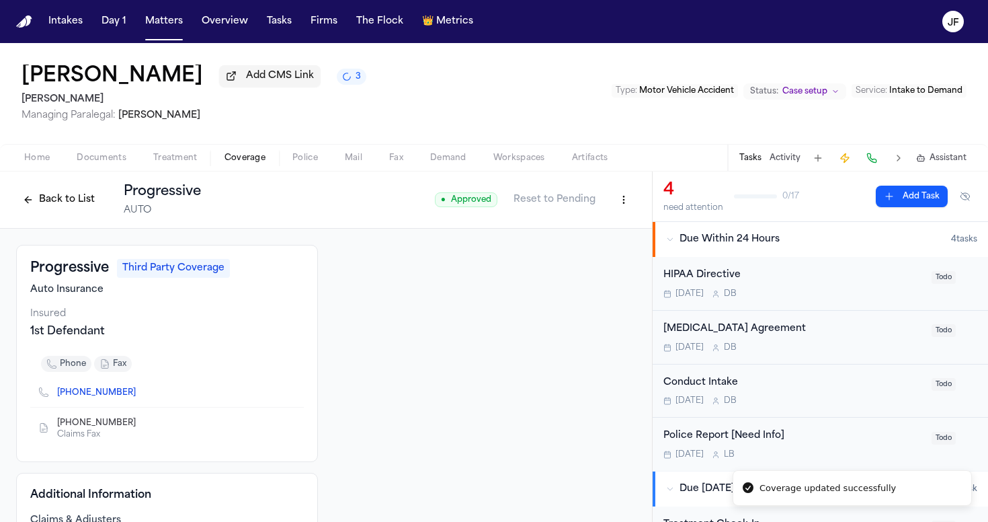
click at [32, 199] on button "Back to List" at bounding box center [58, 200] width 85 height 22
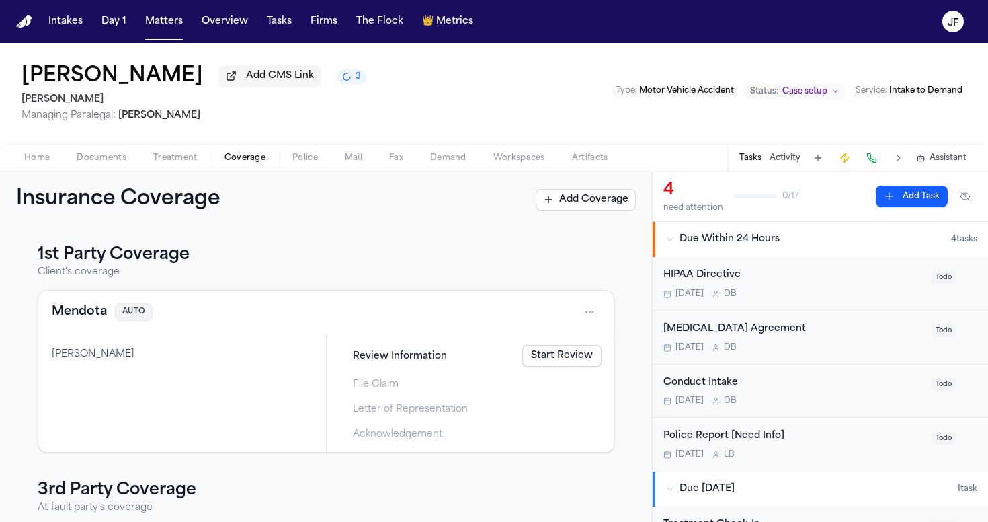
scroll to position [-1, 0]
click at [97, 303] on div "Mendota AUTO" at bounding box center [325, 312] width 575 height 44
click at [97, 311] on button "Mendota" at bounding box center [79, 312] width 55 height 19
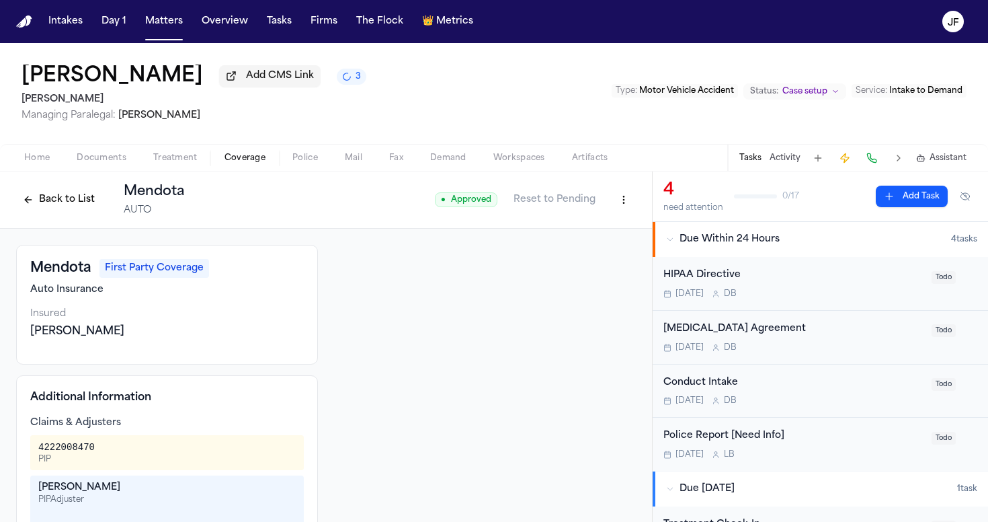
scroll to position [-1, 0]
click at [619, 198] on html "Intakes Day 1 Matters Overview Tasks Firms The Flock 👑 Metrics JF Rodrigo Lopez…" at bounding box center [494, 261] width 988 height 522
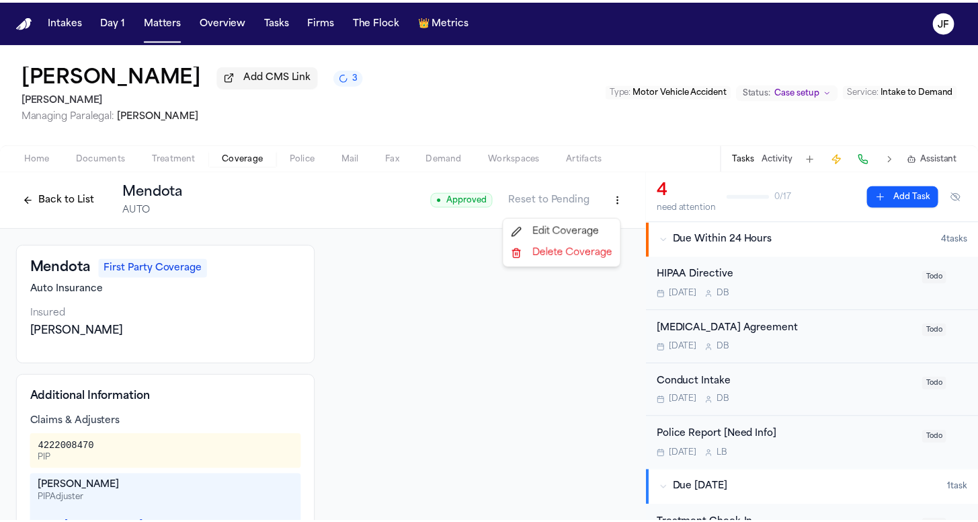
scroll to position [0, 0]
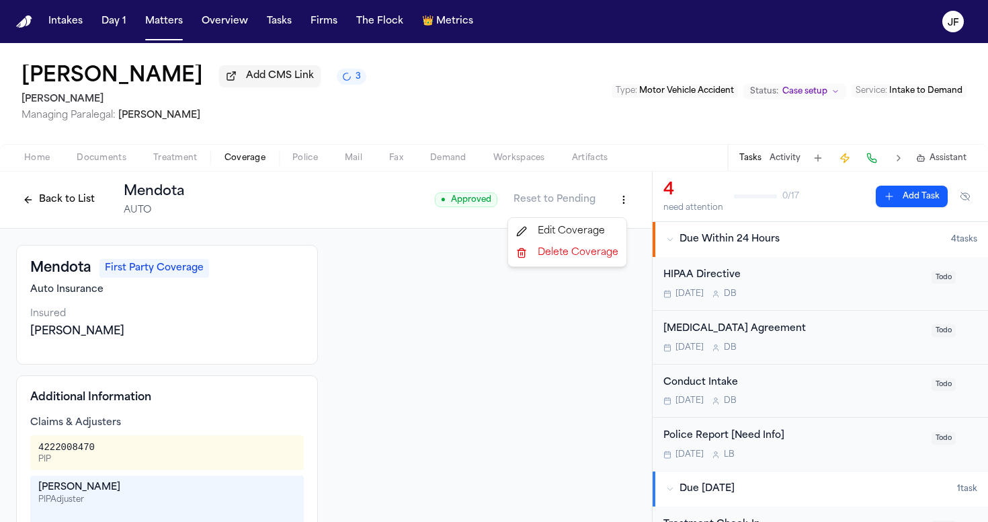
click at [584, 233] on div "Edit Coverage" at bounding box center [567, 232] width 113 height 22
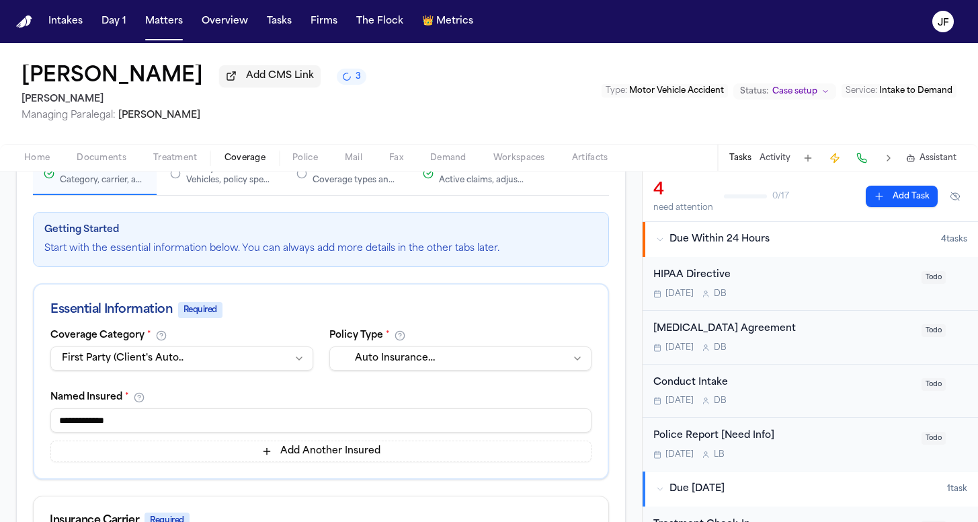
scroll to position [2, 0]
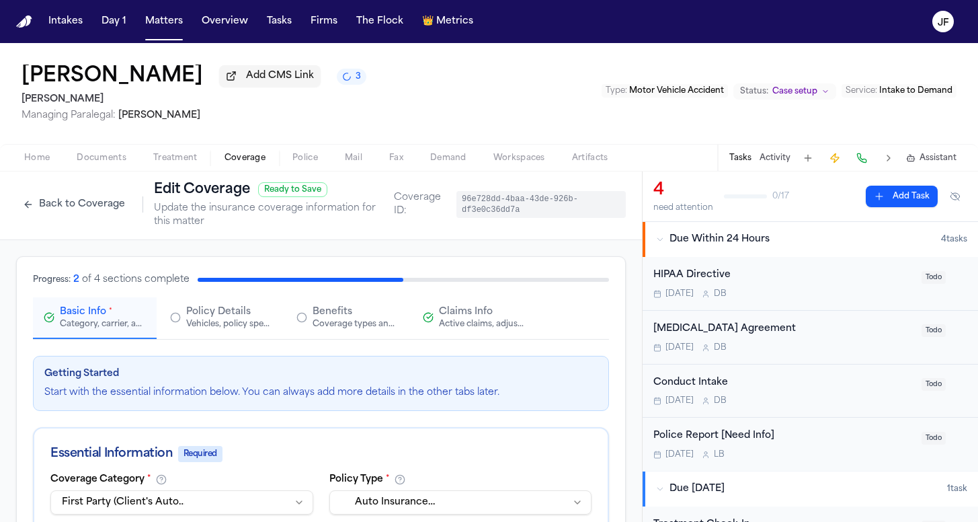
click at [479, 329] on div "Active claims, adjusters, and subrogation details" at bounding box center [482, 324] width 86 height 11
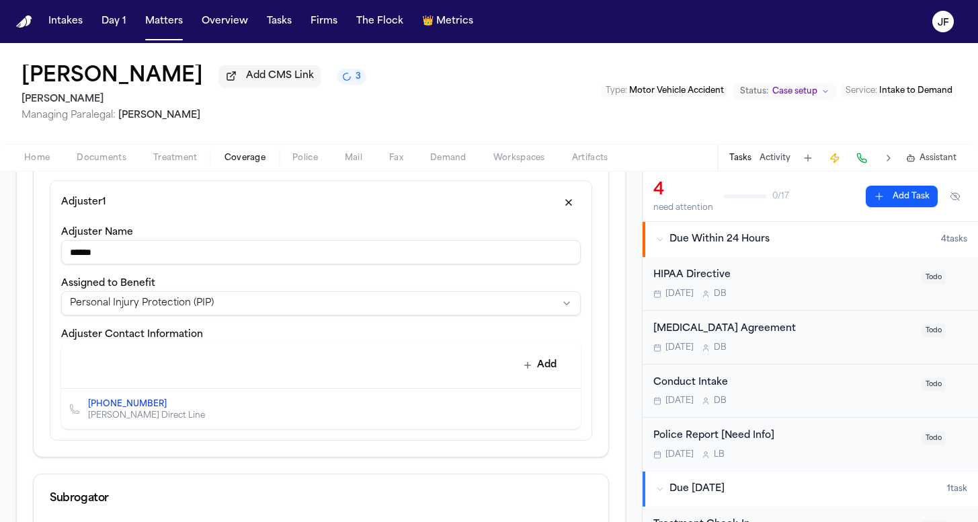
scroll to position [428, 0]
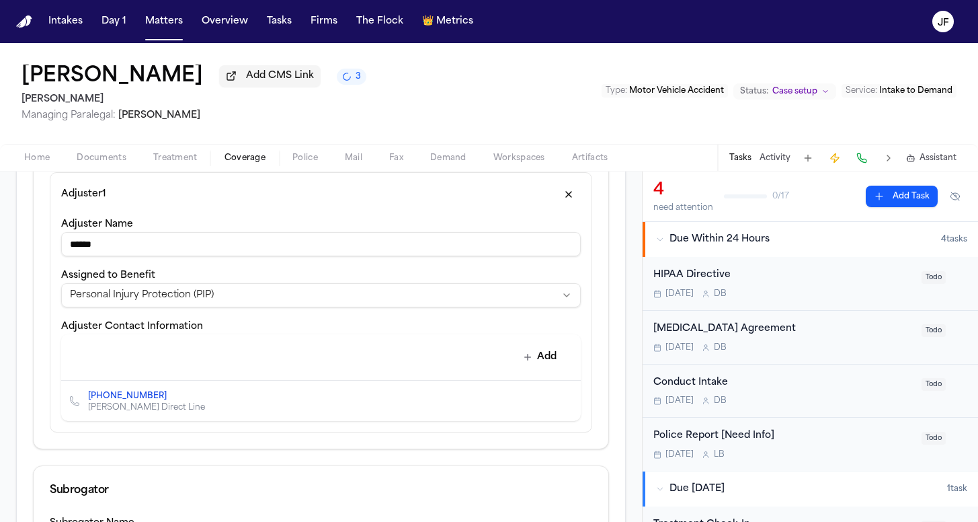
click at [525, 358] on button "Add" at bounding box center [540, 357] width 49 height 24
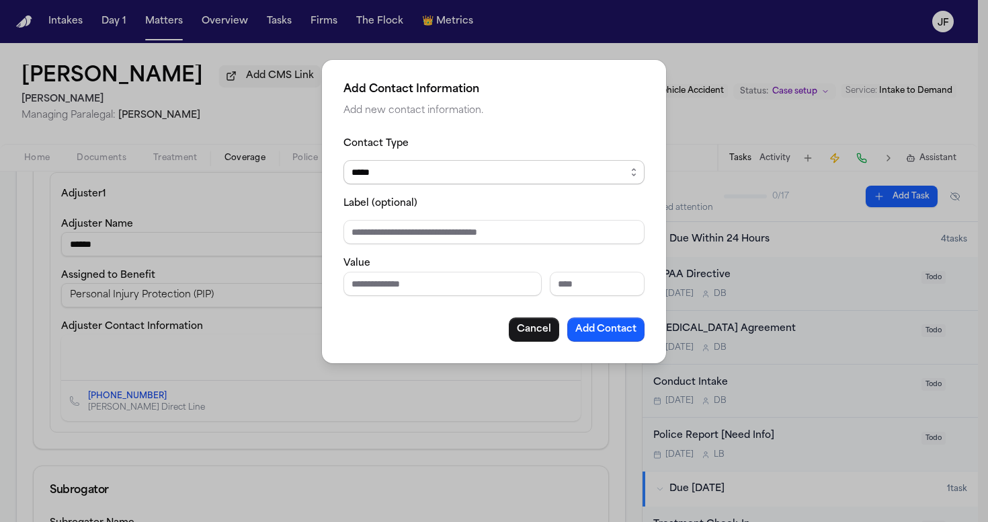
select select "*****"
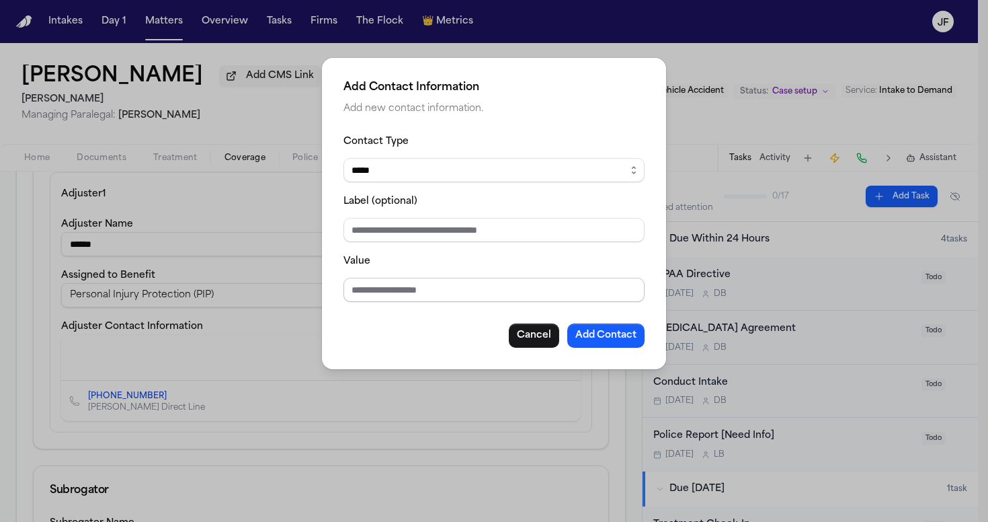
click at [407, 292] on input "Value" at bounding box center [494, 290] width 301 height 24
paste input "**********"
type input "**********"
click at [513, 233] on input "Label (optional)" at bounding box center [494, 230] width 301 height 24
type input "**********"
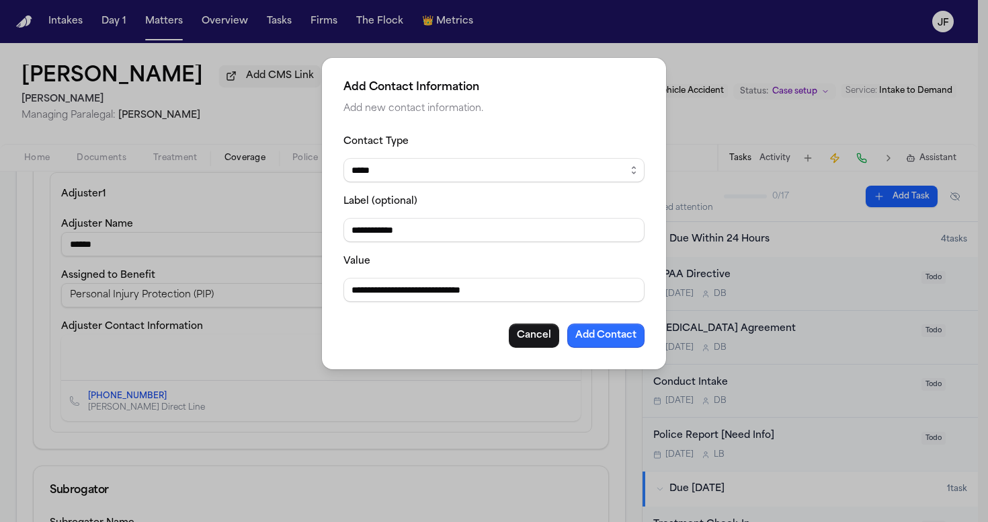
click at [614, 344] on button "Add Contact" at bounding box center [605, 335] width 77 height 24
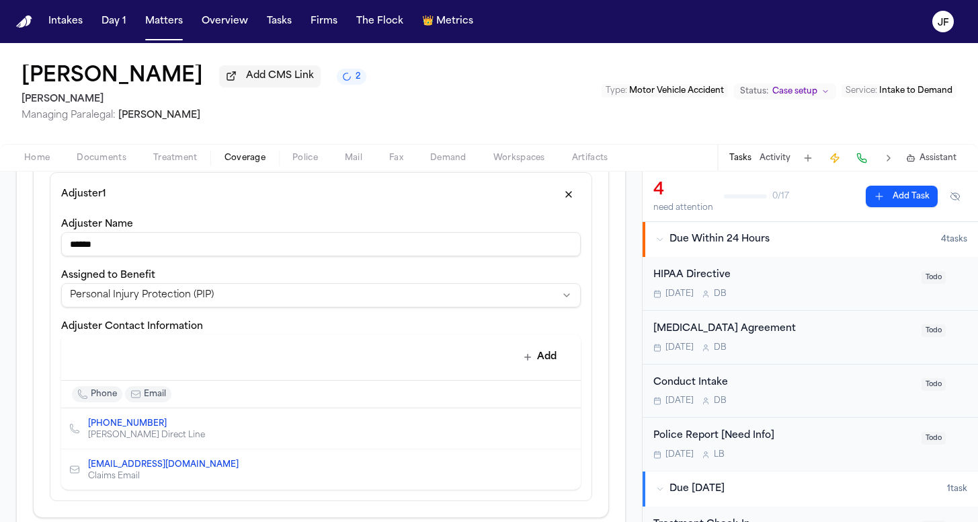
click at [537, 354] on button "Add" at bounding box center [540, 357] width 49 height 24
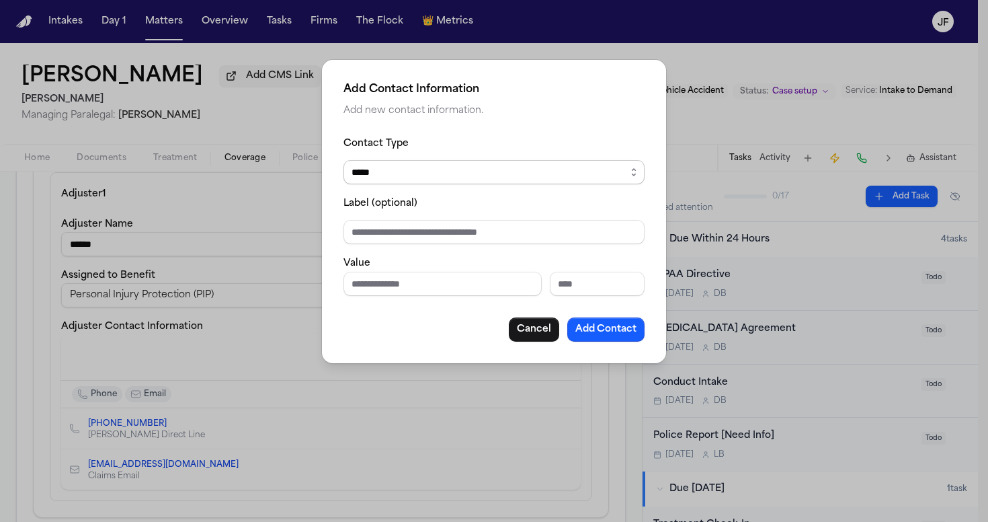
select select "***"
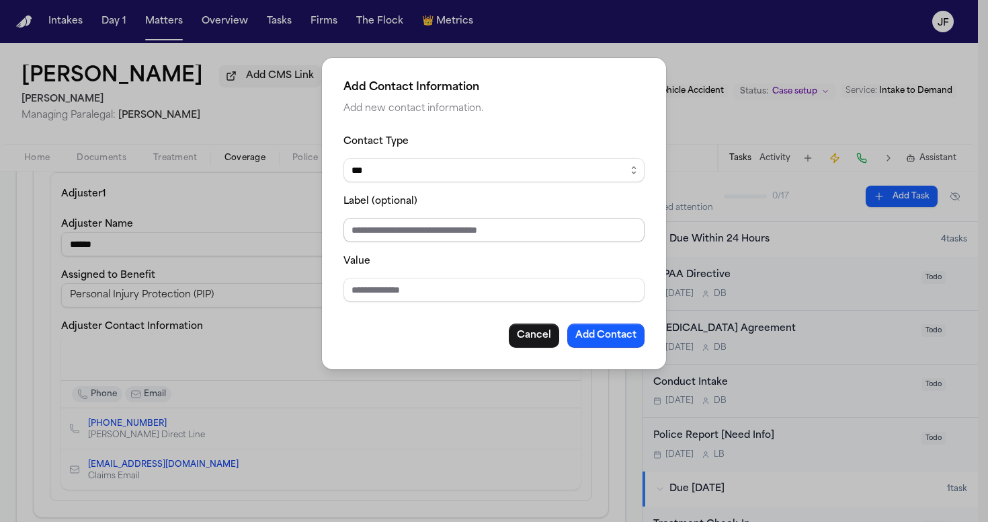
click at [485, 242] on input "Label (optional)" at bounding box center [494, 230] width 301 height 24
type input "**********"
click at [423, 308] on div "**********" at bounding box center [494, 240] width 301 height 214
click at [424, 292] on input "Value" at bounding box center [494, 290] width 301 height 24
paste input "**********"
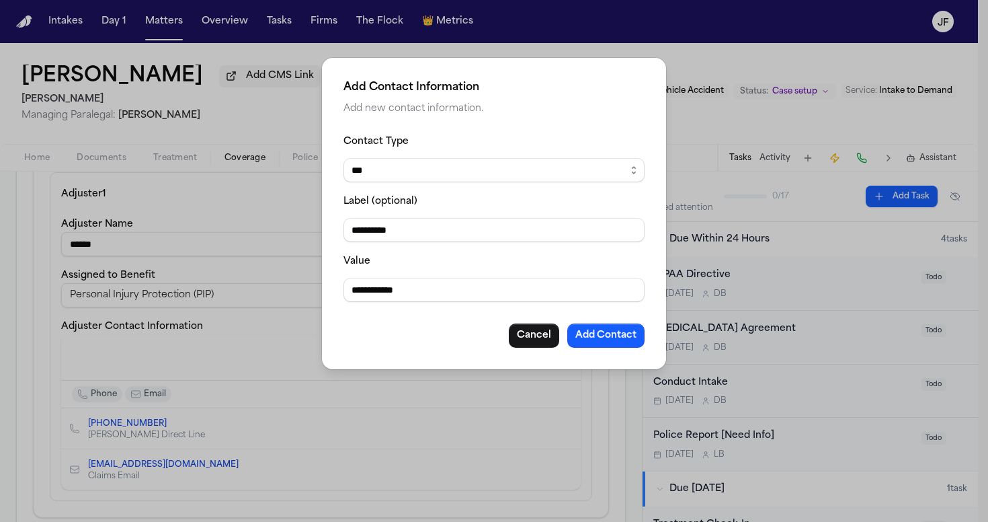
type input "**********"
click at [587, 354] on div "**********" at bounding box center [494, 213] width 344 height 311
click at [595, 350] on div "**********" at bounding box center [494, 213] width 344 height 311
click at [598, 344] on button "Add Contact" at bounding box center [605, 335] width 77 height 24
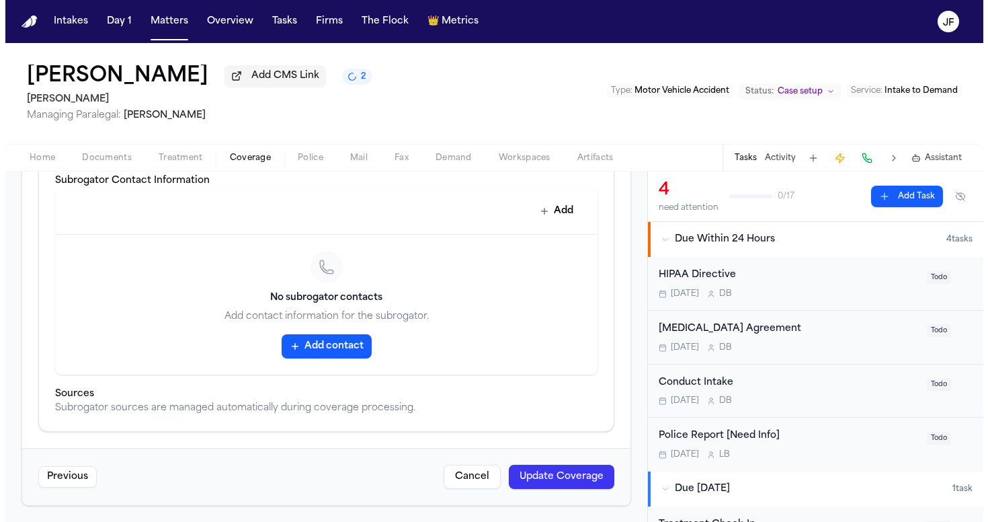
scroll to position [934, 0]
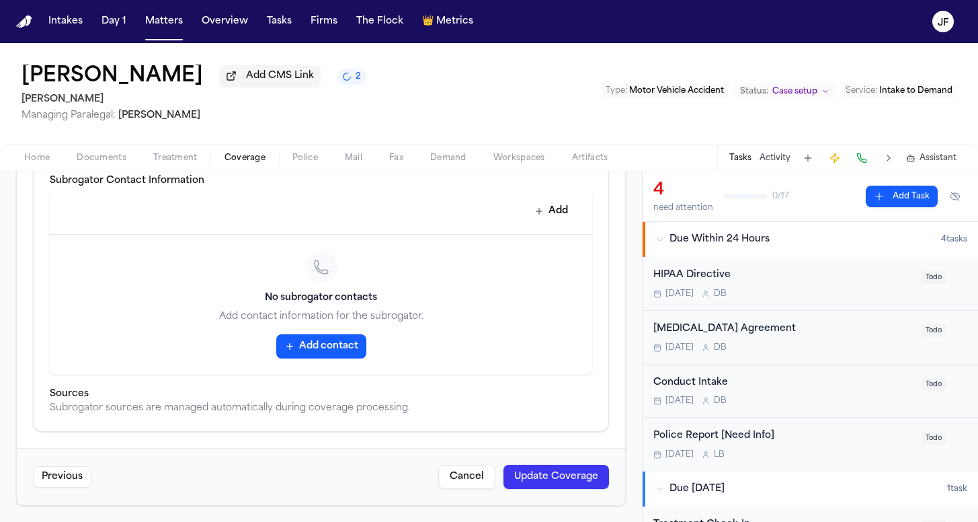
click at [539, 488] on div "Previous Cancel Update Coverage" at bounding box center [321, 476] width 608 height 57
click at [549, 468] on button "Update Coverage" at bounding box center [557, 477] width 106 height 24
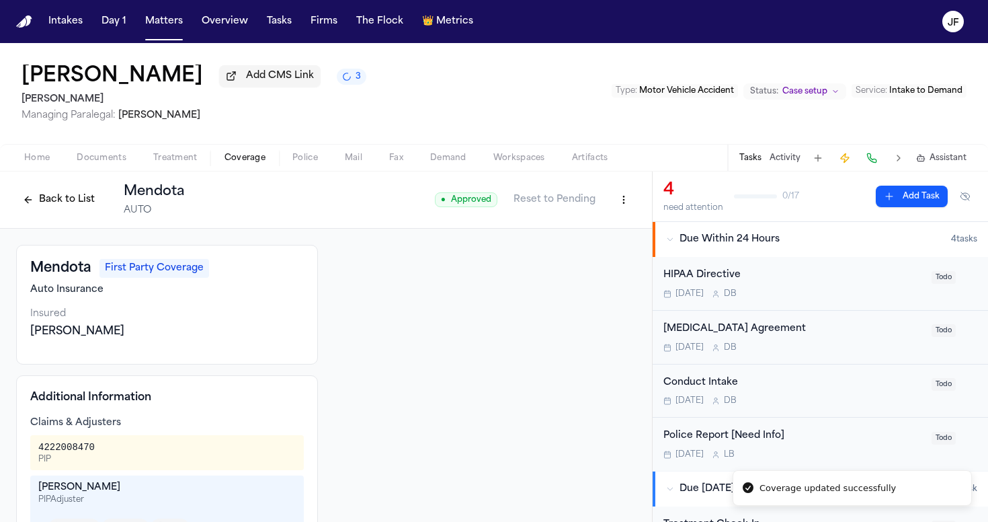
click at [616, 105] on div "Type : Motor Vehicle Accident Status: Case setup Service : Intake to Demand" at bounding box center [789, 94] width 355 height 22
click at [76, 202] on button "Back to List" at bounding box center [58, 200] width 85 height 22
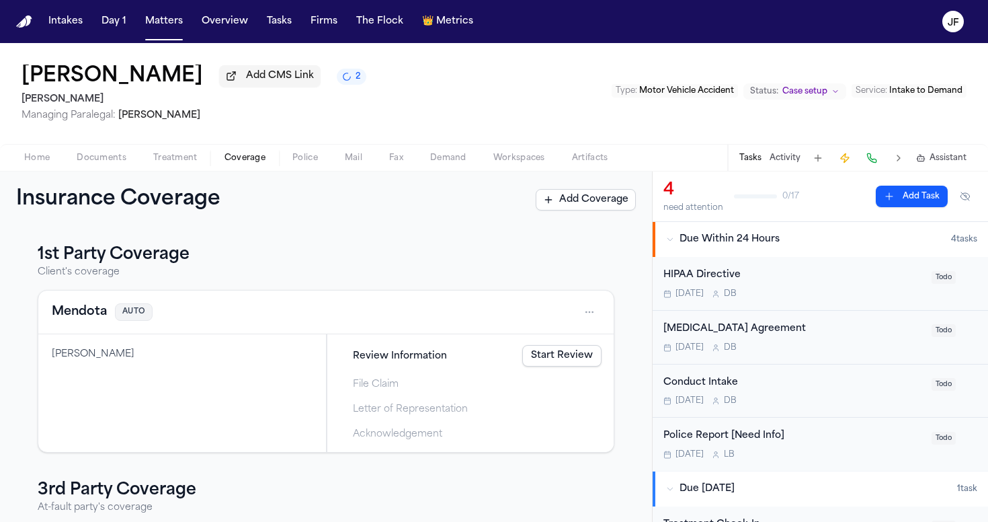
click at [105, 144] on div "Rodrigo Lopez Add CMS Link 2 J. Alexander Law Managing Paralegal: Thea Feeney T…" at bounding box center [494, 93] width 988 height 101
click at [104, 156] on span "Documents" at bounding box center [102, 158] width 50 height 11
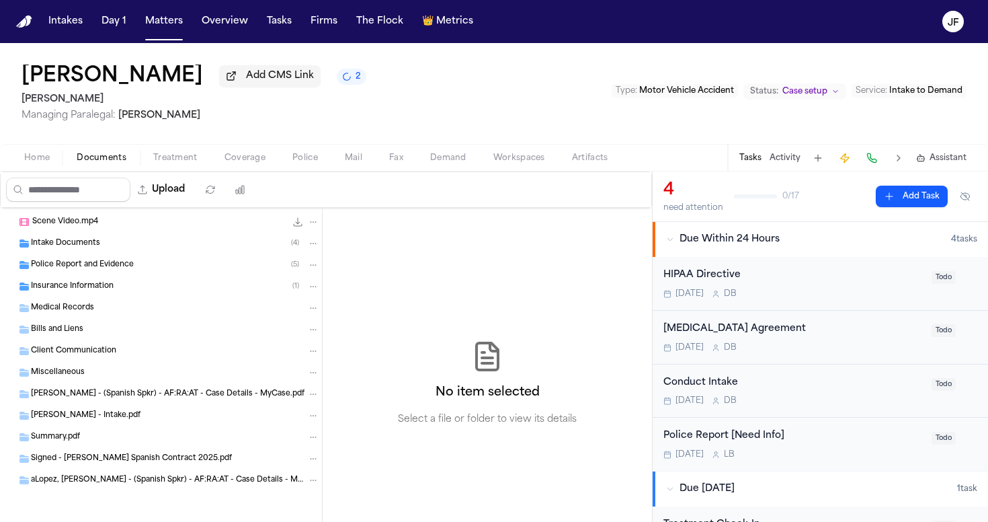
click at [145, 290] on div "Insurance Information ( 1 )" at bounding box center [175, 286] width 288 height 12
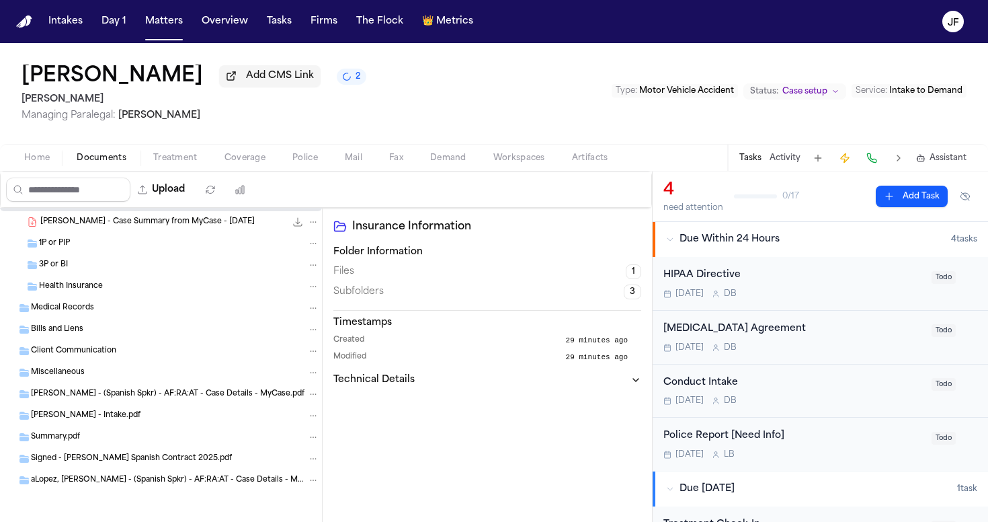
scroll to position [128, 0]
click at [259, 166] on span "button" at bounding box center [244, 165] width 57 height 1
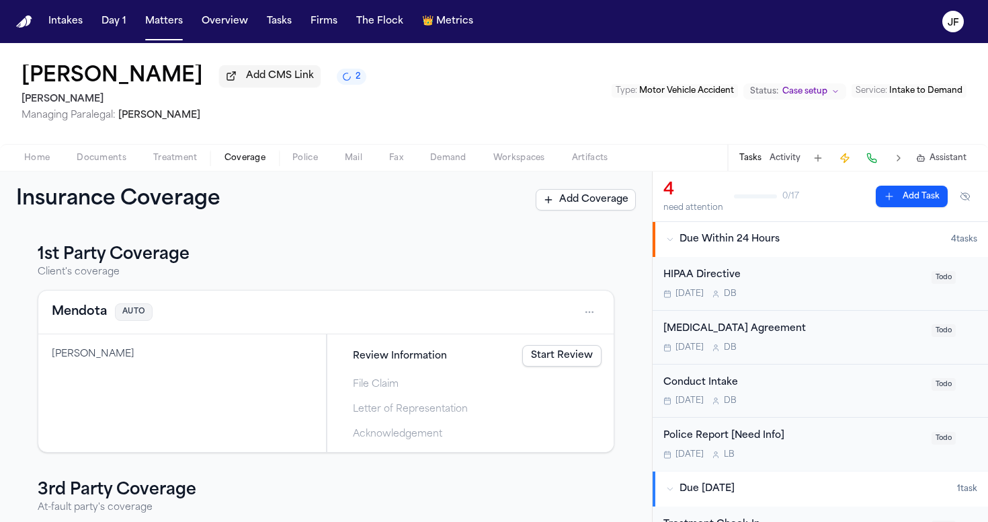
click at [42, 143] on div "Rodrigo Lopez Add CMS Link 2 J. Alexander Law Managing Paralegal: Thea Feeney T…" at bounding box center [494, 93] width 988 height 101
click at [42, 153] on button "Home" at bounding box center [37, 158] width 52 height 16
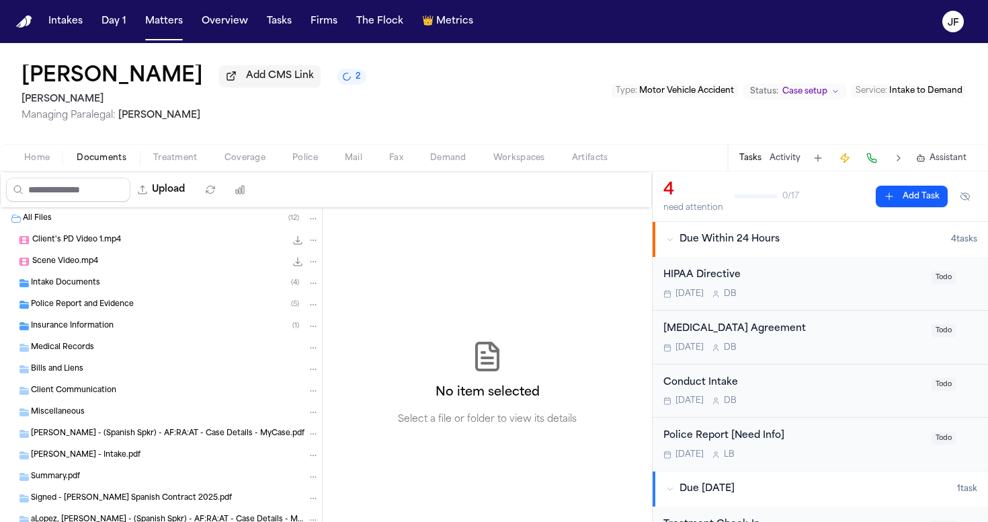
click at [102, 163] on span "Documents" at bounding box center [102, 158] width 50 height 11
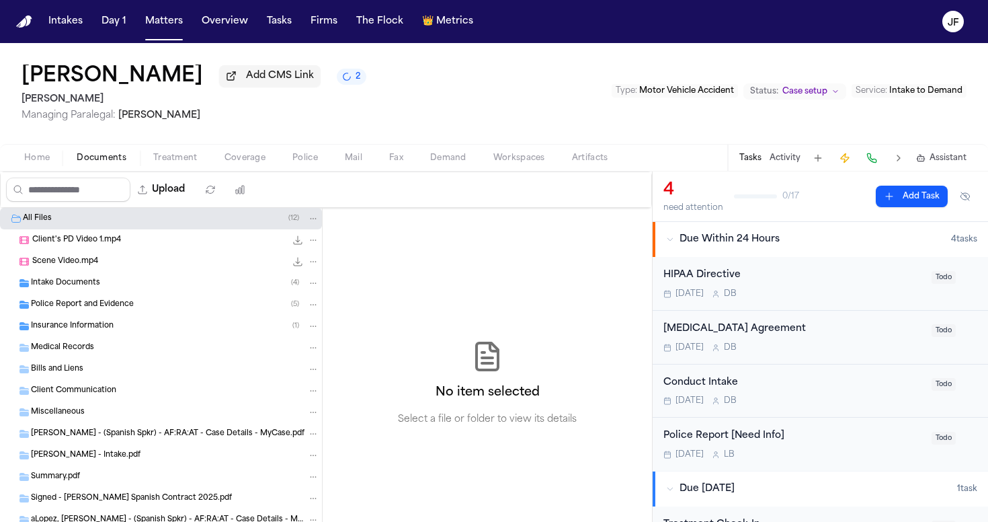
click at [97, 241] on span "Client's PD Video 1.mp4" at bounding box center [76, 240] width 89 height 11
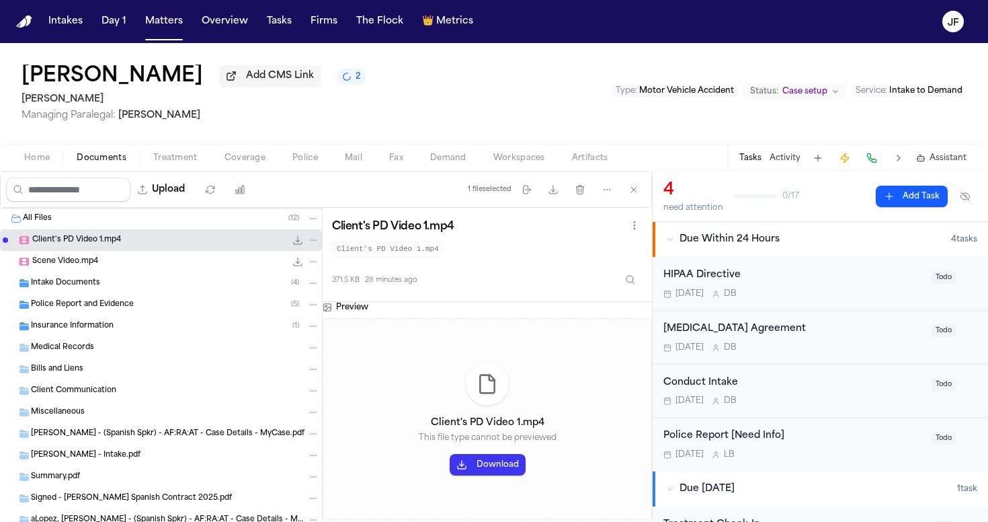
click at [173, 266] on div "Scene Video.mp4 468.5 KB • MP4" at bounding box center [175, 261] width 287 height 13
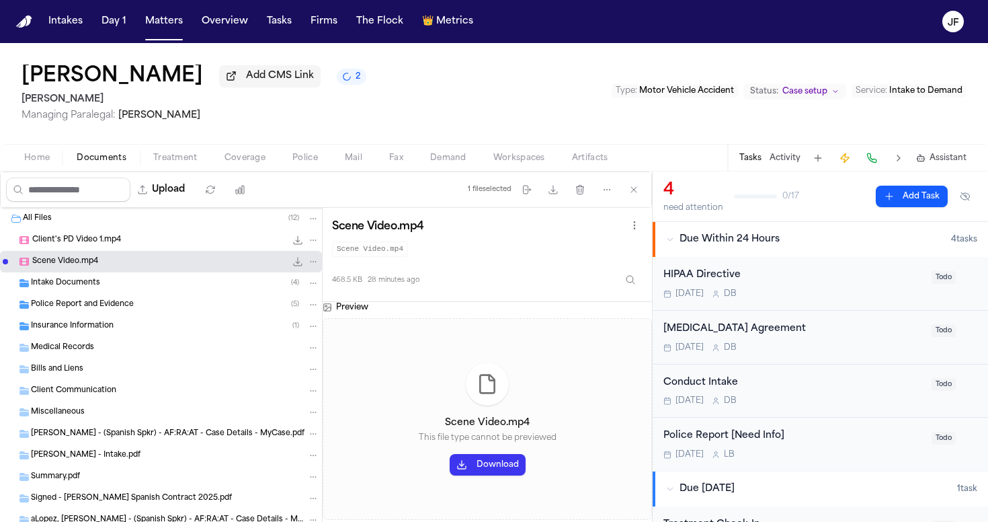
click at [292, 267] on icon "File: Scene Video.mp4" at bounding box center [297, 261] width 11 height 11
click at [162, 251] on div "Client's PD Video 1.mp4 371.5 KB • MP4" at bounding box center [161, 240] width 322 height 22
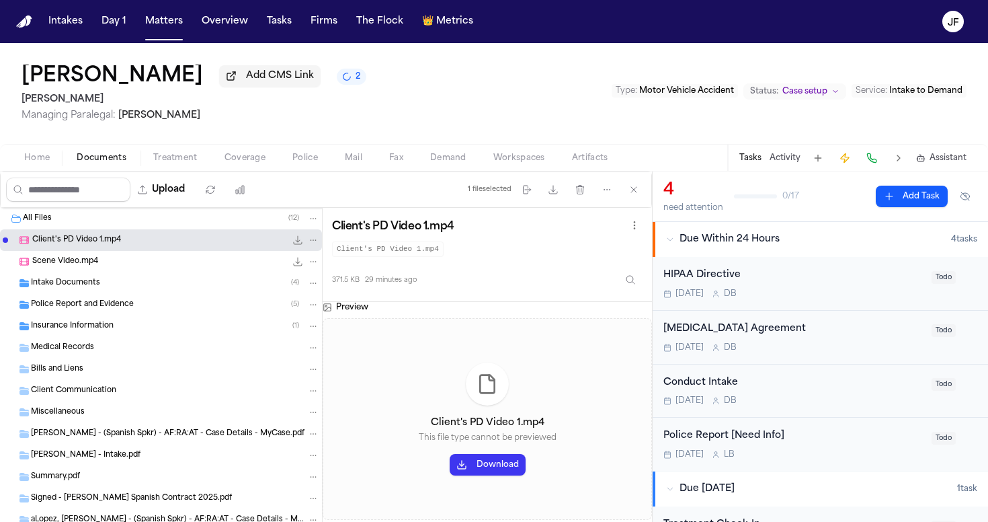
click at [294, 243] on icon "File: Client's PD Video 1.mp4" at bounding box center [298, 240] width 9 height 9
click at [156, 289] on div "Intake Documents ( 4 )" at bounding box center [175, 283] width 288 height 12
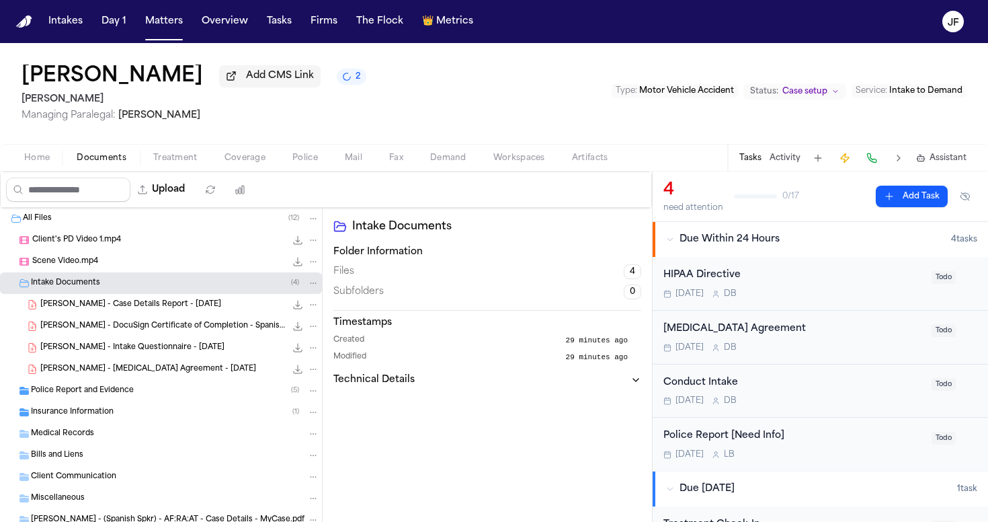
click at [152, 309] on span "R. Lopez - Case Details Report - 9.13.25" at bounding box center [130, 304] width 181 height 11
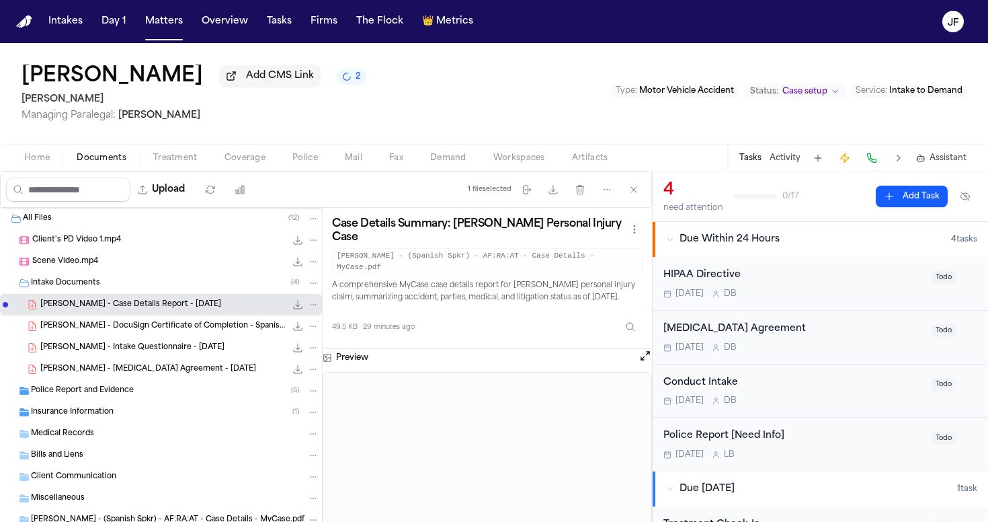
click at [292, 309] on icon "File: R. Lopez - Case Details Report - 9.13.25" at bounding box center [297, 304] width 11 height 11
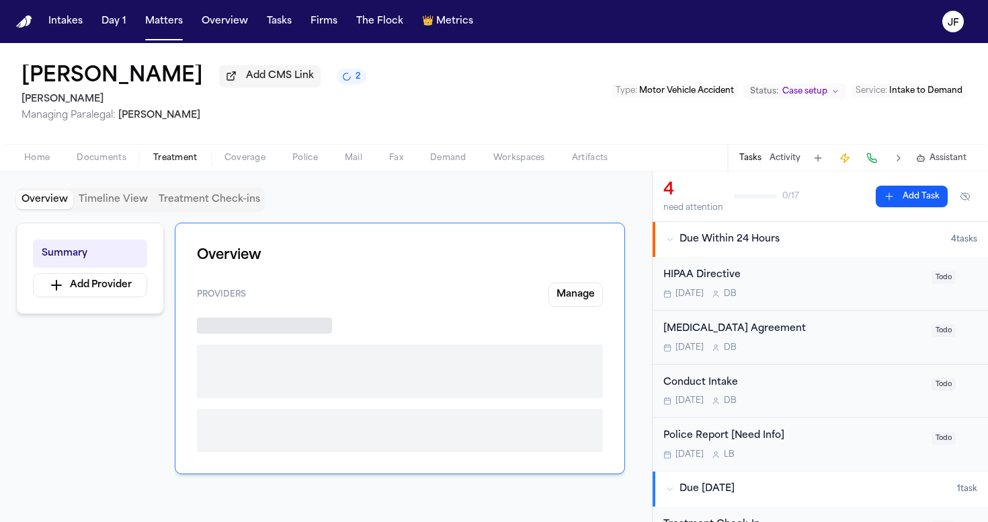
click at [180, 160] on span "Treatment" at bounding box center [175, 158] width 44 height 11
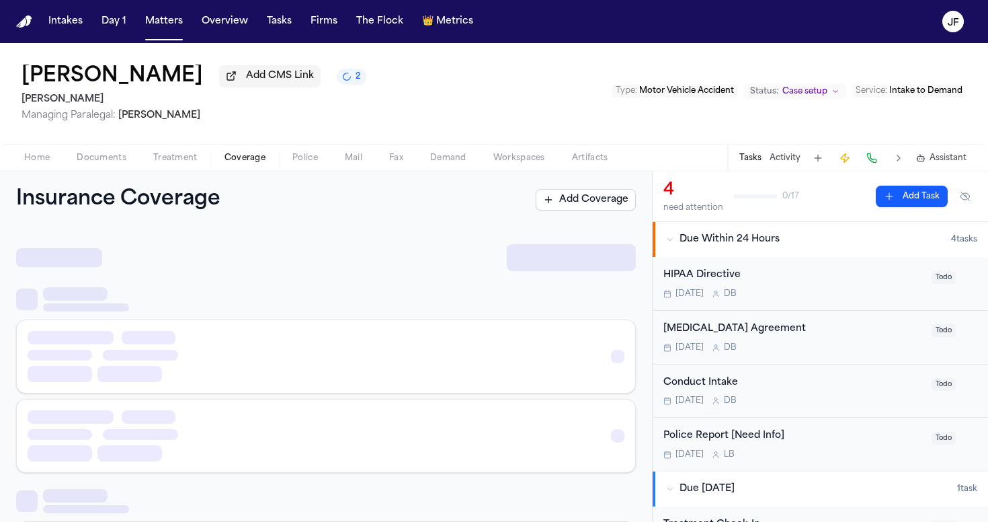
click at [227, 160] on span "Coverage" at bounding box center [245, 158] width 41 height 11
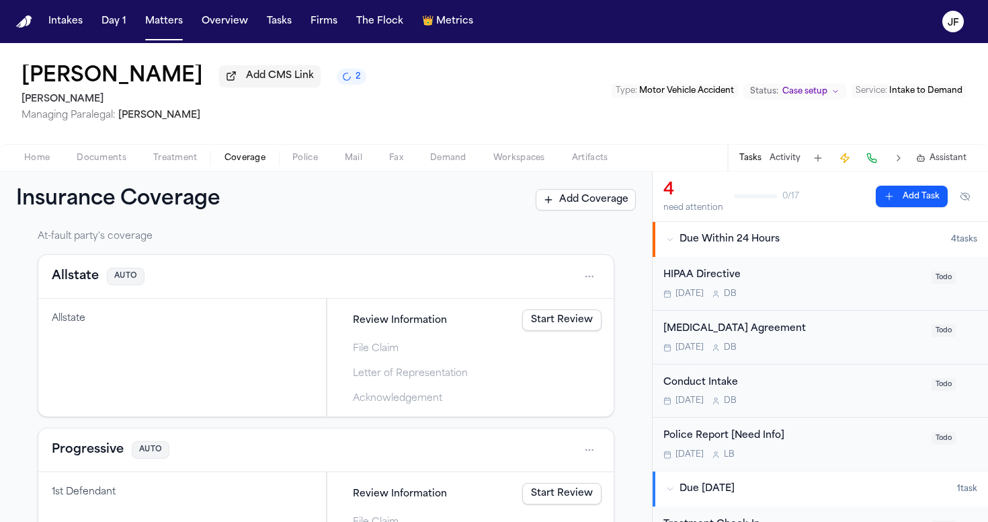
scroll to position [236, 0]
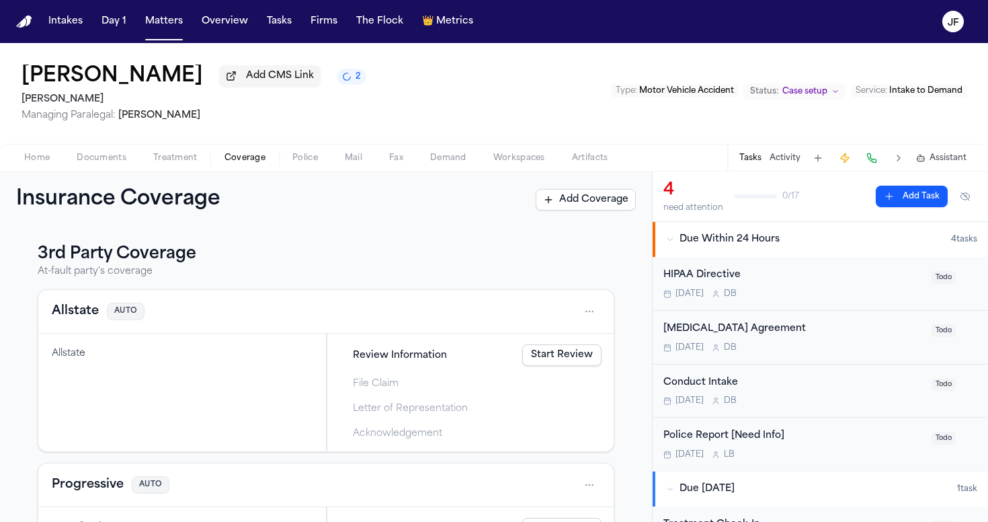
click at [81, 319] on button "Allstate" at bounding box center [75, 311] width 47 height 19
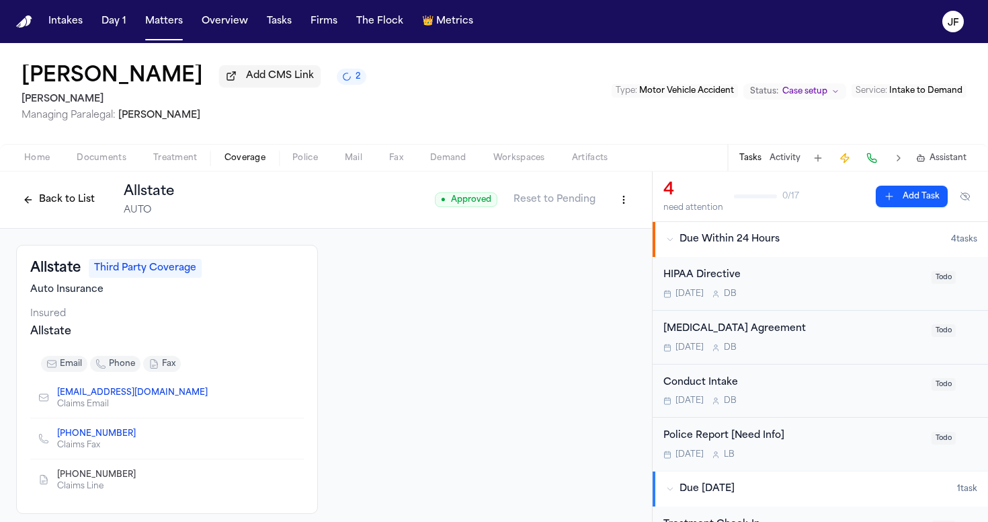
click at [621, 206] on html "Intakes Day 1 Matters Overview Tasks Firms The Flock 👑 Metrics JF Rodrigo Lopez…" at bounding box center [494, 261] width 988 height 522
click at [570, 231] on div "Edit Coverage" at bounding box center [567, 232] width 113 height 22
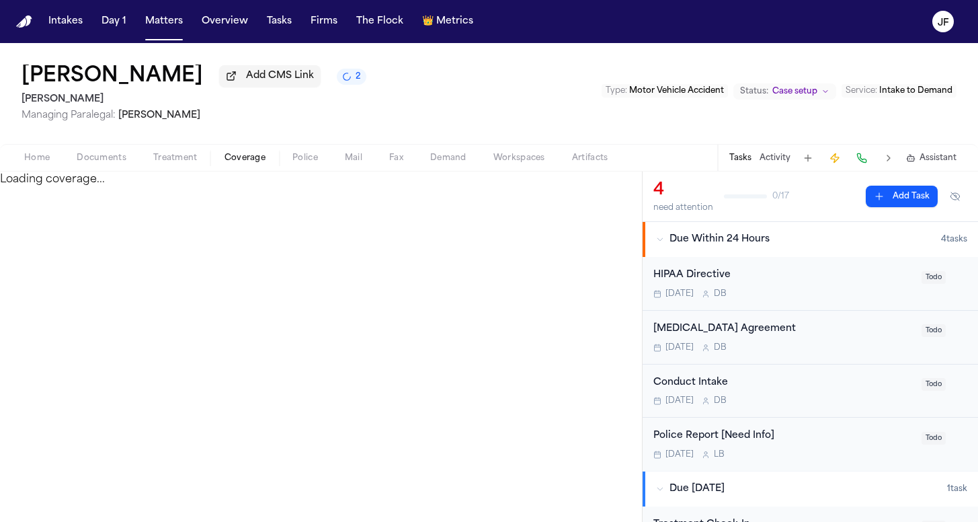
select select "**********"
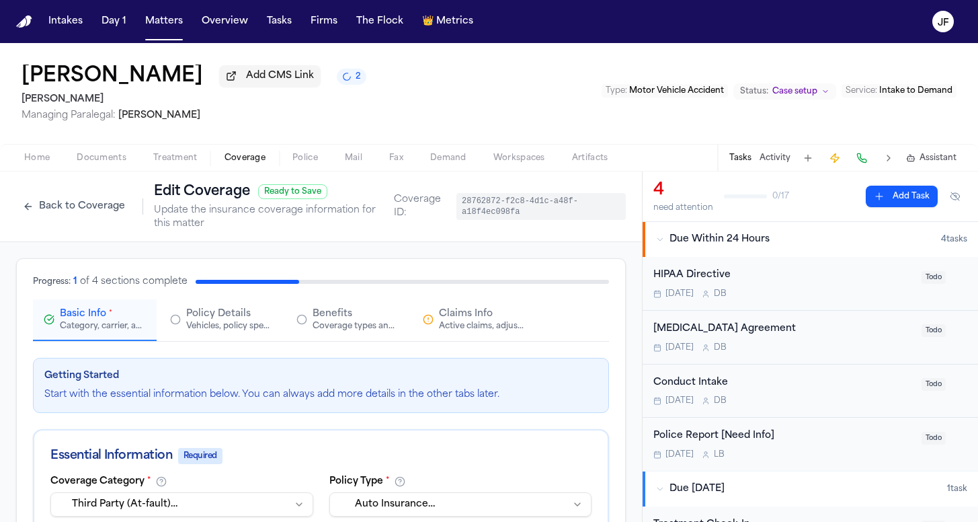
click at [467, 331] on div "Active claims, adjusters, and subrogation details" at bounding box center [482, 326] width 86 height 11
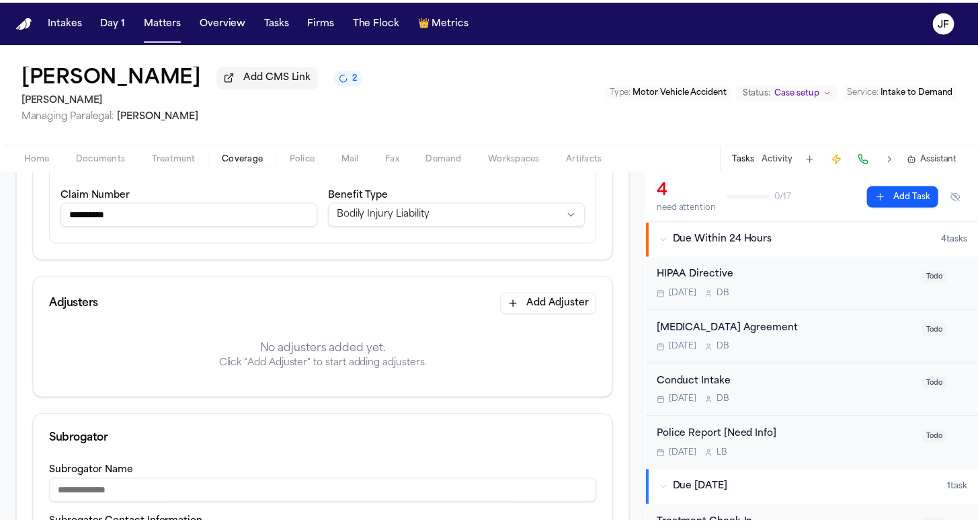
scroll to position [267, 0]
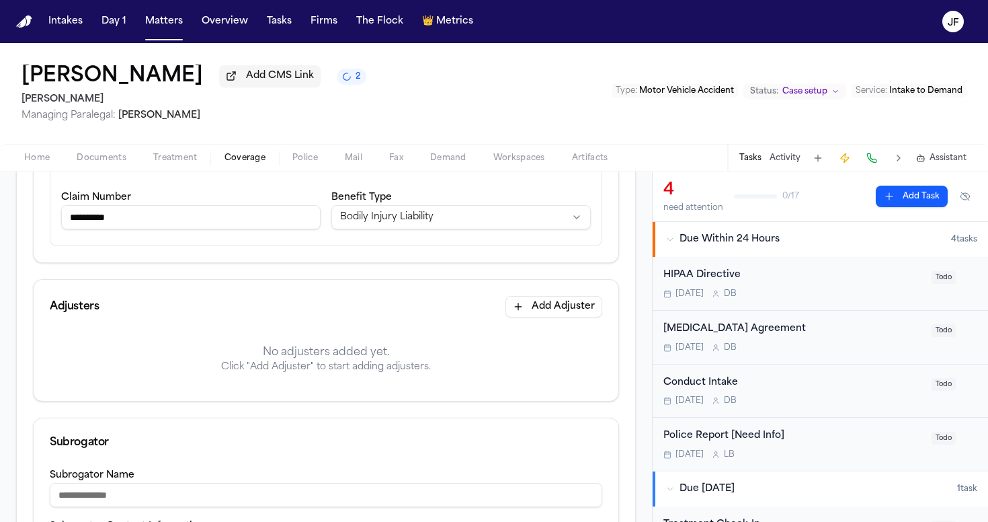
click at [538, 306] on button "Add Adjuster" at bounding box center [554, 307] width 97 height 22
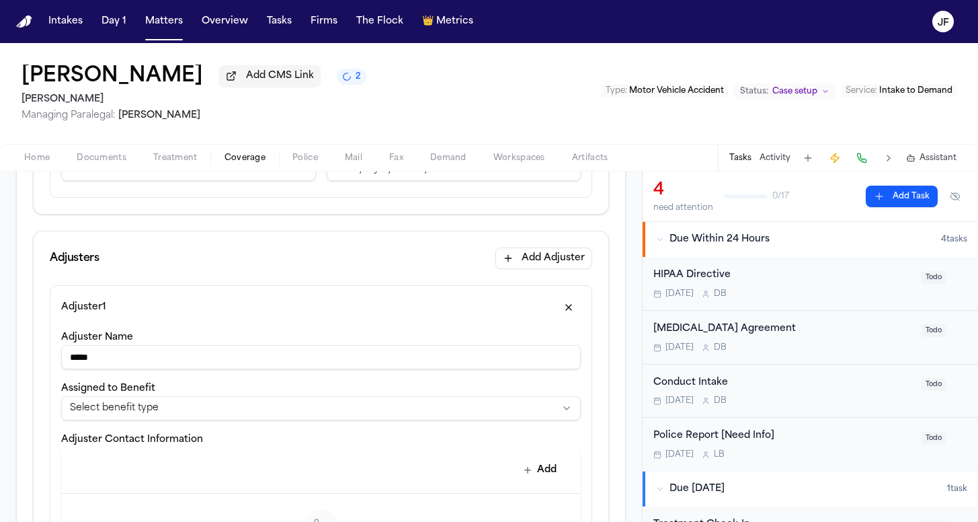
scroll to position [341, 0]
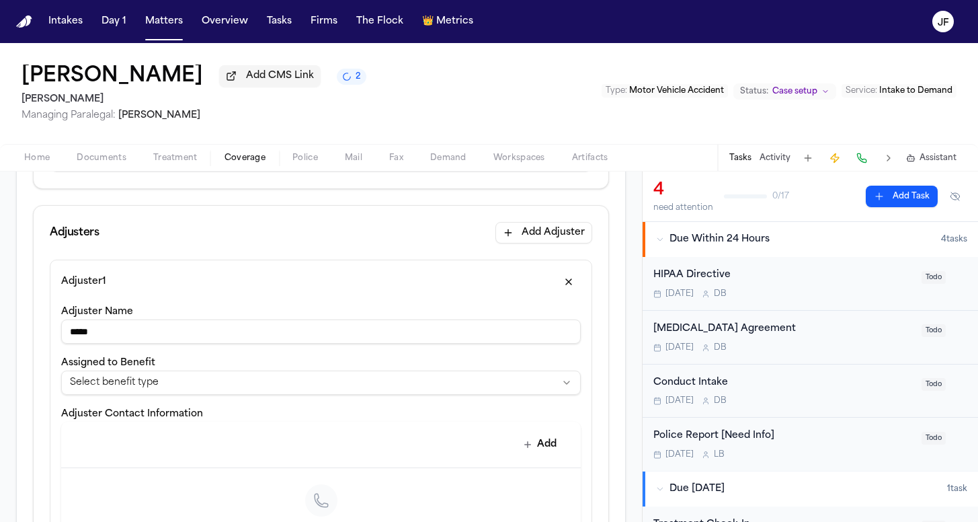
type input "*****"
click at [354, 377] on html "**********" at bounding box center [489, 261] width 978 height 522
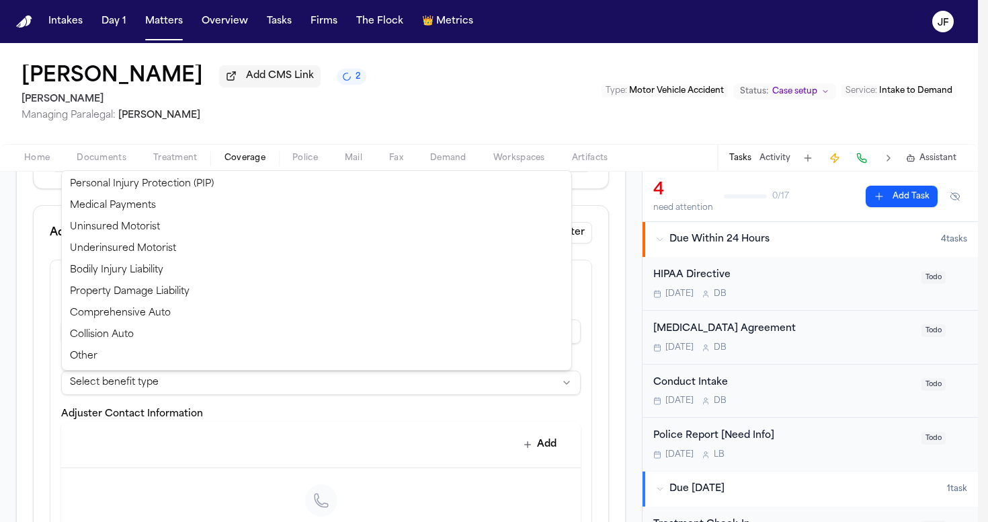
select select "**********"
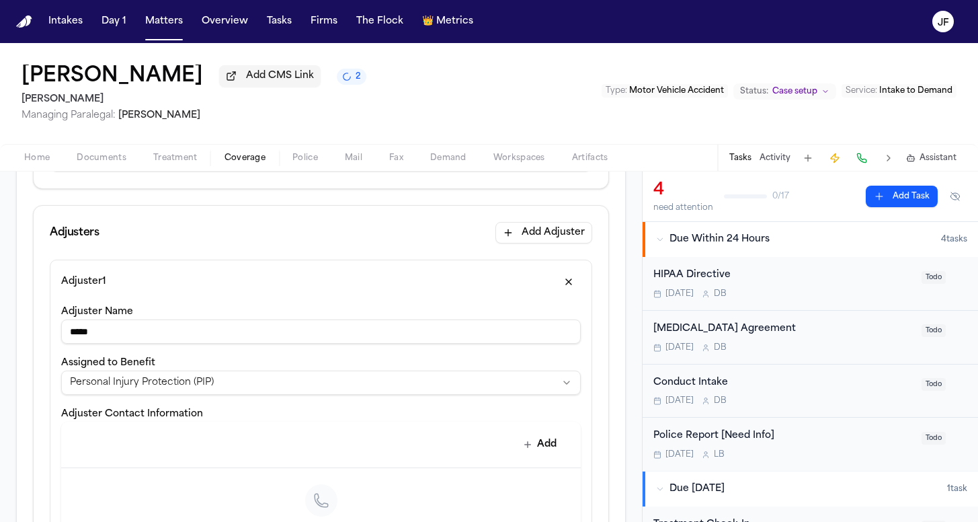
click at [134, 346] on div "**********" at bounding box center [321, 455] width 520 height 305
click at [134, 342] on input "*****" at bounding box center [321, 331] width 520 height 24
type input "**********"
click at [213, 387] on html "**********" at bounding box center [489, 261] width 978 height 522
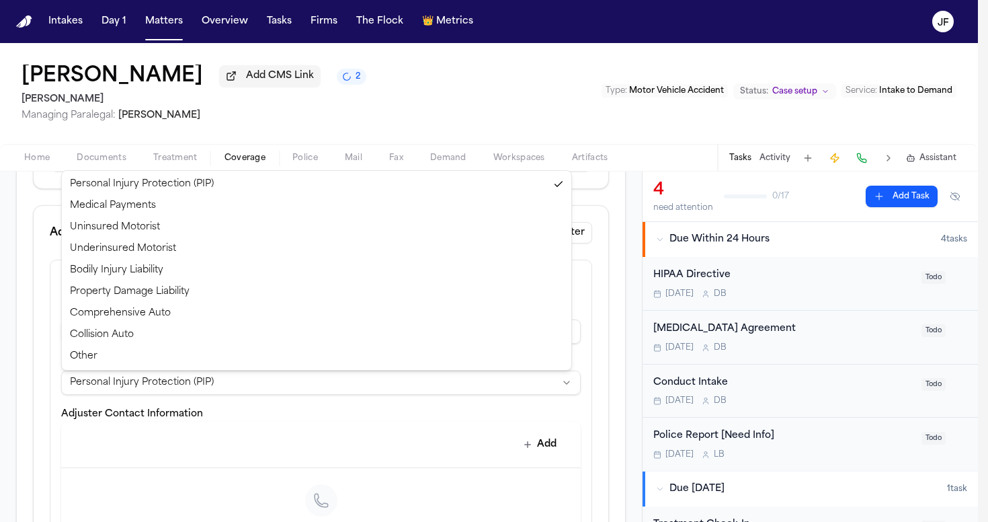
select select "**********"
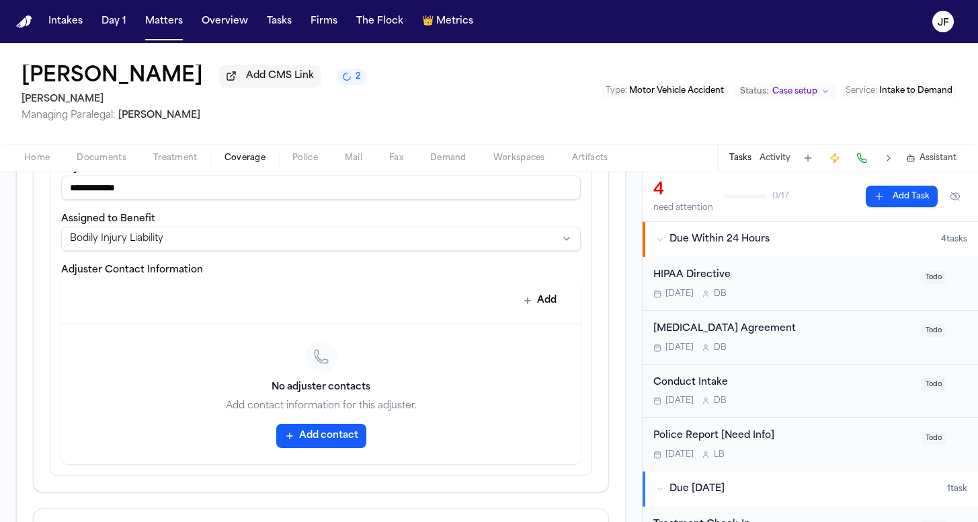
scroll to position [487, 0]
click at [305, 440] on button "Add contact" at bounding box center [321, 434] width 90 height 24
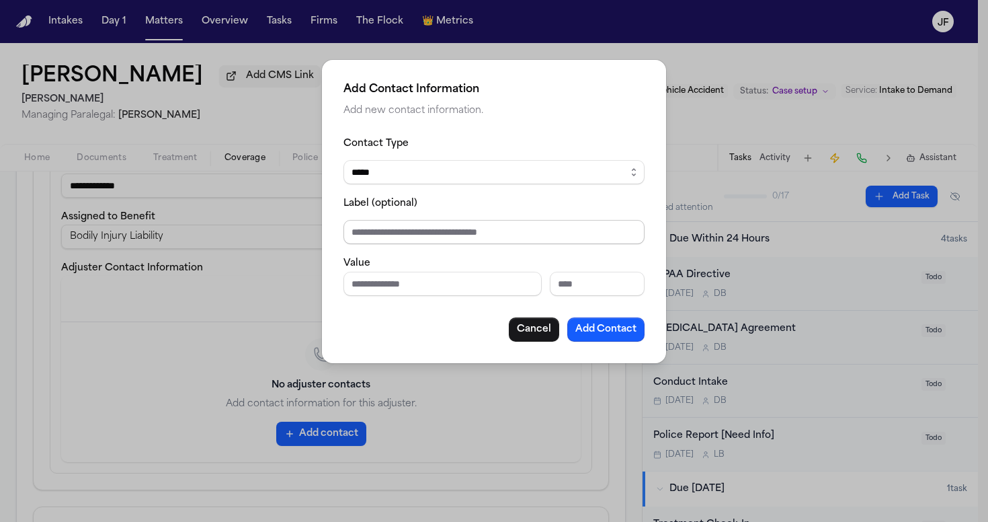
click at [391, 233] on input "Label (optional)" at bounding box center [494, 232] width 301 height 24
type input "**********"
click at [450, 286] on input "Phone number" at bounding box center [443, 284] width 198 height 24
type input "**********"
click at [606, 334] on button "Add Contact" at bounding box center [605, 329] width 77 height 24
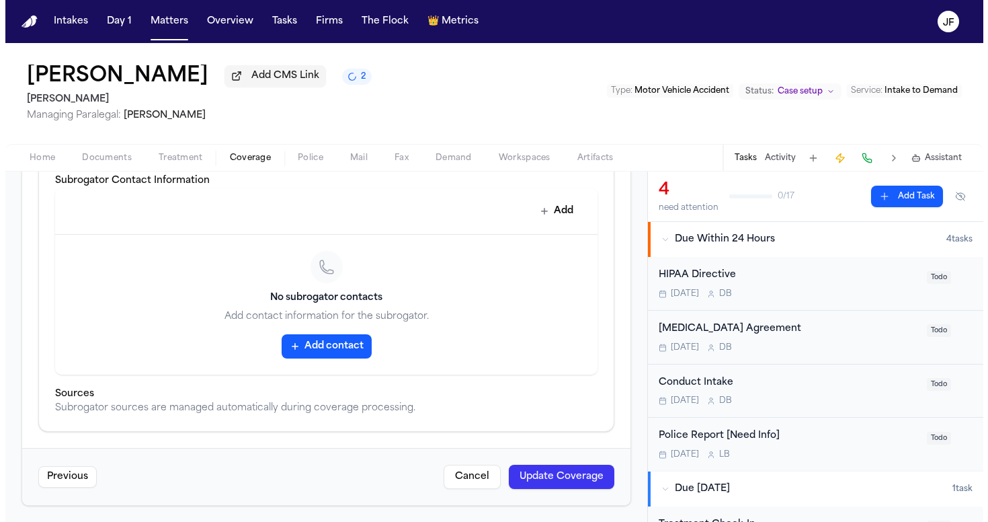
scroll to position [824, 0]
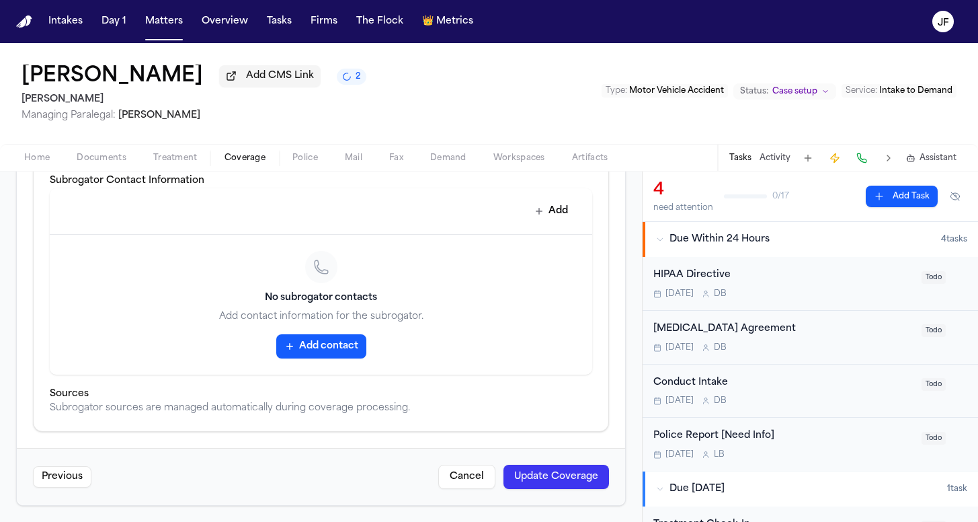
click at [546, 477] on button "Update Coverage" at bounding box center [557, 477] width 106 height 24
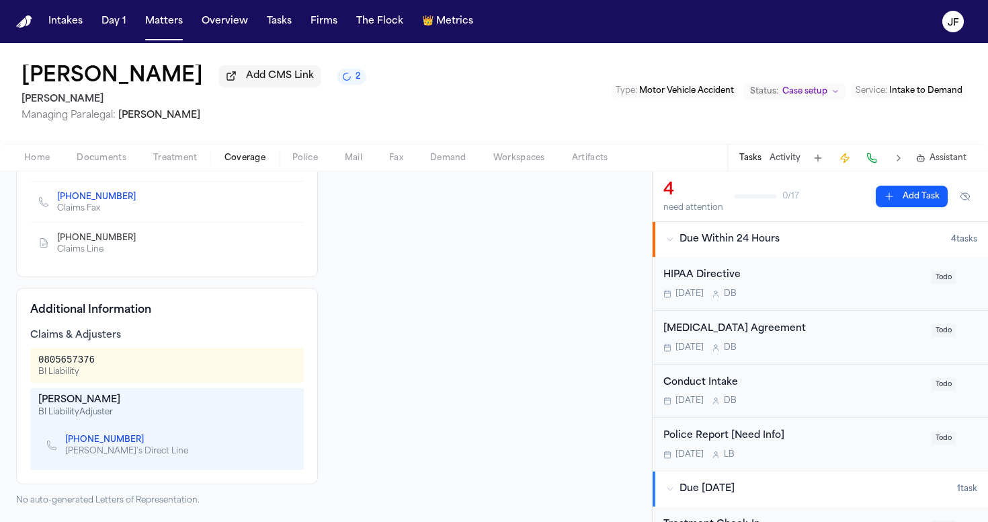
click at [38, 160] on span "Home" at bounding box center [37, 158] width 26 height 11
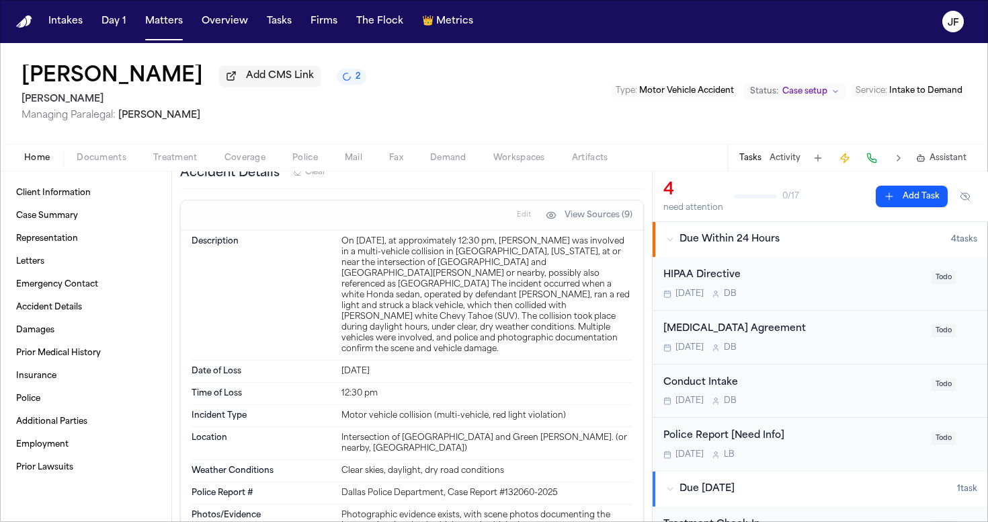
scroll to position [426, 0]
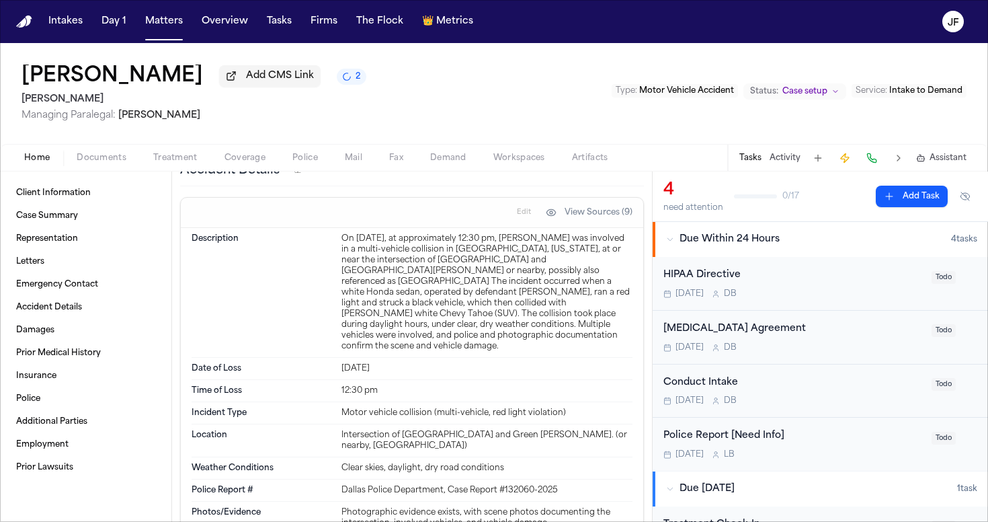
click at [225, 160] on span "Coverage" at bounding box center [245, 158] width 41 height 11
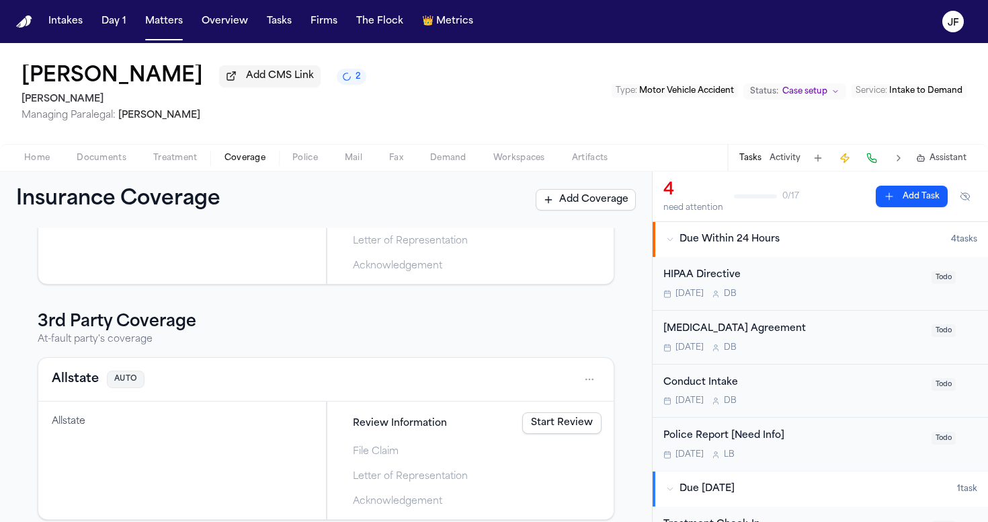
scroll to position [214, 0]
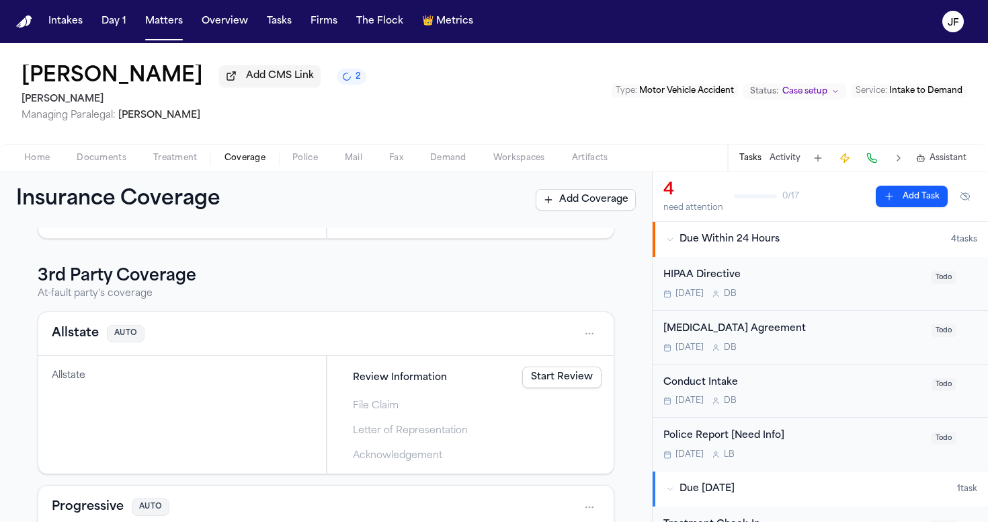
click at [553, 378] on link "Start Review" at bounding box center [561, 377] width 79 height 22
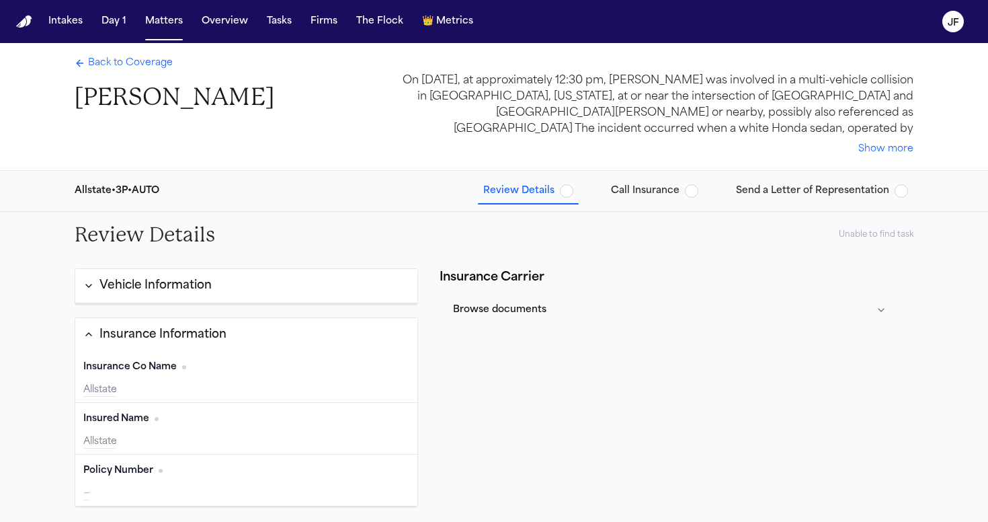
click at [572, 192] on span "button" at bounding box center [566, 190] width 13 height 13
click at [579, 198] on button "Review Details" at bounding box center [528, 191] width 101 height 24
click at [159, 64] on span "Back to Coverage" at bounding box center [130, 62] width 85 height 13
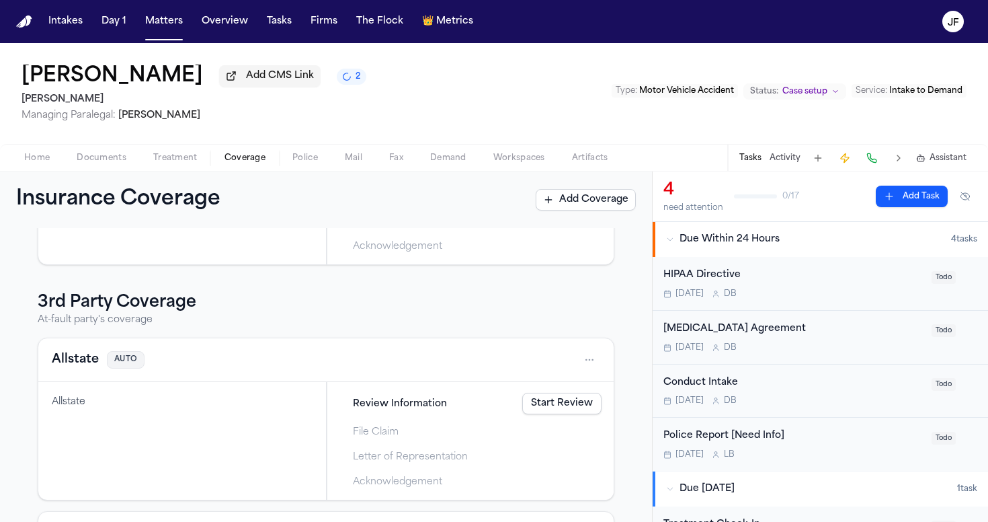
scroll to position [192, 0]
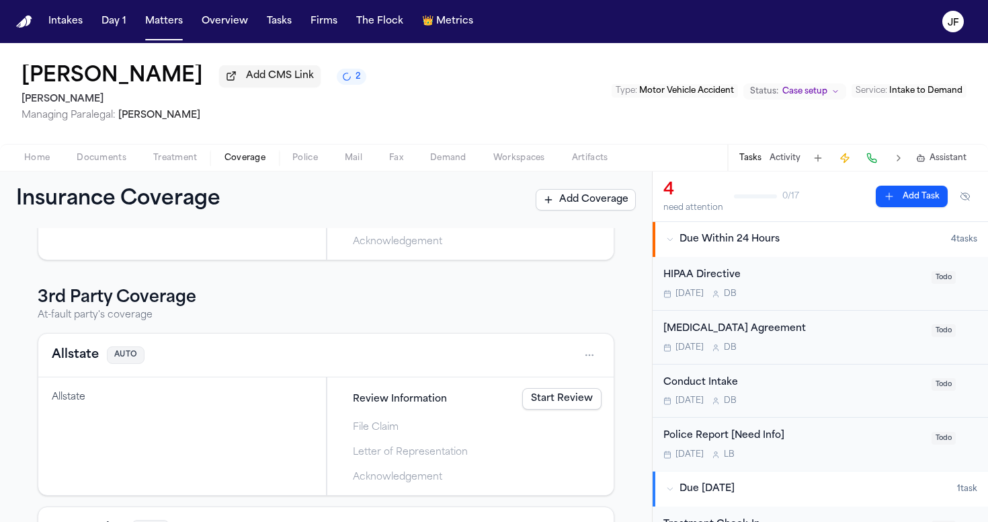
click at [67, 369] on div "Allstate AUTO" at bounding box center [325, 355] width 575 height 44
click at [77, 358] on button "Allstate" at bounding box center [75, 355] width 47 height 19
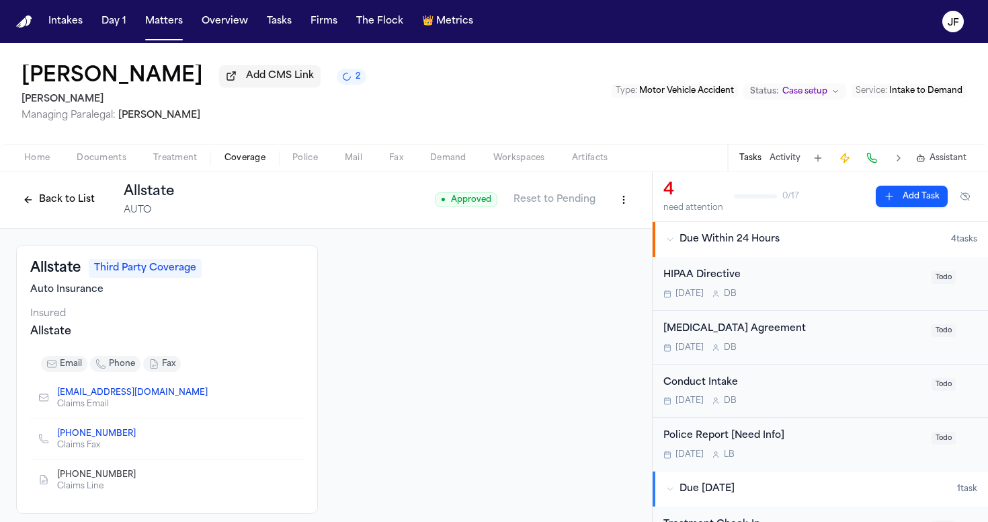
click at [75, 206] on button "Back to List" at bounding box center [58, 200] width 85 height 22
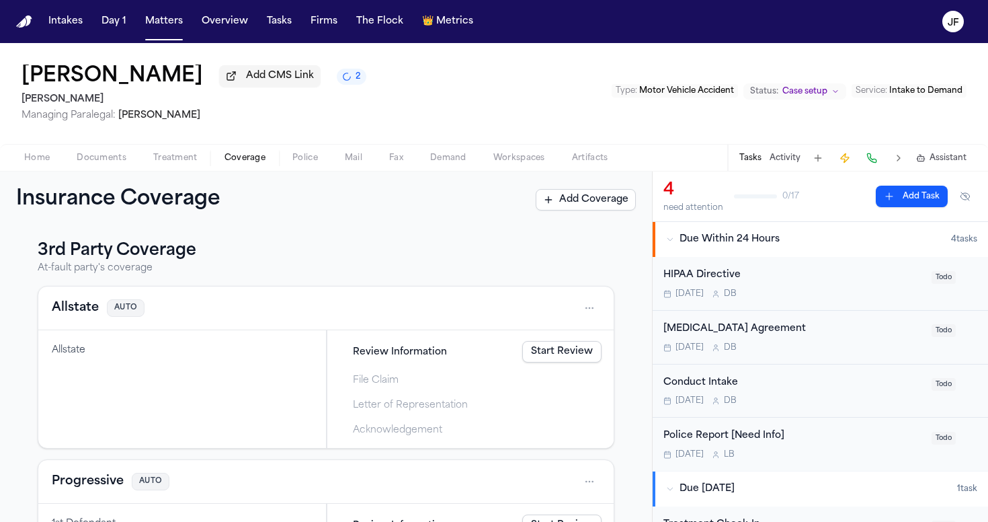
scroll to position [231, 0]
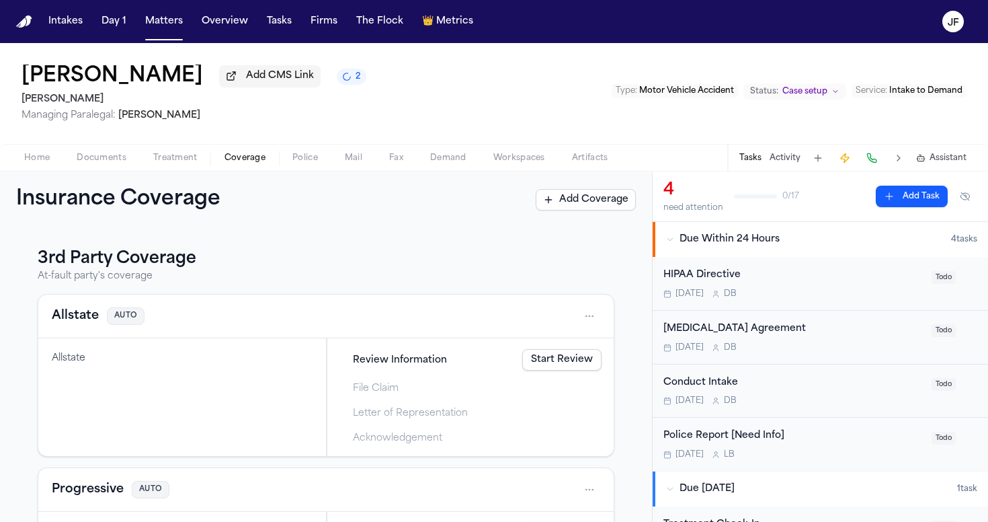
click at [89, 497] on button "Progressive" at bounding box center [88, 489] width 72 height 19
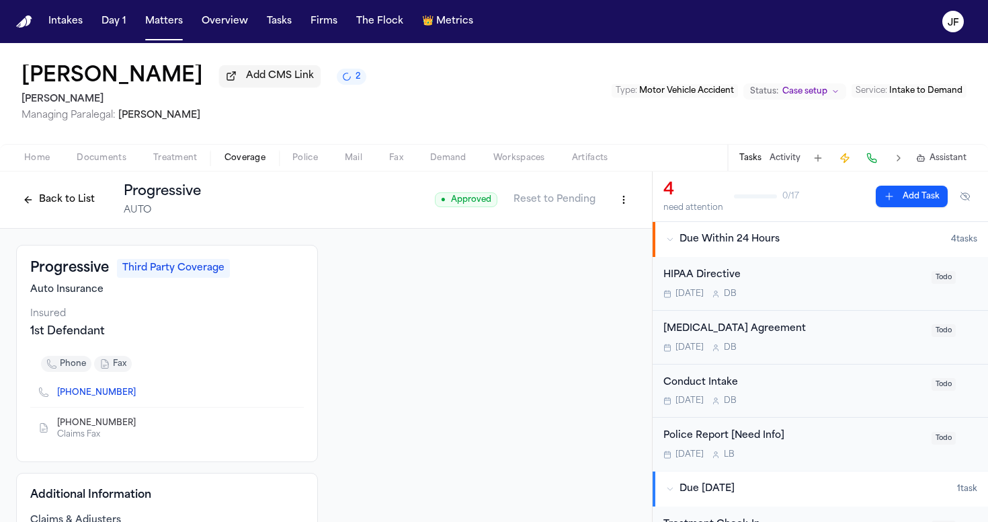
click at [48, 194] on button "Back to List" at bounding box center [58, 200] width 85 height 22
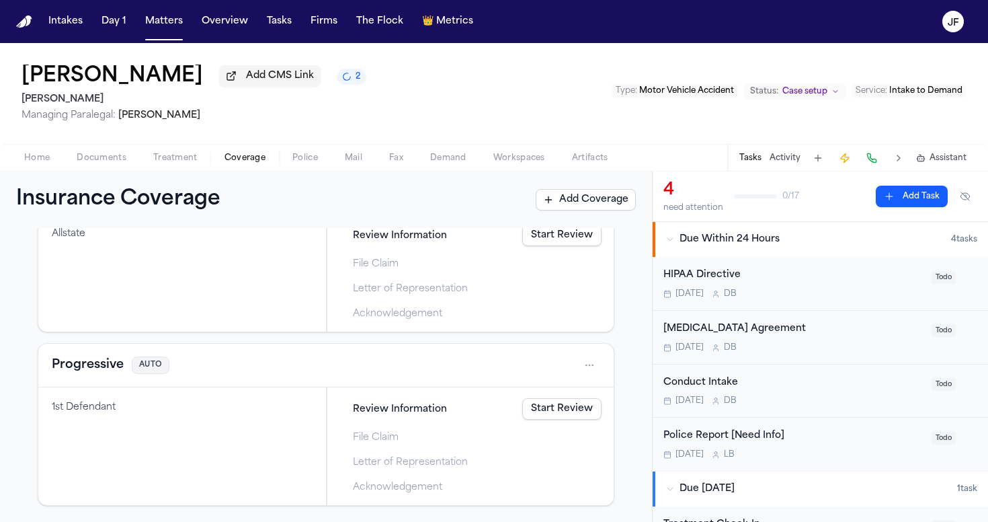
scroll to position [358, 0]
click at [549, 403] on link "Start Review" at bounding box center [561, 409] width 79 height 22
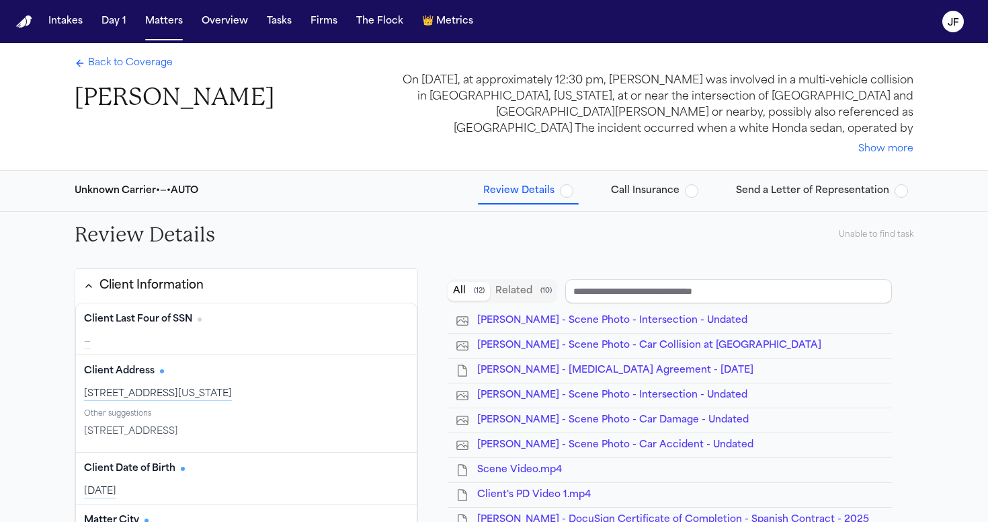
type input "**********"
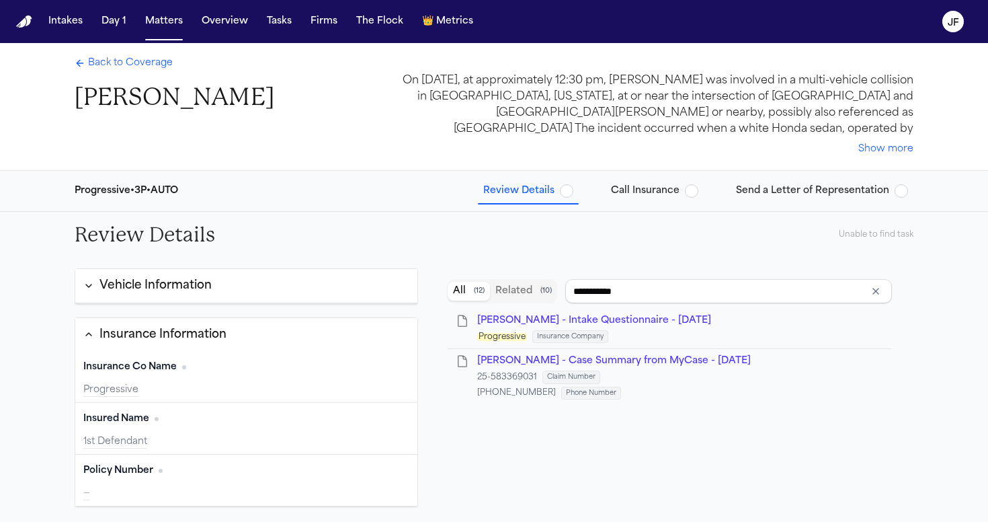
click at [571, 194] on span "button" at bounding box center [566, 190] width 13 height 13
click at [547, 322] on span "R. Lopez - Intake Questionnaire - 9.13.25" at bounding box center [594, 320] width 234 height 10
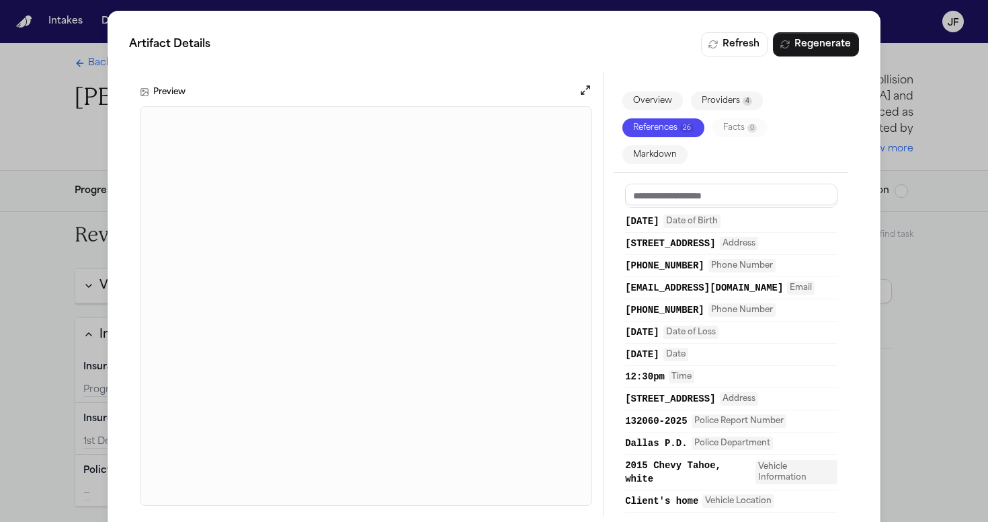
click at [956, 72] on div "Artifact Details Refresh Regenerate Preview Overview Providers 4 References 26 …" at bounding box center [494, 274] width 988 height 549
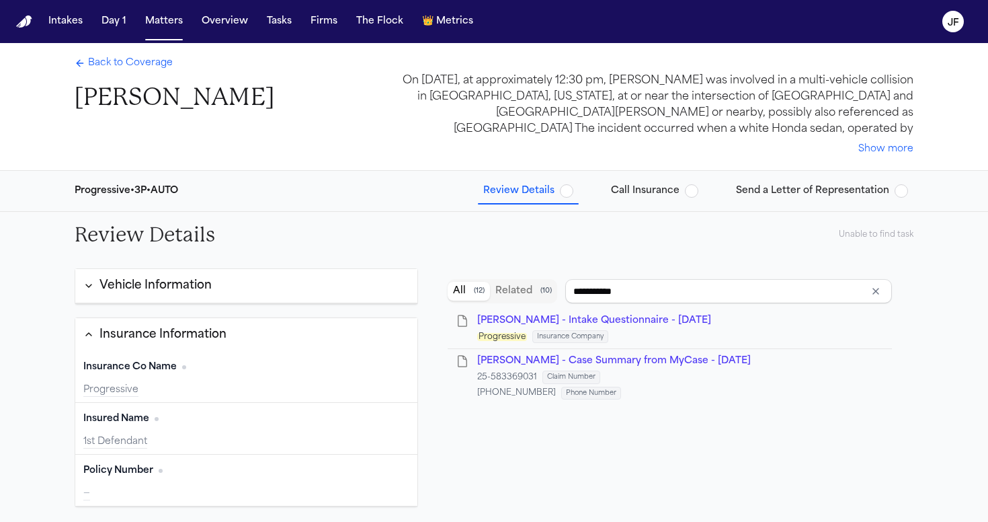
click at [573, 184] on span "Review Details" at bounding box center [528, 190] width 90 height 13
click at [130, 64] on span "Back to Coverage" at bounding box center [130, 62] width 85 height 13
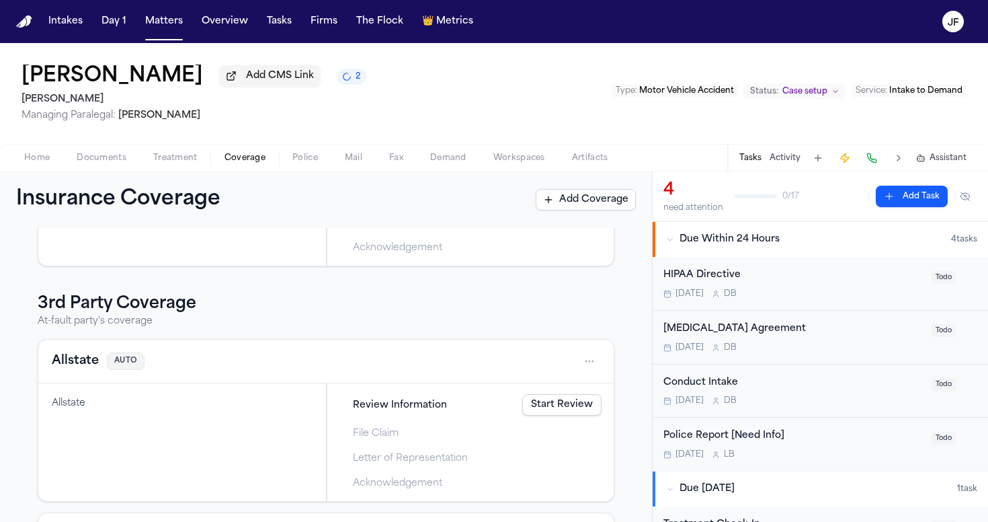
scroll to position [210, 0]
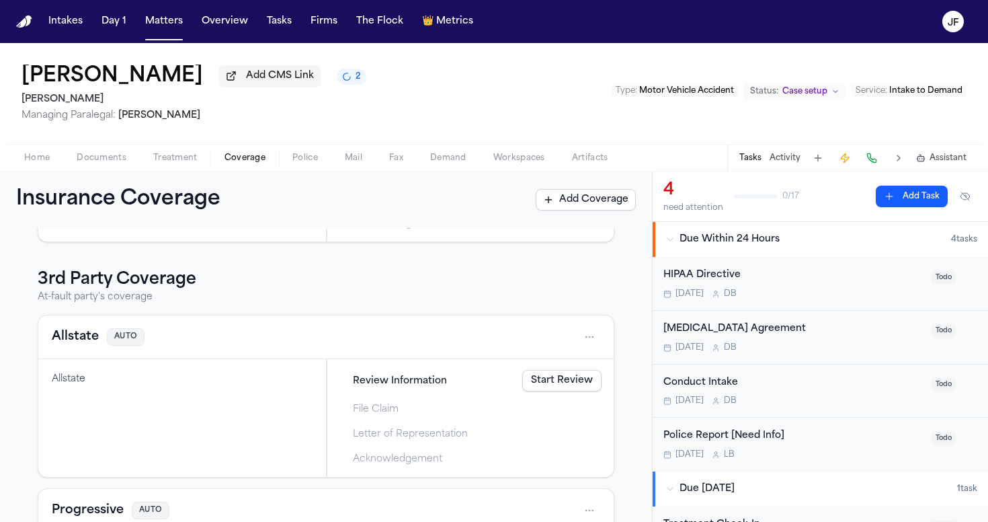
click at [69, 343] on button "Allstate" at bounding box center [75, 336] width 47 height 19
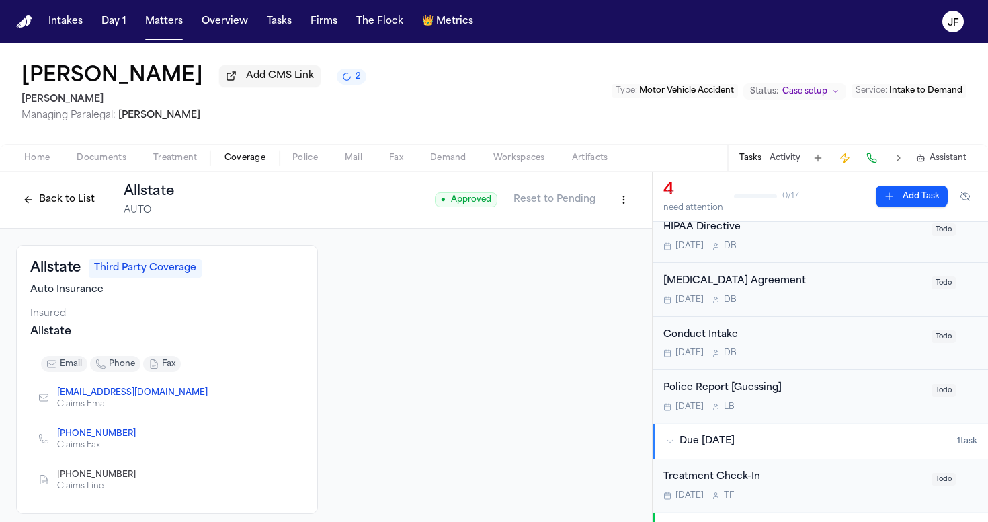
scroll to position [59, 0]
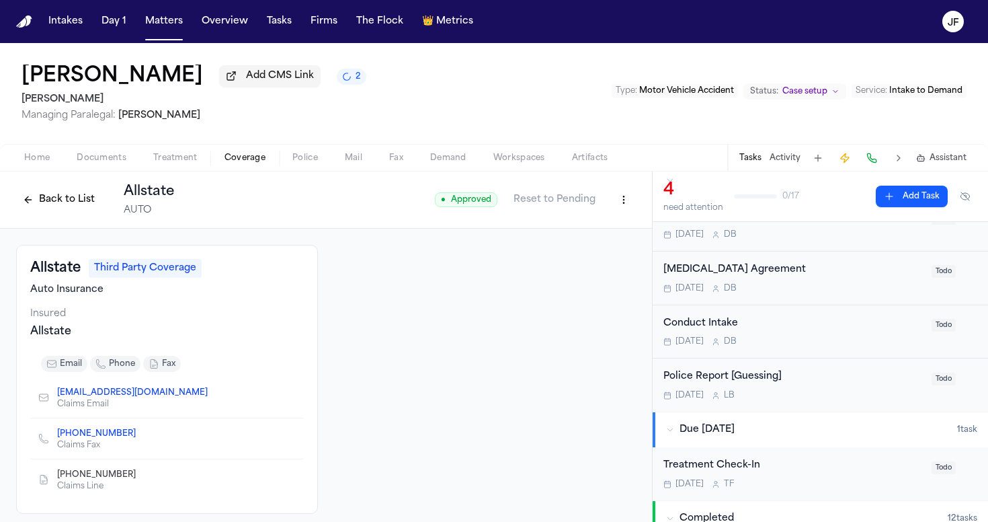
click at [744, 382] on div "Police Report [Guessing]" at bounding box center [794, 376] width 260 height 15
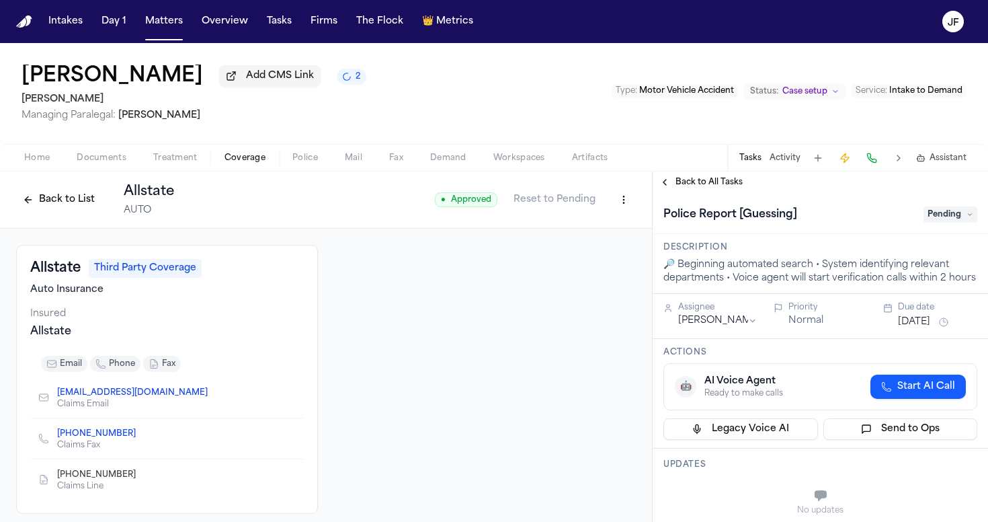
click at [73, 207] on button "Back to List" at bounding box center [58, 200] width 85 height 22
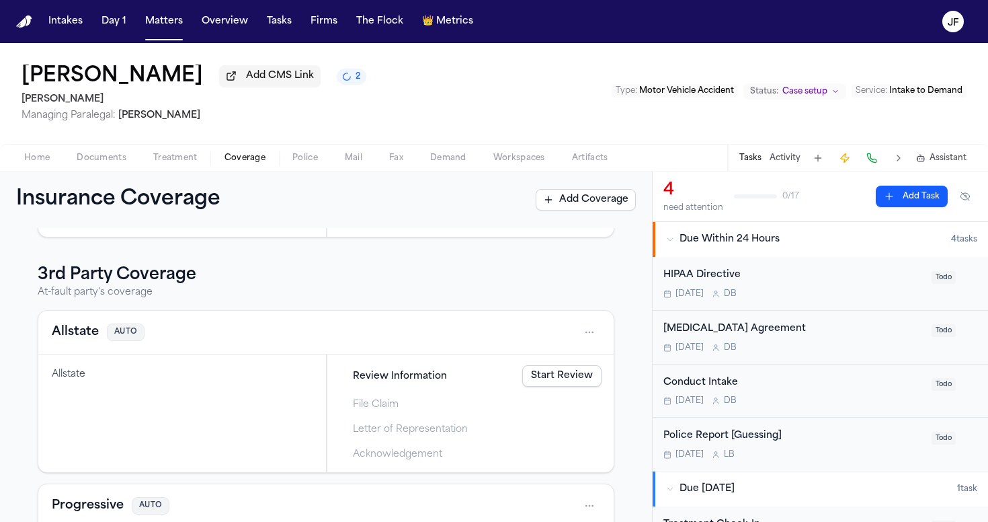
scroll to position [211, 0]
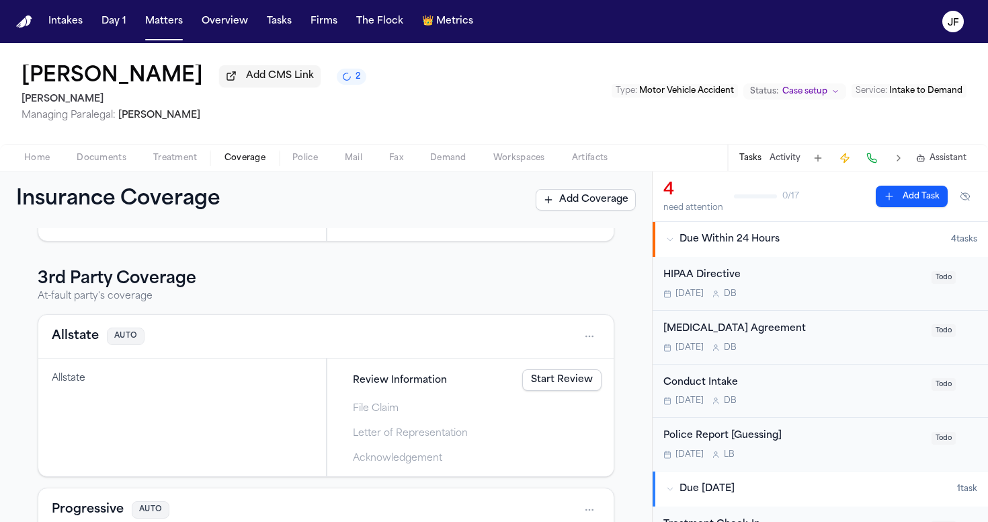
click at [559, 385] on link "Start Review" at bounding box center [561, 380] width 79 height 22
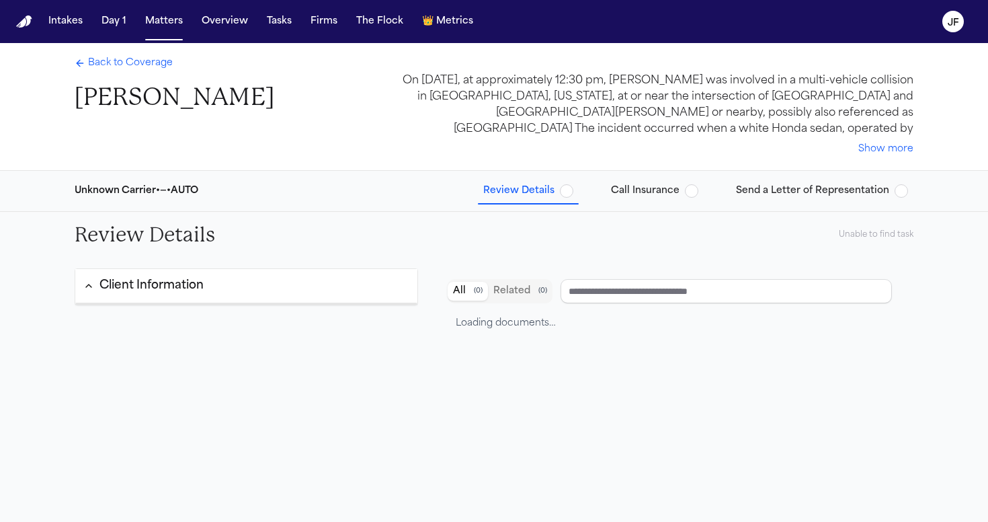
type input "********"
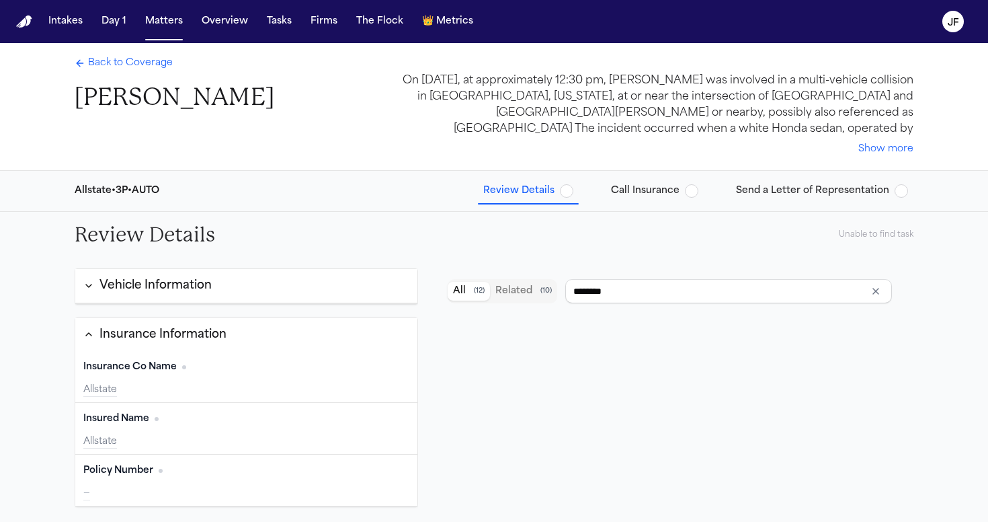
click at [564, 195] on span "Review Details" at bounding box center [528, 190] width 90 height 13
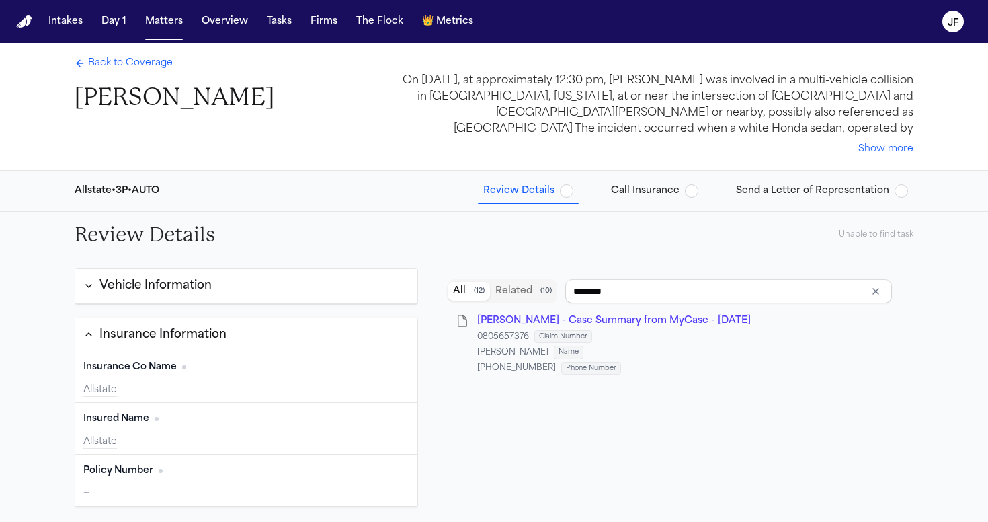
click at [569, 195] on span "button" at bounding box center [566, 190] width 13 height 13
click at [594, 319] on span "R. Lopez - Case Summary from MyCase - 9.19.25" at bounding box center [614, 320] width 274 height 10
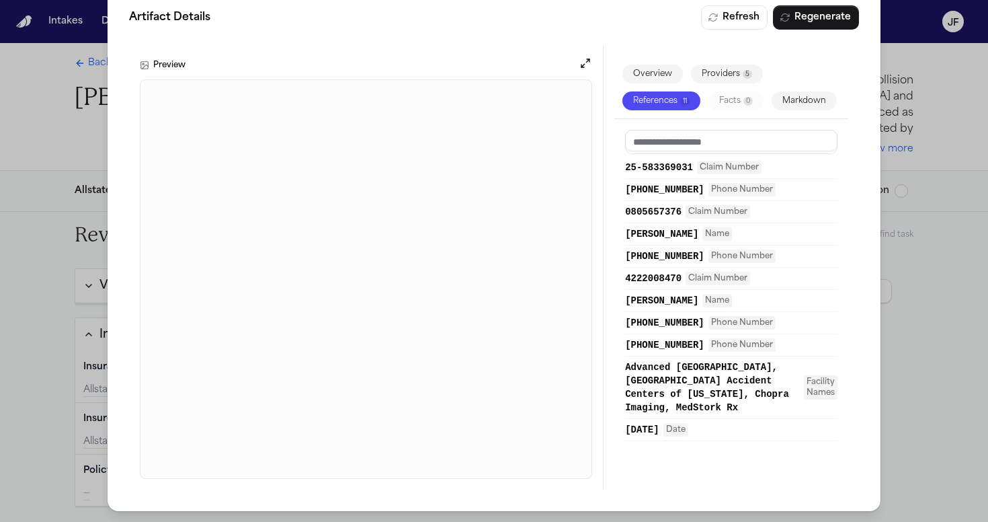
scroll to position [27, 0]
click at [920, 243] on div "Artifact Details Refresh Regenerate Preview Overview Providers 5 References 11 …" at bounding box center [494, 247] width 988 height 549
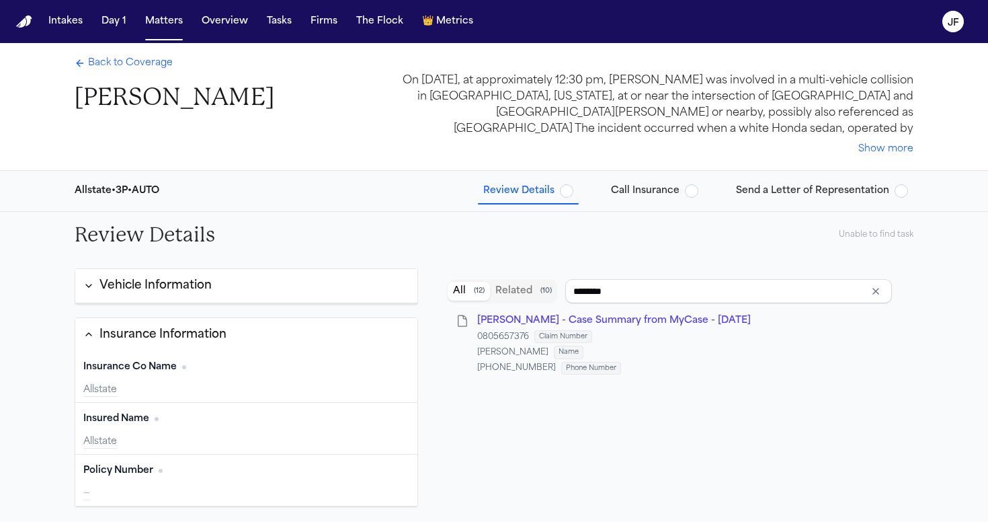
scroll to position [0, 0]
click at [697, 193] on span "button" at bounding box center [691, 190] width 13 height 13
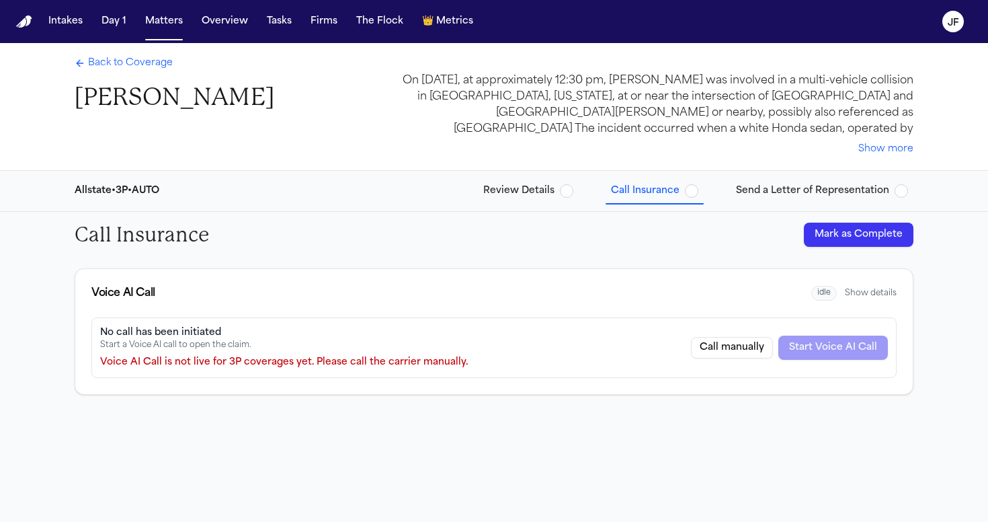
click at [852, 235] on button "Mark as Complete" at bounding box center [859, 235] width 110 height 24
click at [900, 188] on span "button" at bounding box center [901, 190] width 13 height 13
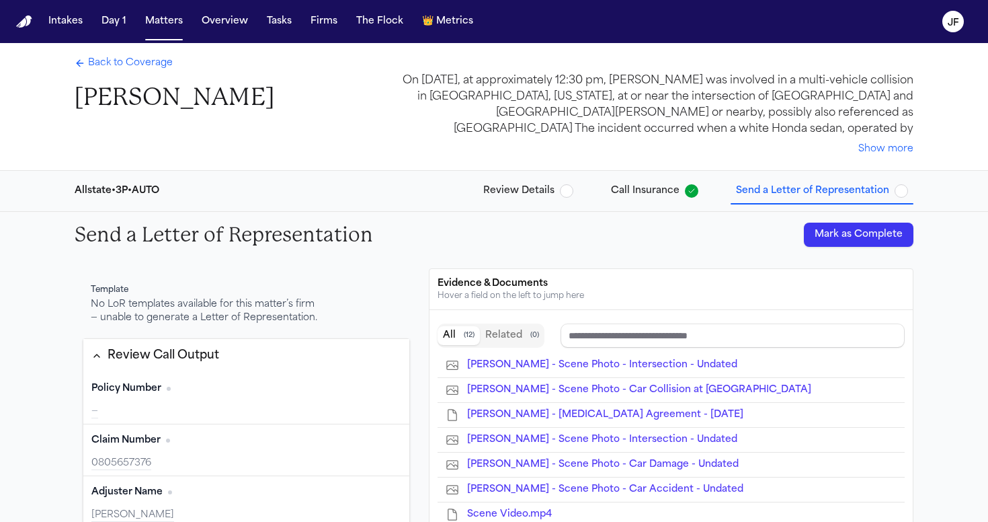
click at [126, 66] on span "Back to Coverage" at bounding box center [130, 62] width 85 height 13
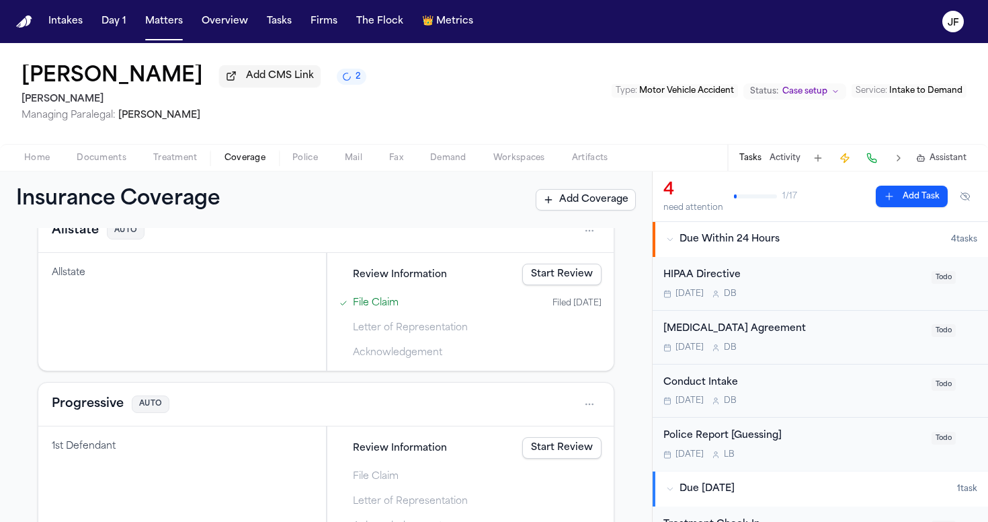
scroll to position [315, 0]
click at [529, 275] on link "Start Review" at bounding box center [561, 276] width 79 height 22
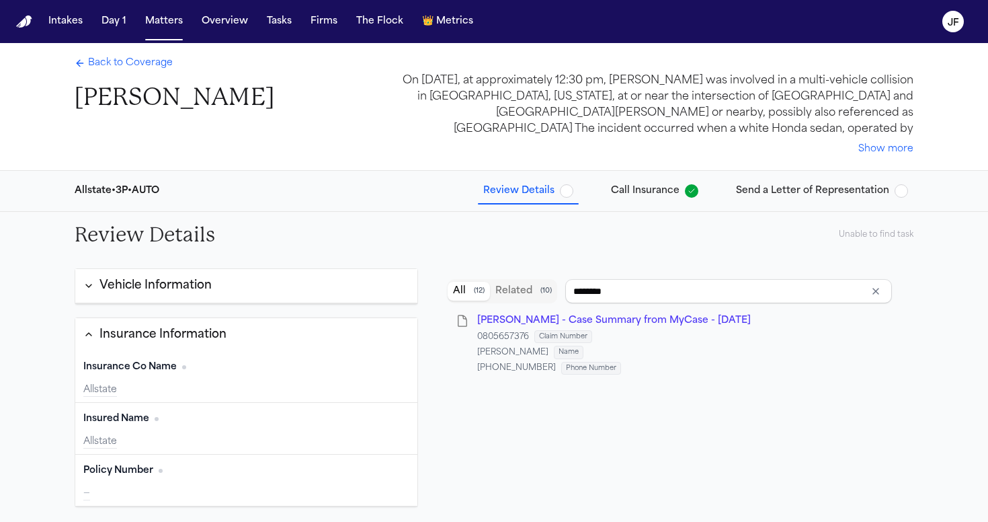
click at [573, 195] on span "Review Details" at bounding box center [528, 190] width 90 height 13
click at [573, 195] on span "button" at bounding box center [566, 190] width 13 height 13
click at [109, 64] on span "Back to Coverage" at bounding box center [130, 62] width 85 height 13
